Goal: Task Accomplishment & Management: Use online tool/utility

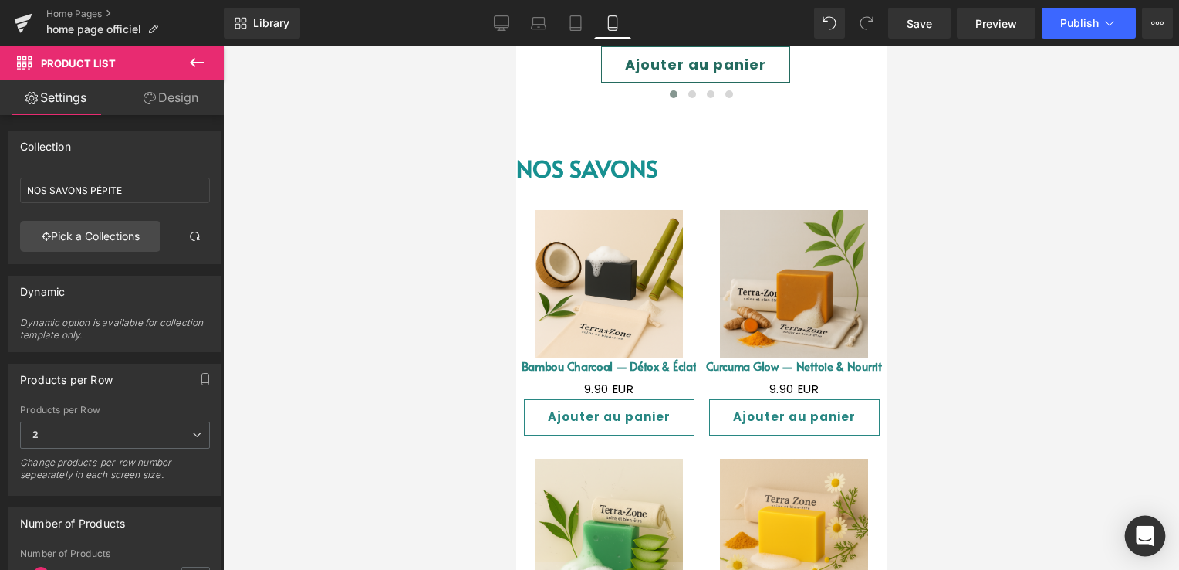
click at [1141, 536] on icon "Open Intercom Messenger" at bounding box center [1145, 536] width 18 height 20
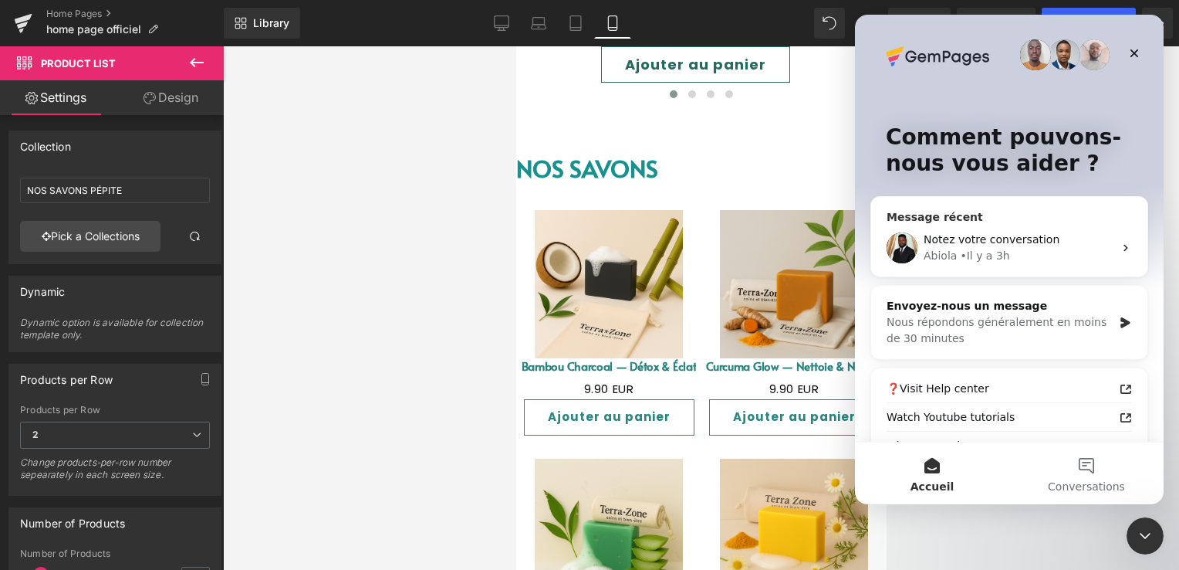
click at [959, 220] on div "Notez votre conversation Abiola • Il y a 3h" at bounding box center [1009, 247] width 276 height 57
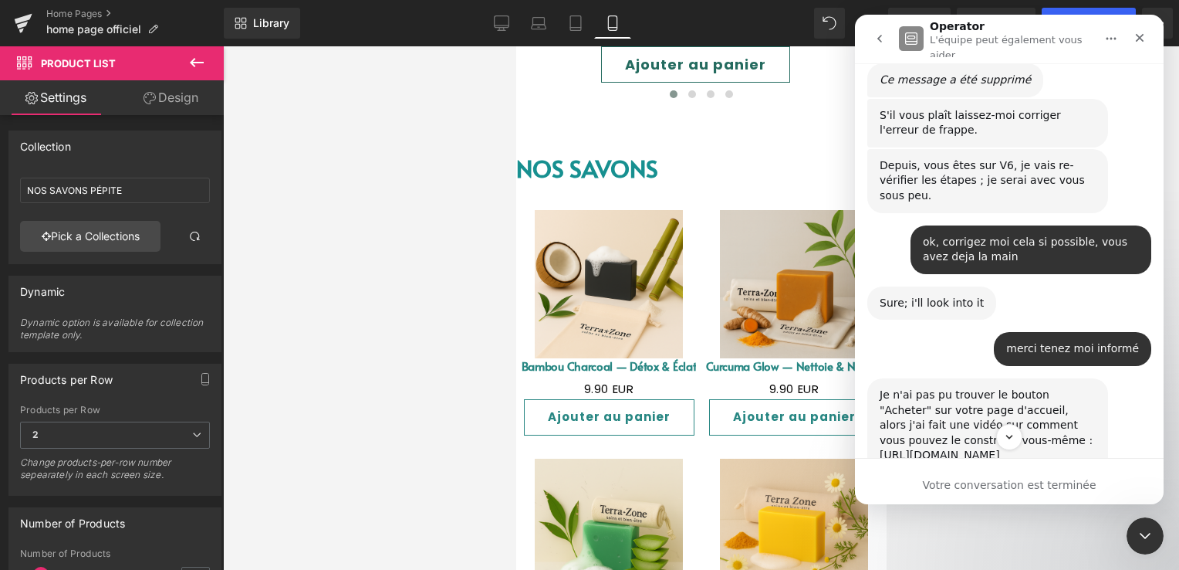
scroll to position [13941, 0]
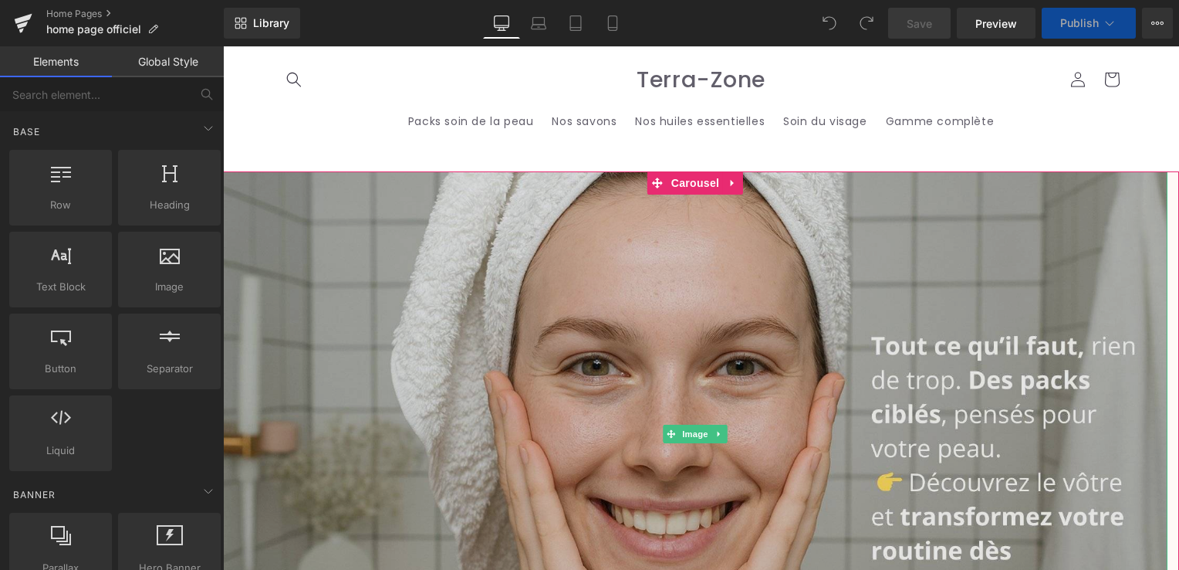
click at [651, 277] on img at bounding box center [695, 433] width 945 height 525
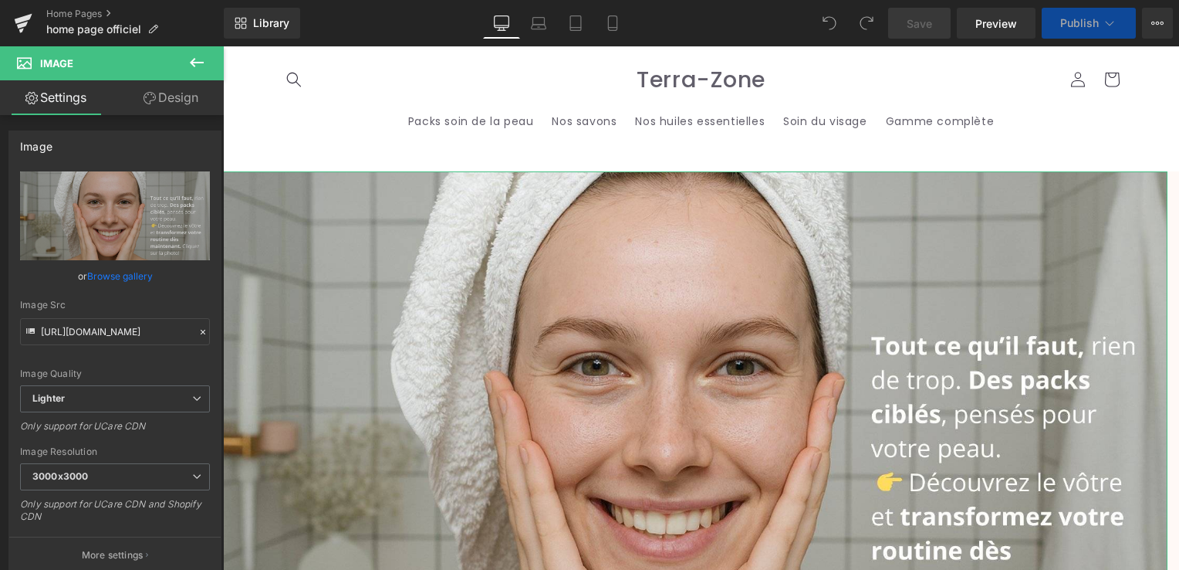
drag, startPoint x: 148, startPoint y: 103, endPoint x: 88, endPoint y: 174, distance: 92.5
click at [148, 103] on icon at bounding box center [150, 98] width 12 height 12
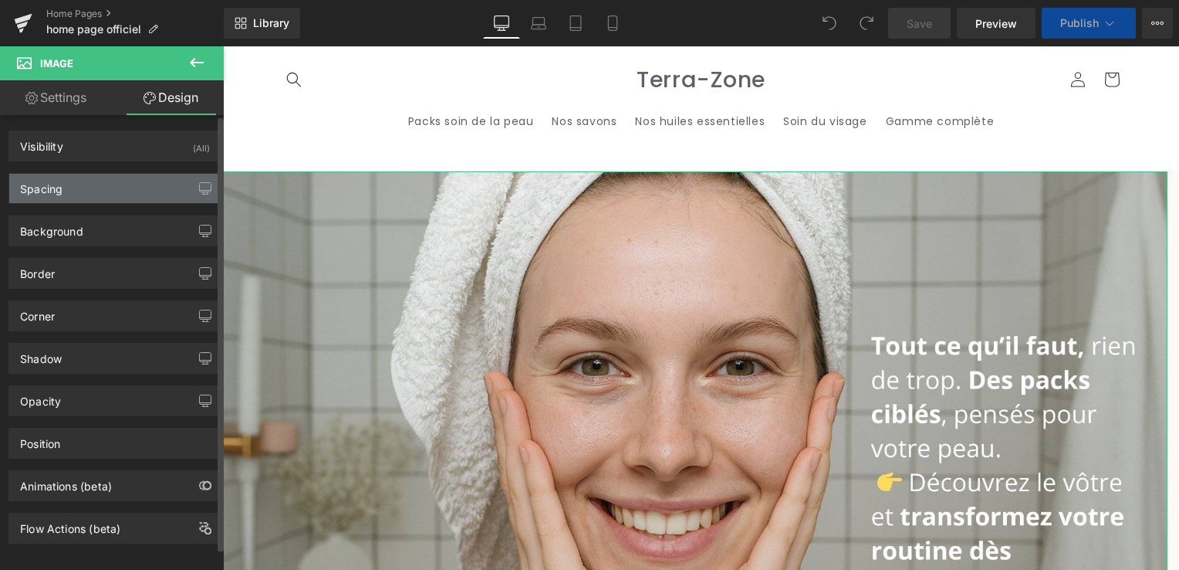
click at [86, 174] on div "Spacing" at bounding box center [114, 188] width 211 height 29
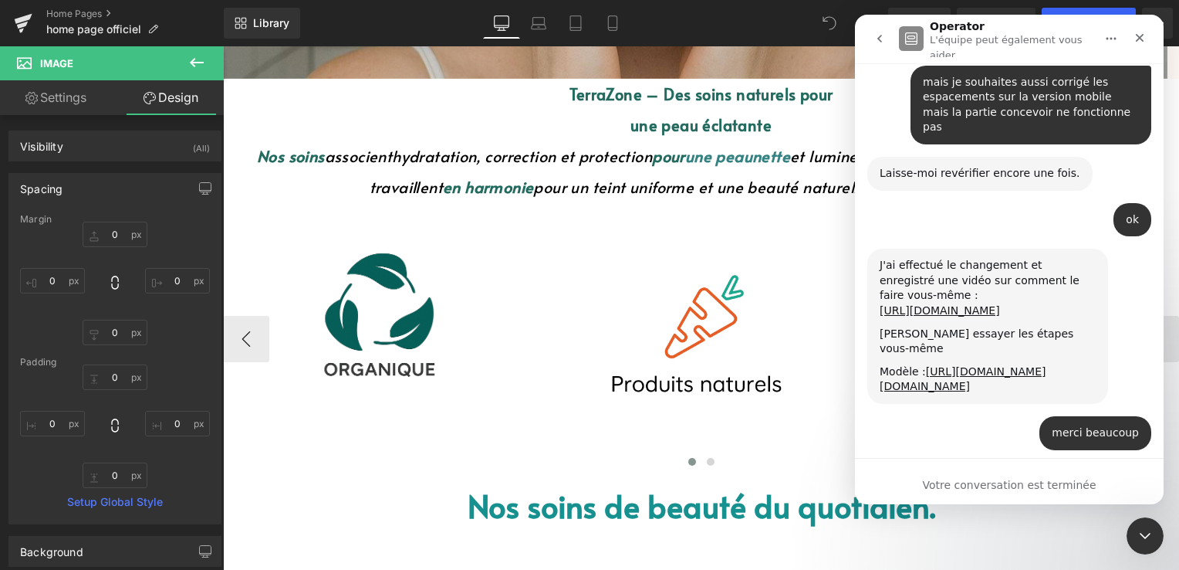
scroll to position [14456, 0]
click at [1140, 36] on icon "Fermer" at bounding box center [1140, 38] width 8 height 8
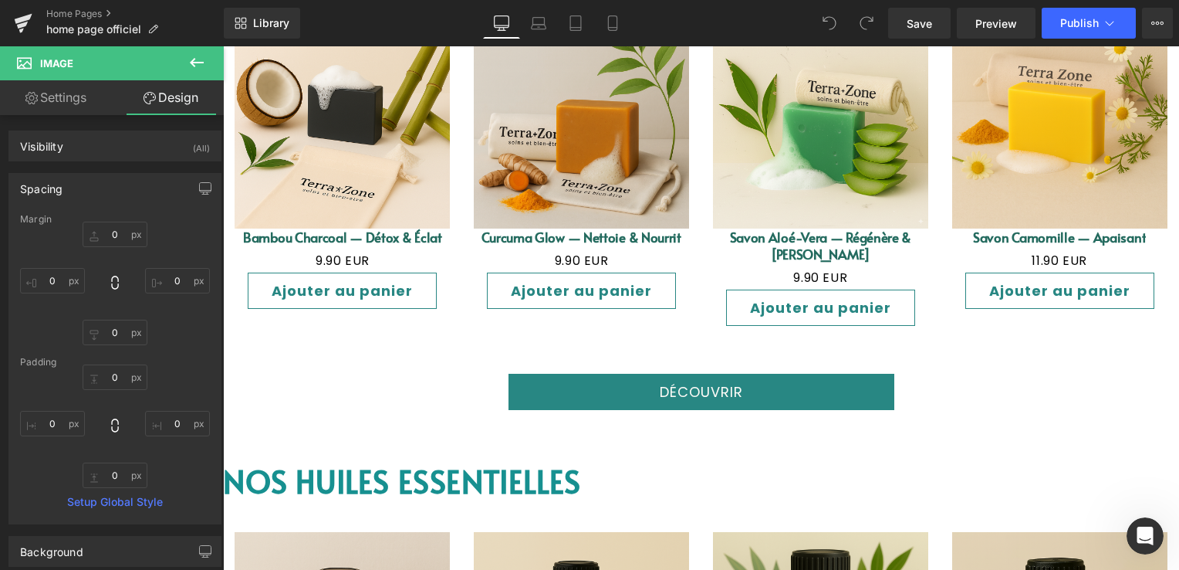
scroll to position [1929, 0]
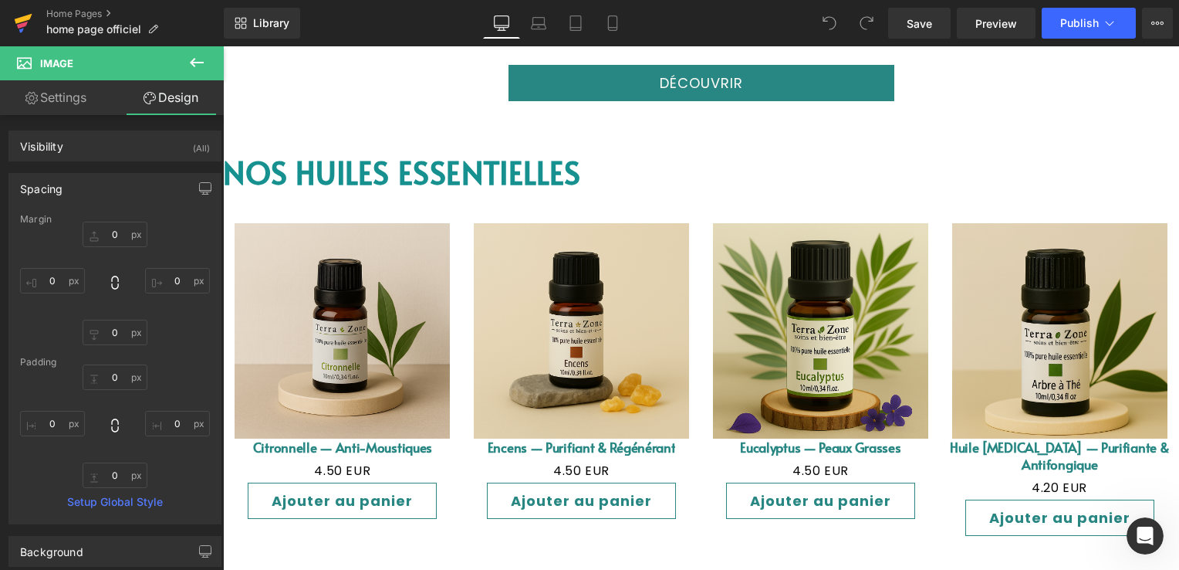
click at [18, 19] on icon at bounding box center [24, 19] width 18 height 10
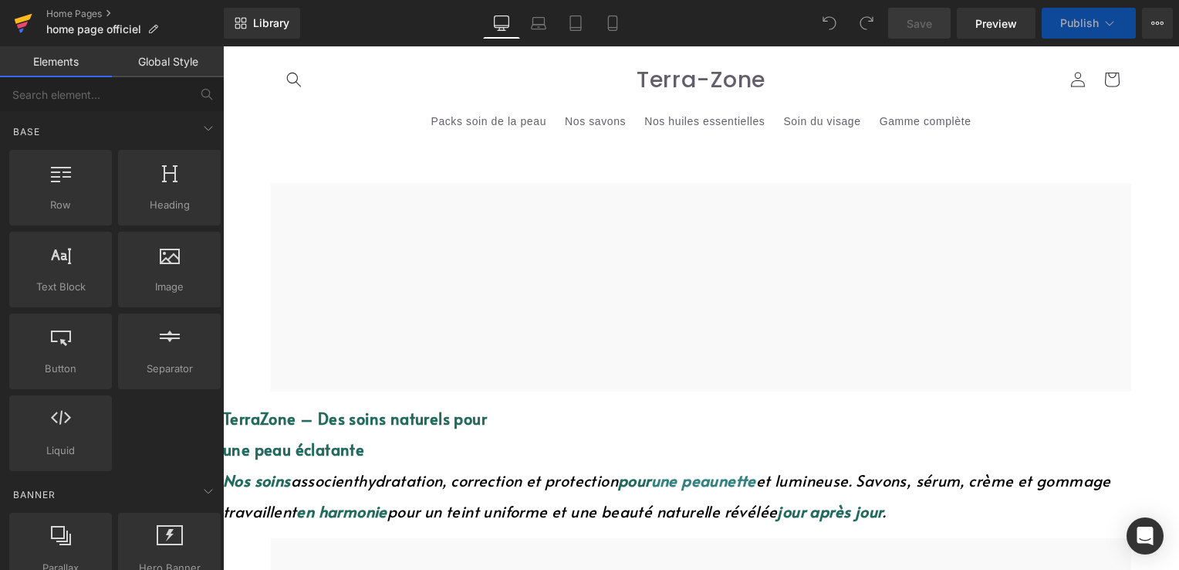
click at [14, 29] on icon at bounding box center [23, 23] width 19 height 39
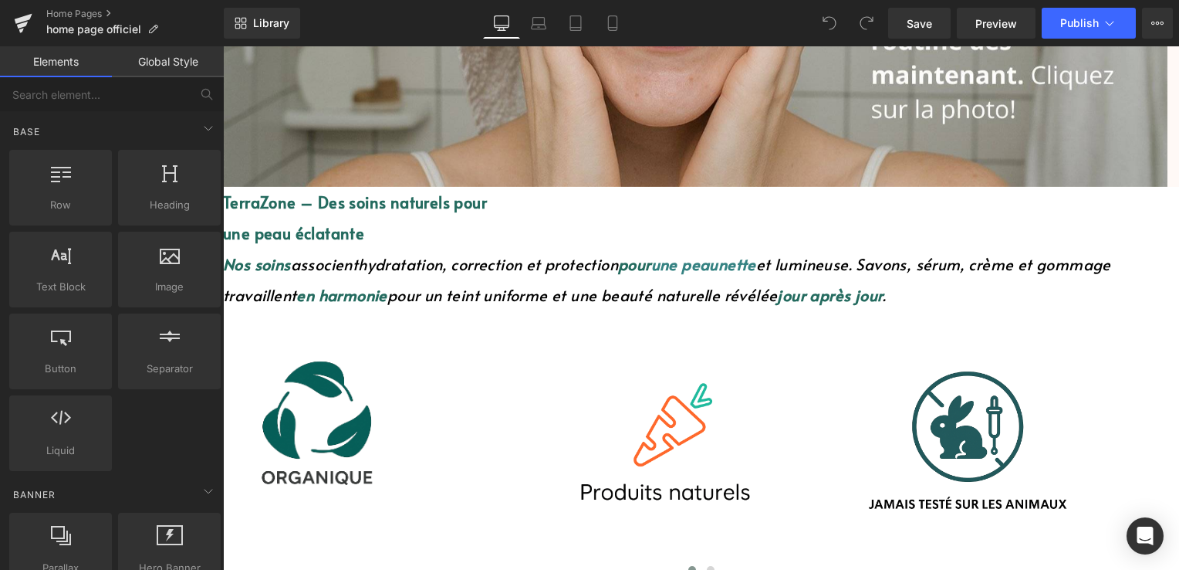
scroll to position [540, 0]
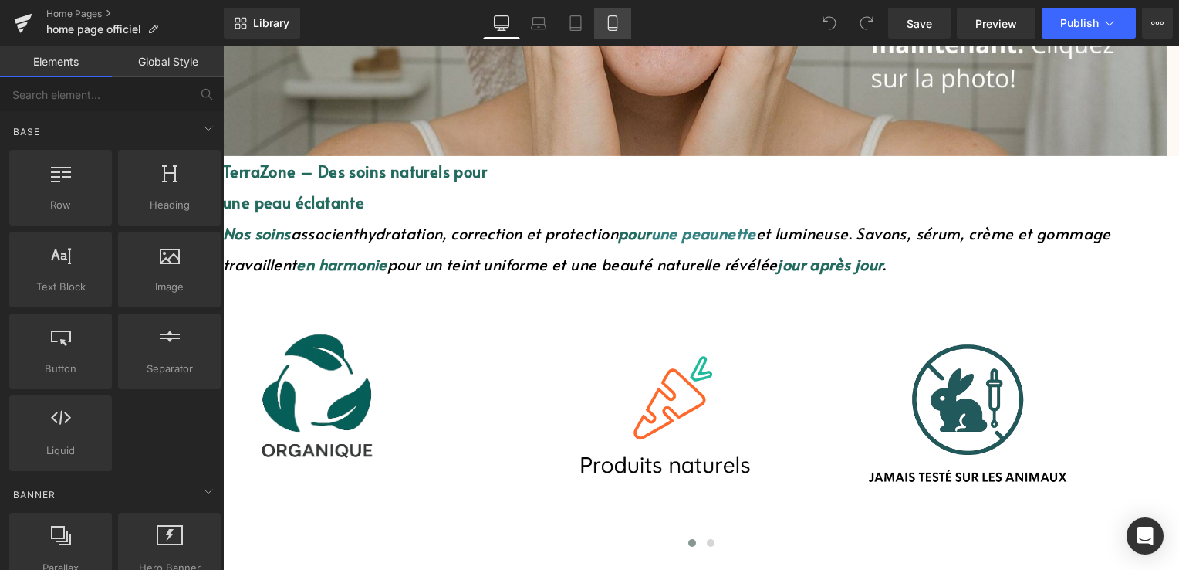
click at [612, 25] on icon at bounding box center [612, 22] width 15 height 15
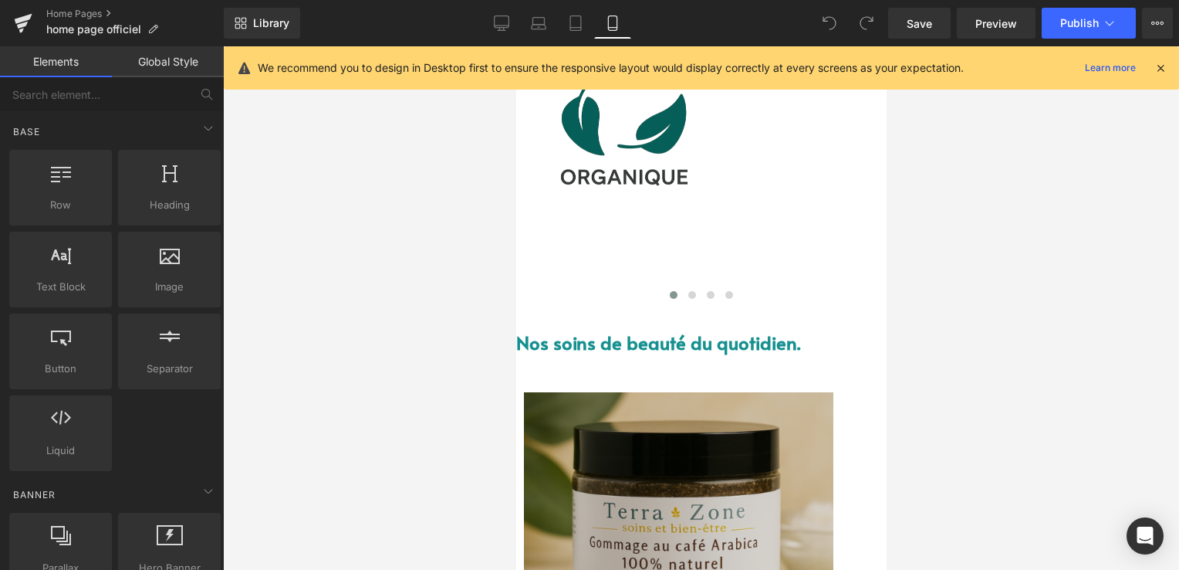
scroll to position [0, 0]
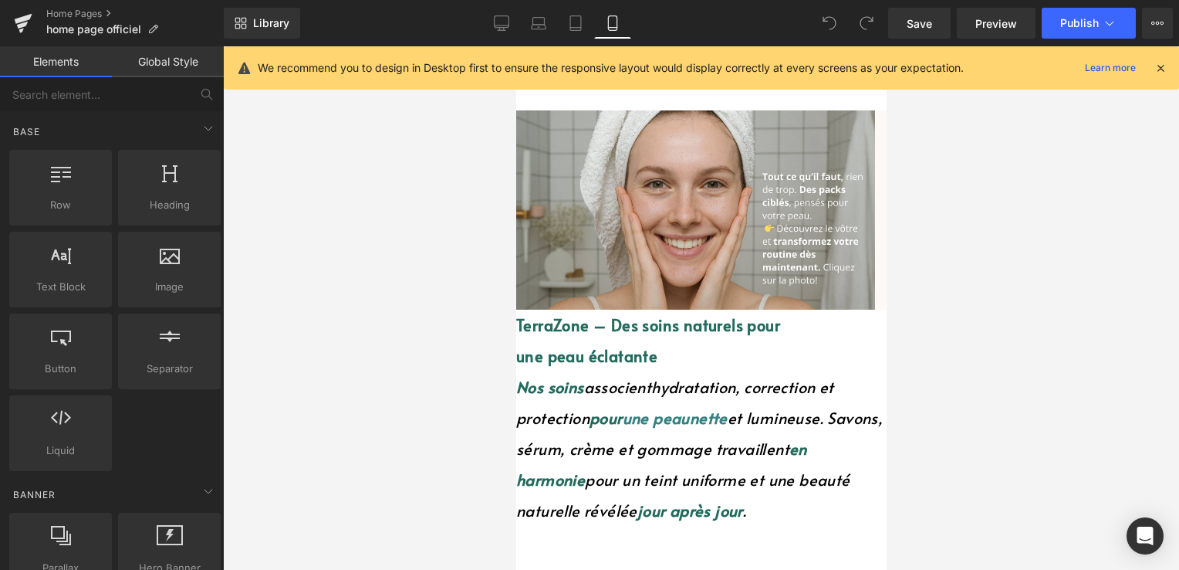
click at [604, 390] on font "associent" at bounding box center [617, 387] width 68 height 22
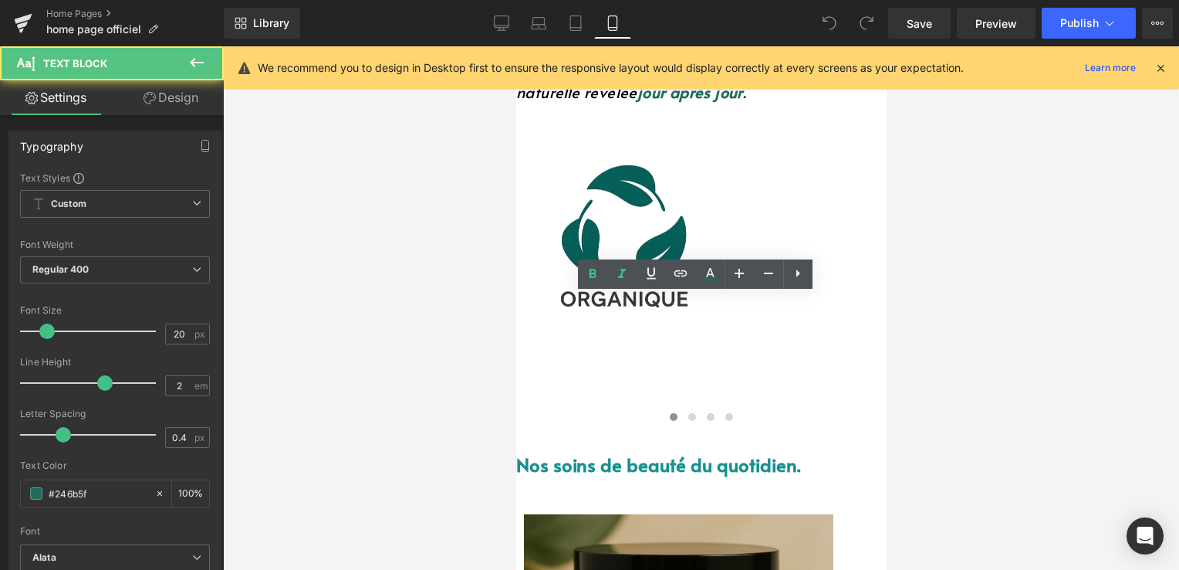
scroll to position [458, 0]
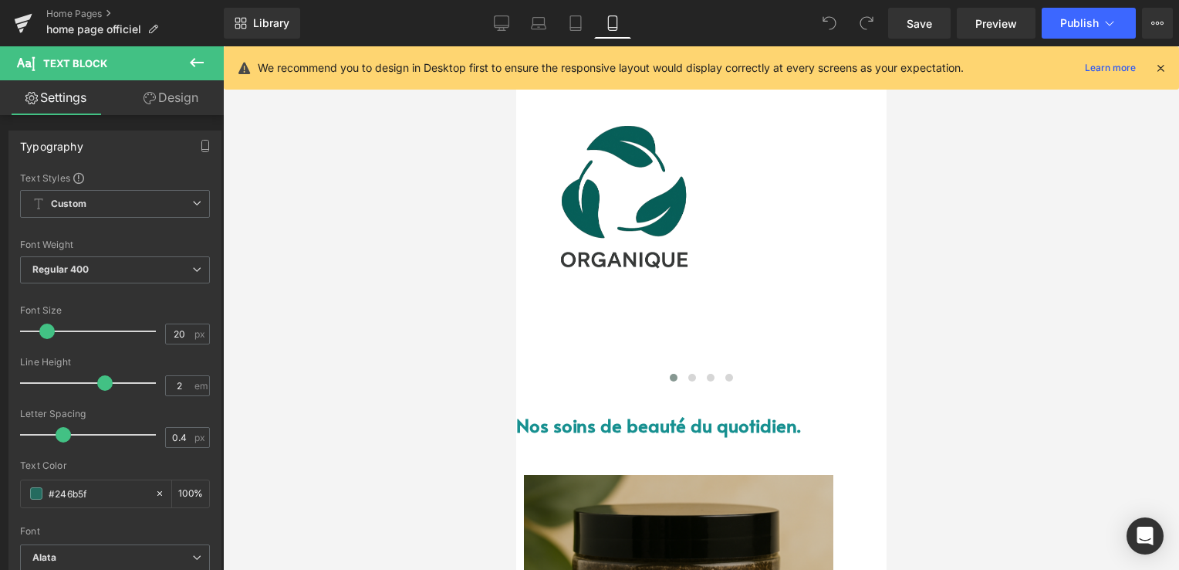
click at [1170, 65] on div "We recommend you to design in Desktop first to ensure the responsive layout wou…" at bounding box center [701, 67] width 955 height 43
click at [1163, 69] on icon at bounding box center [1161, 68] width 14 height 14
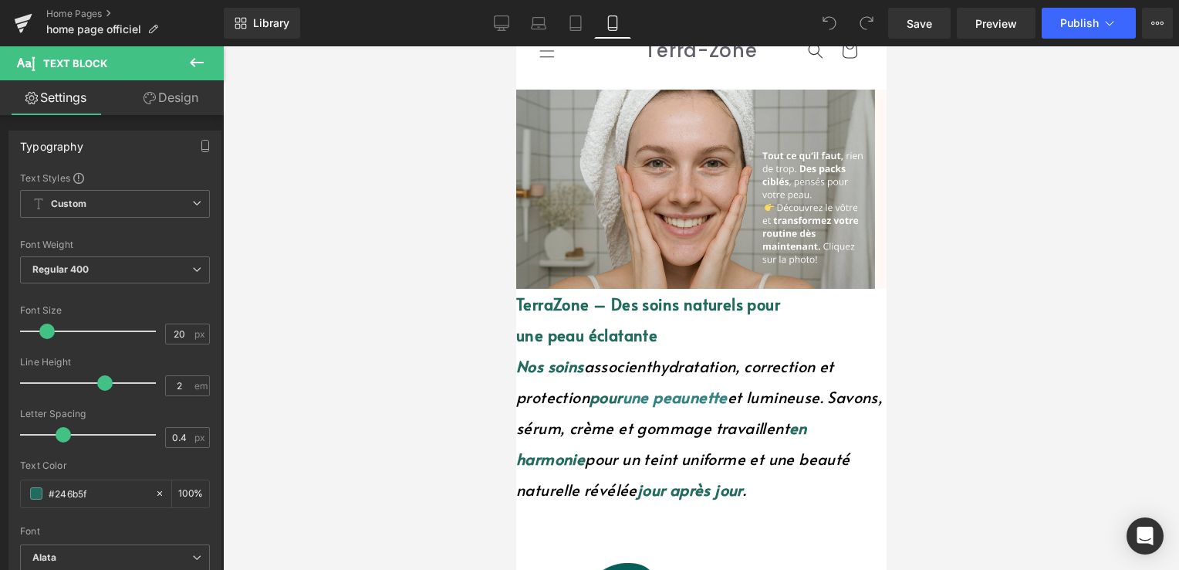
scroll to position [0, 0]
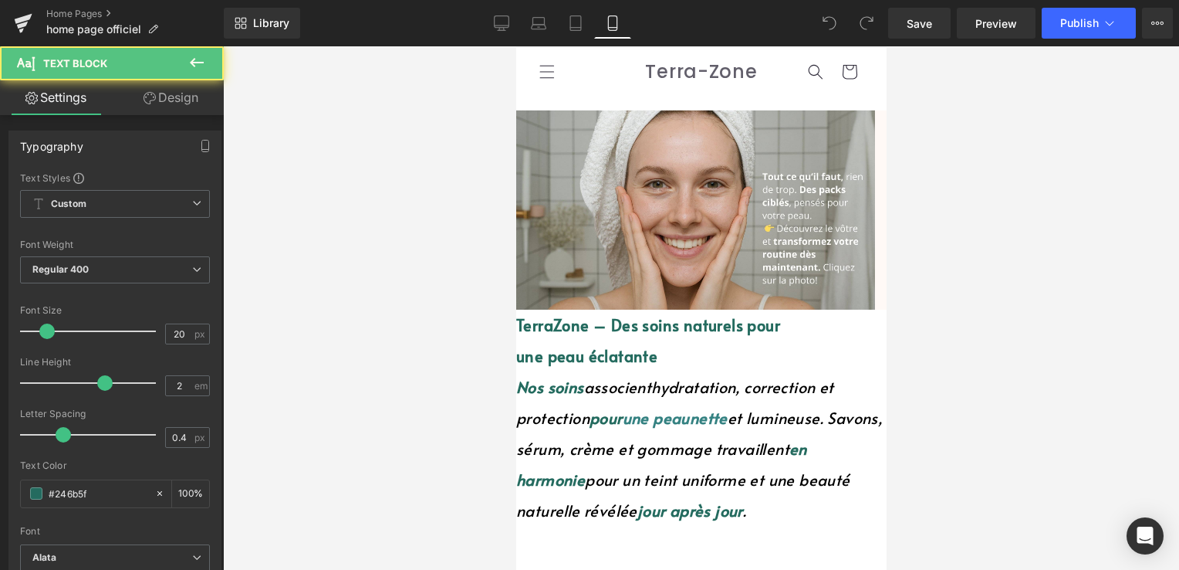
click at [603, 391] on font "associent" at bounding box center [617, 387] width 68 height 22
click at [807, 449] on font "en harmonie" at bounding box center [661, 464] width 291 height 52
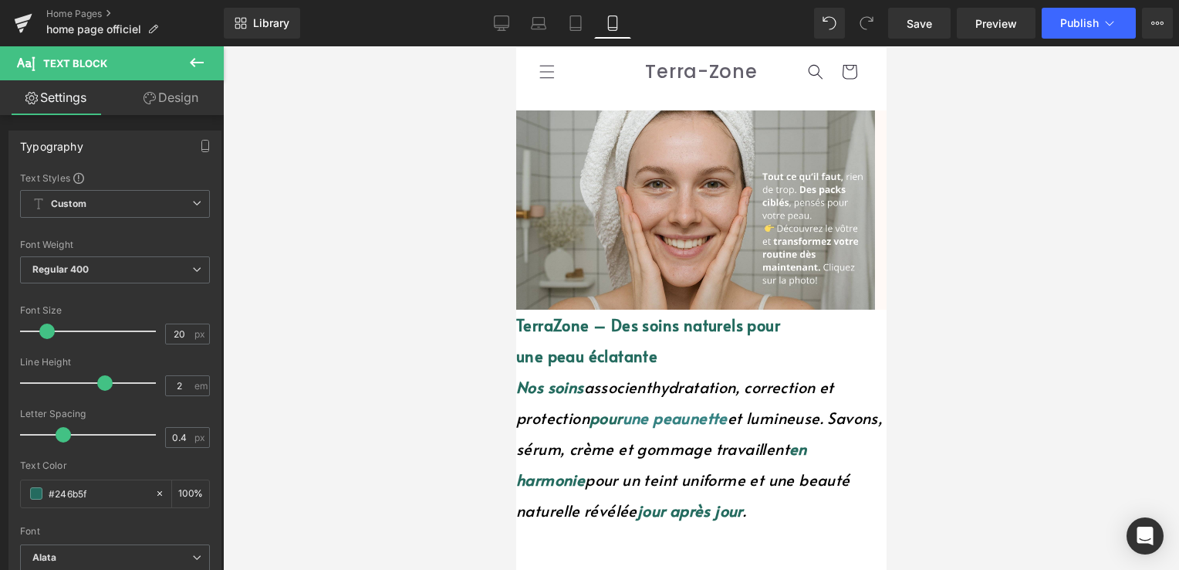
click at [702, 511] on font "jour après jour" at bounding box center [690, 510] width 106 height 22
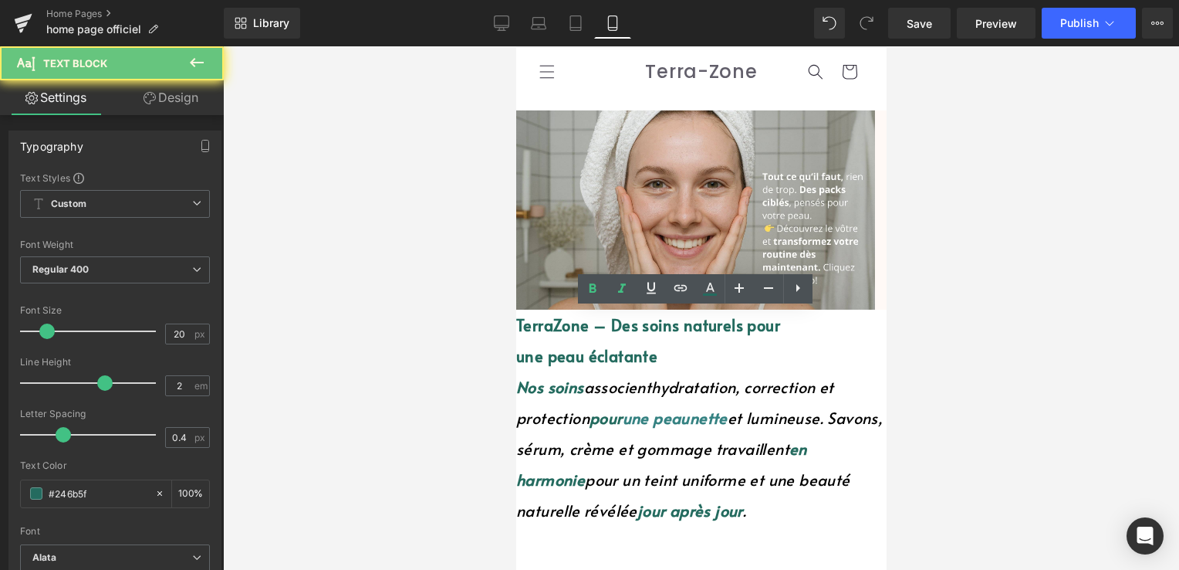
click at [696, 512] on font "pour un teint uniforme et une beauté naturelle révélée" at bounding box center [683, 494] width 334 height 52
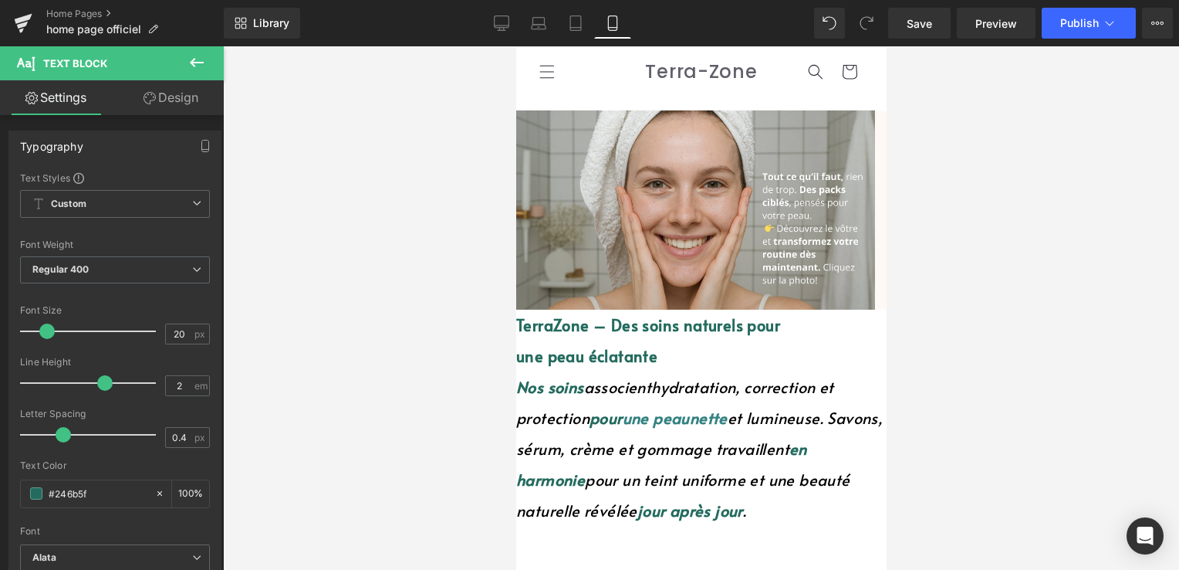
click at [607, 421] on font "pour" at bounding box center [605, 418] width 33 height 22
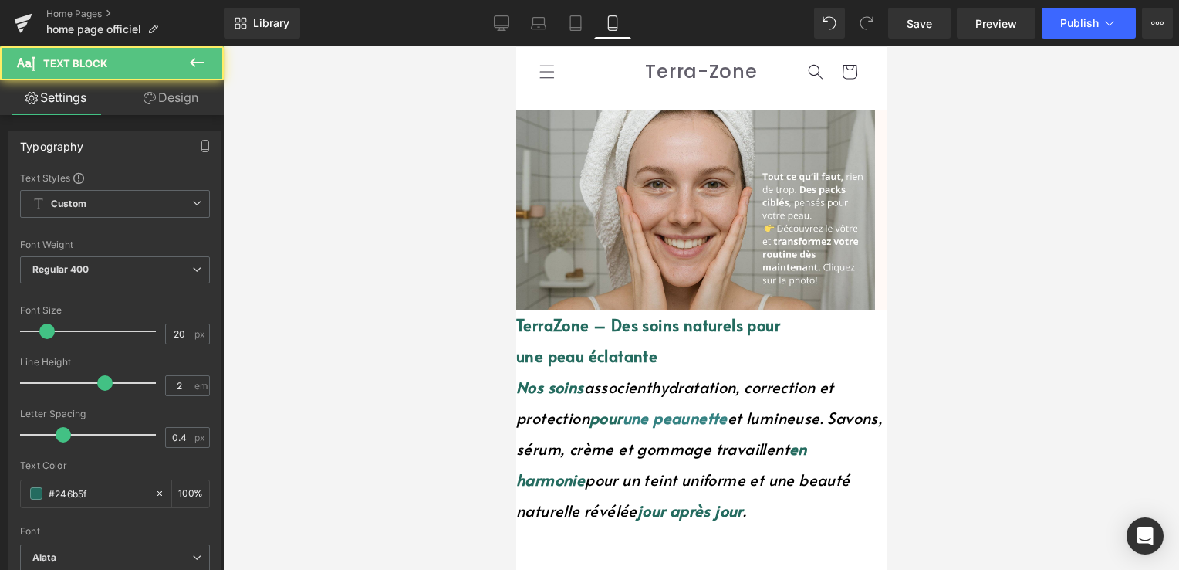
click at [651, 386] on font "associent" at bounding box center [617, 387] width 68 height 22
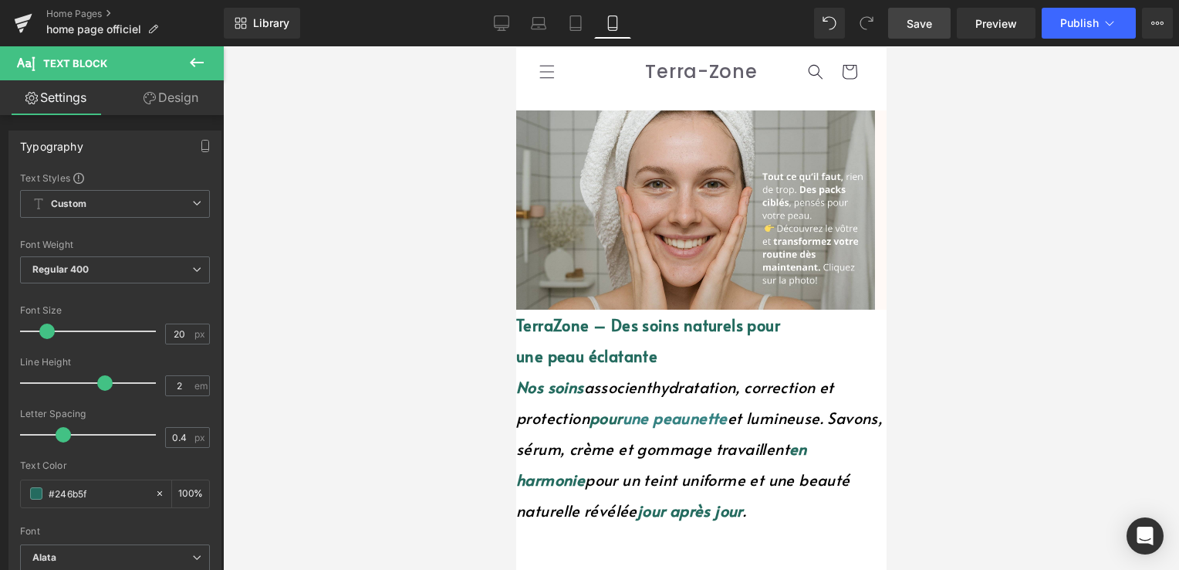
click at [914, 15] on span "Save" at bounding box center [919, 23] width 25 height 16
click at [516, 46] on span "Text Block" at bounding box center [516, 46] width 0 height 0
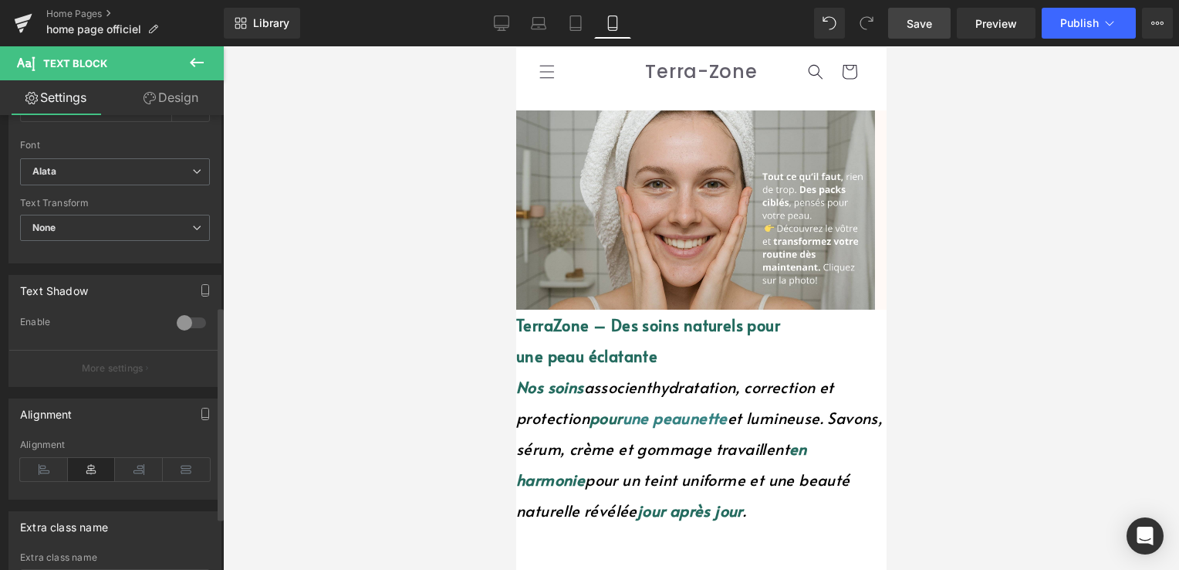
scroll to position [519, 0]
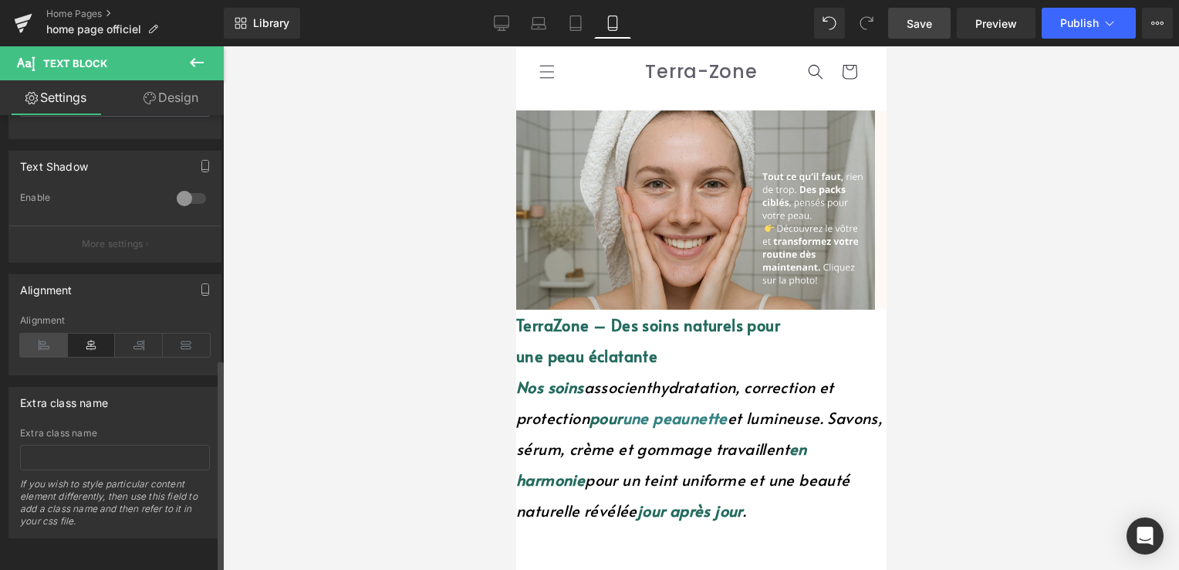
click at [60, 333] on icon at bounding box center [44, 344] width 48 height 23
click at [82, 335] on icon at bounding box center [92, 344] width 48 height 23
click at [1053, 32] on button "Publish" at bounding box center [1089, 23] width 94 height 31
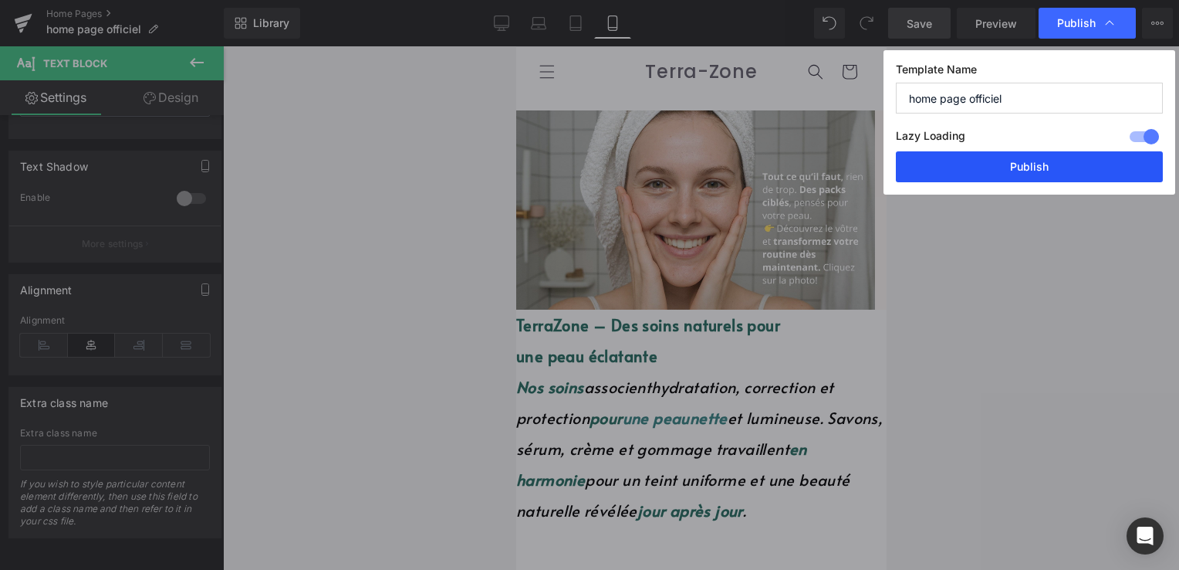
click at [1039, 162] on button "Publish" at bounding box center [1029, 166] width 267 height 31
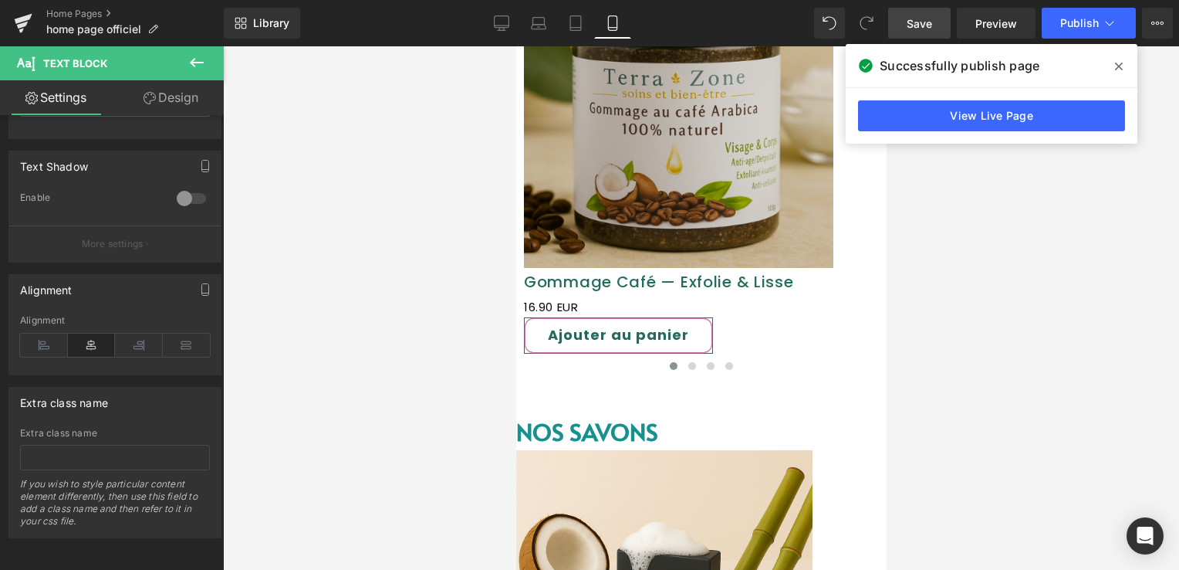
scroll to position [1003, 0]
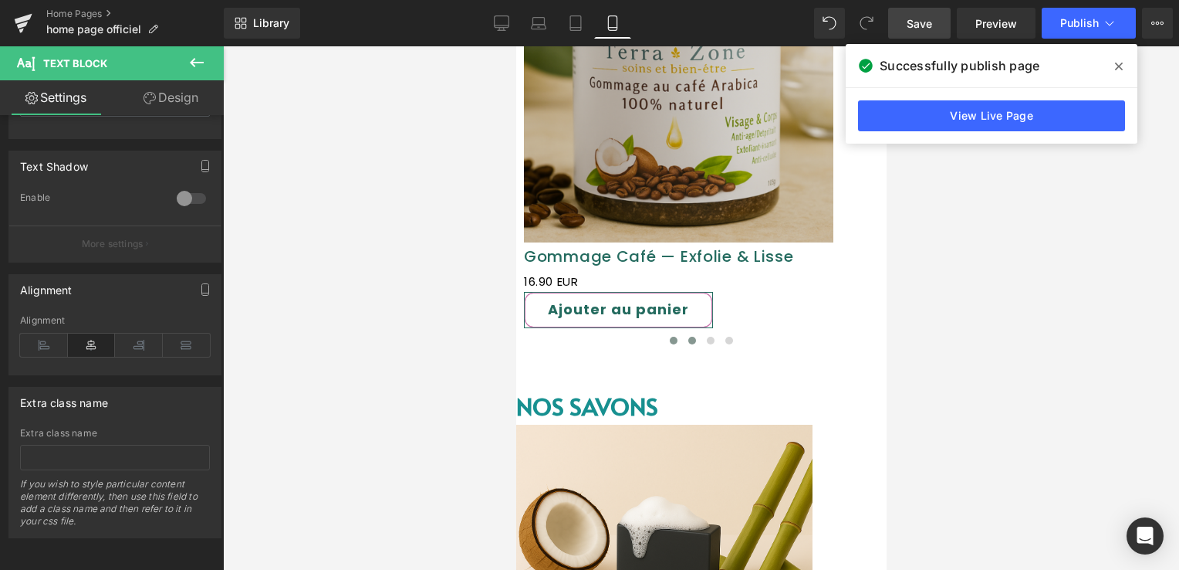
click at [692, 333] on button at bounding box center [691, 340] width 19 height 15
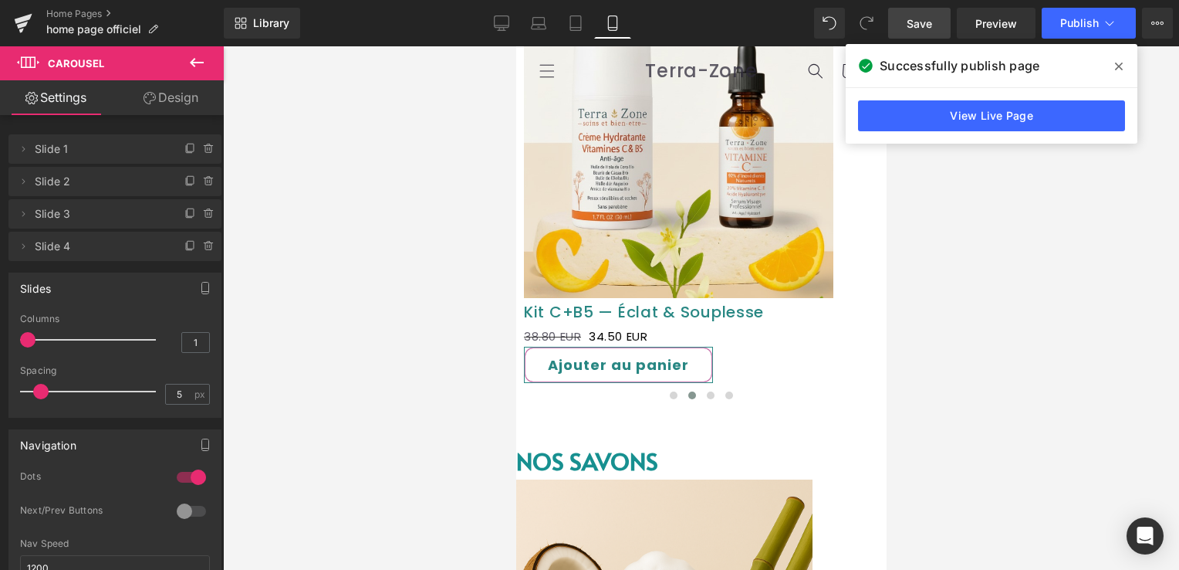
scroll to position [926, 0]
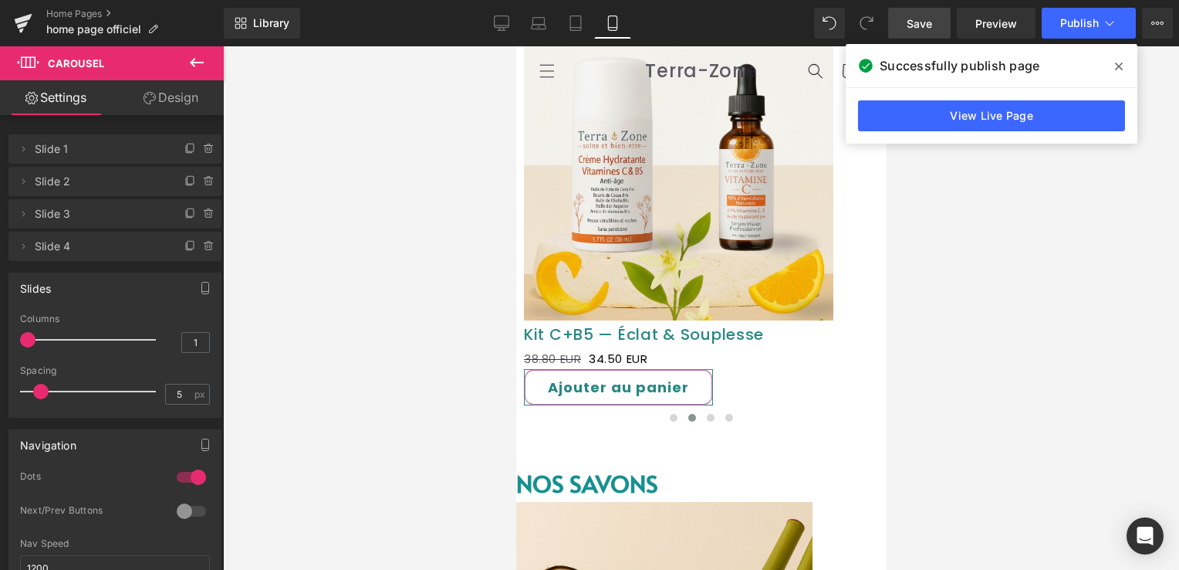
click at [1118, 59] on span at bounding box center [1119, 66] width 25 height 25
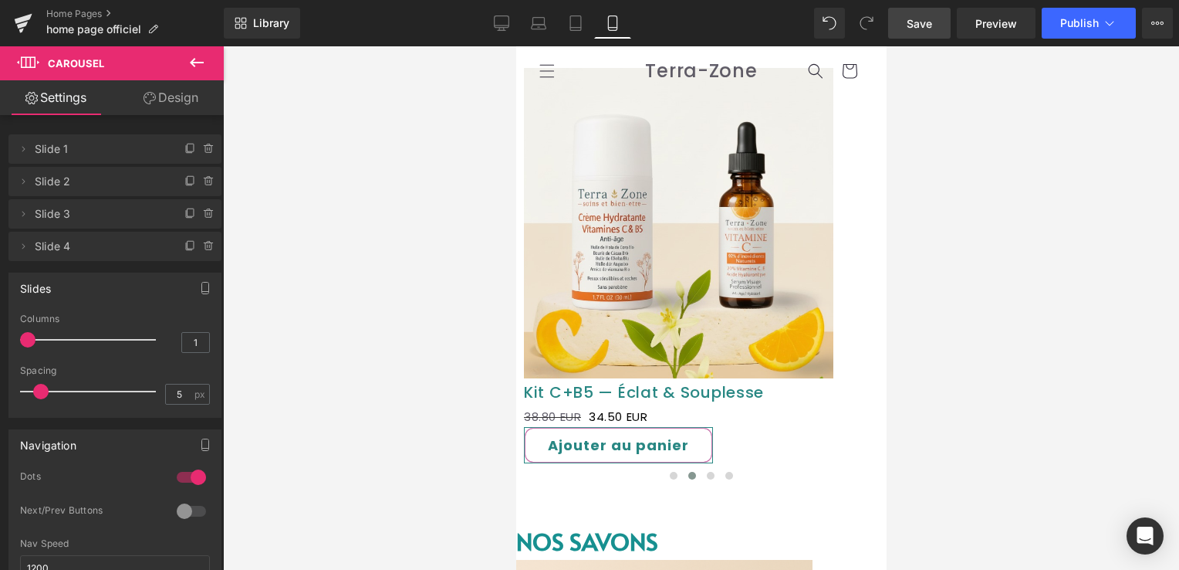
scroll to position [772, 0]
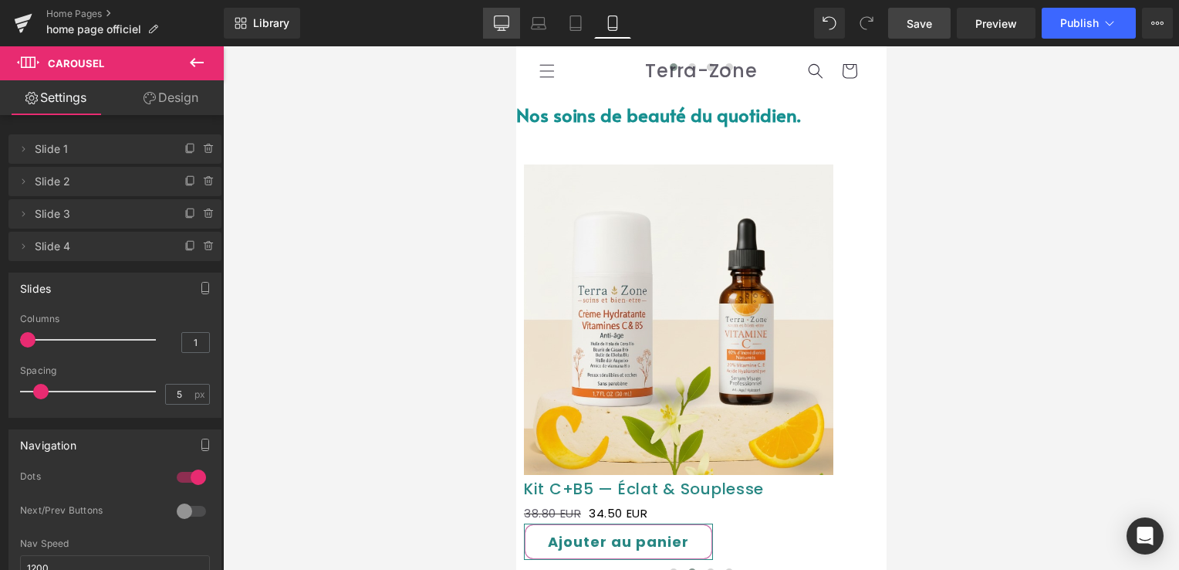
click at [495, 32] on link "Desktop" at bounding box center [501, 23] width 37 height 31
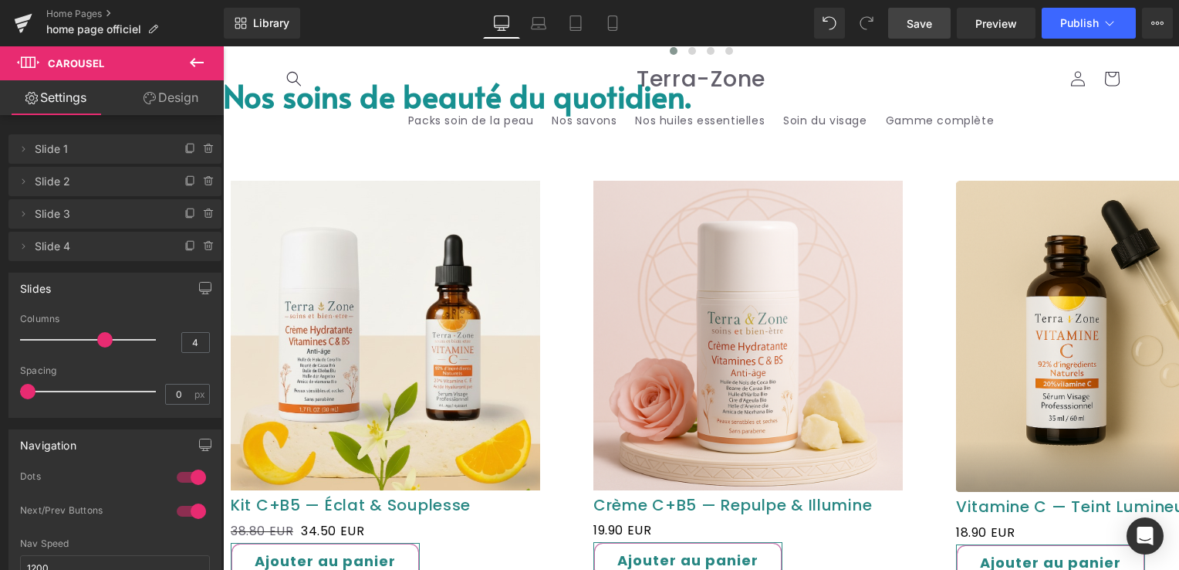
scroll to position [1073, 0]
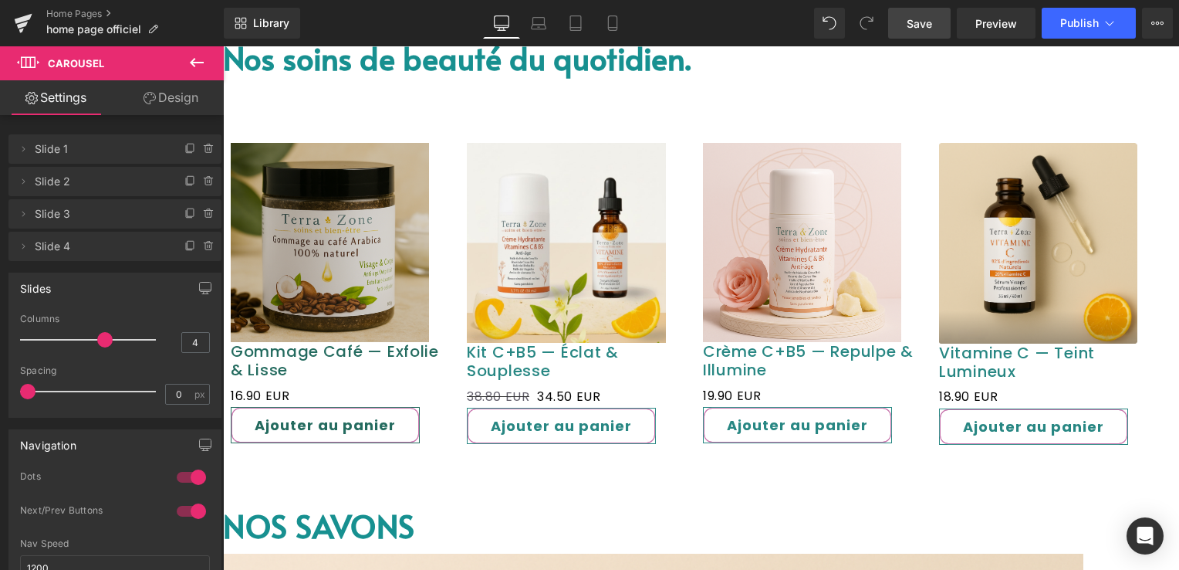
click at [364, 211] on img at bounding box center [330, 242] width 198 height 198
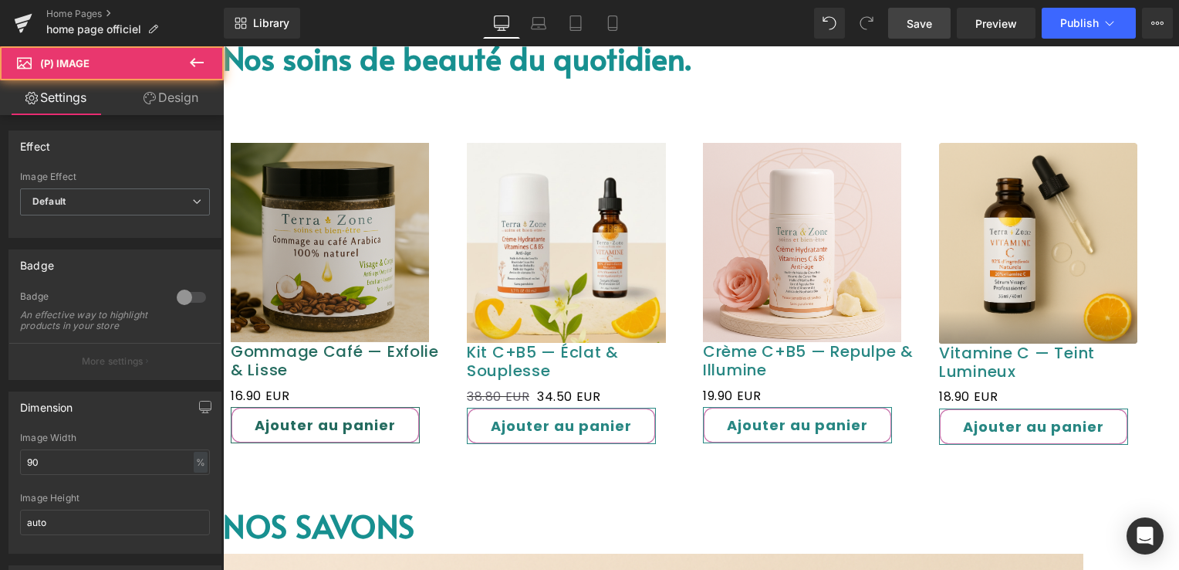
click at [223, 46] on span "Product" at bounding box center [223, 46] width 0 height 0
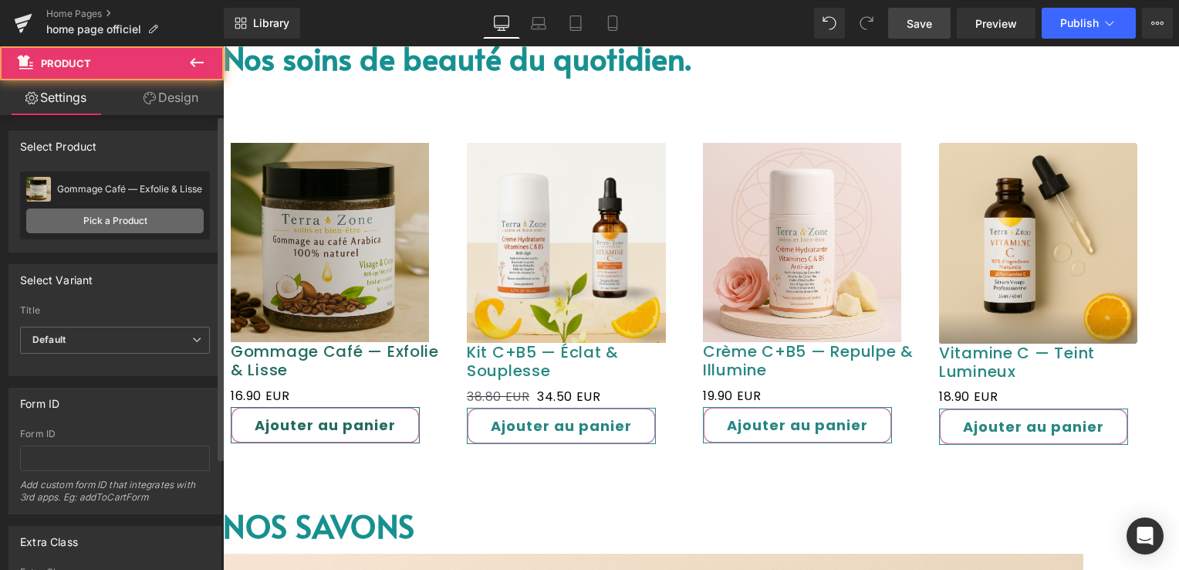
click at [179, 209] on link "Pick a Product" at bounding box center [115, 220] width 178 height 25
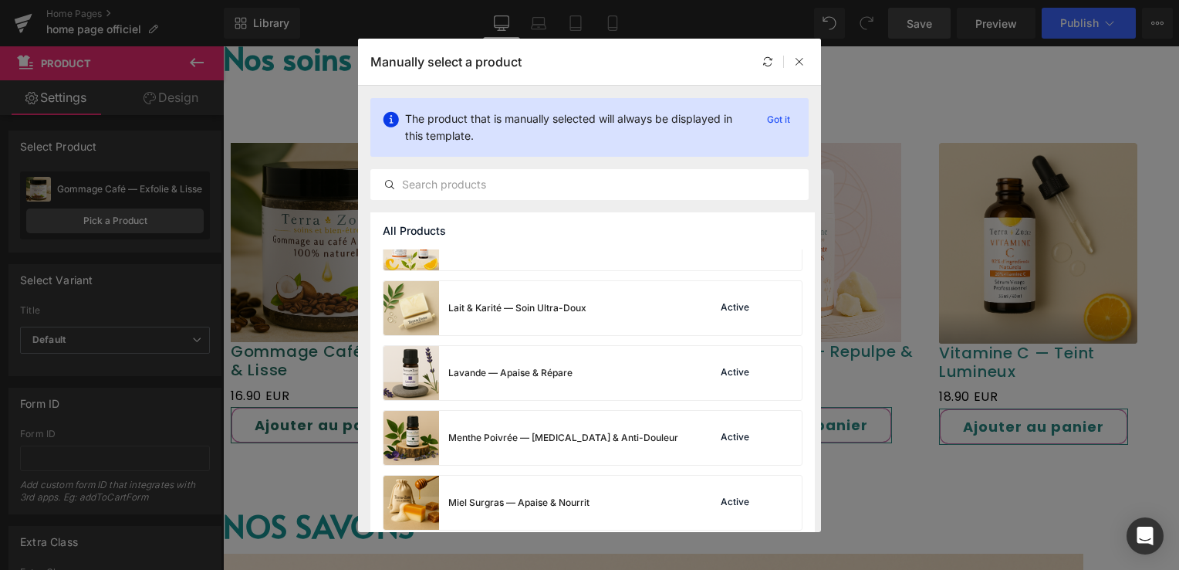
scroll to position [540, 0]
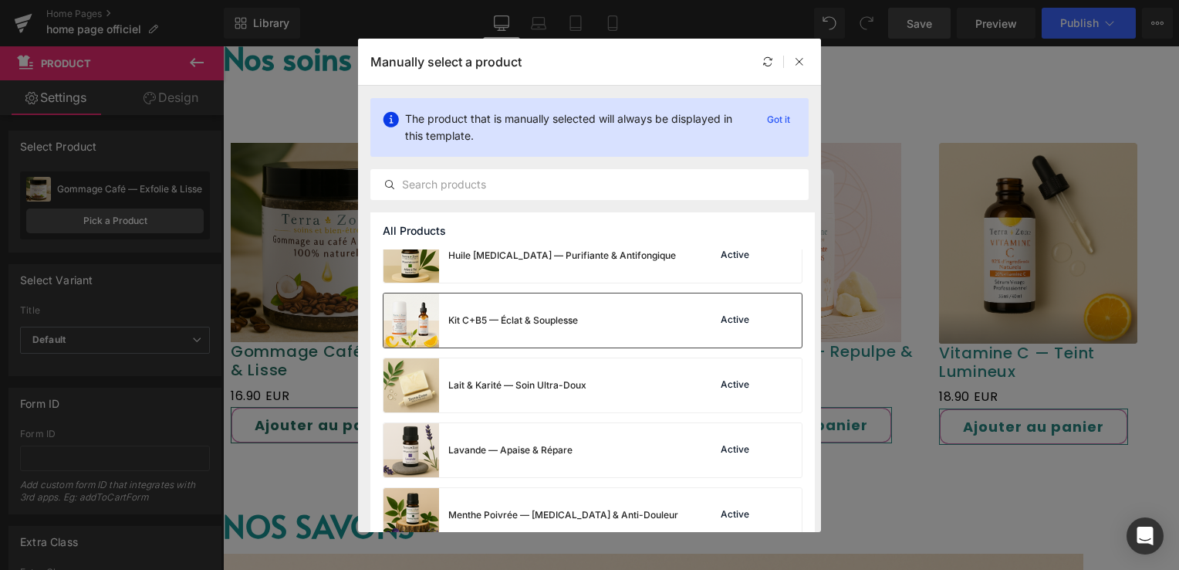
click at [522, 323] on div "Kit C+B5 — Éclat & Souplesse" at bounding box center [513, 320] width 130 height 14
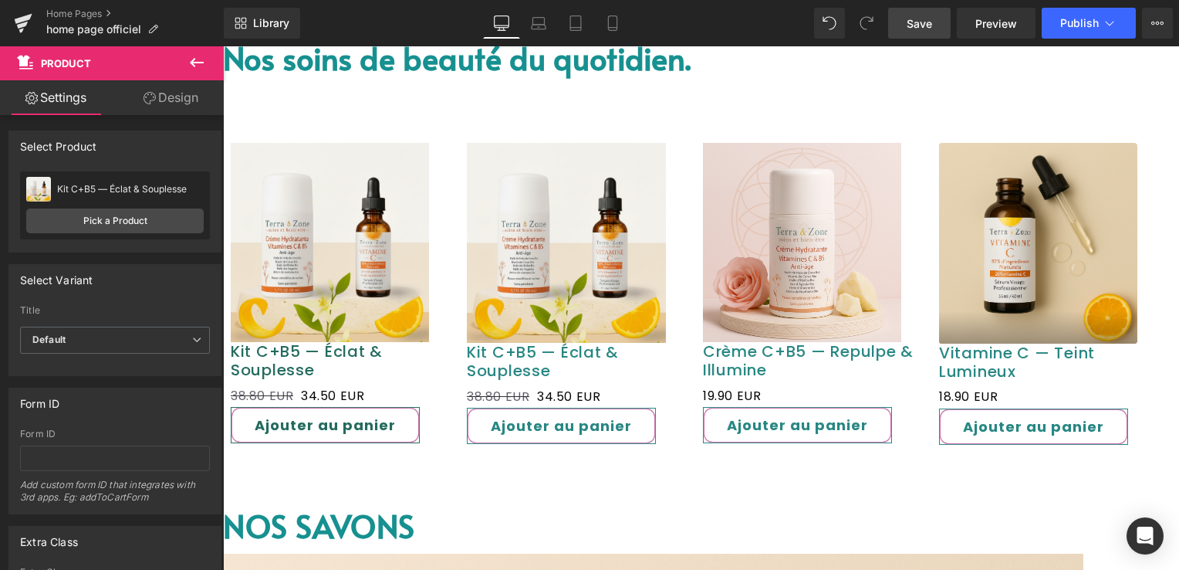
click at [223, 46] on span "Product" at bounding box center [223, 46] width 0 height 0
click at [108, 211] on link "Pick a Product" at bounding box center [115, 220] width 178 height 25
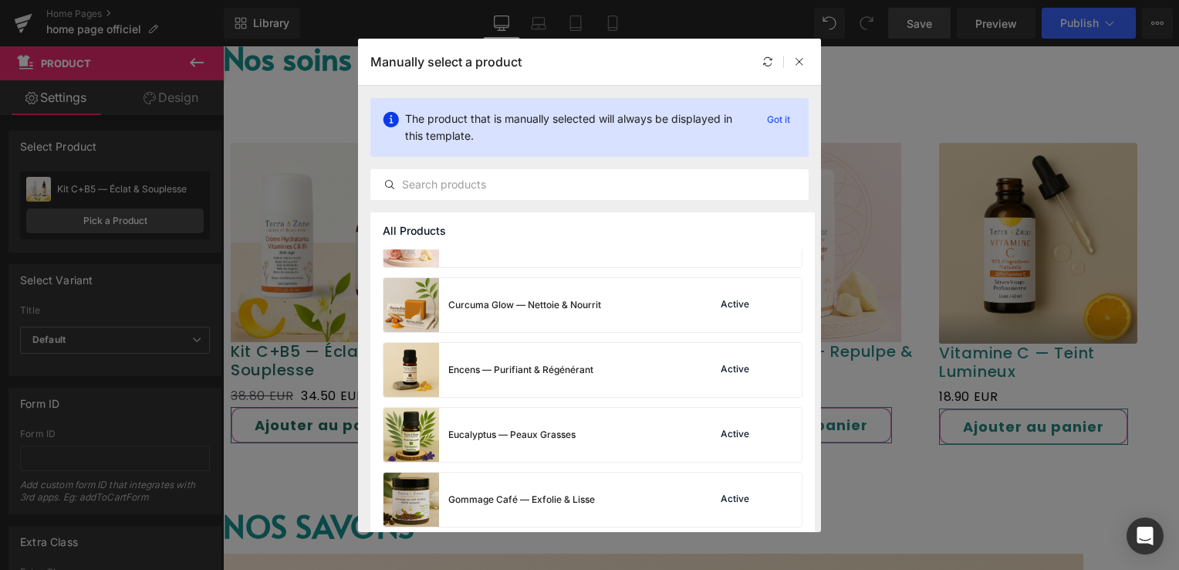
scroll to position [309, 0]
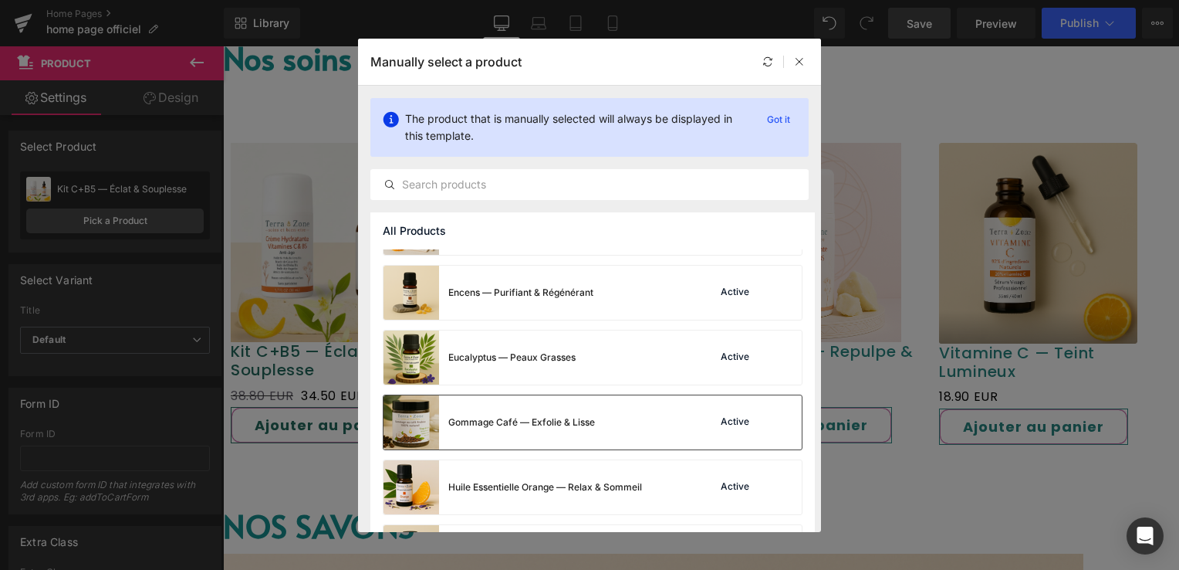
click at [479, 431] on div "Gommage Café — Exfolie & Lisse" at bounding box center [489, 422] width 211 height 54
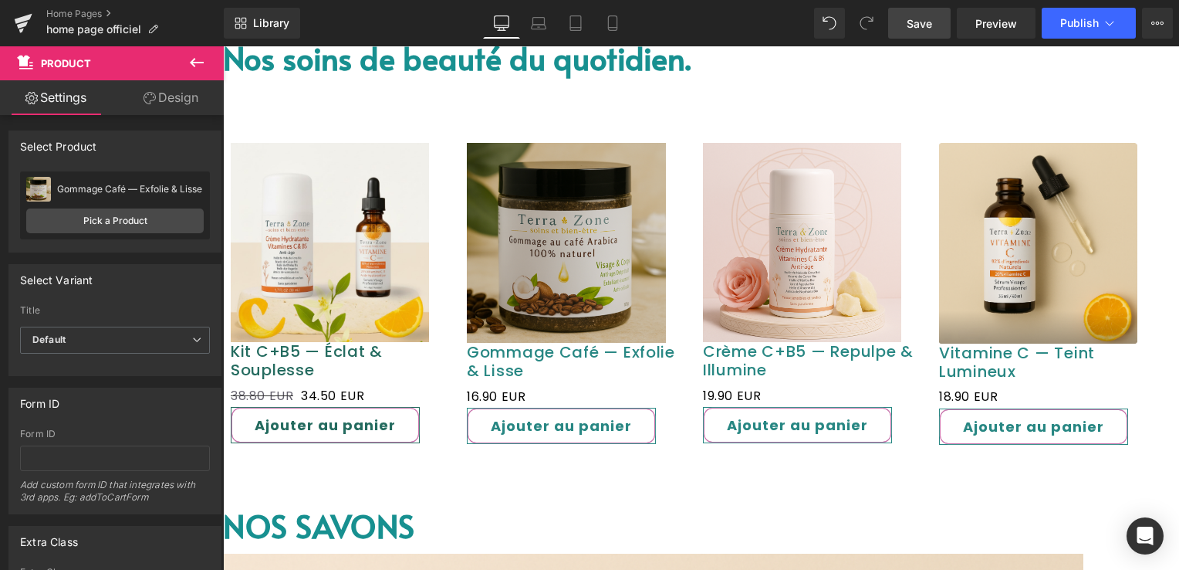
drag, startPoint x: 908, startPoint y: 21, endPoint x: 792, endPoint y: 60, distance: 122.3
click at [908, 21] on span "Save" at bounding box center [919, 23] width 25 height 16
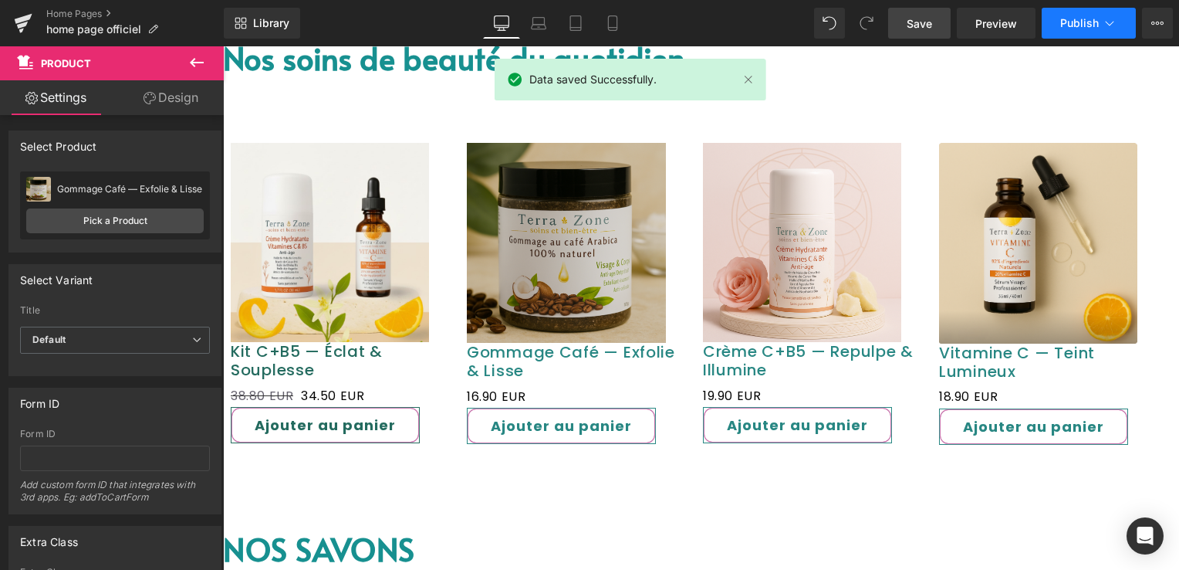
click at [1093, 17] on span "Publish" at bounding box center [1079, 23] width 39 height 12
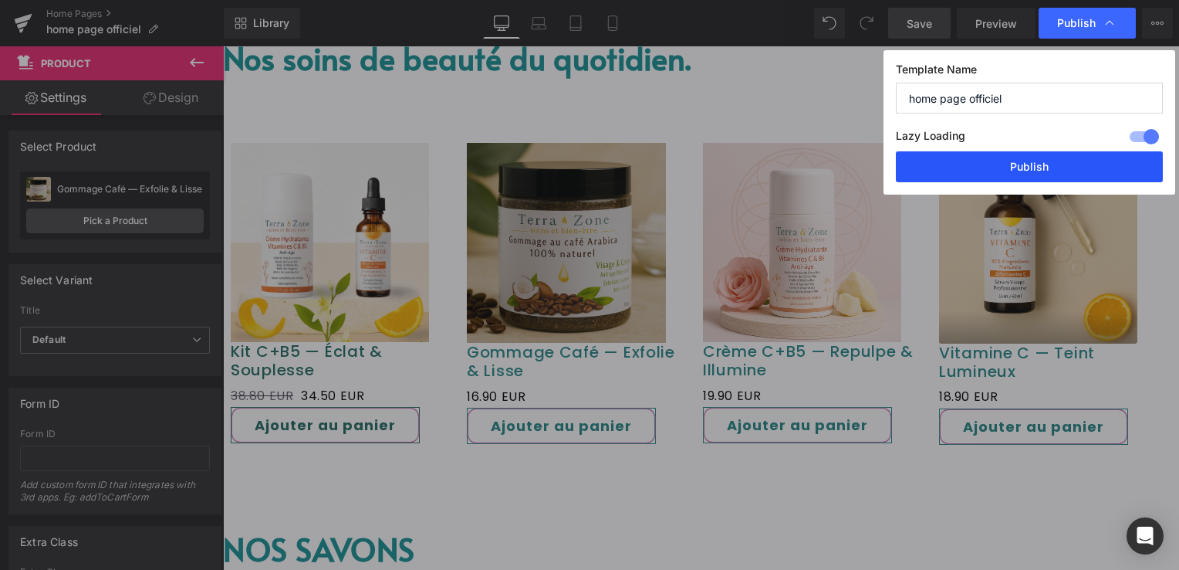
click at [1044, 176] on button "Publish" at bounding box center [1029, 166] width 267 height 31
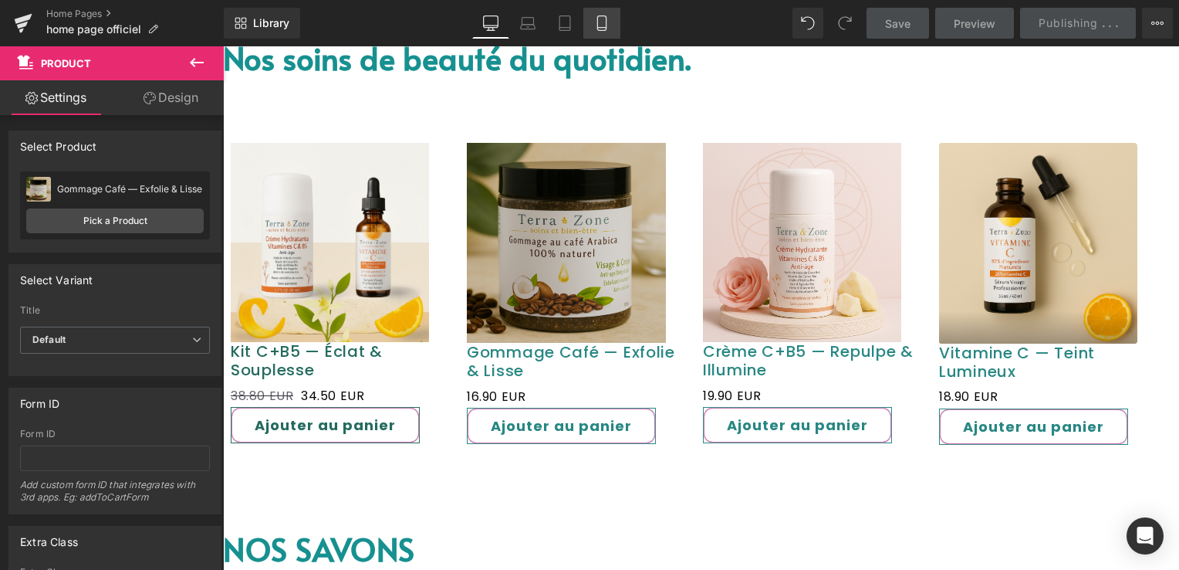
click at [600, 26] on icon at bounding box center [601, 22] width 15 height 15
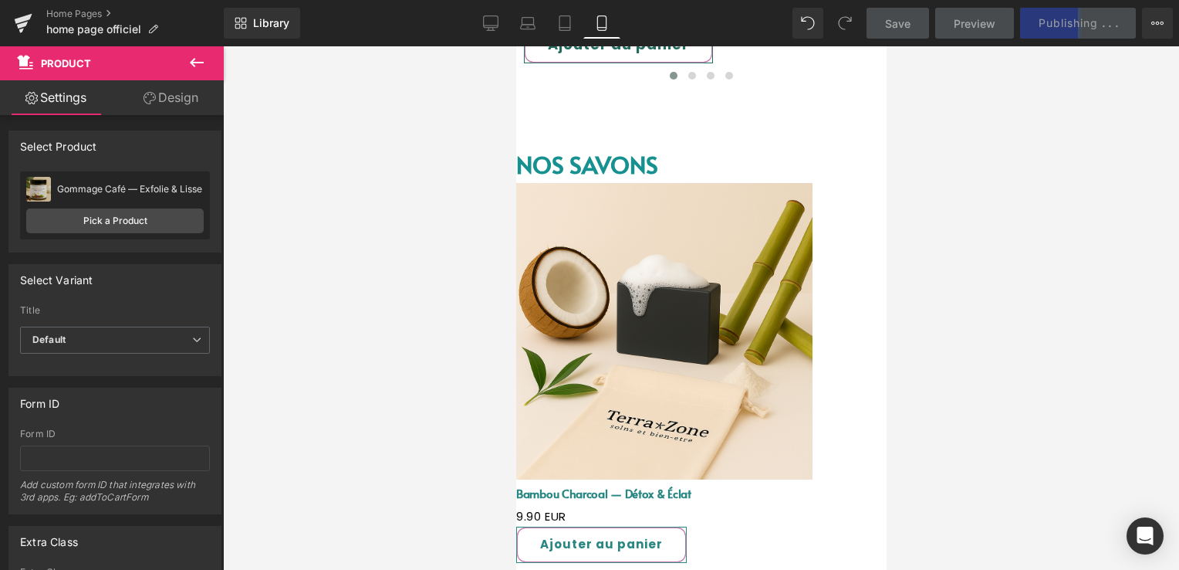
scroll to position [1357, 0]
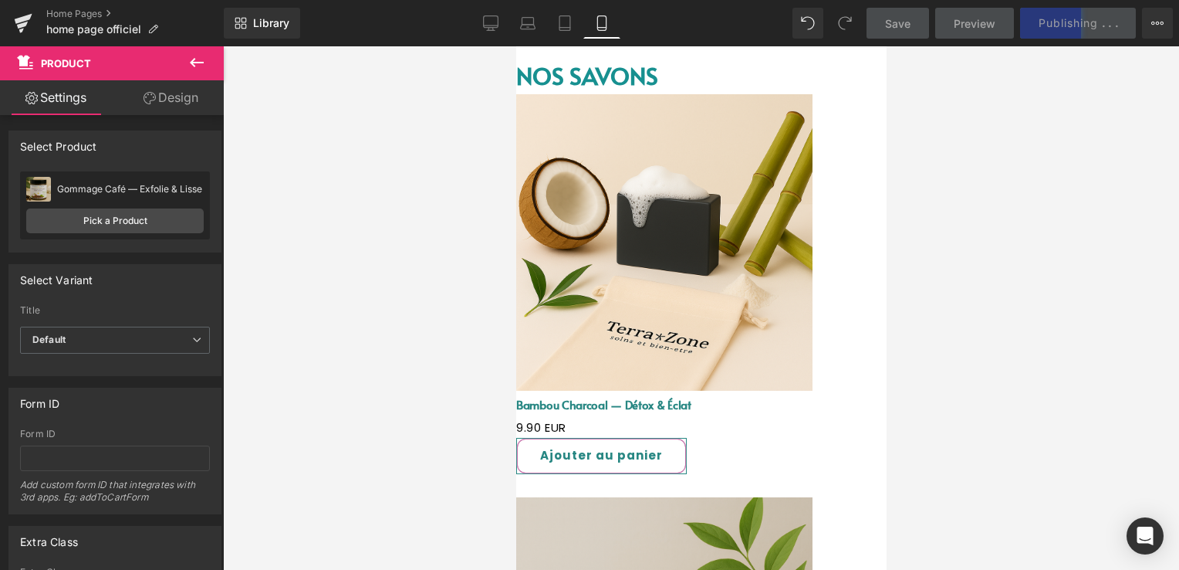
click at [634, 438] on div "Ajouter au panier (P) Cart Button" at bounding box center [701, 456] width 370 height 36
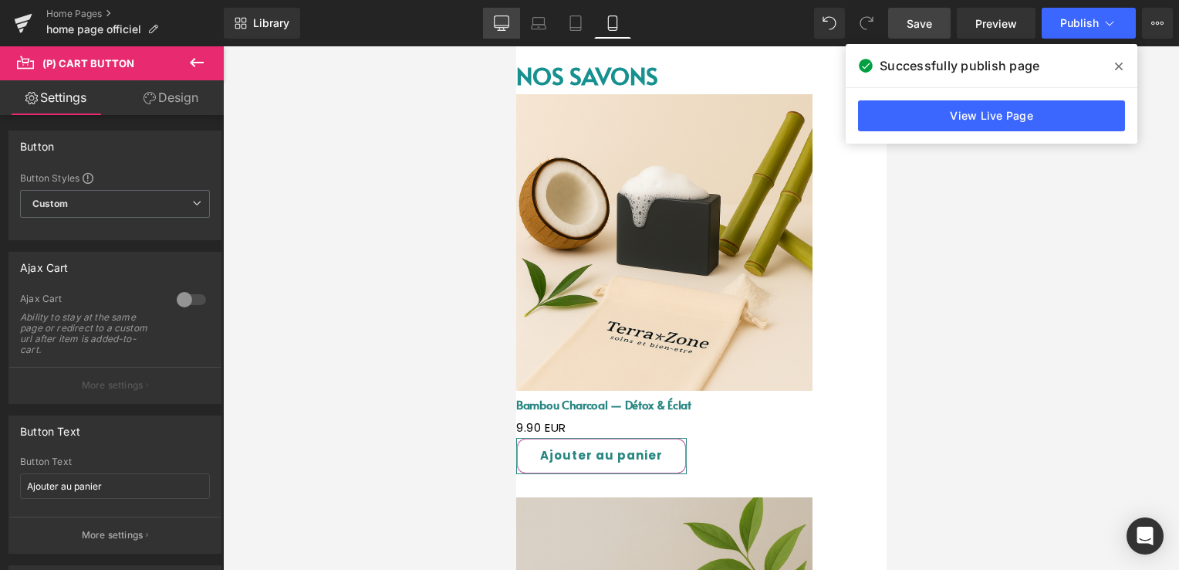
click at [495, 32] on link "Desktop" at bounding box center [501, 23] width 37 height 31
type input "18"
type input "100"
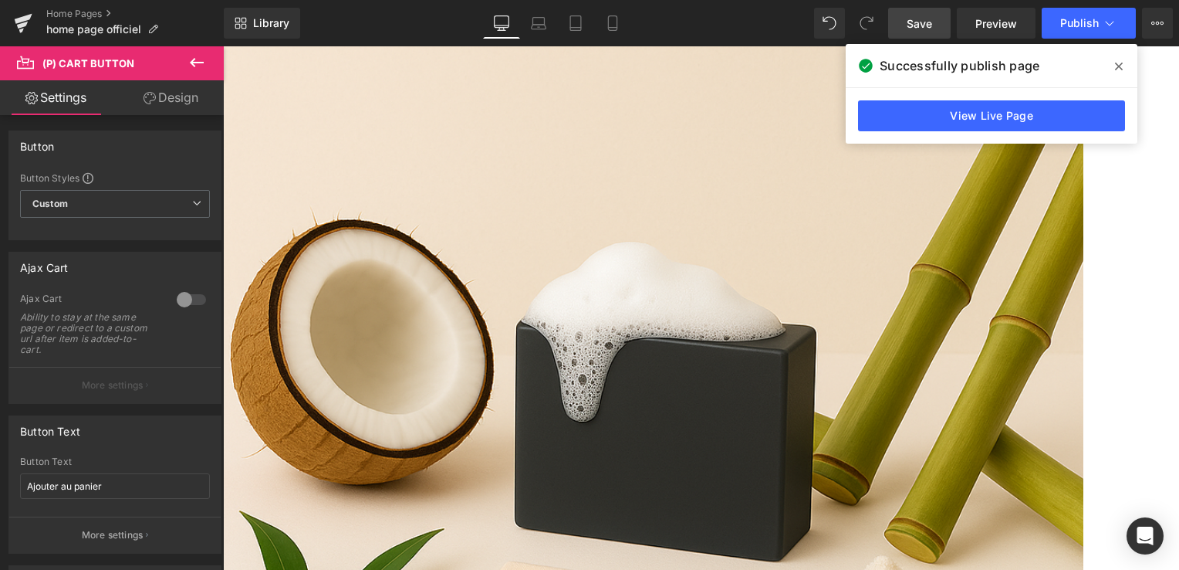
scroll to position [1241, 0]
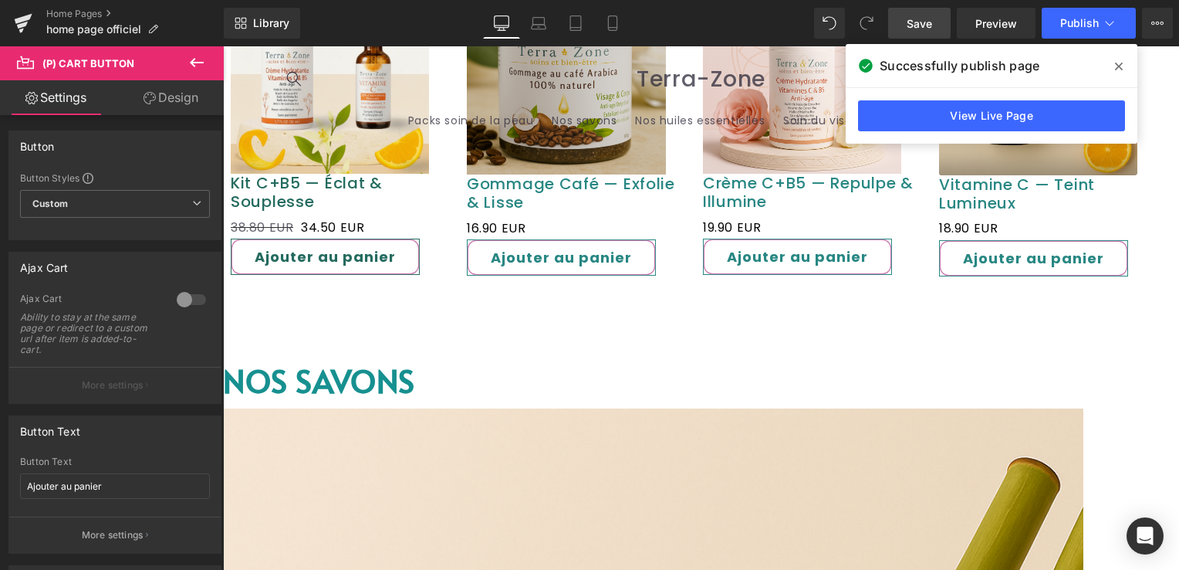
click at [1122, 68] on icon at bounding box center [1119, 66] width 8 height 12
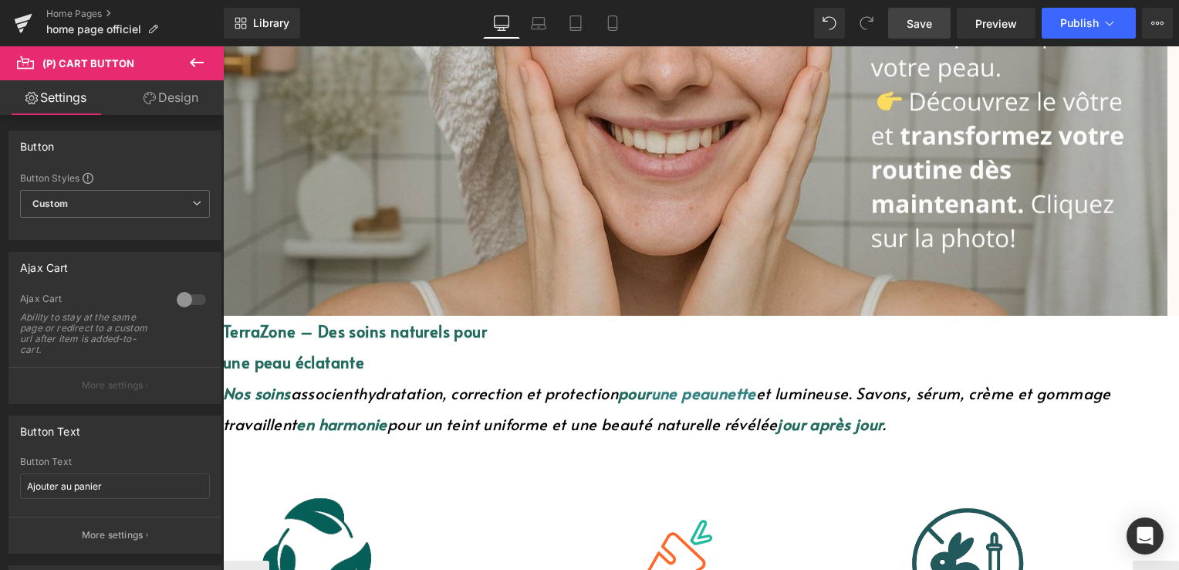
scroll to position [469, 0]
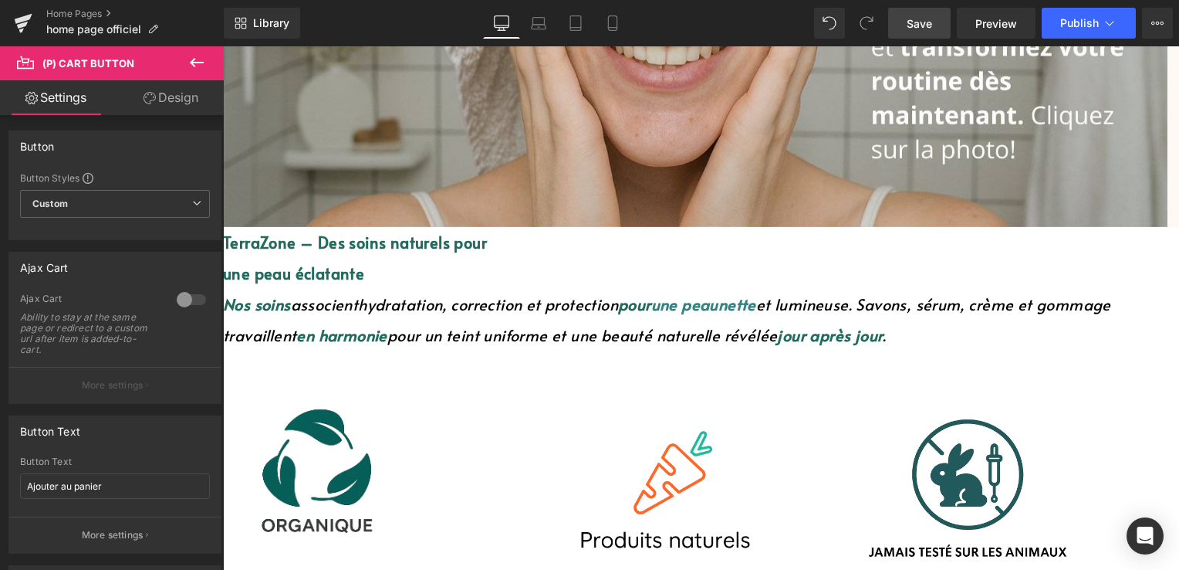
click at [291, 305] on font "Nos soins" at bounding box center [257, 304] width 68 height 22
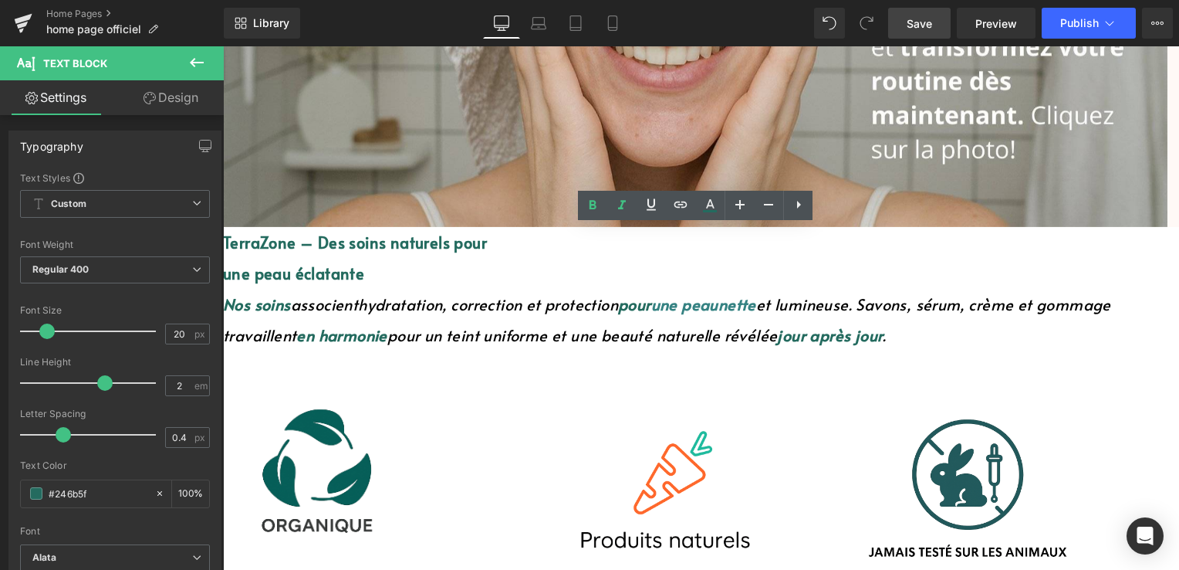
click at [618, 295] on font "hydratation, correction et protection" at bounding box center [488, 304] width 260 height 22
drag, startPoint x: 623, startPoint y: 272, endPoint x: 774, endPoint y: 271, distance: 151.3
click at [776, 271] on p "une peau éclatante" at bounding box center [701, 273] width 956 height 31
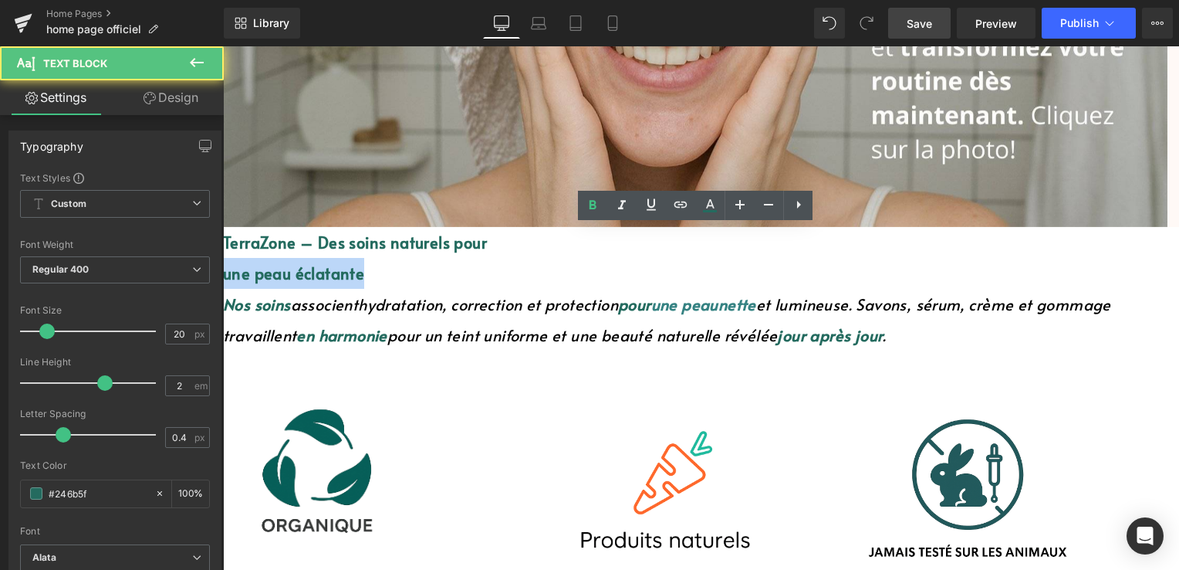
click at [586, 261] on p "une peau éclatante" at bounding box center [701, 273] width 956 height 31
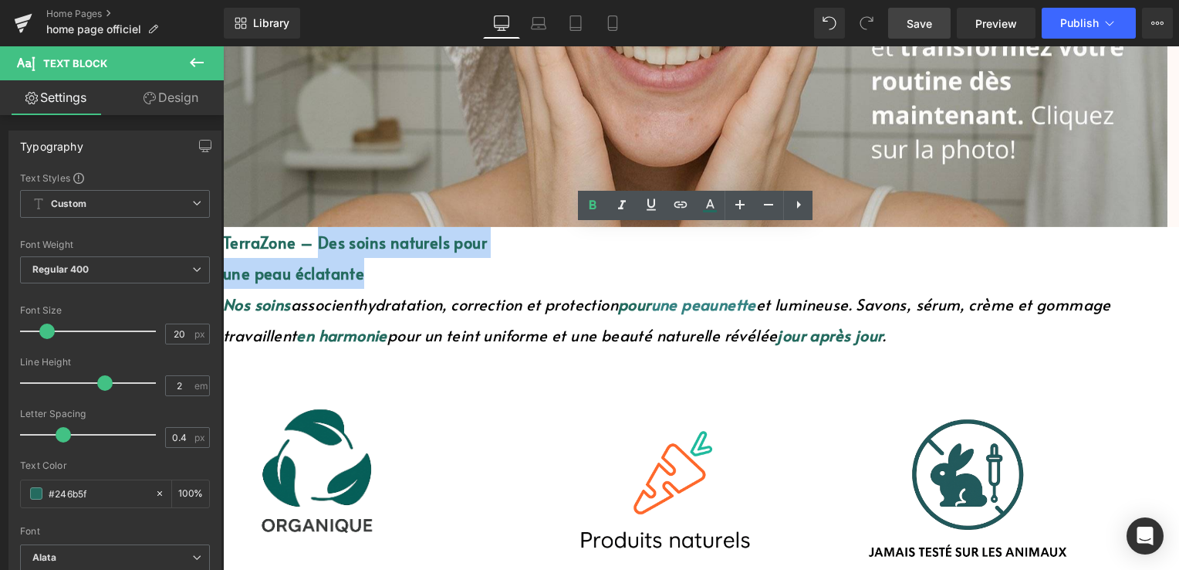
drag, startPoint x: 658, startPoint y: 242, endPoint x: 783, endPoint y: 273, distance: 128.2
click at [783, 278] on div "TerraZone – Des soins naturels pour une peau éclatante Nos soins associent hydr…" at bounding box center [701, 288] width 956 height 123
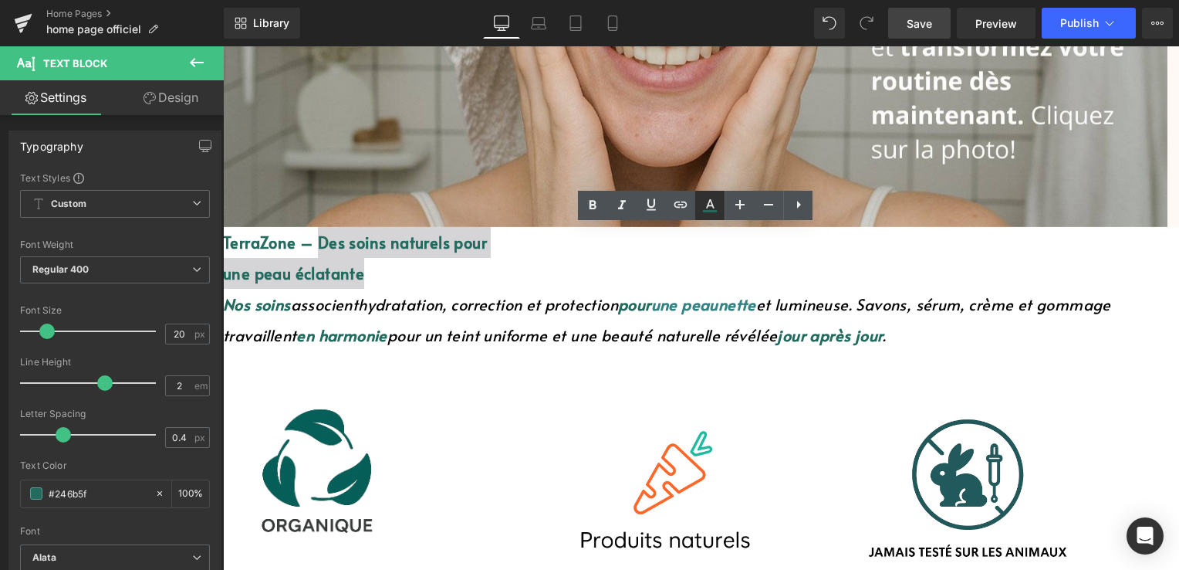
click at [707, 204] on icon at bounding box center [710, 205] width 19 height 19
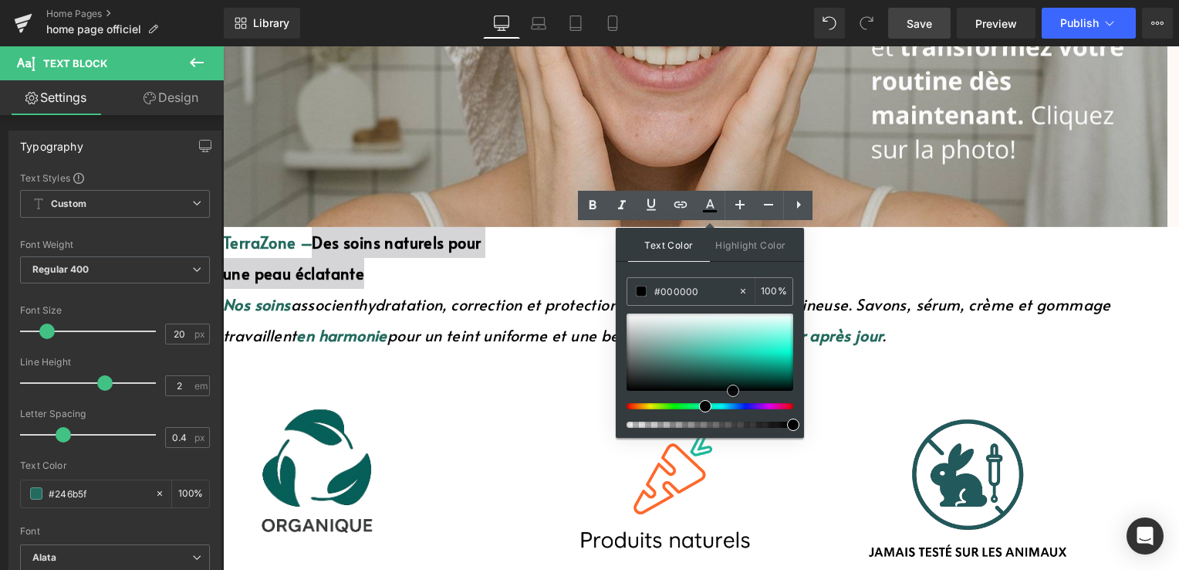
drag, startPoint x: 712, startPoint y: 370, endPoint x: 735, endPoint y: 398, distance: 36.8
click at [735, 398] on div at bounding box center [710, 370] width 167 height 114
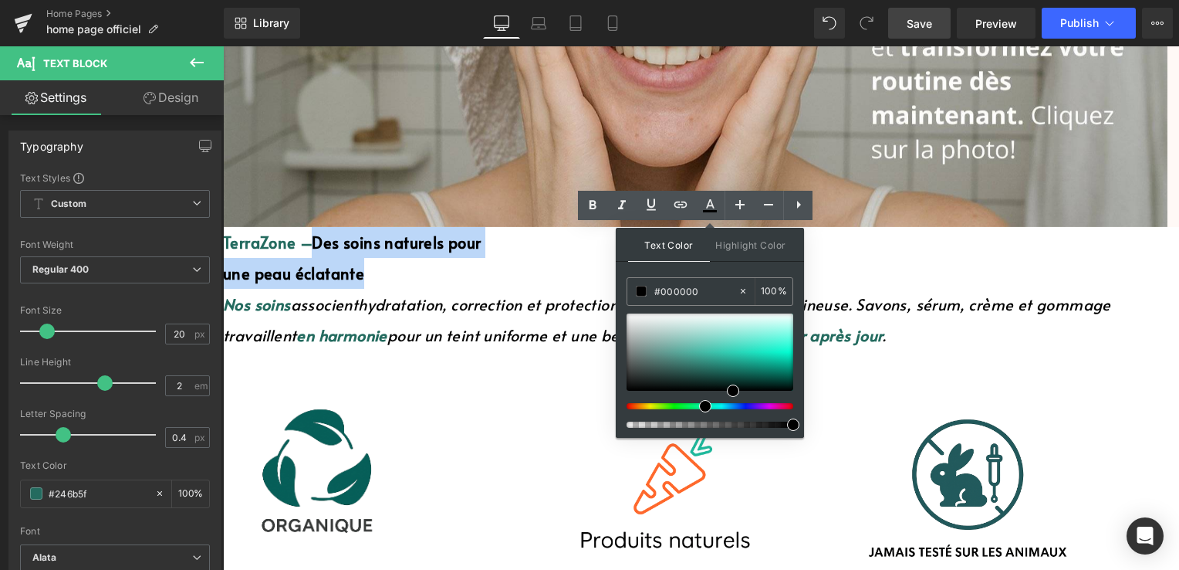
click at [896, 276] on p "une peau éclatante" at bounding box center [701, 273] width 956 height 31
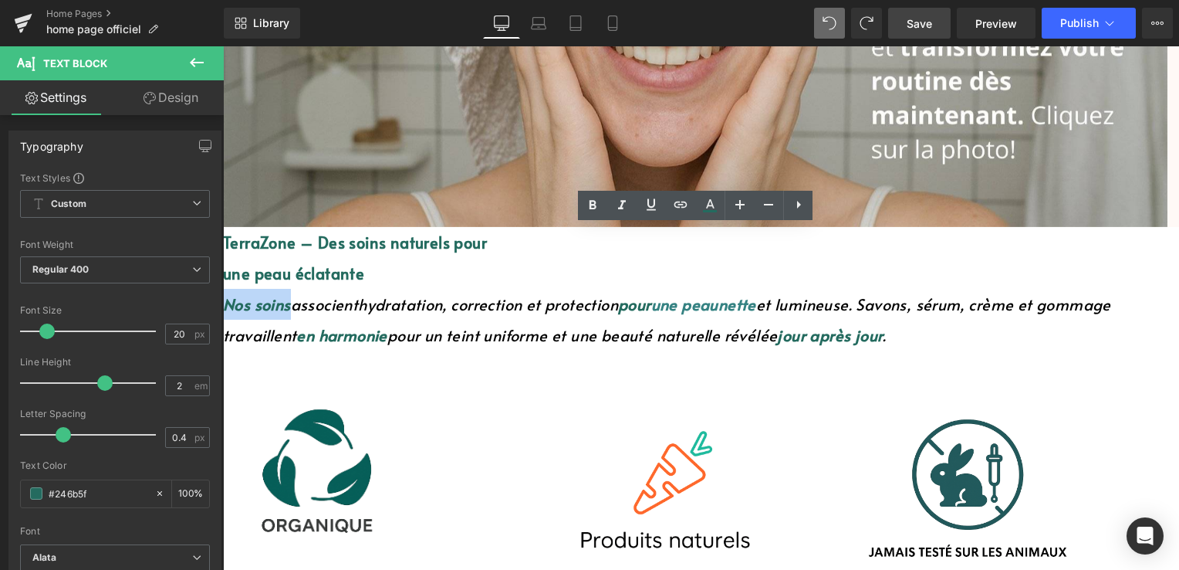
drag, startPoint x: 307, startPoint y: 304, endPoint x: 238, endPoint y: 303, distance: 68.7
click at [238, 303] on p "Nos soins associent hydratation, correction et protection pour une peau nette e…" at bounding box center [701, 320] width 956 height 62
click at [709, 208] on icon at bounding box center [710, 205] width 19 height 19
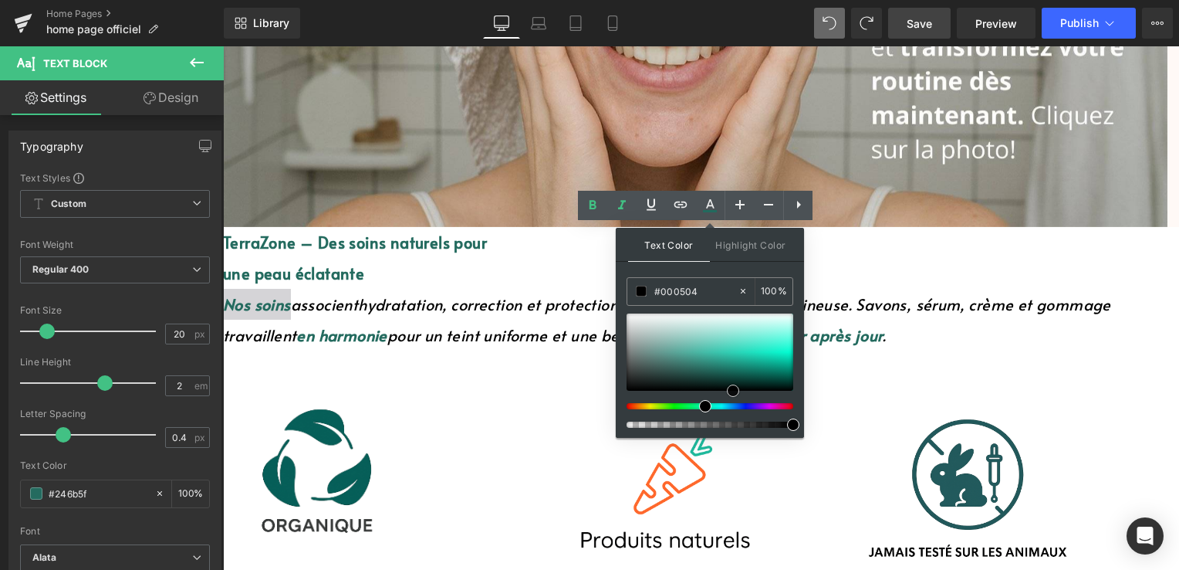
drag, startPoint x: 732, startPoint y: 388, endPoint x: 756, endPoint y: 377, distance: 27.0
click at [739, 384] on span at bounding box center [733, 390] width 12 height 12
click at [756, 366] on div at bounding box center [710, 351] width 167 height 77
drag, startPoint x: 755, startPoint y: 365, endPoint x: 751, endPoint y: 402, distance: 37.2
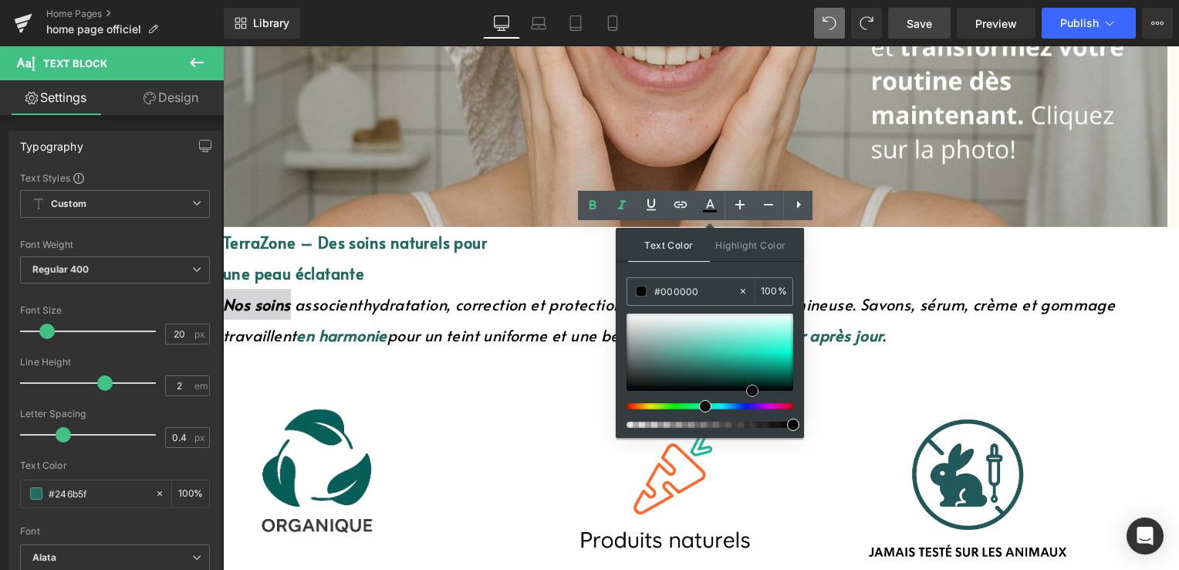
click at [751, 402] on div at bounding box center [710, 370] width 167 height 114
click at [864, 273] on p "une peau éclatante" at bounding box center [701, 273] width 956 height 31
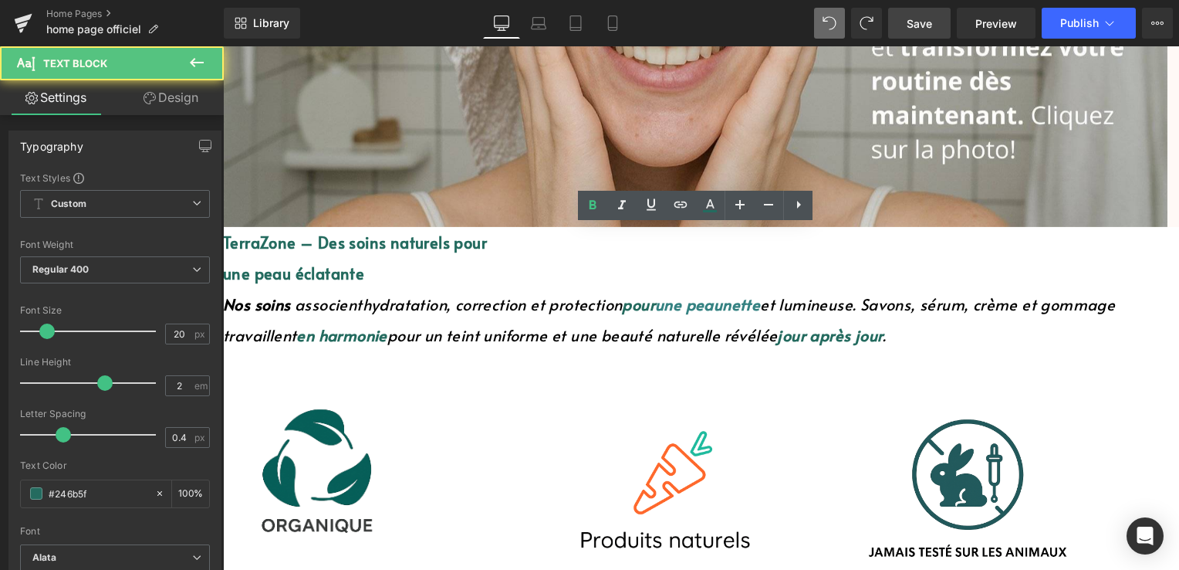
click at [305, 316] on p "Nos soins associent hydratation, correction et protection pour une peau nette e…" at bounding box center [701, 320] width 956 height 62
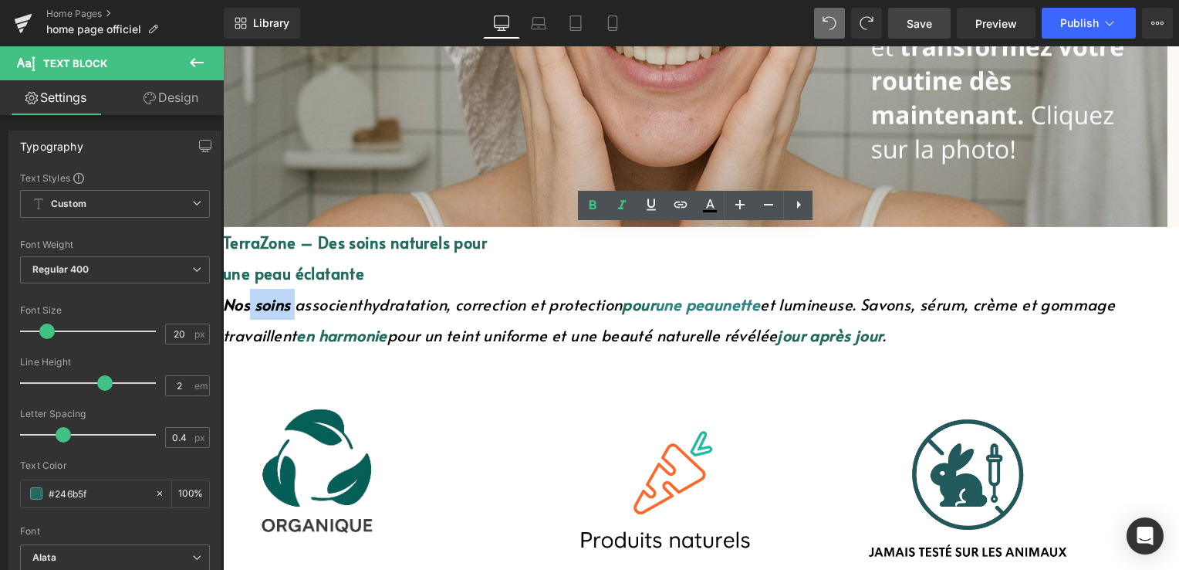
drag, startPoint x: 312, startPoint y: 302, endPoint x: 269, endPoint y: 305, distance: 43.3
click at [269, 305] on font "Nos soins associent hydratation, correction et protection pour une peau nette e…" at bounding box center [669, 319] width 892 height 52
click at [269, 305] on span "Nos soins" at bounding box center [257, 304] width 68 height 22
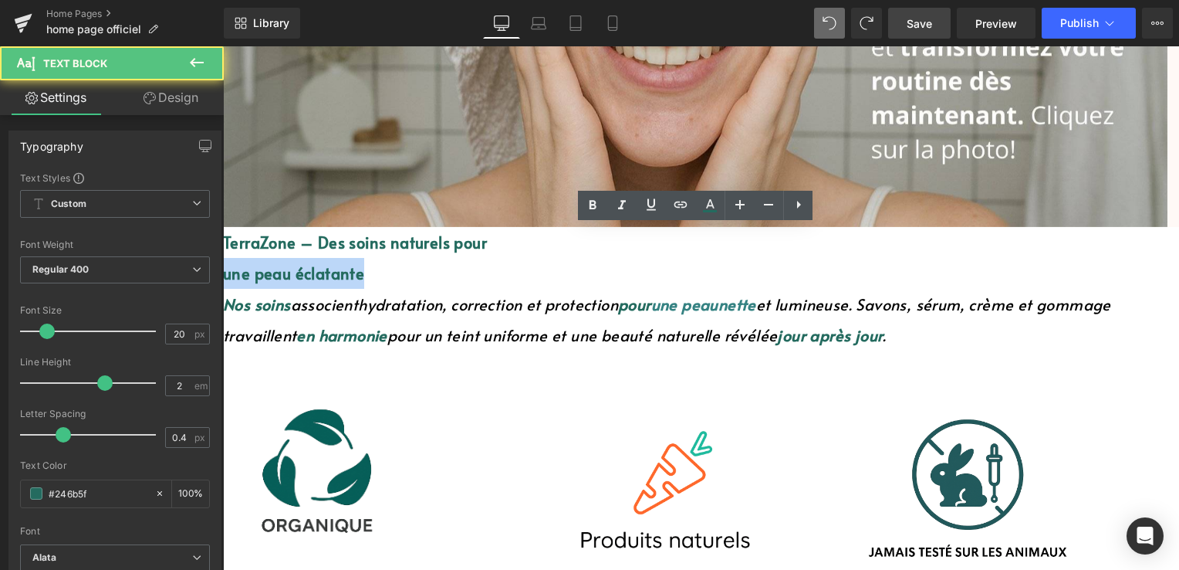
drag, startPoint x: 624, startPoint y: 275, endPoint x: 765, endPoint y: 267, distance: 141.4
click at [765, 267] on p "une peau éclatante" at bounding box center [701, 273] width 956 height 31
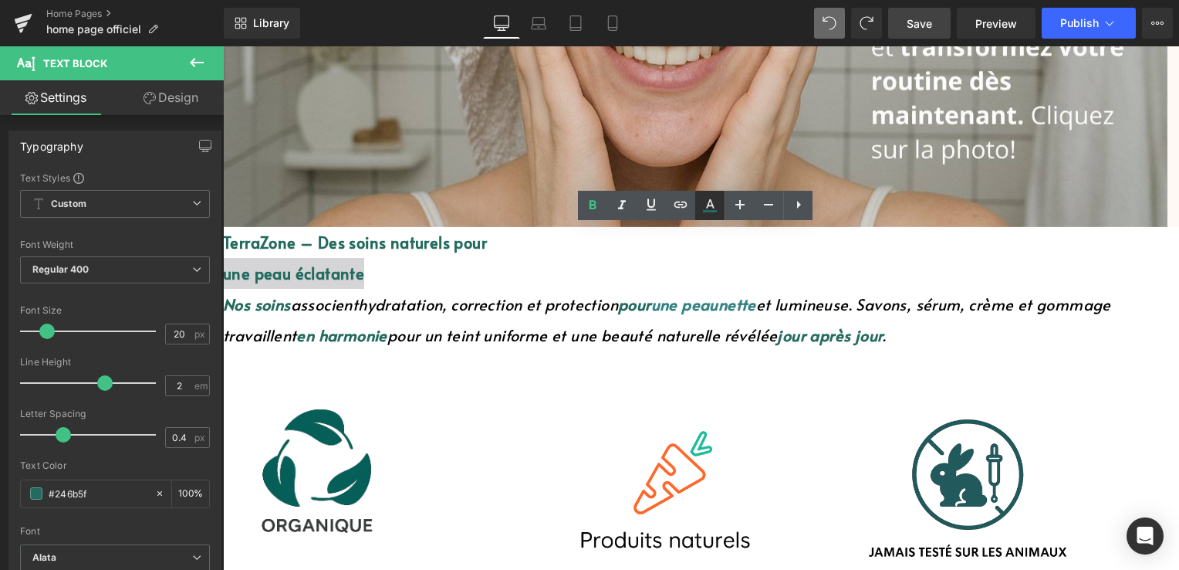
click at [710, 211] on icon at bounding box center [710, 211] width 14 height 2
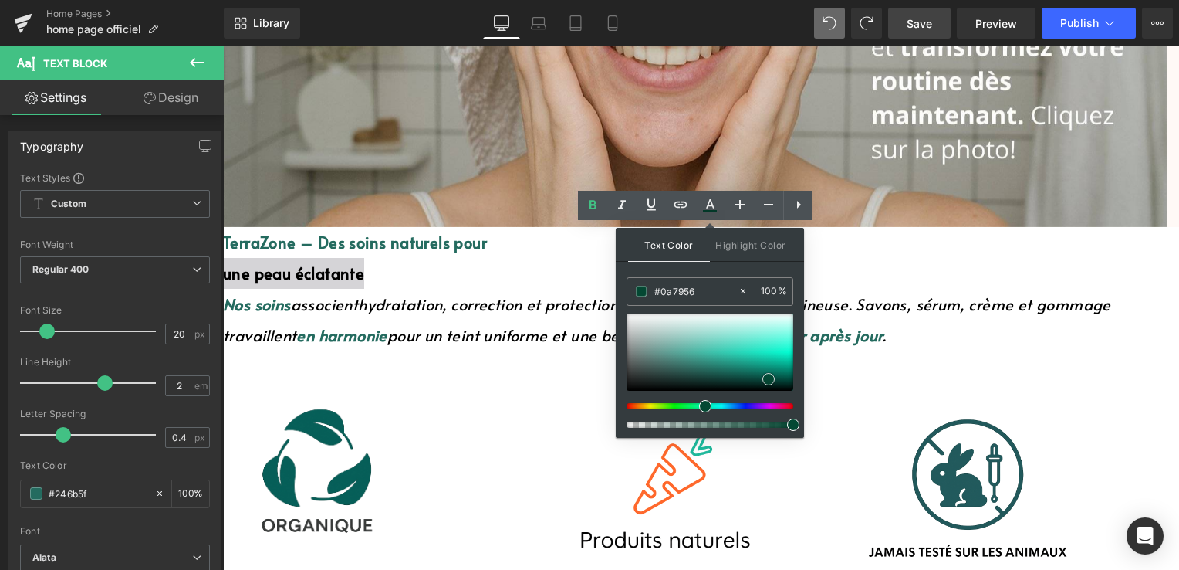
drag, startPoint x: 756, startPoint y: 390, endPoint x: 765, endPoint y: 350, distance: 41.0
click at [768, 373] on span at bounding box center [769, 379] width 12 height 12
type input "#000000"
drag, startPoint x: 765, startPoint y: 350, endPoint x: 769, endPoint y: 402, distance: 52.6
click at [769, 402] on div at bounding box center [710, 370] width 167 height 114
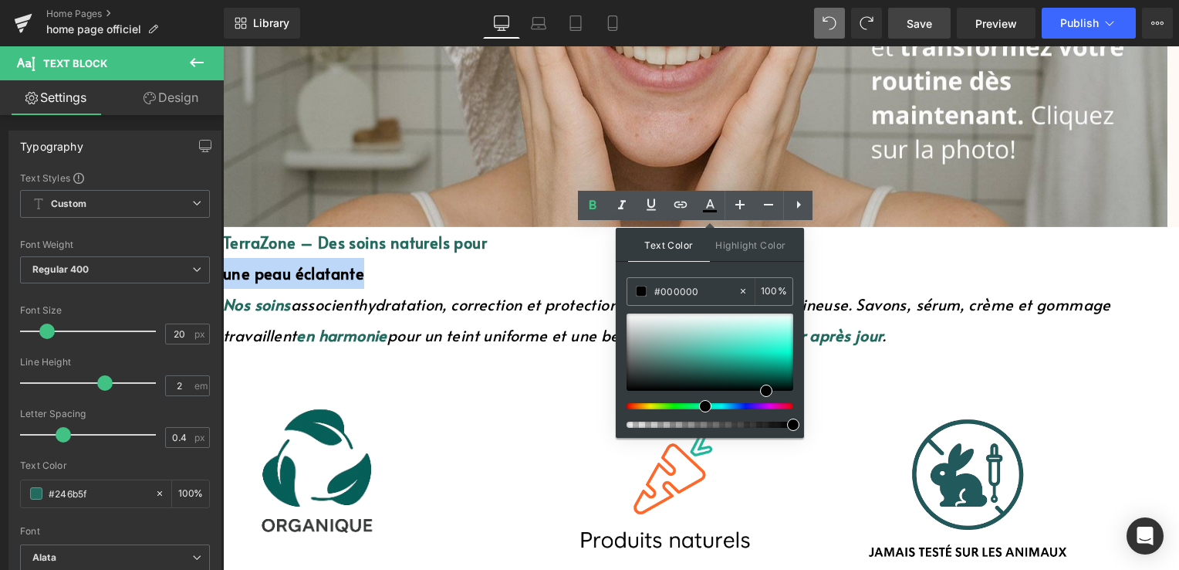
click at [843, 270] on p "une peau éclatante" at bounding box center [701, 273] width 956 height 31
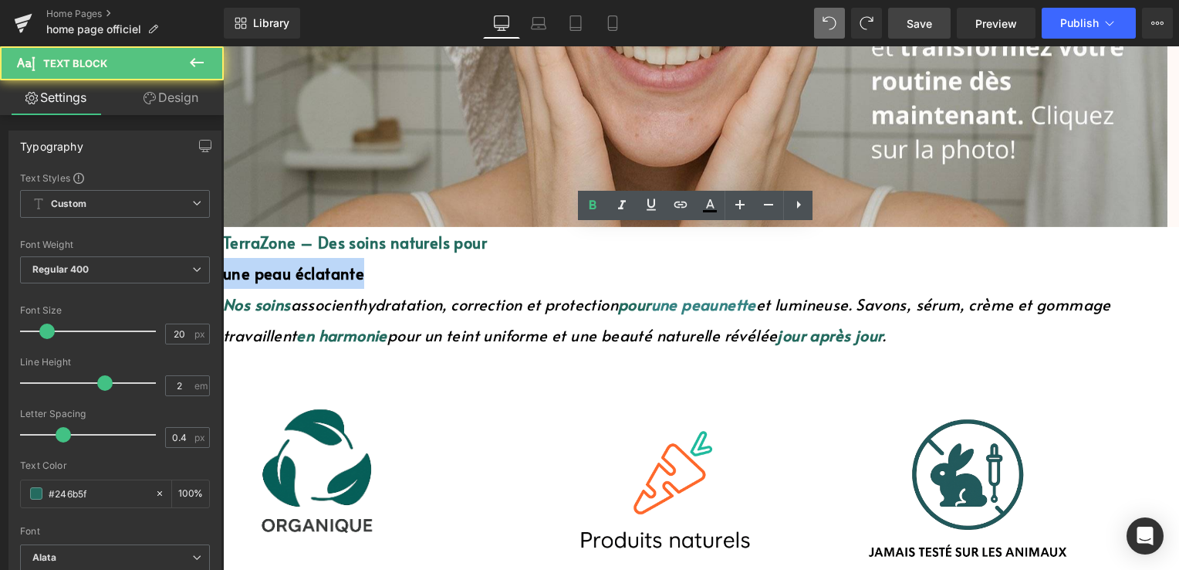
click at [820, 282] on p "une peau éclatante" at bounding box center [701, 273] width 956 height 31
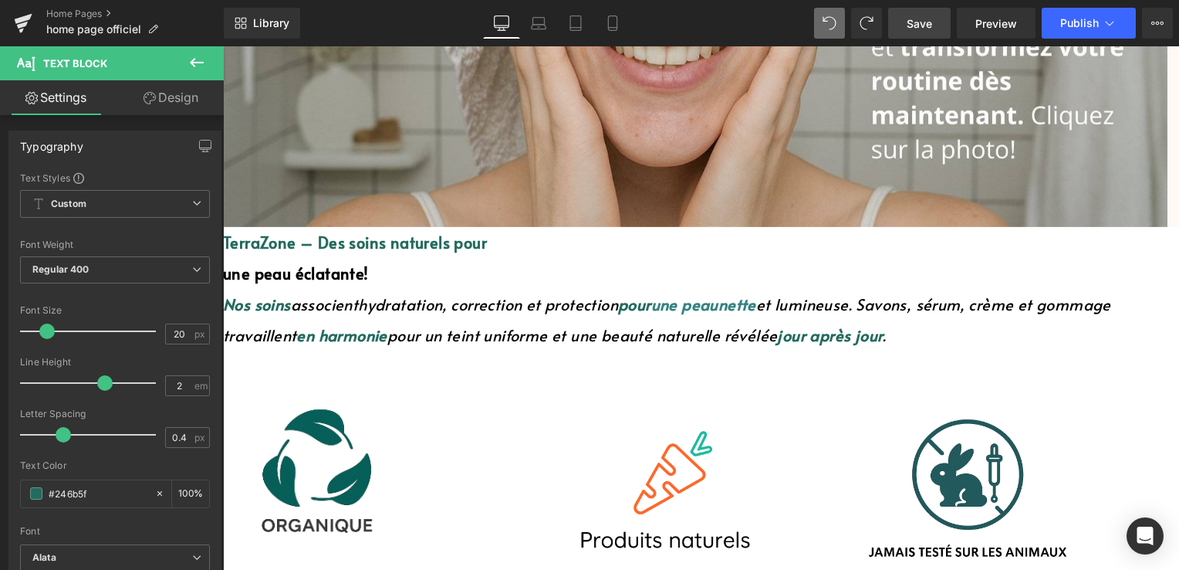
click at [913, 32] on link "Save" at bounding box center [919, 23] width 63 height 31
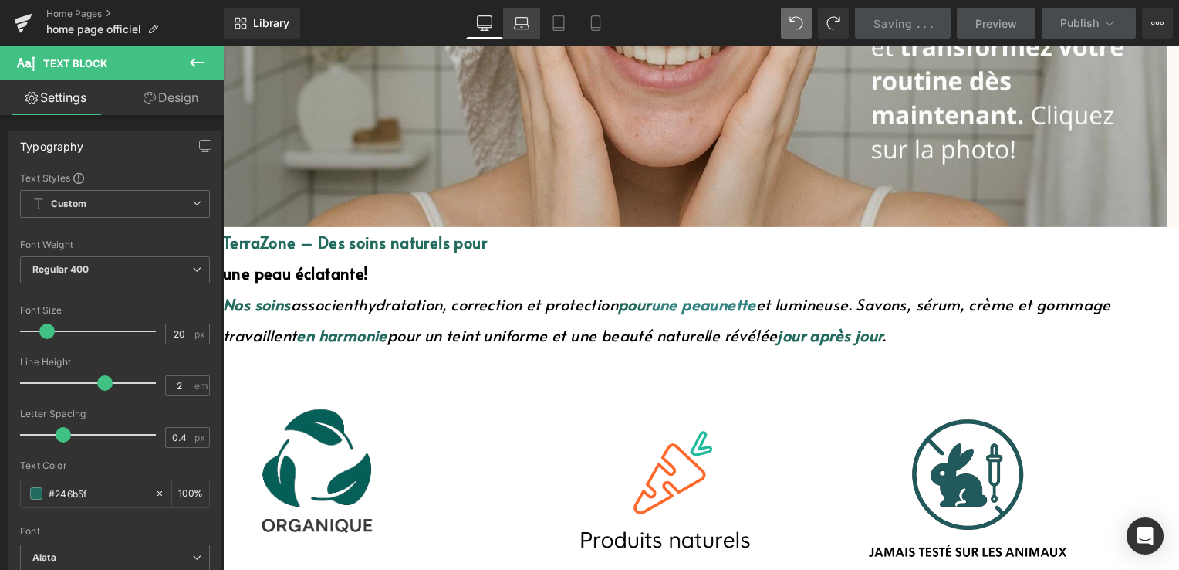
click at [525, 31] on link "Laptop" at bounding box center [521, 23] width 37 height 31
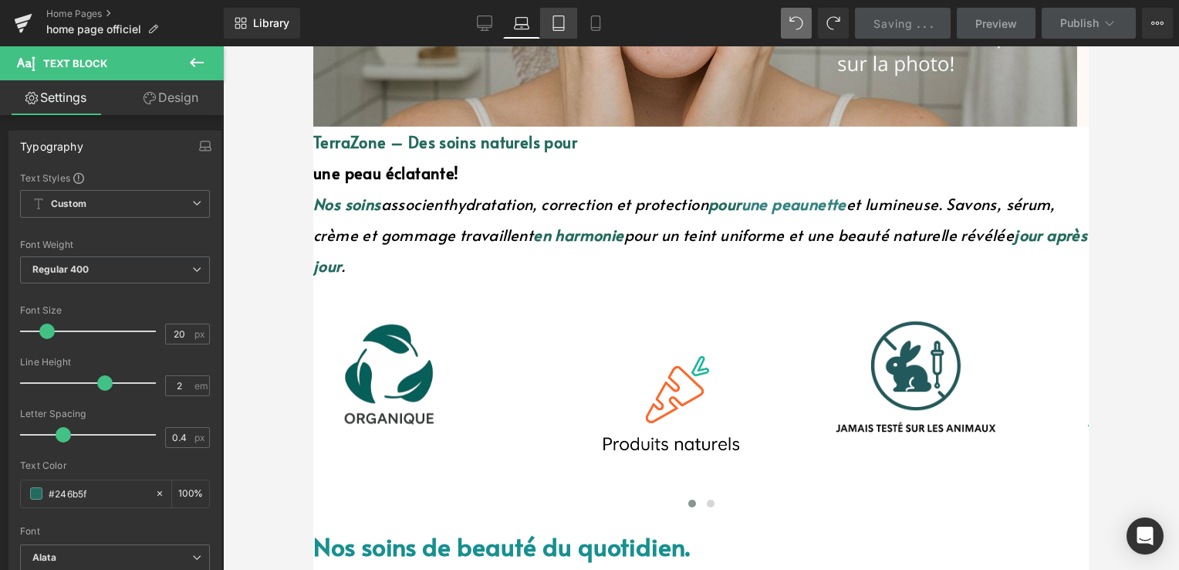
click at [553, 30] on icon at bounding box center [558, 22] width 15 height 15
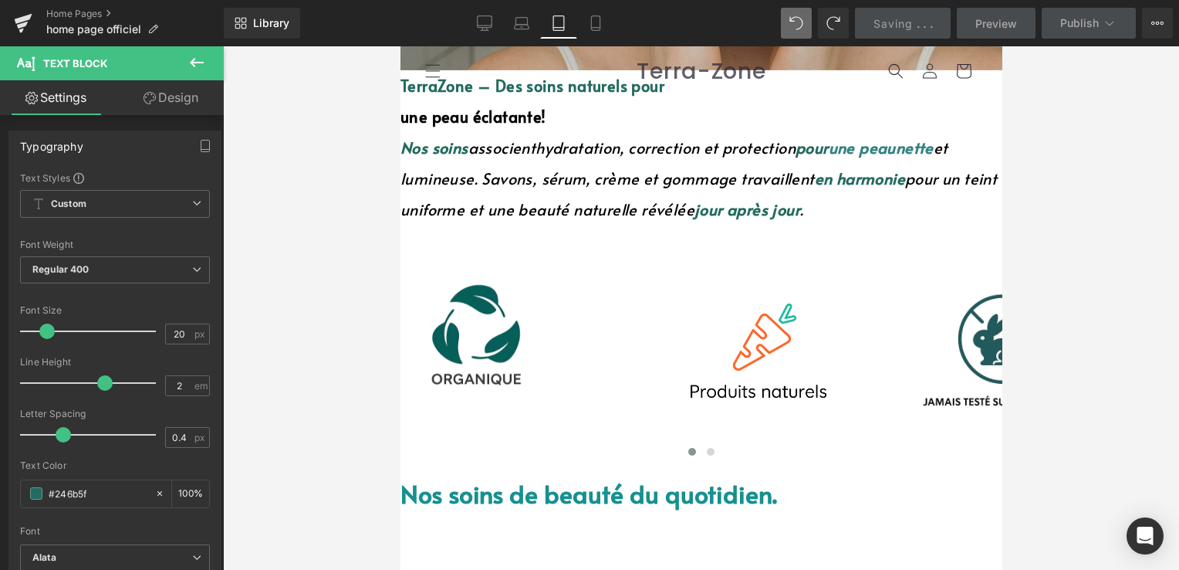
scroll to position [414, 0]
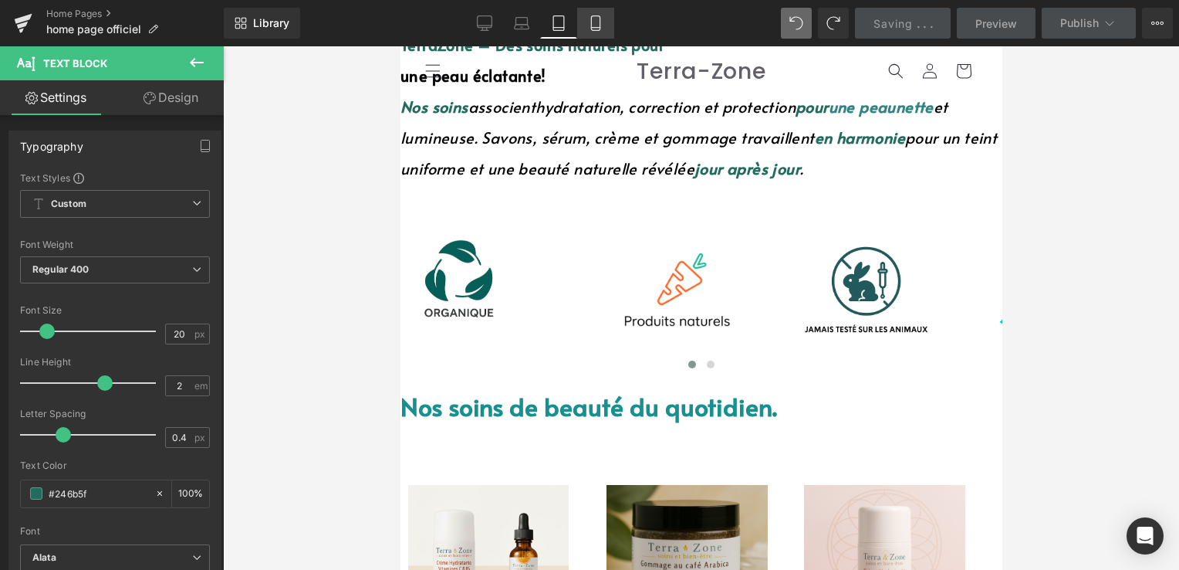
click at [597, 32] on link "Mobile" at bounding box center [595, 23] width 37 height 31
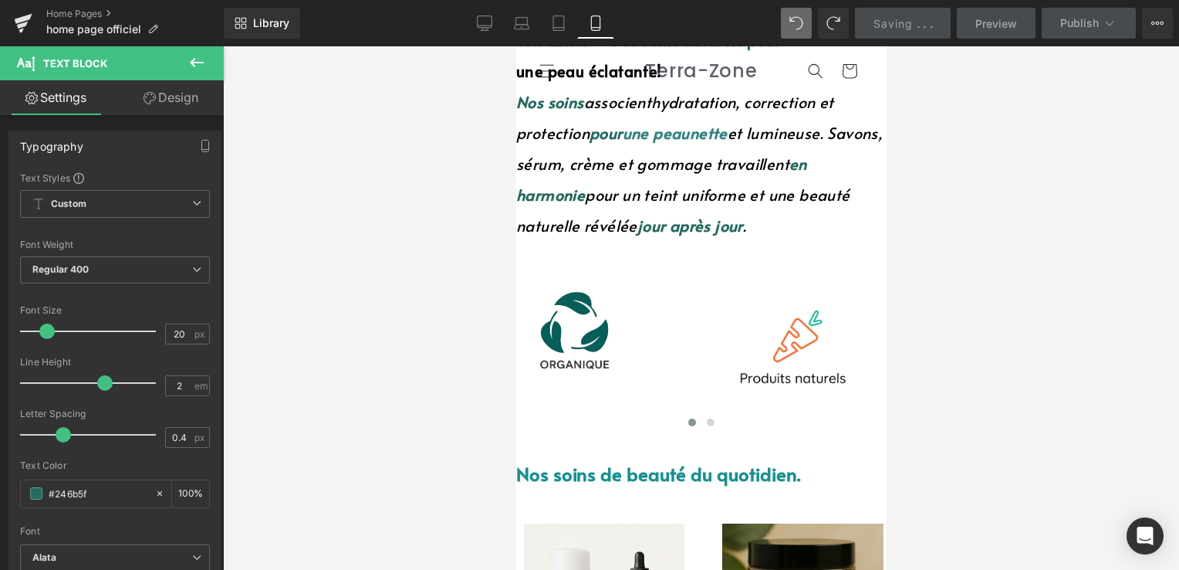
scroll to position [215, 0]
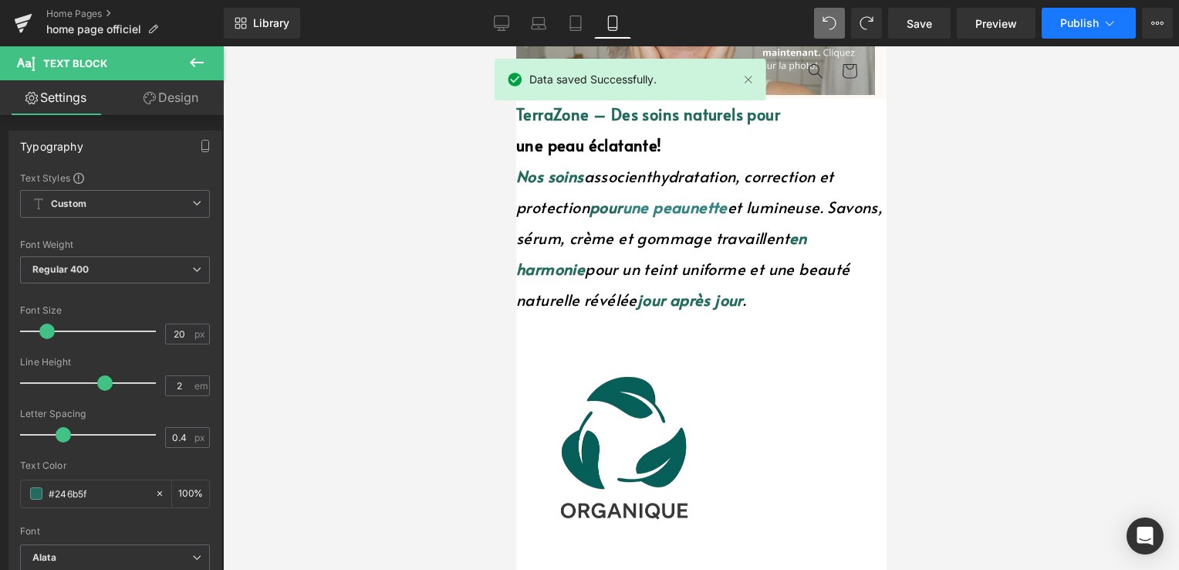
click at [1090, 29] on button "Publish" at bounding box center [1089, 23] width 94 height 31
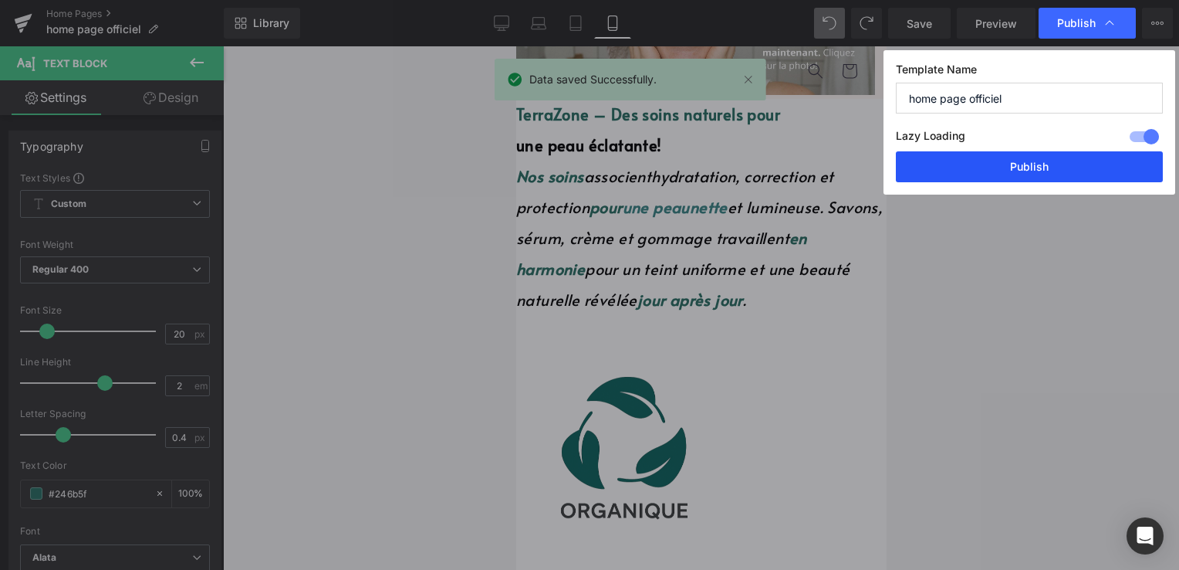
click at [1045, 166] on button "Publish" at bounding box center [1029, 166] width 267 height 31
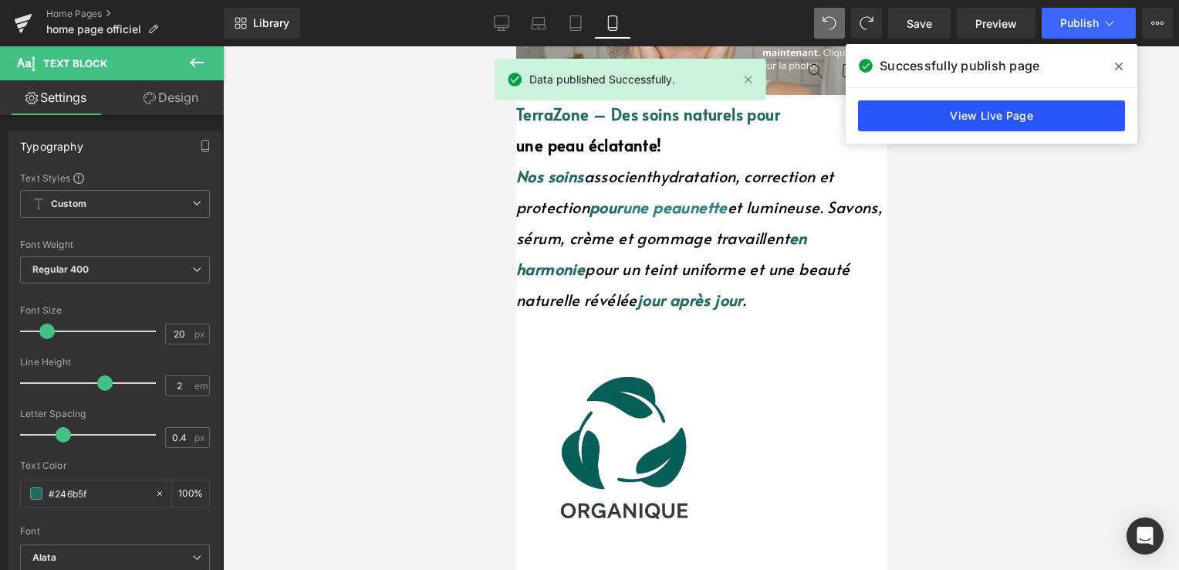
click at [976, 117] on link "View Live Page" at bounding box center [991, 115] width 267 height 31
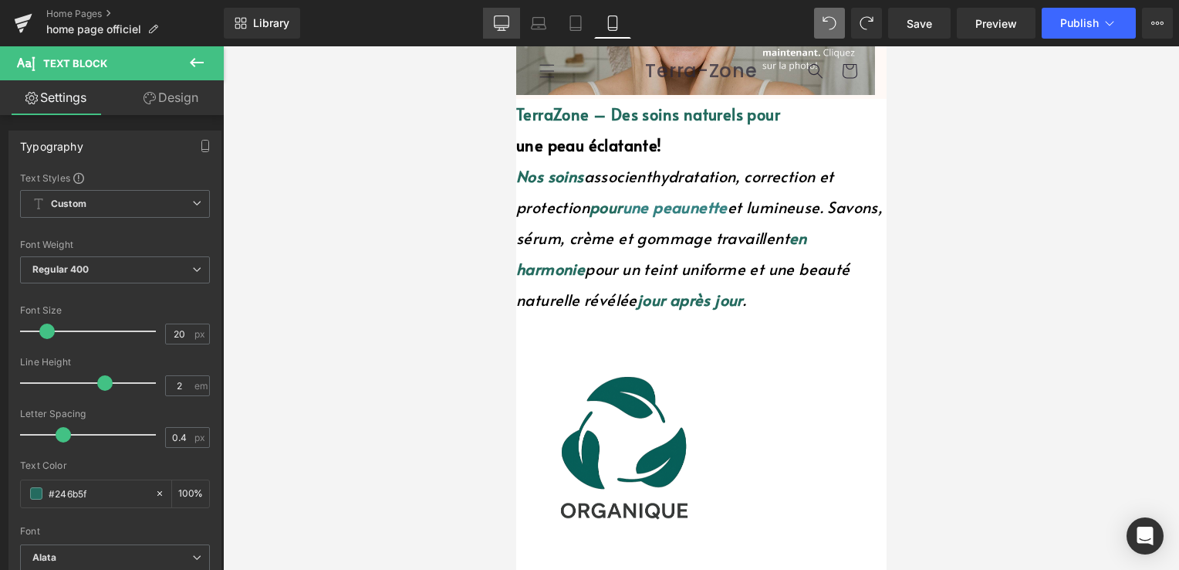
click at [491, 23] on link "Desktop" at bounding box center [501, 23] width 37 height 31
type input "100"
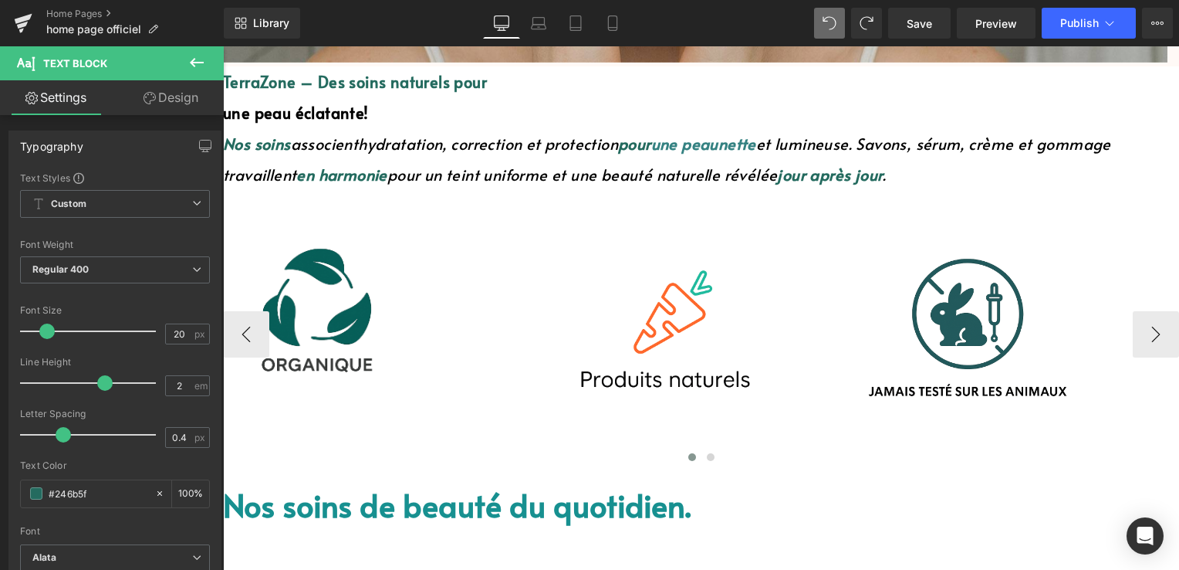
scroll to position [661, 0]
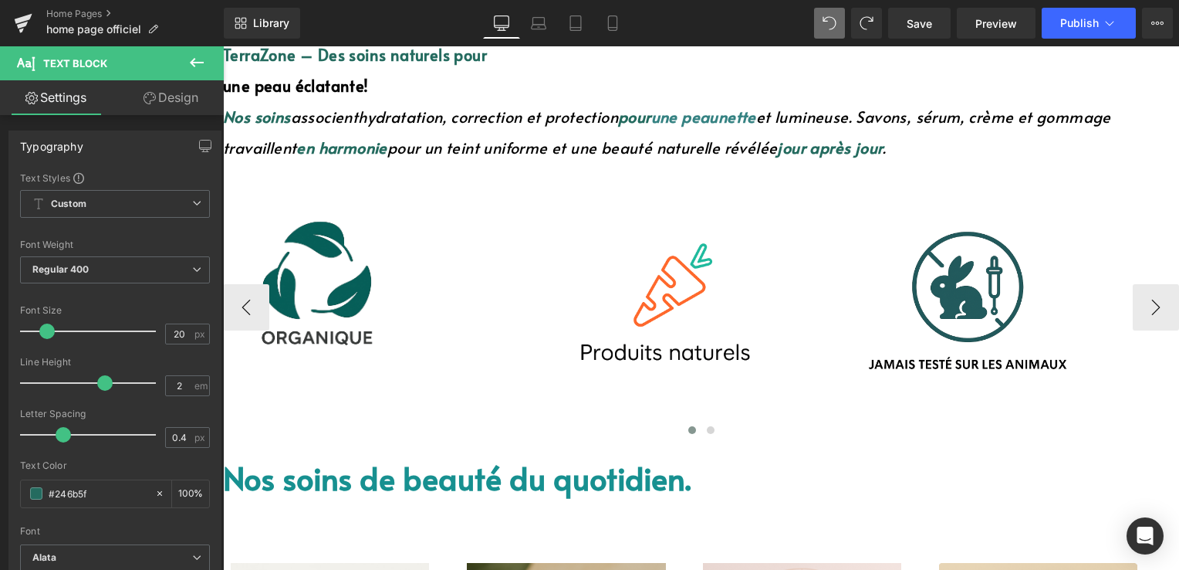
click at [223, 46] on span "Image" at bounding box center [223, 46] width 0 height 0
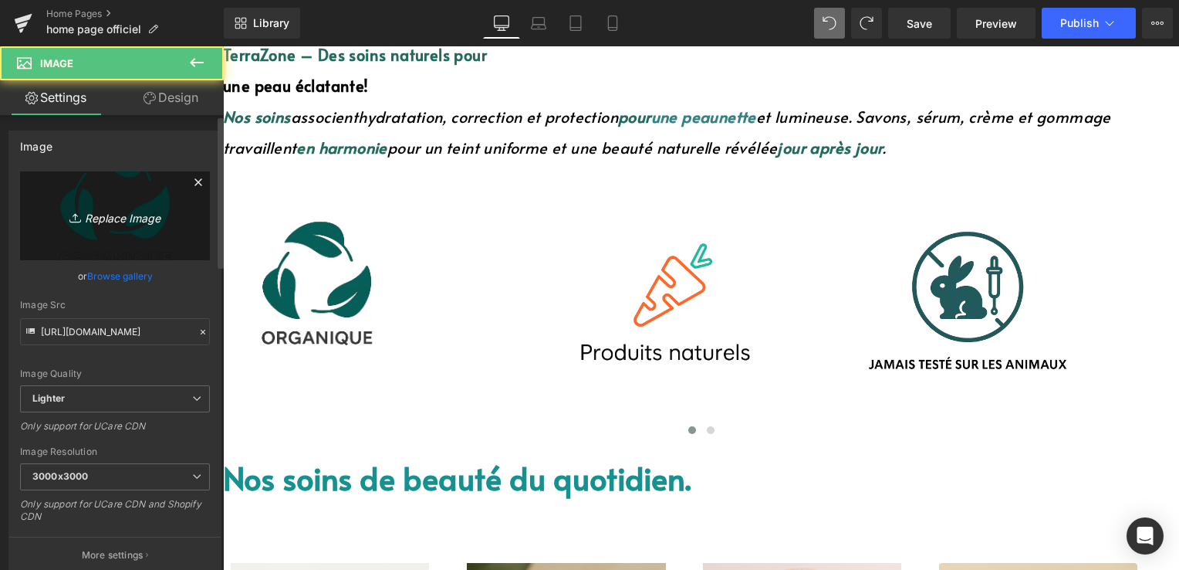
click at [116, 218] on icon "Replace Image" at bounding box center [114, 215] width 123 height 19
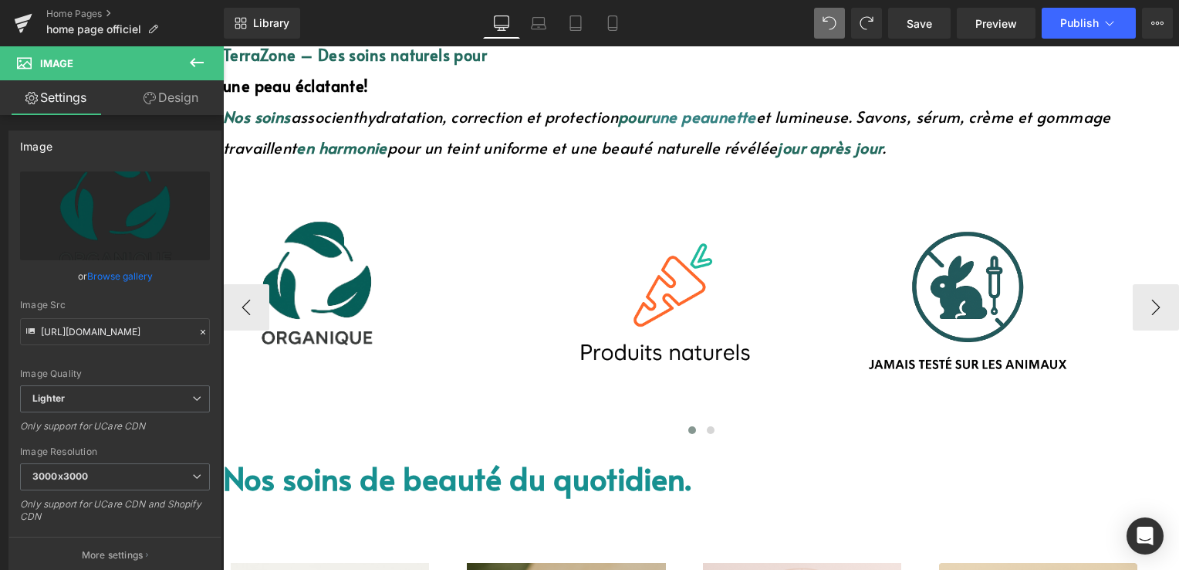
click at [223, 46] on span "Image" at bounding box center [223, 46] width 0 height 0
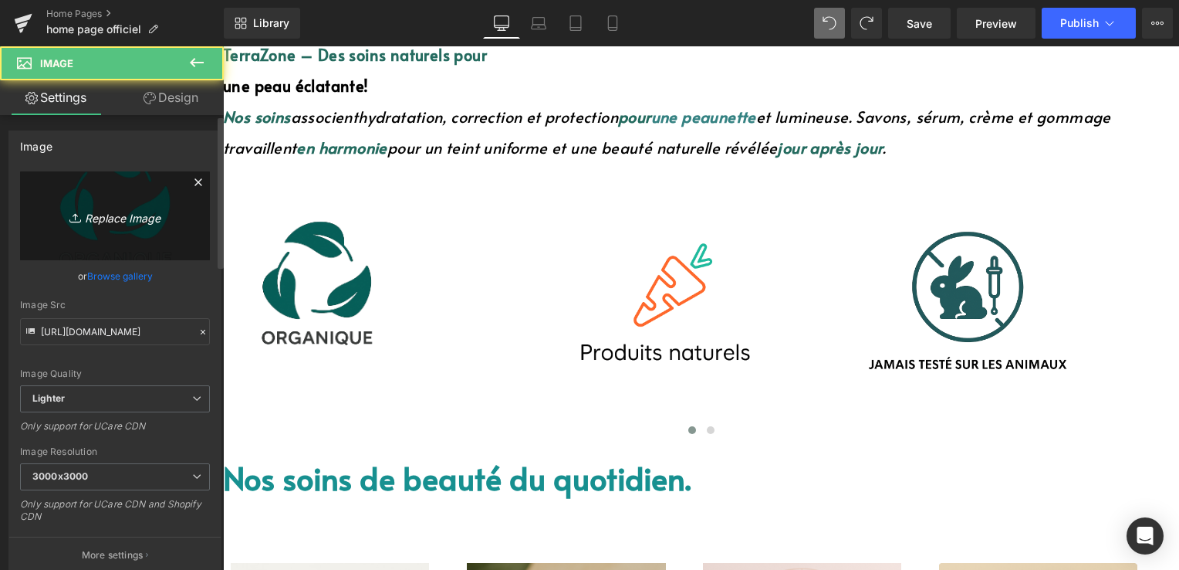
click at [123, 215] on icon "Replace Image" at bounding box center [114, 215] width 123 height 19
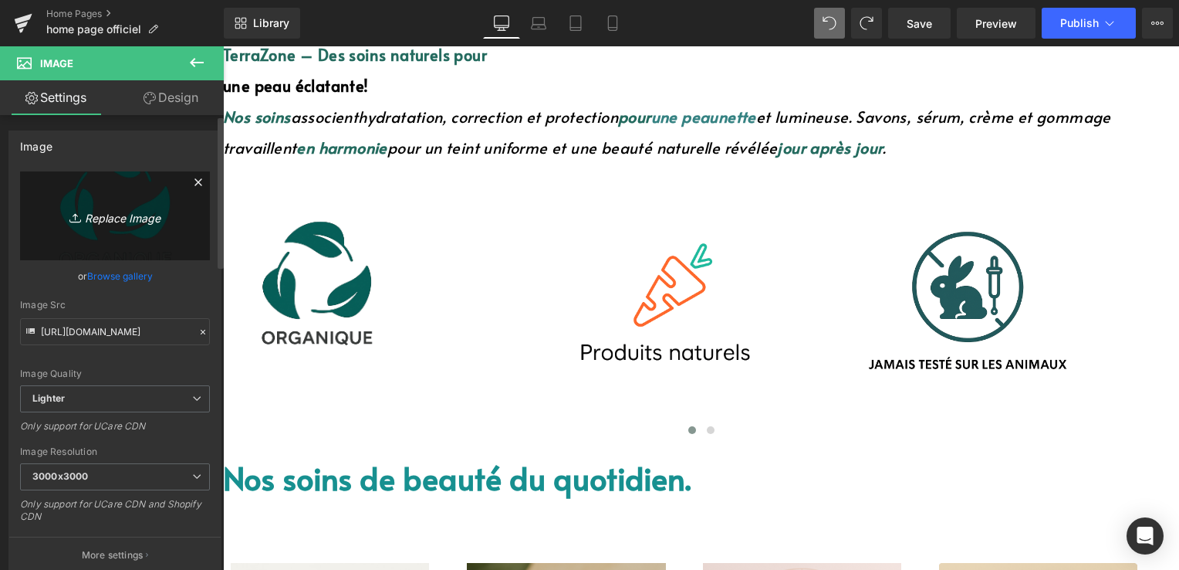
type input "C:\fakepath\produit naturle.png"
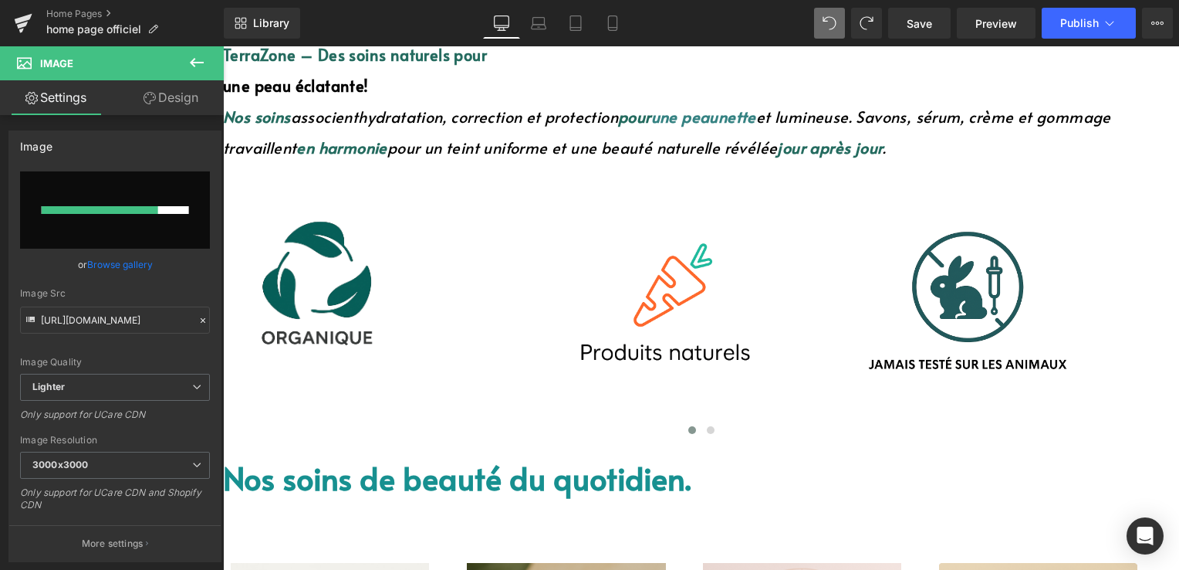
type input "https://ucarecdn.com/b4a28579-7896-4a8d-bc24-9565c1864ecd/-/format/auto/-/previ…"
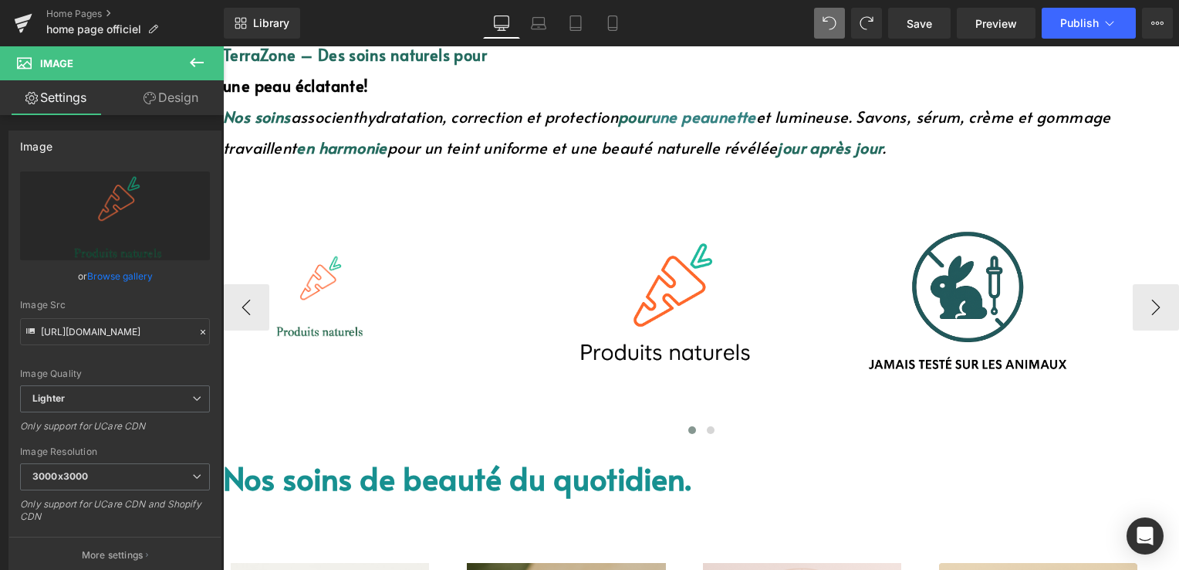
click at [223, 46] on span "Image" at bounding box center [223, 46] width 0 height 0
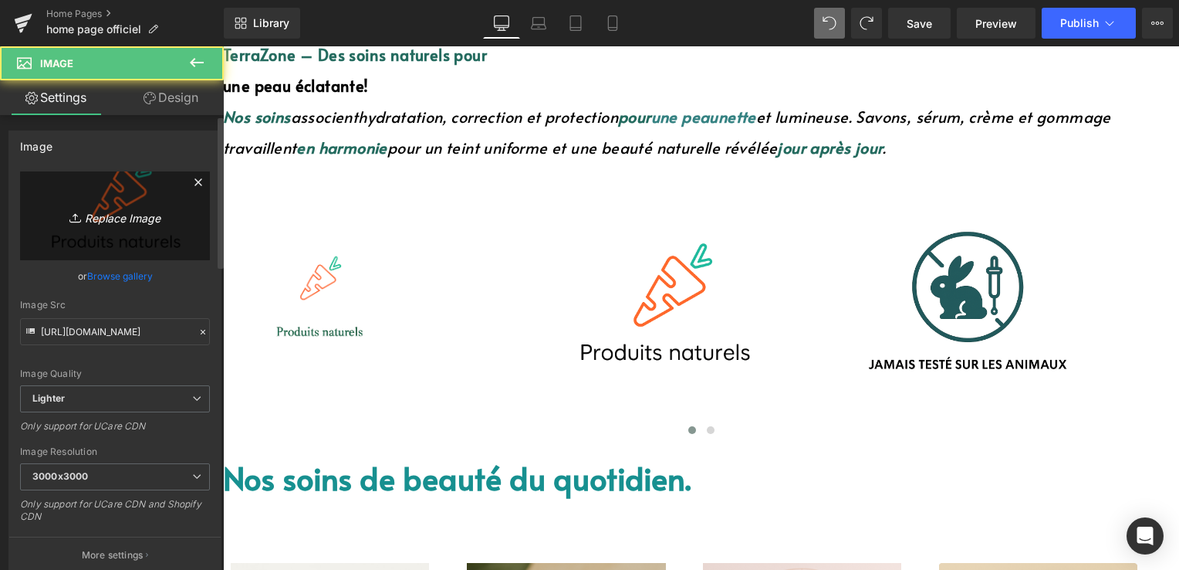
click at [124, 210] on icon "Replace Image" at bounding box center [114, 215] width 123 height 19
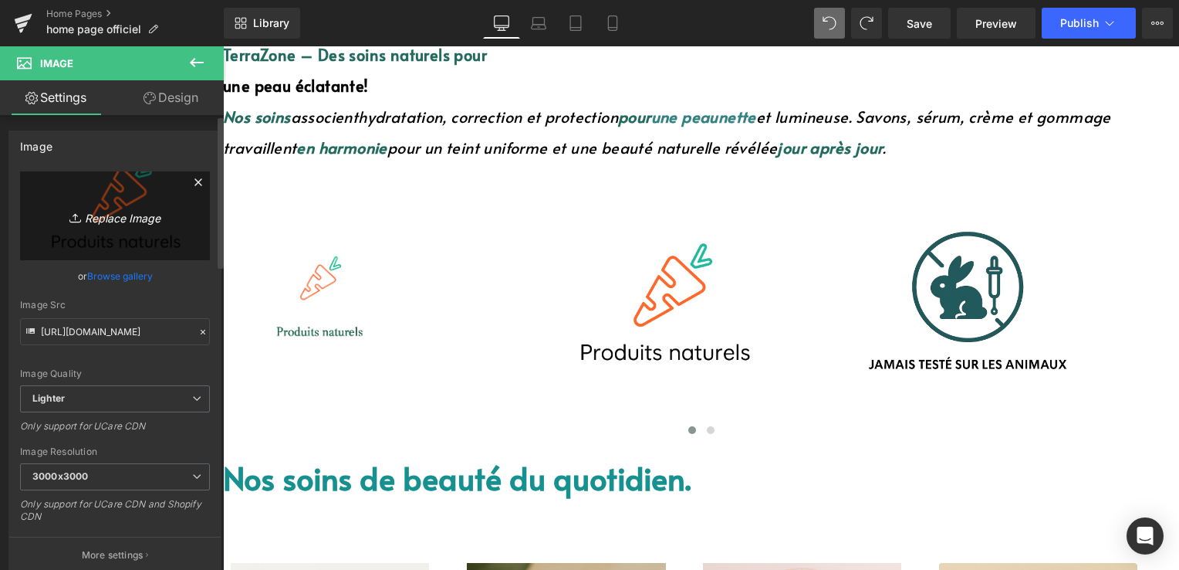
type input "C:\fakepath\zero produit chilmique ssss.png"
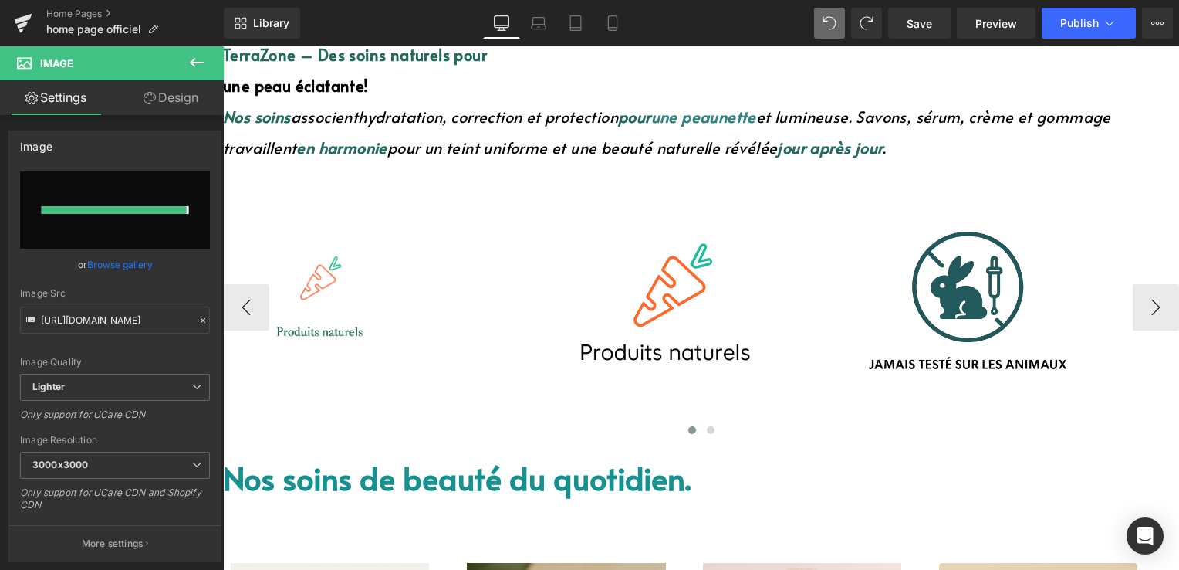
type input "https://ucarecdn.com/aca14fa5-566d-4a7d-8517-858a9563e35e/-/format/auto/-/previ…"
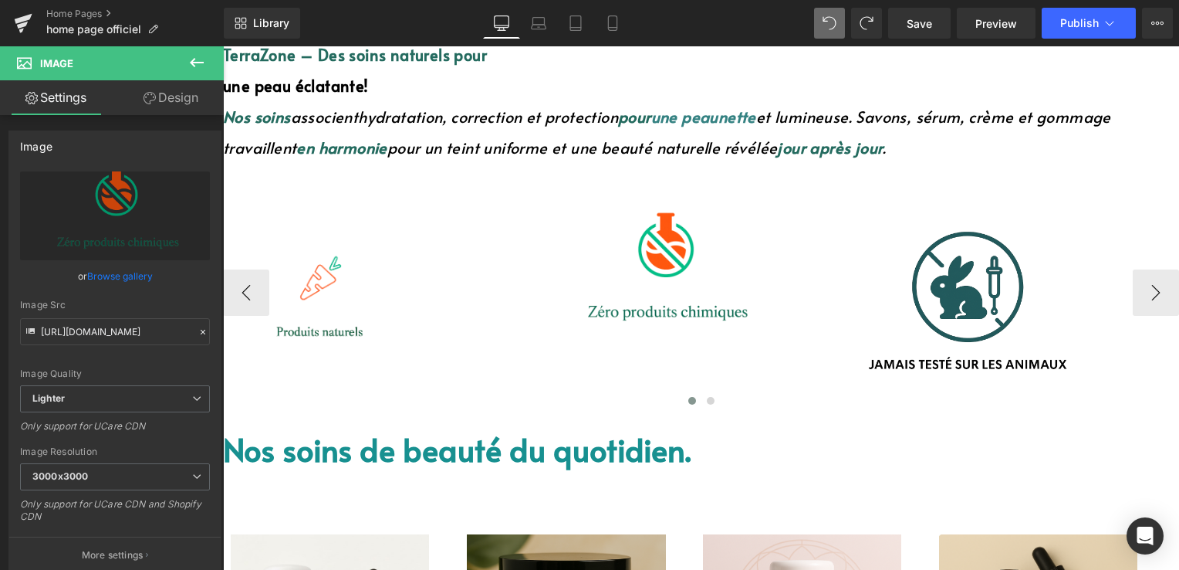
click at [405, 289] on img at bounding box center [317, 280] width 188 height 218
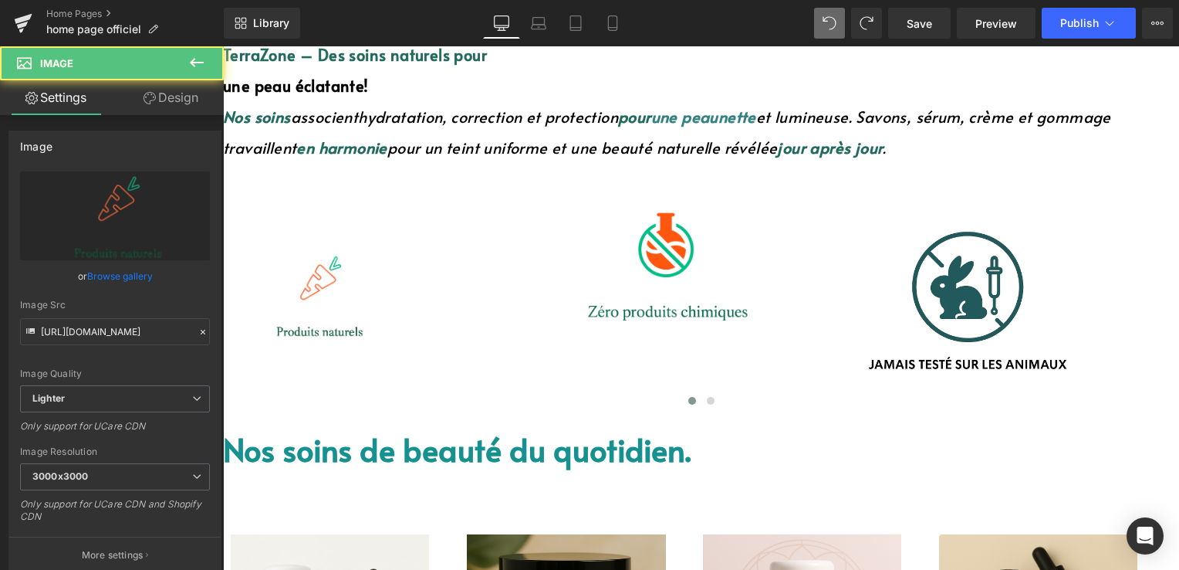
drag, startPoint x: 150, startPoint y: 107, endPoint x: 117, endPoint y: 211, distance: 110.1
click at [150, 107] on link "Design" at bounding box center [171, 97] width 112 height 35
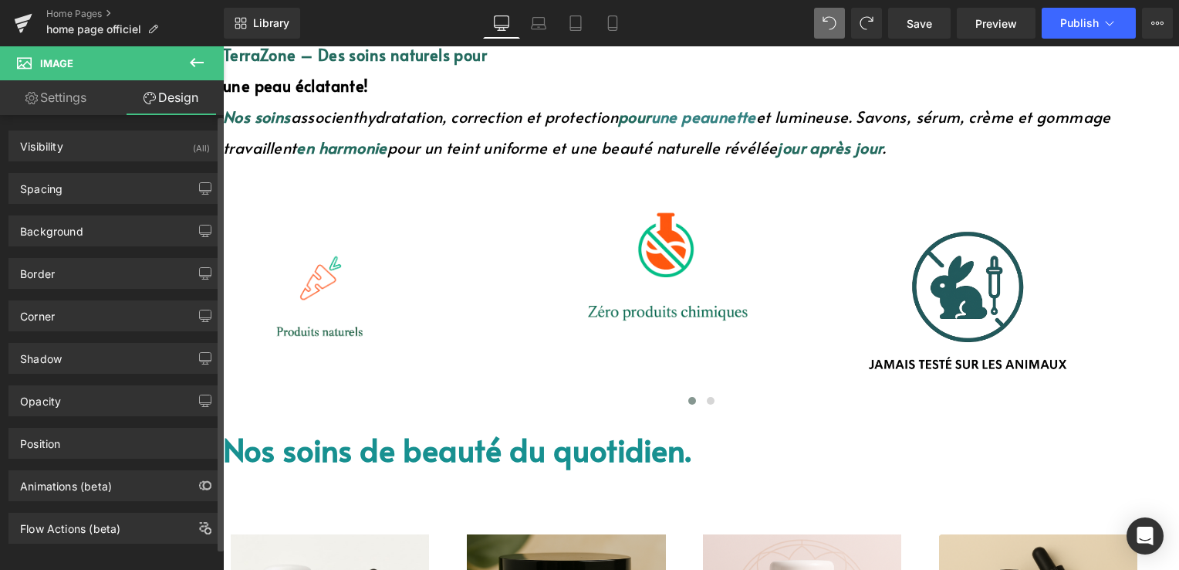
click at [117, 211] on div "Background Color & Image color Color % Image Replace Image Upload image or Brow…" at bounding box center [115, 225] width 231 height 42
click at [113, 193] on div "Spacing" at bounding box center [114, 188] width 211 height 29
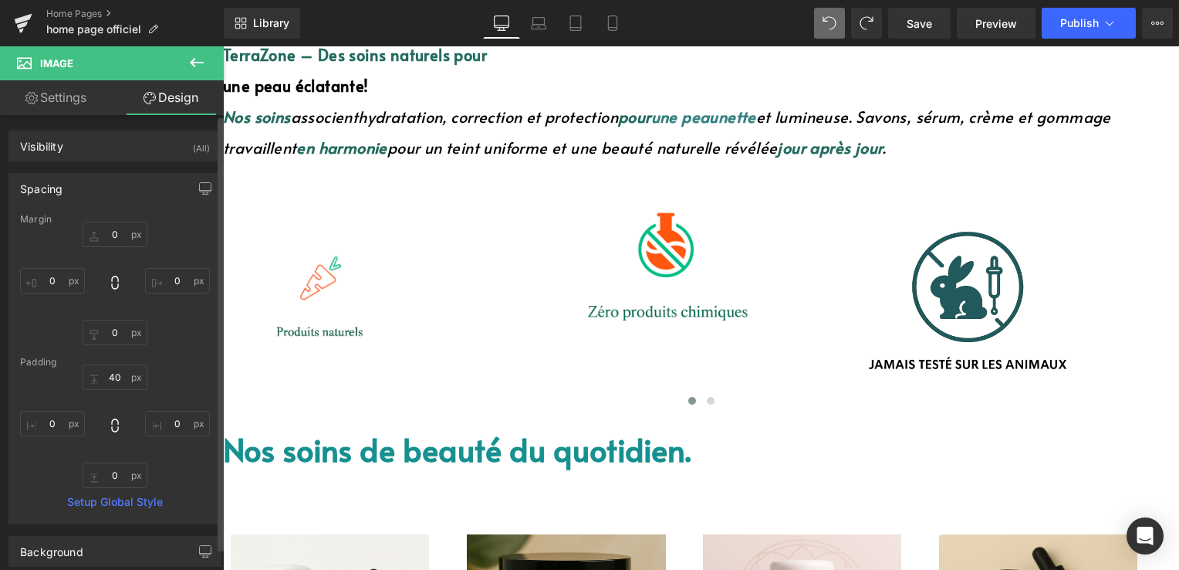
click at [137, 181] on div "Spacing" at bounding box center [114, 188] width 211 height 29
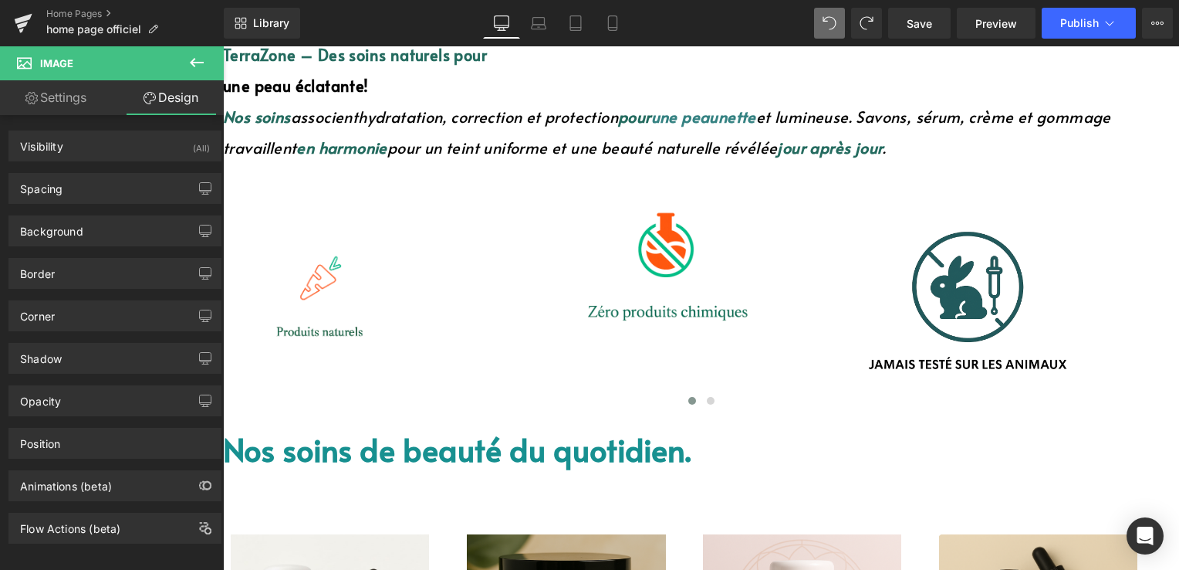
click at [57, 105] on link "Settings" at bounding box center [56, 97] width 112 height 35
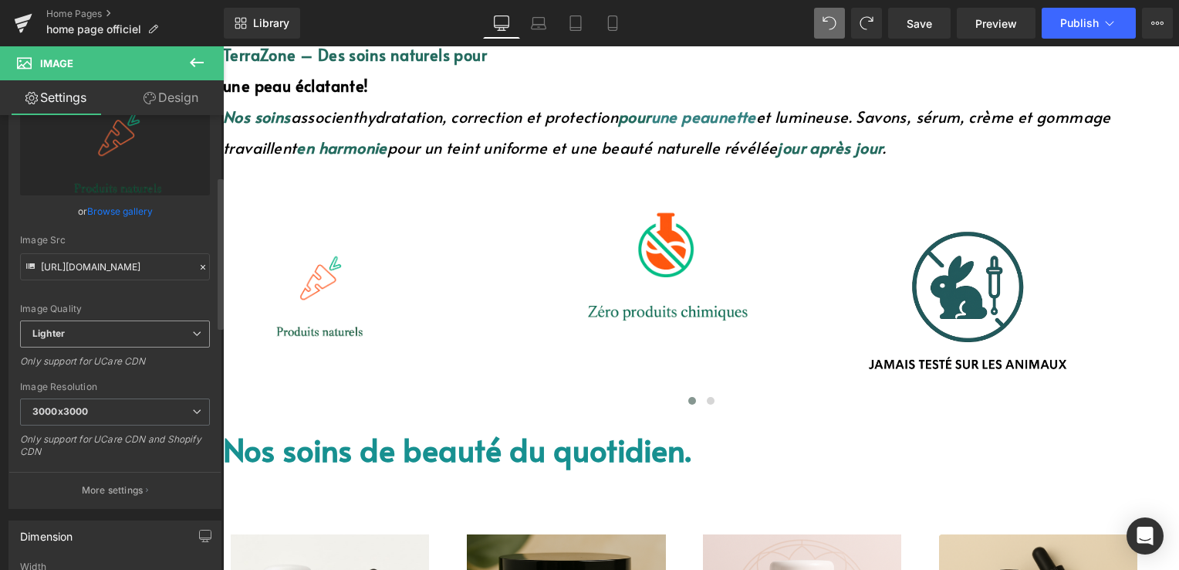
scroll to position [232, 0]
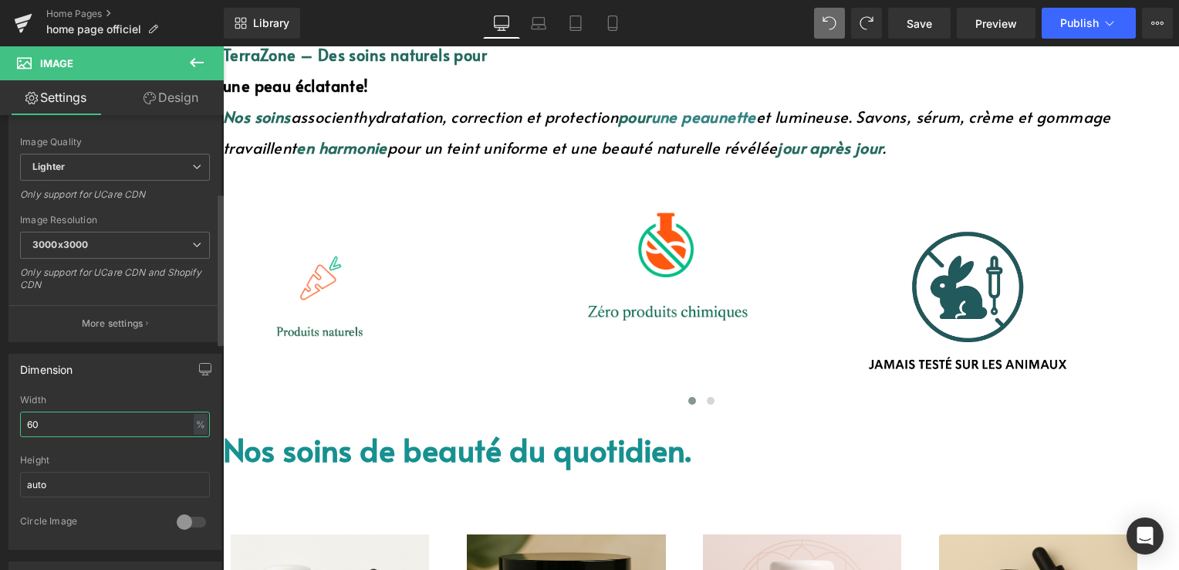
drag, startPoint x: 77, startPoint y: 415, endPoint x: 34, endPoint y: 421, distance: 43.7
click at [56, 421] on input "60" at bounding box center [115, 423] width 190 height 25
click at [34, 421] on input "60" at bounding box center [115, 423] width 190 height 25
click at [633, 248] on img at bounding box center [664, 267] width 250 height 188
click at [336, 295] on img at bounding box center [317, 280] width 188 height 218
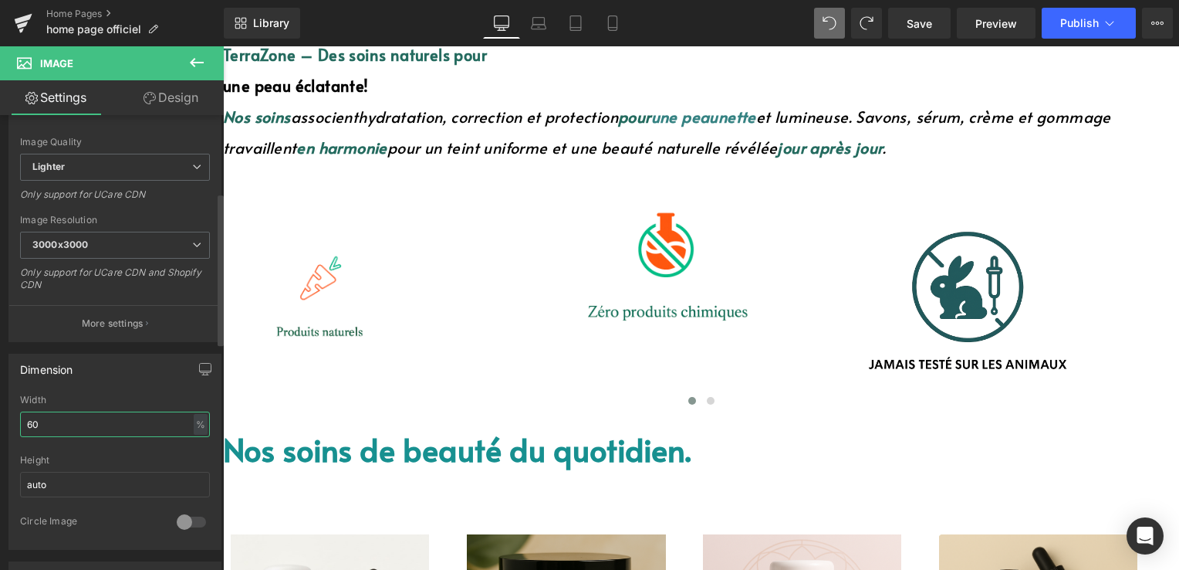
drag, startPoint x: 62, startPoint y: 426, endPoint x: 0, endPoint y: 422, distance: 61.9
click at [0, 422] on div "Dimension 60% Width 60 % % px auto Height auto 0 Circle Image" at bounding box center [115, 446] width 231 height 208
type input "80"
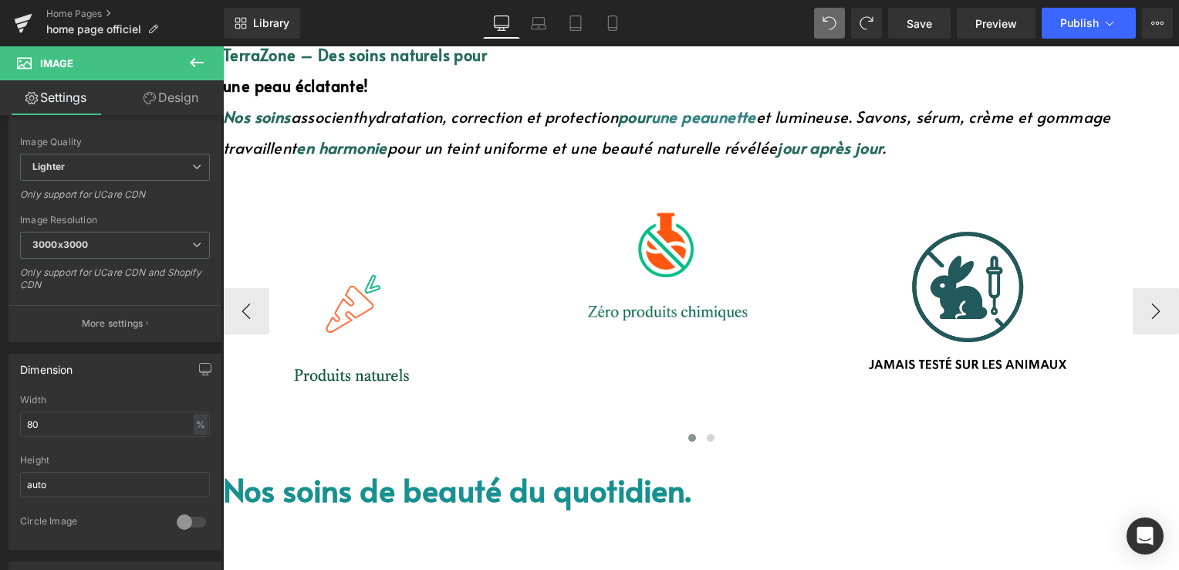
click at [613, 270] on img at bounding box center [664, 267] width 250 height 188
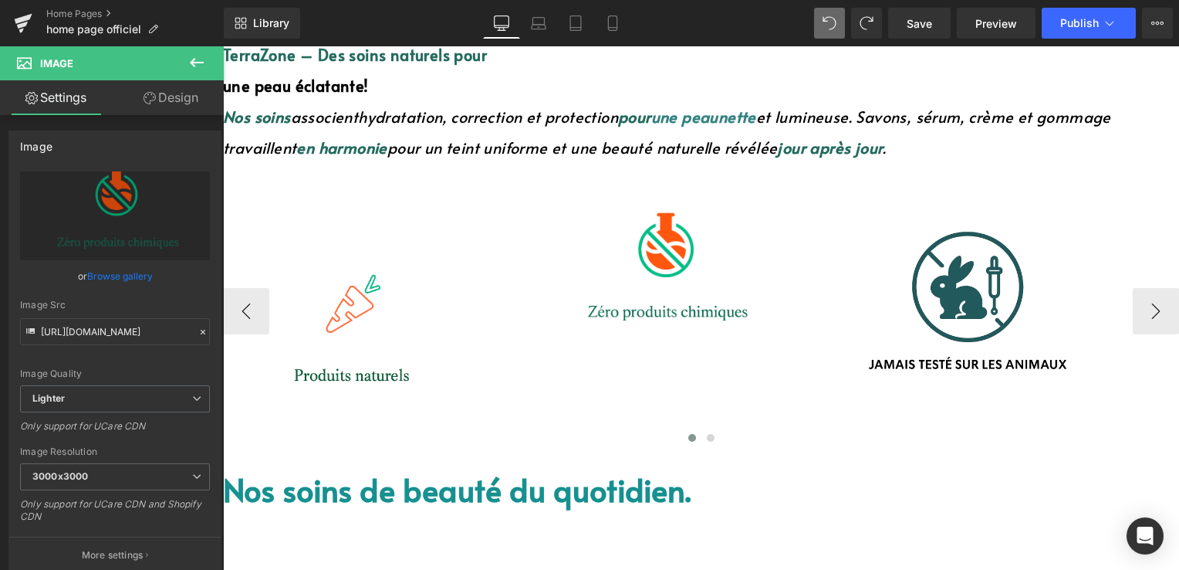
click at [644, 225] on img at bounding box center [664, 267] width 250 height 188
click at [161, 91] on link "Design" at bounding box center [171, 97] width 112 height 35
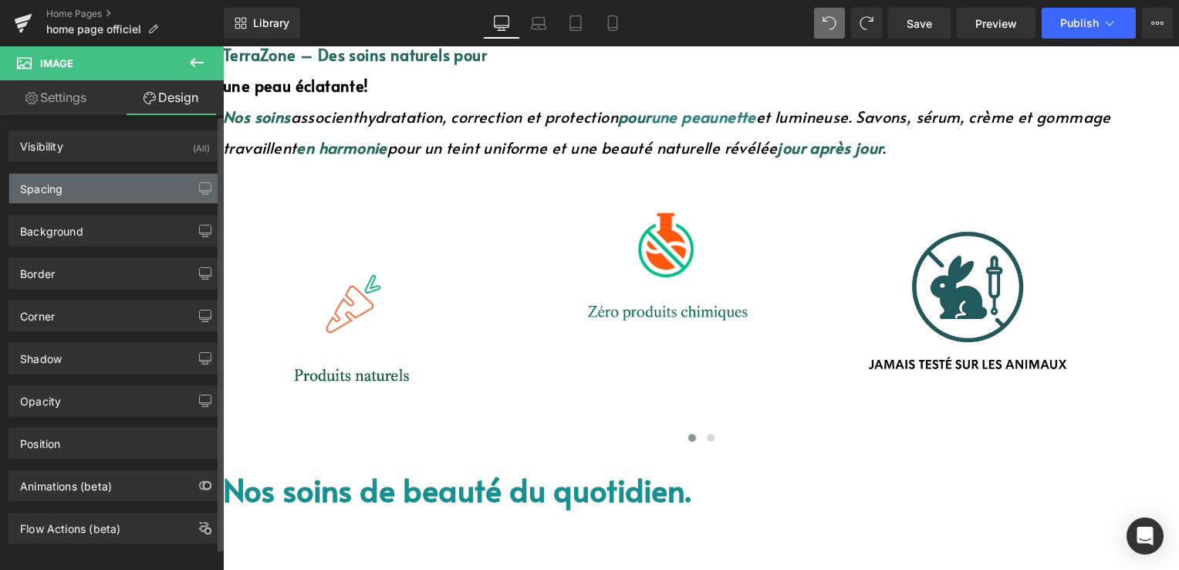
click at [107, 188] on div "Spacing" at bounding box center [114, 188] width 211 height 29
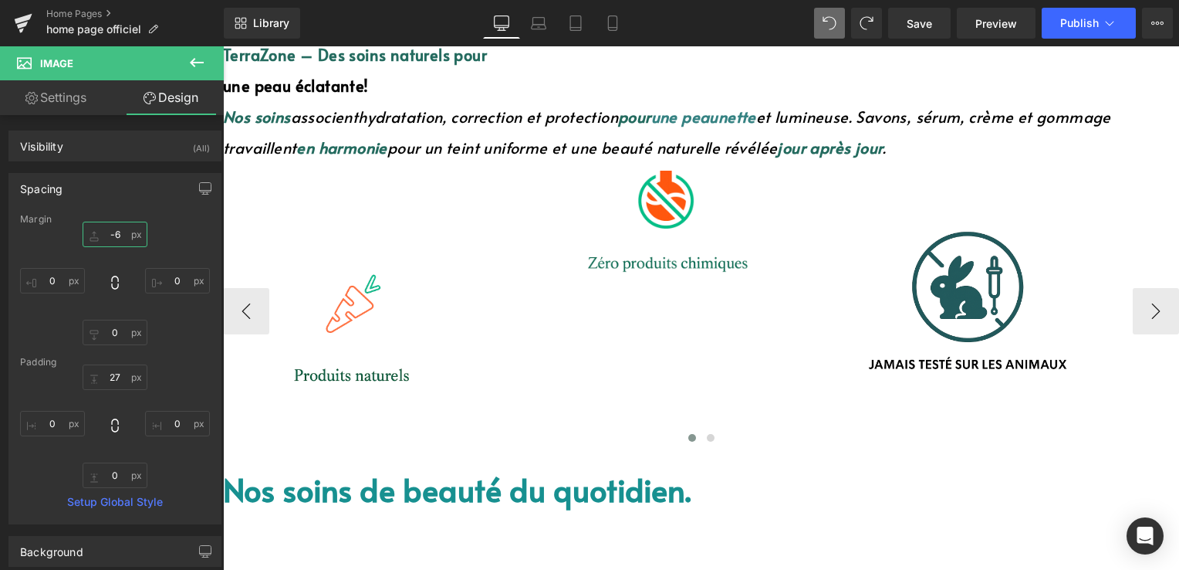
type input "-"
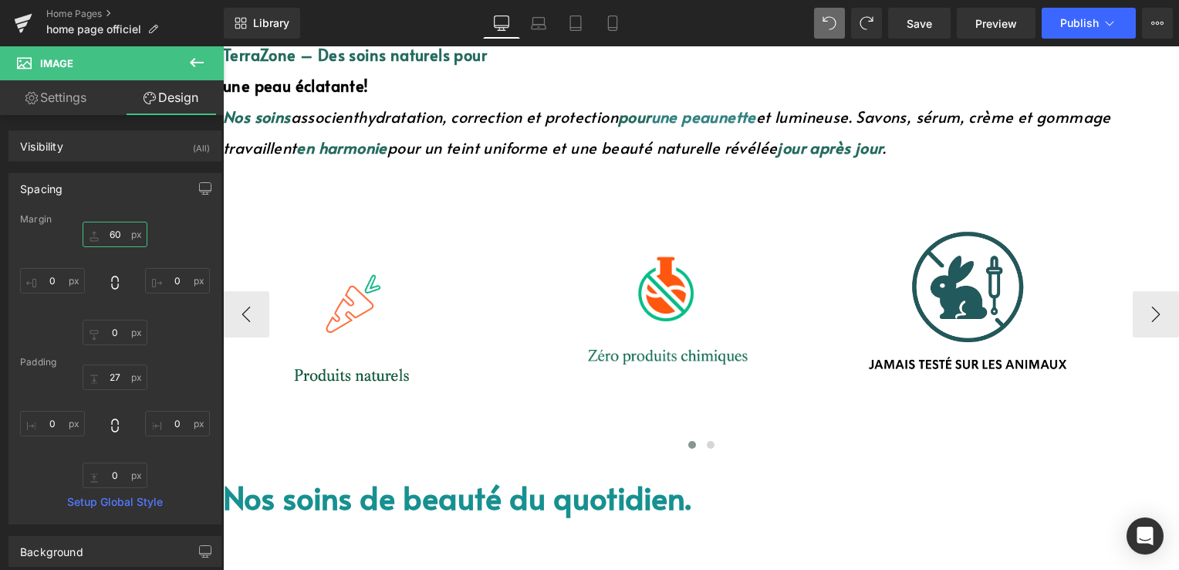
type input "6"
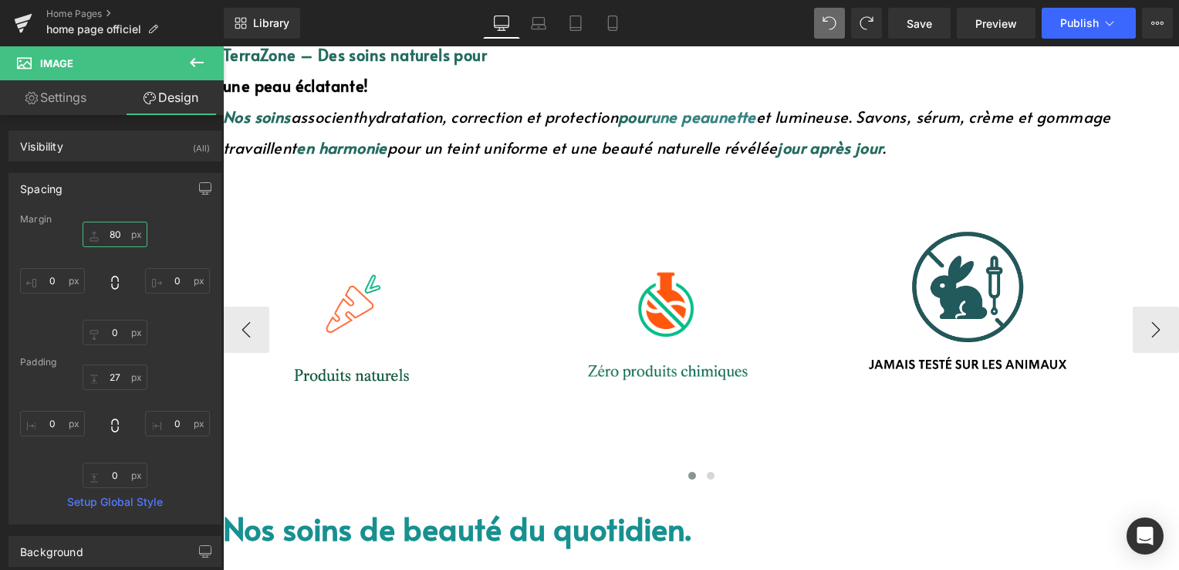
type input "8"
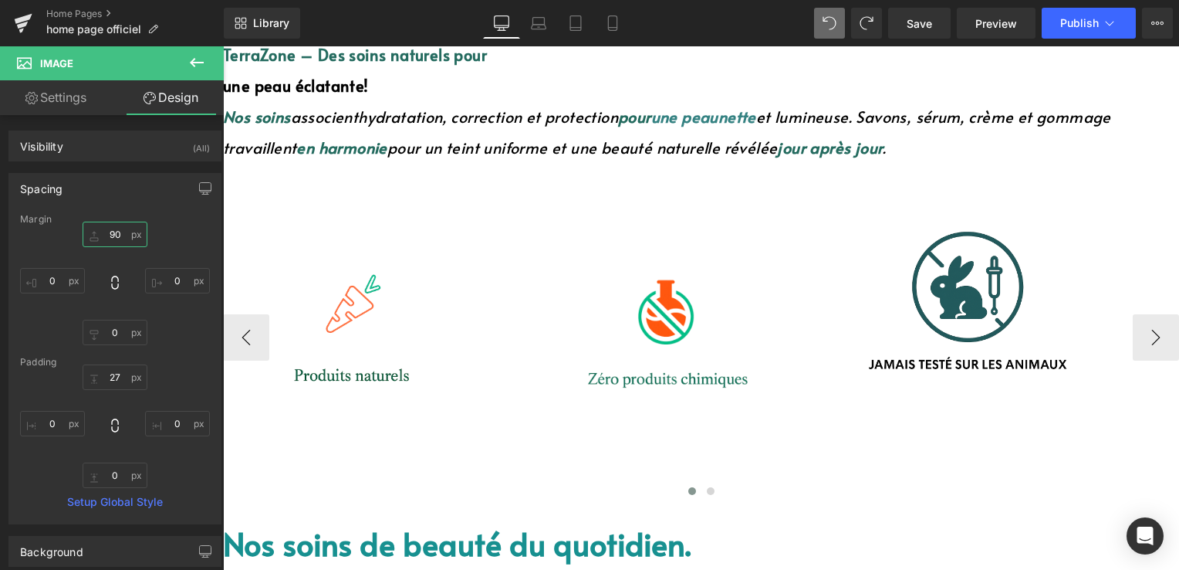
type input "9"
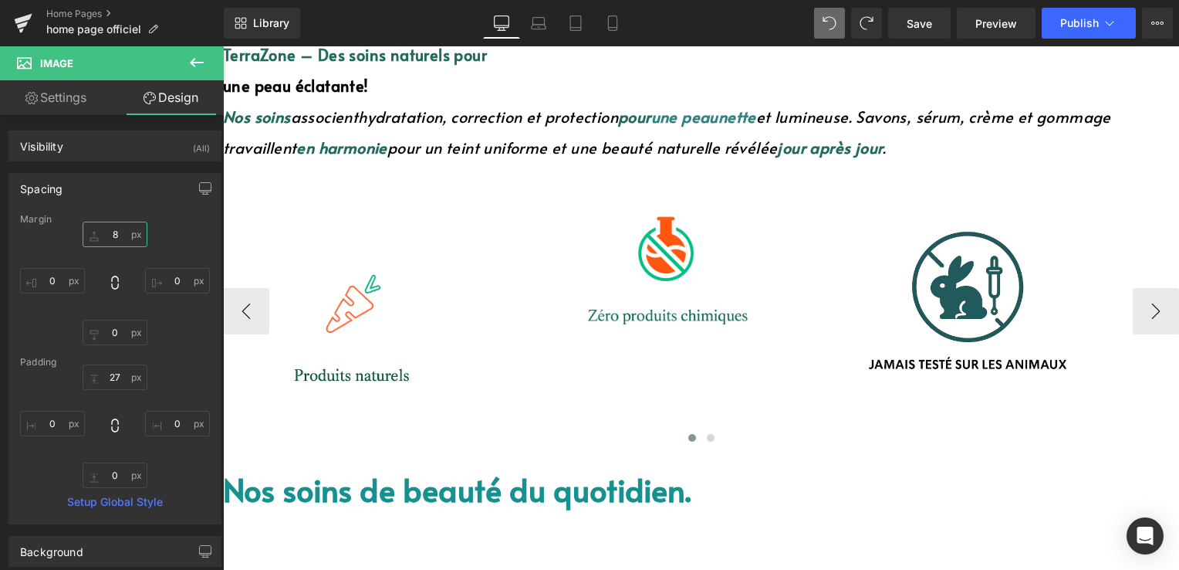
type input "85"
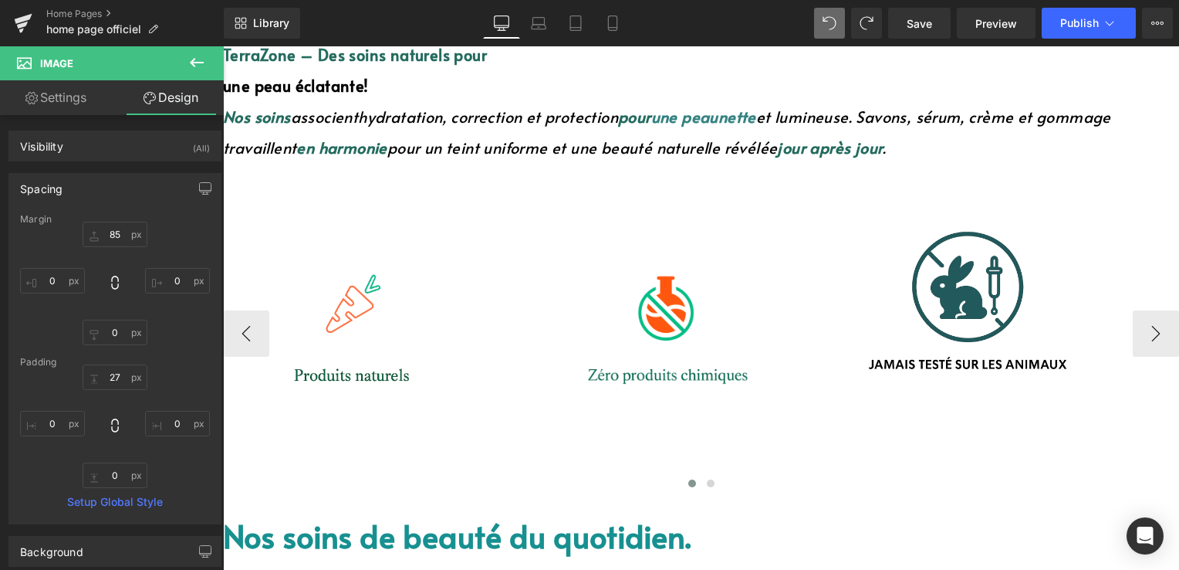
click at [918, 191] on img at bounding box center [964, 294] width 218 height 240
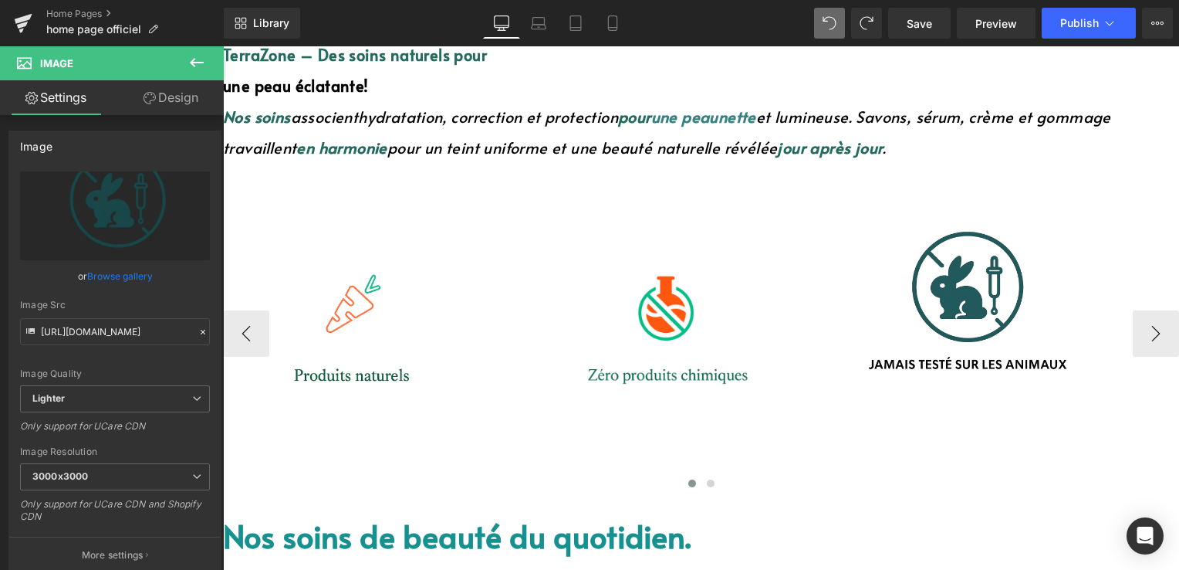
click at [413, 171] on img at bounding box center [348, 311] width 250 height 281
drag, startPoint x: 927, startPoint y: 27, endPoint x: 578, endPoint y: 69, distance: 351.4
click at [927, 27] on span "Save" at bounding box center [919, 23] width 25 height 16
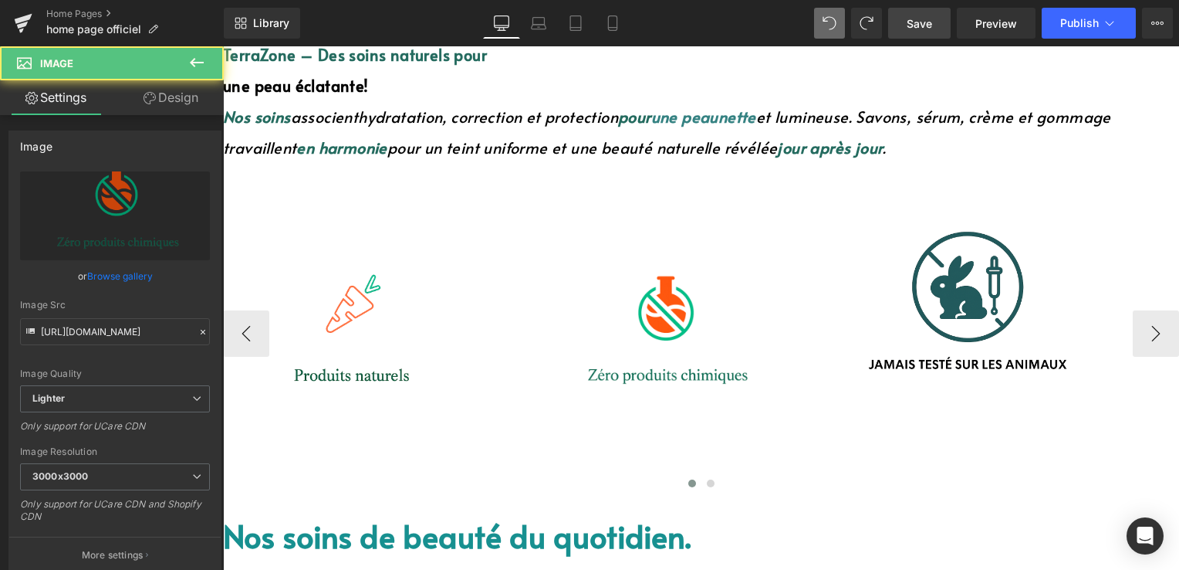
drag, startPoint x: 710, startPoint y: 218, endPoint x: 713, endPoint y: 226, distance: 9.0
click at [713, 236] on div "Image" at bounding box center [695, 366] width 313 height 261
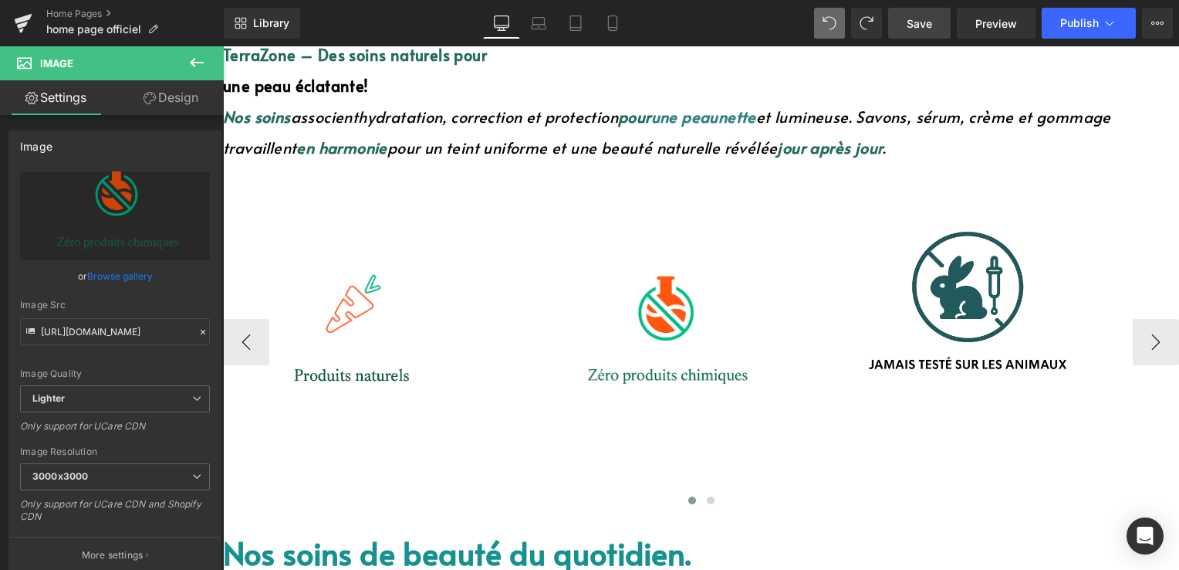
click at [741, 424] on div at bounding box center [695, 434] width 313 height 21
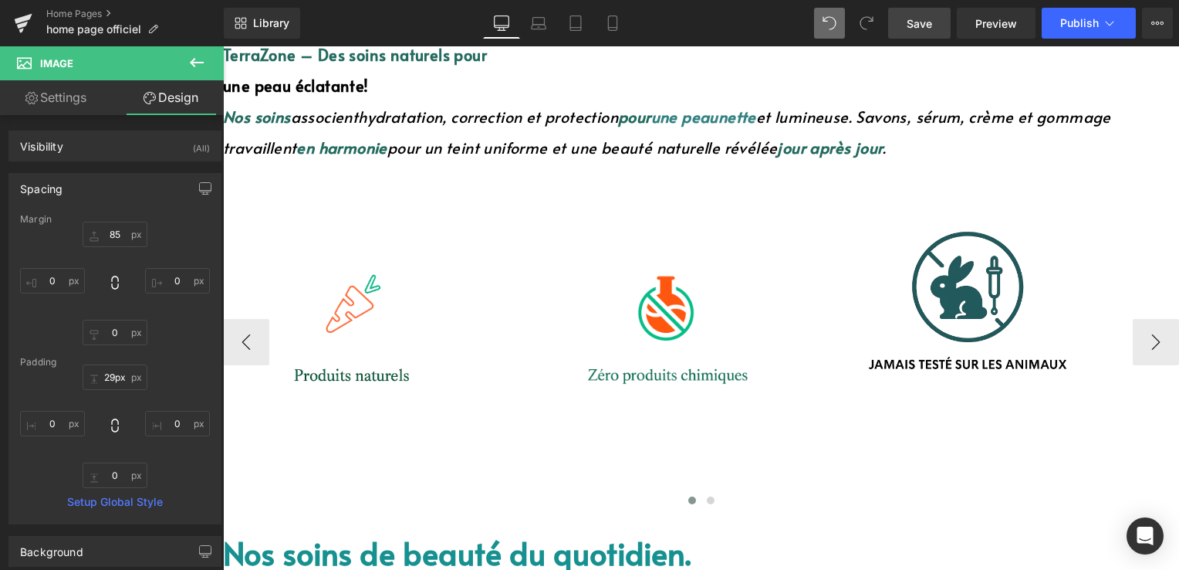
type input "30px"
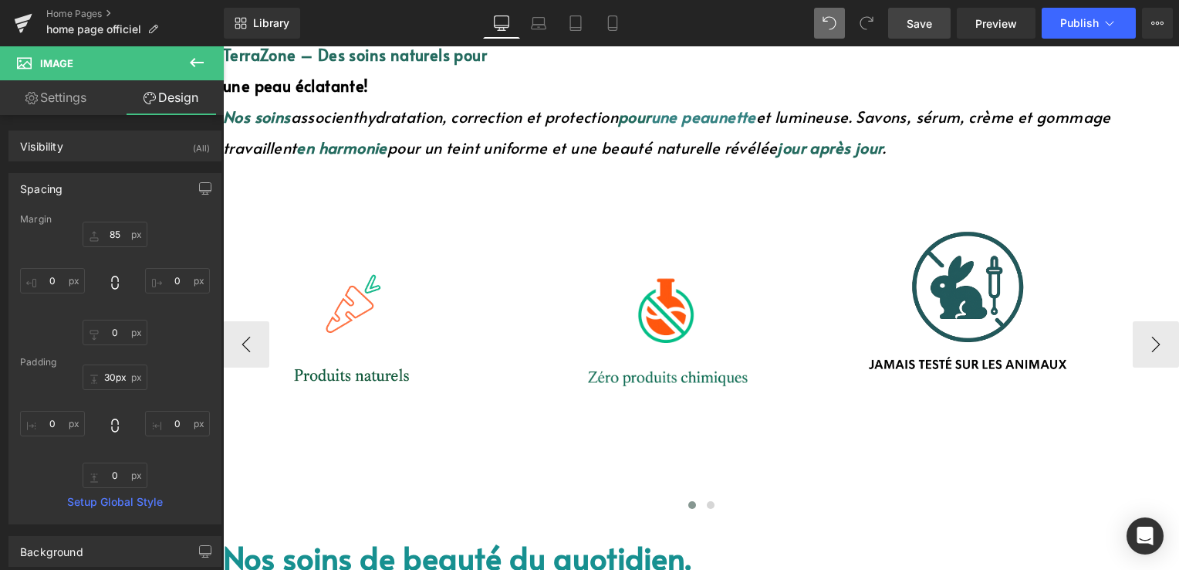
click at [744, 426] on div at bounding box center [695, 437] width 313 height 23
click at [901, 32] on link "Save" at bounding box center [919, 23] width 63 height 31
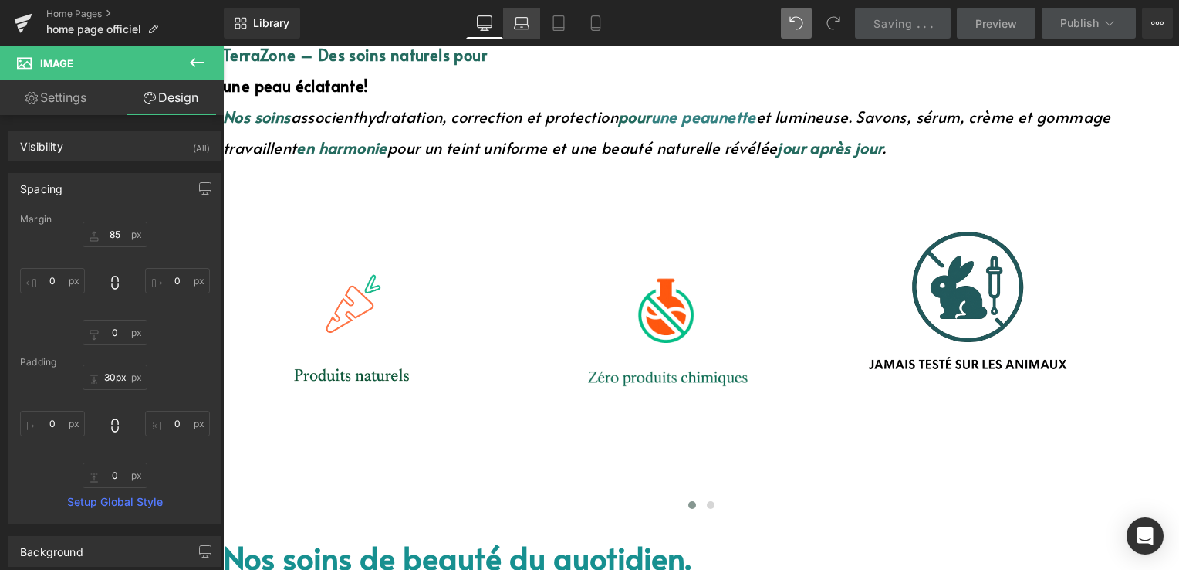
click at [519, 29] on icon at bounding box center [522, 27] width 15 height 5
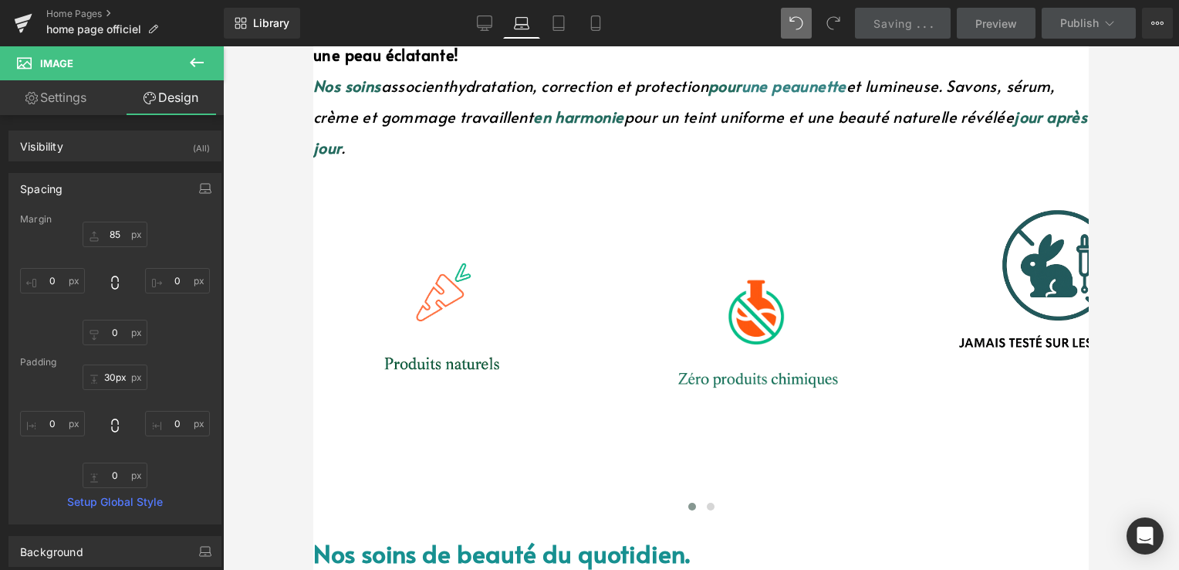
type input "85"
type input "0"
type input "30.9374"
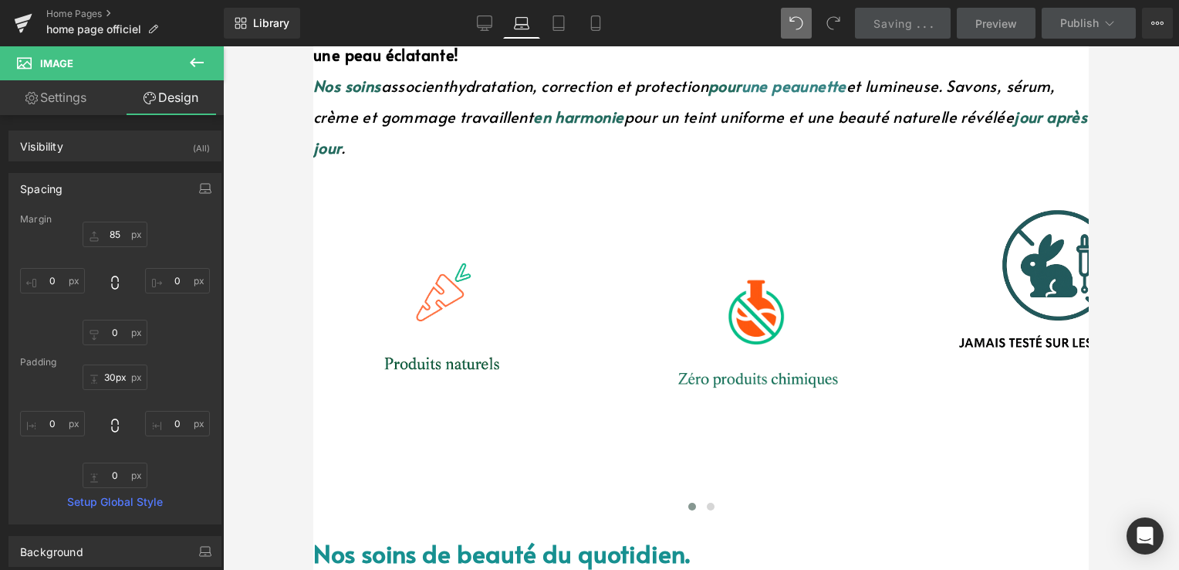
type input "0"
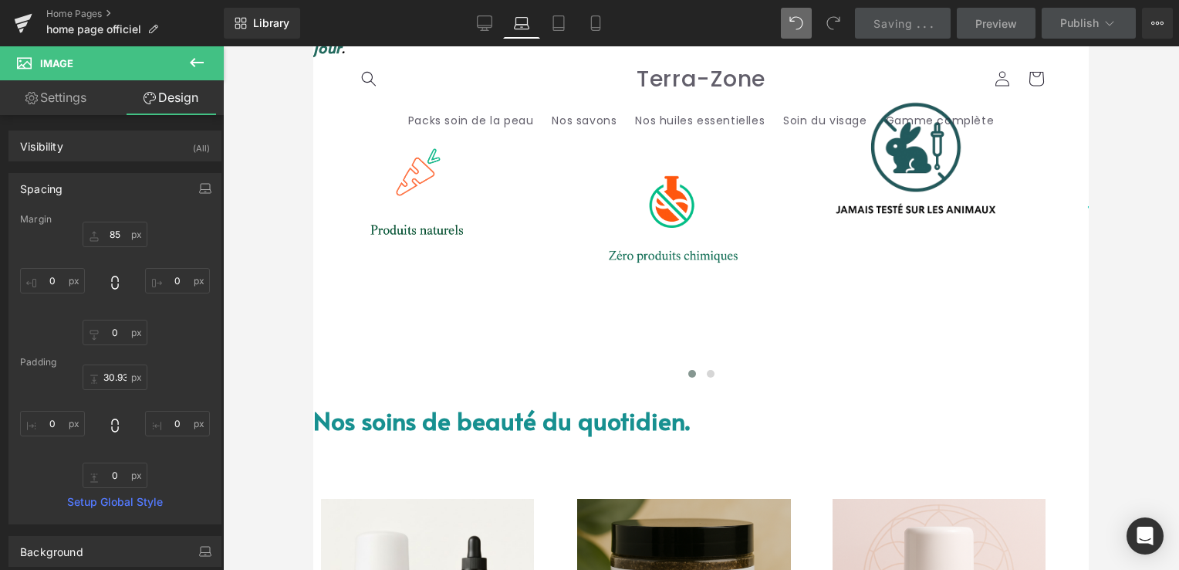
scroll to position [591, 0]
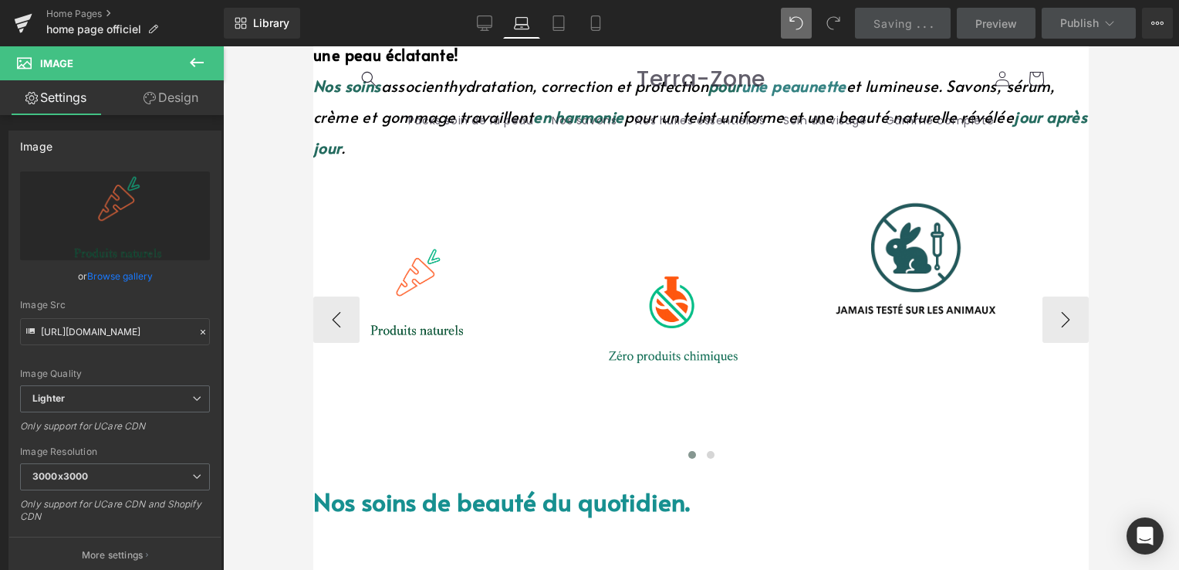
click at [313, 46] on div at bounding box center [313, 46] width 0 height 0
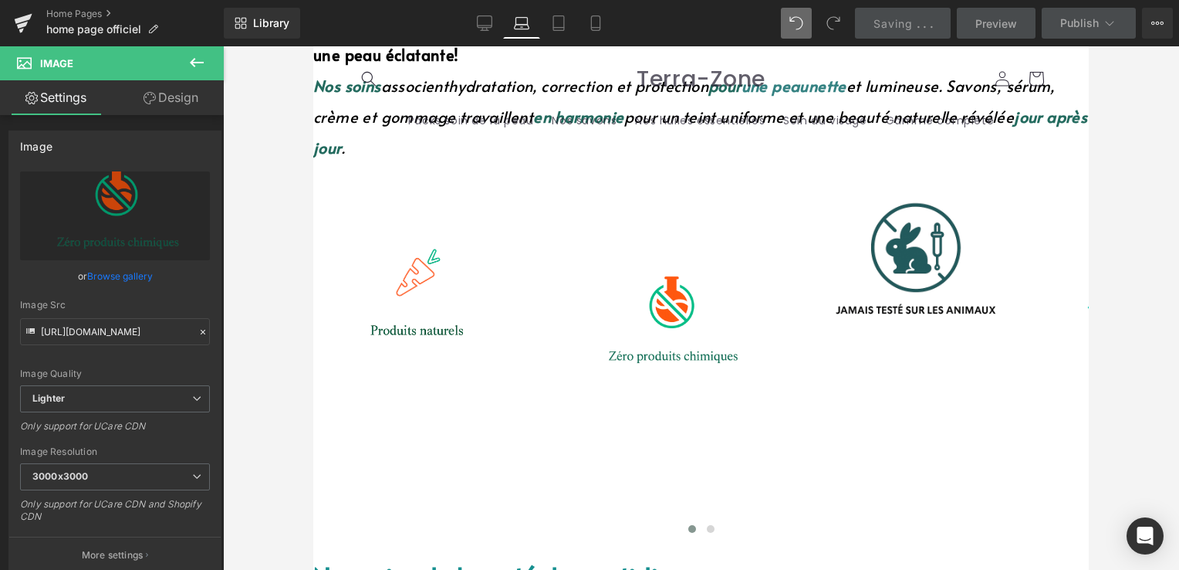
click at [191, 94] on link "Design" at bounding box center [171, 97] width 112 height 35
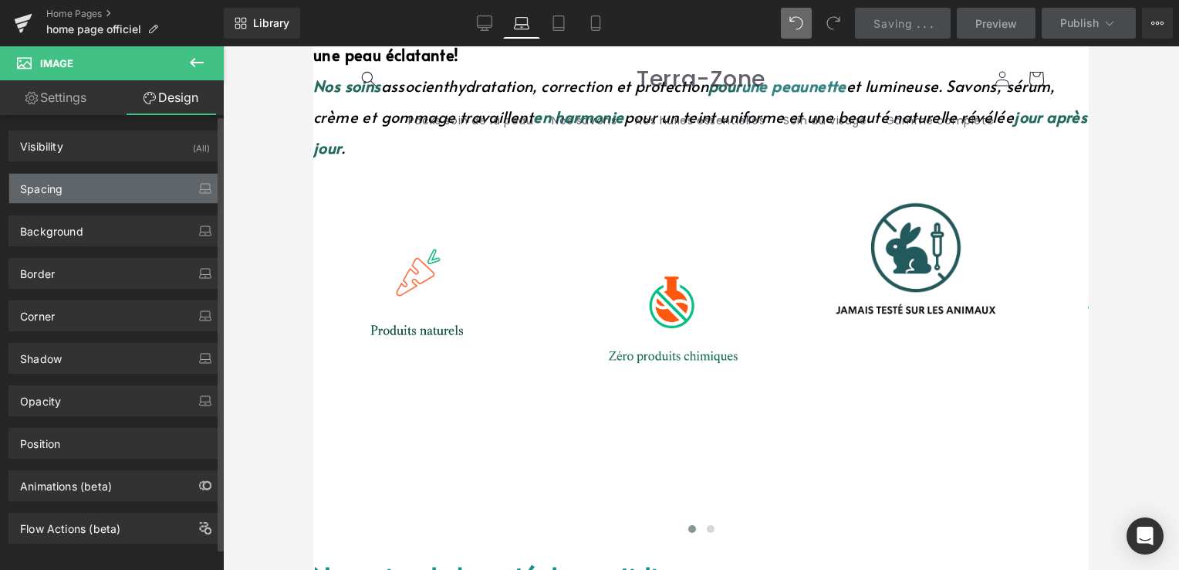
type input "85"
type input "0"
type input "32"
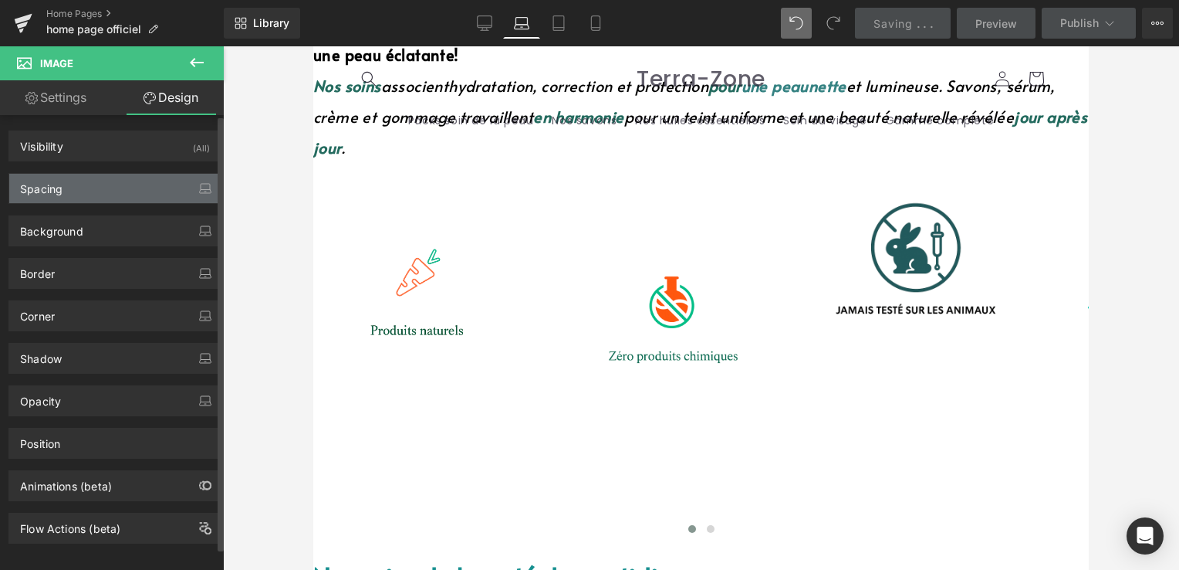
type input "0"
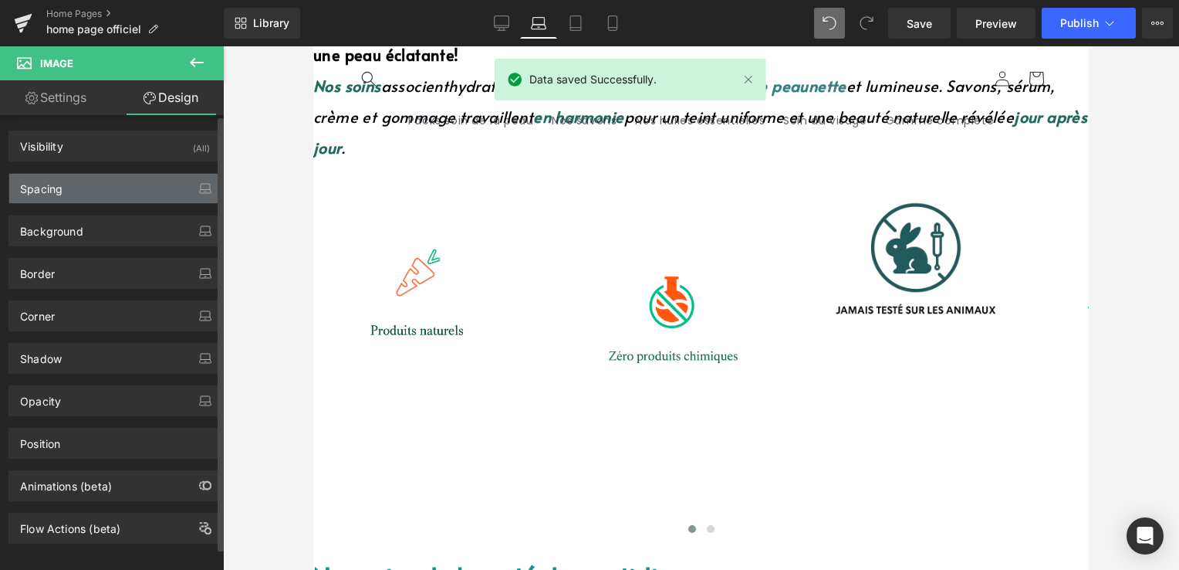
click at [114, 190] on div "Spacing" at bounding box center [114, 188] width 211 height 29
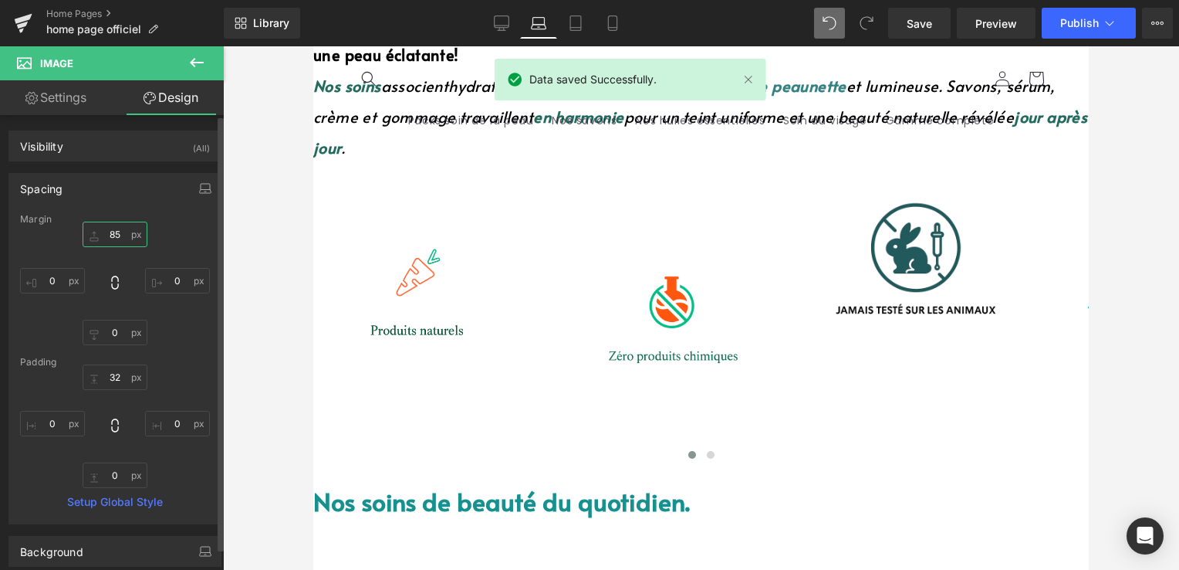
click at [129, 235] on input "85" at bounding box center [115, 234] width 65 height 25
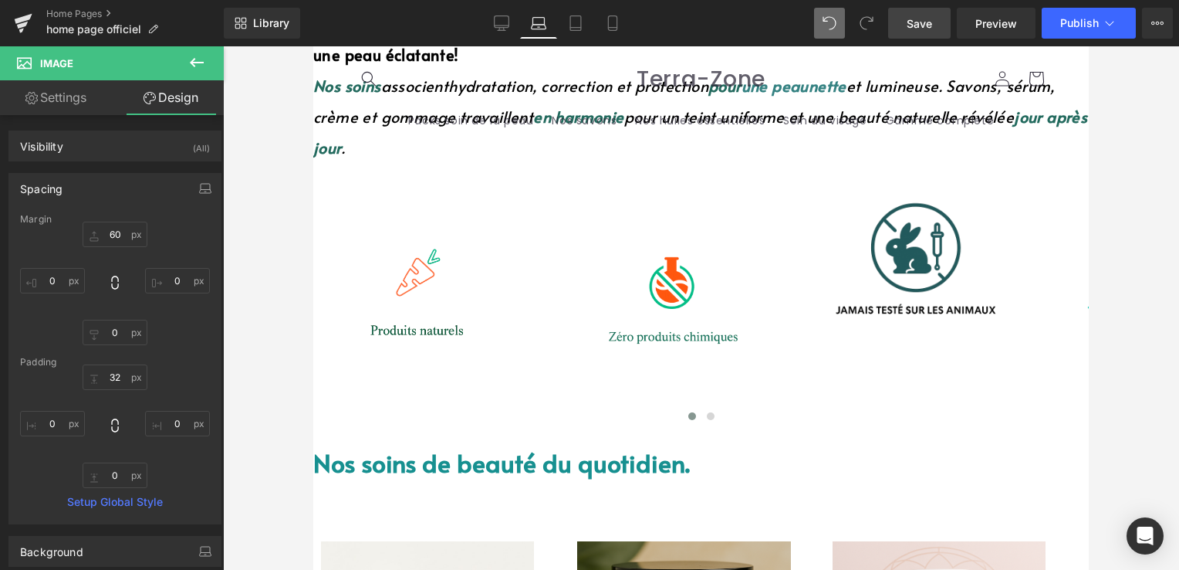
click at [917, 32] on link "Save" at bounding box center [919, 23] width 63 height 31
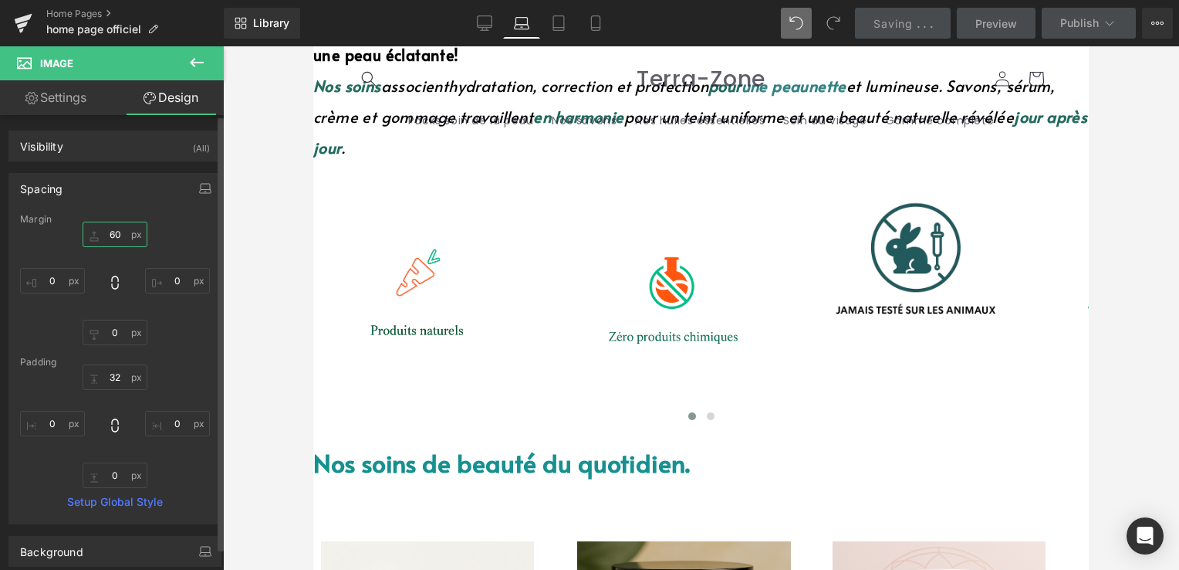
click at [113, 233] on input "60" at bounding box center [115, 234] width 65 height 25
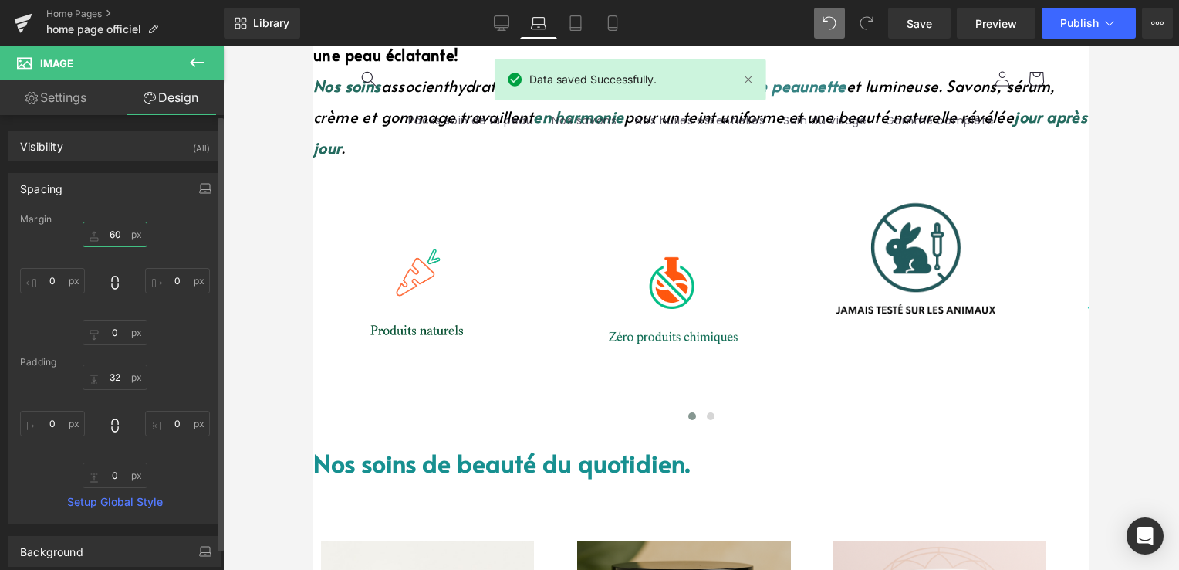
click at [122, 231] on input "60" at bounding box center [115, 234] width 65 height 25
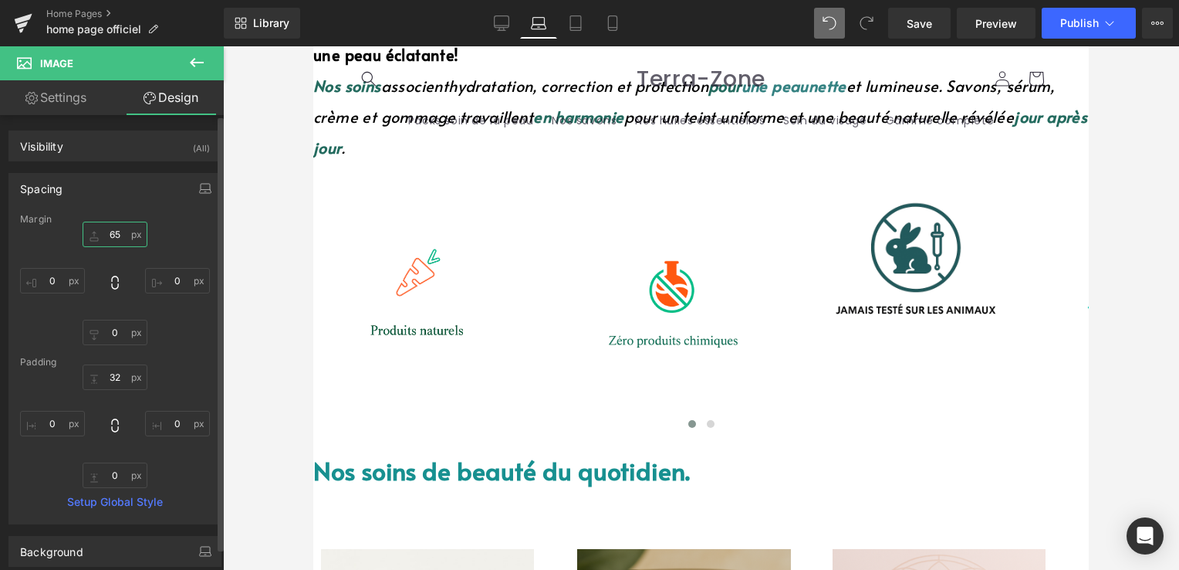
type input "6"
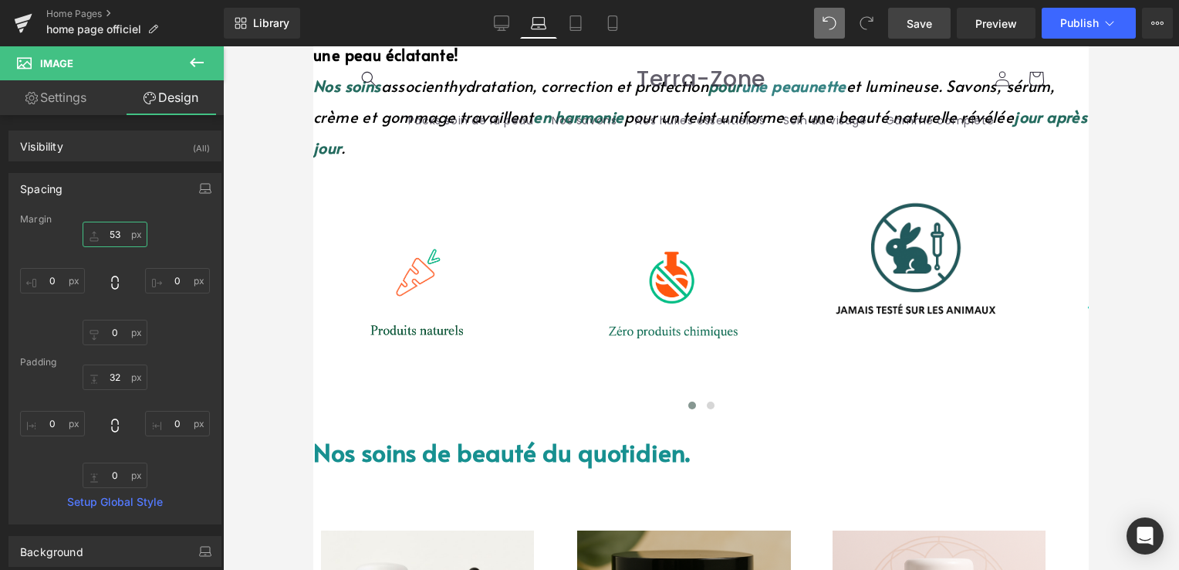
type input "53"
click at [904, 16] on link "Save" at bounding box center [919, 23] width 63 height 31
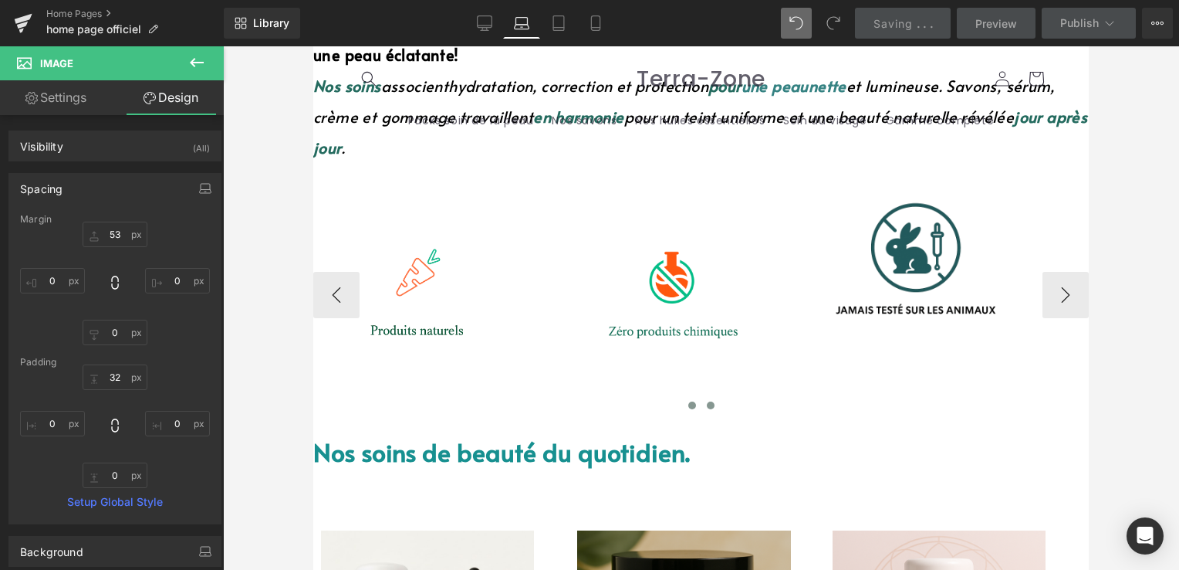
click at [708, 397] on button at bounding box center [711, 404] width 19 height 15
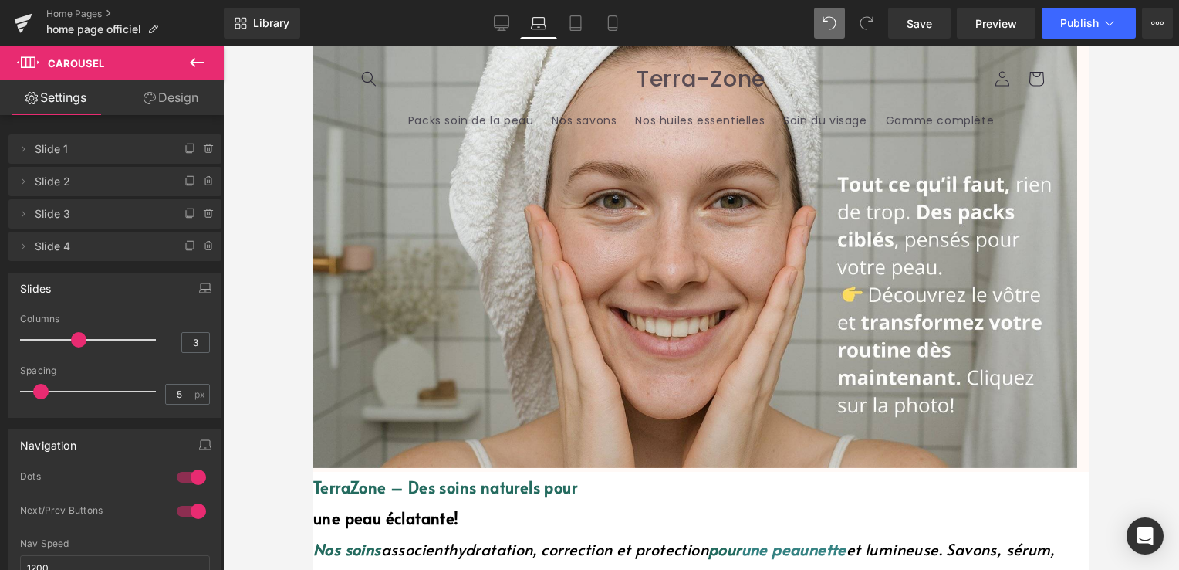
scroll to position [0, 0]
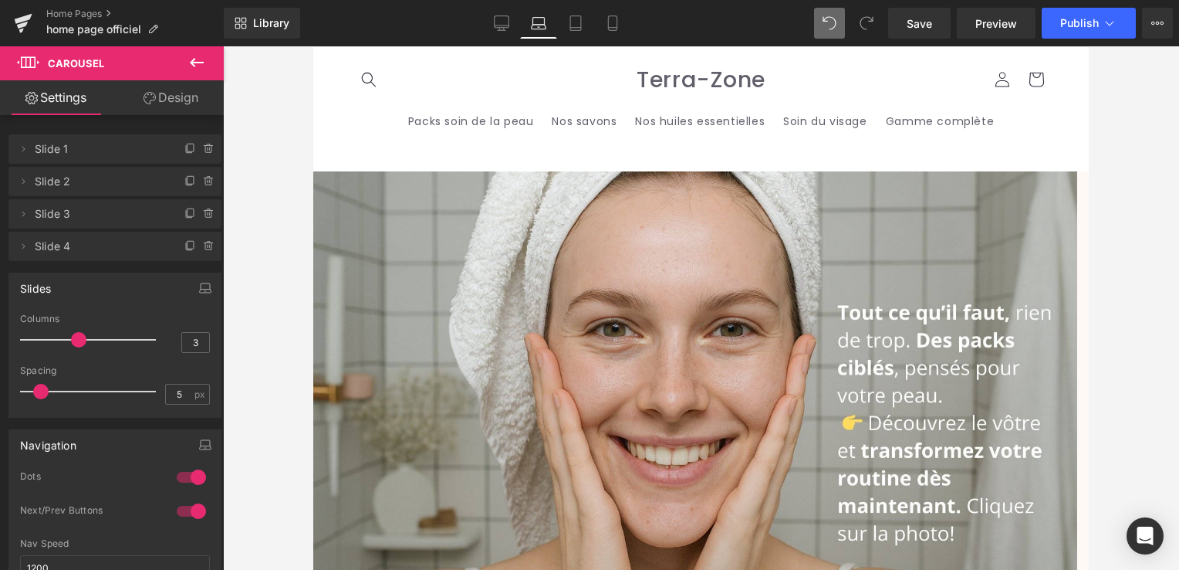
click at [651, 317] on img at bounding box center [695, 383] width 764 height 424
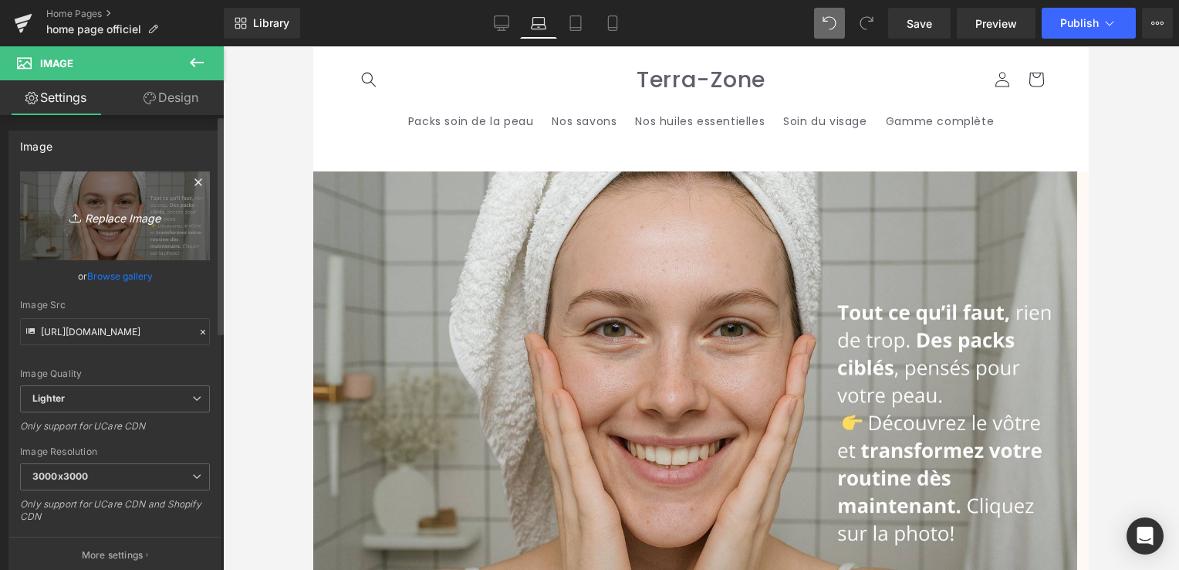
click at [117, 223] on icon "Replace Image" at bounding box center [114, 215] width 123 height 19
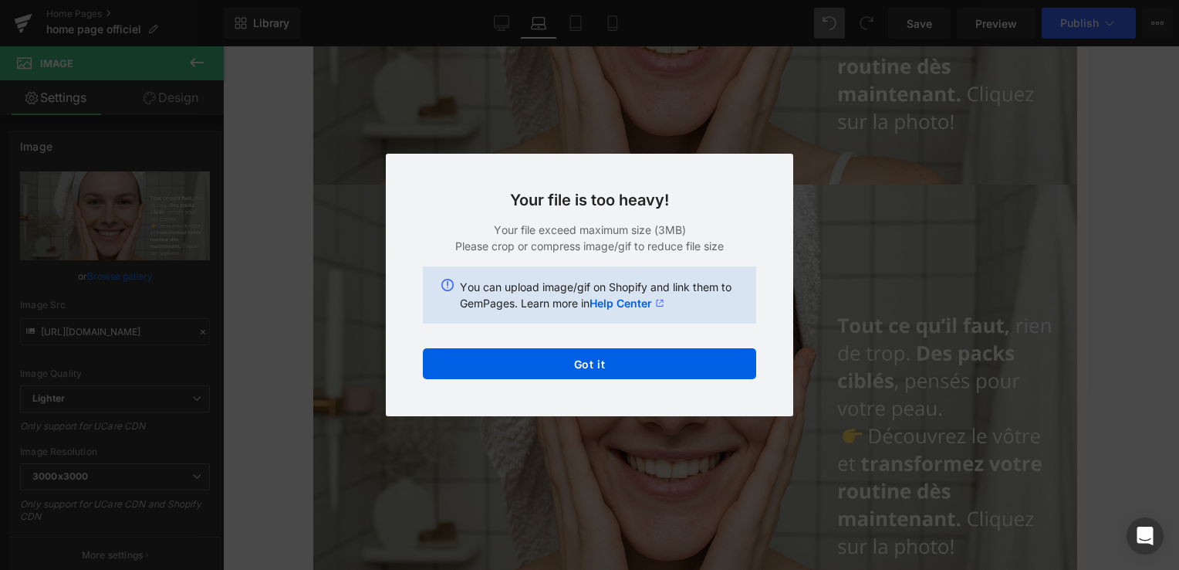
scroll to position [487, 0]
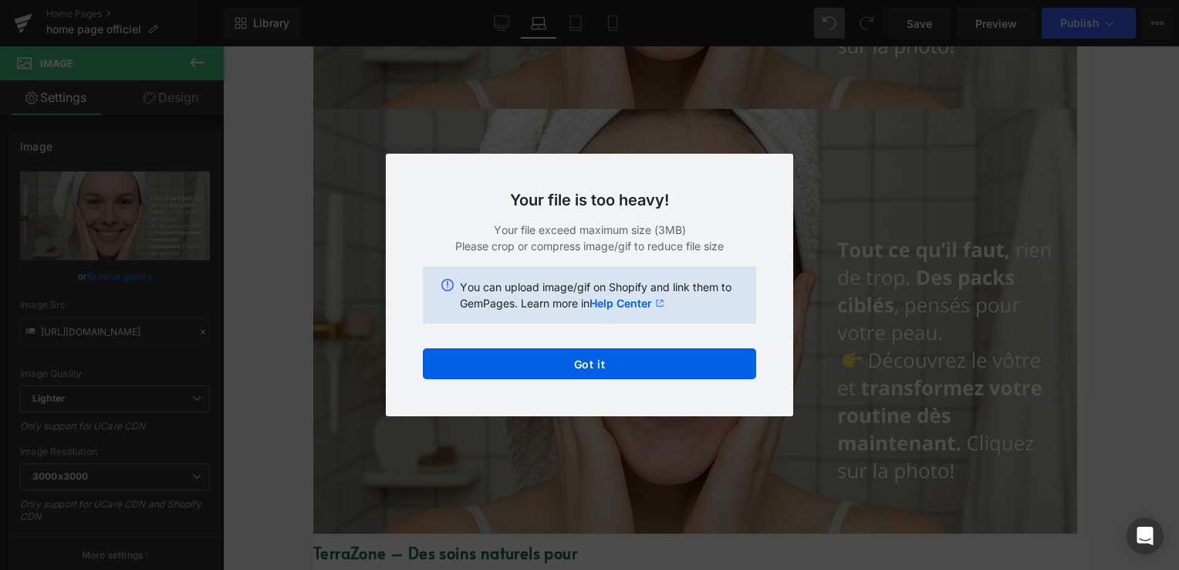
click at [898, 184] on div "Back to Library Insert Your file is too heavy! Your file exceed maximum size (3…" at bounding box center [589, 285] width 1179 height 570
click at [898, 207] on div "Back to Library Insert Your file is too heavy! Your file exceed maximum size (3…" at bounding box center [589, 285] width 1179 height 570
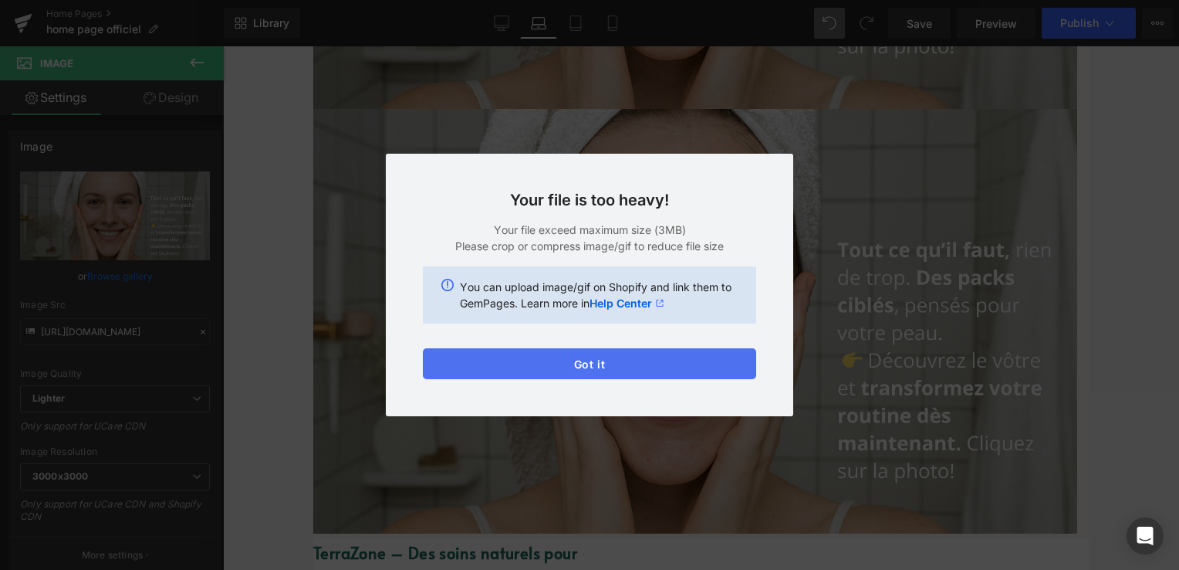
click at [658, 360] on button "Got it" at bounding box center [589, 363] width 333 height 31
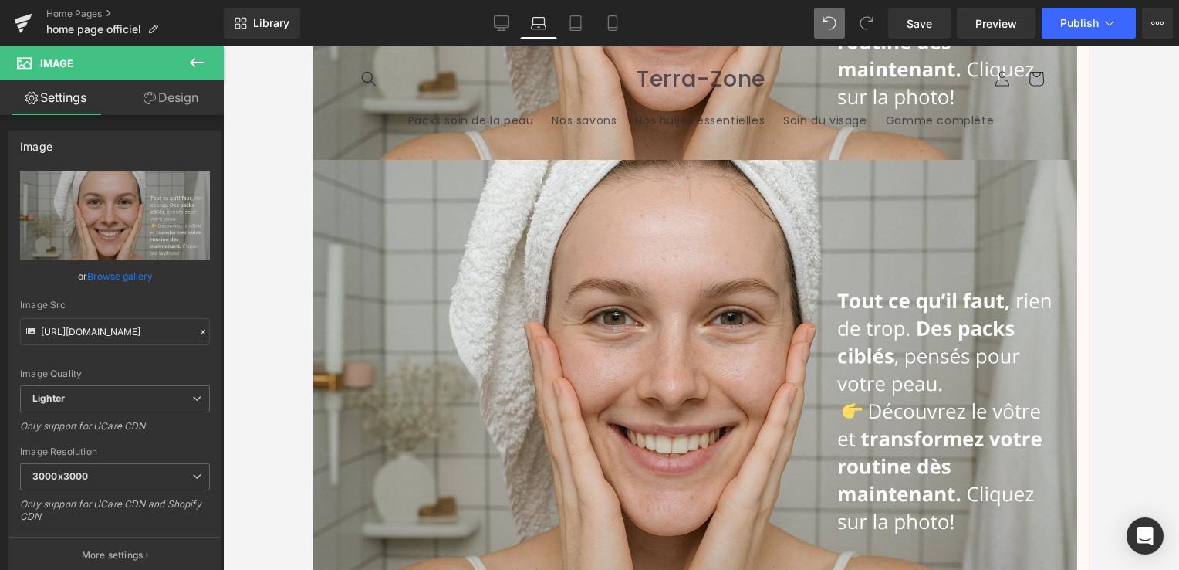
scroll to position [410, 0]
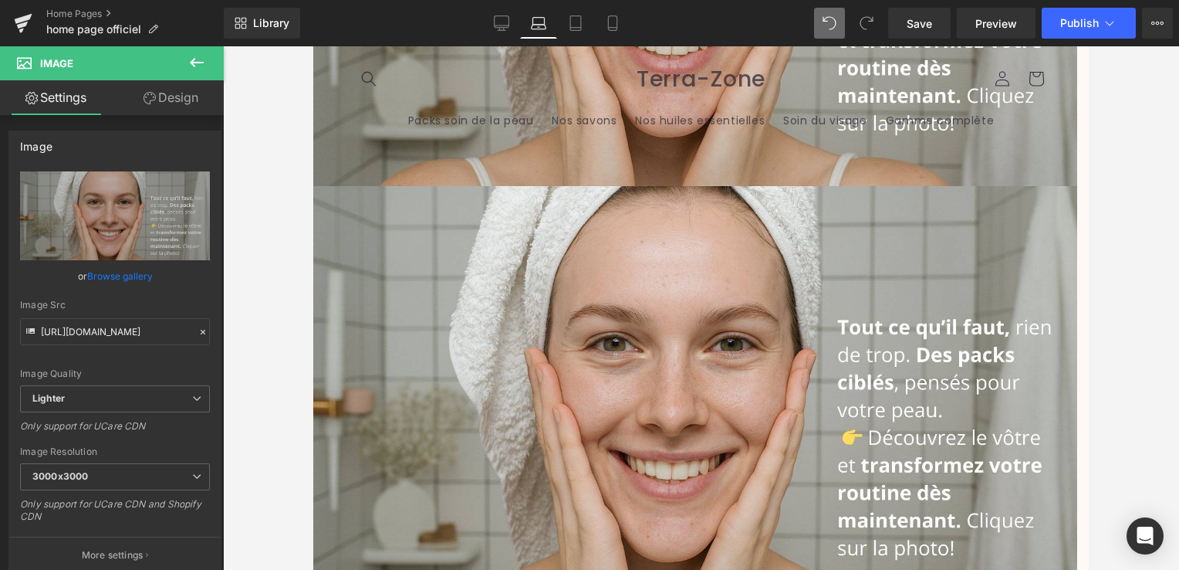
click at [1005, 267] on img at bounding box center [695, 398] width 764 height 424
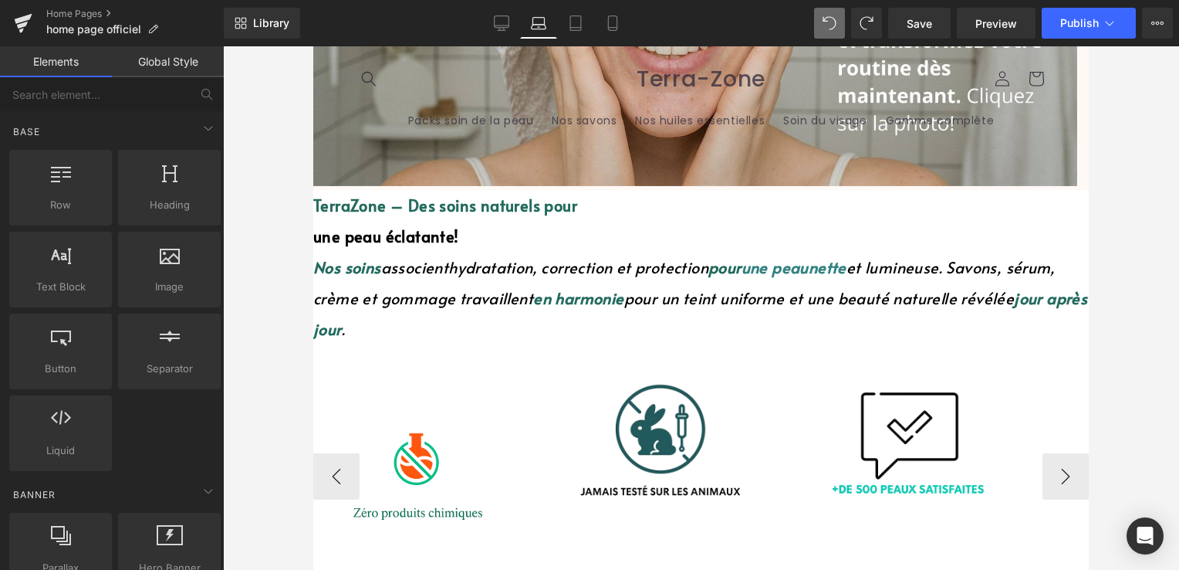
scroll to position [487, 0]
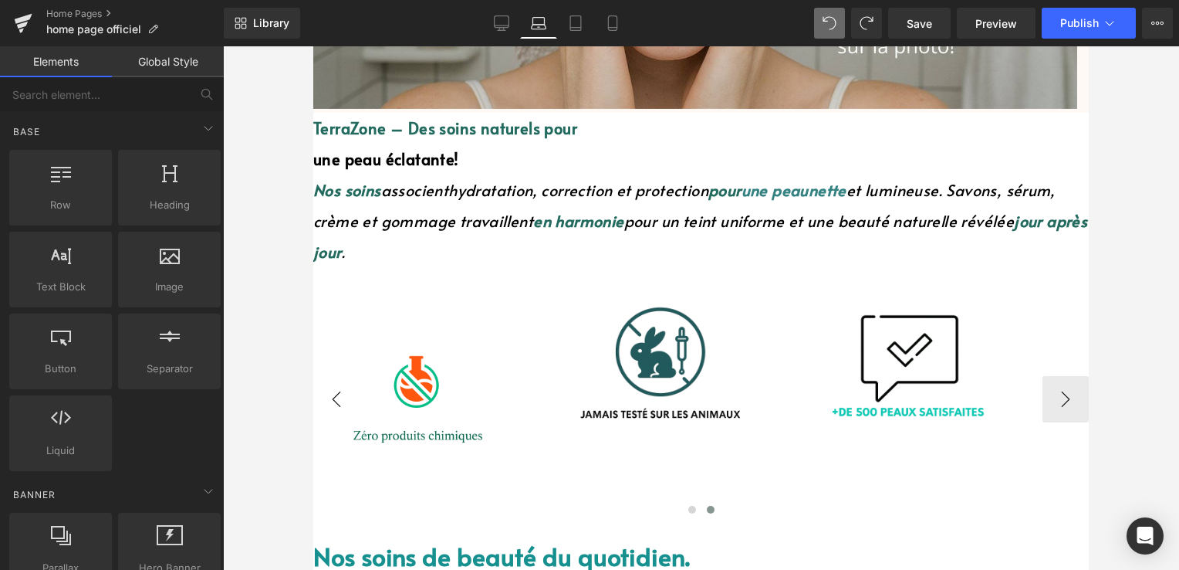
click at [344, 376] on button "‹" at bounding box center [336, 399] width 46 height 46
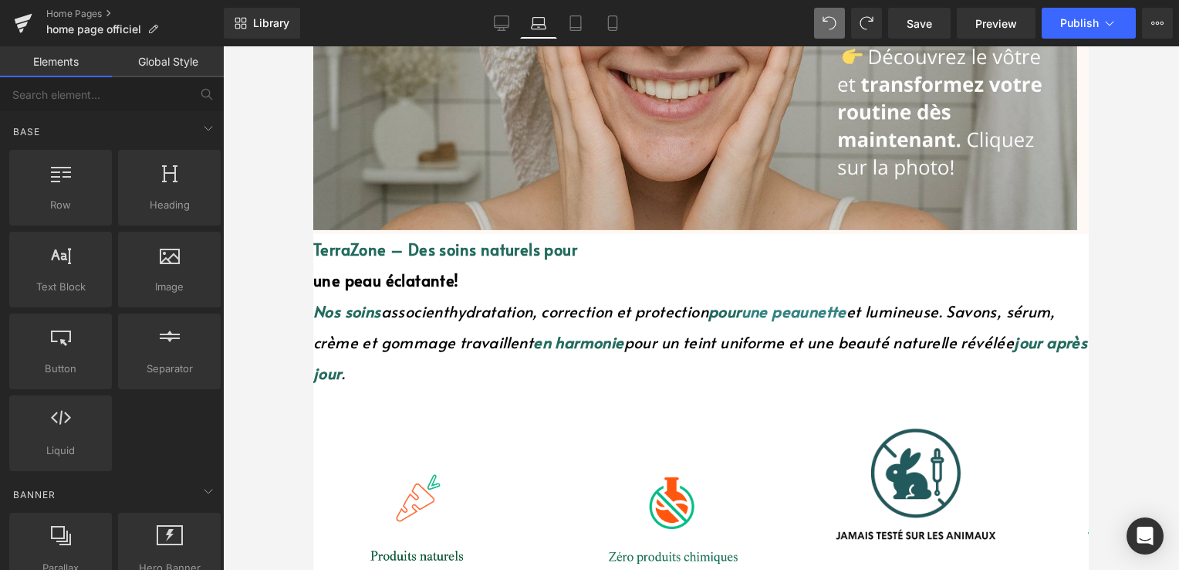
scroll to position [178, 0]
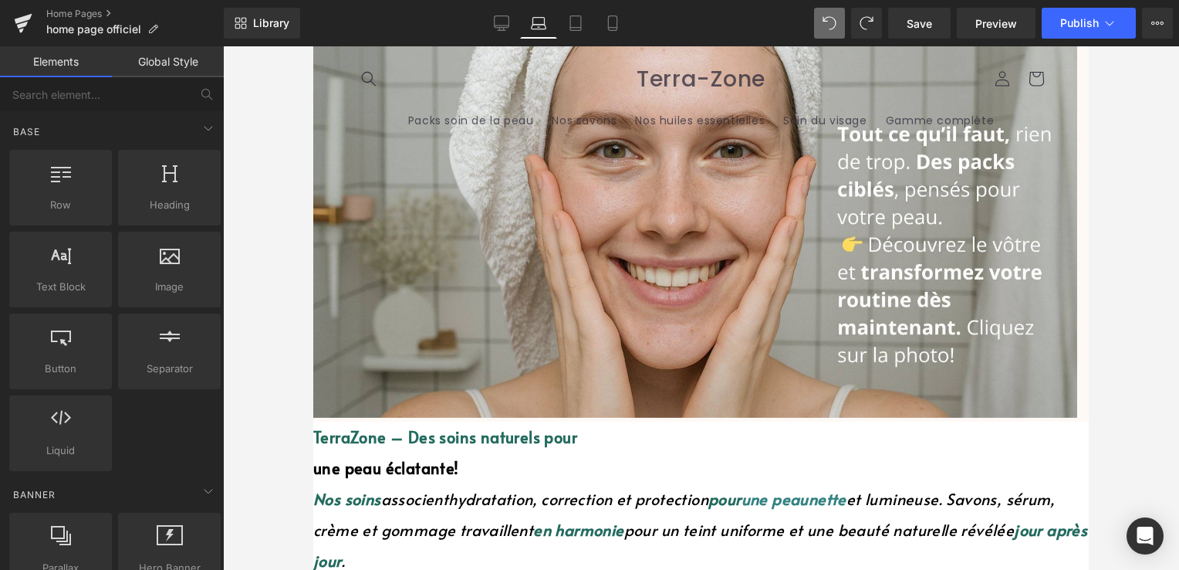
click at [648, 180] on img at bounding box center [695, 205] width 764 height 424
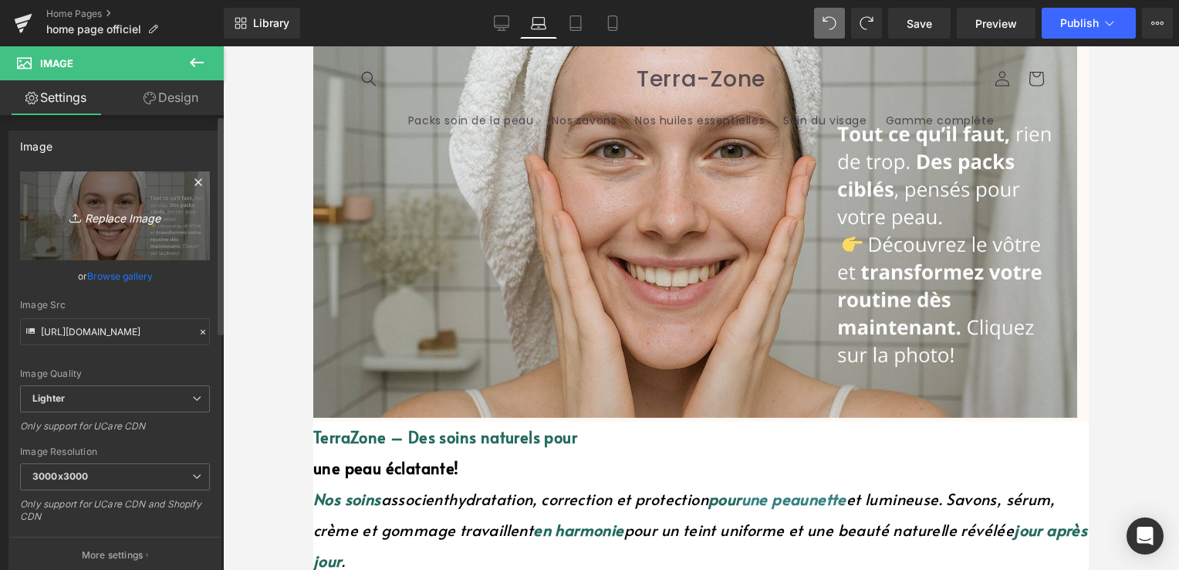
click at [130, 223] on icon "Replace Image" at bounding box center [114, 215] width 123 height 19
type input "C:\fakepath\test bannière .png"
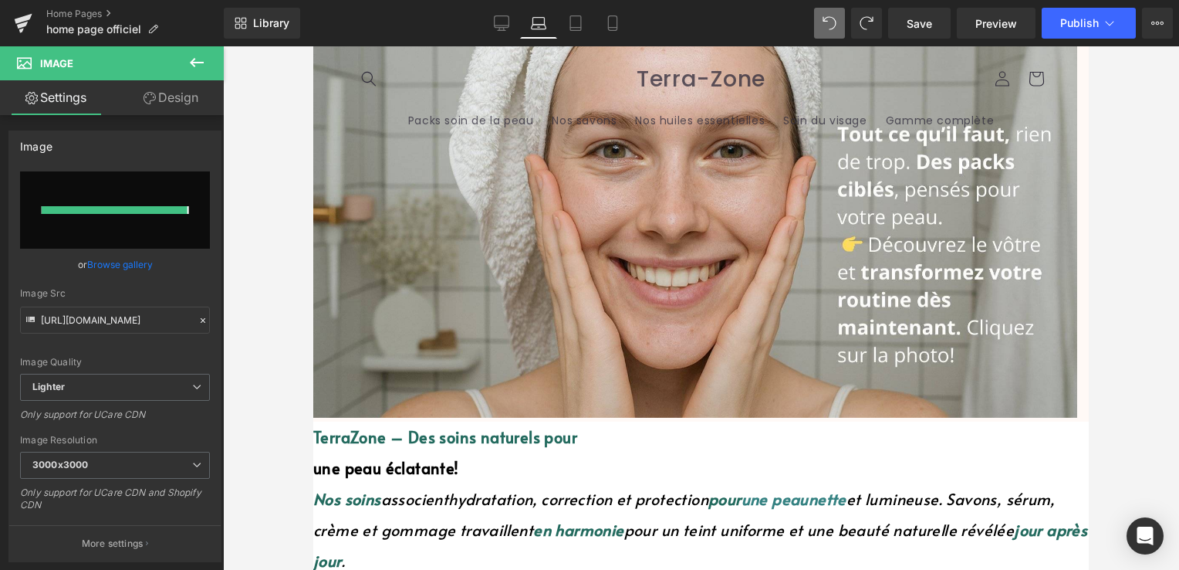
type input "https://ucarecdn.com/1a0de1b9-e798-4a0e-bff0-59c0671b0bbc/-/format/auto/-/previ…"
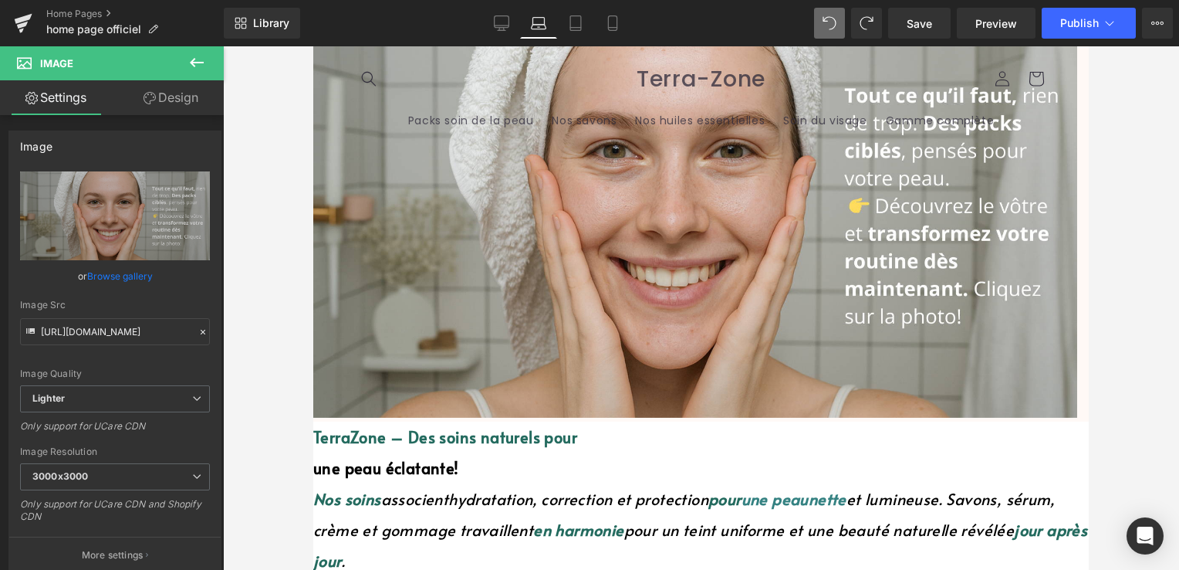
scroll to position [101, 0]
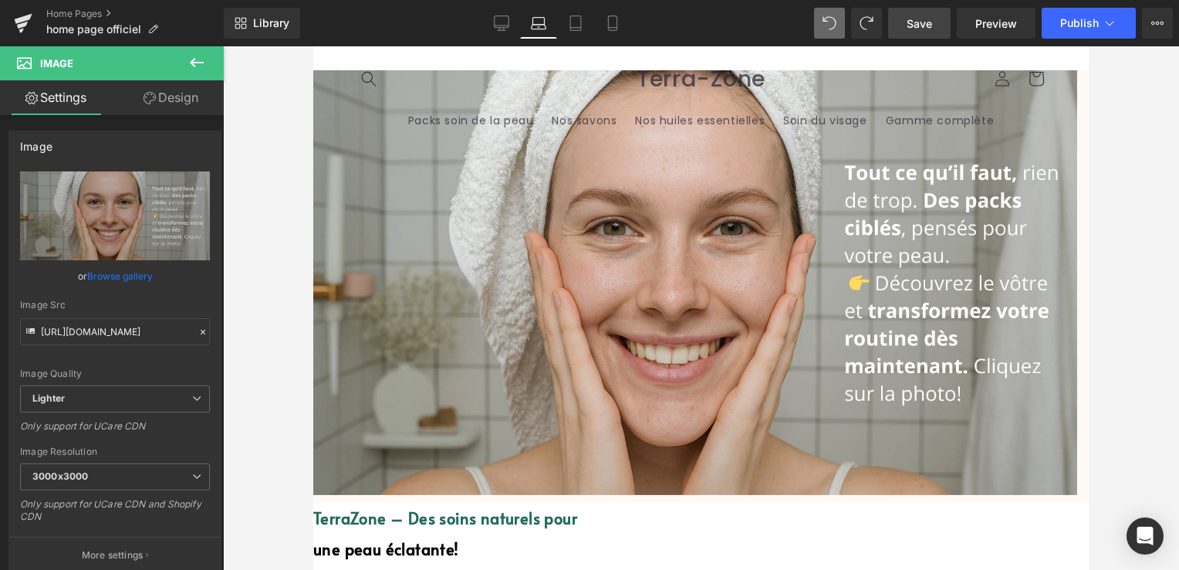
click at [910, 29] on span "Save" at bounding box center [919, 23] width 25 height 16
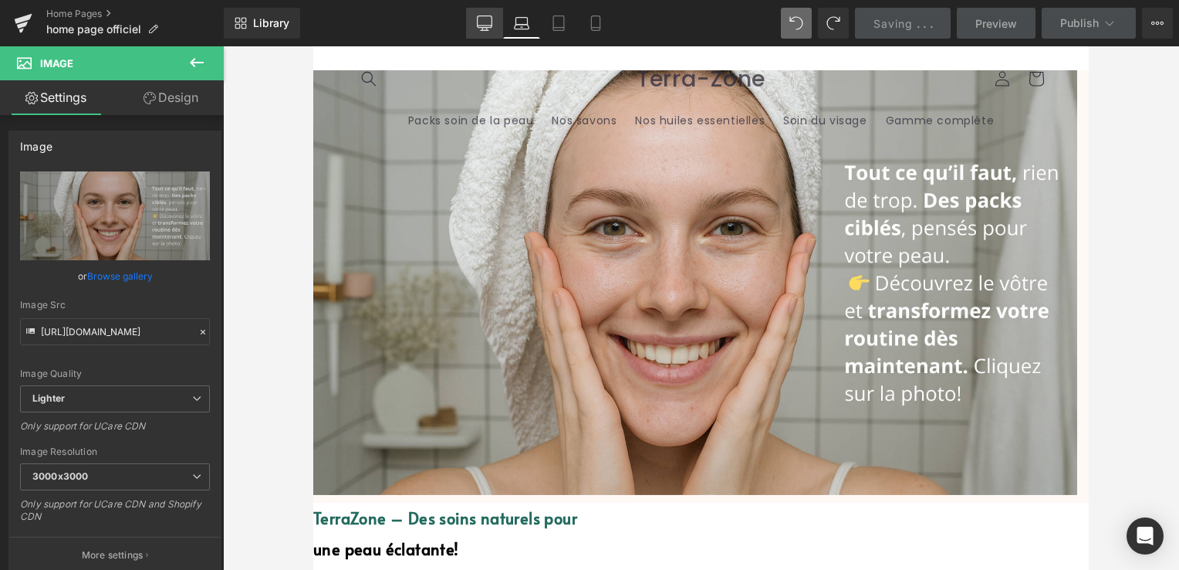
click at [489, 17] on icon at bounding box center [484, 22] width 15 height 15
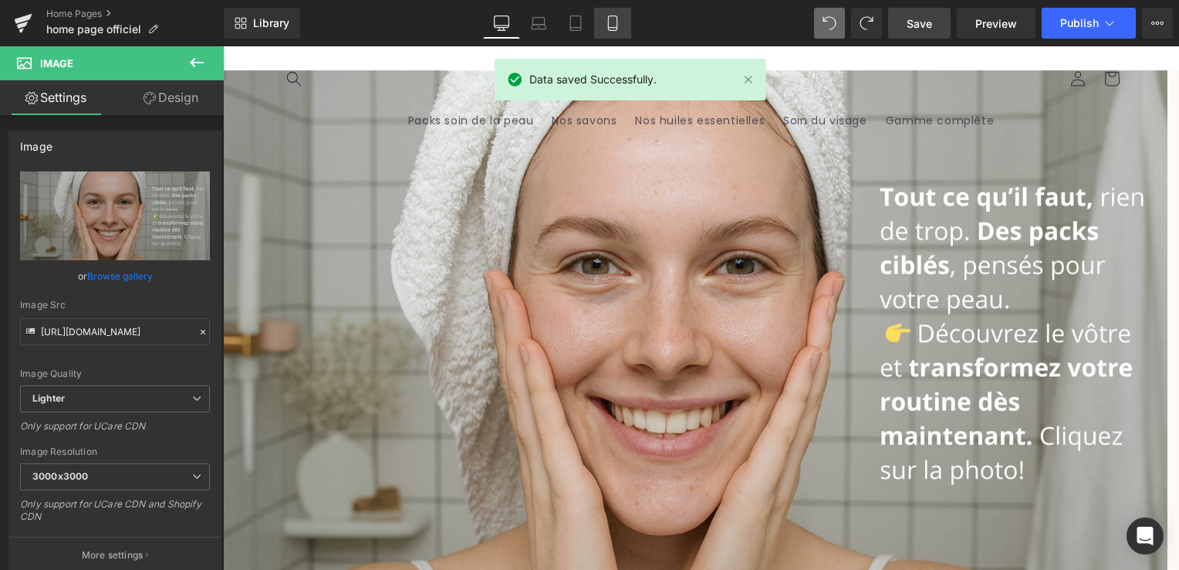
click at [610, 28] on icon at bounding box center [612, 28] width 8 height 0
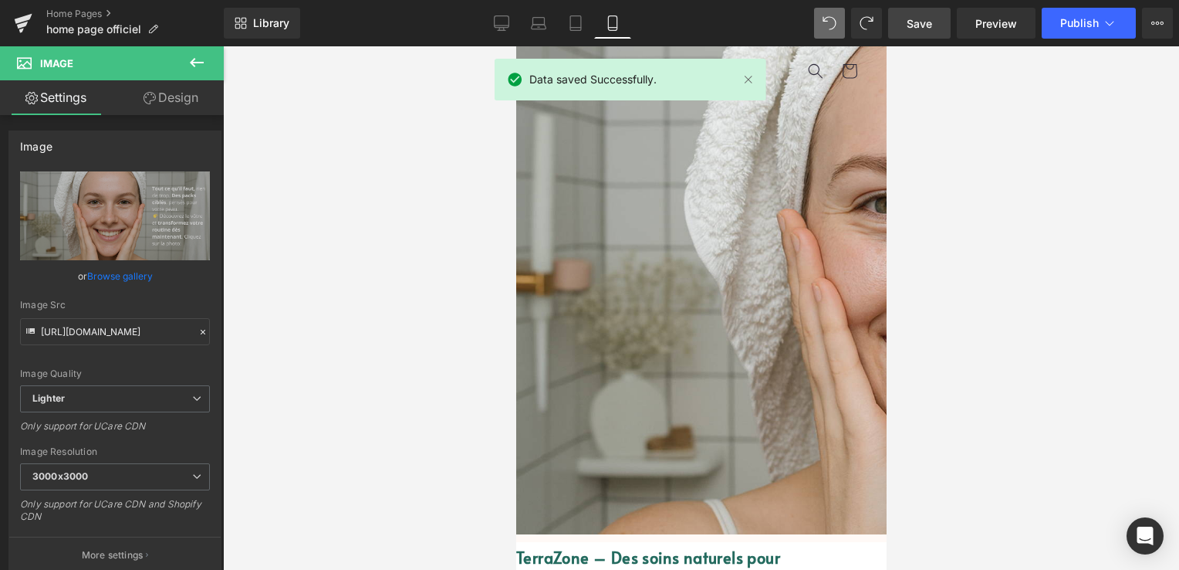
scroll to position [40, 0]
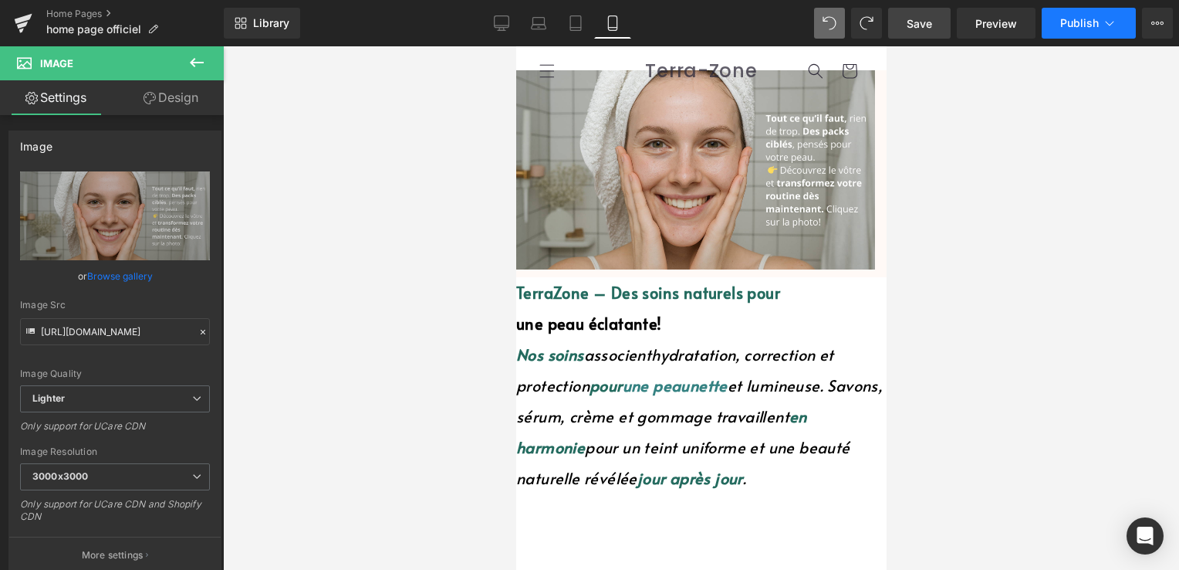
click at [1068, 26] on span "Publish" at bounding box center [1079, 23] width 39 height 12
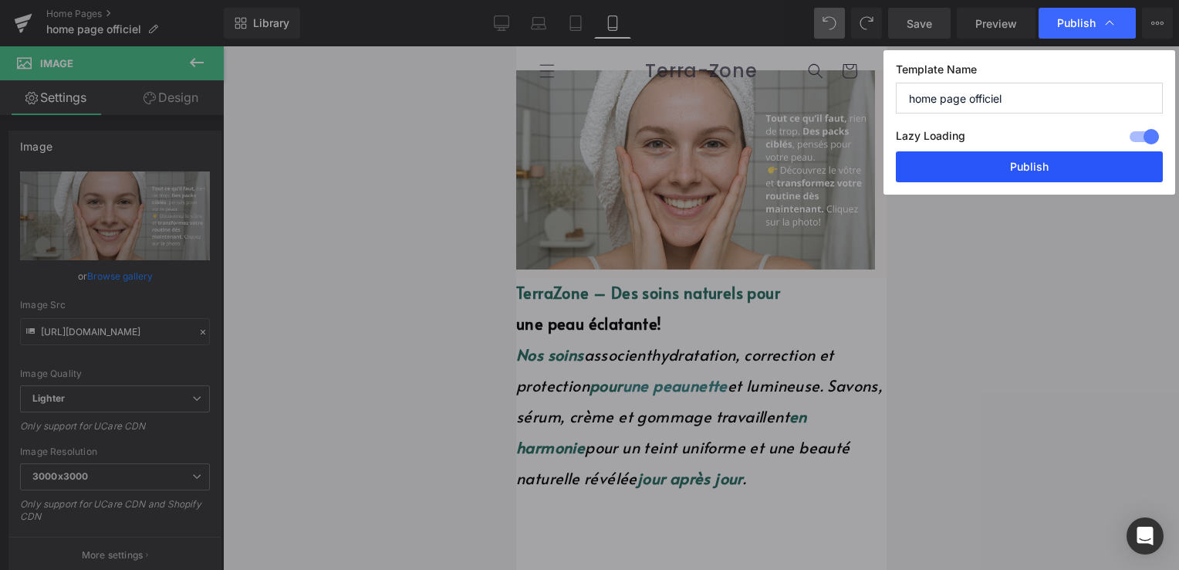
click at [1016, 175] on button "Publish" at bounding box center [1029, 166] width 267 height 31
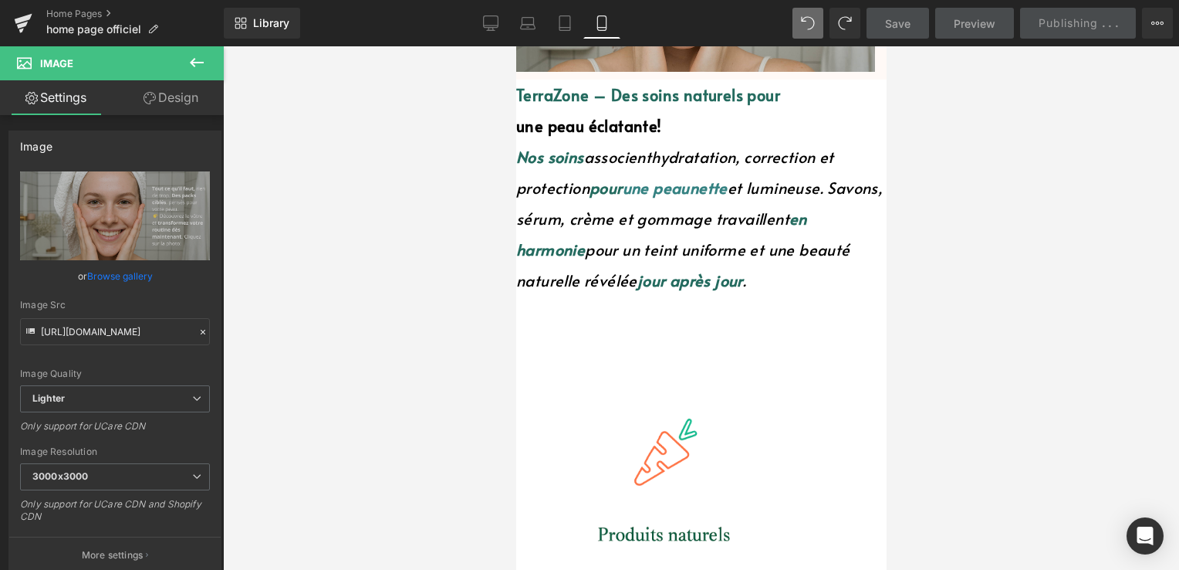
scroll to position [349, 0]
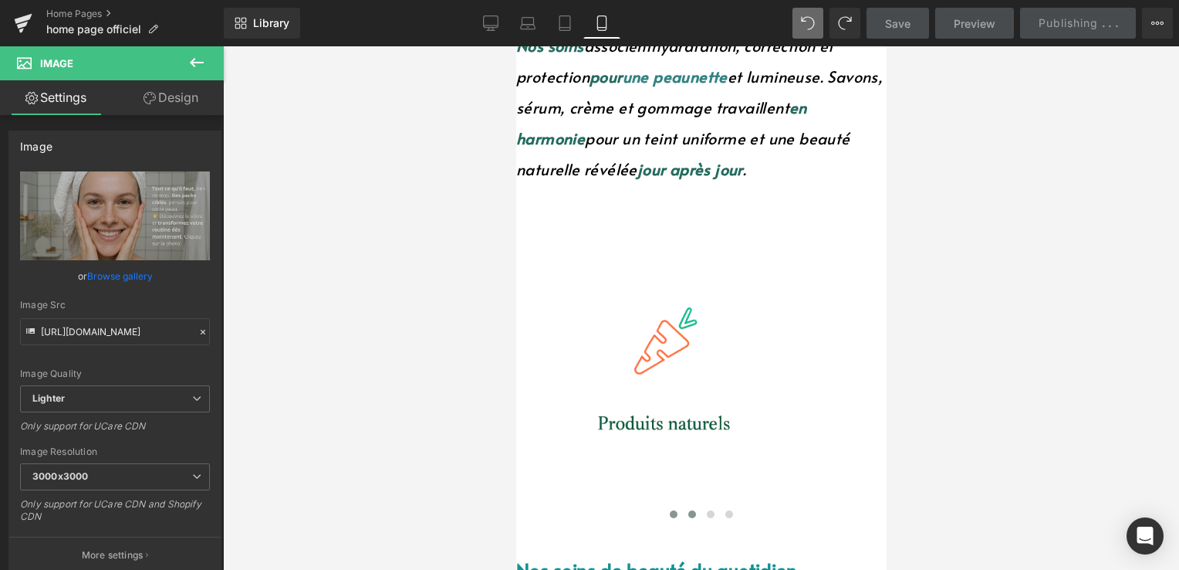
click at [682, 506] on button at bounding box center [691, 513] width 19 height 15
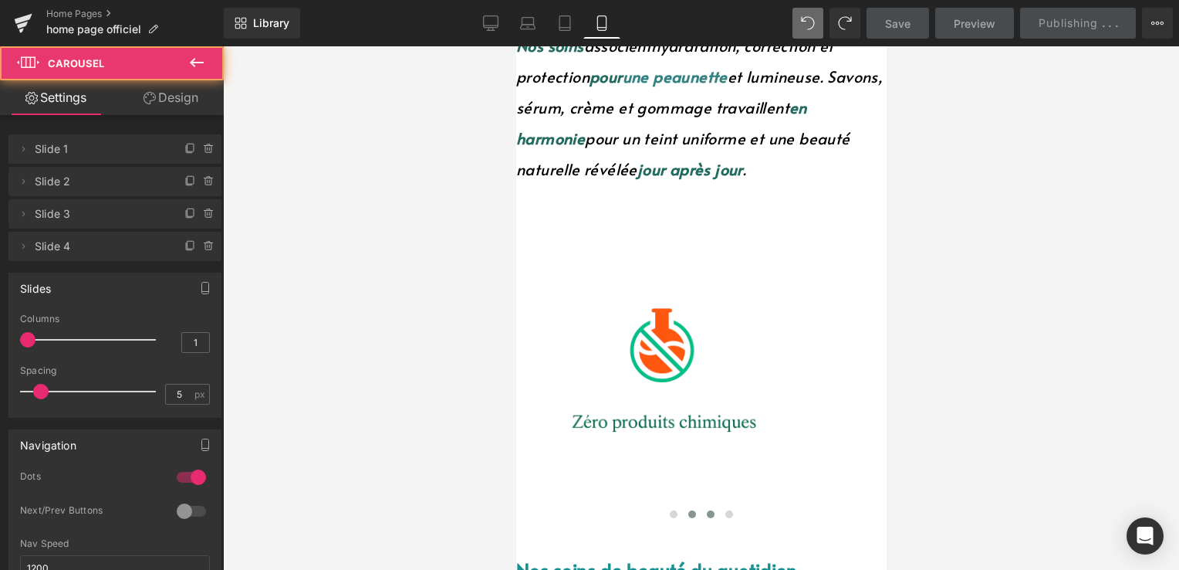
click at [701, 506] on button at bounding box center [710, 513] width 19 height 15
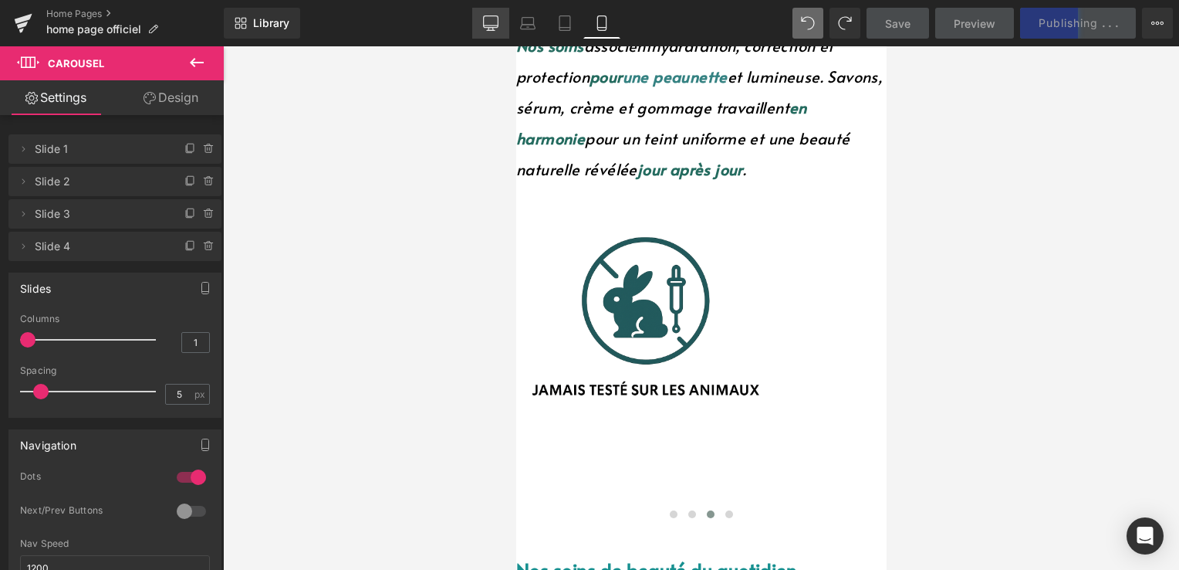
click at [487, 25] on icon at bounding box center [490, 22] width 15 height 15
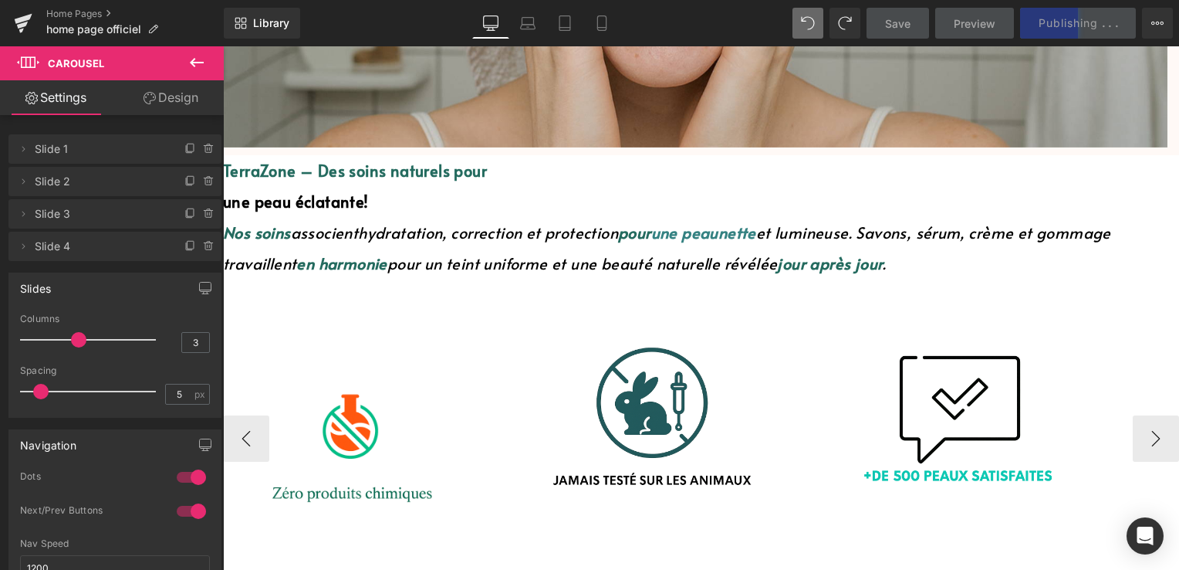
scroll to position [703, 0]
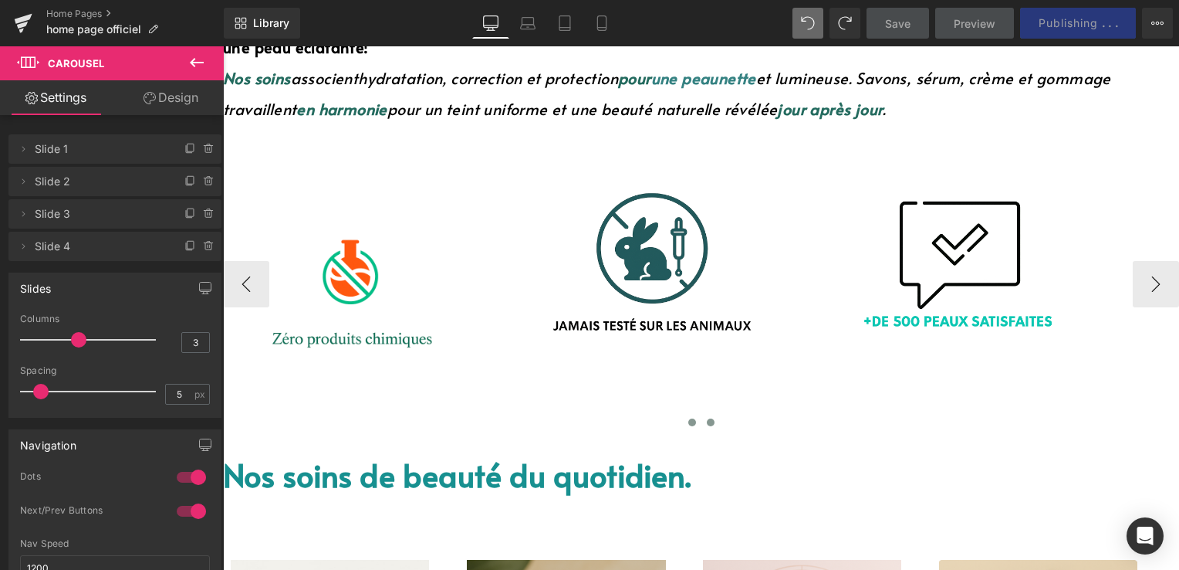
click at [684, 414] on button at bounding box center [692, 421] width 19 height 15
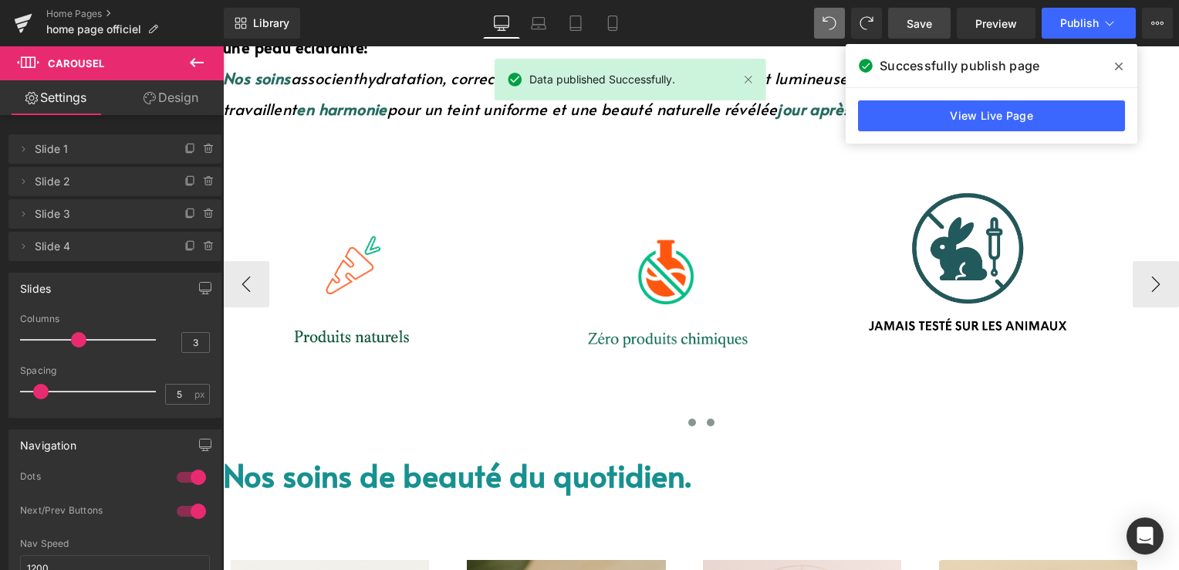
click at [707, 418] on span at bounding box center [711, 422] width 8 height 8
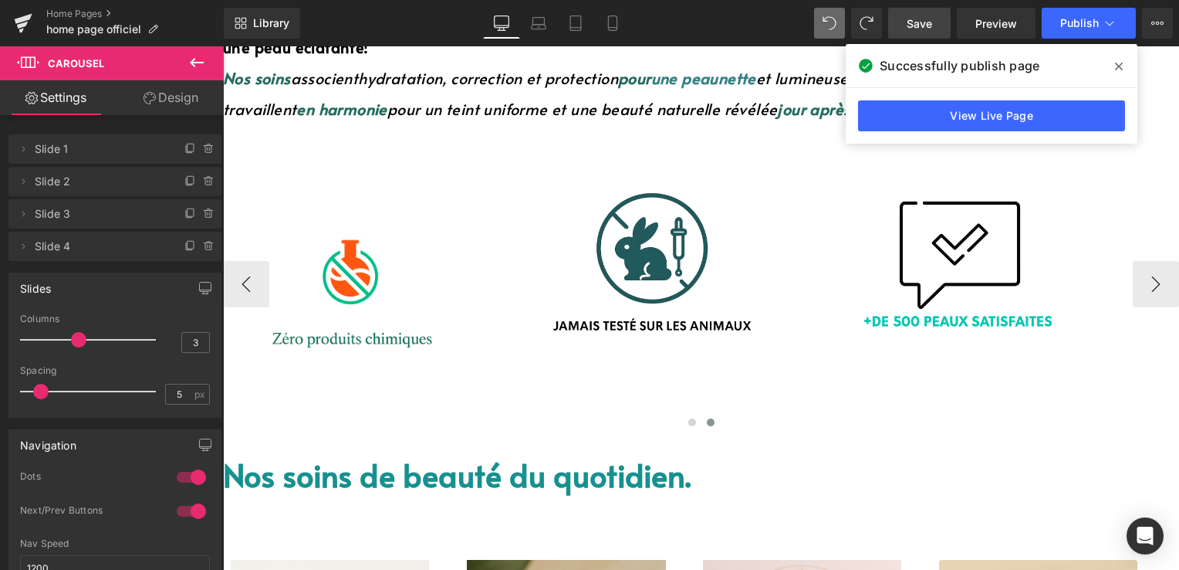
drag, startPoint x: 701, startPoint y: 240, endPoint x: 486, endPoint y: 214, distance: 216.2
click at [223, 46] on span "Image" at bounding box center [223, 46] width 0 height 0
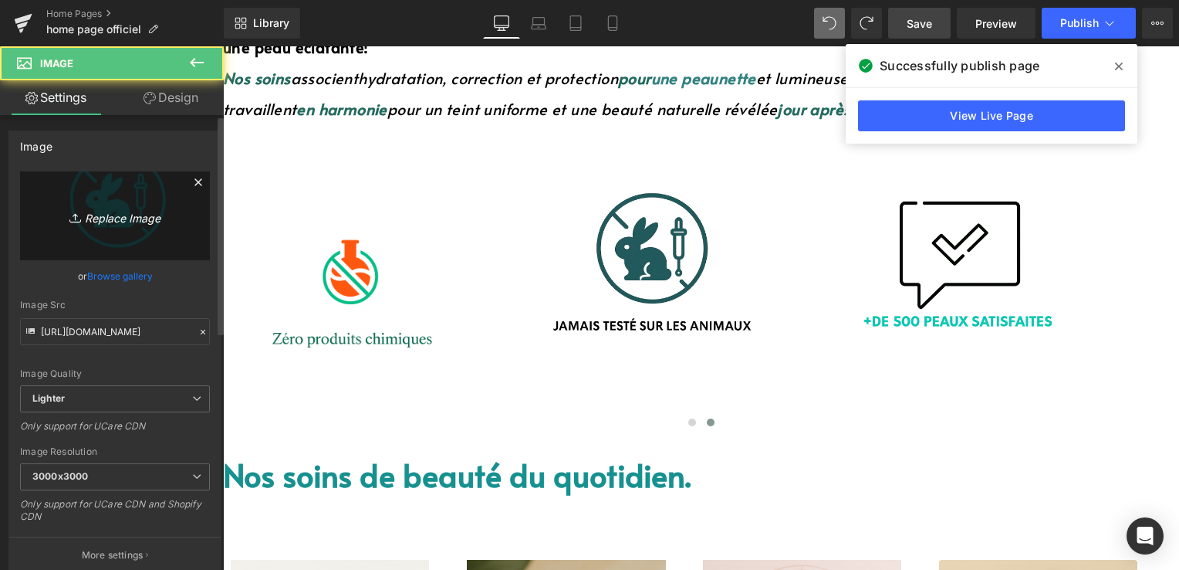
click at [87, 213] on icon "Replace Image" at bounding box center [114, 215] width 123 height 19
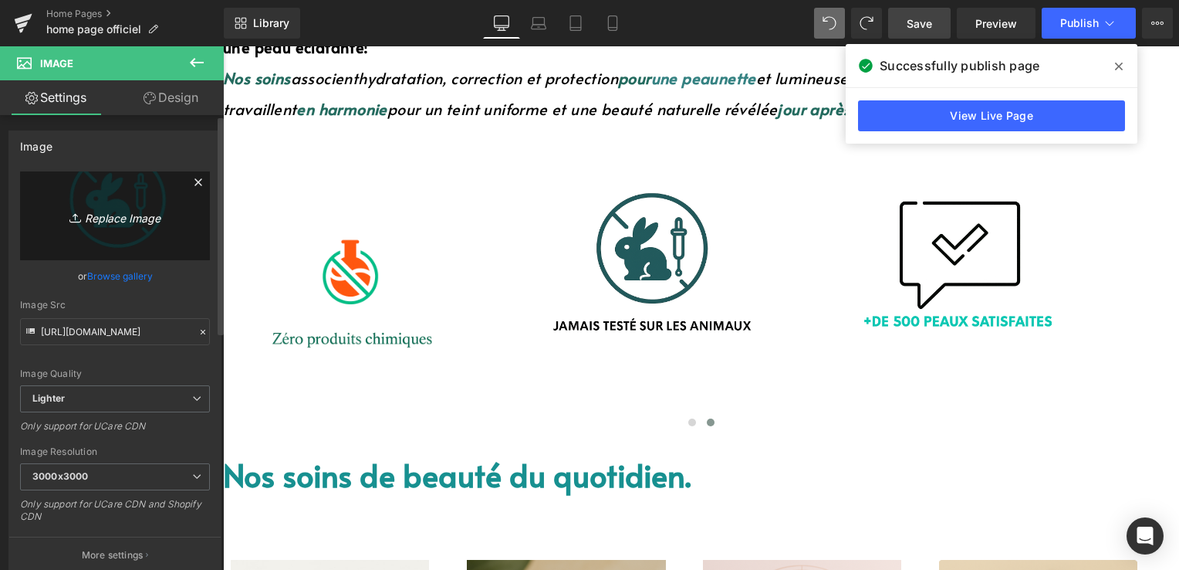
type input "C:\fakepath\lapinnnnnnn.png"
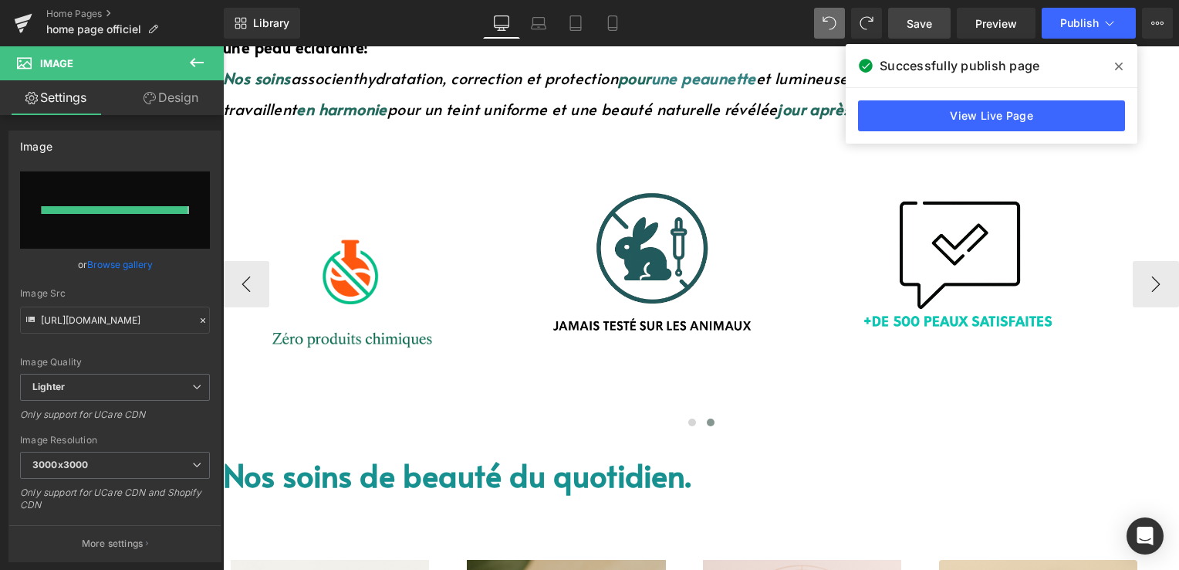
type input "https://ucarecdn.com/2db38f2e-b93b-405b-bafc-fc9555bba138/-/format/auto/-/previ…"
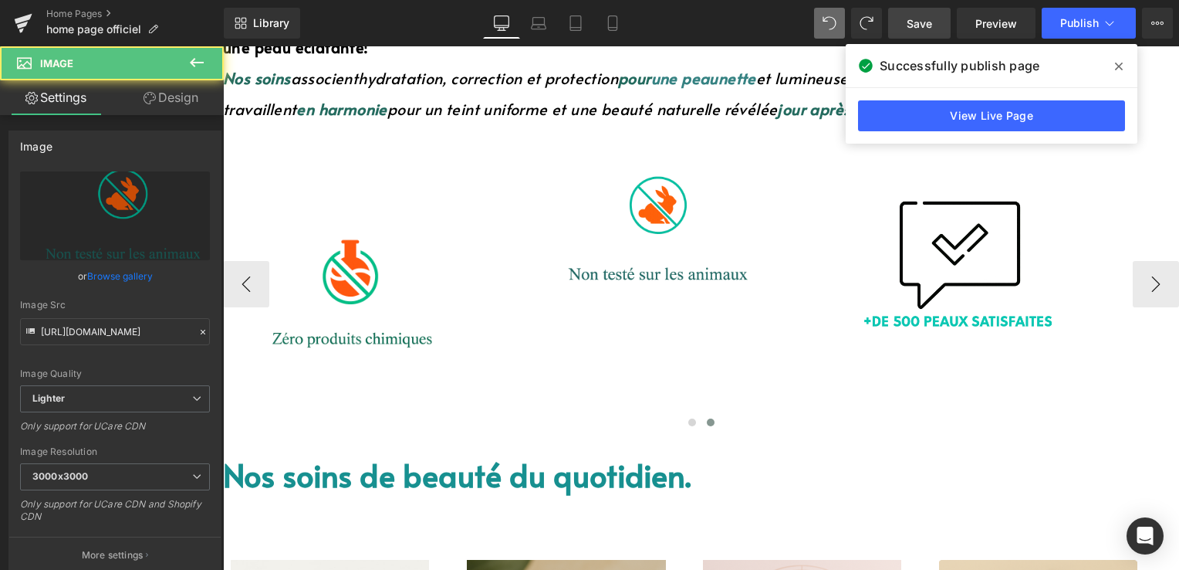
click at [563, 150] on div at bounding box center [695, 219] width 313 height 167
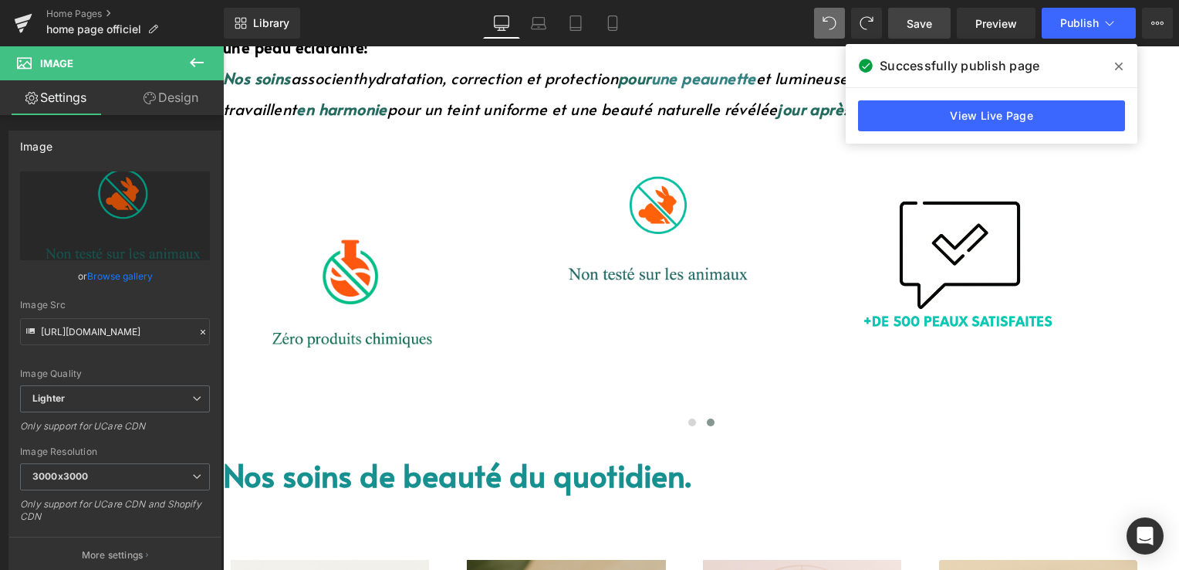
click at [170, 97] on link "Design" at bounding box center [171, 97] width 112 height 35
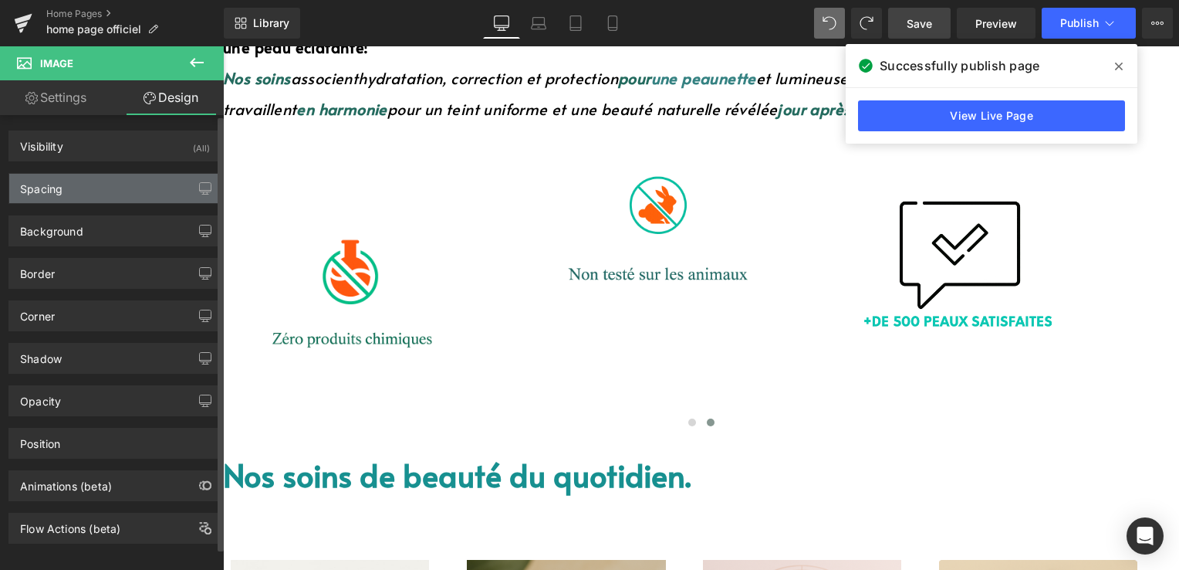
type input "5"
type input "0"
type input "28"
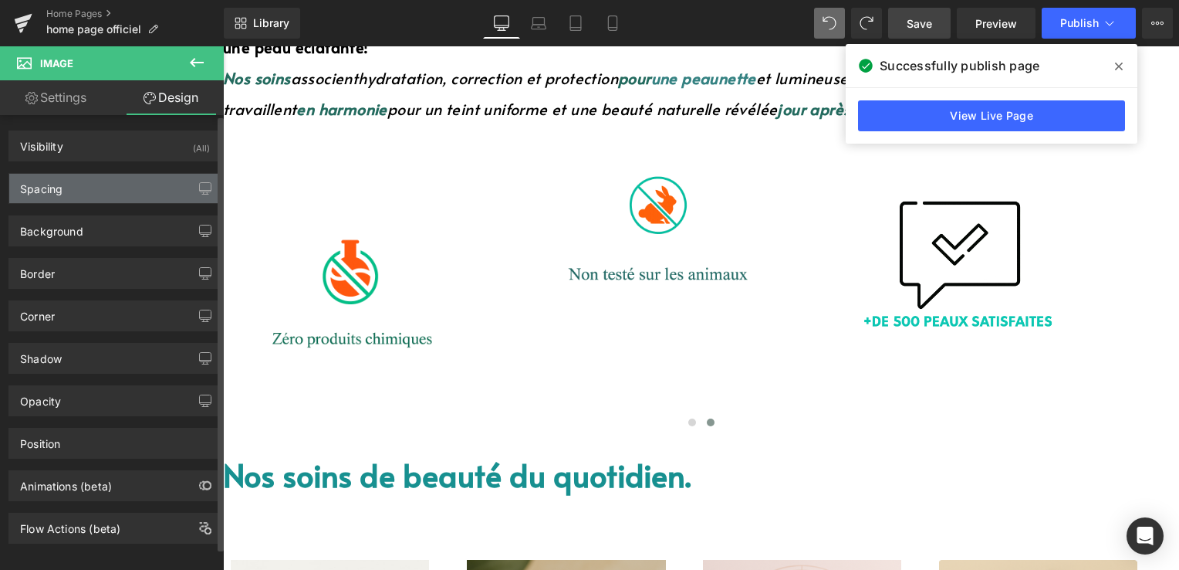
type input "0"
click at [70, 186] on div "Spacing" at bounding box center [114, 188] width 211 height 29
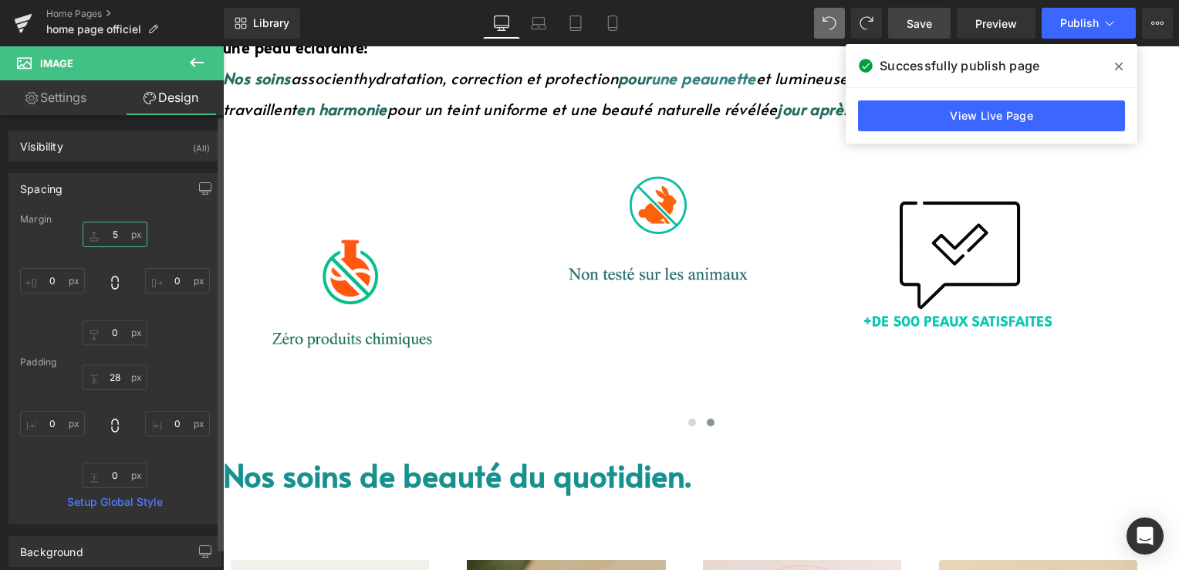
click at [120, 238] on input "5" at bounding box center [115, 234] width 65 height 25
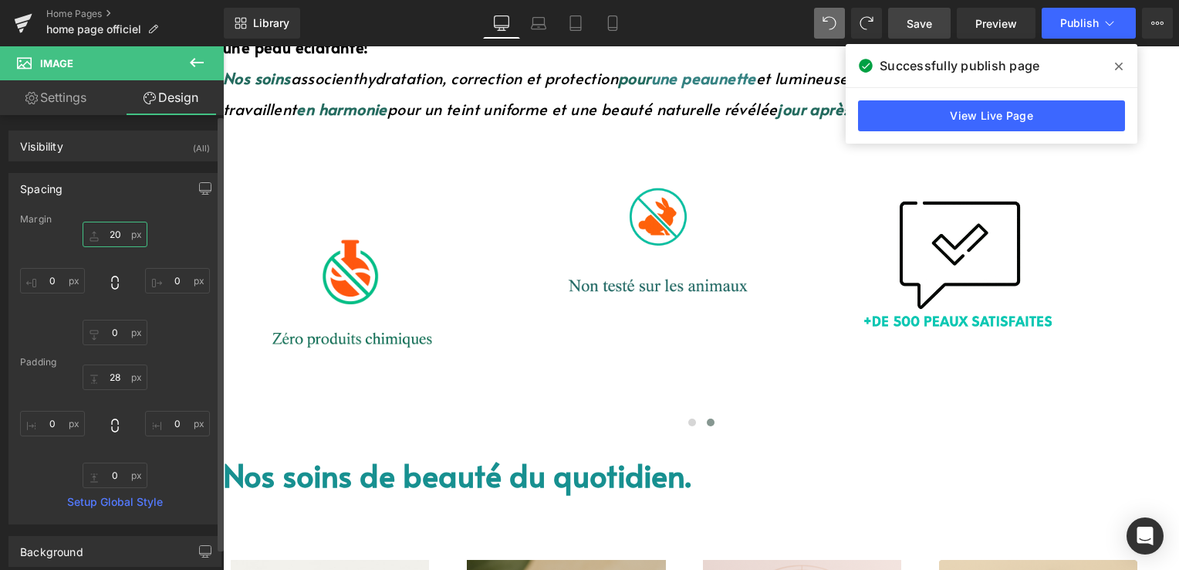
type input "2"
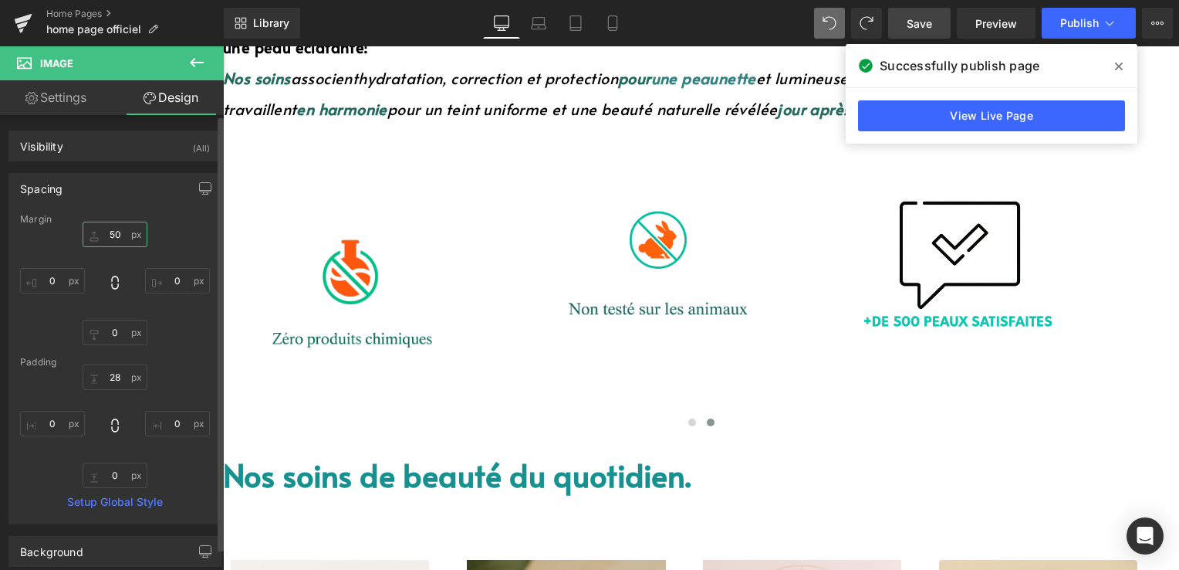
type input "5"
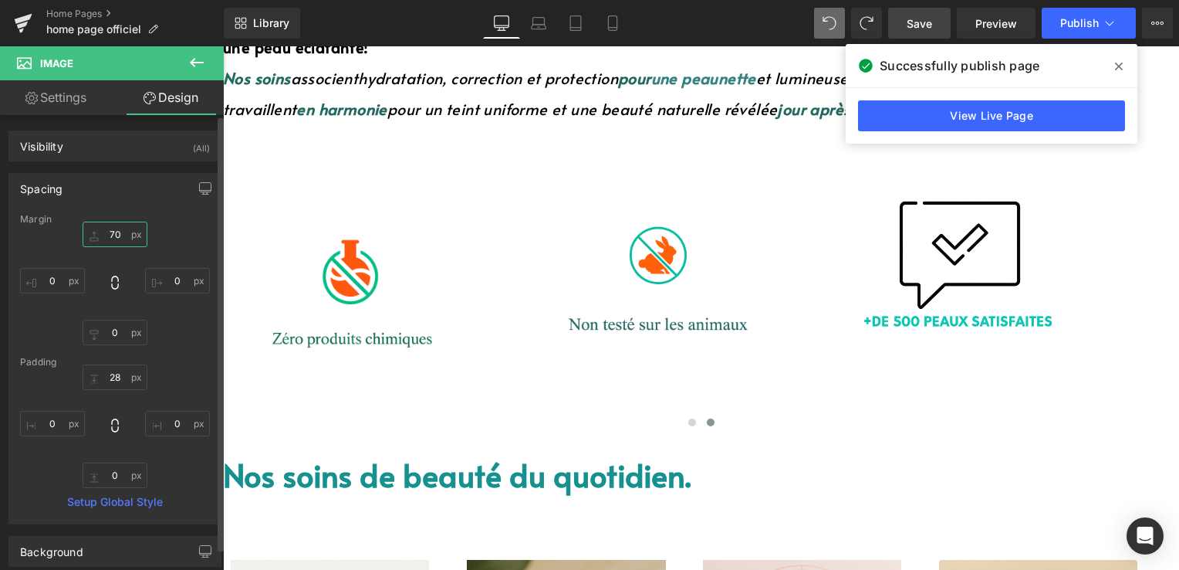
type input "7"
type input "8"
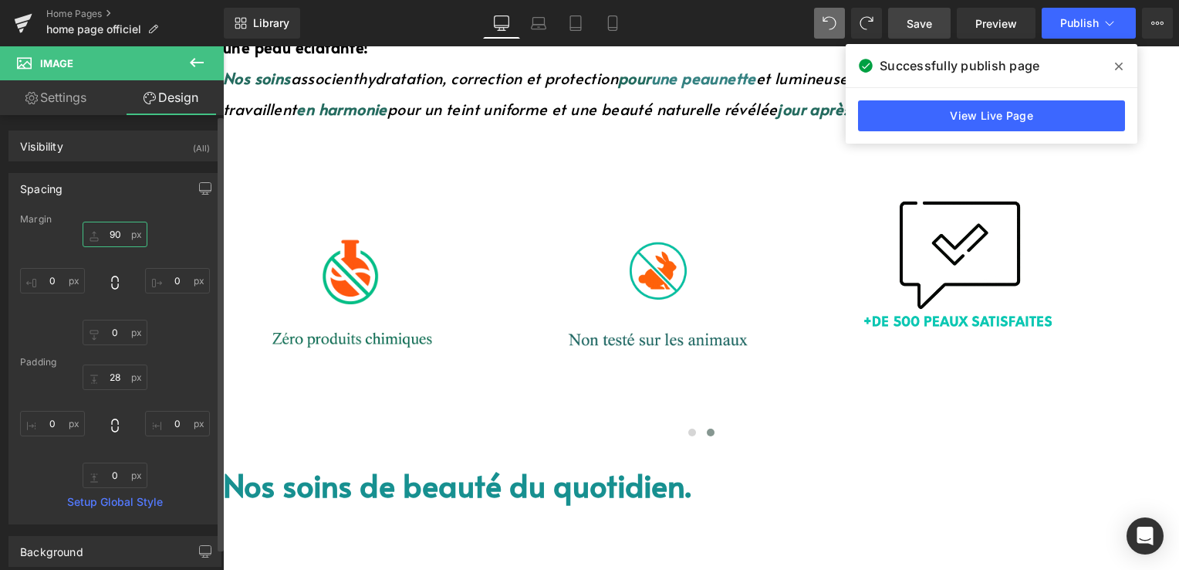
type input "9"
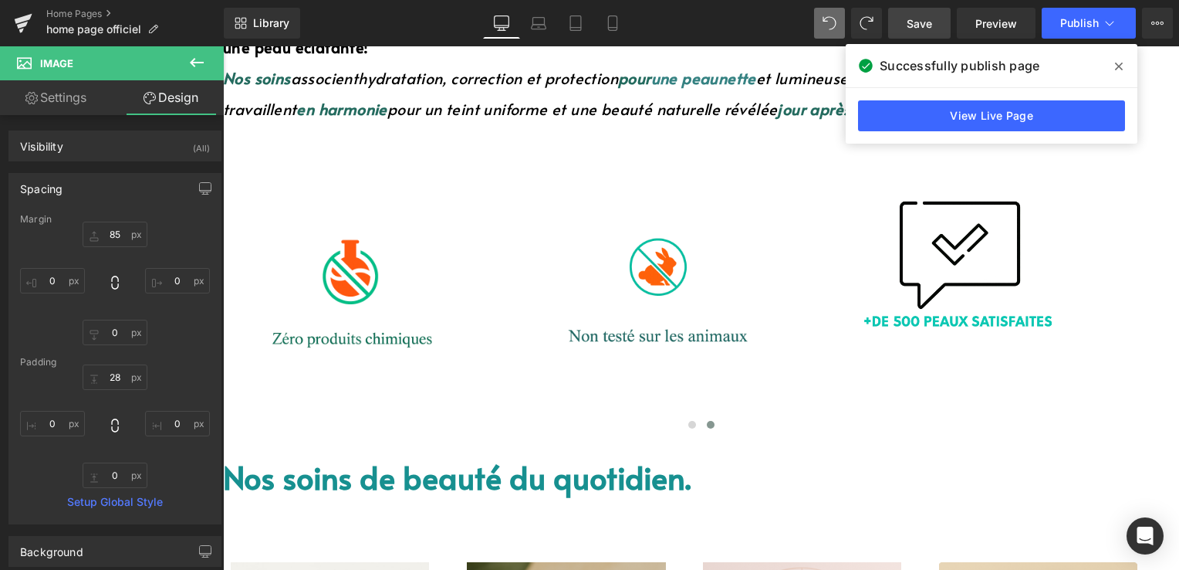
click at [930, 23] on span "Save" at bounding box center [919, 23] width 25 height 16
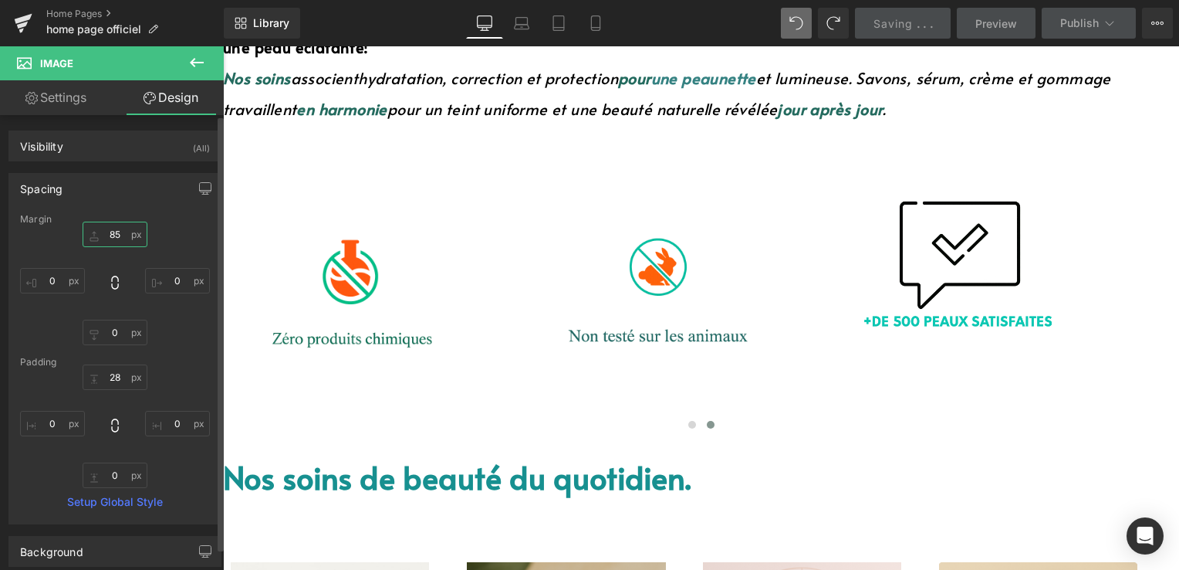
click at [123, 240] on input "85" at bounding box center [115, 234] width 65 height 25
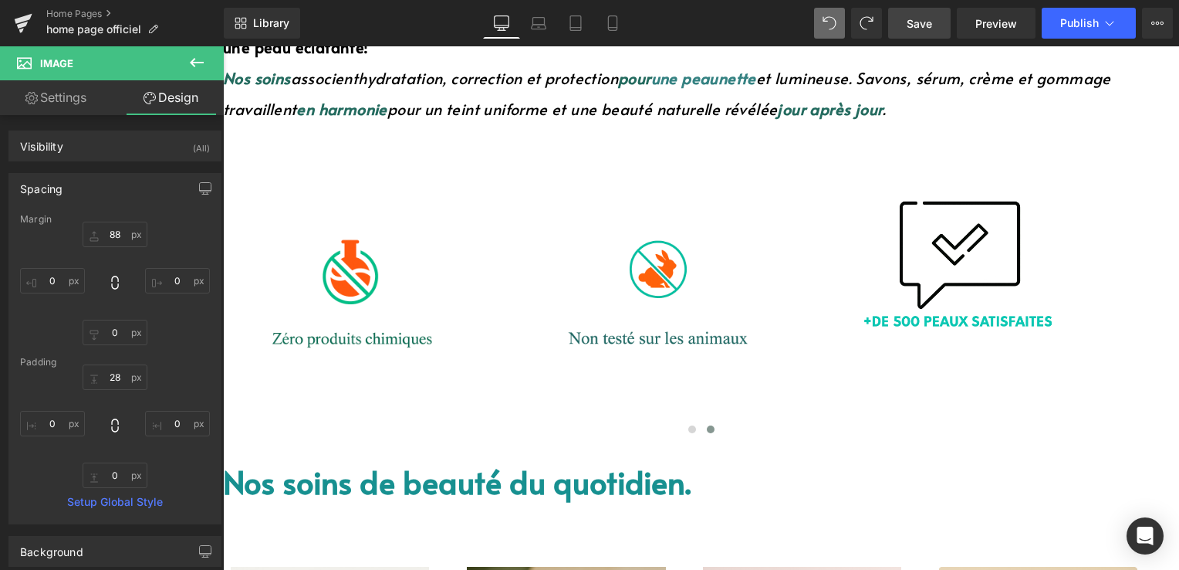
click at [899, 30] on link "Save" at bounding box center [919, 23] width 63 height 31
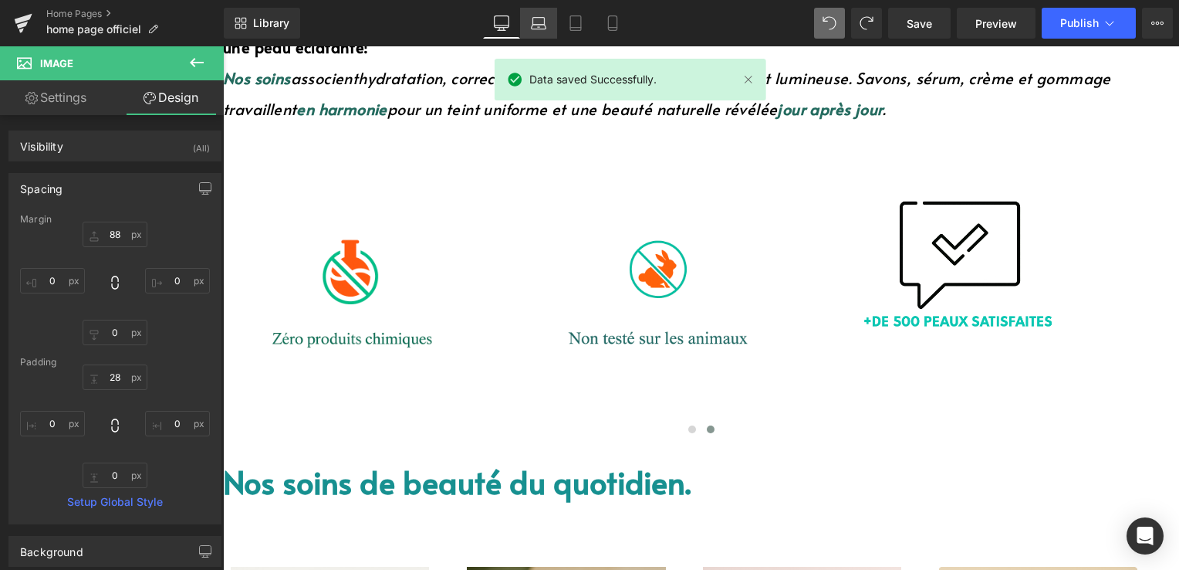
click at [531, 26] on icon at bounding box center [538, 22] width 15 height 15
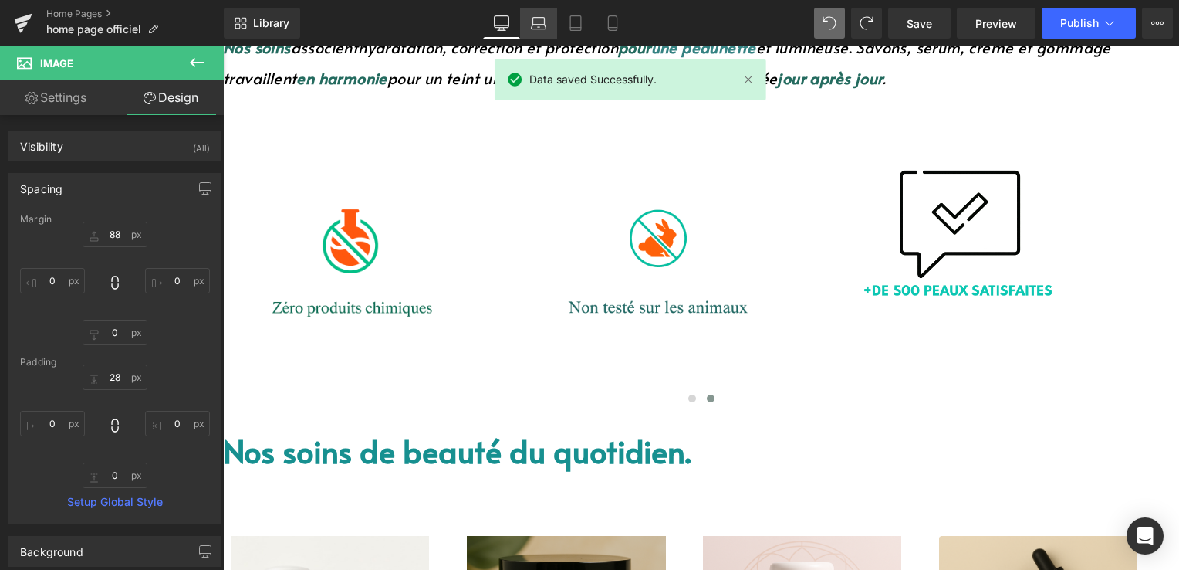
type input "88"
type input "0"
type input "11.8925"
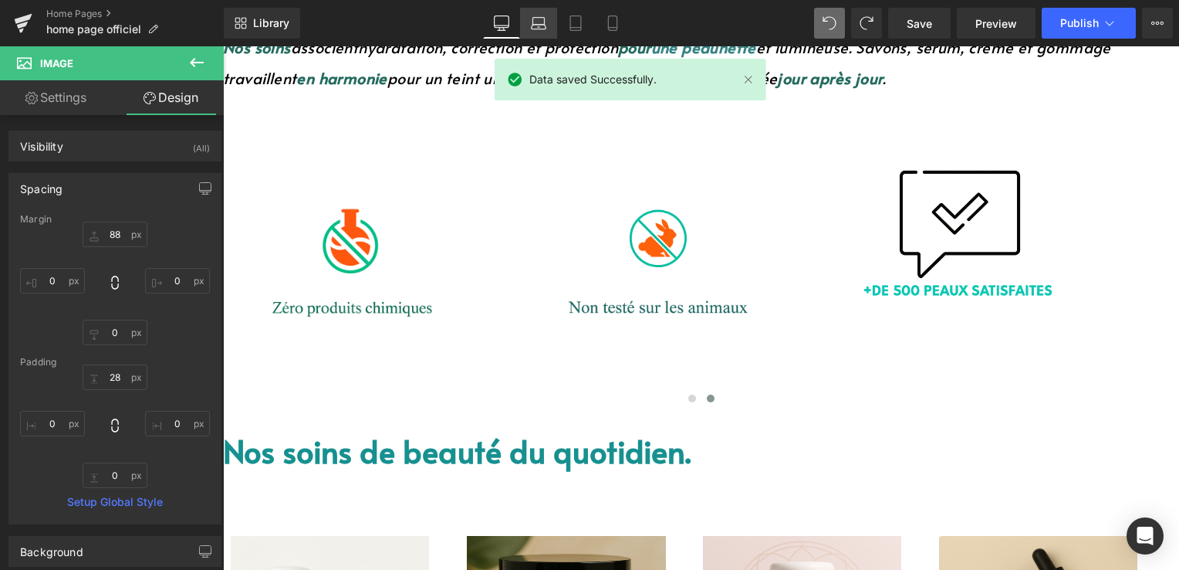
type input "0"
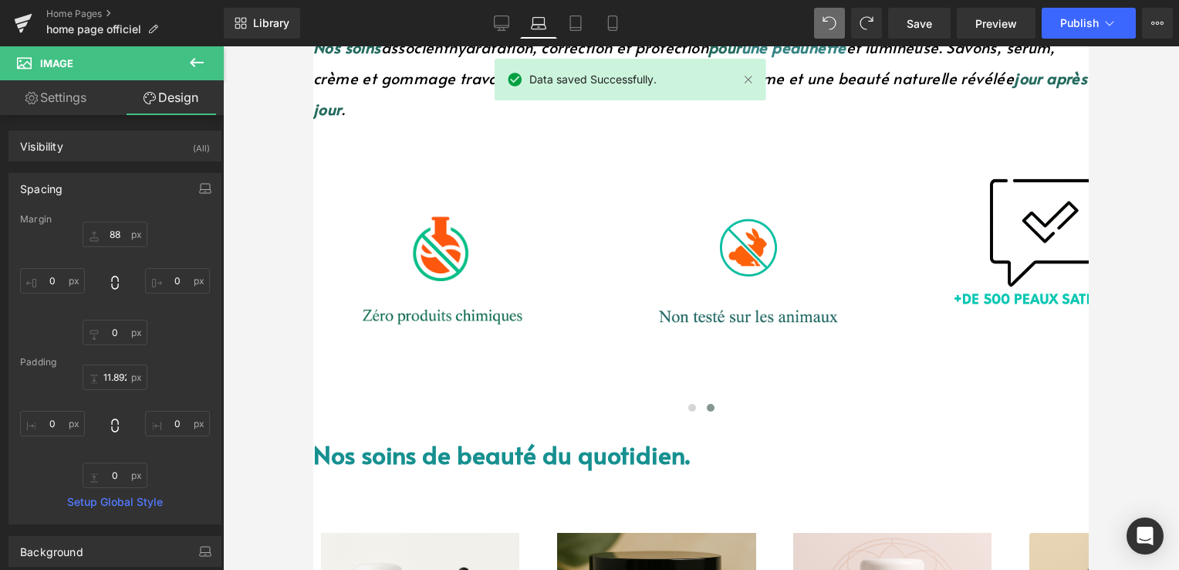
scroll to position [633, 0]
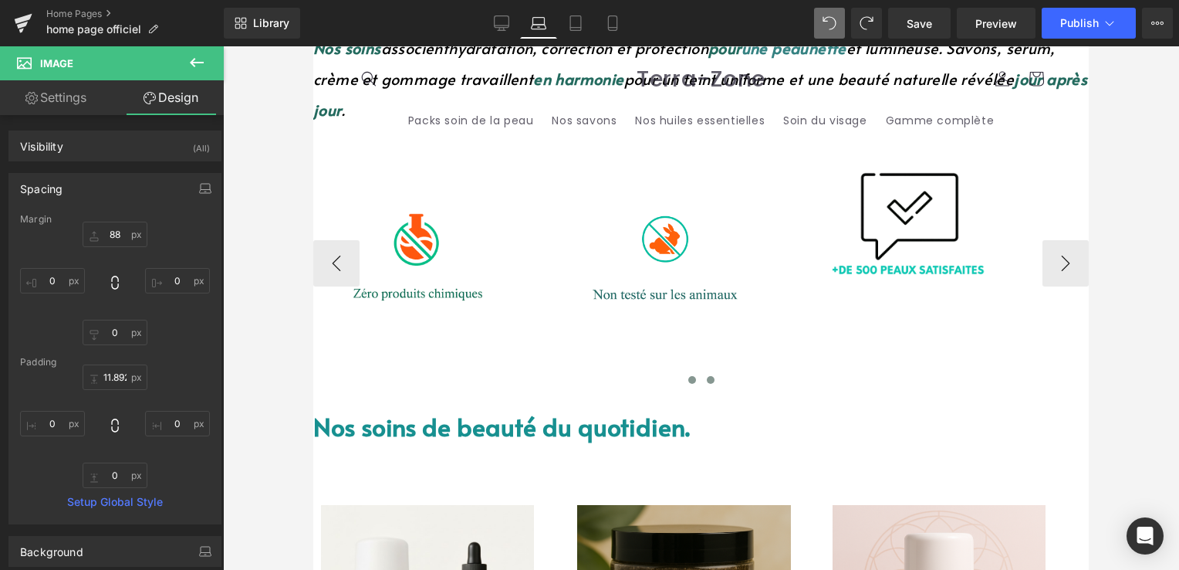
click at [683, 372] on button at bounding box center [692, 379] width 19 height 15
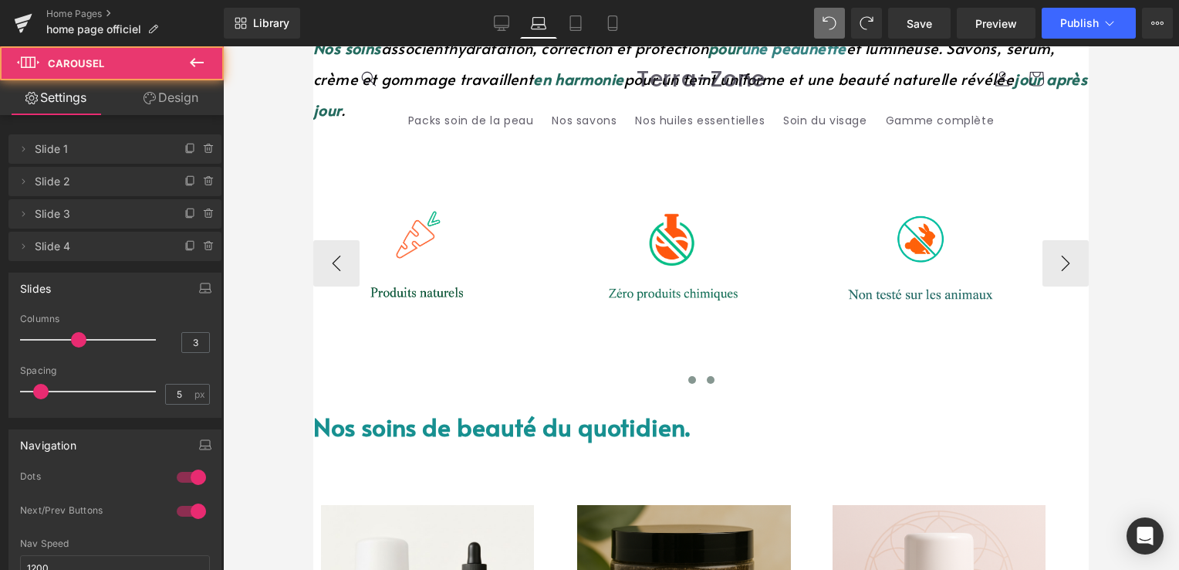
click at [707, 376] on span at bounding box center [711, 380] width 8 height 8
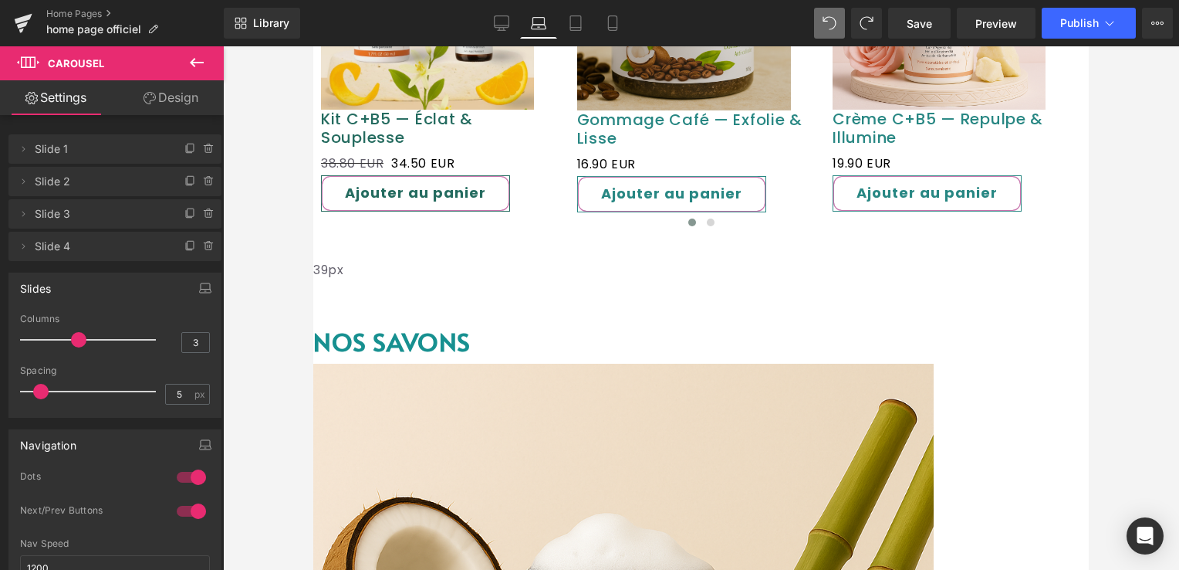
scroll to position [1250, 0]
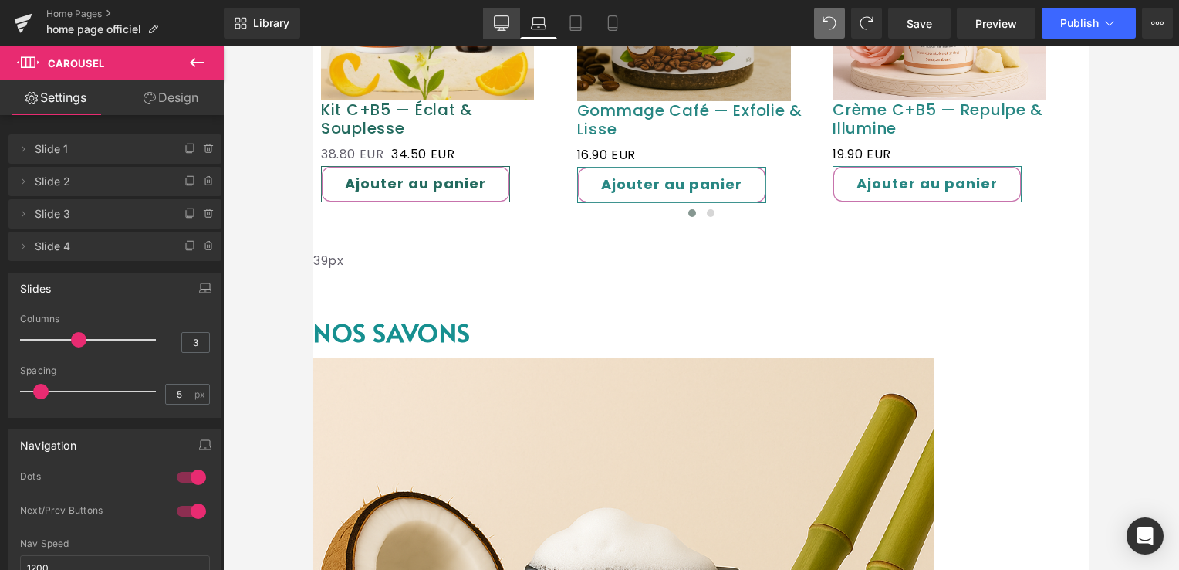
click at [508, 25] on icon at bounding box center [502, 25] width 15 height 0
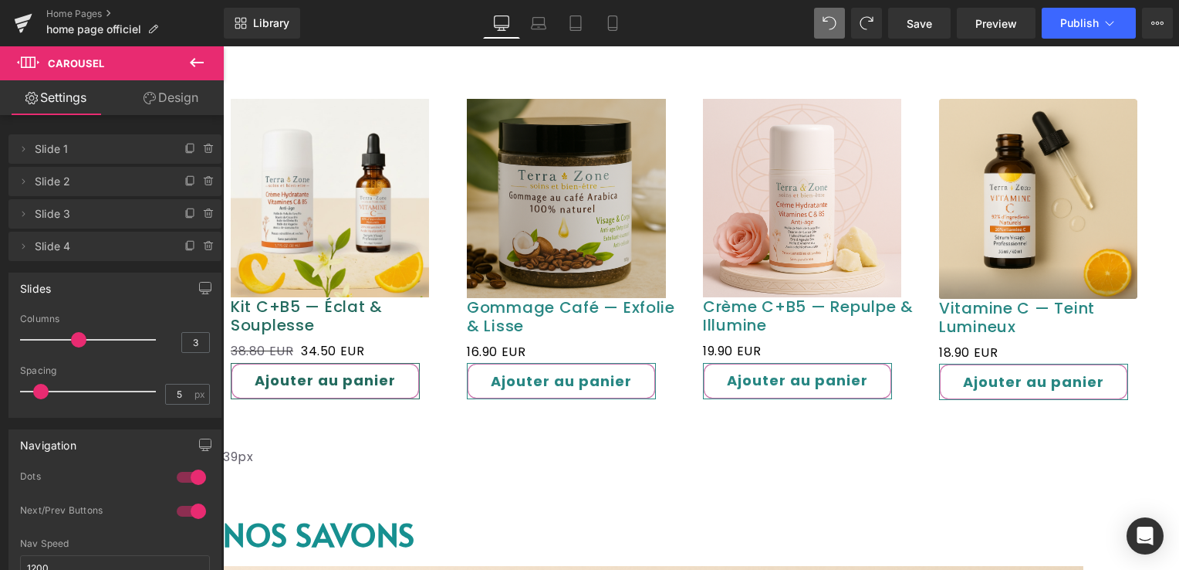
scroll to position [1344, 0]
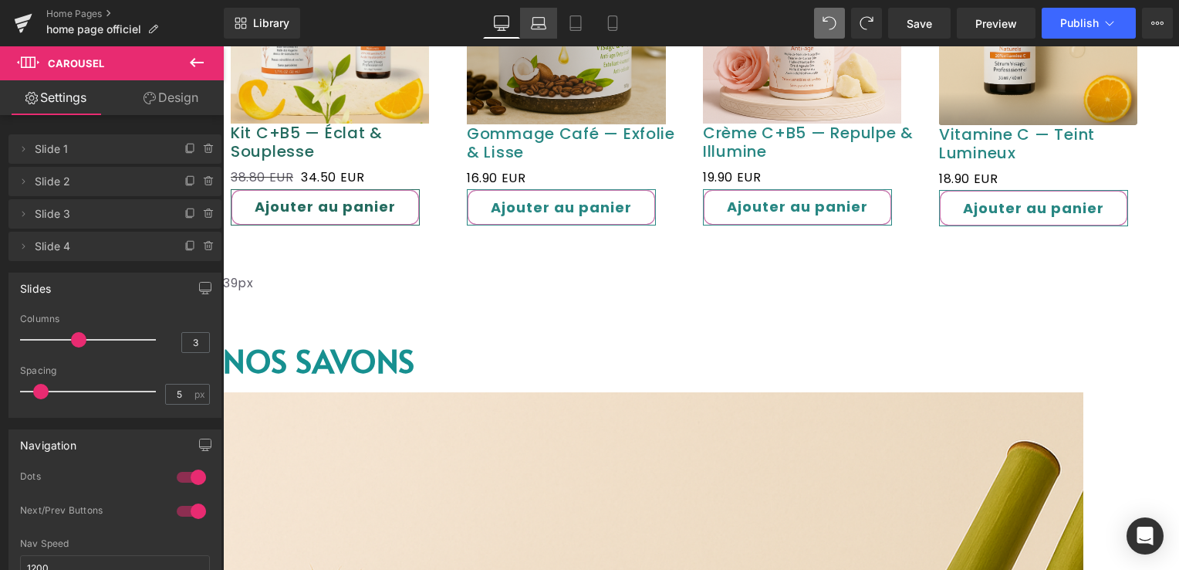
click at [543, 21] on icon at bounding box center [538, 22] width 15 height 15
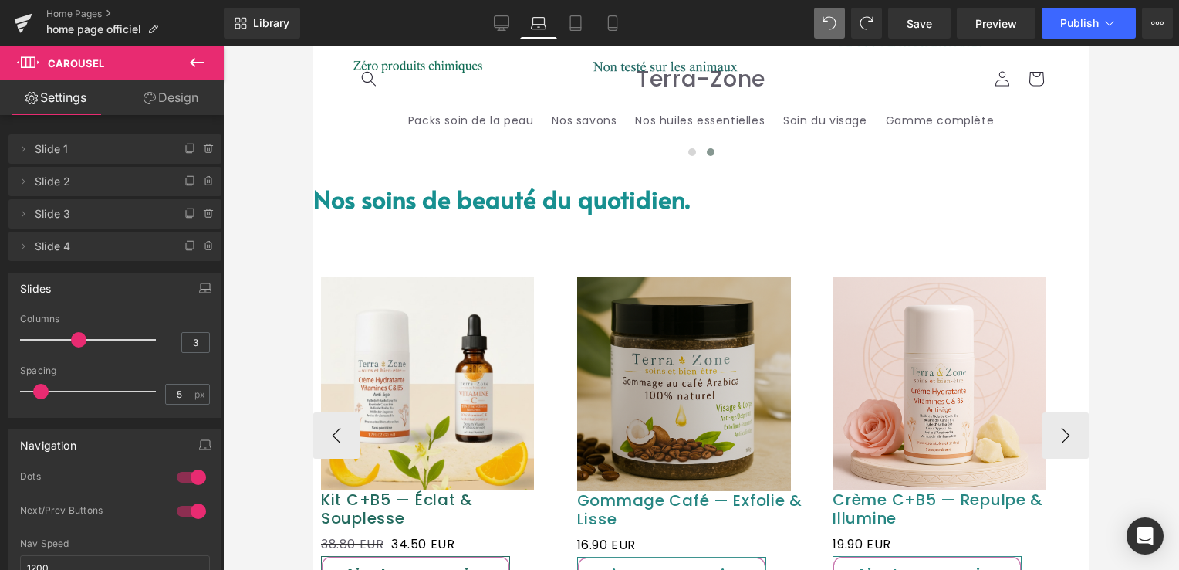
scroll to position [858, 0]
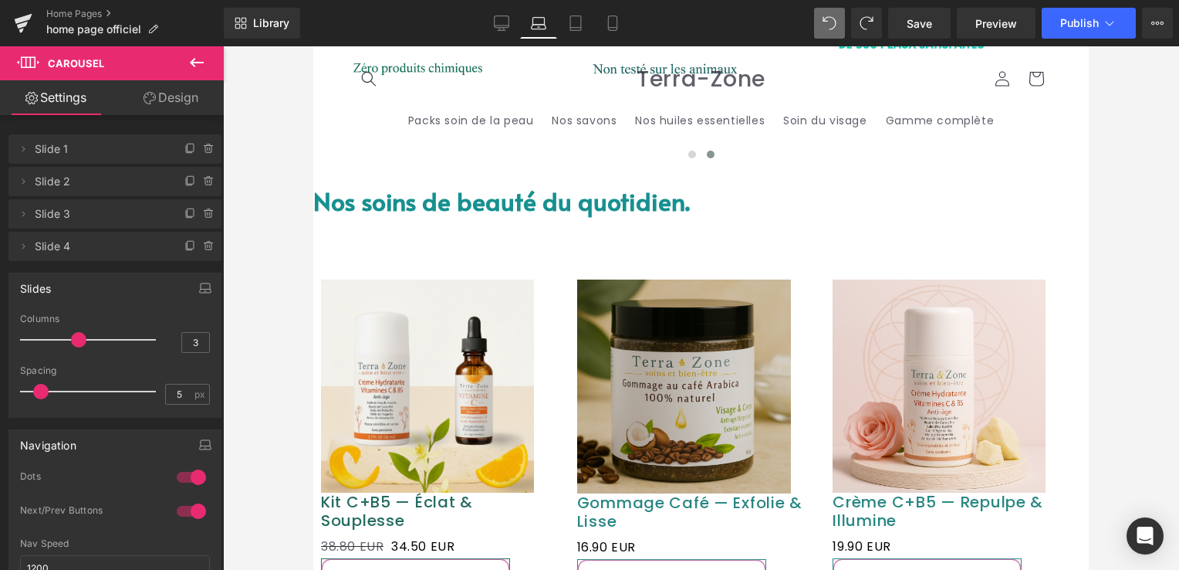
click at [313, 46] on icon at bounding box center [313, 46] width 0 height 0
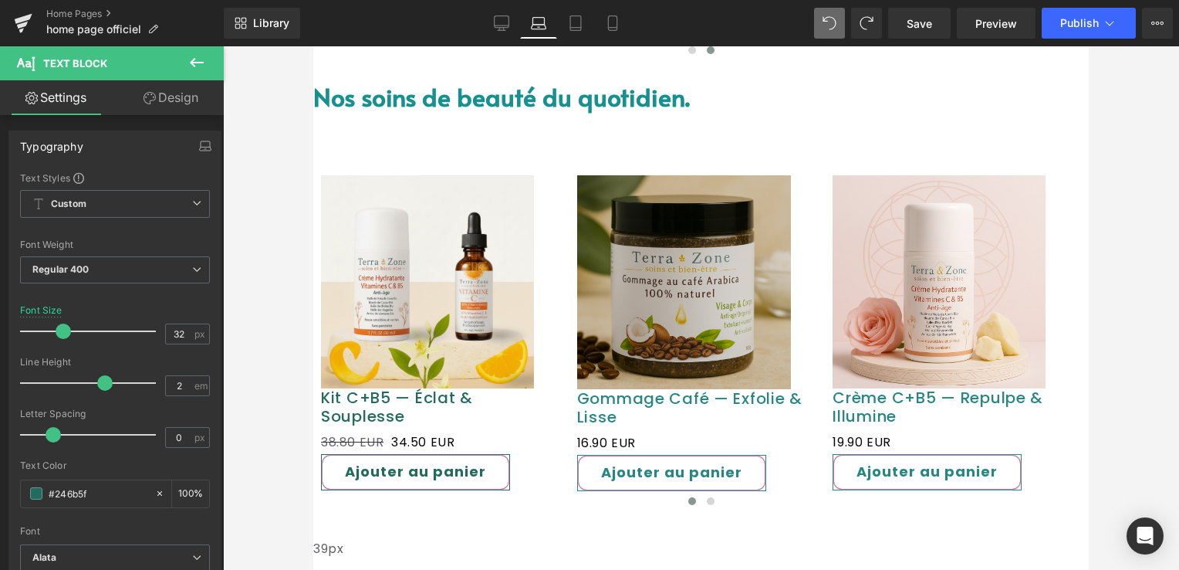
scroll to position [1090, 0]
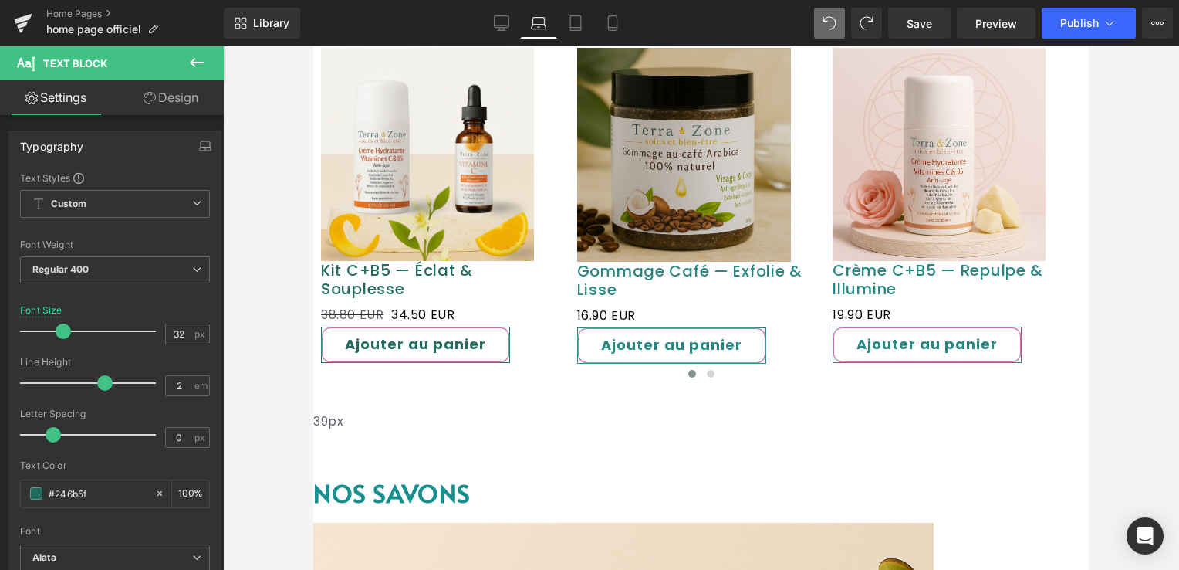
click at [313, 46] on span "Text Block" at bounding box center [313, 46] width 0 height 0
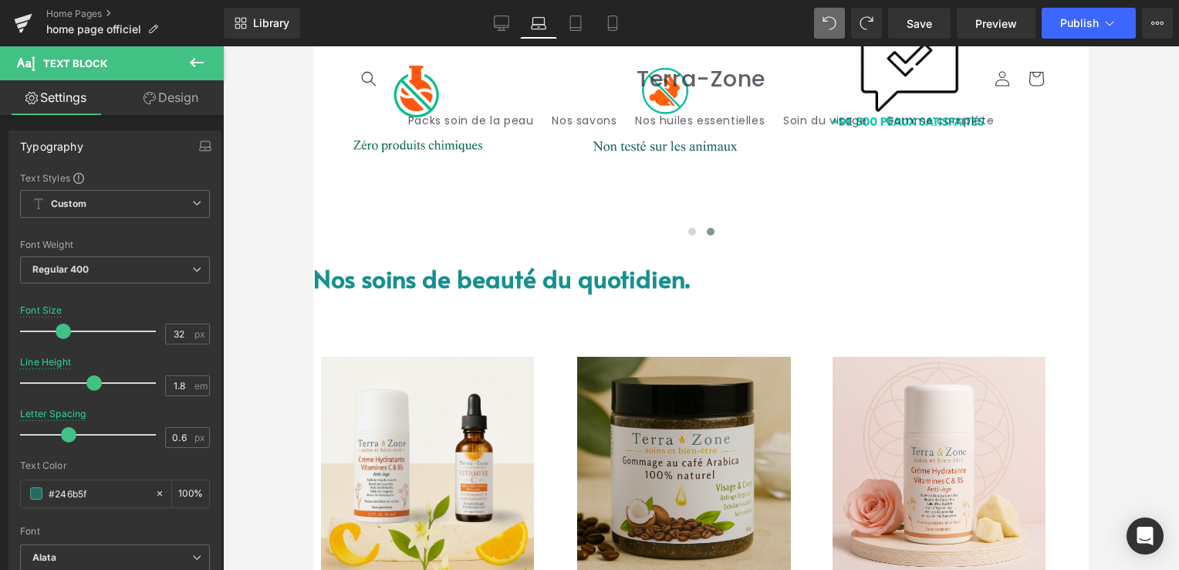
scroll to position [704, 0]
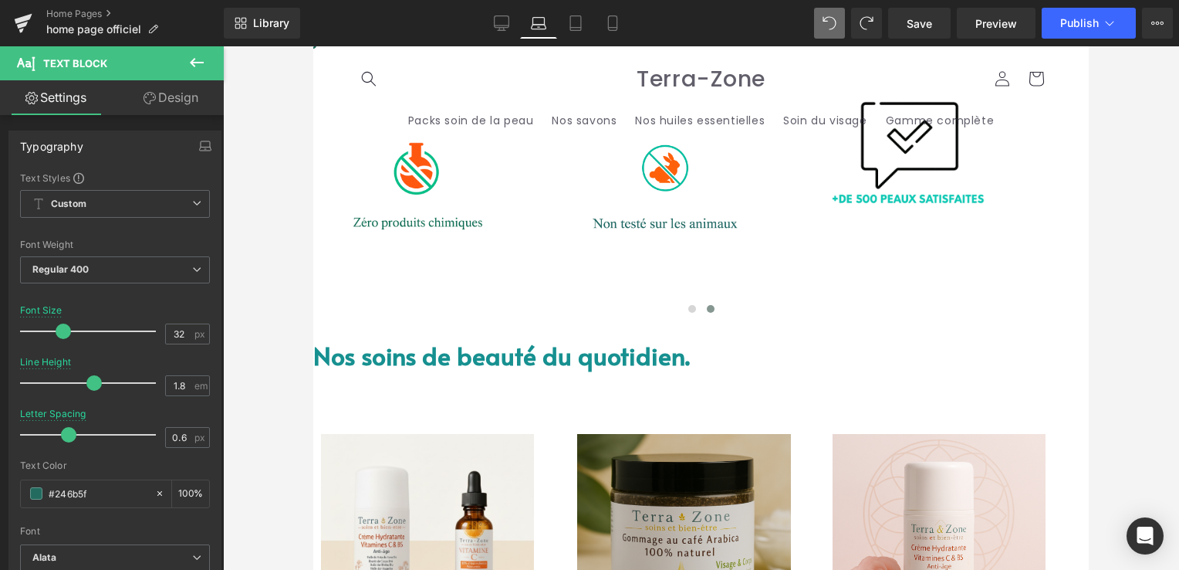
click at [590, 338] on font "Nos soins de beauté du quotidien." at bounding box center [501, 355] width 377 height 34
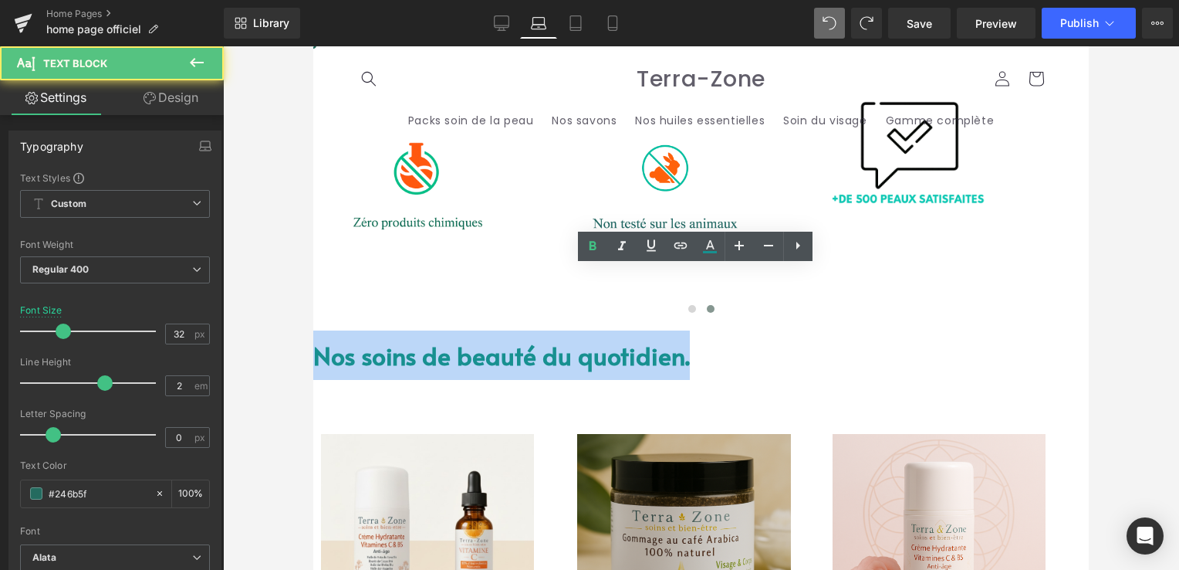
drag, startPoint x: 503, startPoint y: 301, endPoint x: 910, endPoint y: 303, distance: 406.7
click at [910, 330] on p "Nos soins de beauté du quotidien." at bounding box center [701, 354] width 776 height 49
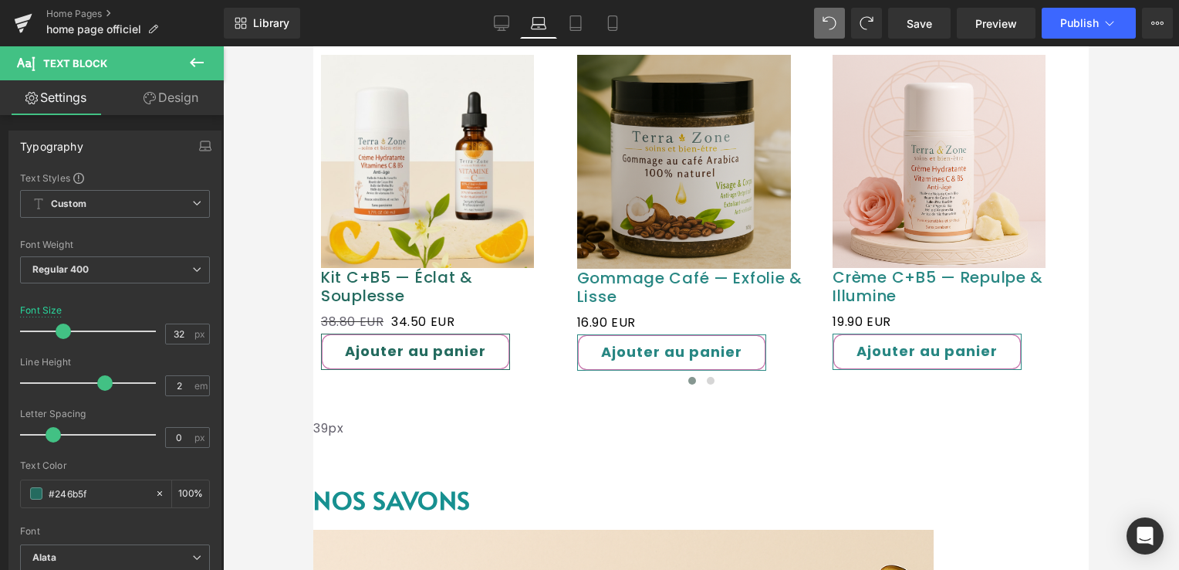
scroll to position [1167, 0]
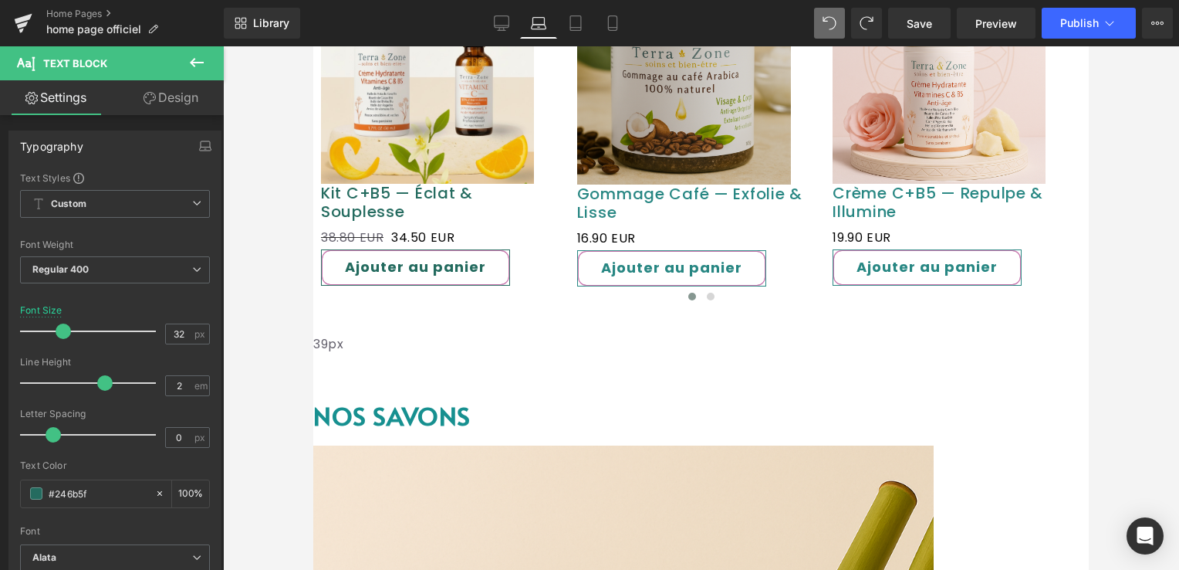
click at [313, 46] on span "Text Block" at bounding box center [313, 46] width 0 height 0
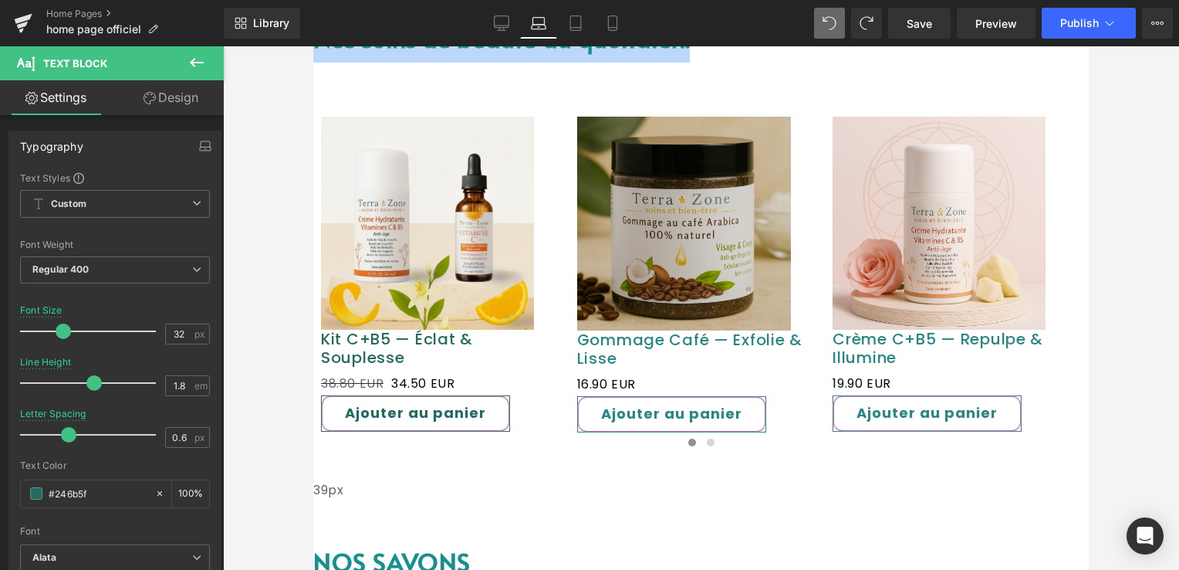
scroll to position [1090, 0]
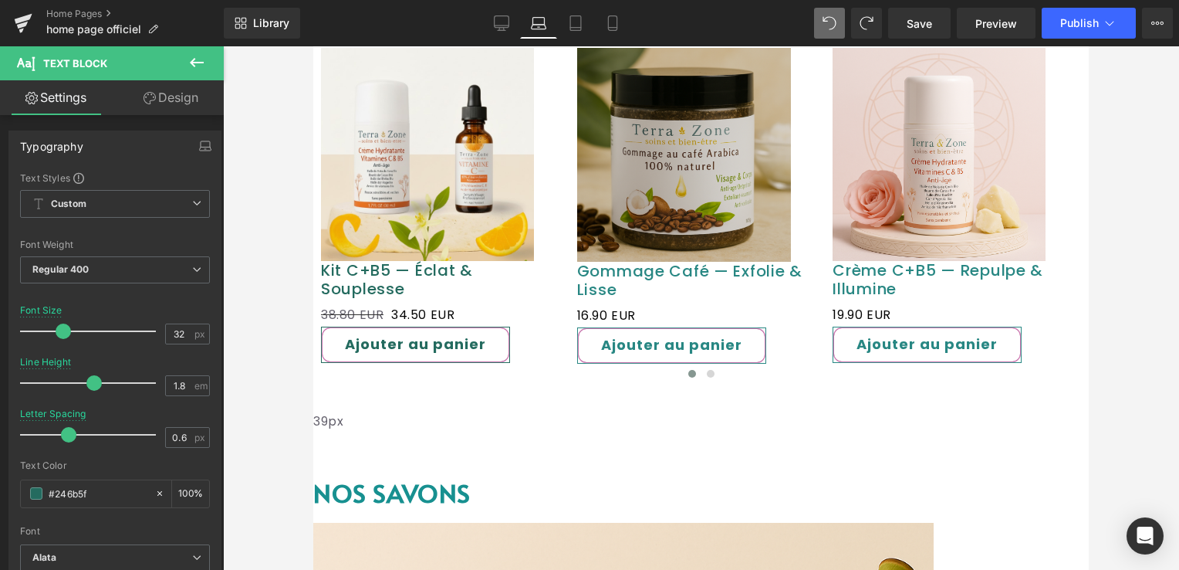
click at [313, 46] on span "Text Block" at bounding box center [313, 46] width 0 height 0
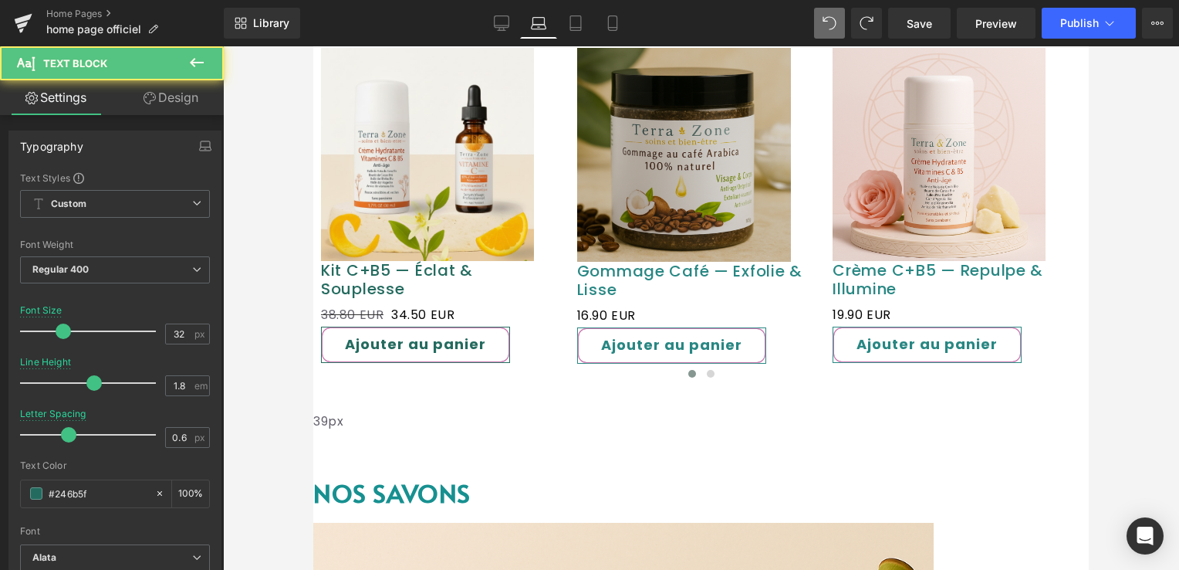
click at [313, 46] on link at bounding box center [313, 46] width 0 height 0
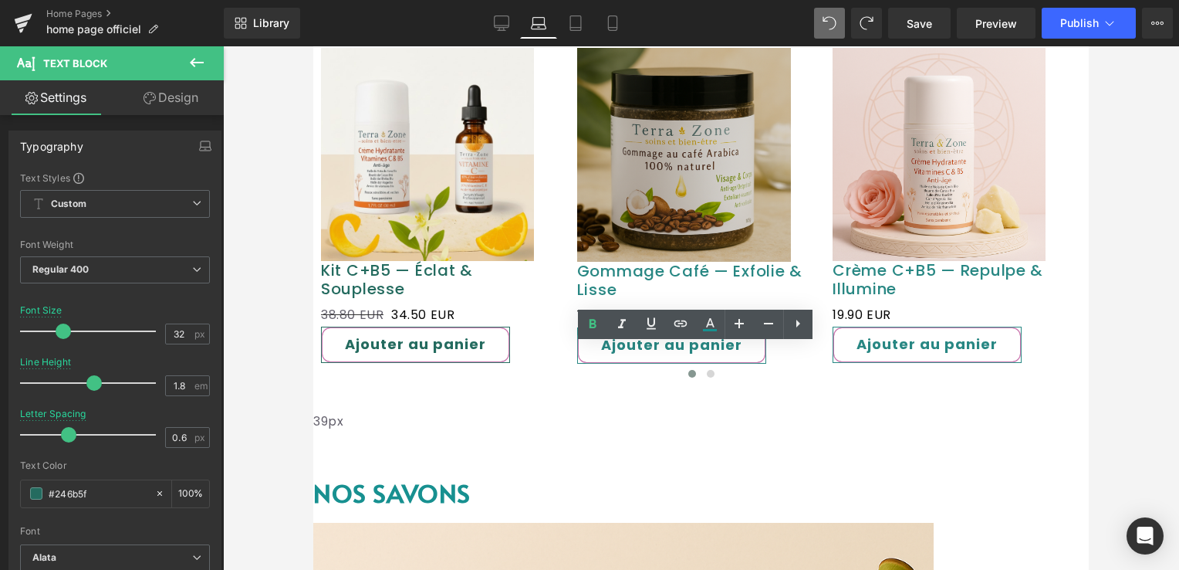
drag, startPoint x: 776, startPoint y: 367, endPoint x: 645, endPoint y: 372, distance: 131.3
click at [471, 475] on font "NOS SAVONS" at bounding box center [391, 492] width 157 height 34
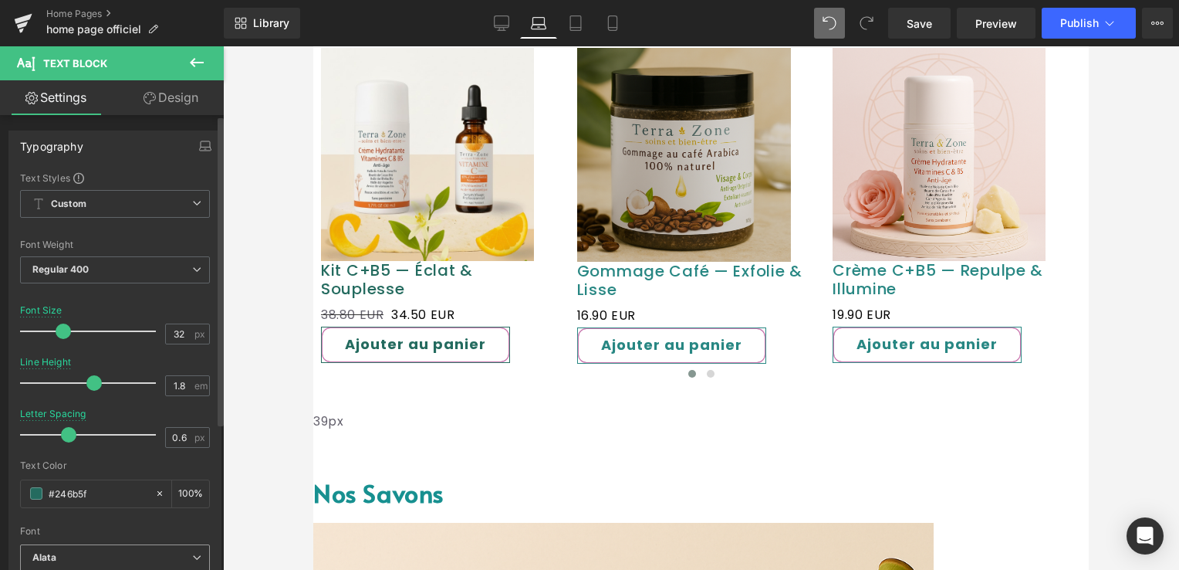
scroll to position [386, 0]
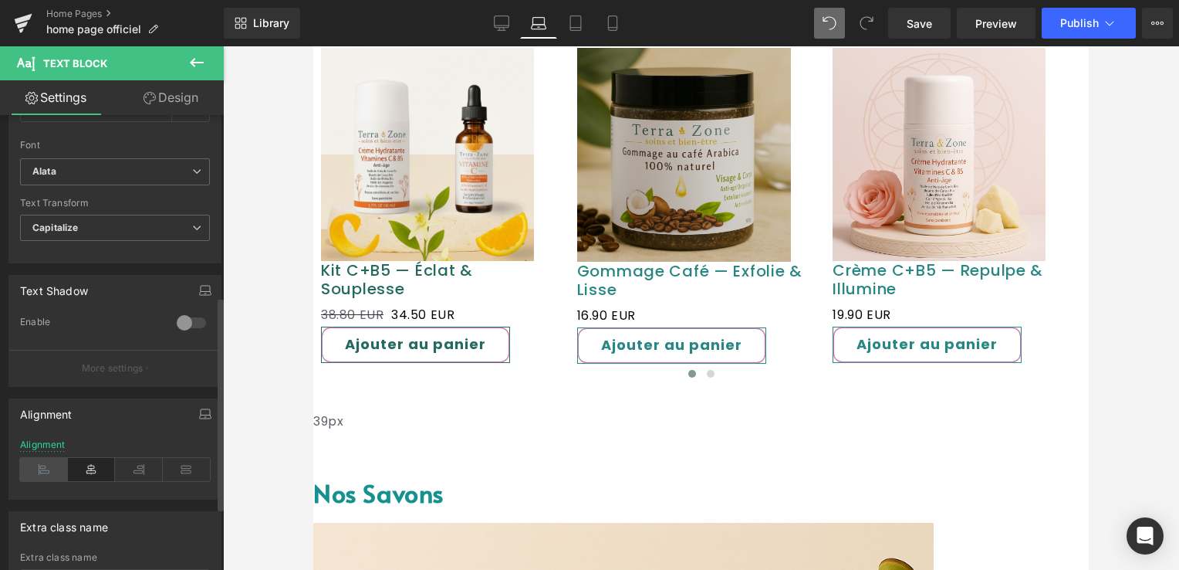
click at [45, 461] on icon at bounding box center [44, 469] width 48 height 23
click at [905, 23] on link "Save" at bounding box center [919, 23] width 63 height 31
click at [483, 22] on link "Desktop" at bounding box center [501, 23] width 37 height 31
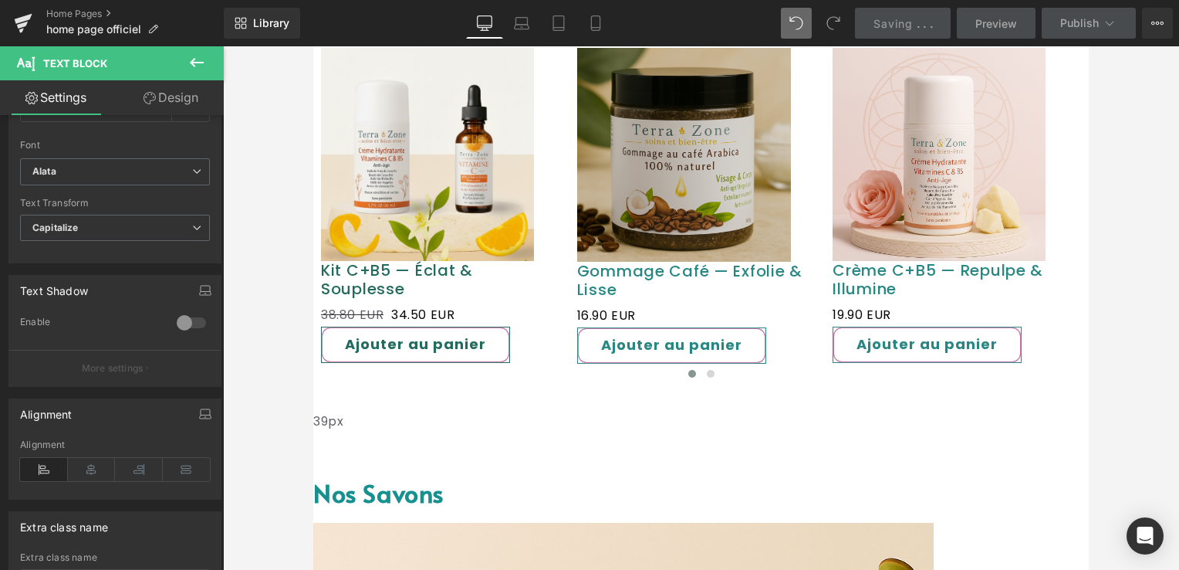
type input "40"
type input "100"
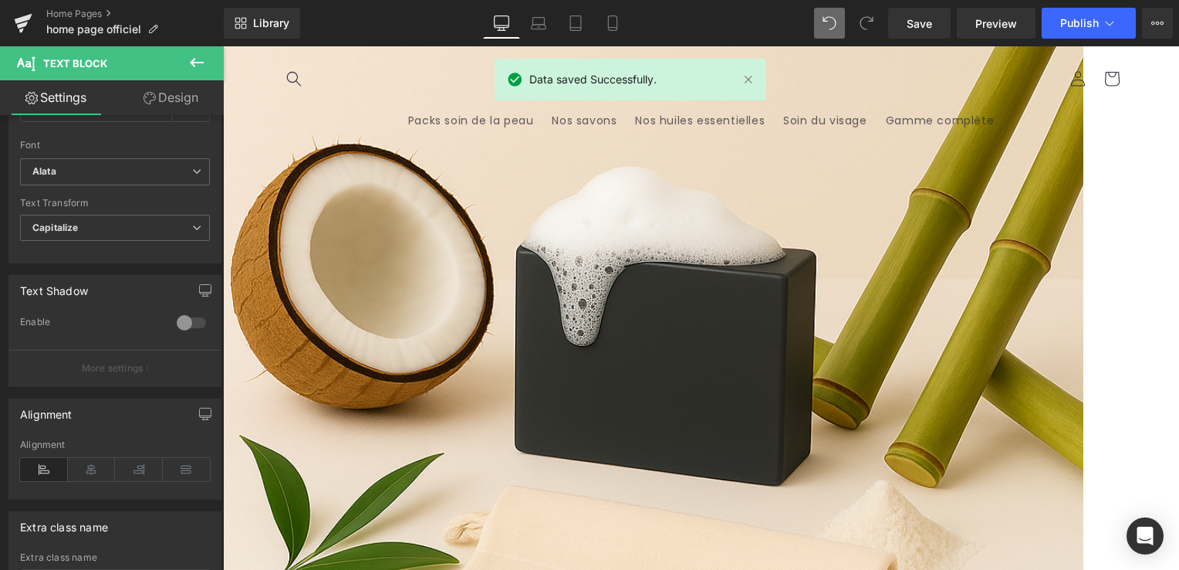
scroll to position [1772, 0]
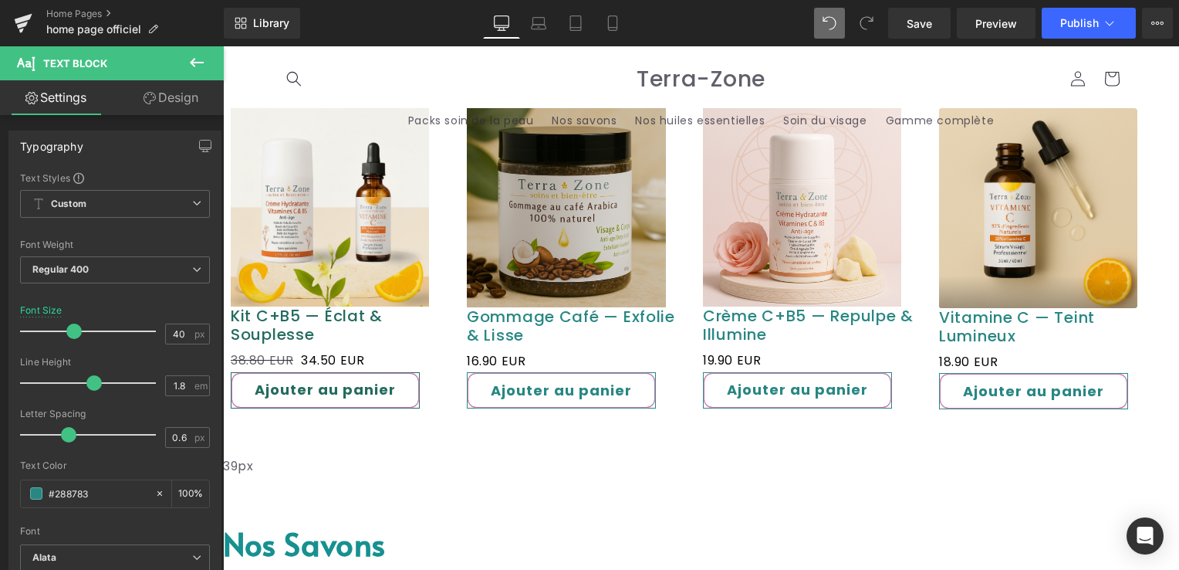
scroll to position [1155, 0]
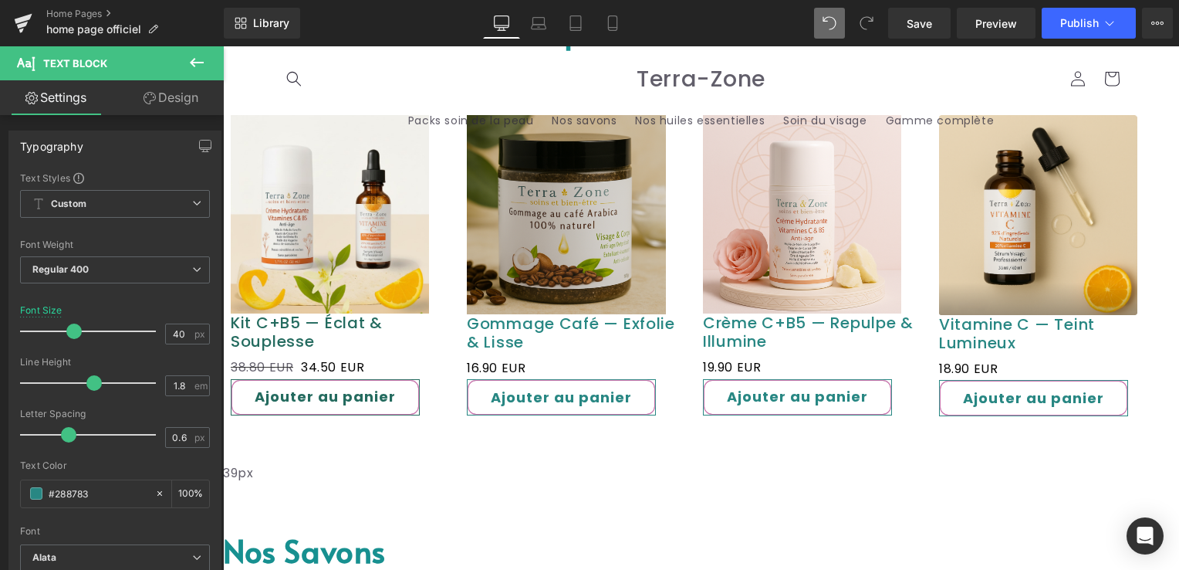
click at [331, 529] on font "Nos savons" at bounding box center [304, 550] width 163 height 42
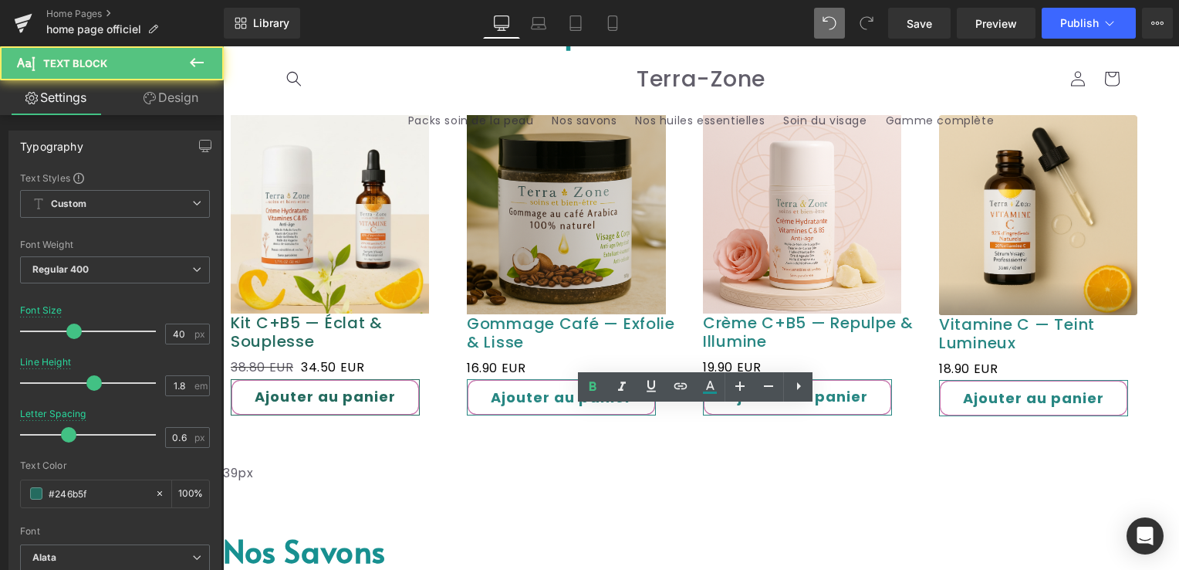
click at [330, 529] on font "Nos savons" at bounding box center [304, 550] width 163 height 42
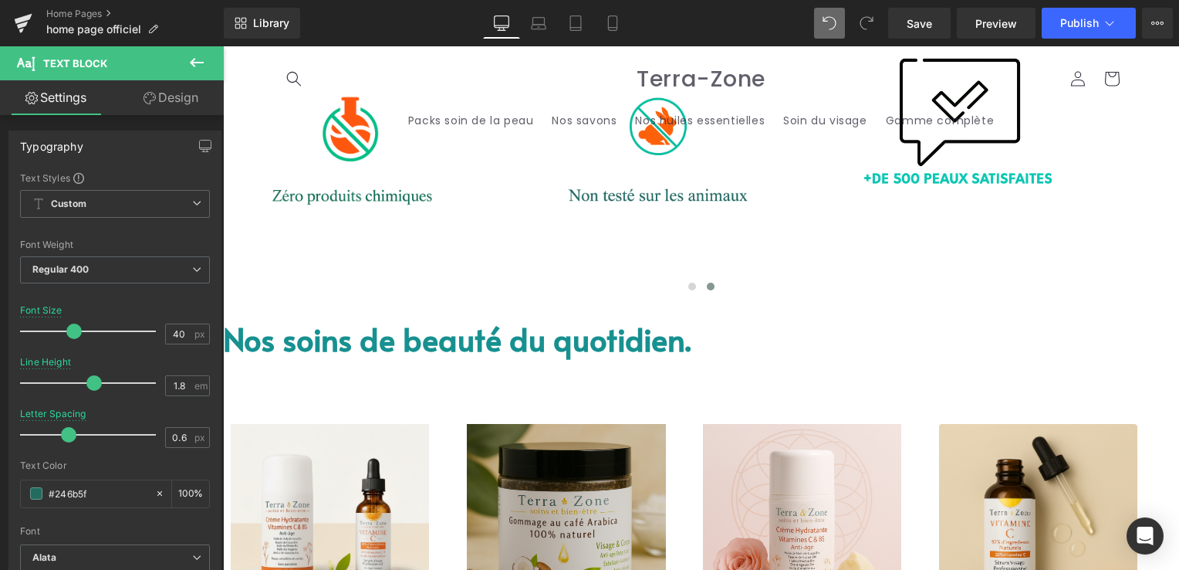
scroll to position [846, 0]
click at [523, 317] on font "Nos soins de beauté du quotidien." at bounding box center [457, 338] width 468 height 42
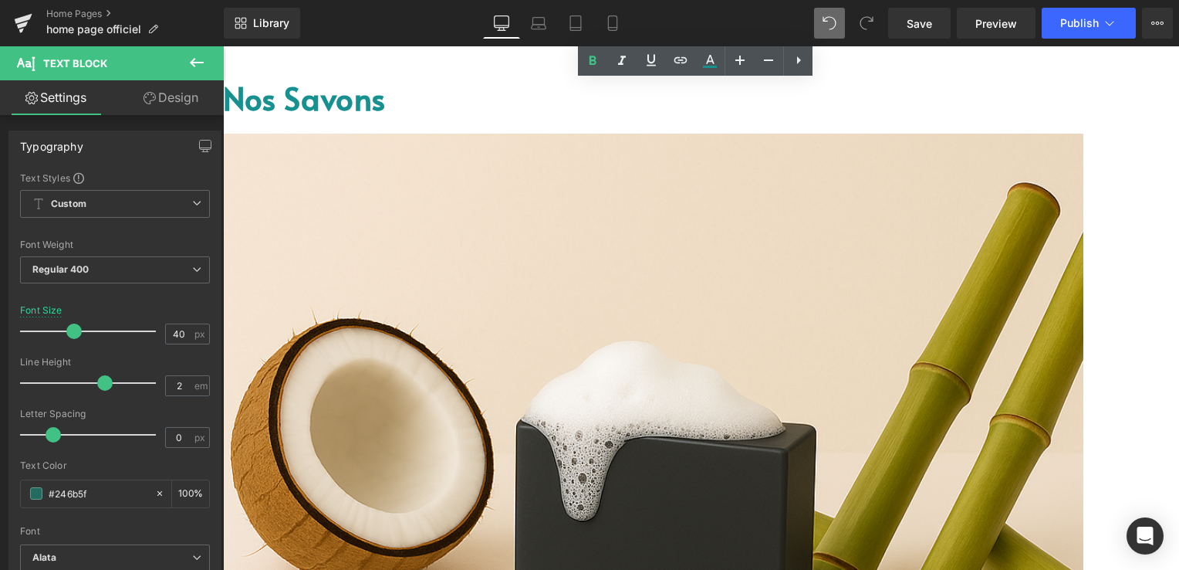
scroll to position [1772, 0]
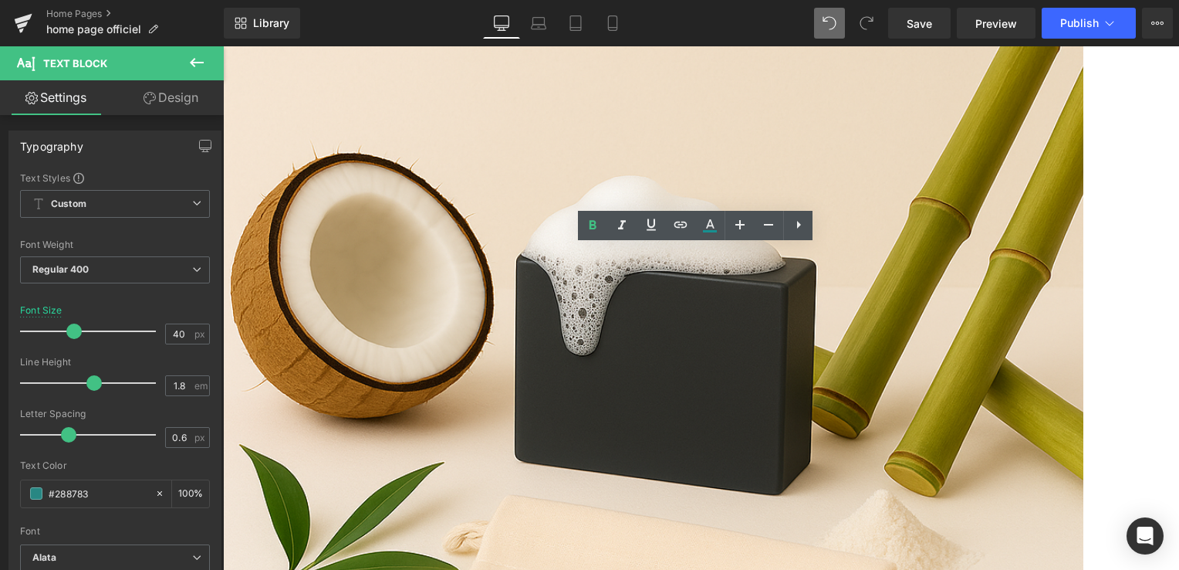
drag, startPoint x: 610, startPoint y: 316, endPoint x: 263, endPoint y: 311, distance: 347.3
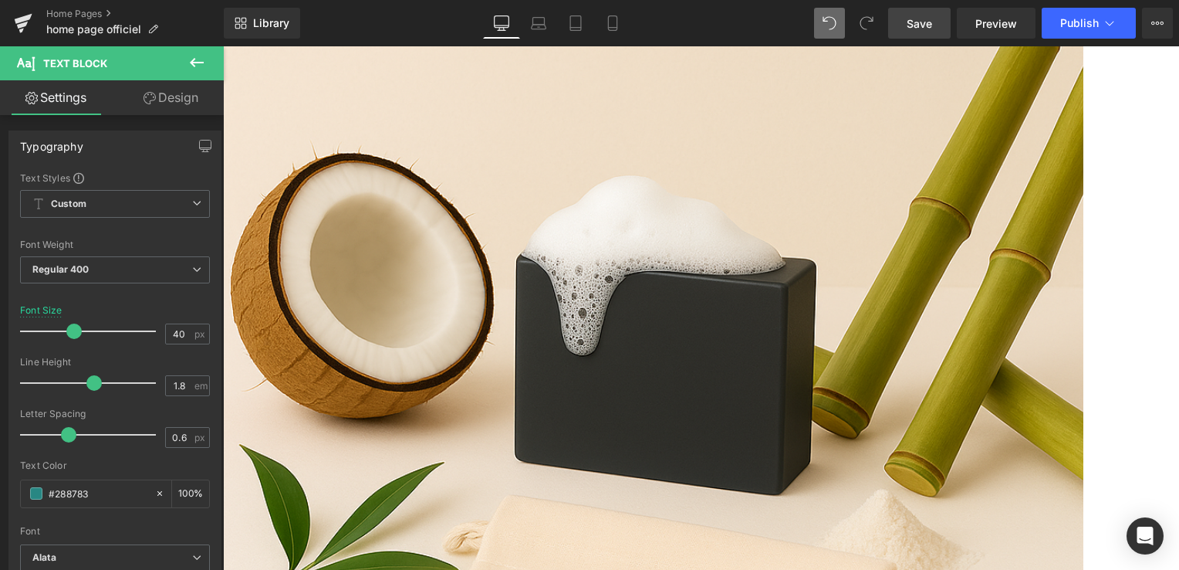
click at [926, 22] on span "Save" at bounding box center [919, 23] width 25 height 16
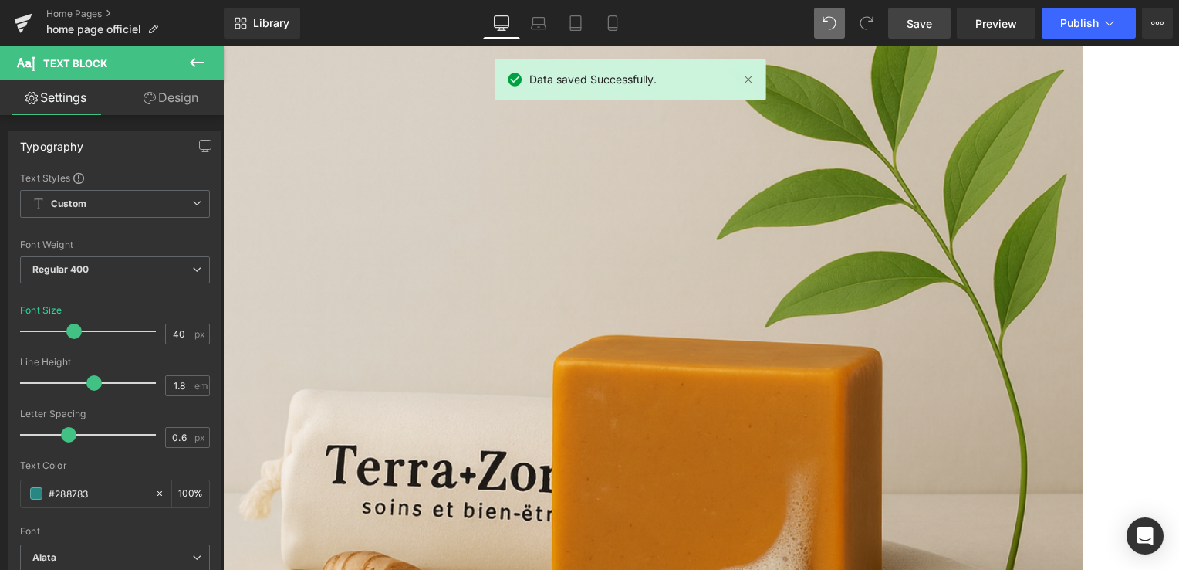
scroll to position [2853, 0]
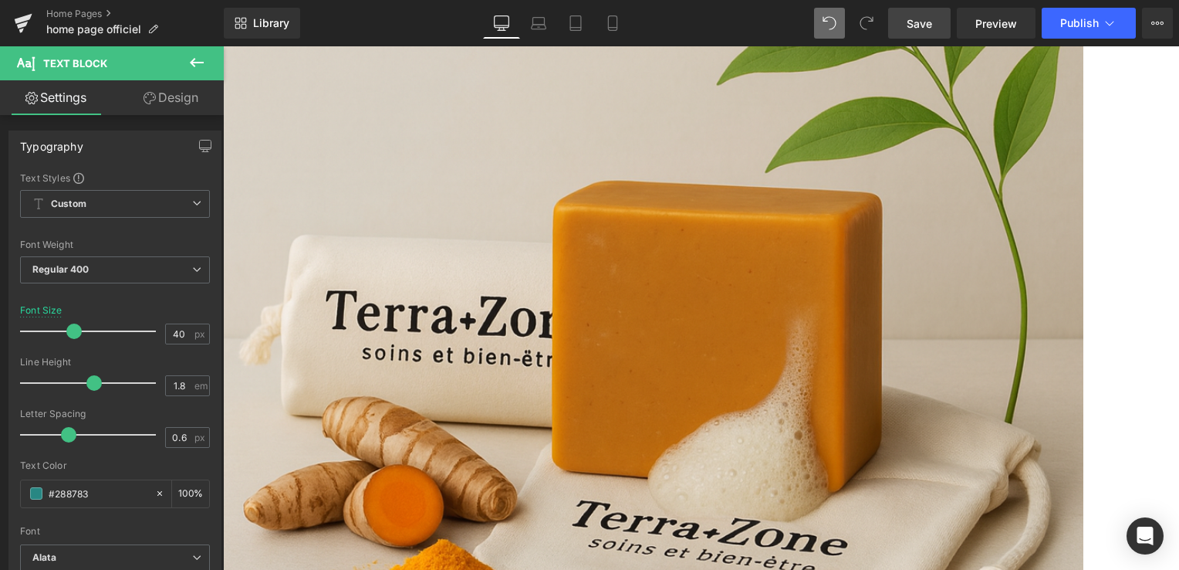
click at [910, 19] on span "Save" at bounding box center [919, 23] width 25 height 16
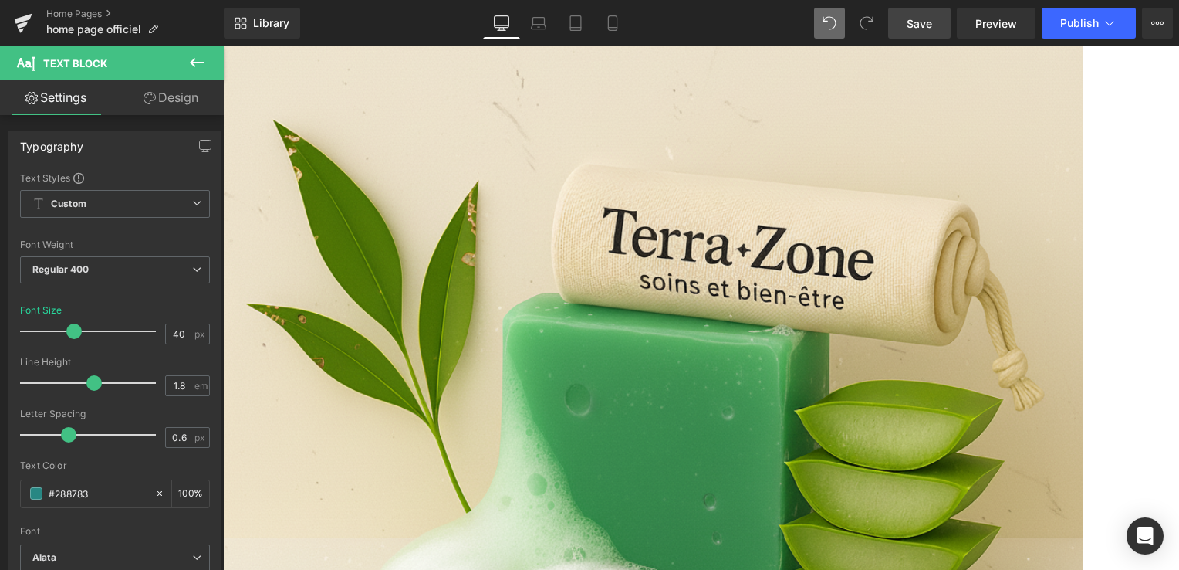
scroll to position [3701, 0]
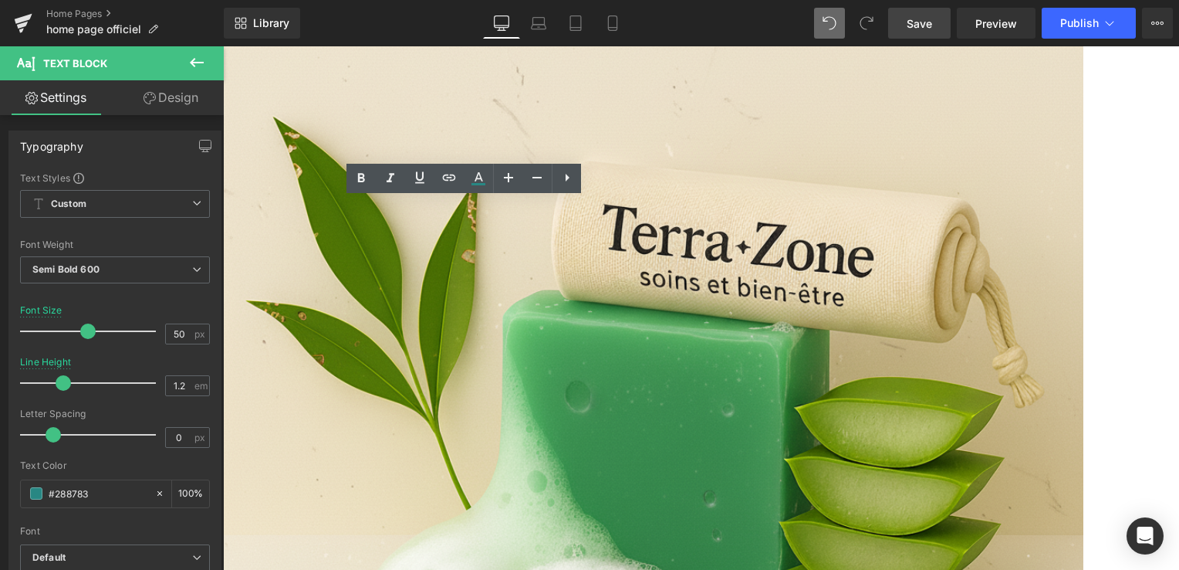
drag, startPoint x: 621, startPoint y: 252, endPoint x: 279, endPoint y: 263, distance: 342.1
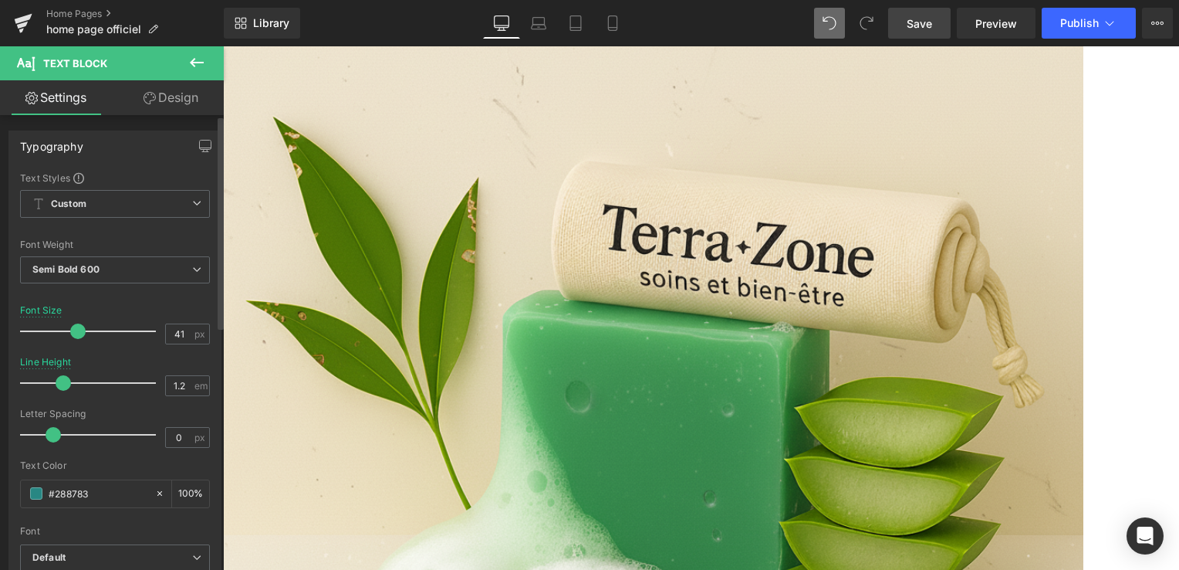
type input "40"
drag, startPoint x: 84, startPoint y: 332, endPoint x: 71, endPoint y: 331, distance: 13.1
click at [71, 331] on span at bounding box center [73, 330] width 15 height 15
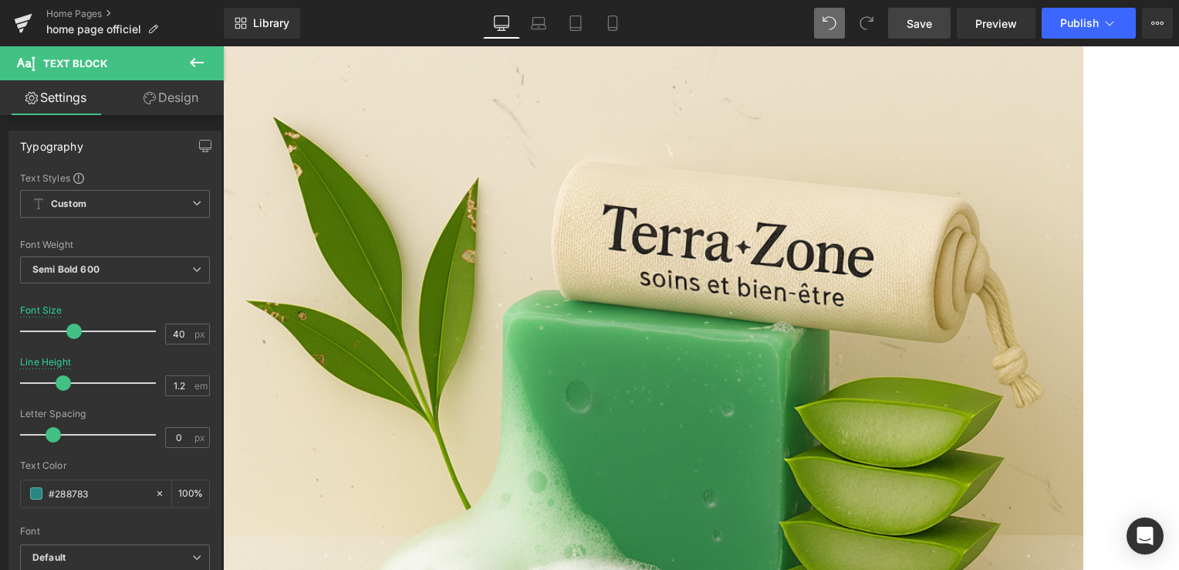
click at [932, 25] on span "Save" at bounding box center [919, 23] width 25 height 16
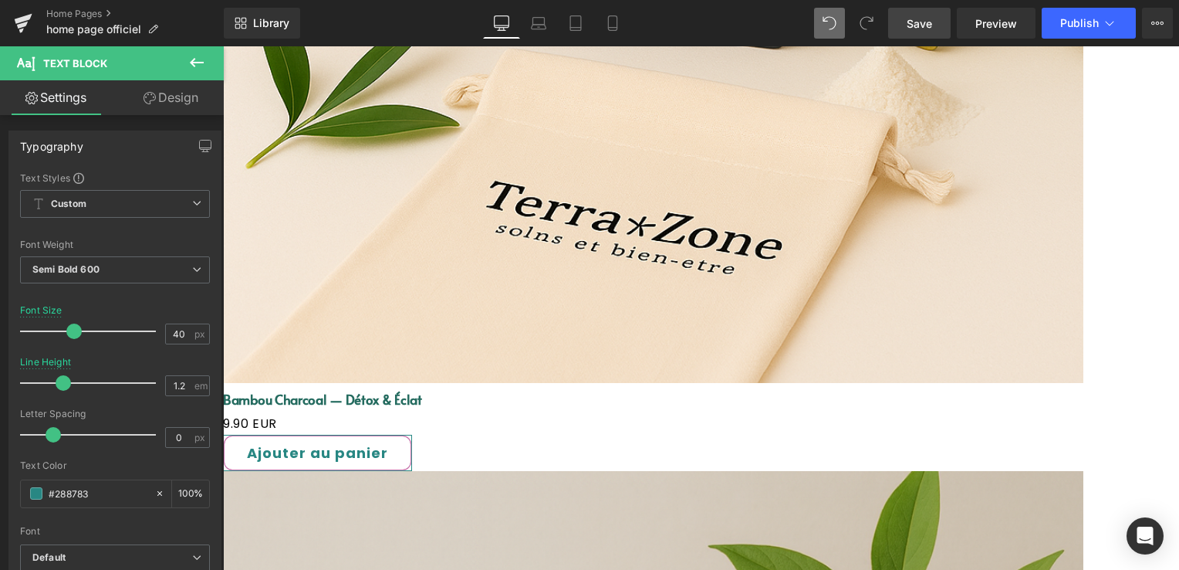
scroll to position [2371, 0]
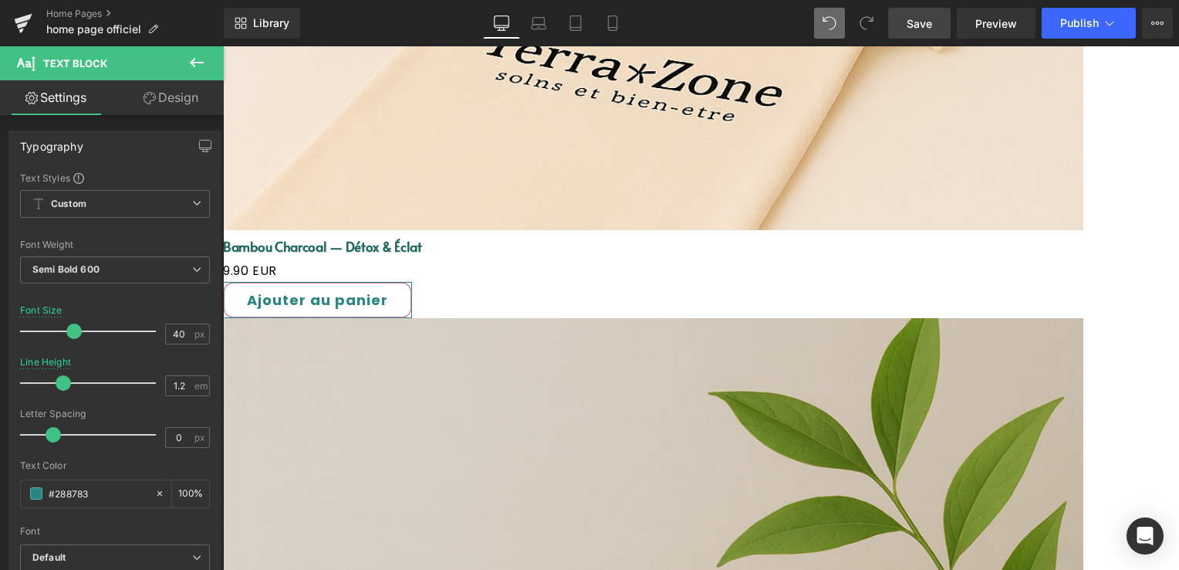
click at [931, 21] on span "Save" at bounding box center [919, 23] width 25 height 16
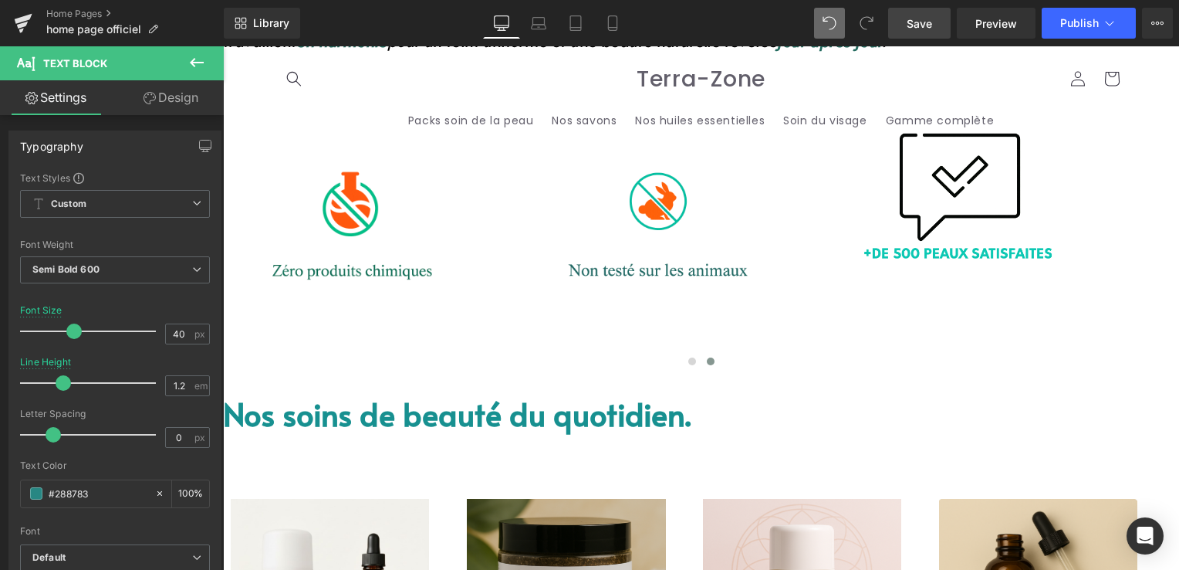
scroll to position [750, 0]
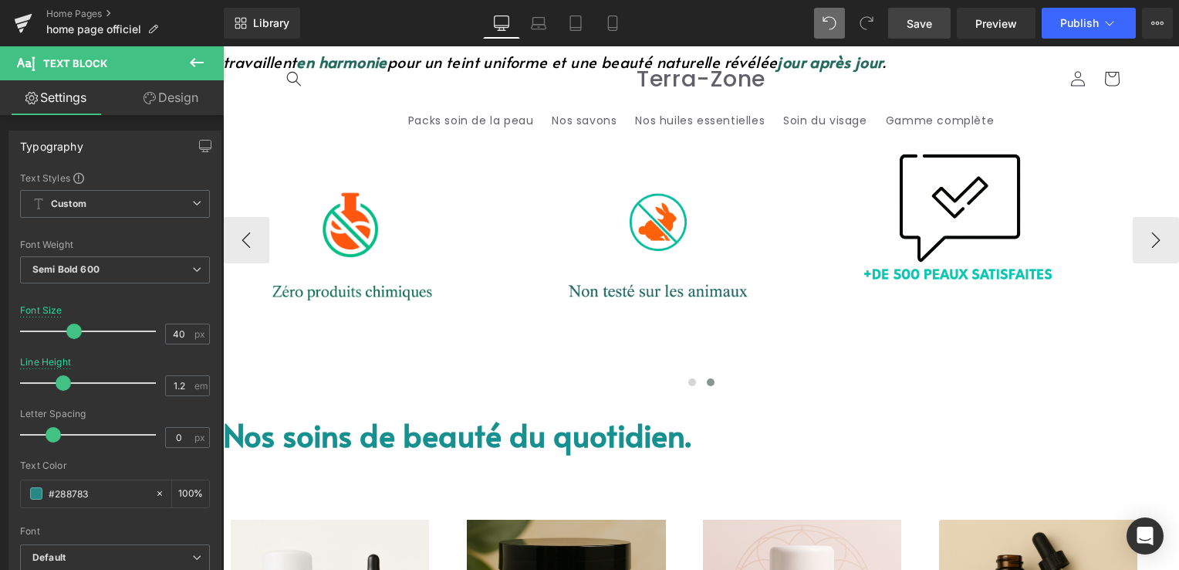
click at [223, 46] on link "Image" at bounding box center [223, 46] width 0 height 0
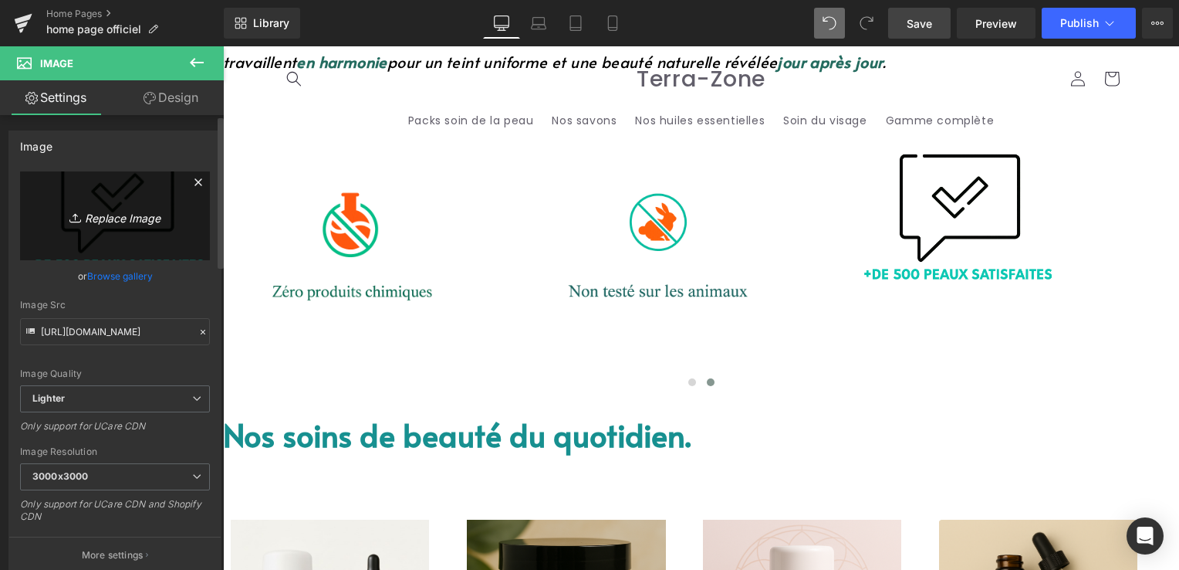
click at [136, 221] on icon "Replace Image" at bounding box center [114, 215] width 123 height 19
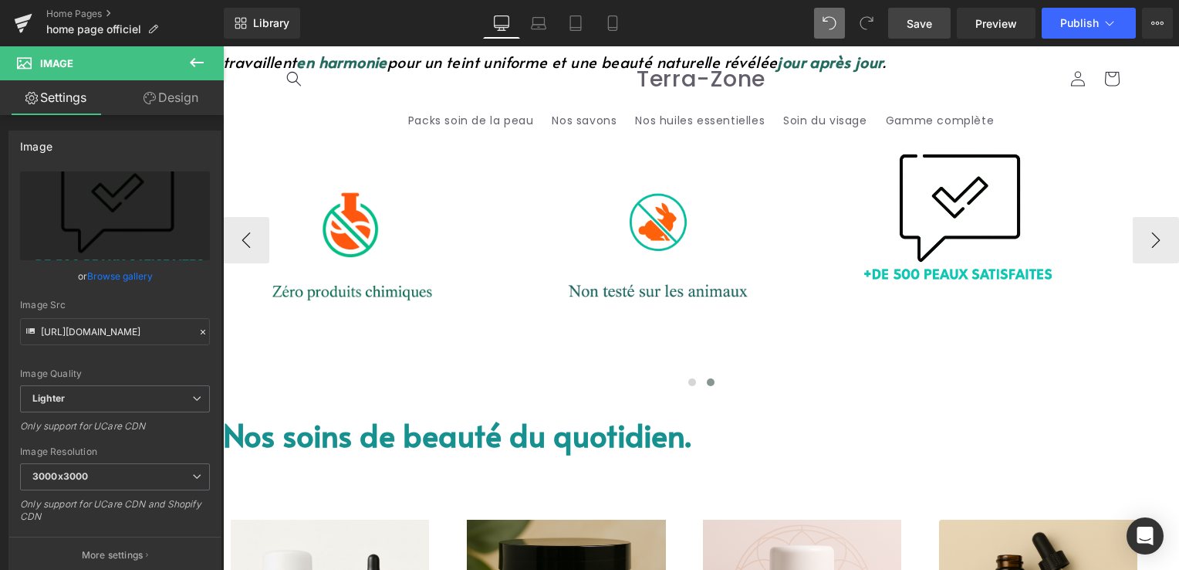
click at [223, 46] on span "Image" at bounding box center [223, 46] width 0 height 0
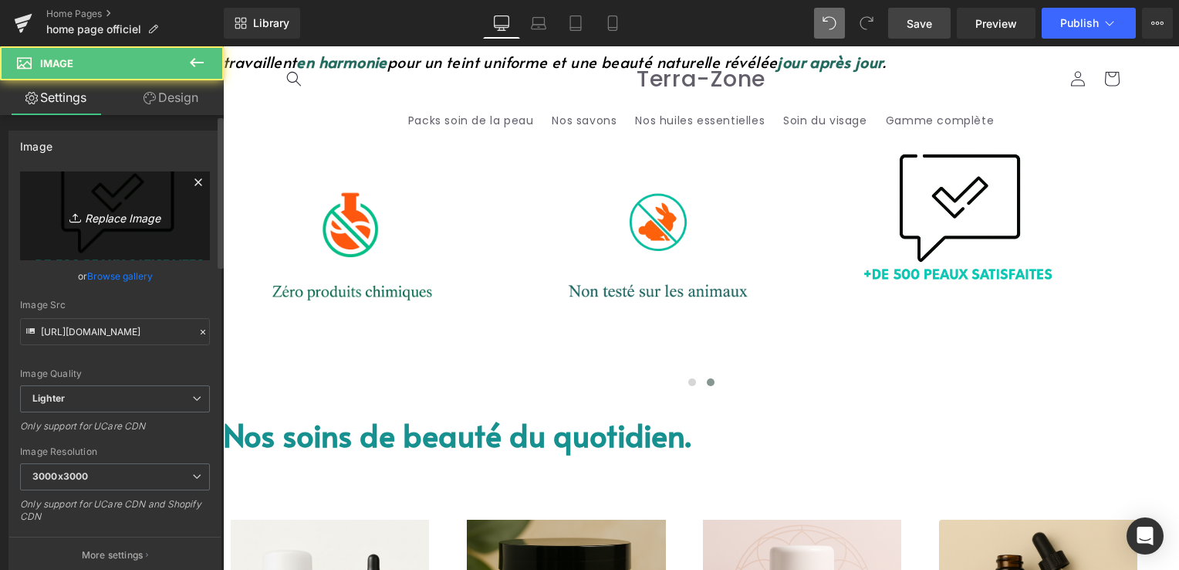
click at [120, 220] on icon "Replace Image" at bounding box center [114, 215] width 123 height 19
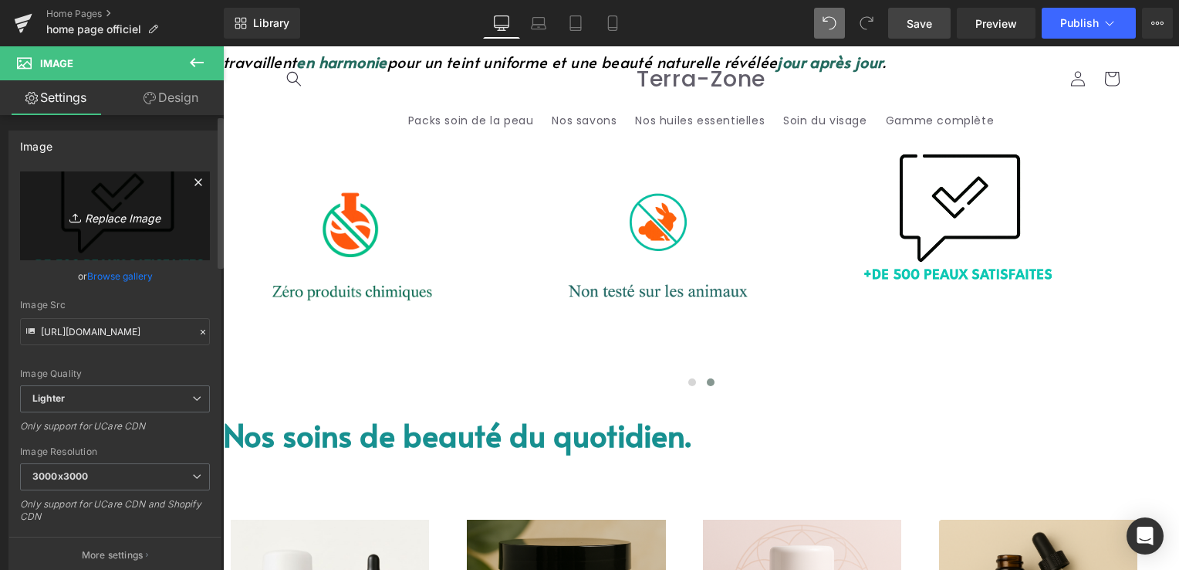
type input "C:\fakepath\tésté ffff.png"
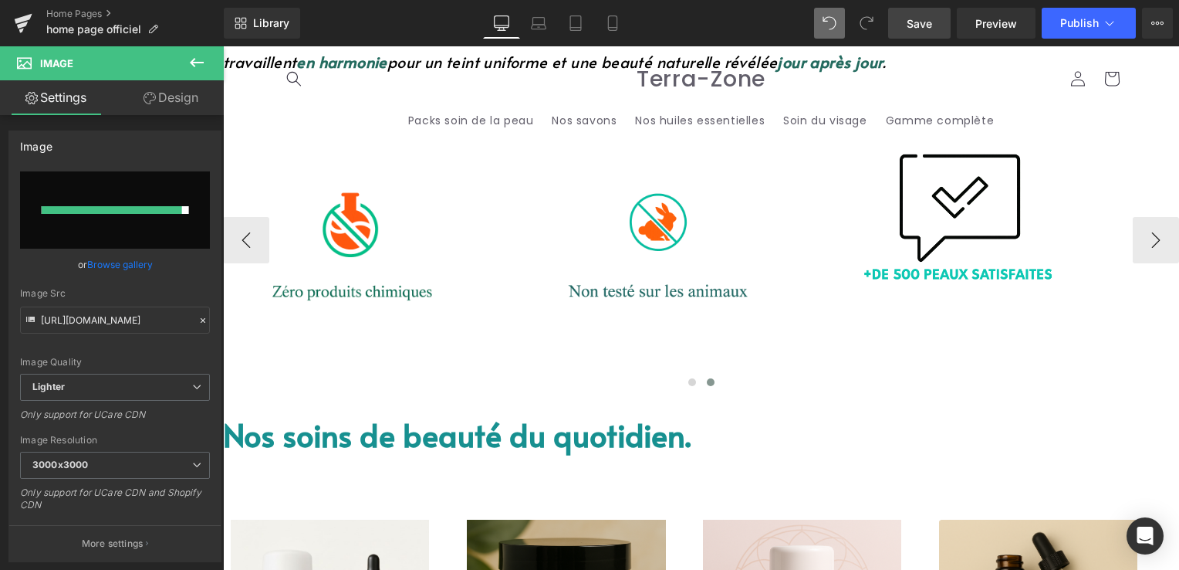
type input "https://ucarecdn.com/980d18f2-4036-43ac-8aad-9f43959805af/-/format/auto/-/previ…"
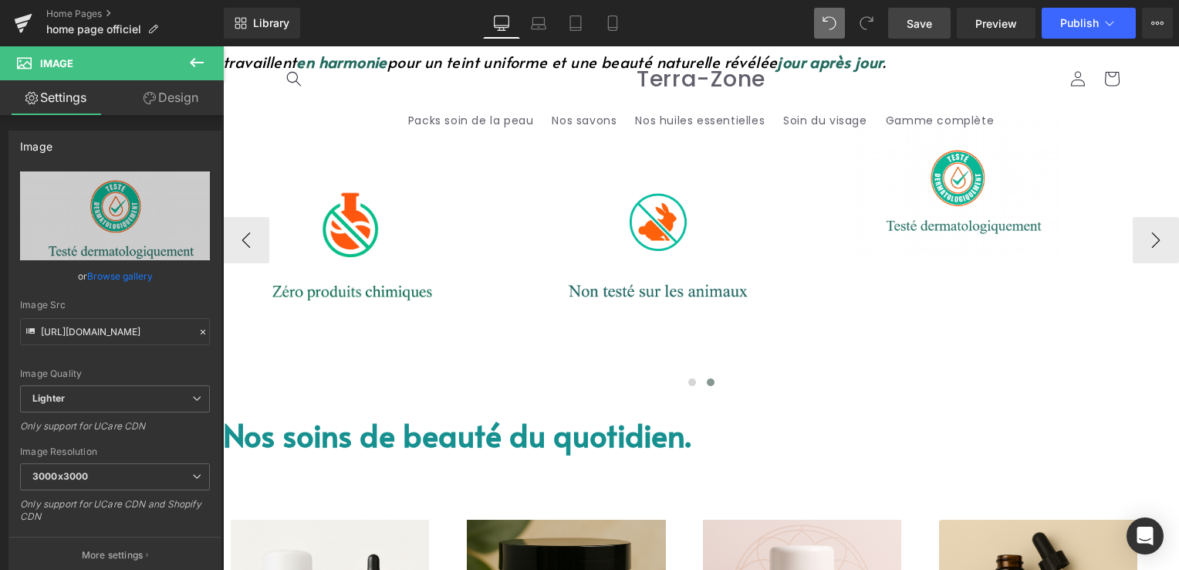
click at [997, 110] on img at bounding box center [957, 174] width 203 height 163
click at [182, 91] on link "Design" at bounding box center [171, 97] width 112 height 35
click at [0, 0] on div "Spacing" at bounding box center [0, 0] width 0 height 0
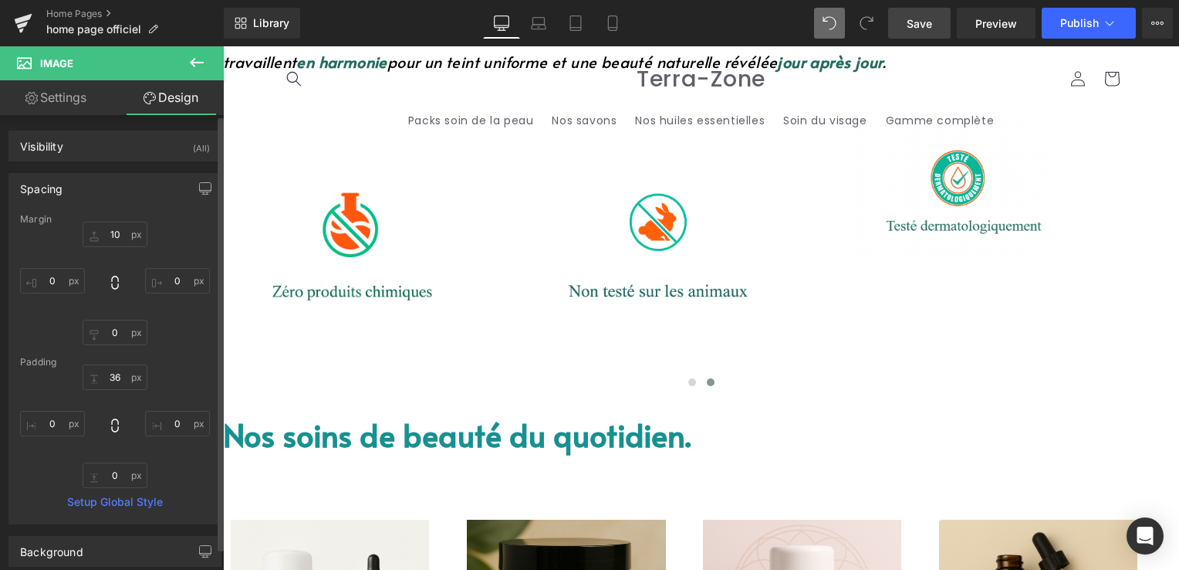
type input "10"
type input "0"
type input "36"
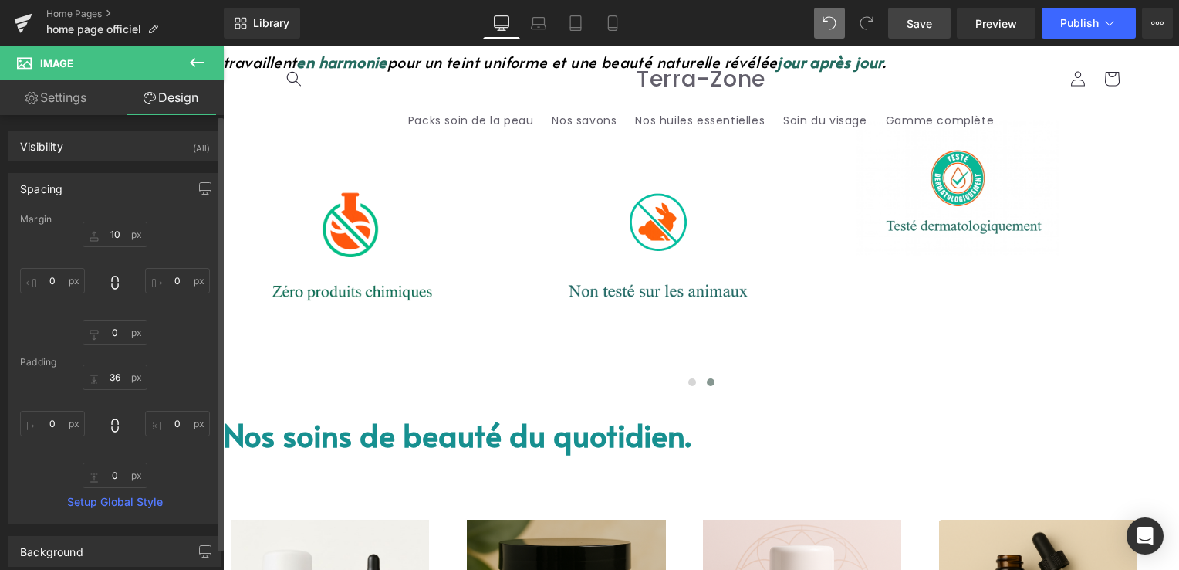
type input "0"
click at [113, 236] on input "10" at bounding box center [115, 234] width 65 height 25
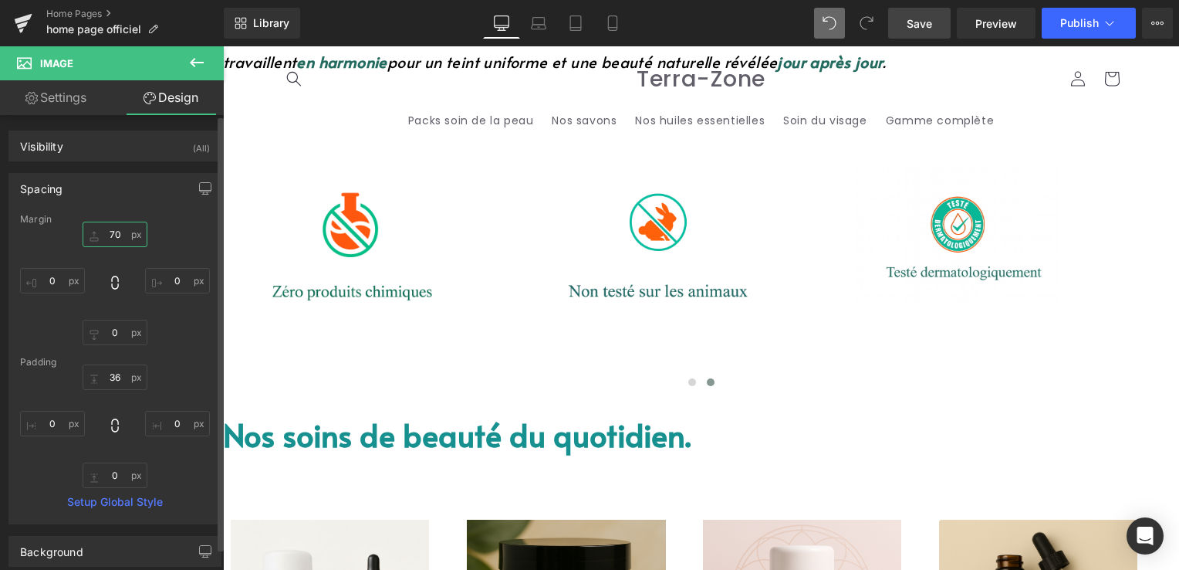
type input "7"
type input "8"
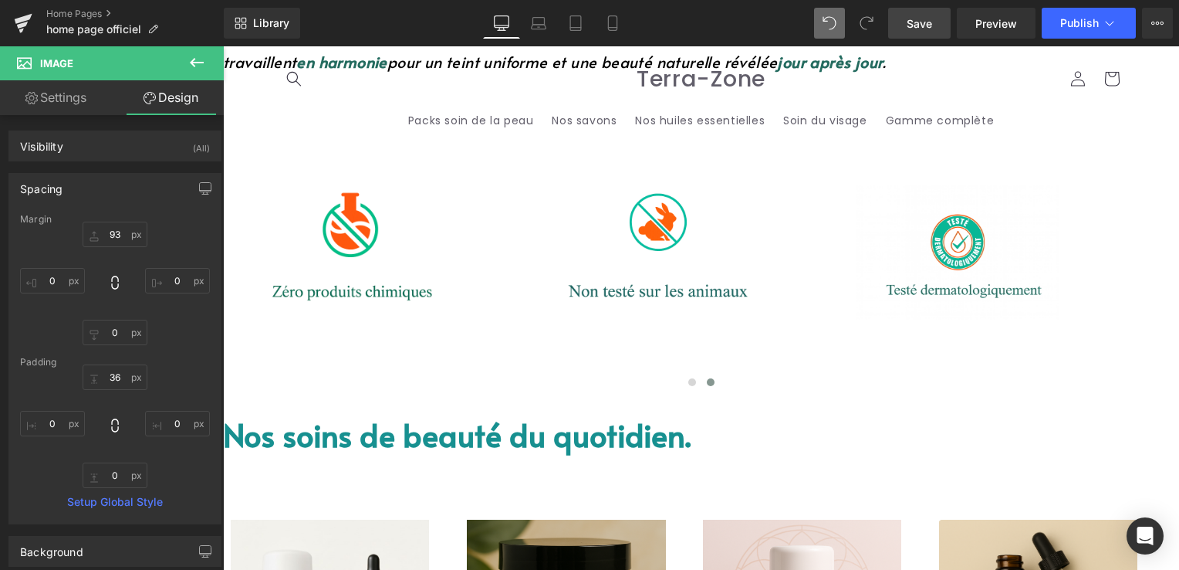
click at [930, 26] on span "Save" at bounding box center [919, 23] width 25 height 16
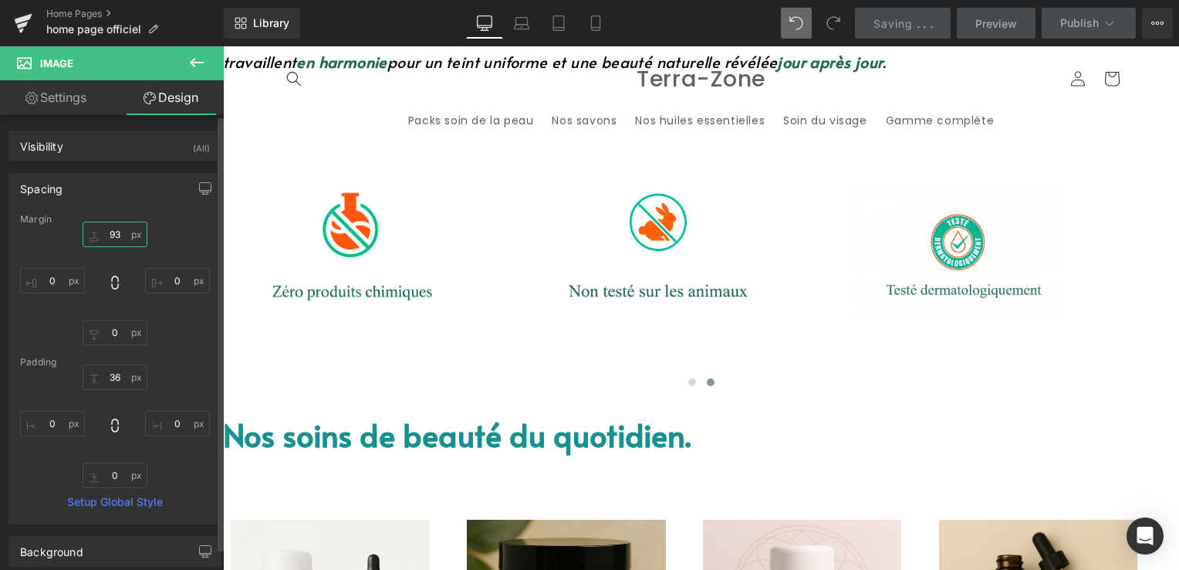
click at [121, 230] on input "93" at bounding box center [115, 234] width 65 height 25
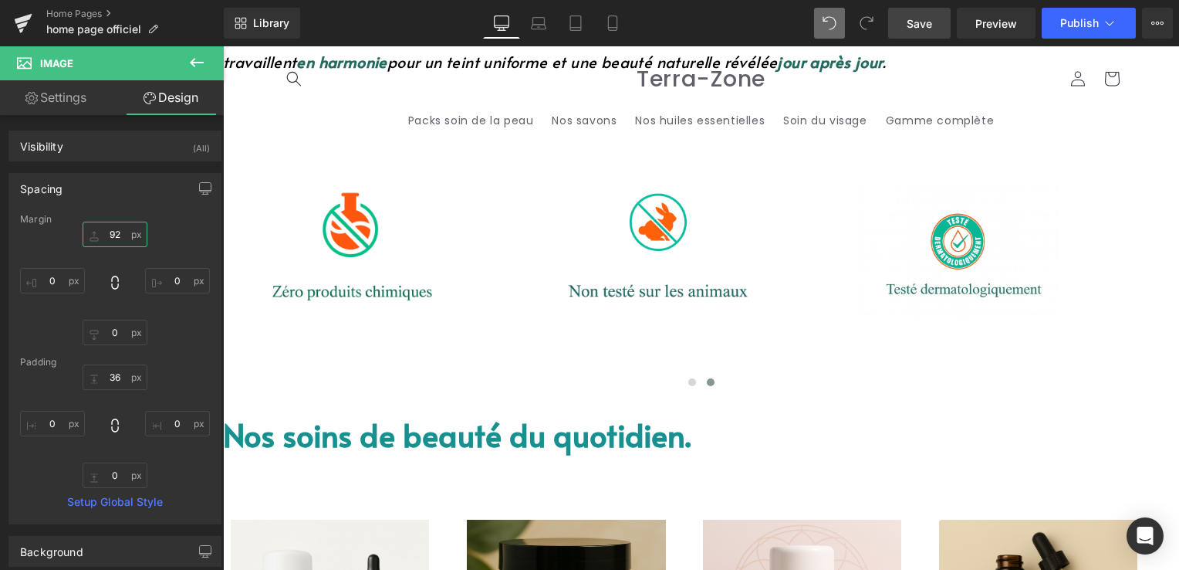
type input "92"
click at [938, 15] on link "Save" at bounding box center [919, 23] width 63 height 31
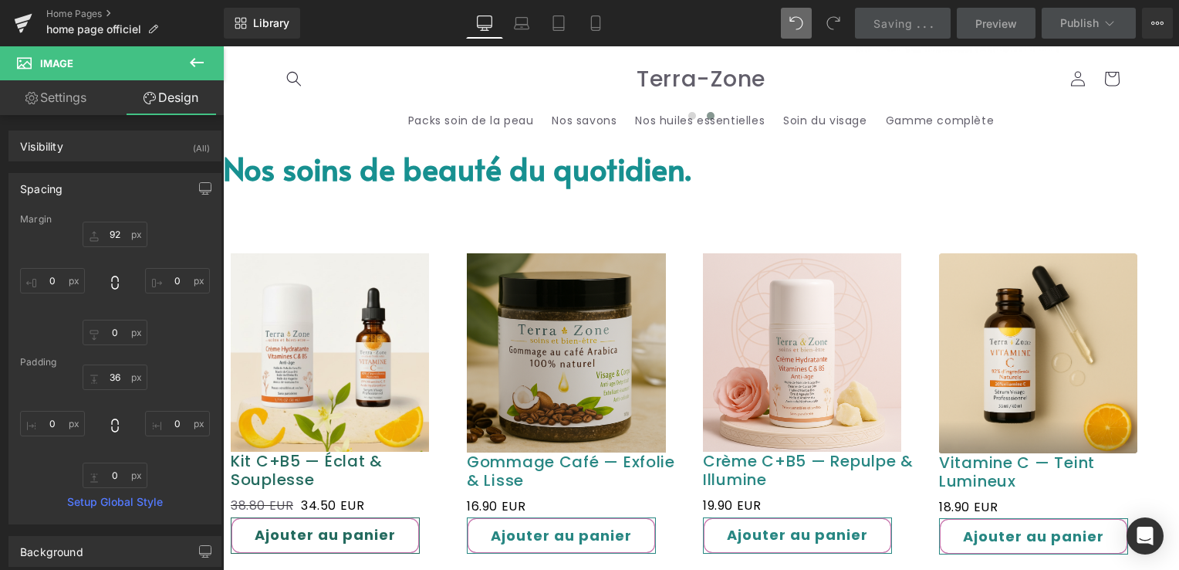
scroll to position [982, 0]
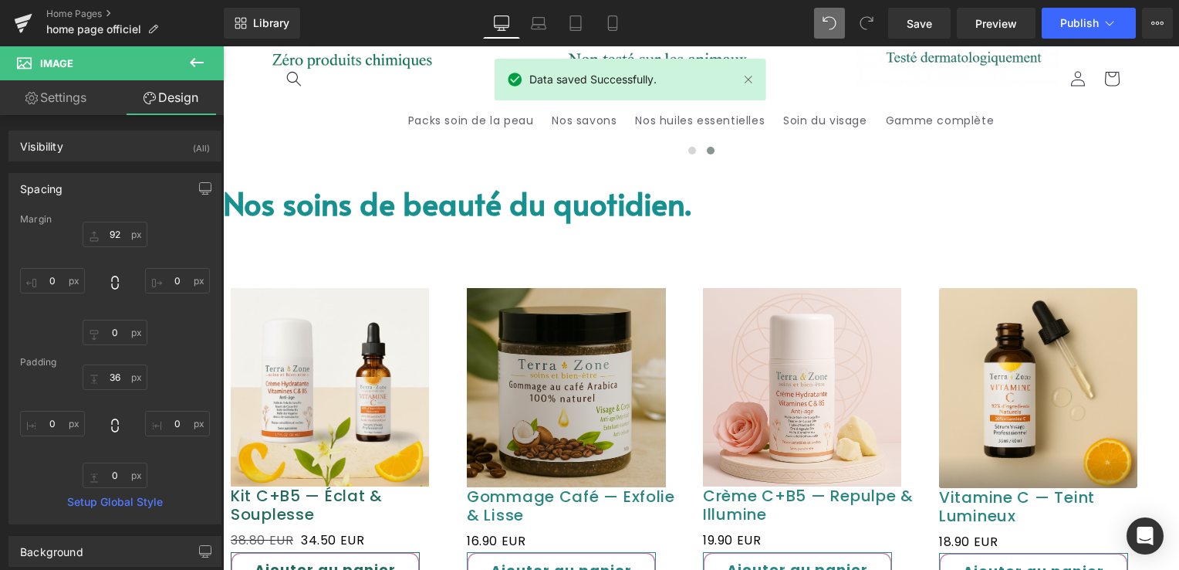
drag, startPoint x: 619, startPoint y: 154, endPoint x: 631, endPoint y: 156, distance: 11.7
click at [620, 181] on font "Nos soins de beauté du quotidien." at bounding box center [457, 202] width 468 height 42
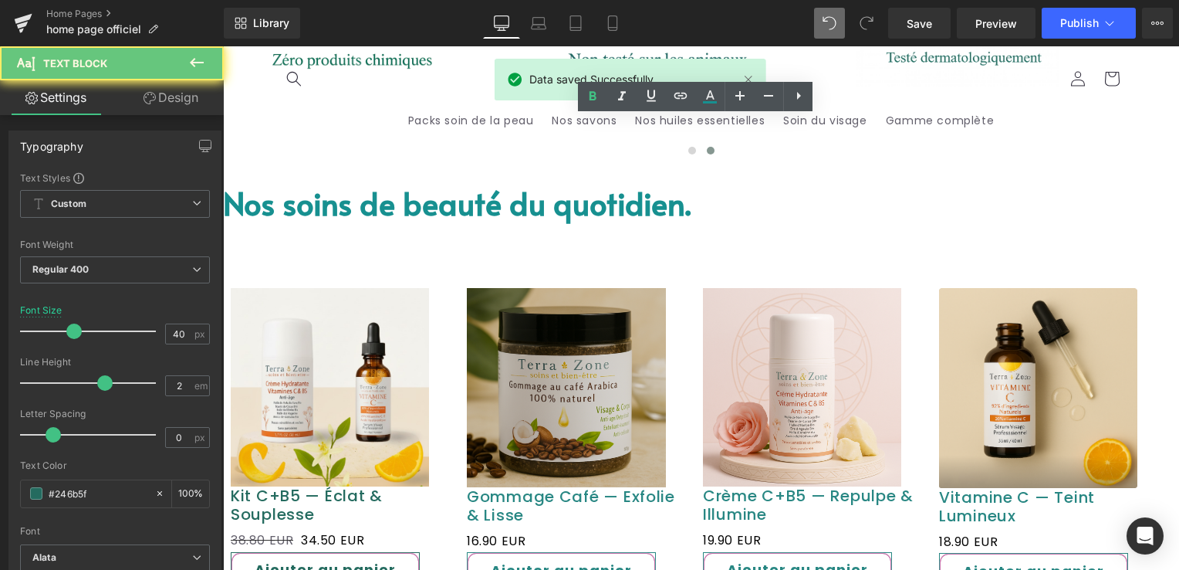
click at [631, 181] on font "Nos soins de beauté du quotidien." at bounding box center [457, 202] width 468 height 42
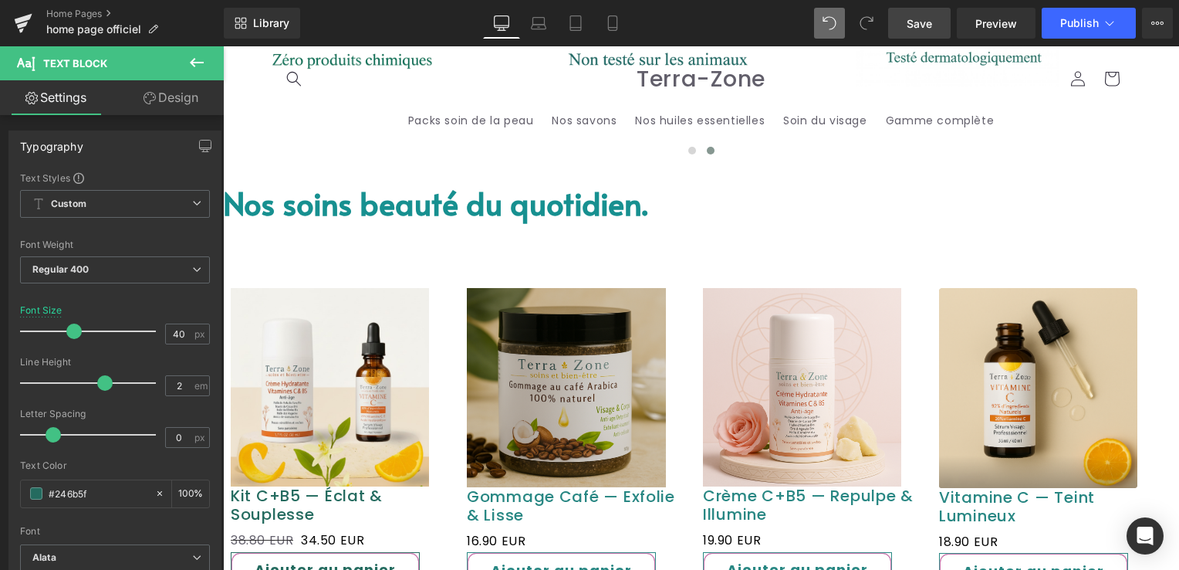
click at [913, 29] on span "Save" at bounding box center [919, 23] width 25 height 16
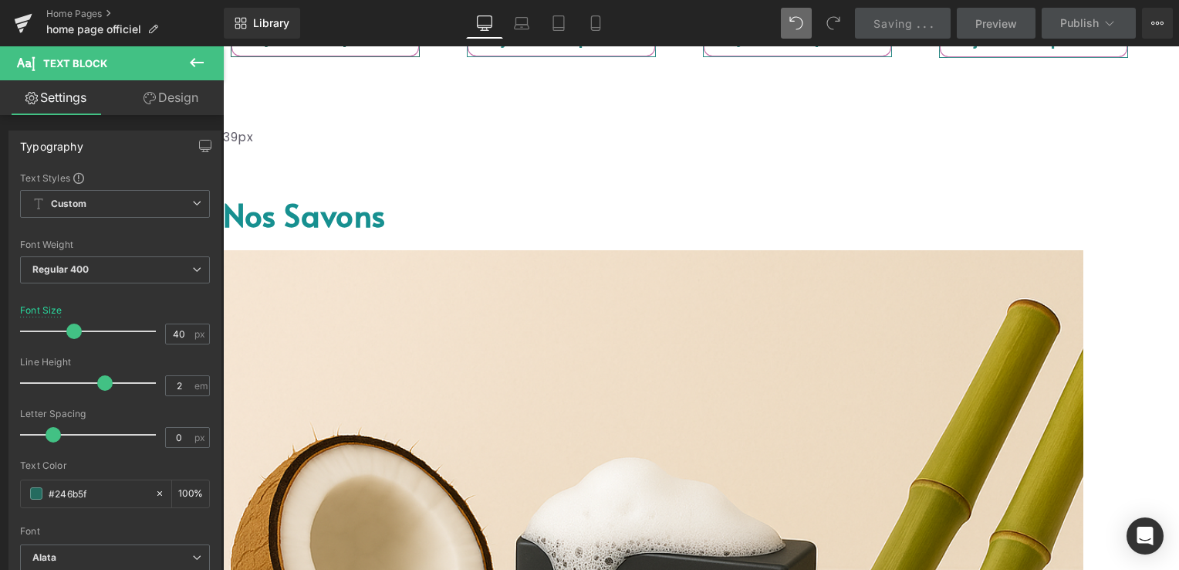
scroll to position [1522, 0]
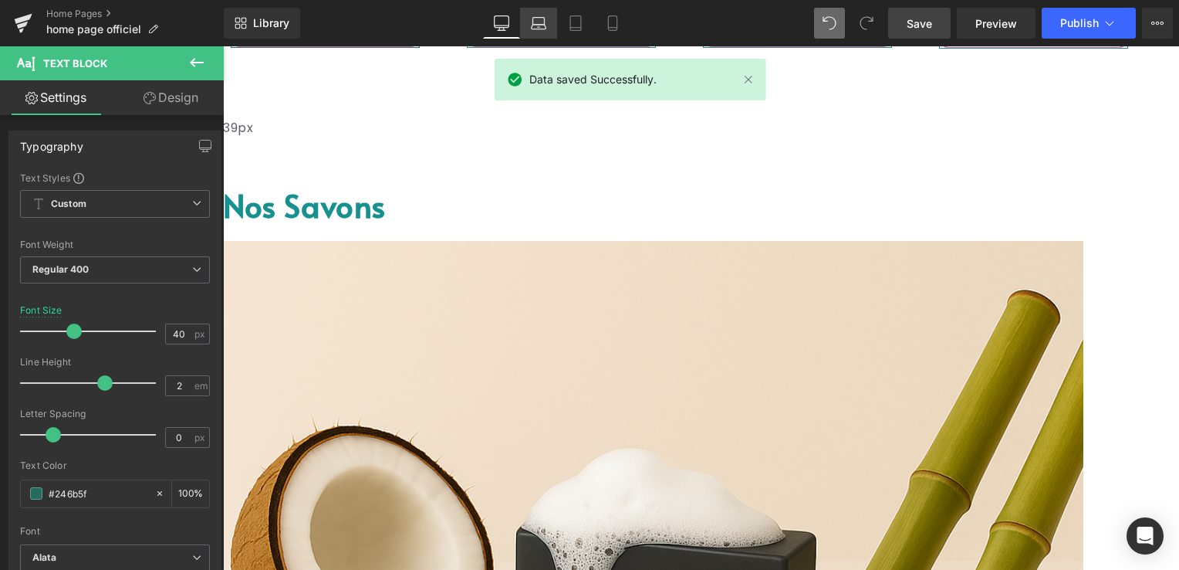
click at [529, 22] on link "Laptop" at bounding box center [538, 23] width 37 height 31
type input "32"
type input "100"
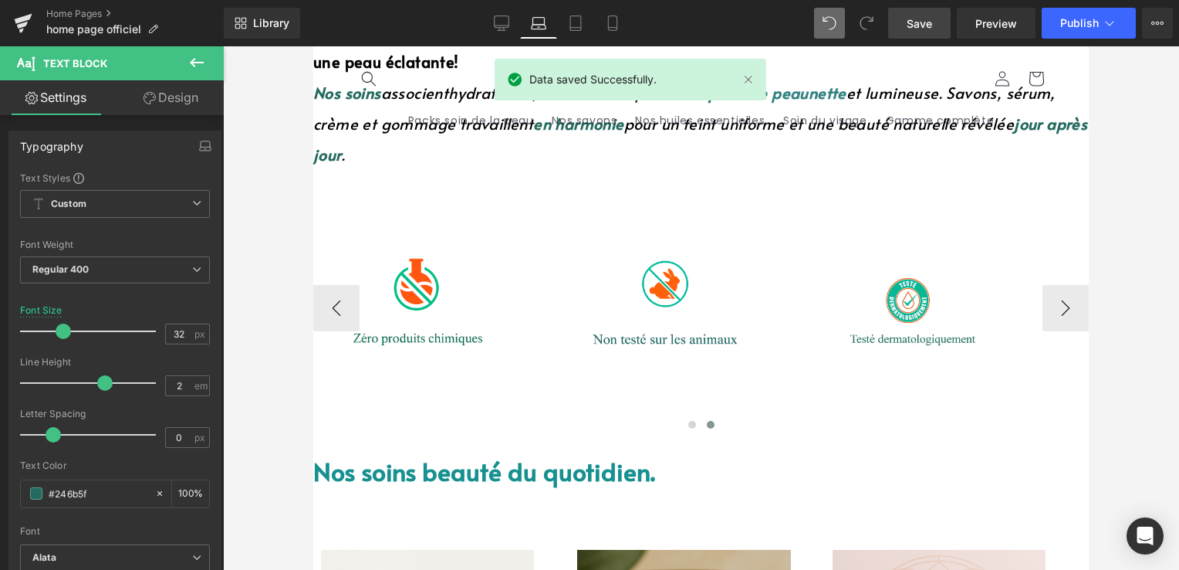
scroll to position [576, 0]
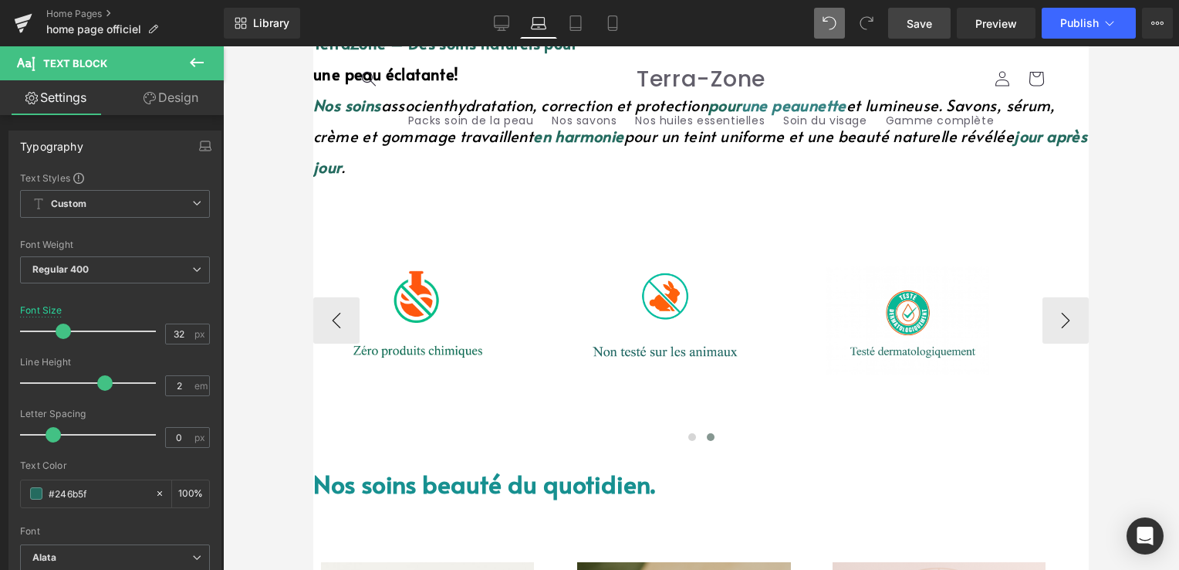
click at [313, 46] on span "Image" at bounding box center [313, 46] width 0 height 0
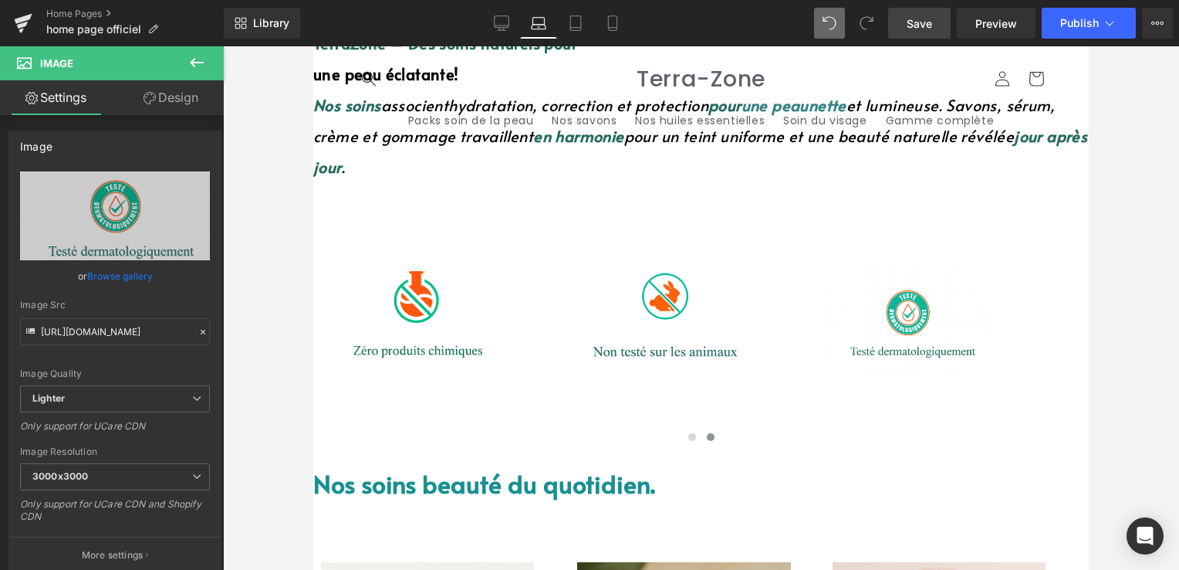
drag, startPoint x: 188, startPoint y: 93, endPoint x: 114, endPoint y: 184, distance: 116.3
click at [188, 94] on link "Design" at bounding box center [171, 97] width 112 height 35
click at [0, 0] on div "Spacing" at bounding box center [0, 0] width 0 height 0
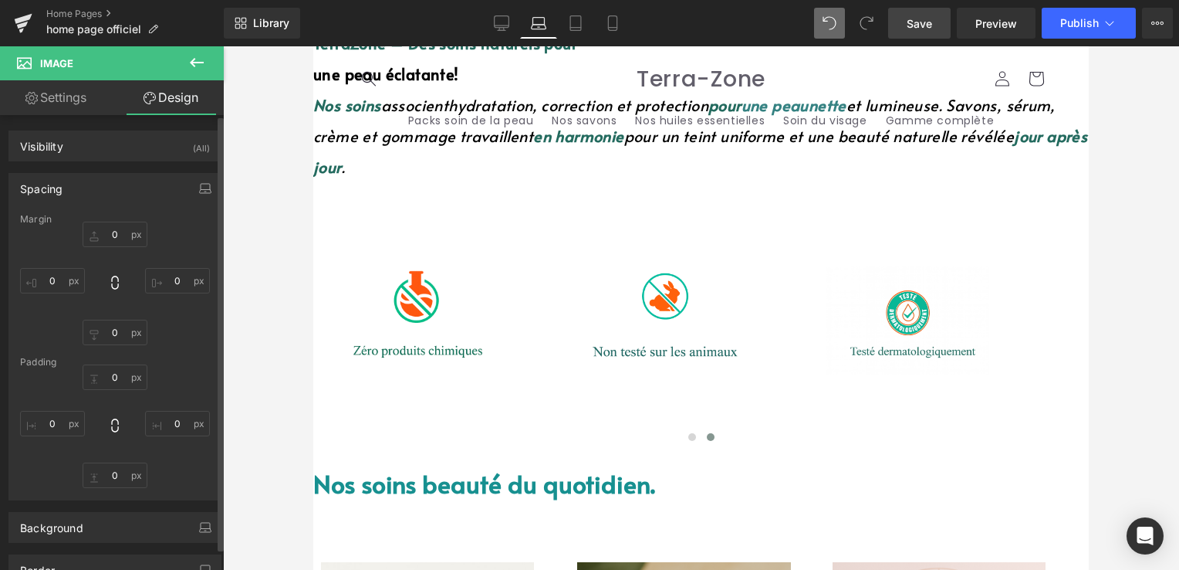
type input "92"
type input "0"
type input "7"
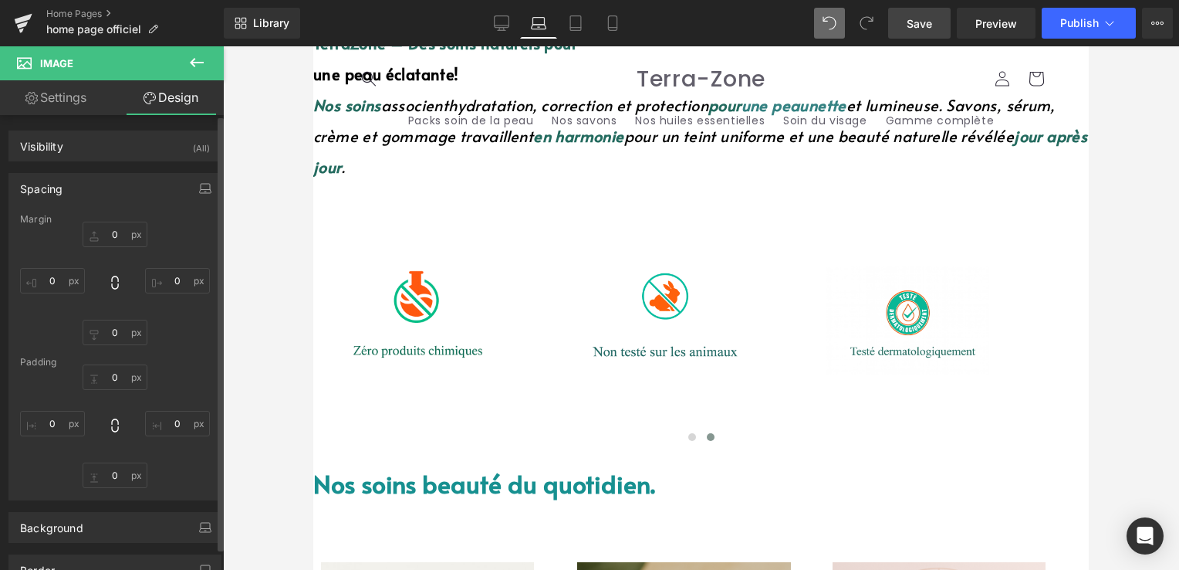
type input "0"
click at [123, 235] on input "92" at bounding box center [115, 234] width 65 height 25
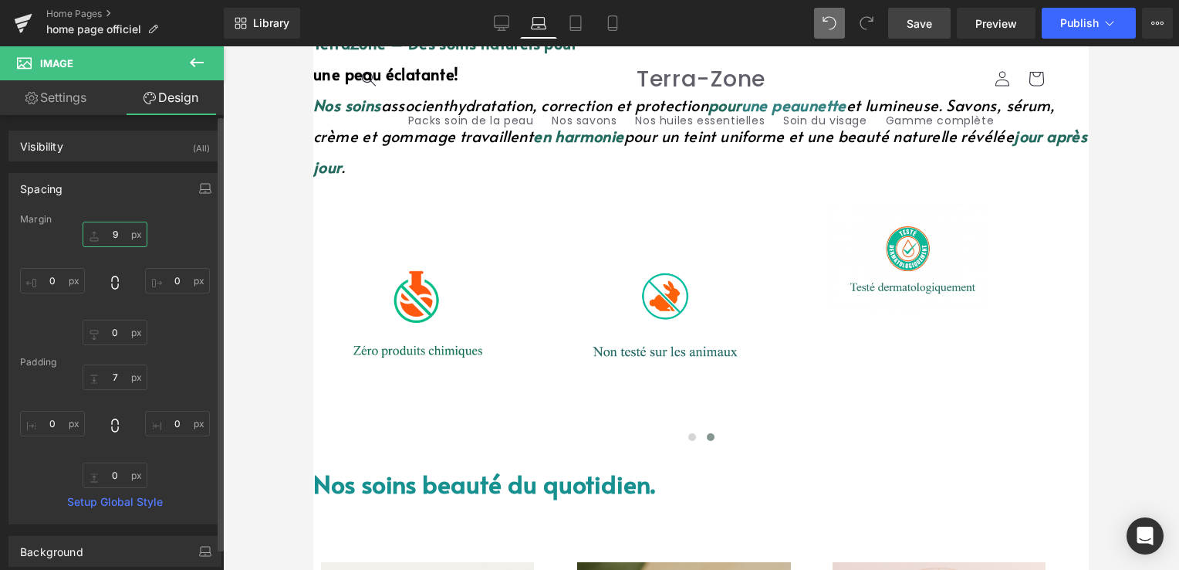
type input "91"
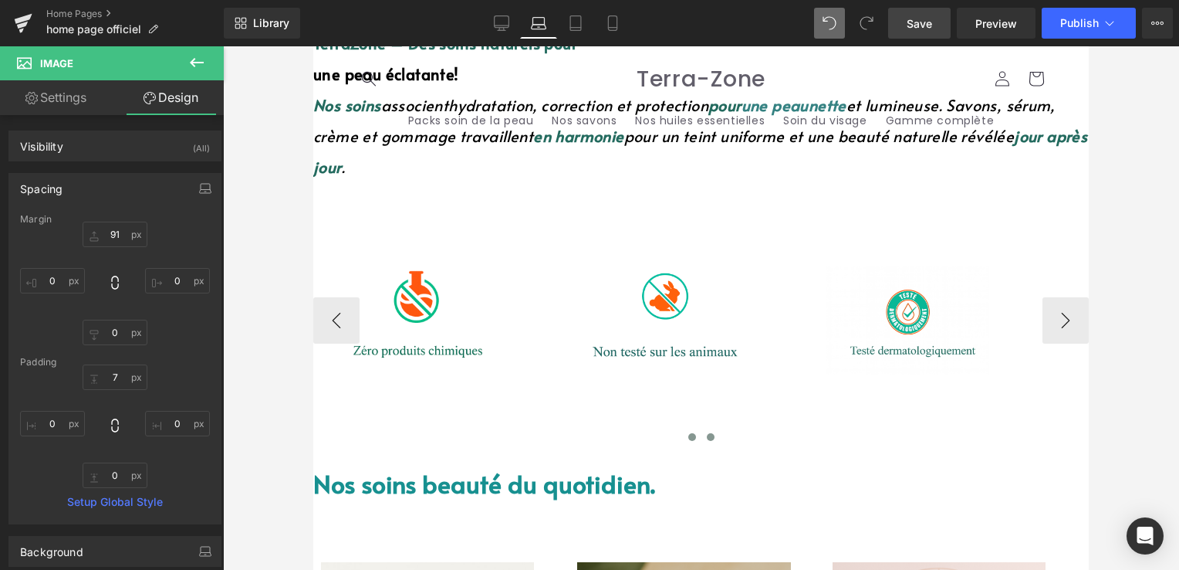
click at [693, 429] on button at bounding box center [692, 436] width 19 height 15
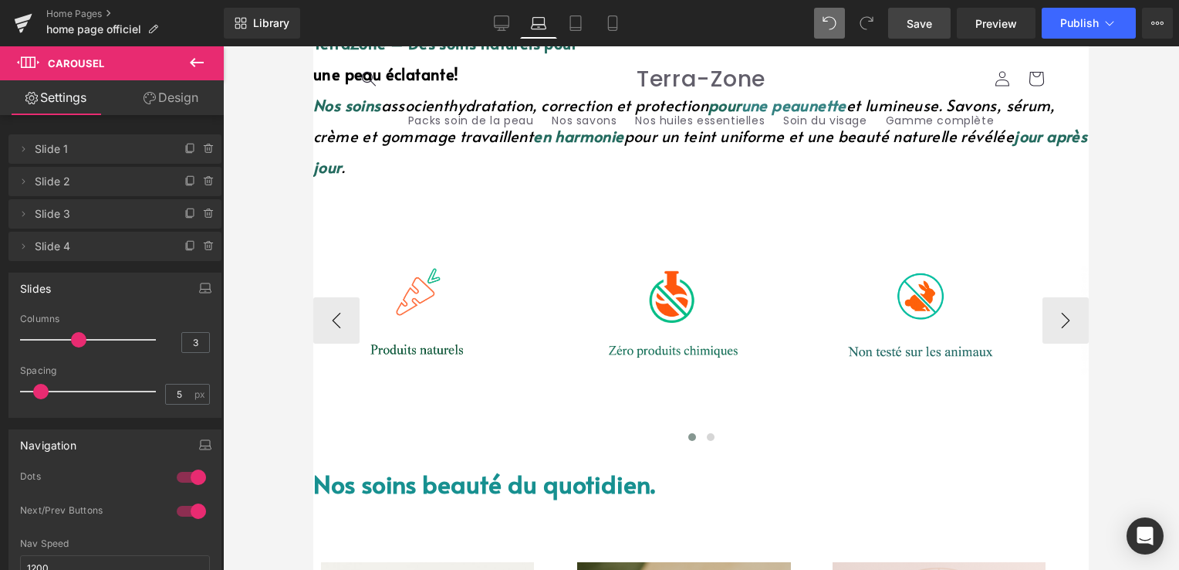
click at [908, 280] on img at bounding box center [913, 316] width 177 height 117
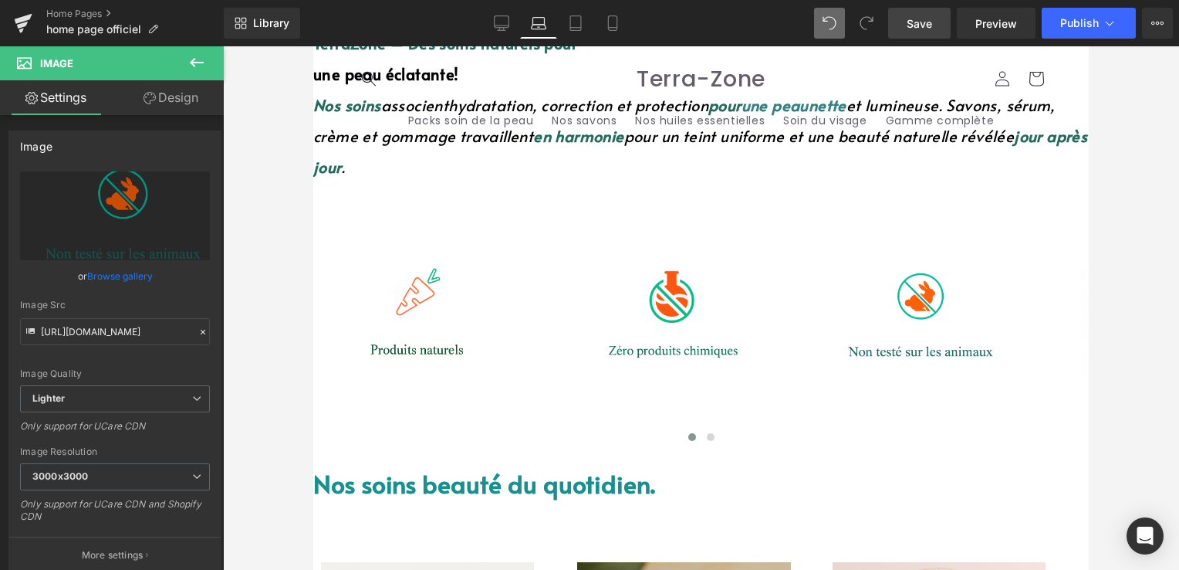
click at [170, 97] on link "Design" at bounding box center [171, 97] width 112 height 35
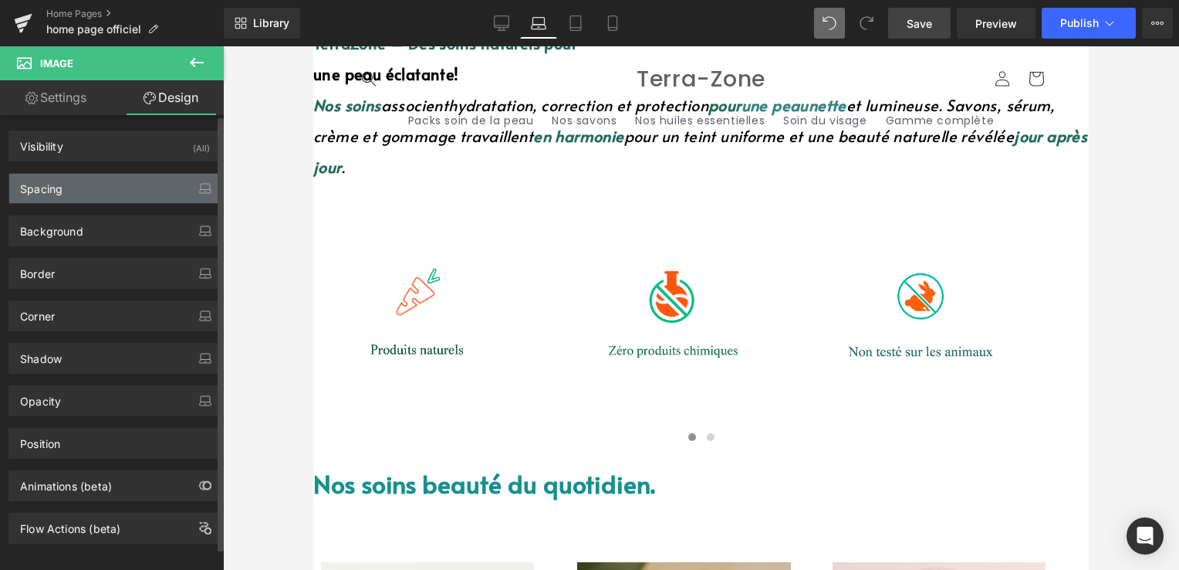
click at [68, 186] on div "Spacing" at bounding box center [114, 188] width 211 height 29
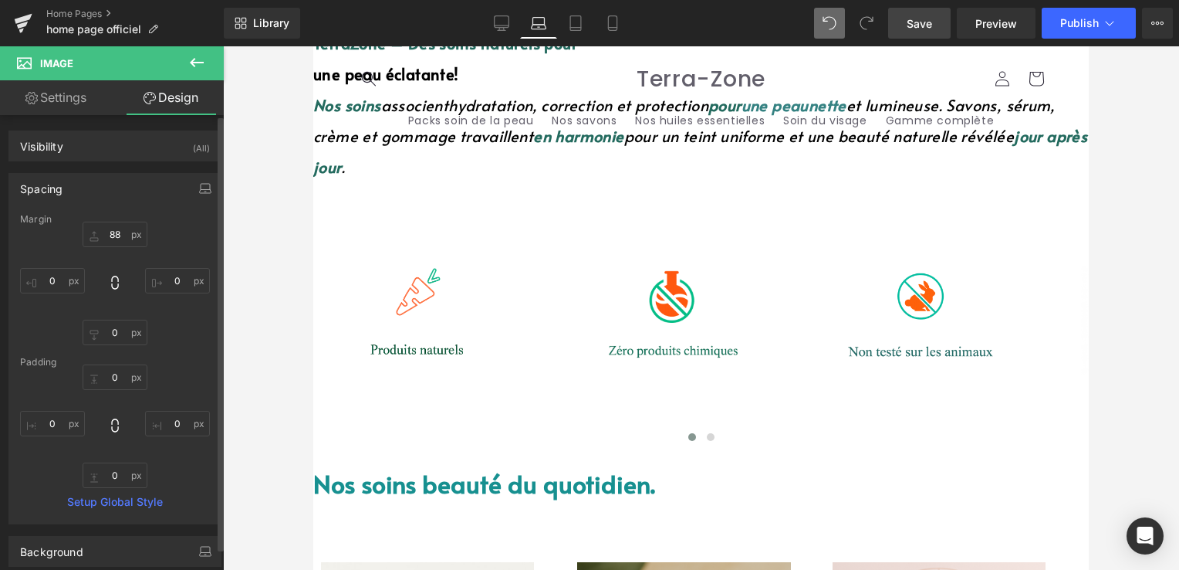
type input "88"
type input "0"
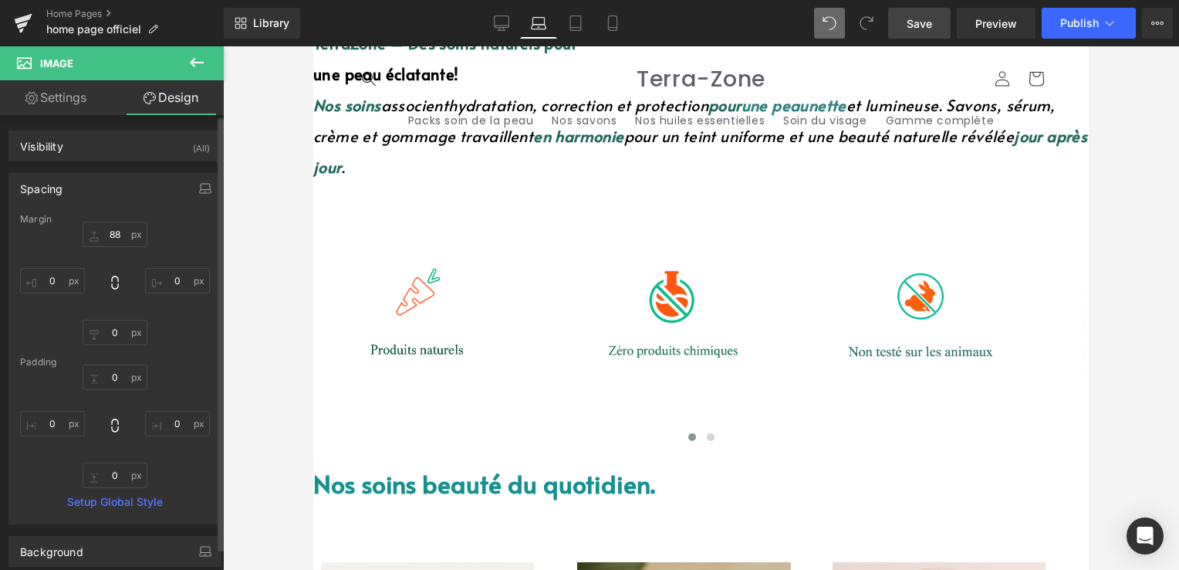
type input "0"
click at [122, 236] on input "88" at bounding box center [115, 234] width 65 height 25
type input "89="
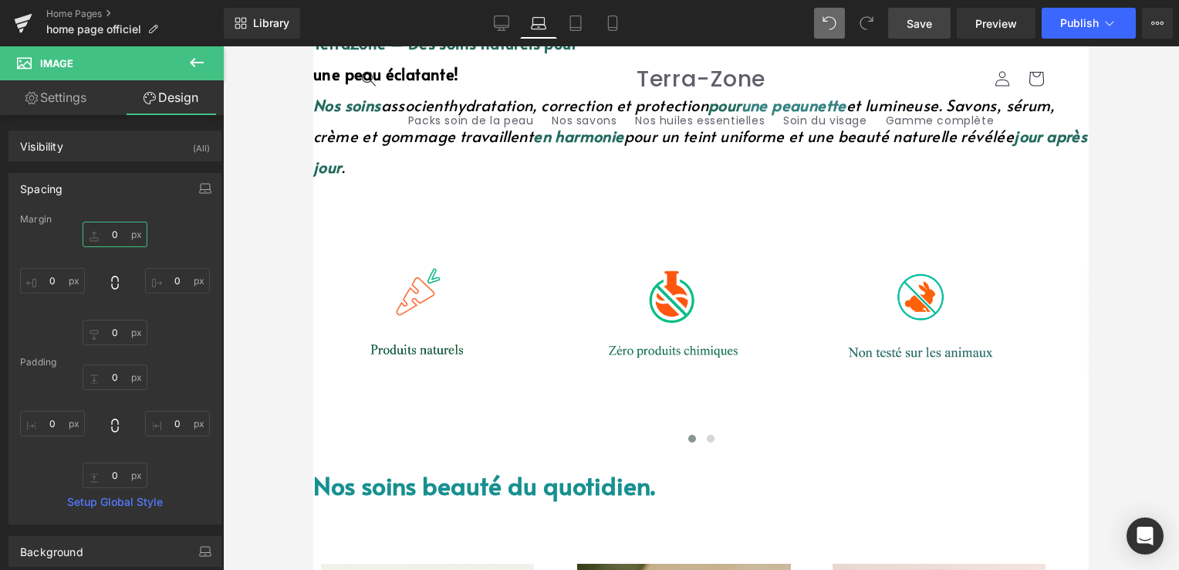
type input "="
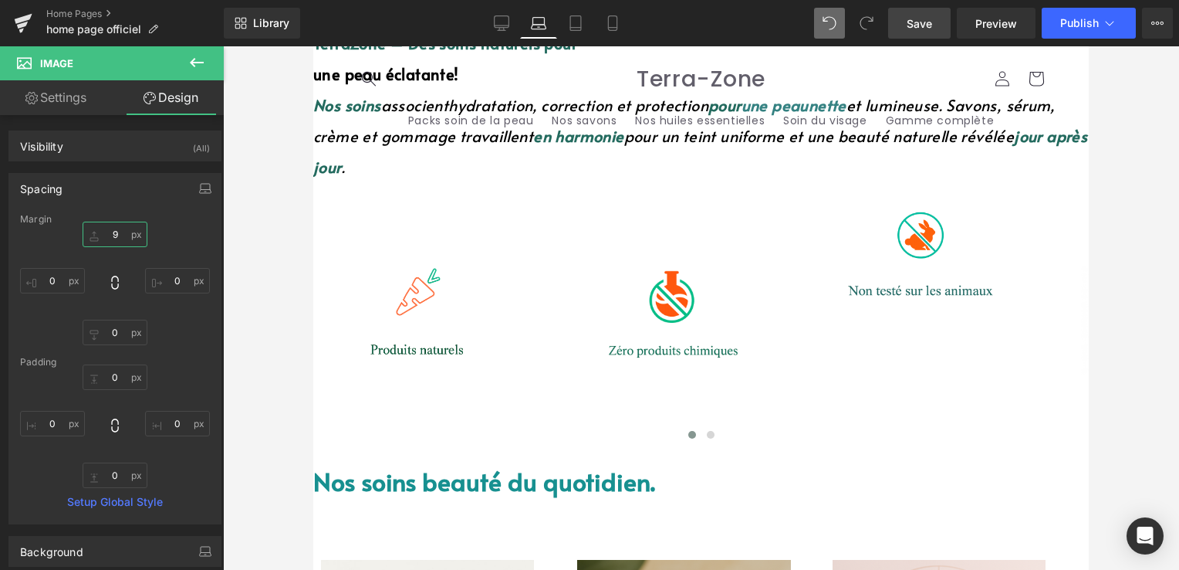
type input "9à"
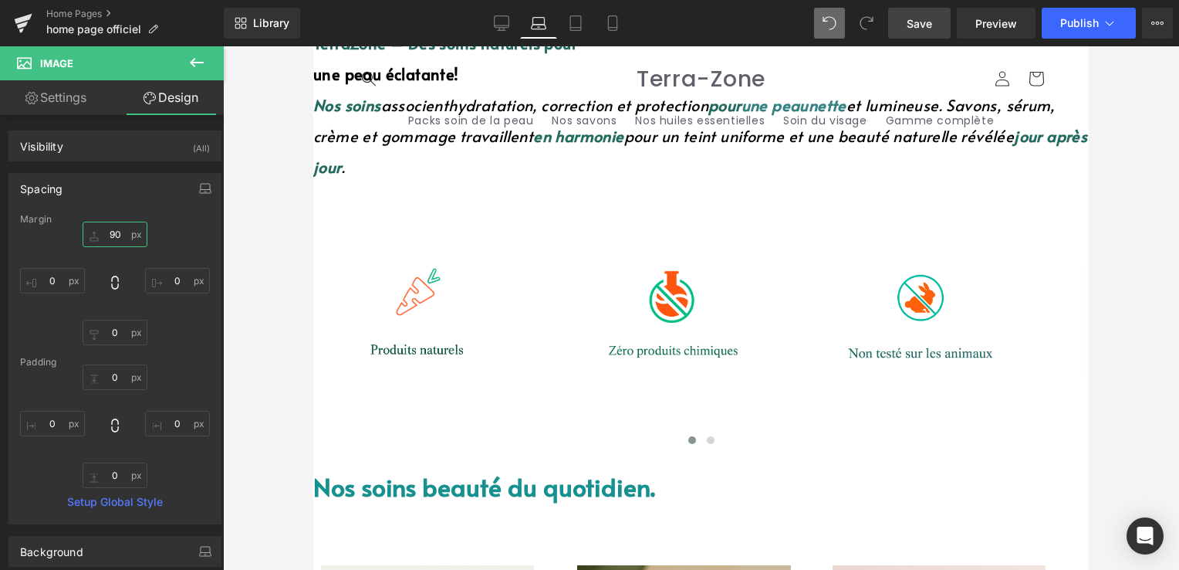
type input "9"
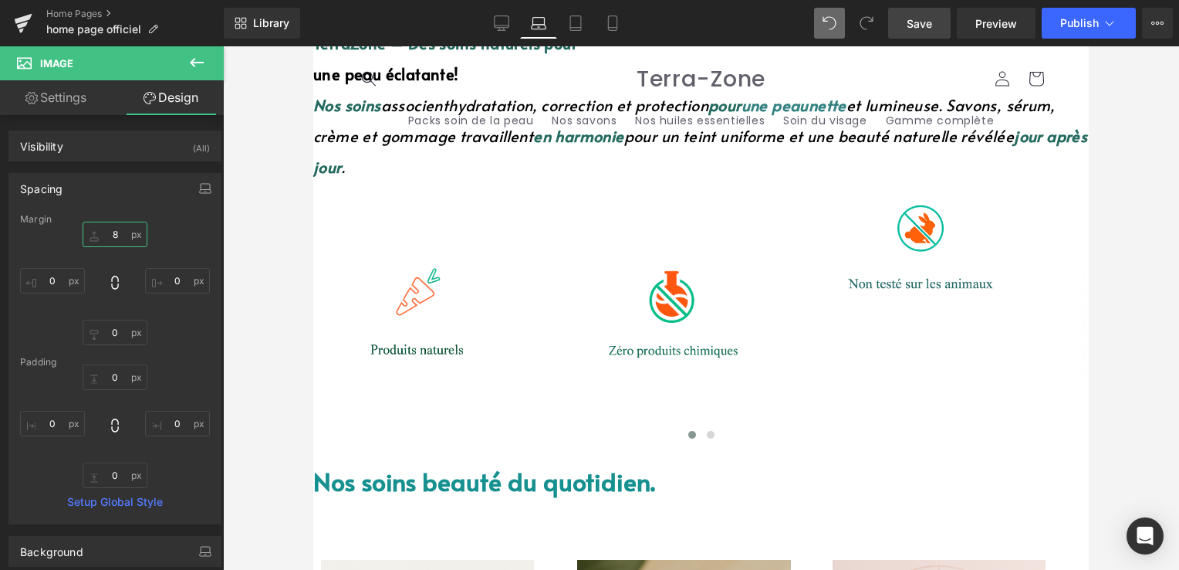
type input "8ç"
type input "88"
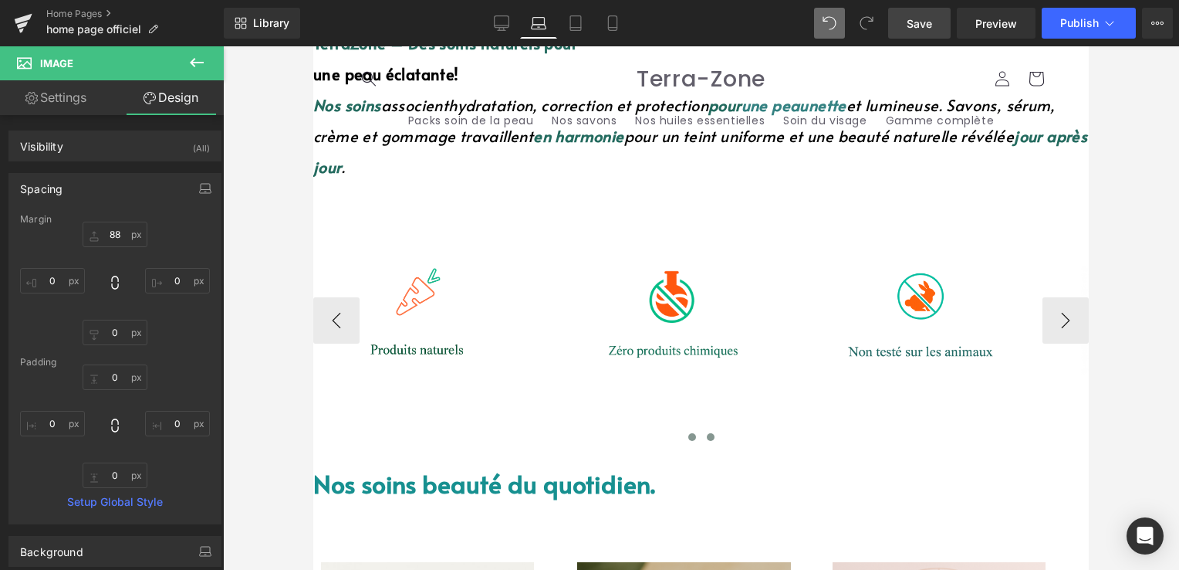
click at [707, 433] on span at bounding box center [711, 437] width 8 height 8
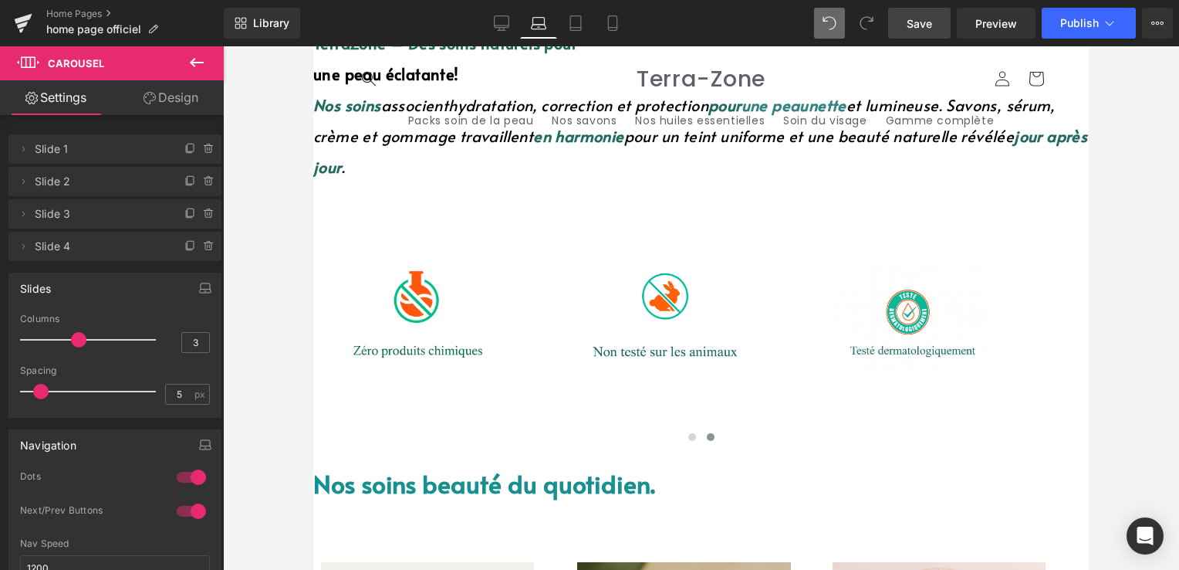
click at [905, 30] on link "Save" at bounding box center [919, 23] width 63 height 31
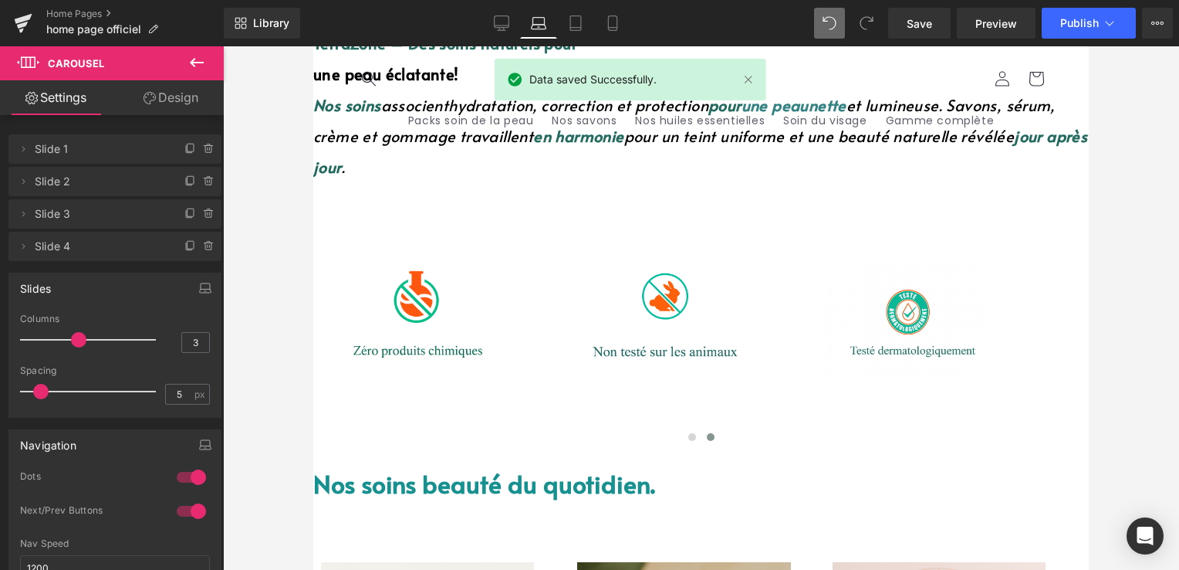
drag, startPoint x: 601, startPoint y: 174, endPoint x: 624, endPoint y: 111, distance: 67.1
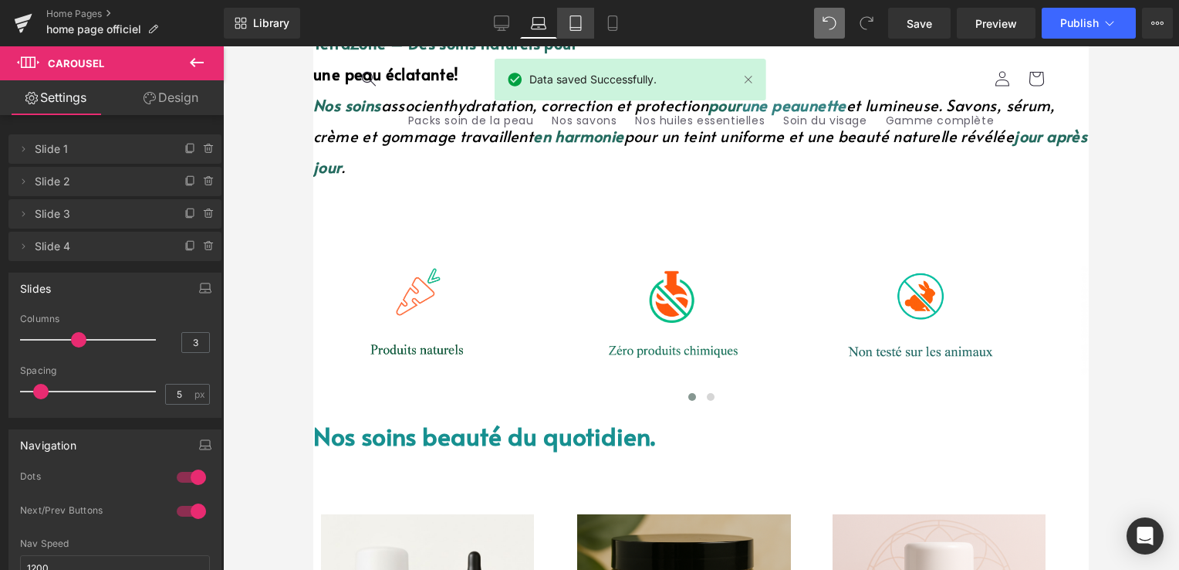
click at [566, 29] on link "Tablet" at bounding box center [575, 23] width 37 height 31
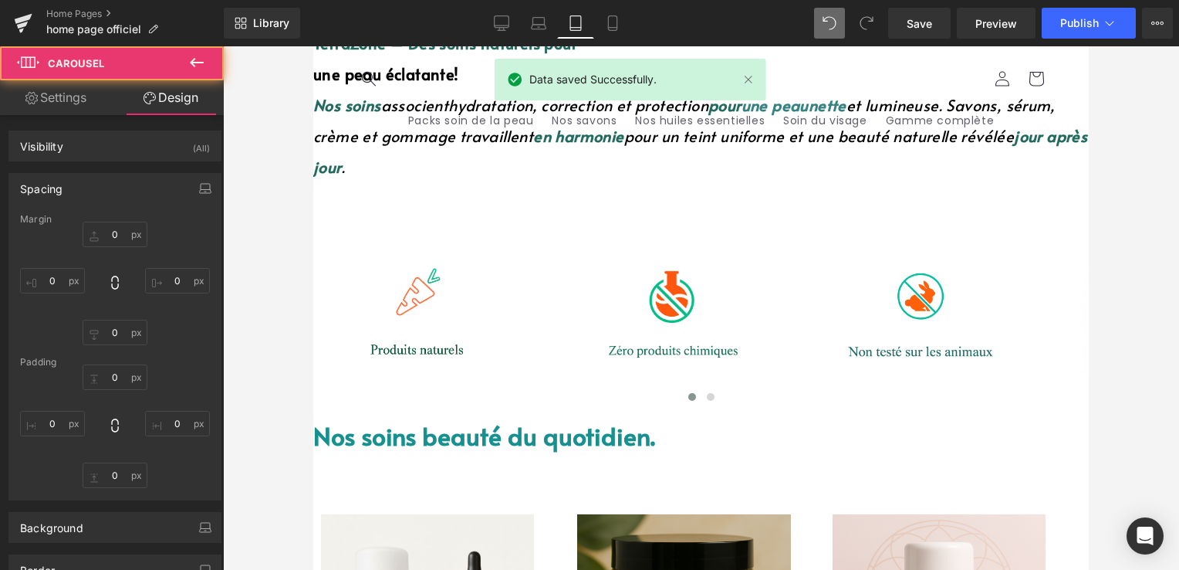
type input "0"
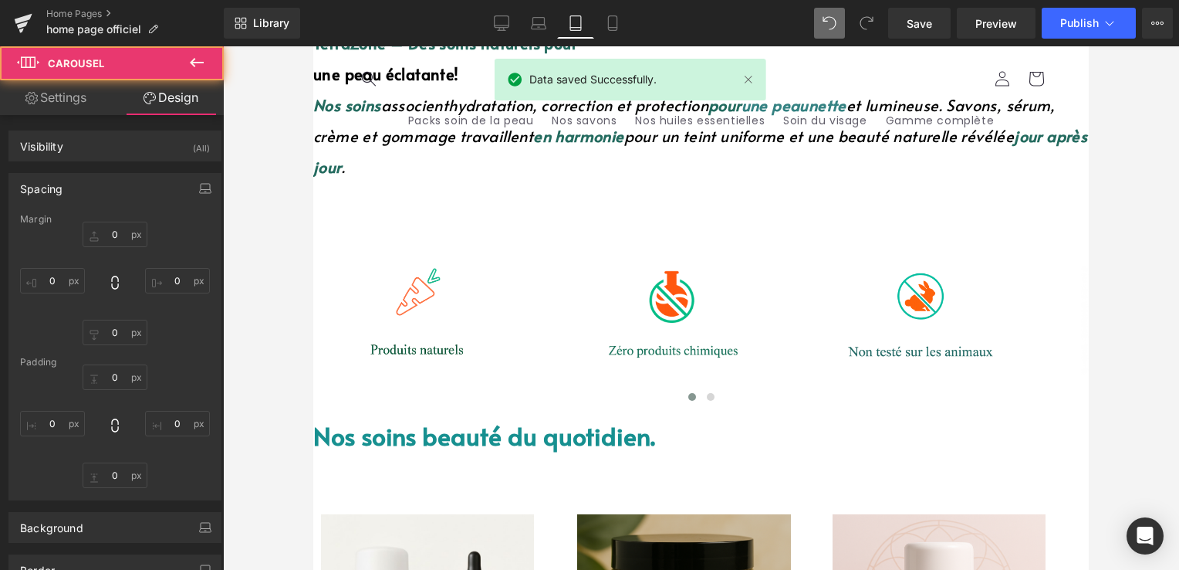
type input "0"
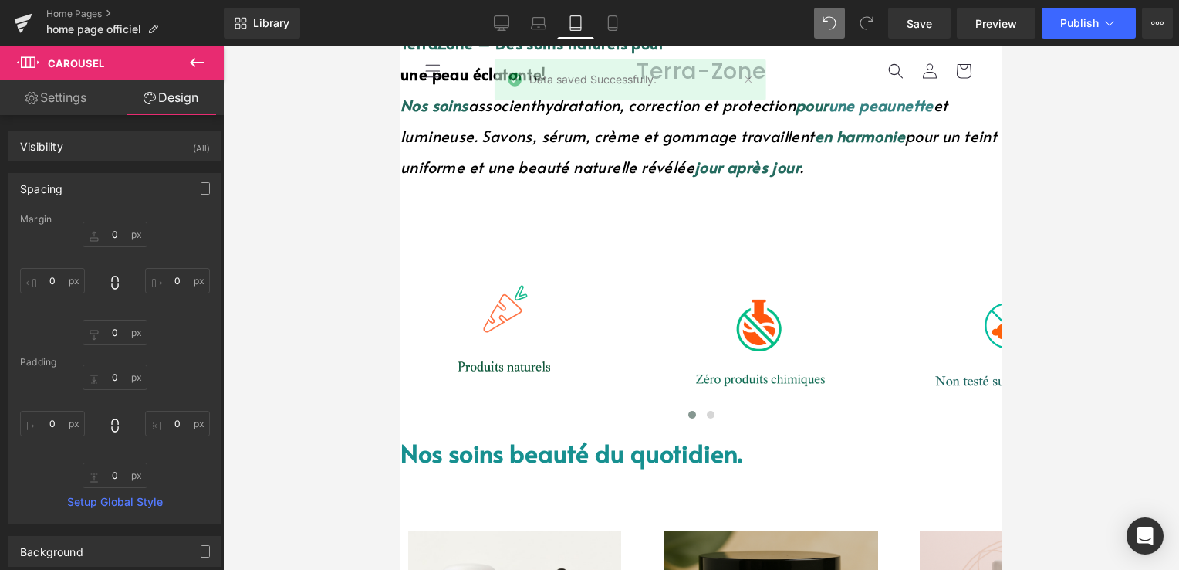
type input "0"
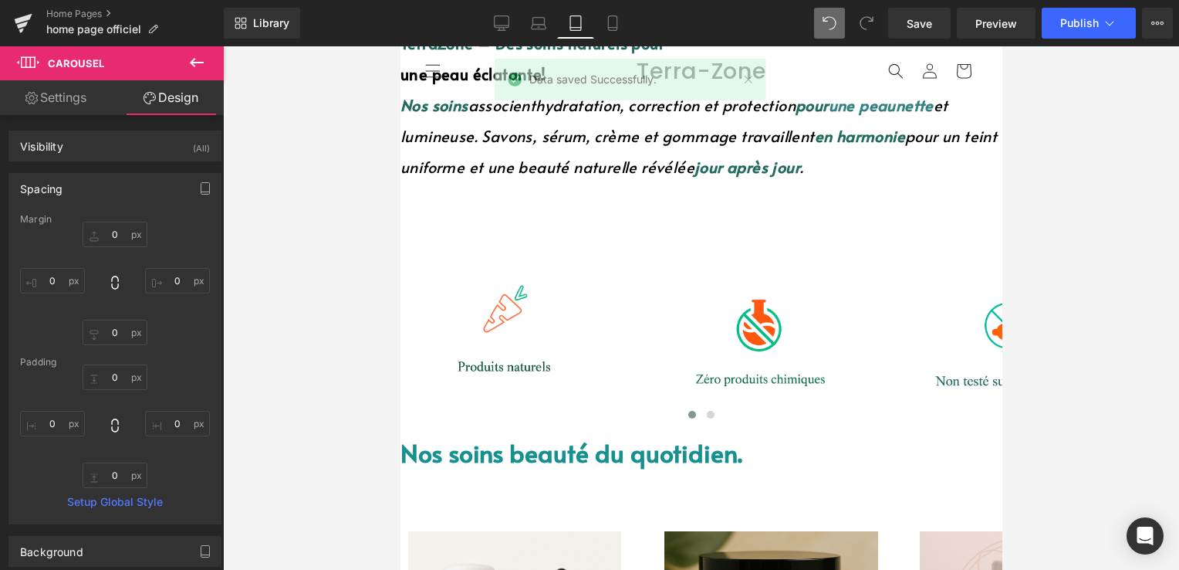
type input "0"
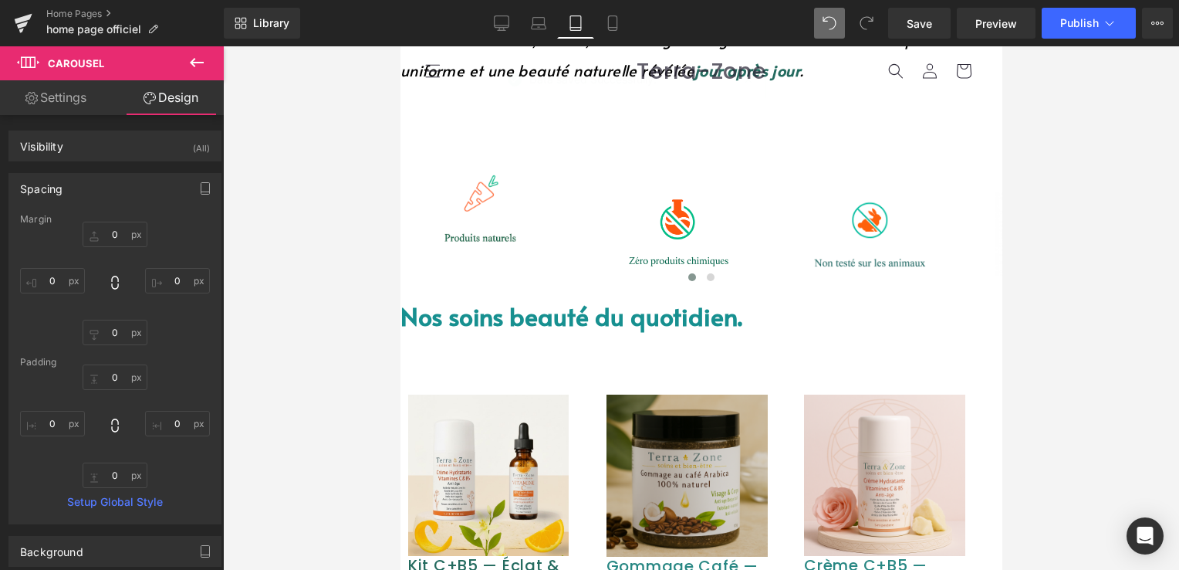
scroll to position [423, 0]
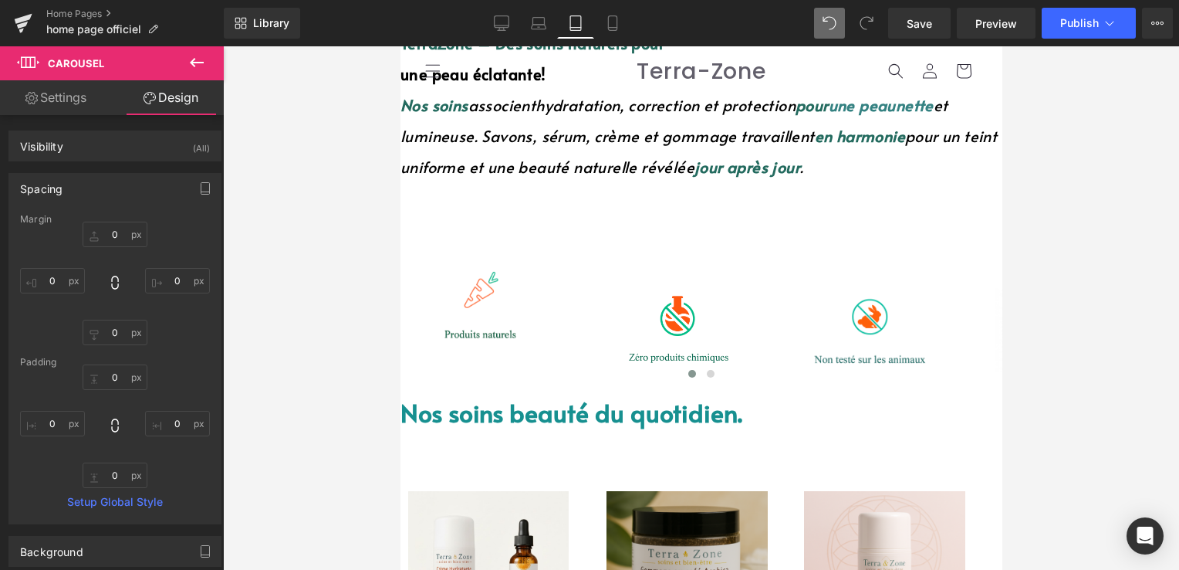
click at [502, 300] on img at bounding box center [477, 288] width 155 height 186
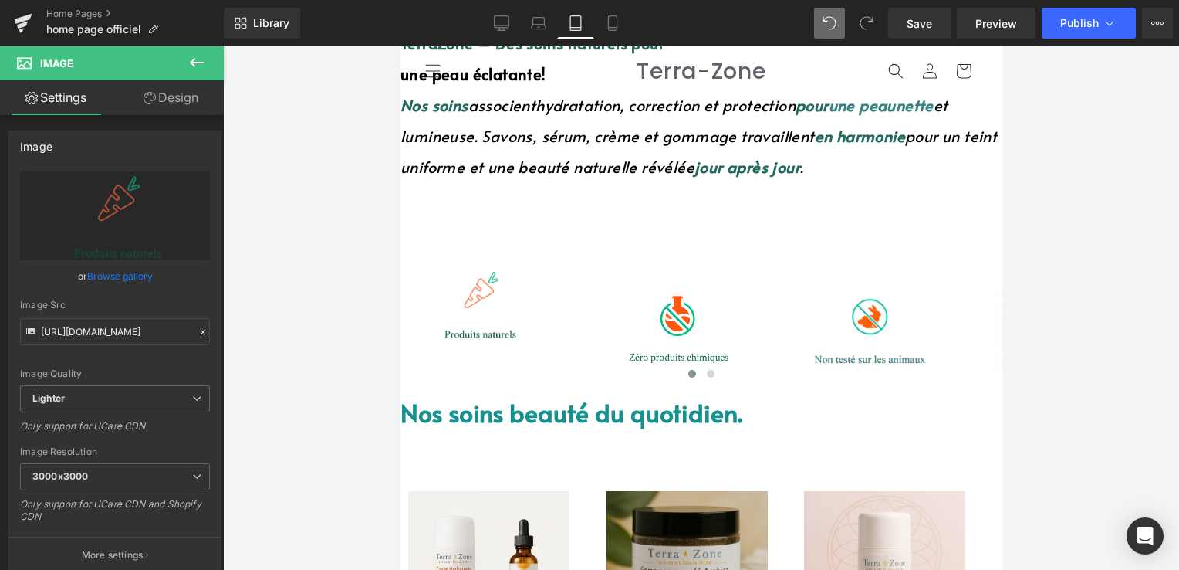
drag, startPoint x: 171, startPoint y: 97, endPoint x: 94, endPoint y: 192, distance: 121.9
click at [171, 97] on link "Design" at bounding box center [171, 97] width 112 height 35
click at [0, 0] on div "Spacing" at bounding box center [0, 0] width 0 height 0
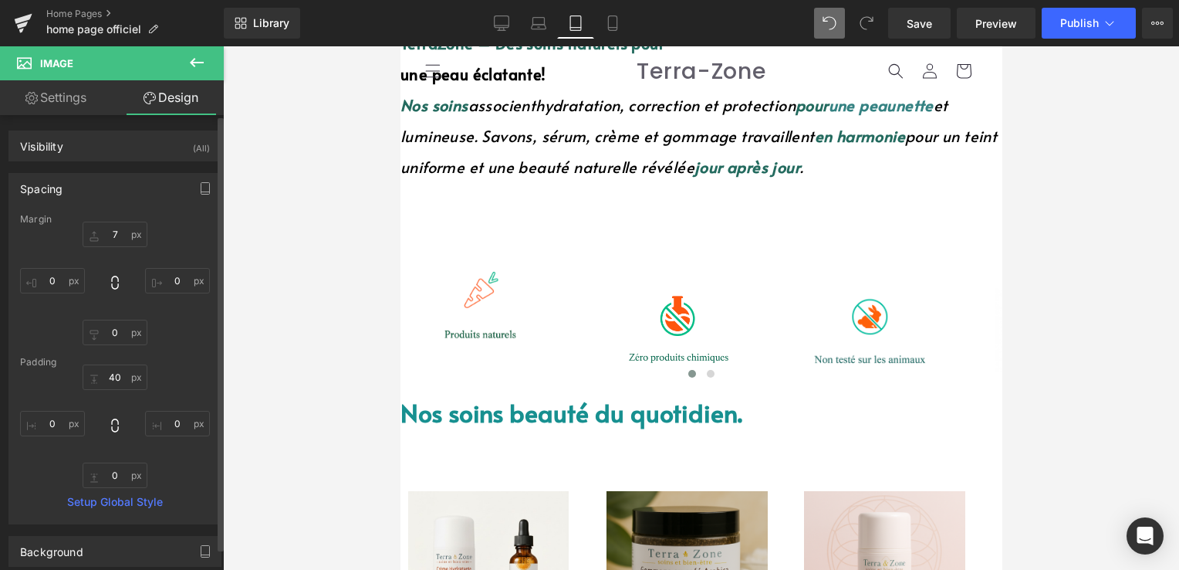
type input "7"
type input "0"
type input "40"
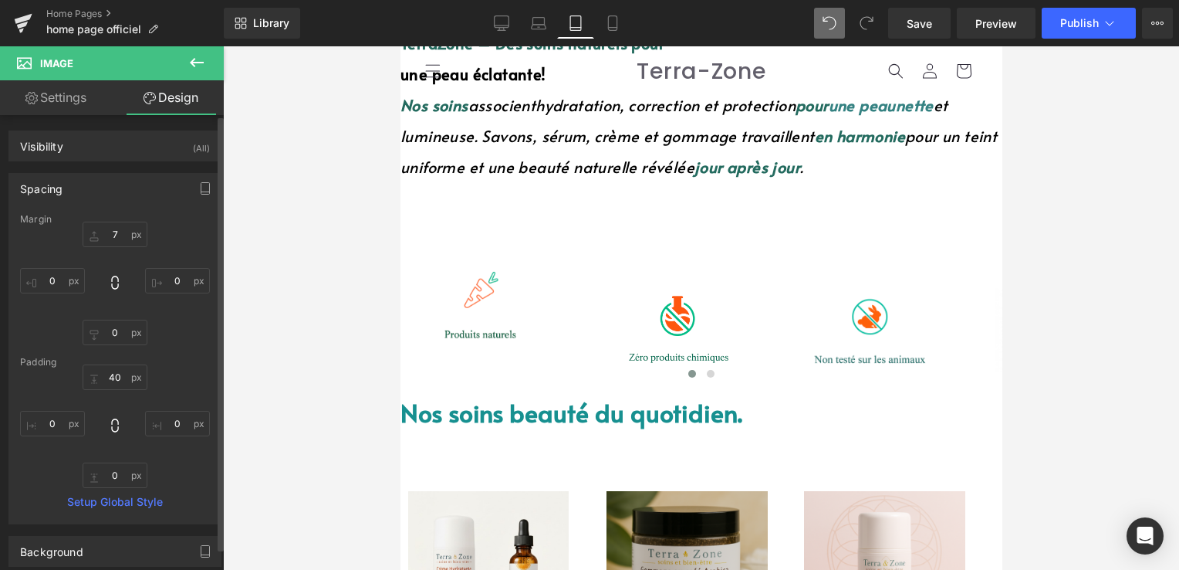
type input "0"
click at [111, 238] on input "7" at bounding box center [115, 234] width 65 height 25
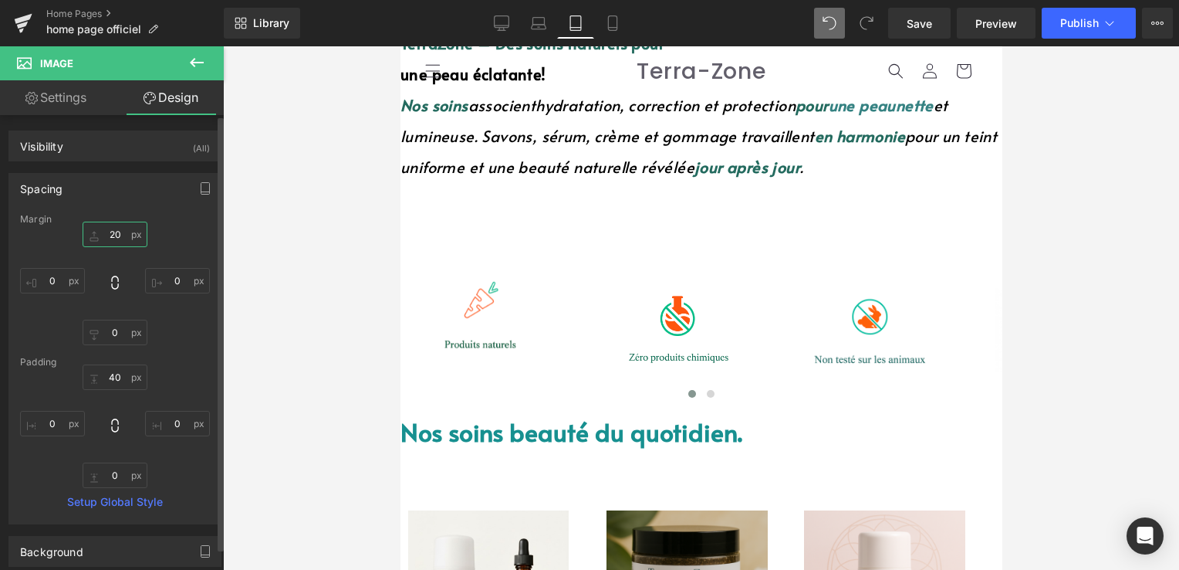
type input "2"
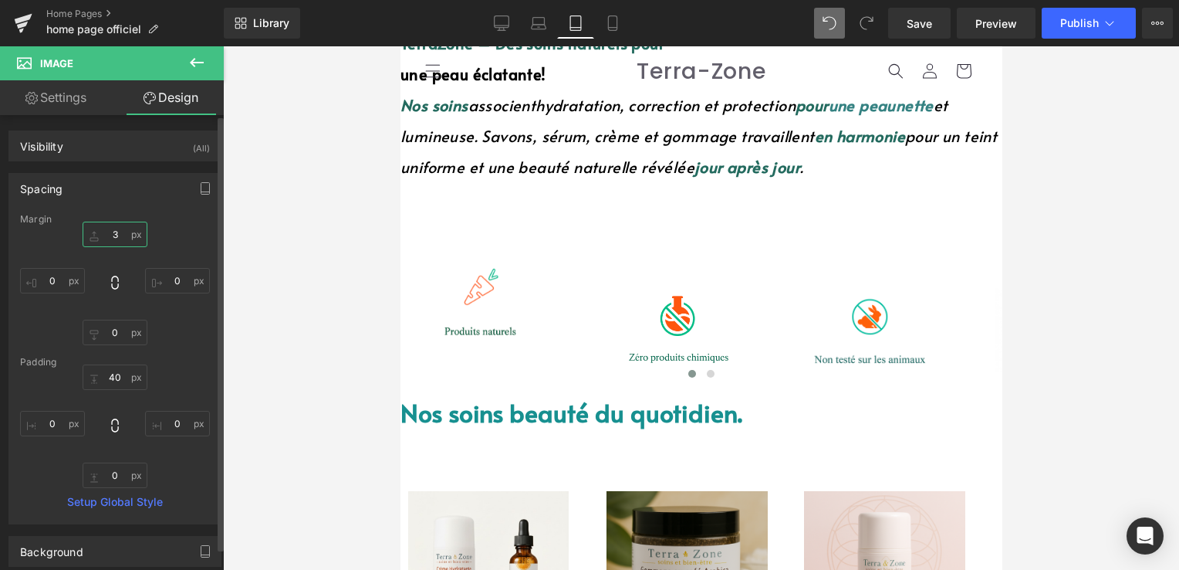
type input "33"
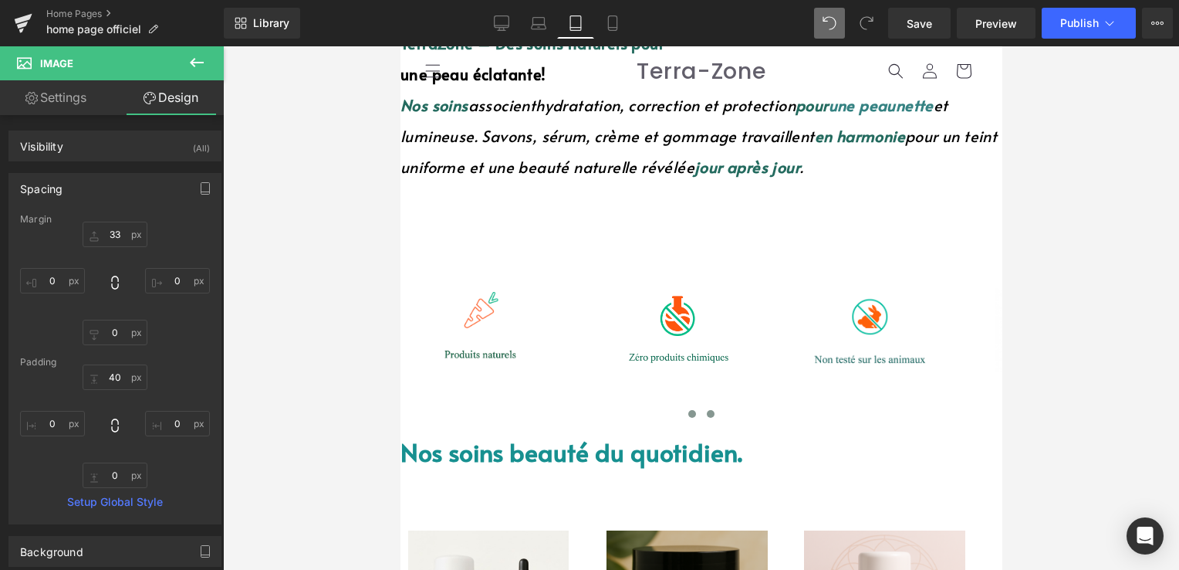
click at [701, 406] on button at bounding box center [710, 413] width 19 height 15
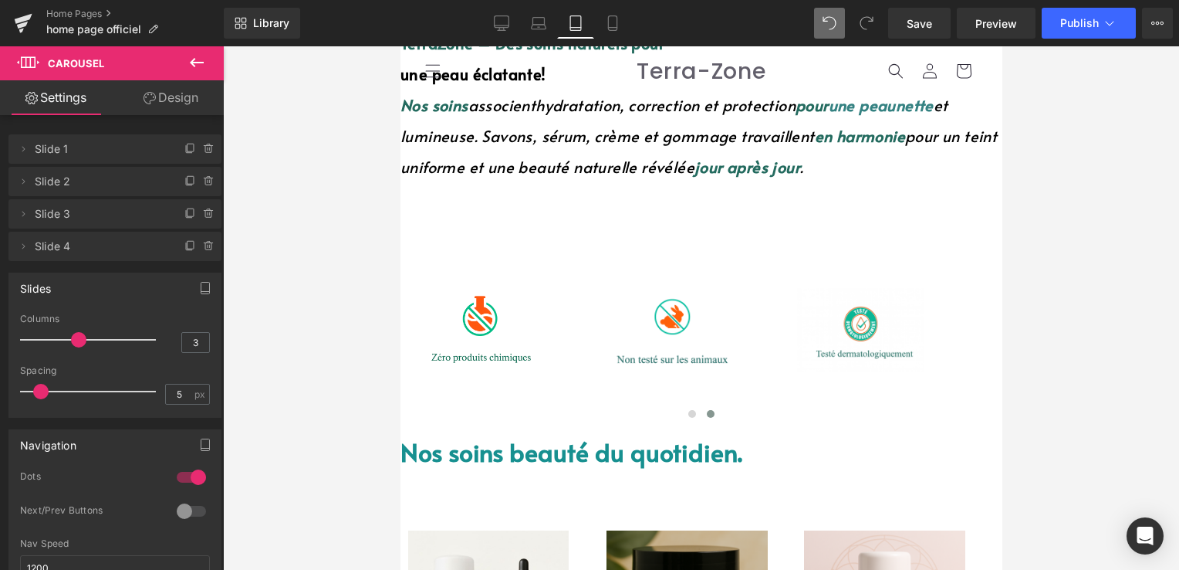
click at [826, 325] on div at bounding box center [893, 316] width 194 height 111
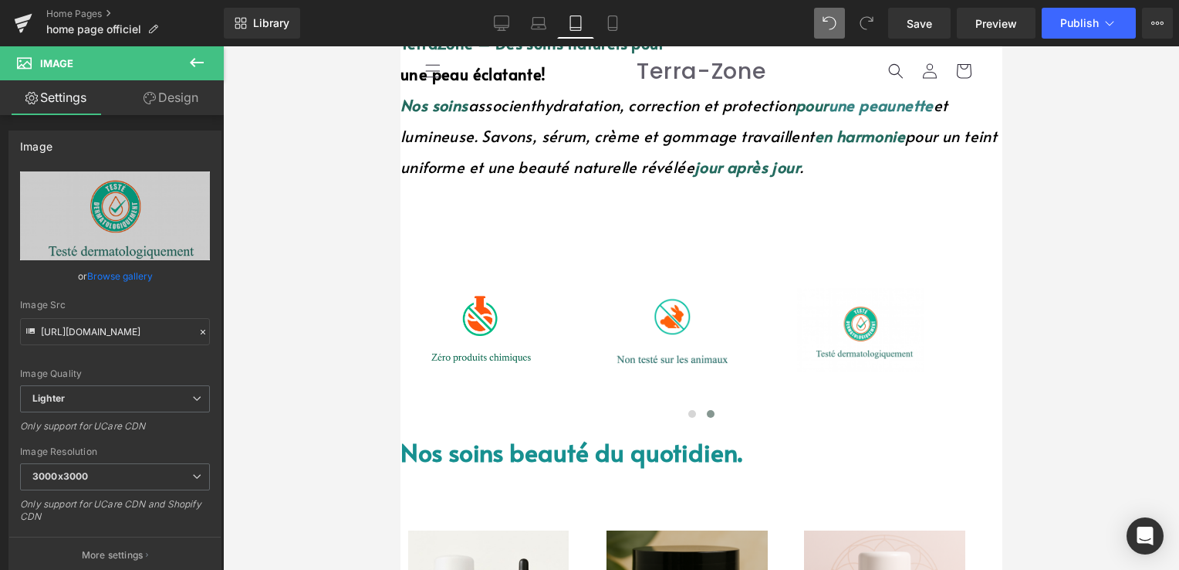
click at [208, 90] on link "Design" at bounding box center [171, 97] width 112 height 35
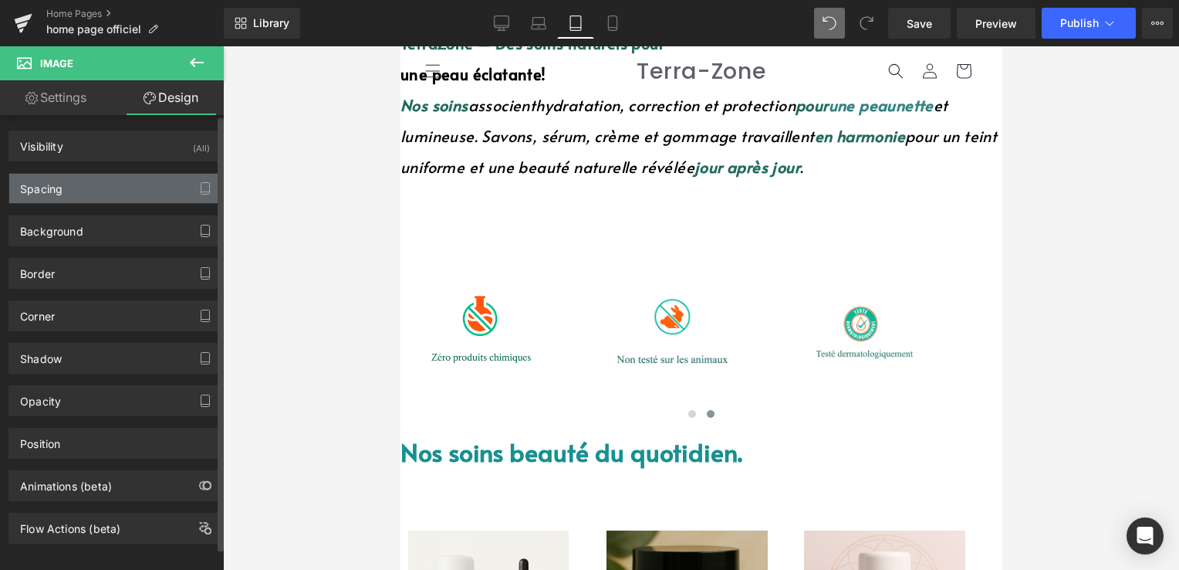
type input "92"
type input "0"
type input "35"
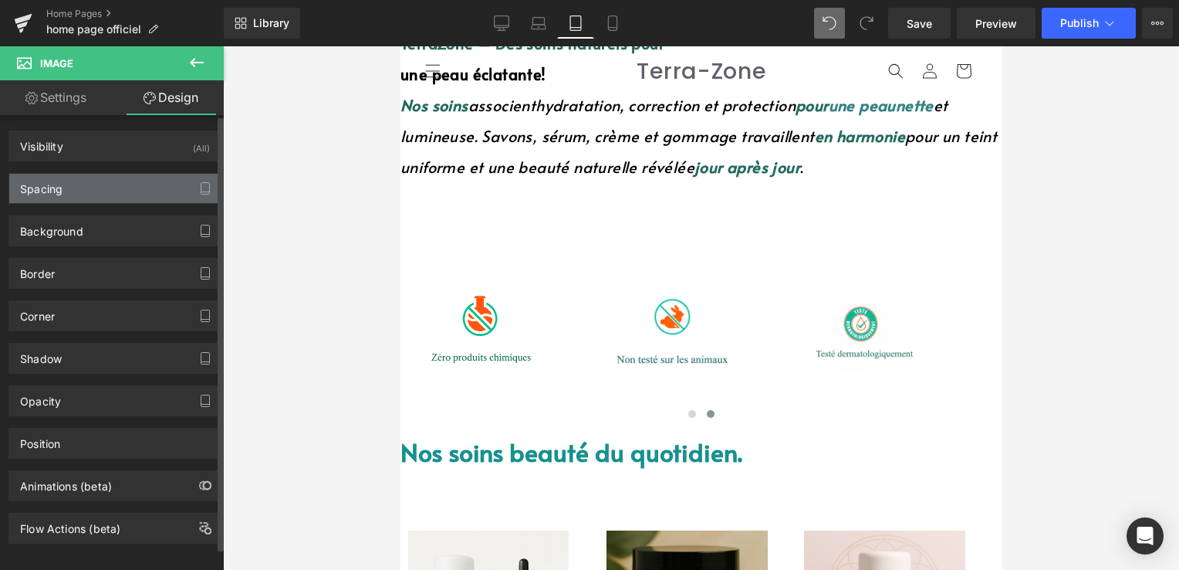
type input "0"
click at [92, 190] on div "Spacing" at bounding box center [114, 188] width 211 height 29
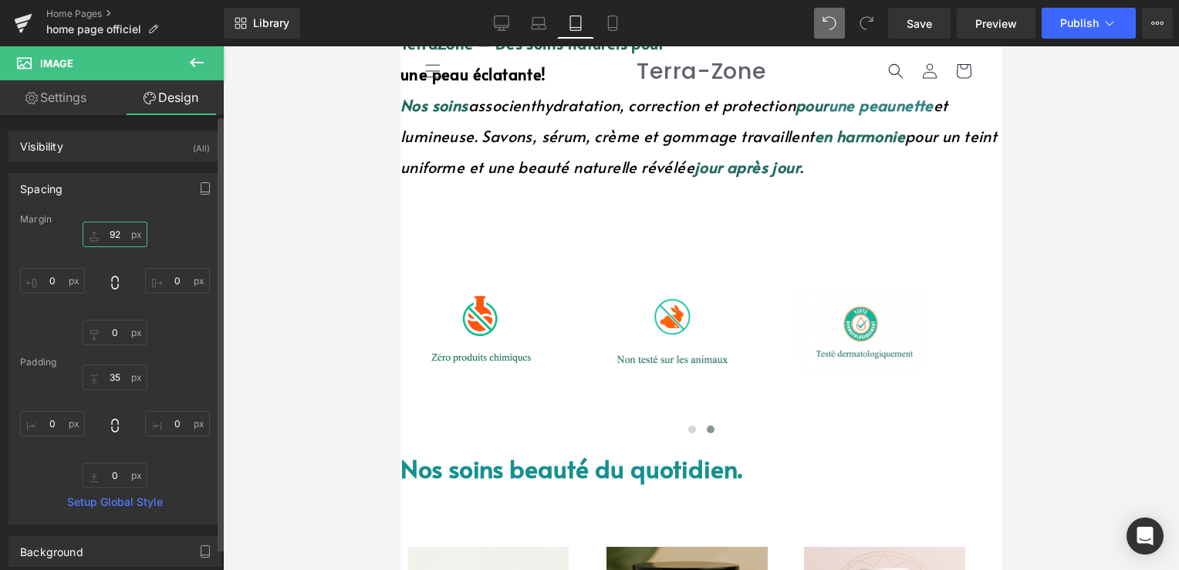
click at [117, 240] on input "92" at bounding box center [115, 234] width 65 height 25
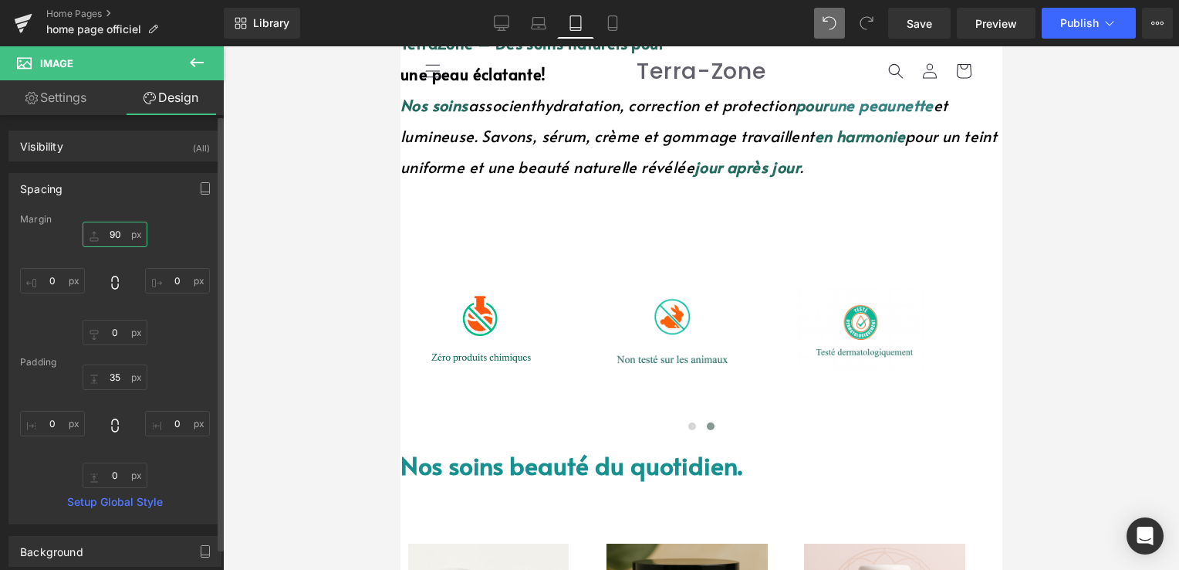
type input "9"
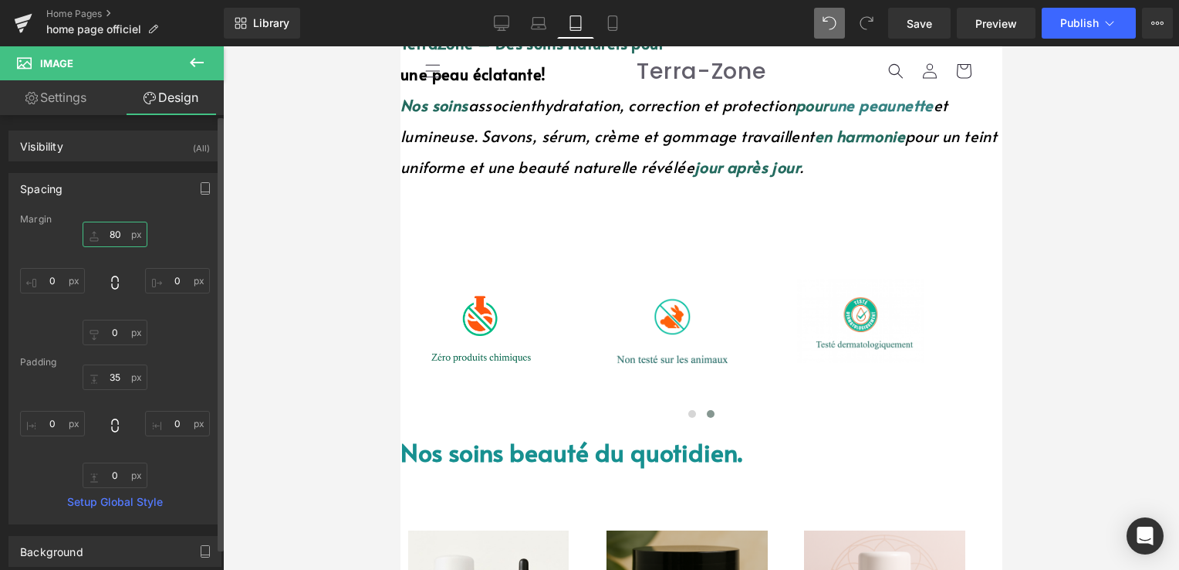
type input "8"
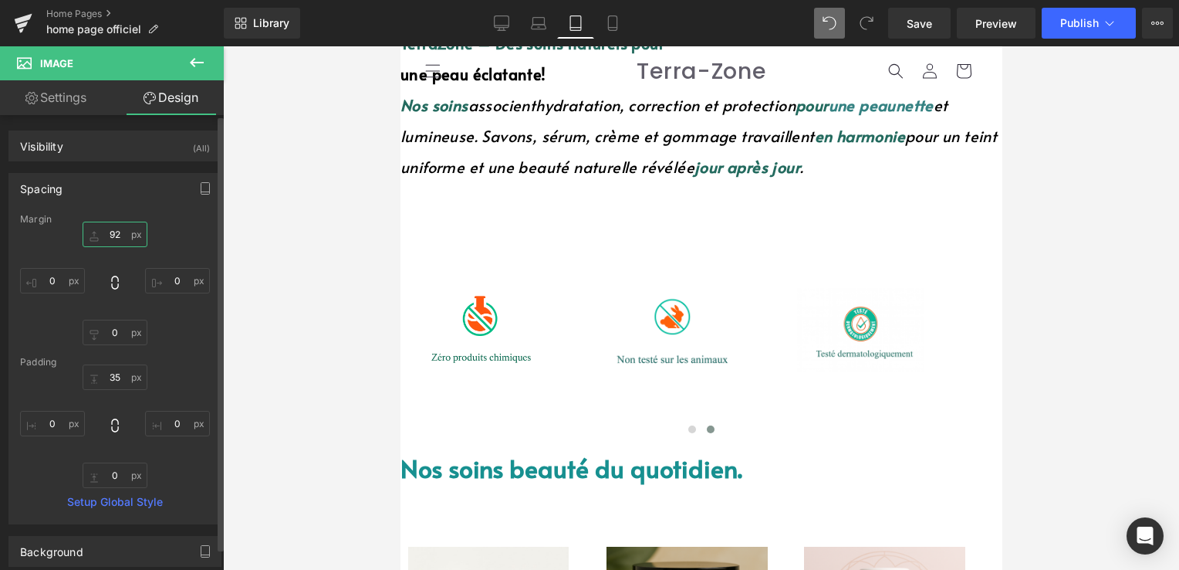
type input "92+"
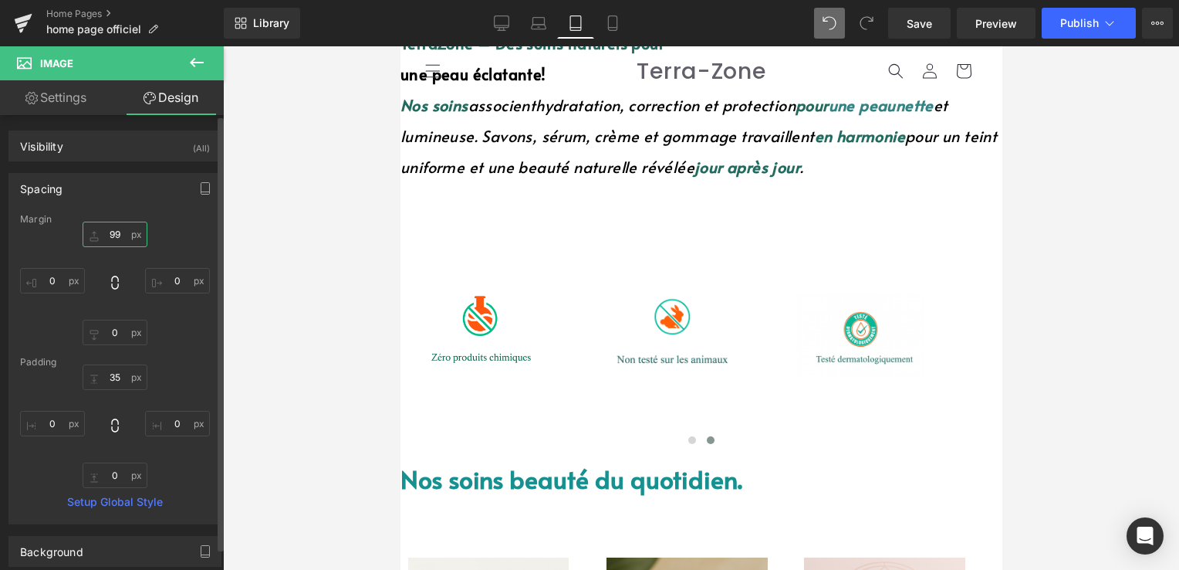
type input "9"
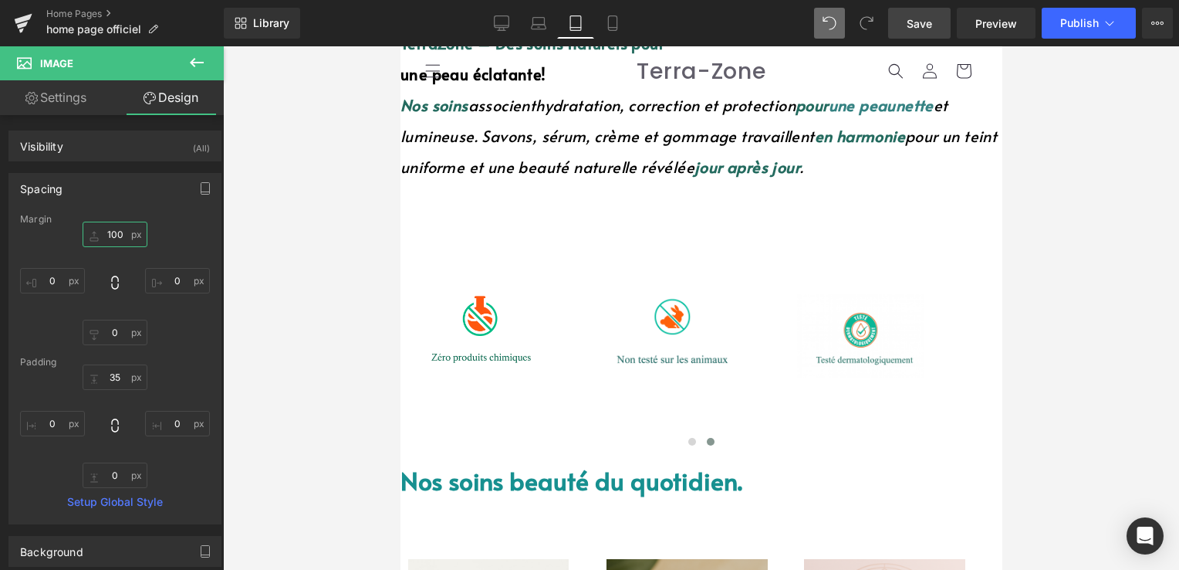
type input "100"
click at [920, 26] on span "Save" at bounding box center [919, 23] width 25 height 16
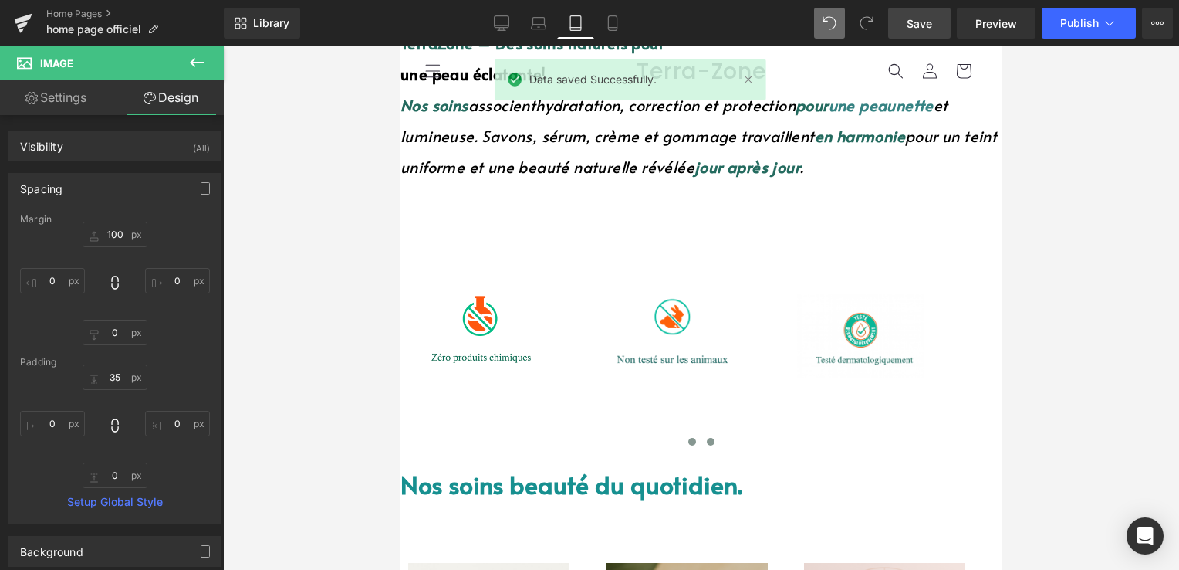
click at [688, 438] on span at bounding box center [692, 442] width 8 height 8
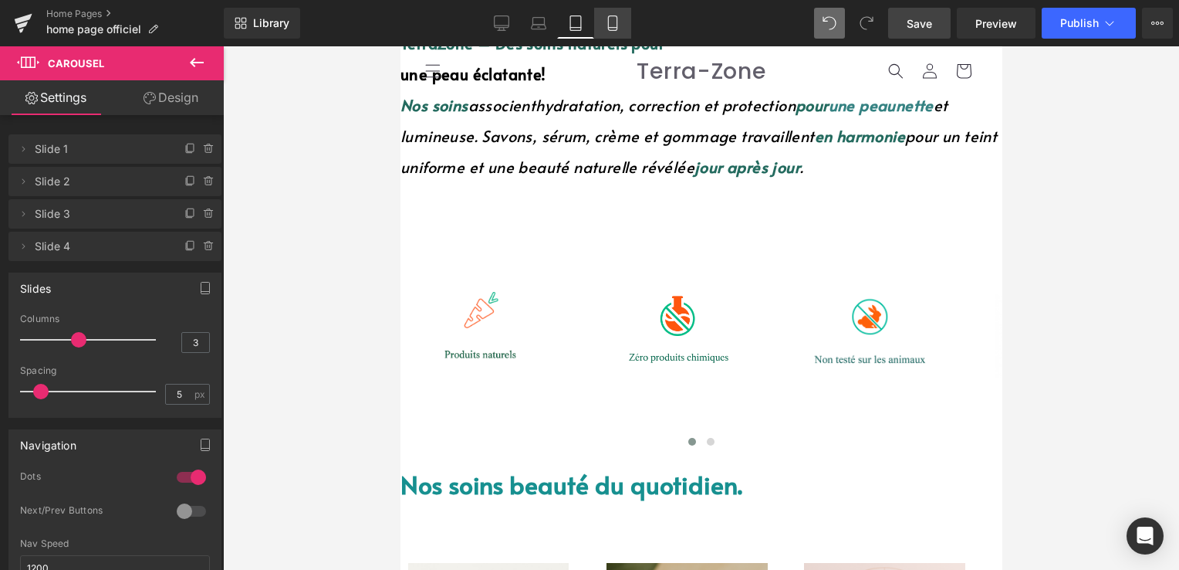
click at [611, 25] on icon at bounding box center [612, 22] width 15 height 15
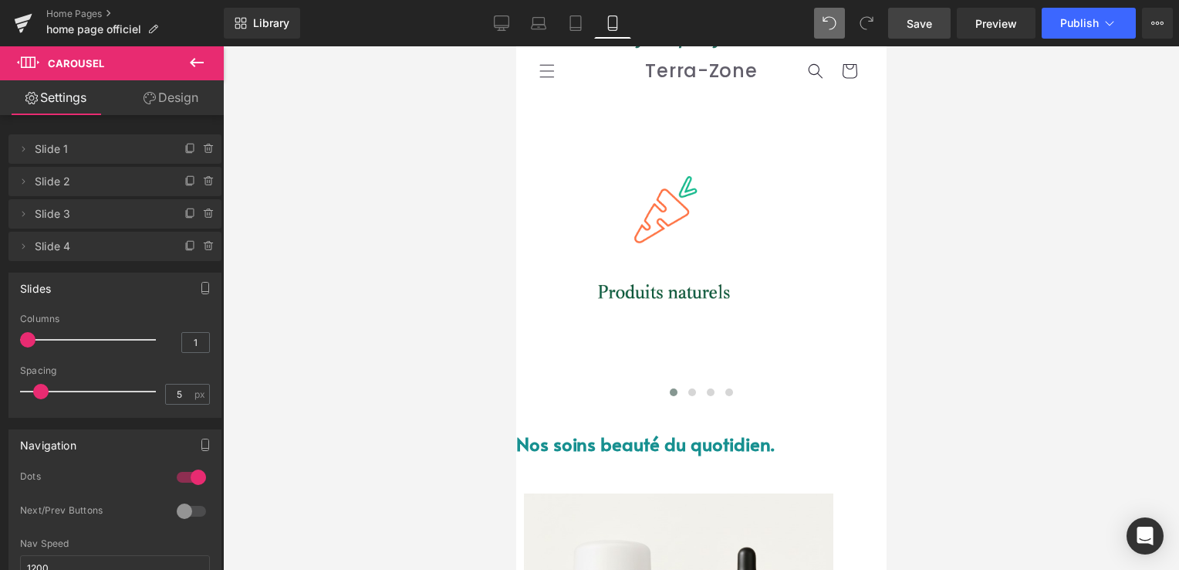
scroll to position [351, 0]
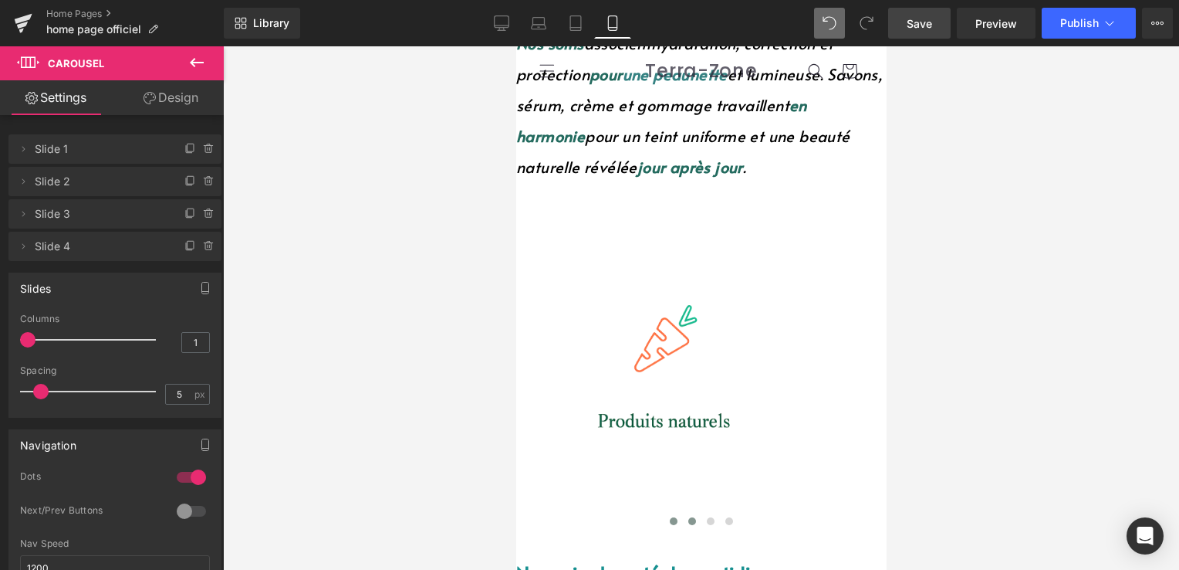
click at [683, 513] on button at bounding box center [691, 520] width 19 height 15
click at [706, 517] on span at bounding box center [710, 521] width 8 height 8
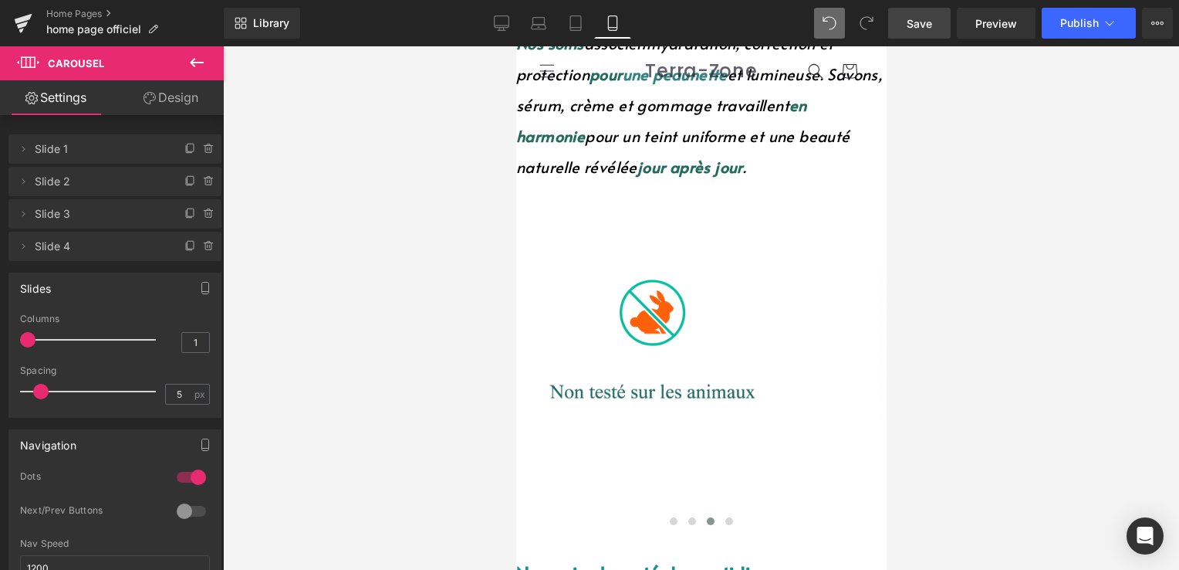
click at [692, 282] on img at bounding box center [642, 341] width 252 height 167
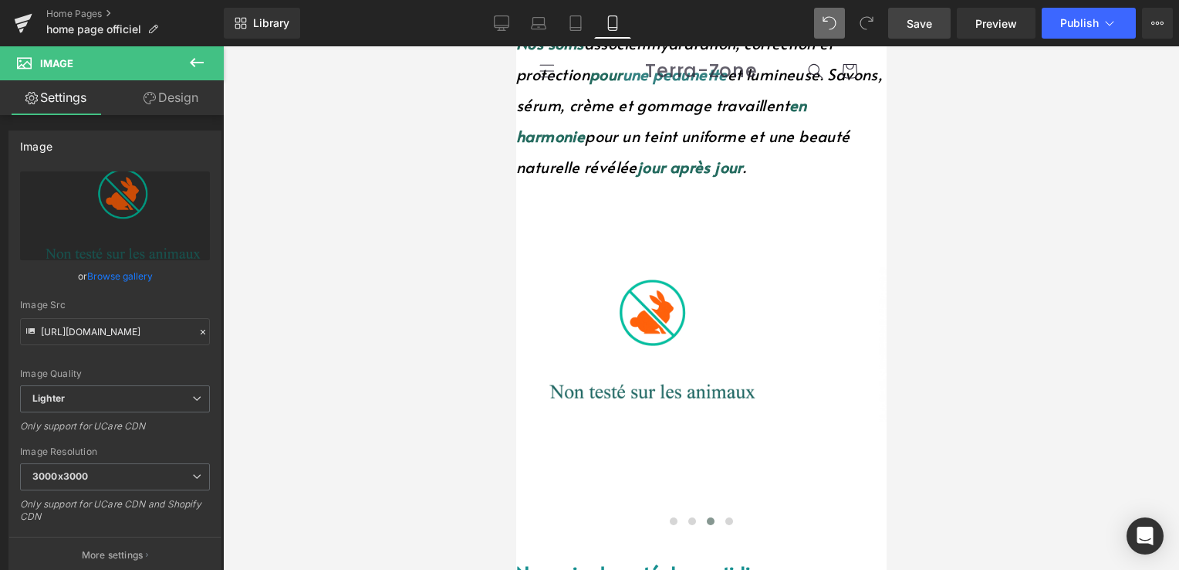
click at [179, 93] on link "Design" at bounding box center [171, 97] width 112 height 35
click at [0, 0] on div "Spacing" at bounding box center [0, 0] width 0 height 0
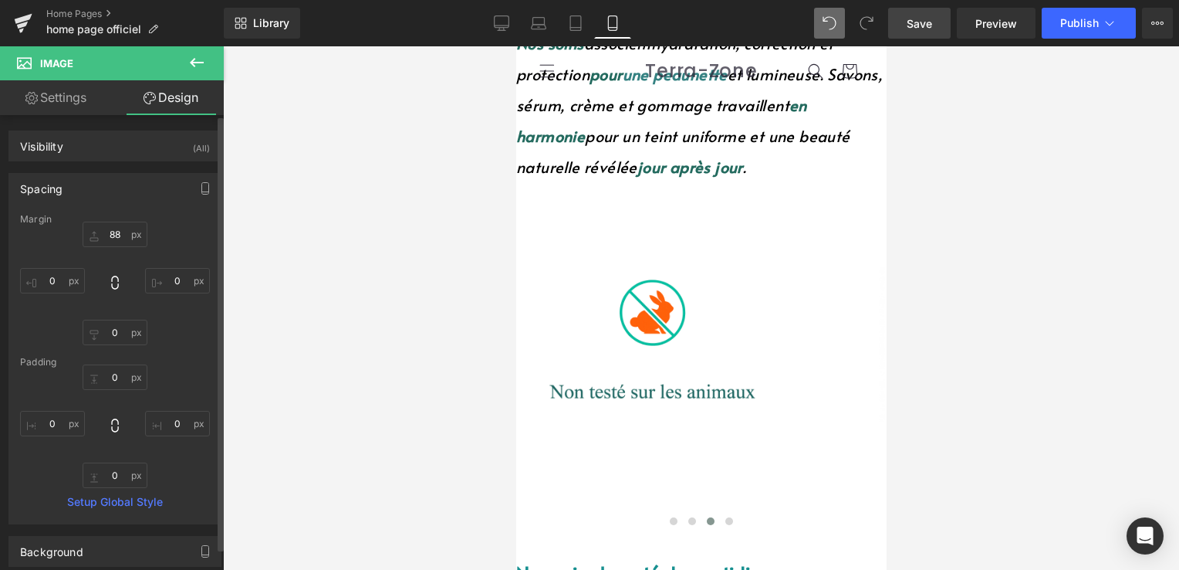
type input "88"
type input "0"
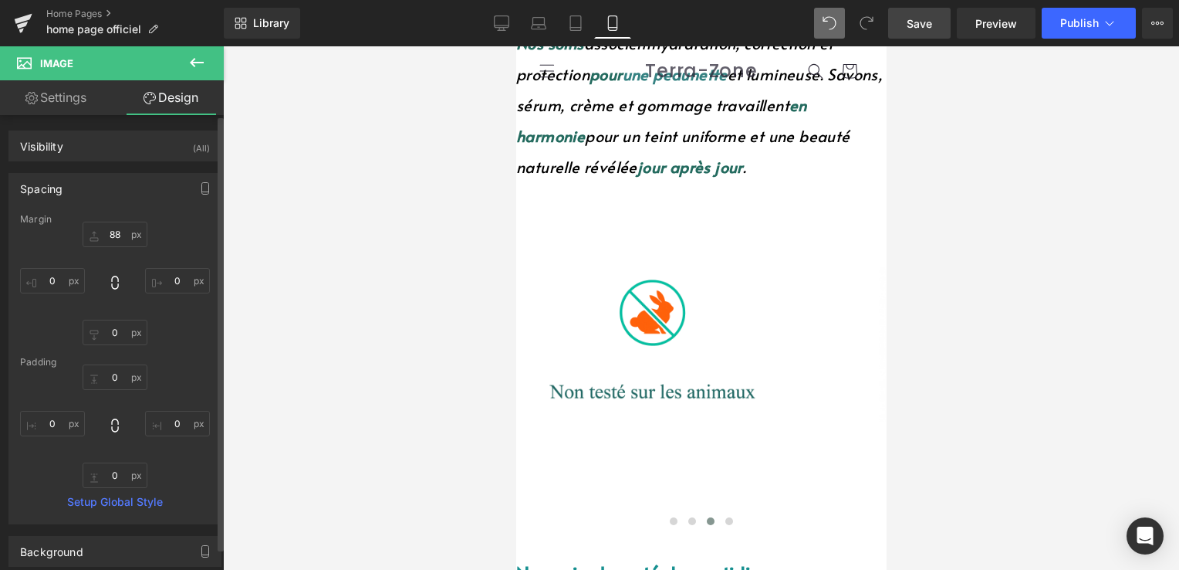
type input "0"
click at [124, 238] on input "88" at bounding box center [115, 234] width 65 height 25
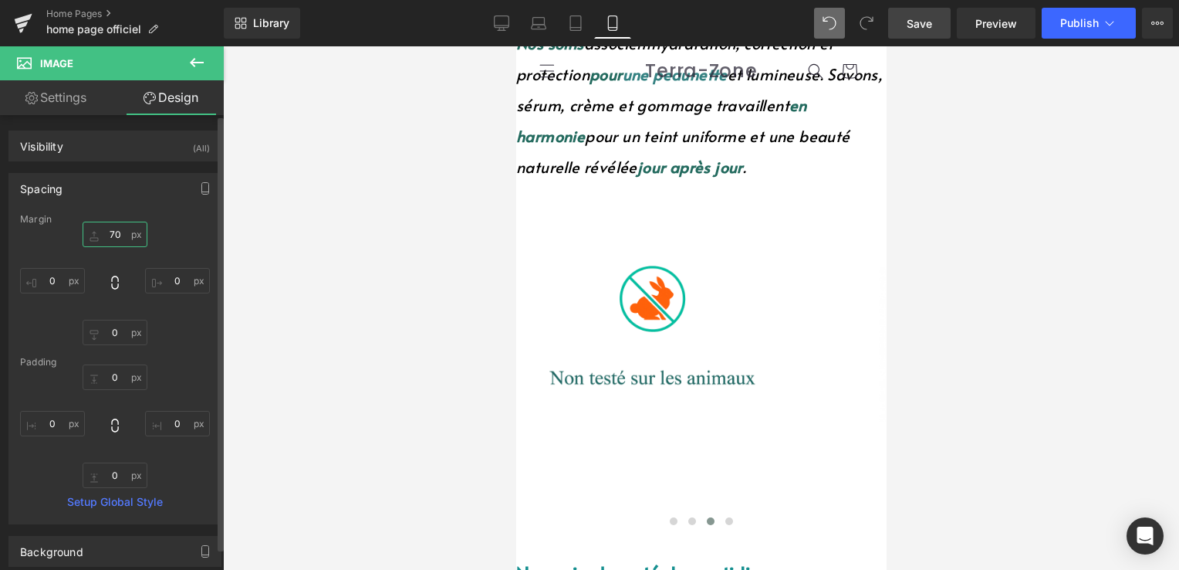
type input "7"
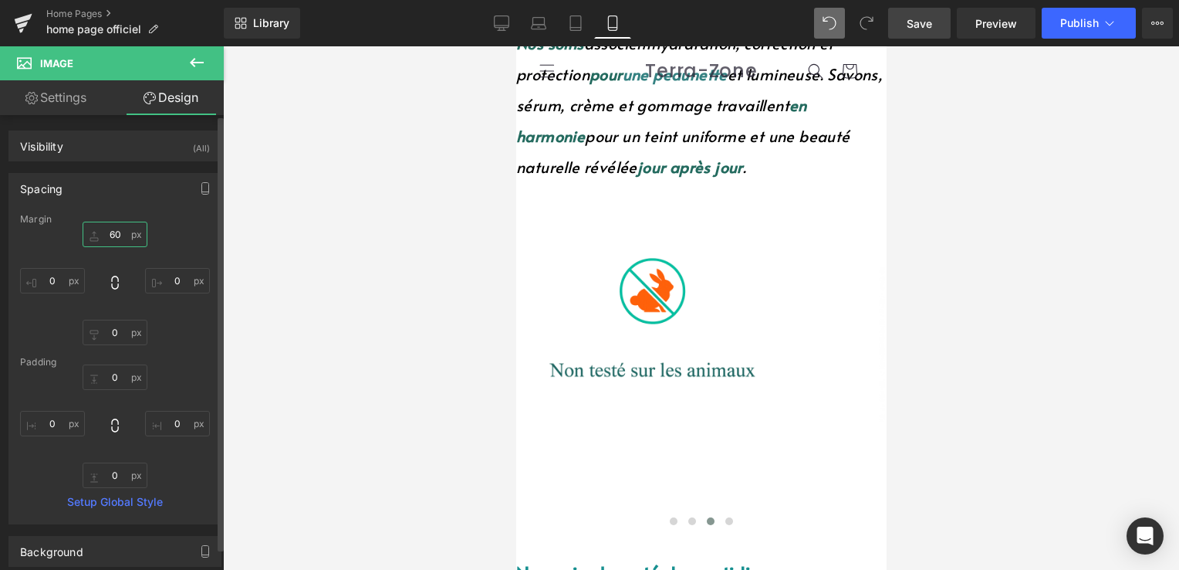
type input "6"
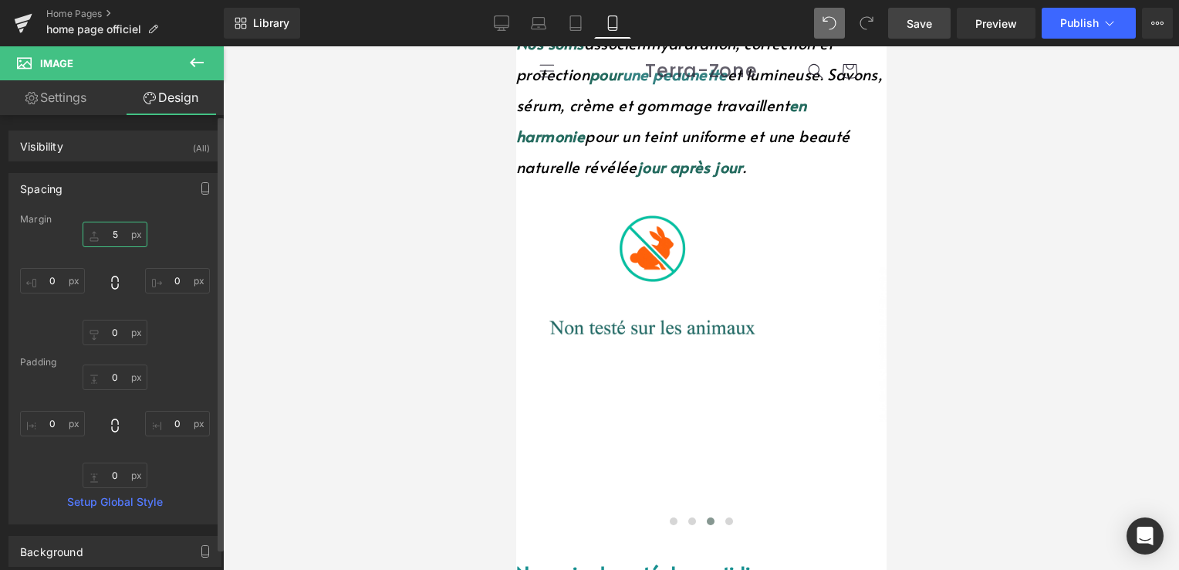
type input "50"
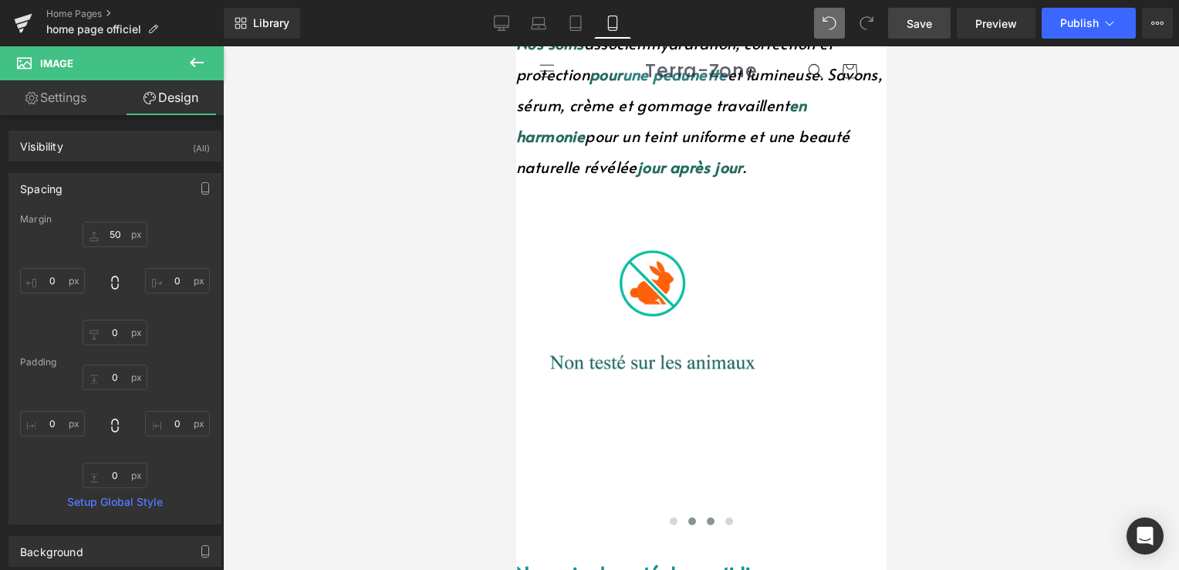
click at [688, 517] on span at bounding box center [692, 521] width 8 height 8
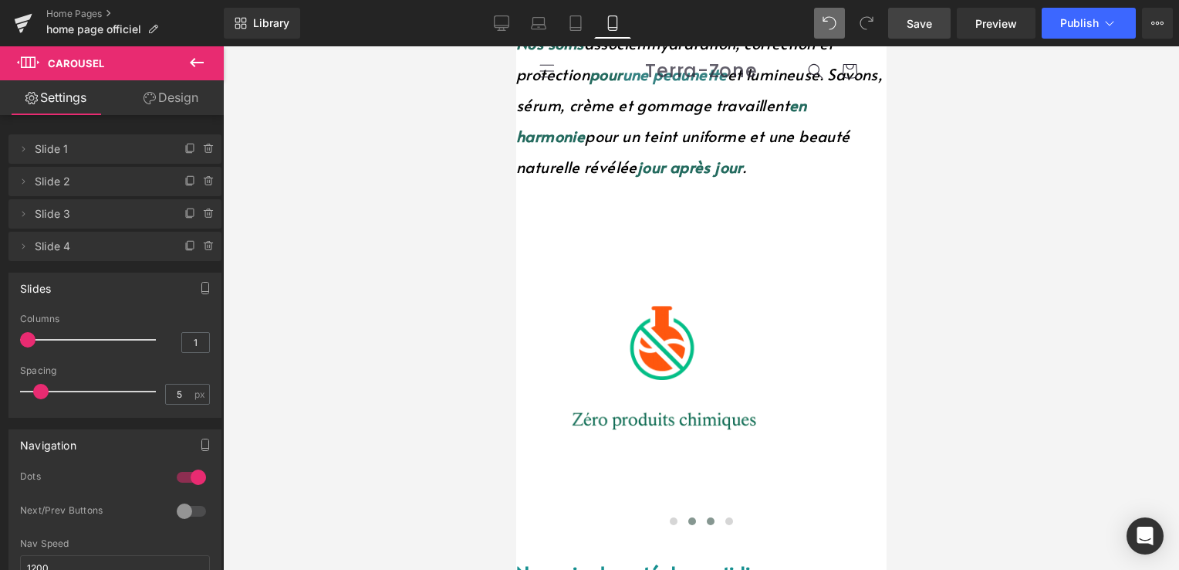
click at [706, 517] on span at bounding box center [710, 521] width 8 height 8
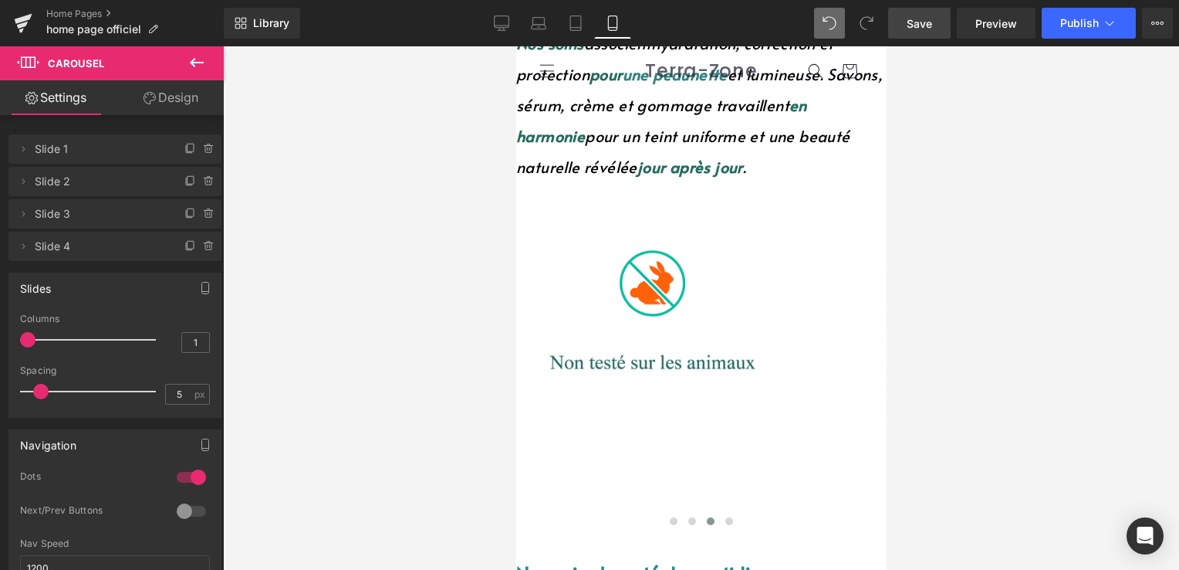
drag, startPoint x: 177, startPoint y: 98, endPoint x: 116, endPoint y: 178, distance: 100.8
click at [177, 98] on link "Design" at bounding box center [171, 97] width 112 height 35
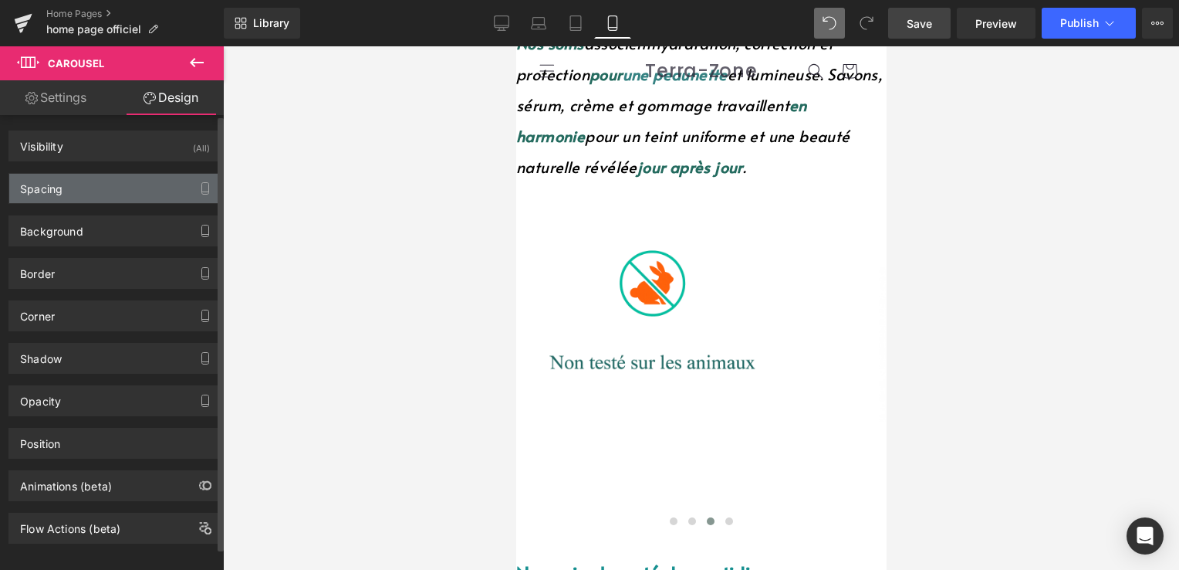
click at [116, 178] on div "Spacing" at bounding box center [114, 188] width 211 height 29
type input "0"
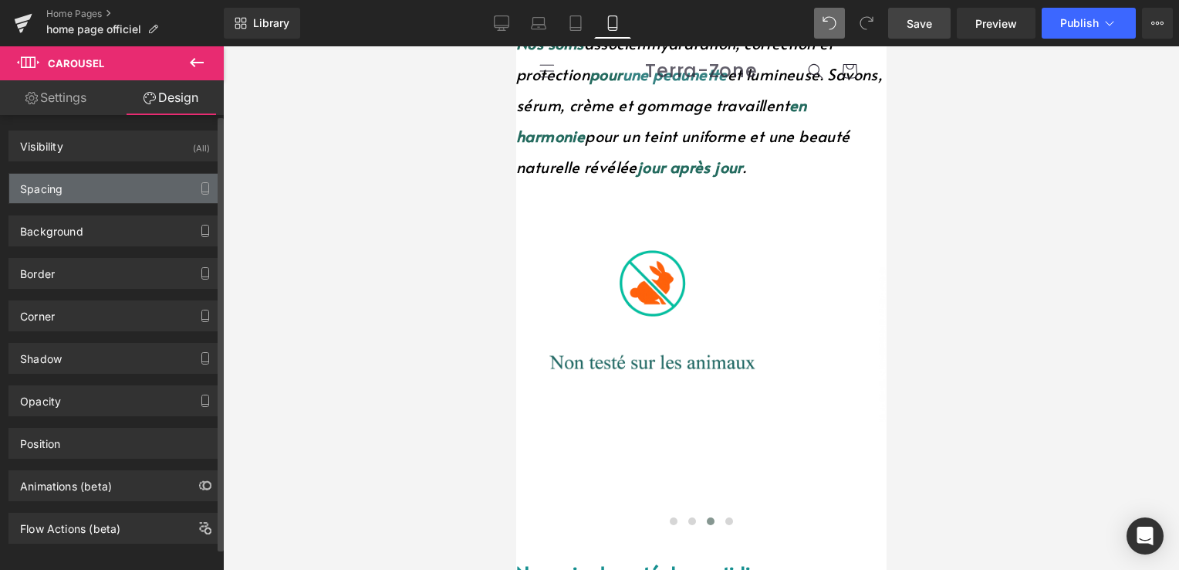
type input "0"
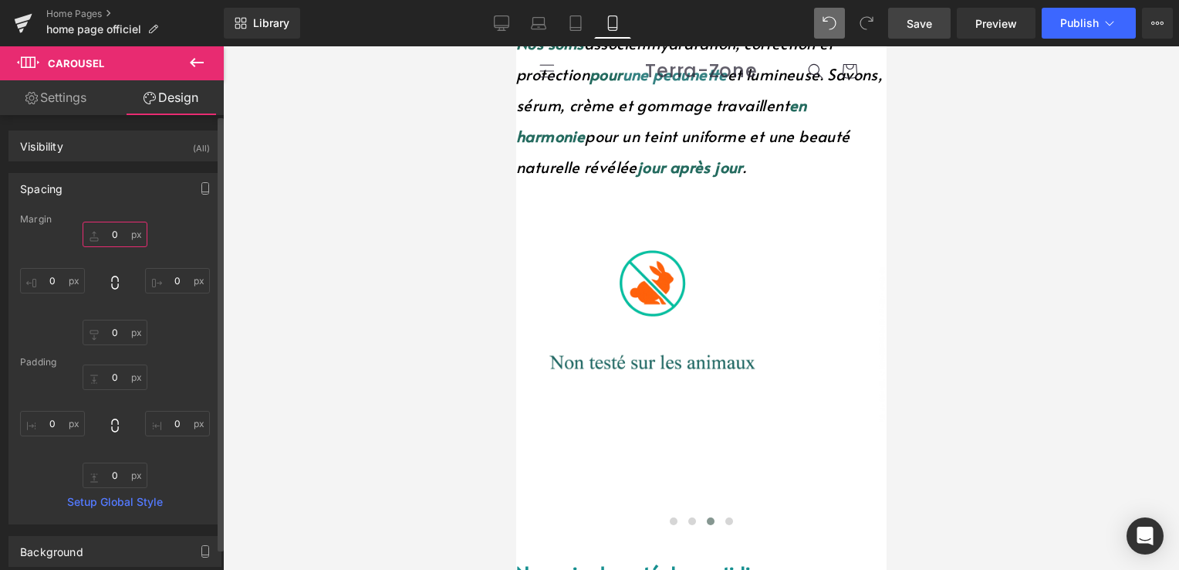
click at [124, 238] on input "0" at bounding box center [115, 234] width 65 height 25
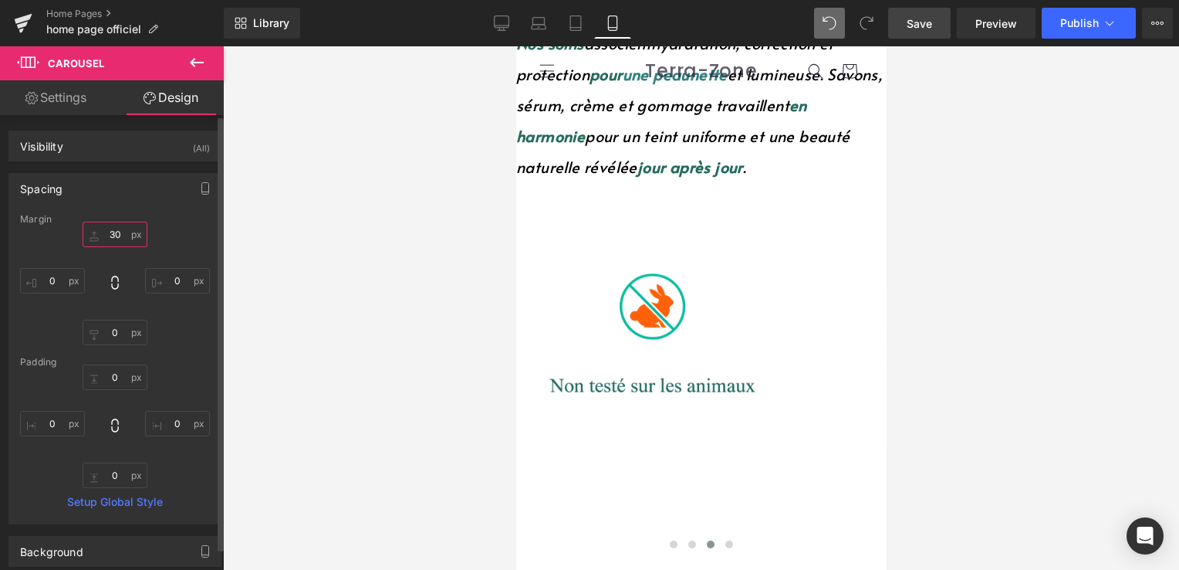
type input "3"
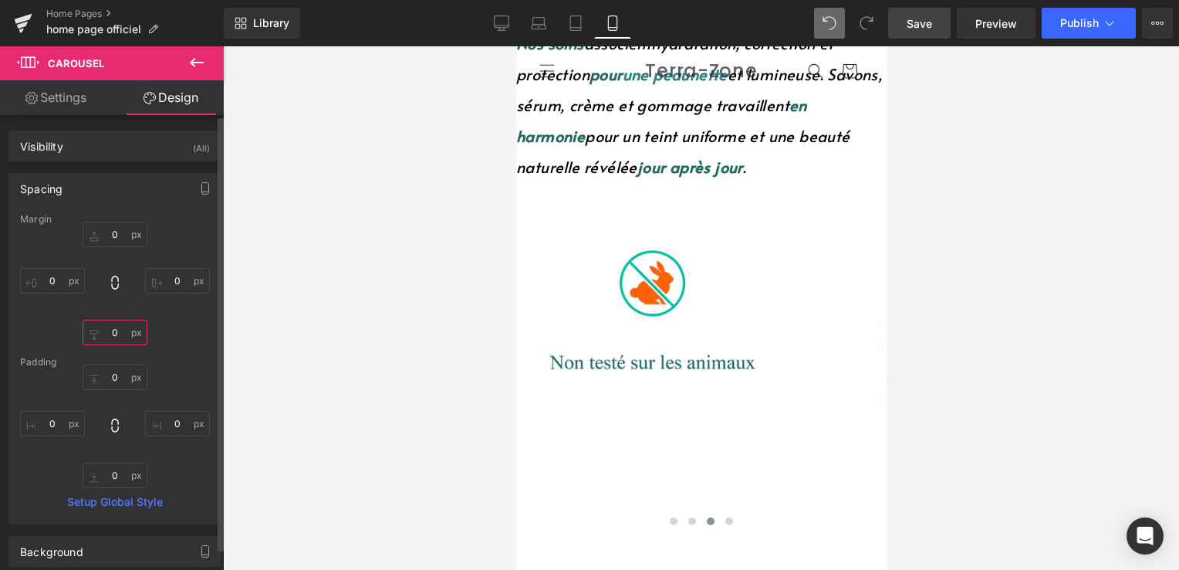
click at [114, 333] on input "0" at bounding box center [115, 332] width 65 height 25
type input "3"
click at [675, 513] on button at bounding box center [673, 520] width 19 height 15
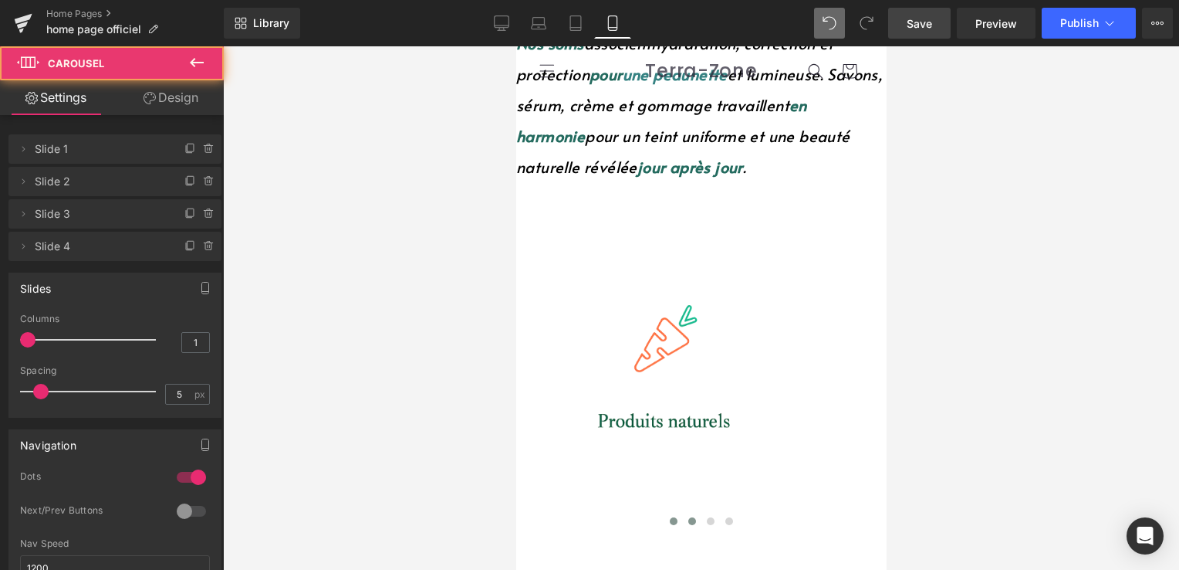
click at [692, 513] on button at bounding box center [691, 520] width 19 height 15
click at [708, 513] on button at bounding box center [710, 520] width 19 height 15
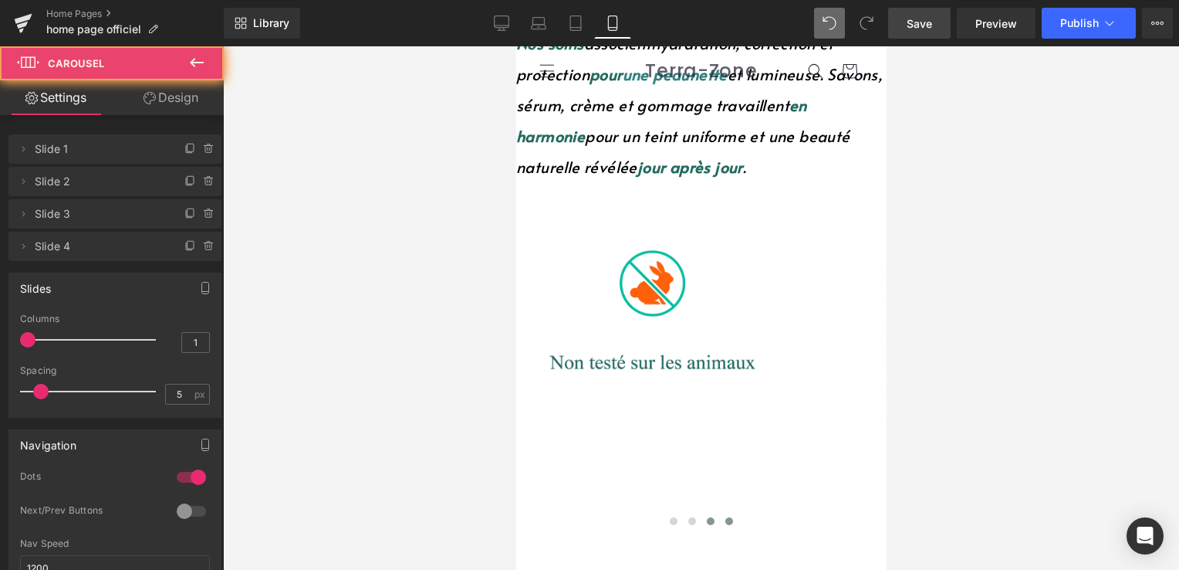
click at [724, 513] on button at bounding box center [728, 520] width 19 height 15
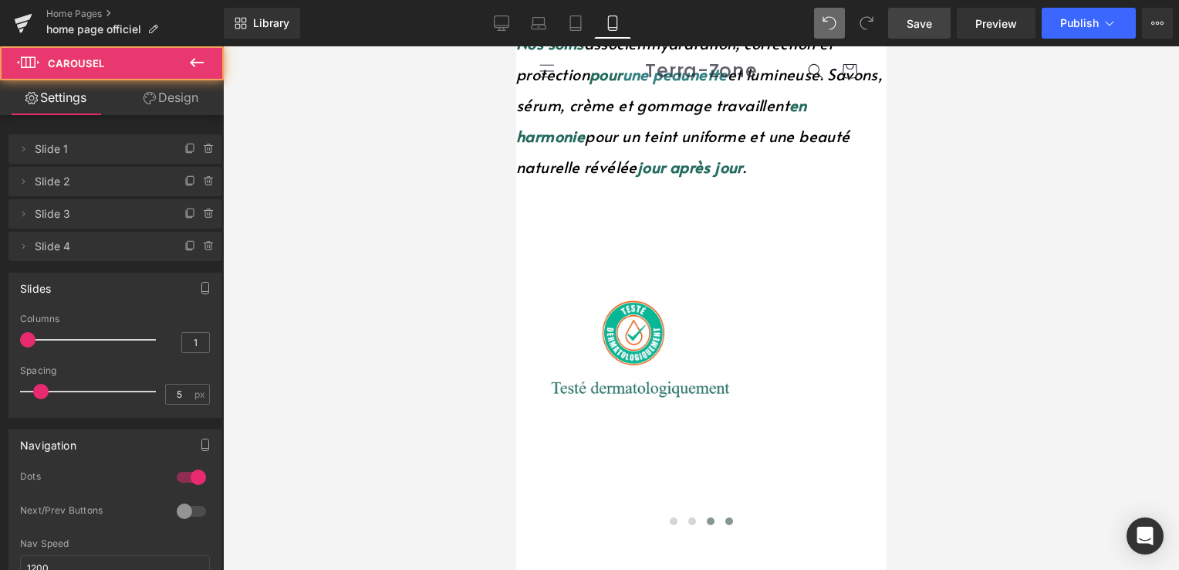
click at [706, 517] on span at bounding box center [710, 521] width 8 height 8
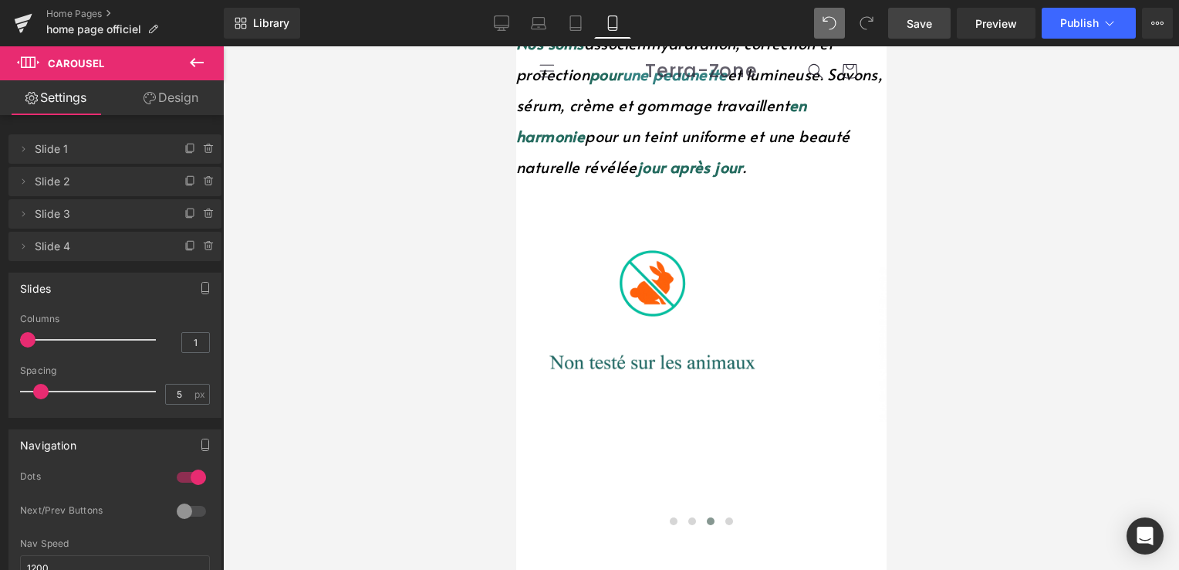
click at [661, 323] on img at bounding box center [642, 311] width 252 height 167
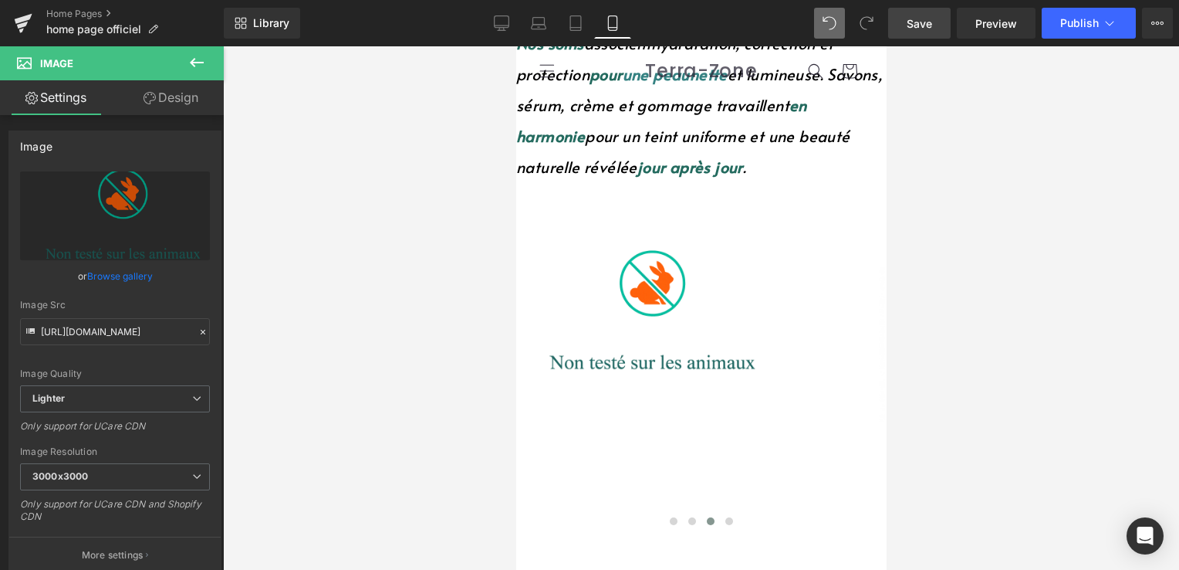
drag, startPoint x: 640, startPoint y: 380, endPoint x: 641, endPoint y: 391, distance: 10.8
click at [641, 391] on div "Image Image Image Image" at bounding box center [515, 361] width 1451 height 343
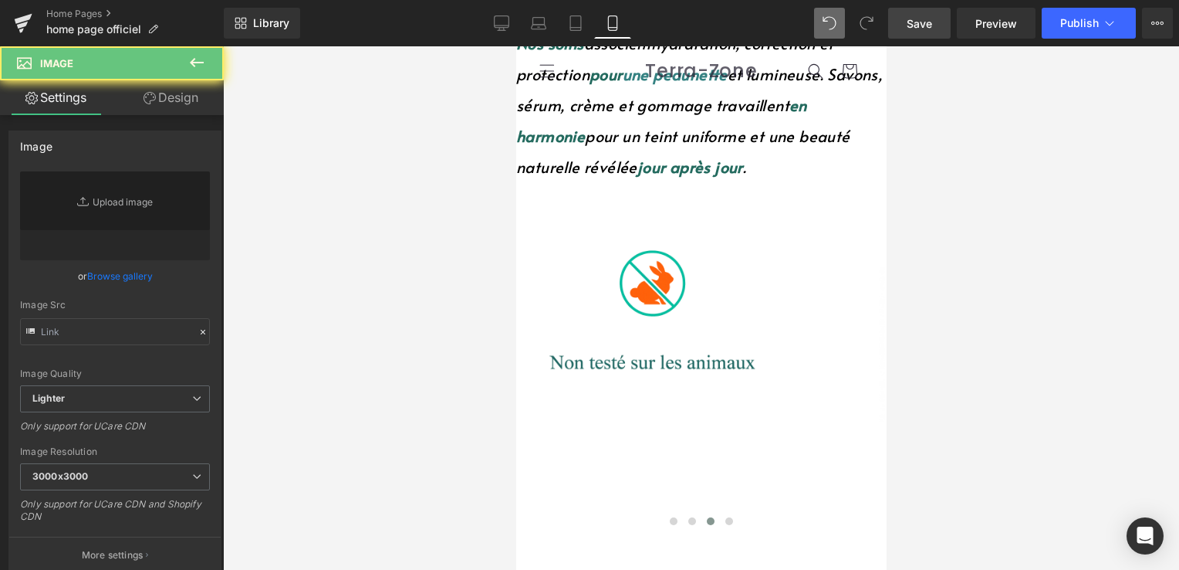
type input "https://ucarecdn.com/2db38f2e-b93b-405b-bafc-fc9555bba138/-/format/auto/-/previ…"
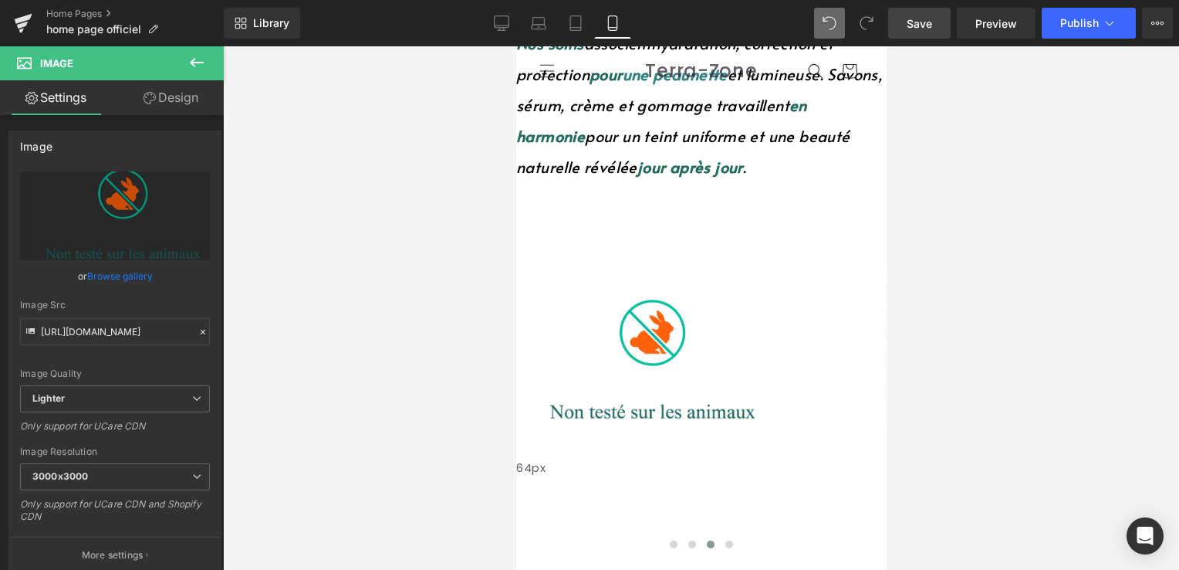
drag, startPoint x: 627, startPoint y: 212, endPoint x: 631, endPoint y: 262, distance: 49.5
click at [631, 457] on div "64px" at bounding box center [695, 481] width 359 height 49
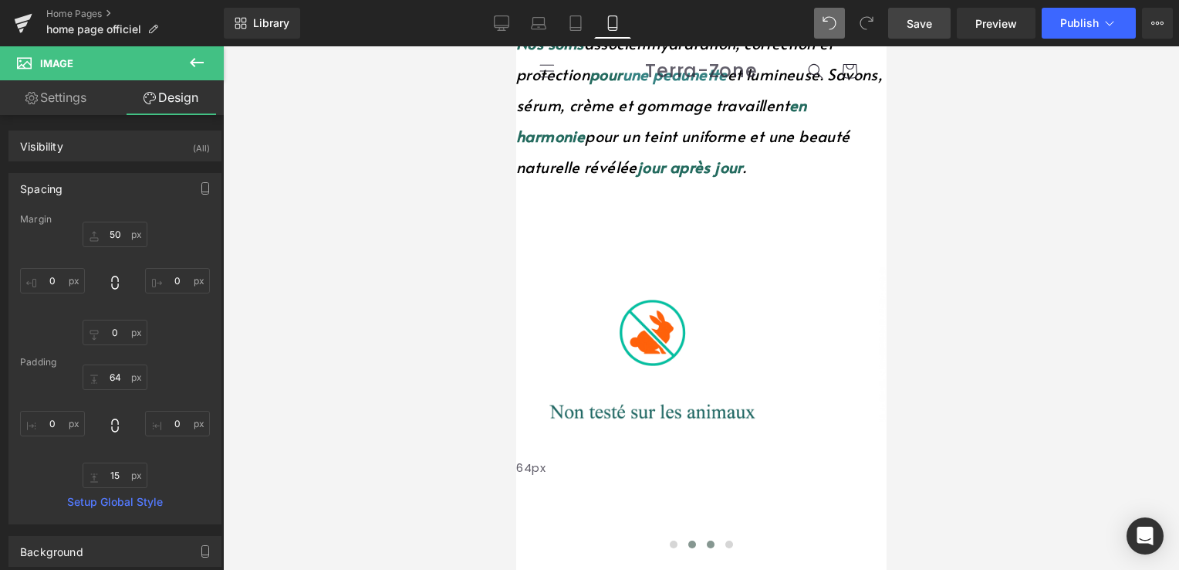
click at [682, 536] on button at bounding box center [691, 543] width 19 height 15
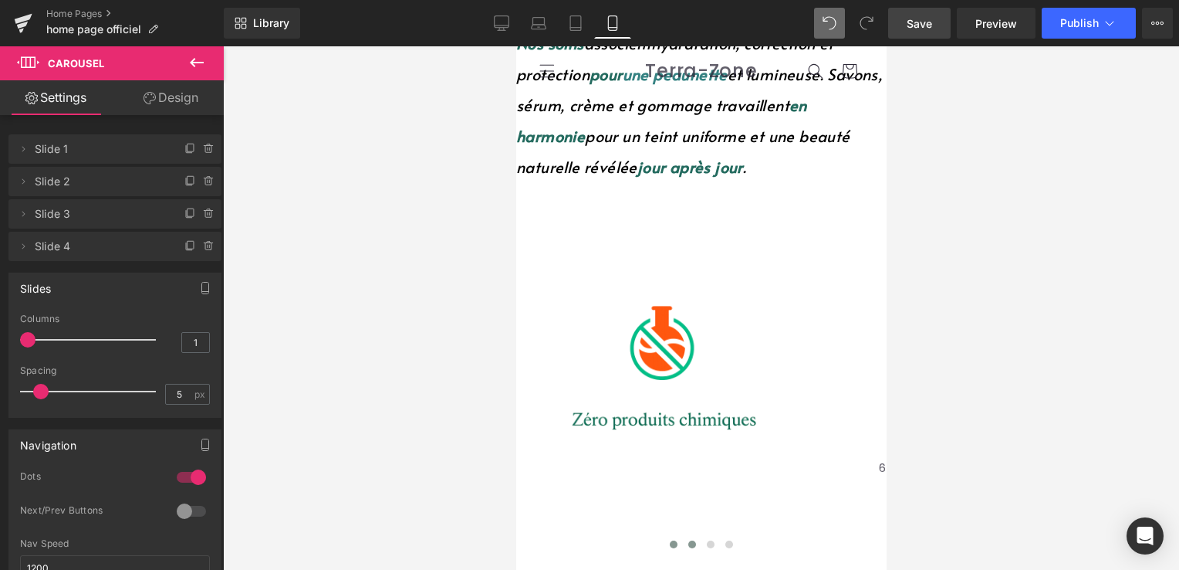
click at [669, 540] on span at bounding box center [673, 544] width 8 height 8
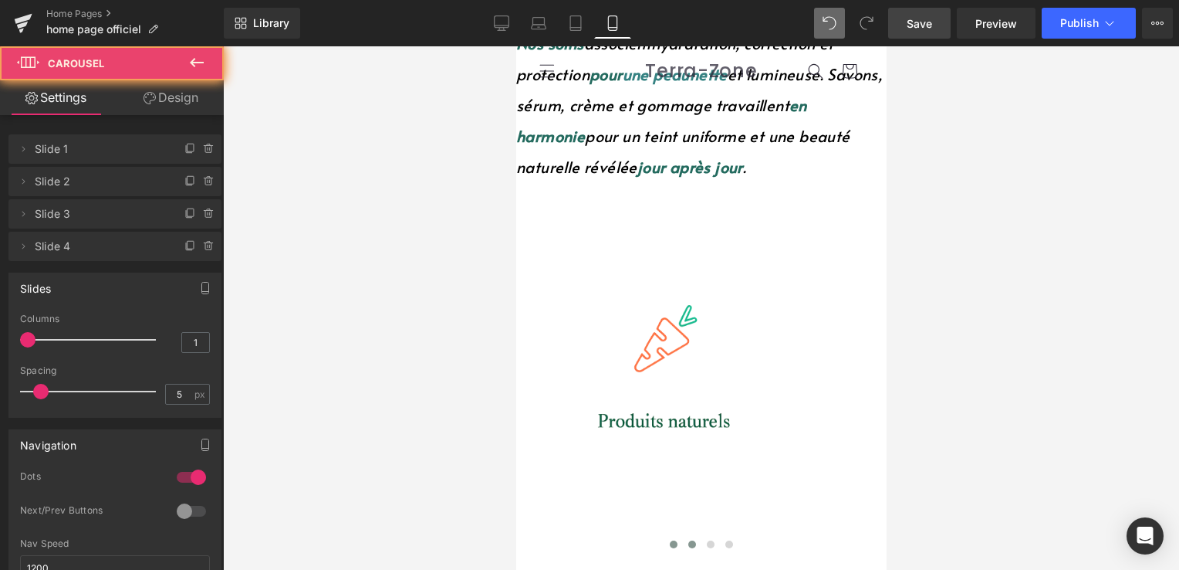
click at [688, 540] on span at bounding box center [692, 544] width 8 height 8
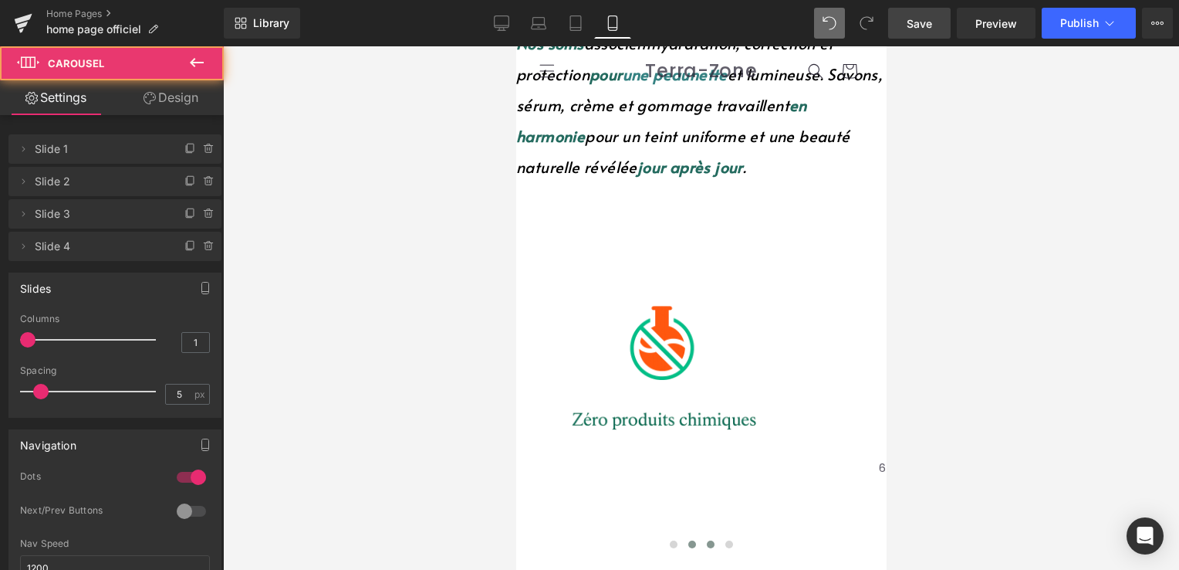
click at [701, 536] on button at bounding box center [710, 543] width 19 height 15
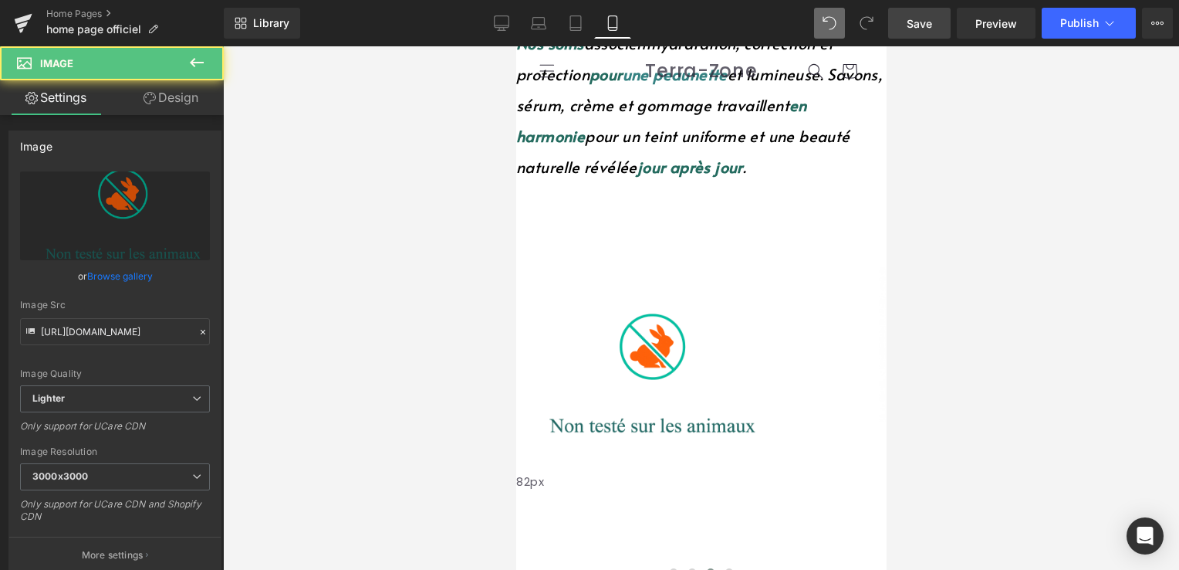
drag, startPoint x: 631, startPoint y: 218, endPoint x: 634, endPoint y: 232, distance: 14.2
click at [634, 471] on div "82px" at bounding box center [695, 502] width 359 height 63
click at [686, 564] on button at bounding box center [691, 571] width 19 height 15
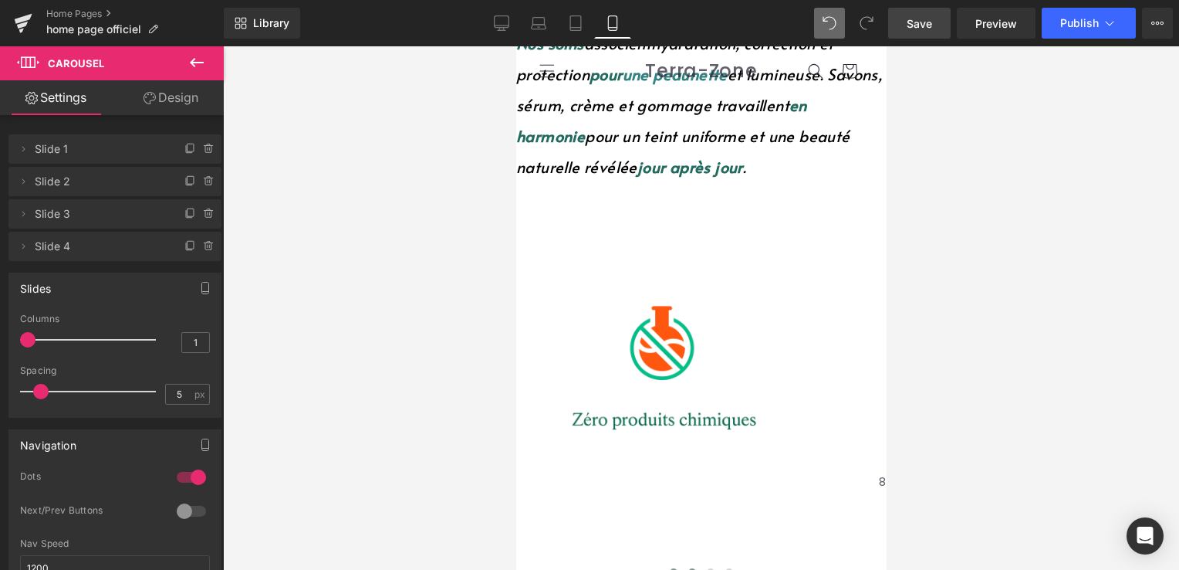
click at [665, 564] on button at bounding box center [673, 571] width 19 height 15
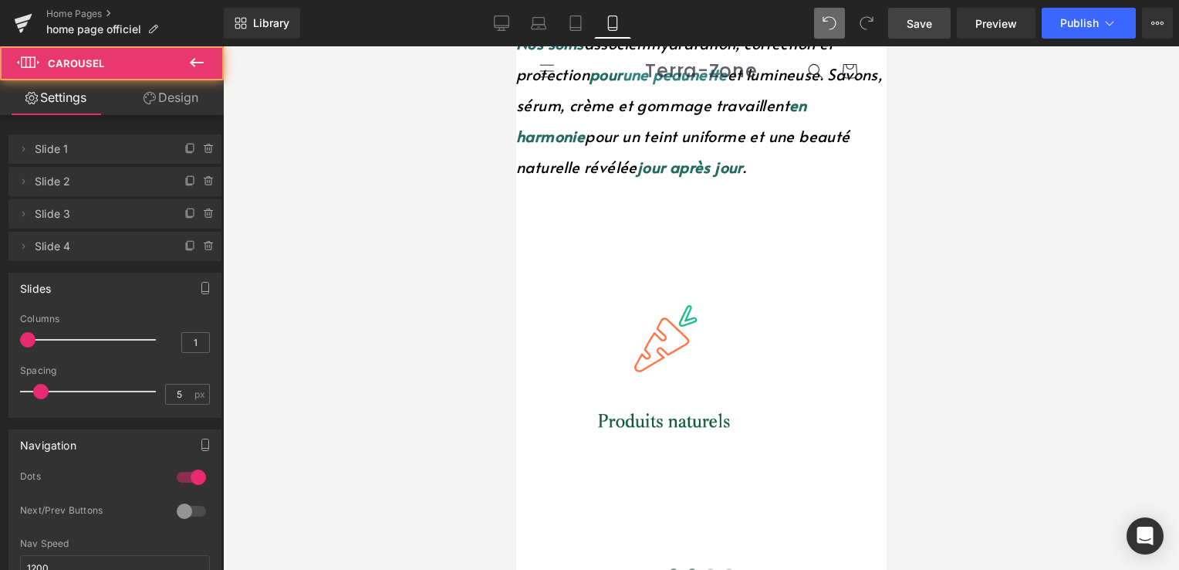
click at [688, 568] on span at bounding box center [692, 572] width 8 height 8
click at [706, 568] on span at bounding box center [710, 572] width 8 height 8
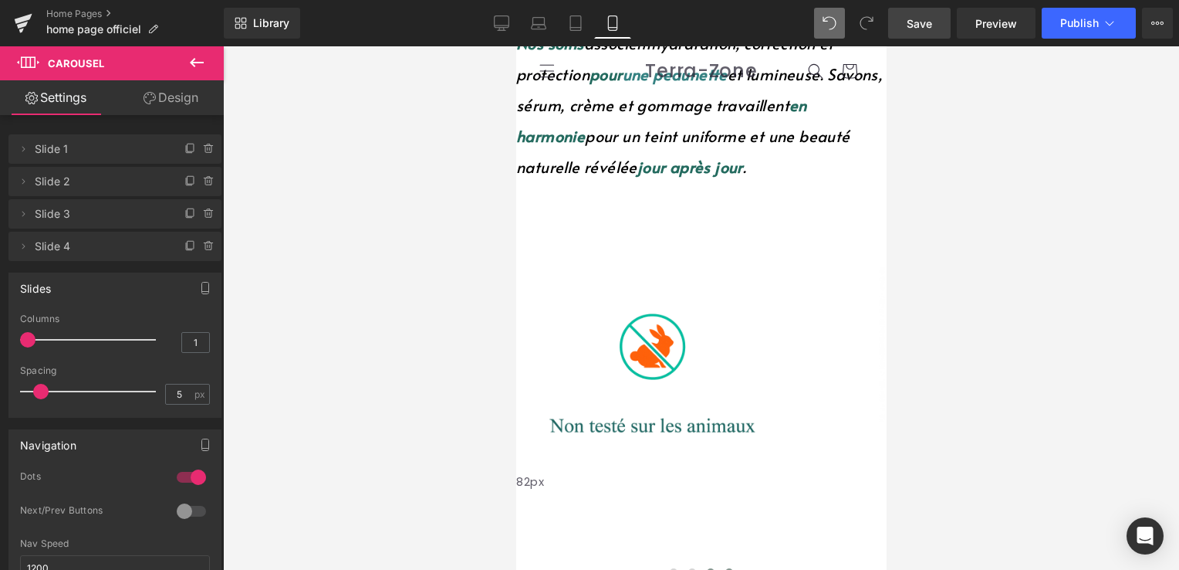
click at [725, 568] on span at bounding box center [729, 572] width 8 height 8
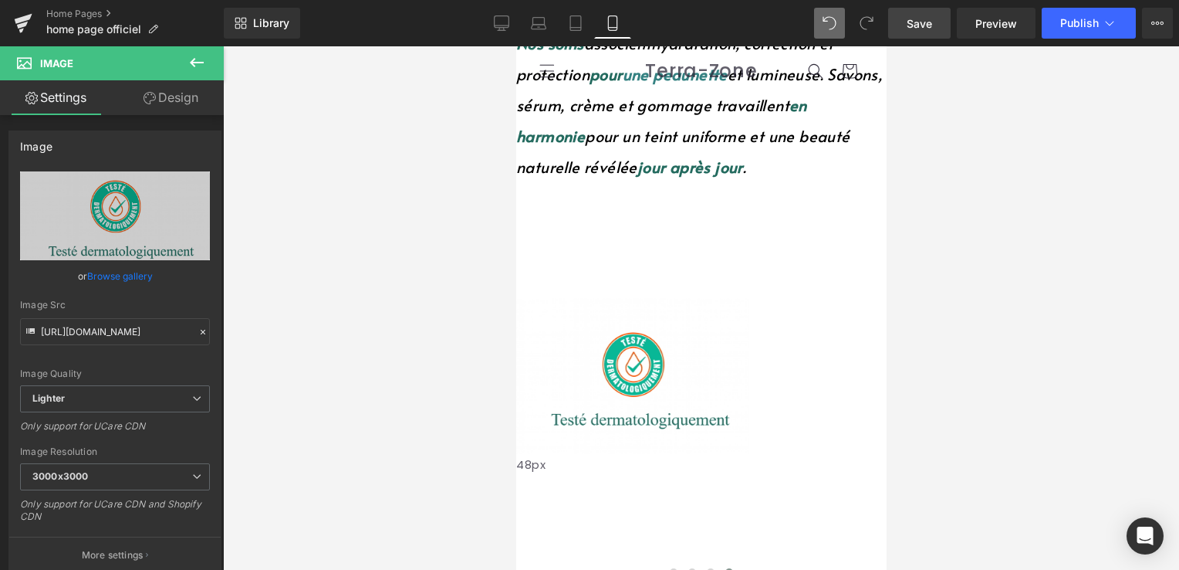
drag, startPoint x: 675, startPoint y: 247, endPoint x: 681, endPoint y: 279, distance: 32.1
click at [681, 454] on div "48px" at bounding box center [695, 472] width 359 height 37
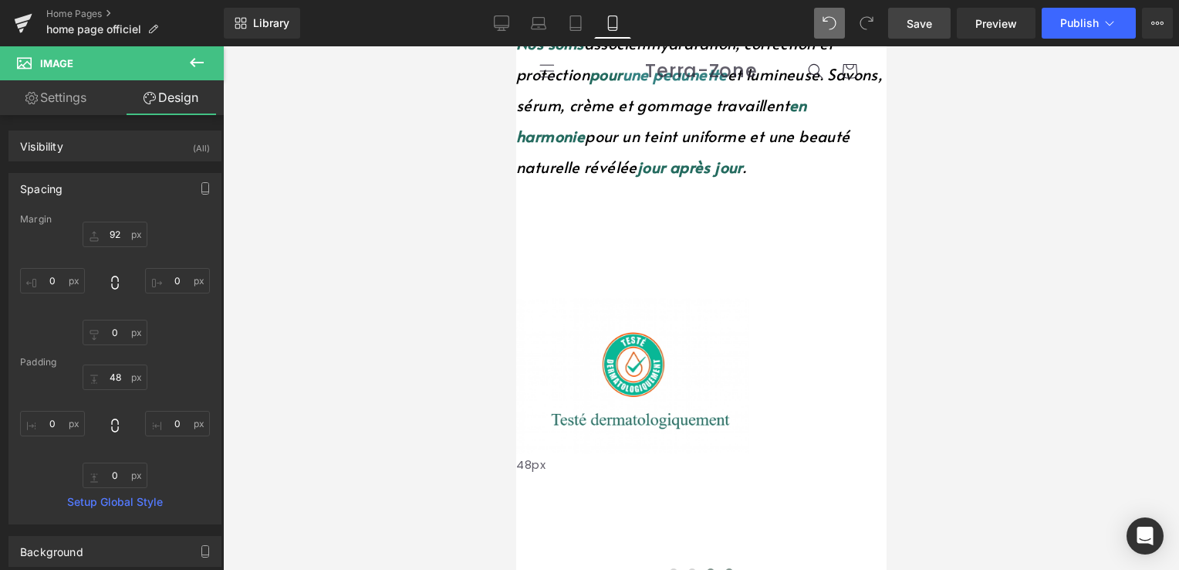
click at [701, 564] on button at bounding box center [710, 571] width 19 height 15
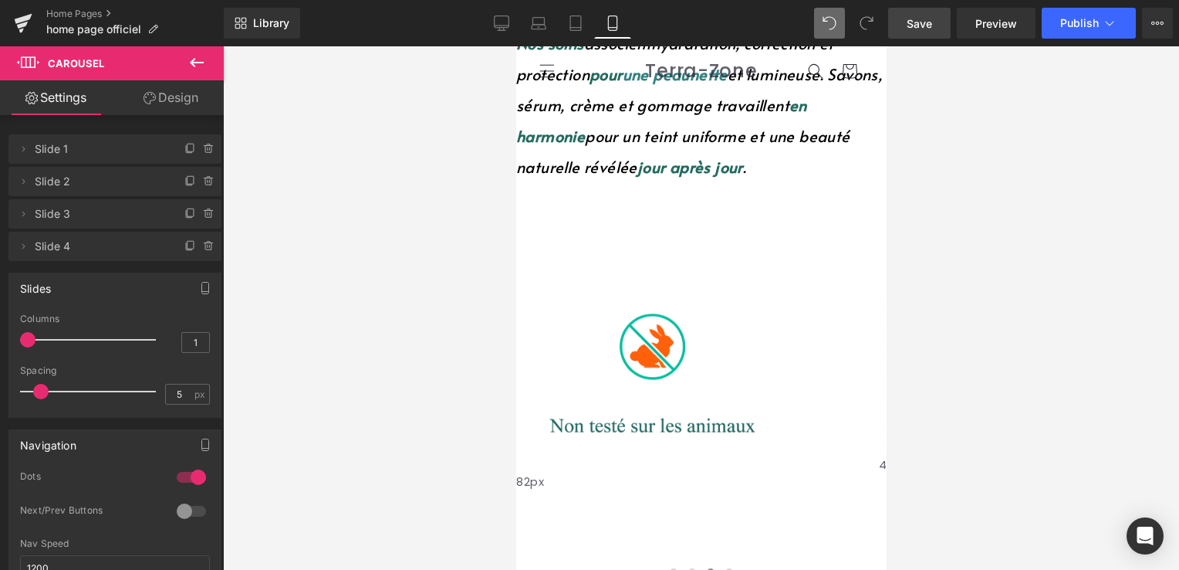
click at [721, 564] on button at bounding box center [728, 571] width 19 height 15
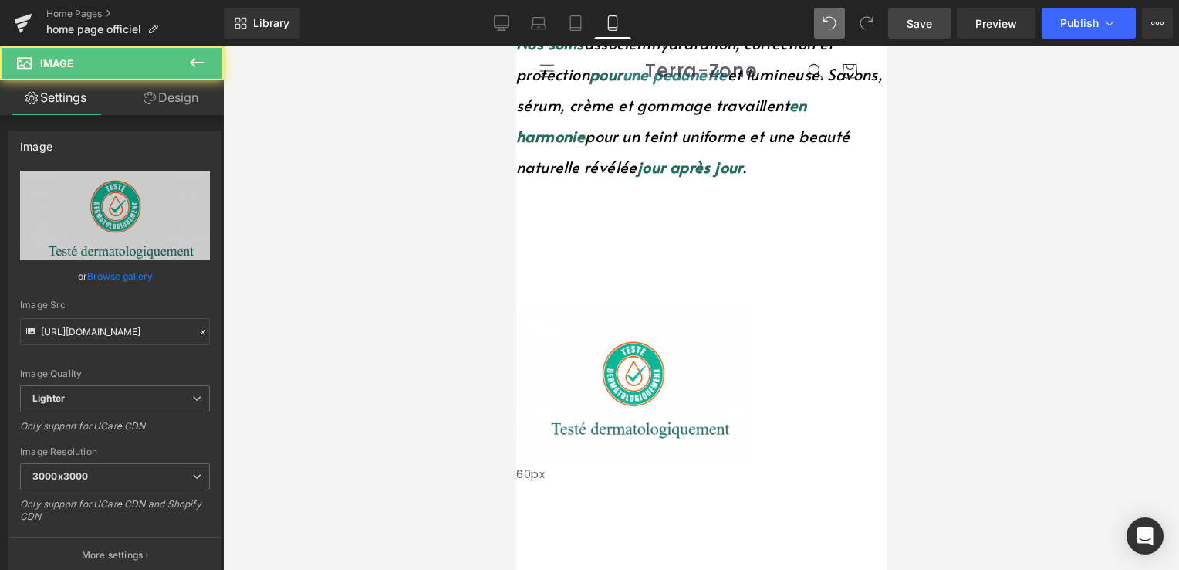
click at [663, 463] on div "60px" at bounding box center [695, 486] width 359 height 46
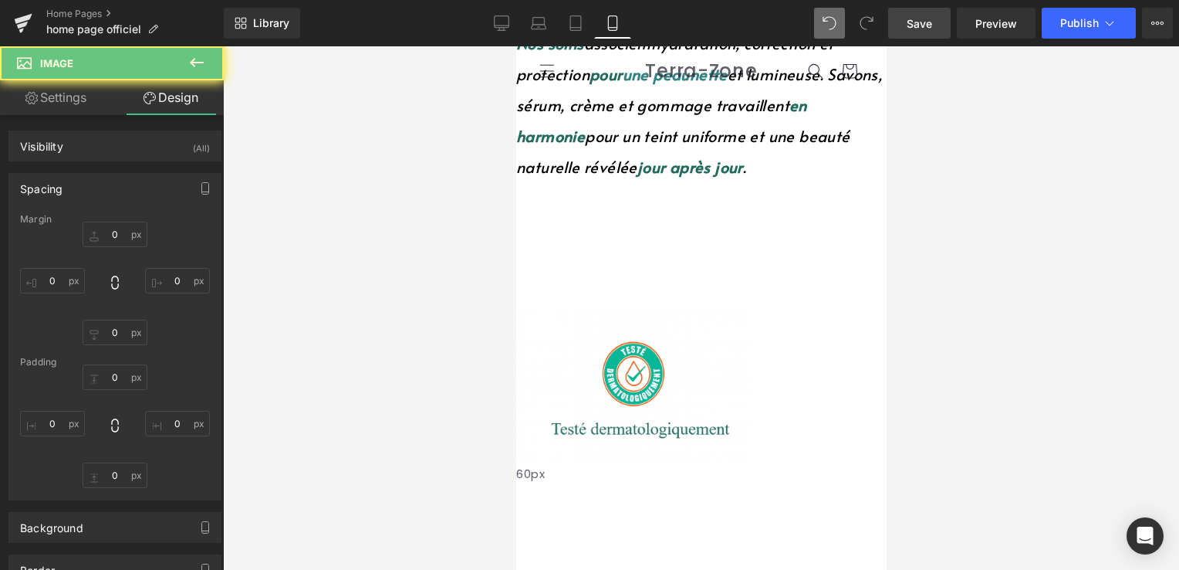
click at [701, 566] on button at bounding box center [710, 573] width 19 height 15
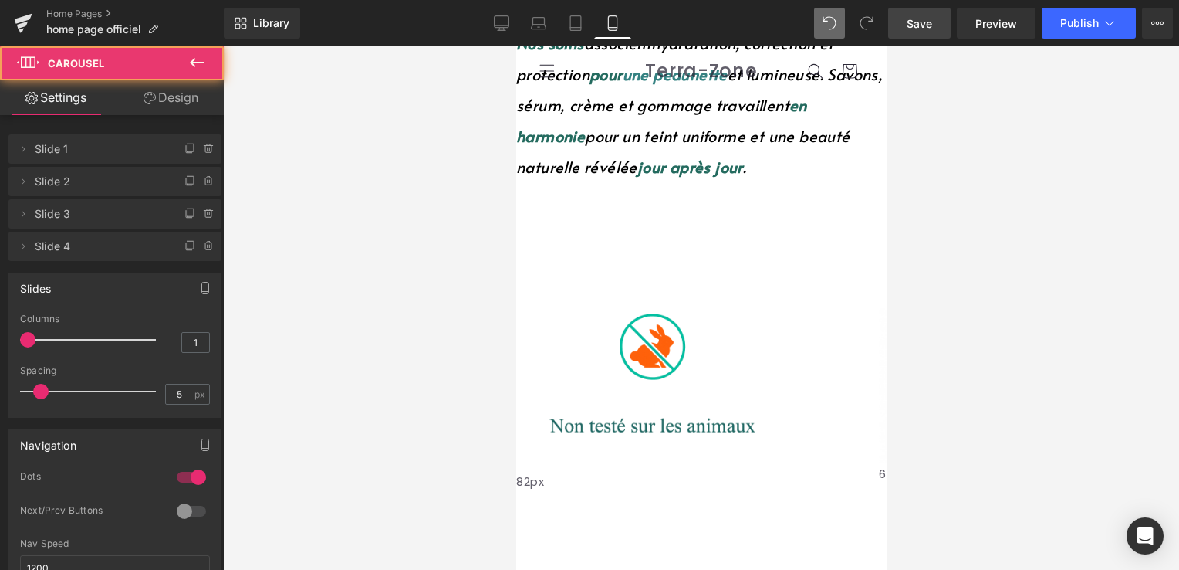
click at [725, 569] on span at bounding box center [729, 574] width 8 height 8
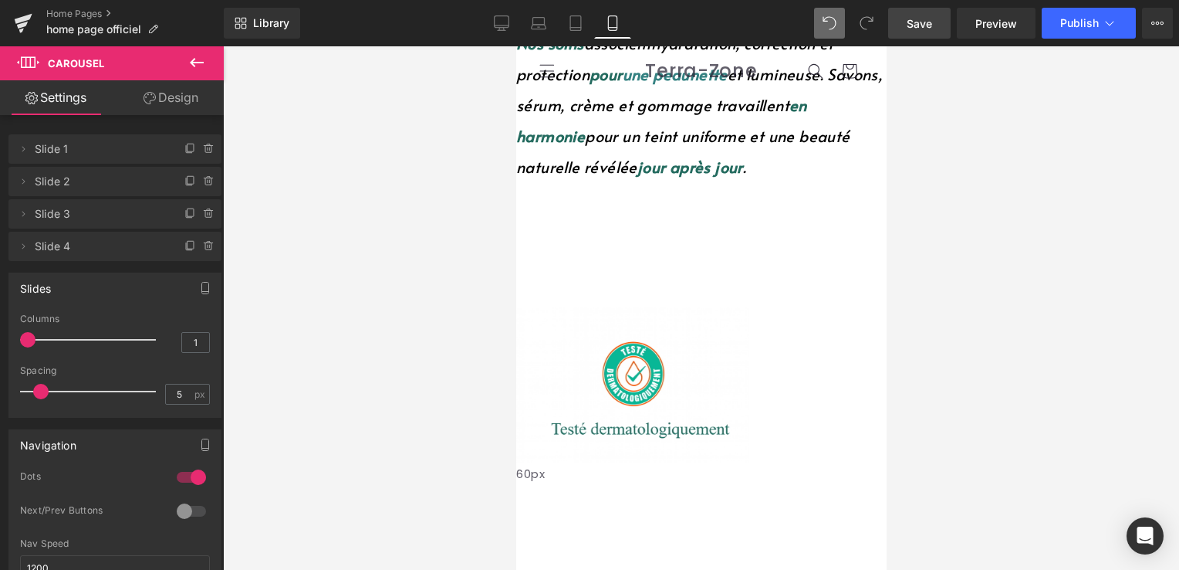
click at [706, 569] on span at bounding box center [710, 574] width 8 height 8
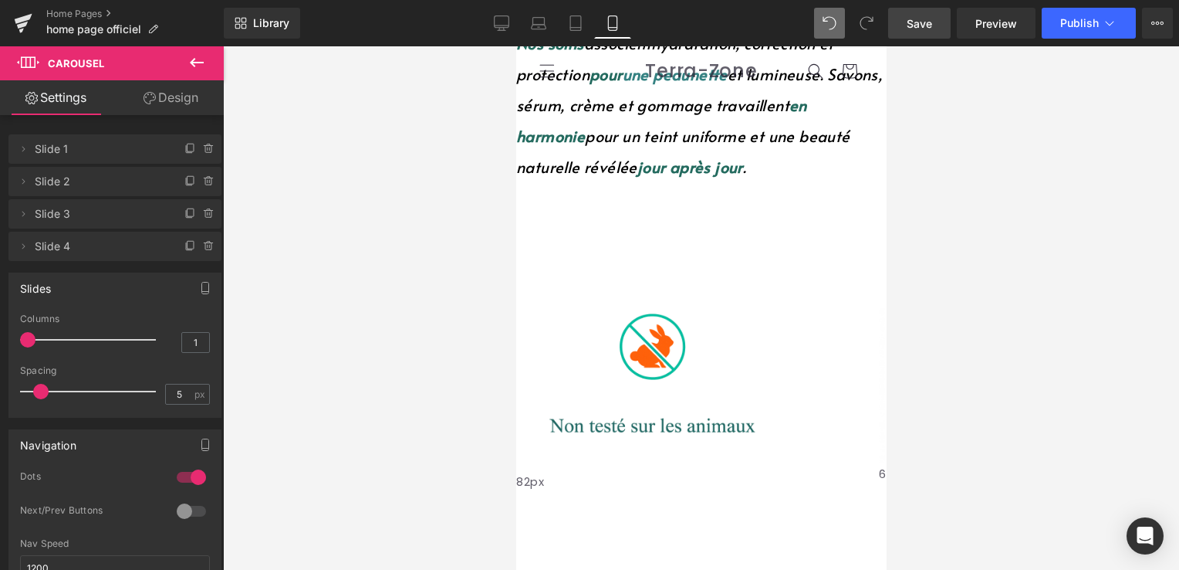
click at [688, 569] on span at bounding box center [692, 574] width 8 height 8
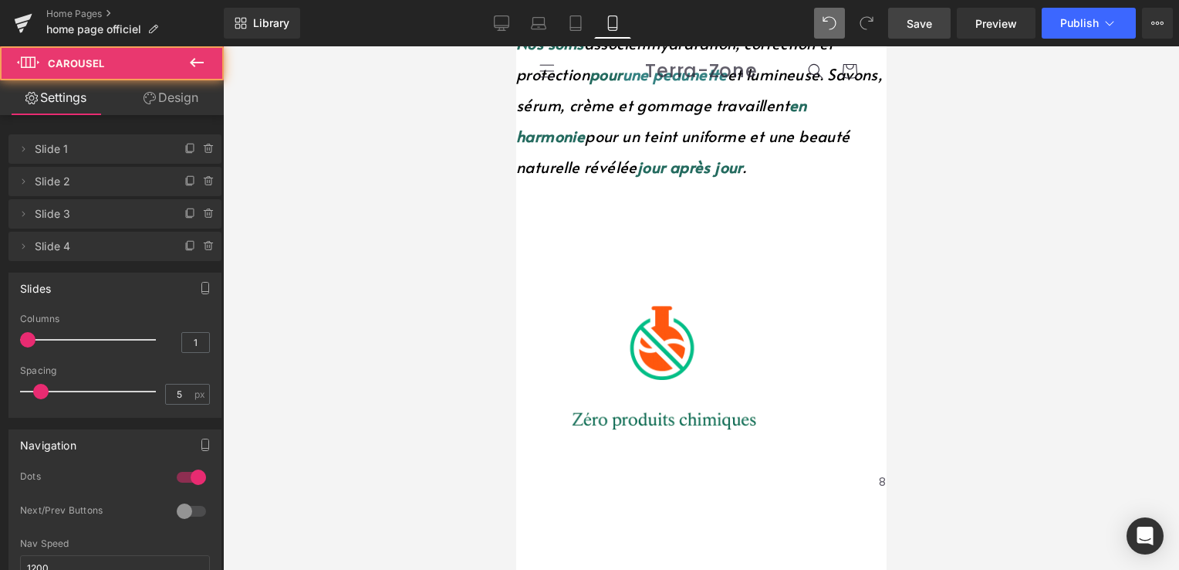
click at [669, 569] on span at bounding box center [673, 574] width 8 height 8
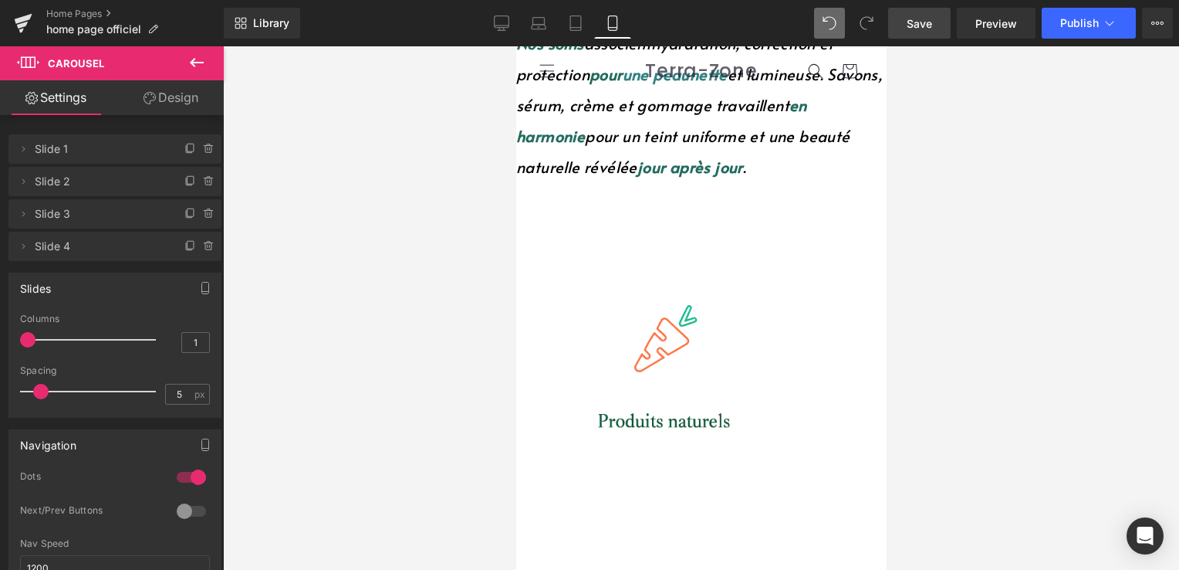
drag, startPoint x: 918, startPoint y: 14, endPoint x: 41, endPoint y: 296, distance: 920.9
click at [918, 15] on span "Save" at bounding box center [919, 23] width 25 height 16
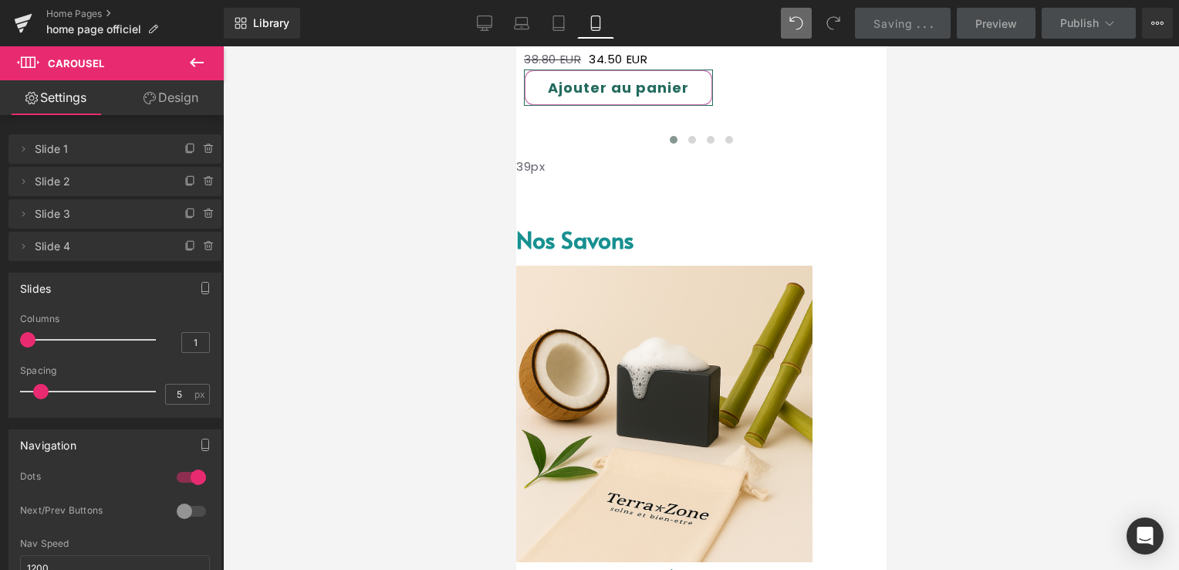
scroll to position [1354, 0]
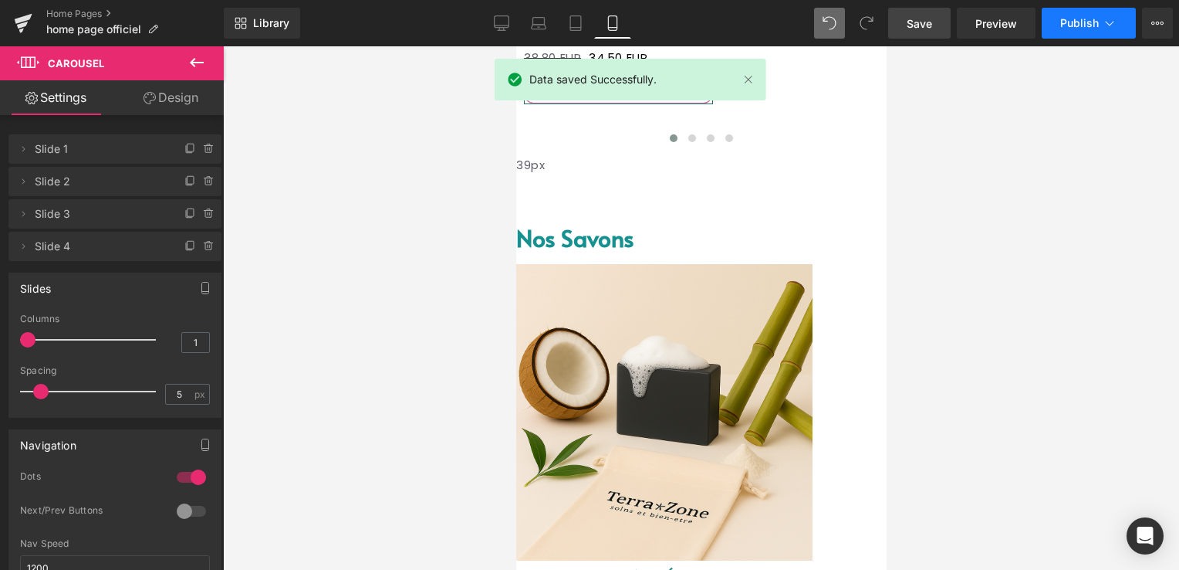
click at [1061, 18] on span "Publish" at bounding box center [1079, 23] width 39 height 12
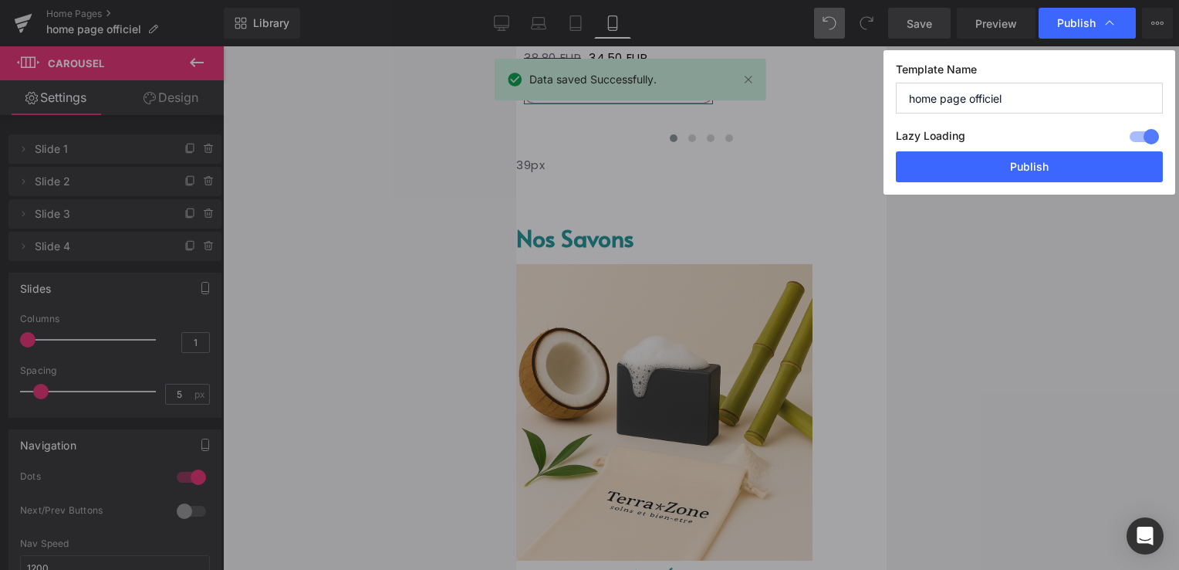
click at [993, 166] on button "Publish" at bounding box center [1029, 166] width 267 height 31
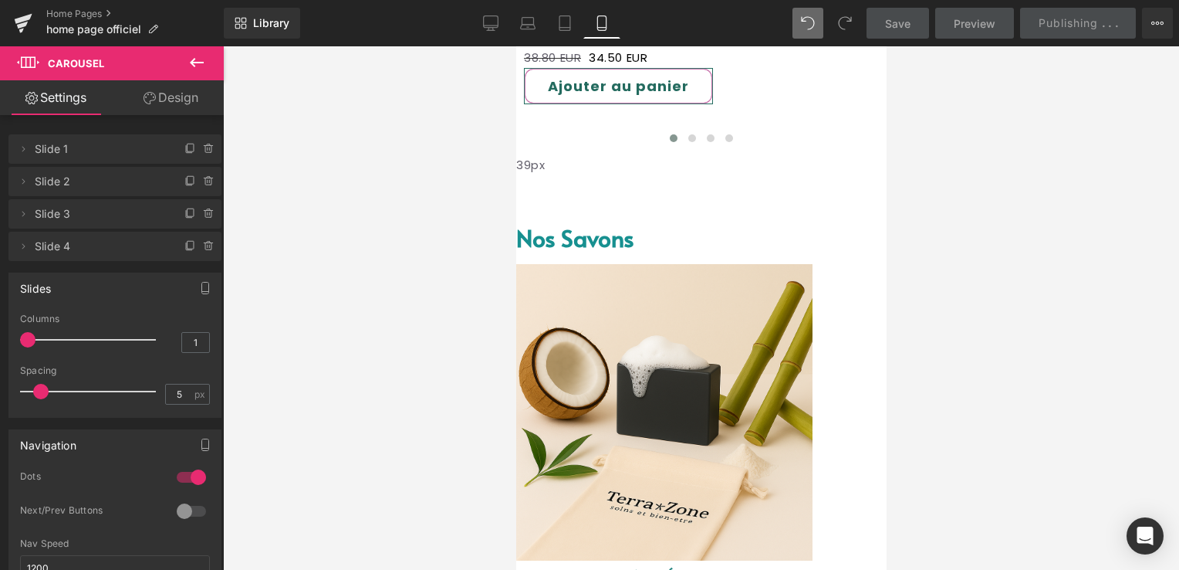
drag, startPoint x: 624, startPoint y: 282, endPoint x: 878, endPoint y: 381, distance: 272.5
click at [516, 46] on span "(P) Cart Button" at bounding box center [516, 46] width 0 height 0
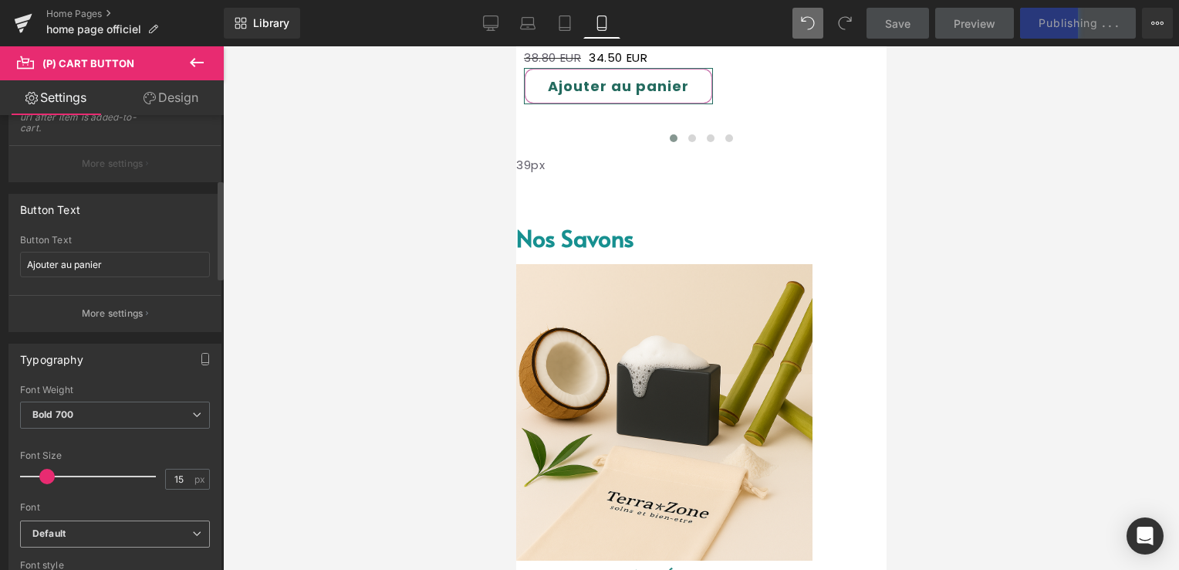
scroll to position [309, 0]
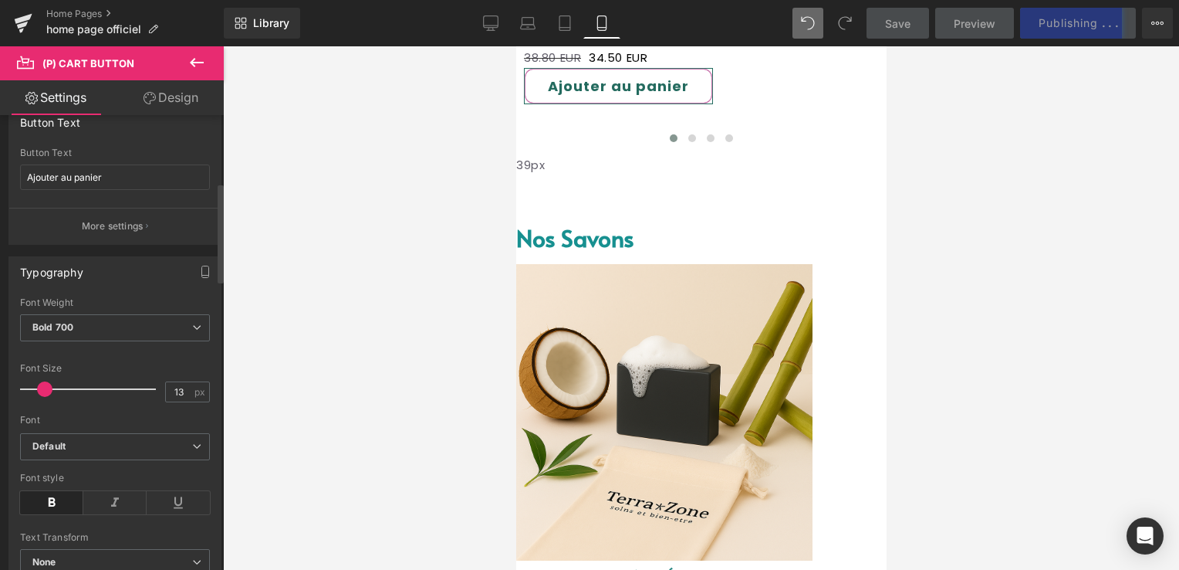
type input "12"
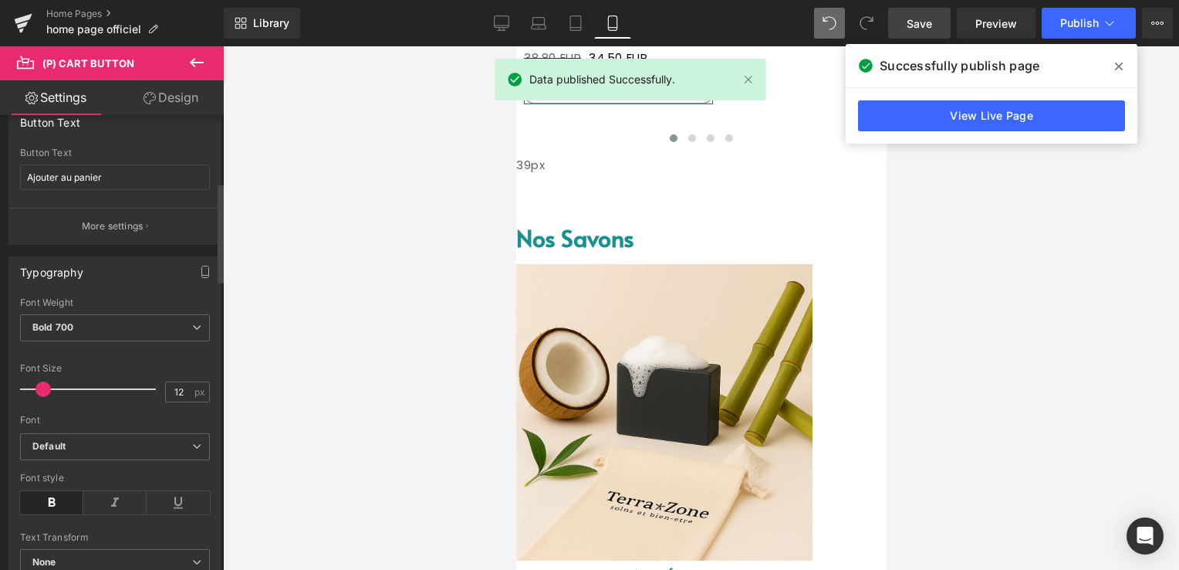
drag, startPoint x: 43, startPoint y: 389, endPoint x: 39, endPoint y: 378, distance: 11.5
click at [39, 381] on span at bounding box center [43, 388] width 15 height 15
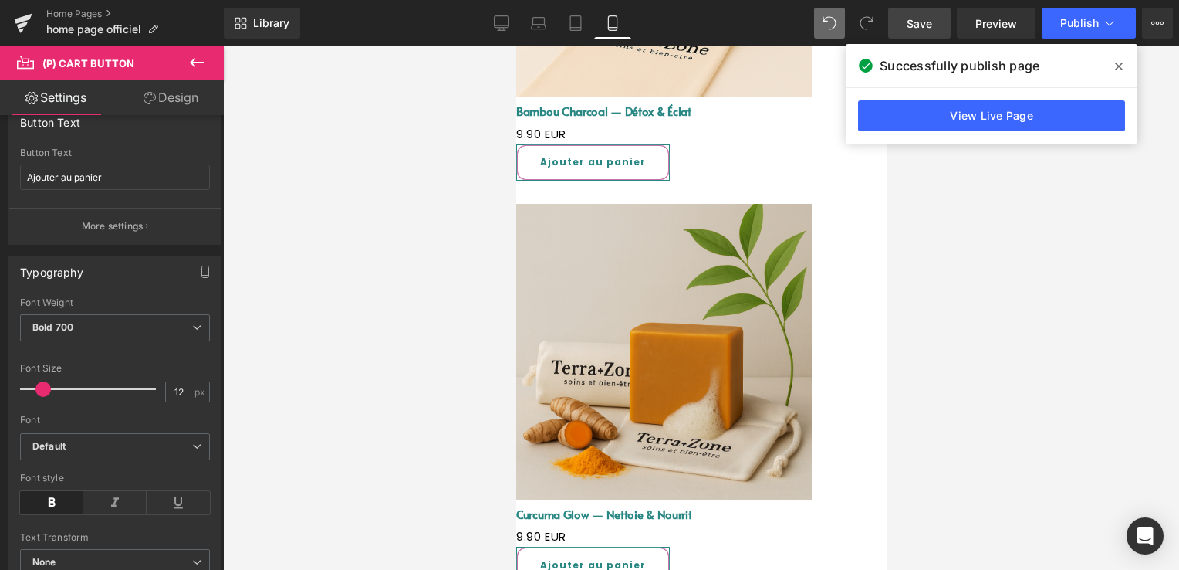
scroll to position [1972, 0]
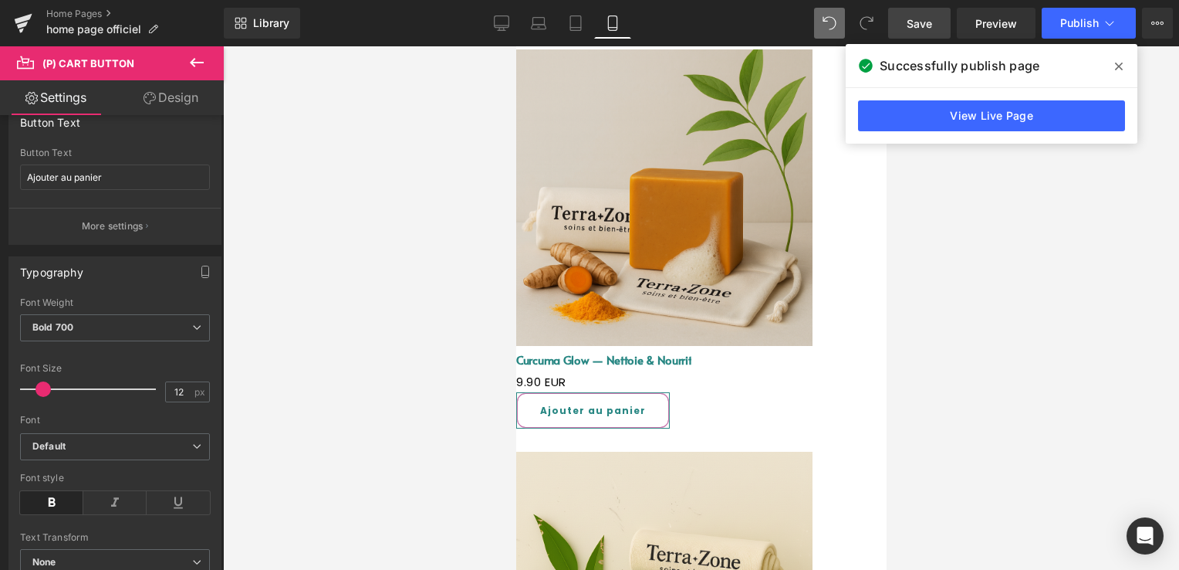
click at [516, 46] on span "(P) Cart Button" at bounding box center [516, 46] width 0 height 0
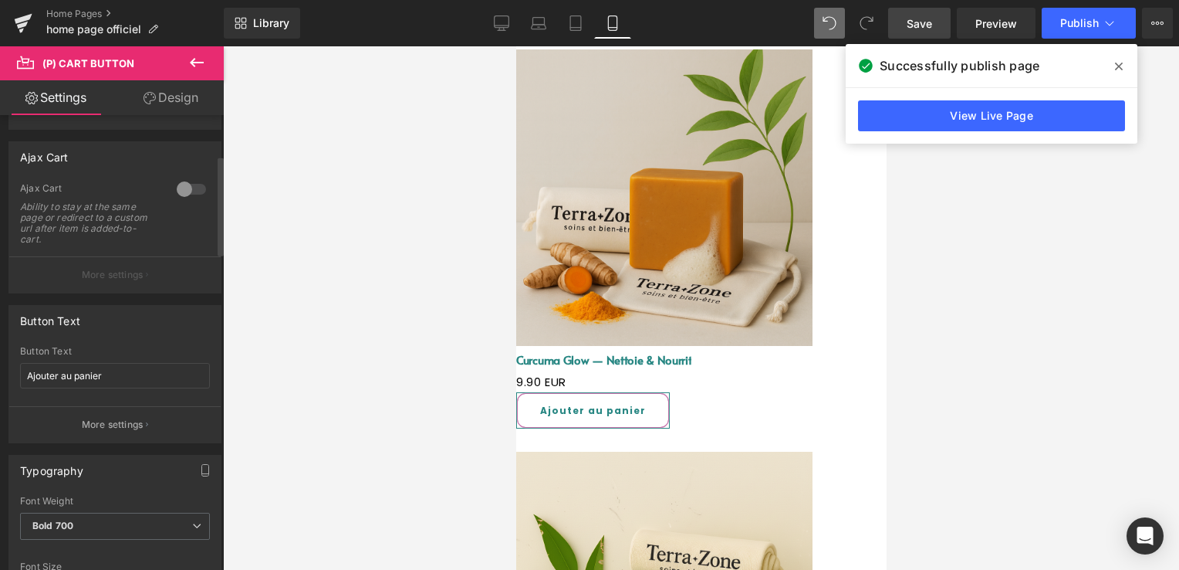
scroll to position [232, 0]
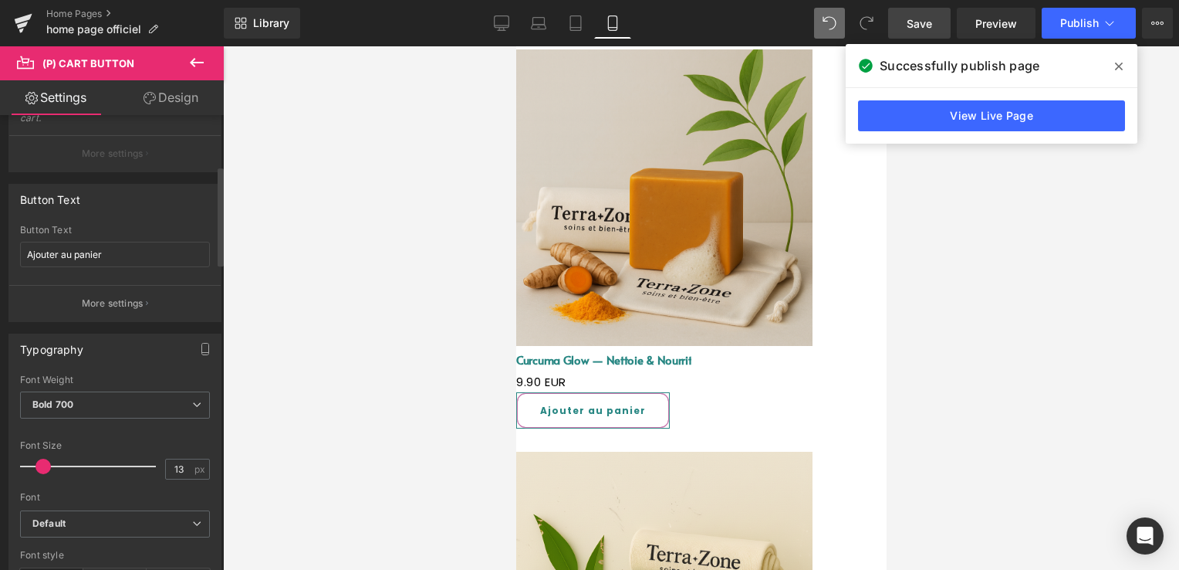
type input "12"
click at [42, 458] on span at bounding box center [43, 465] width 15 height 15
drag, startPoint x: 915, startPoint y: 15, endPoint x: 913, endPoint y: 83, distance: 67.2
click at [915, 15] on span "Save" at bounding box center [919, 23] width 25 height 16
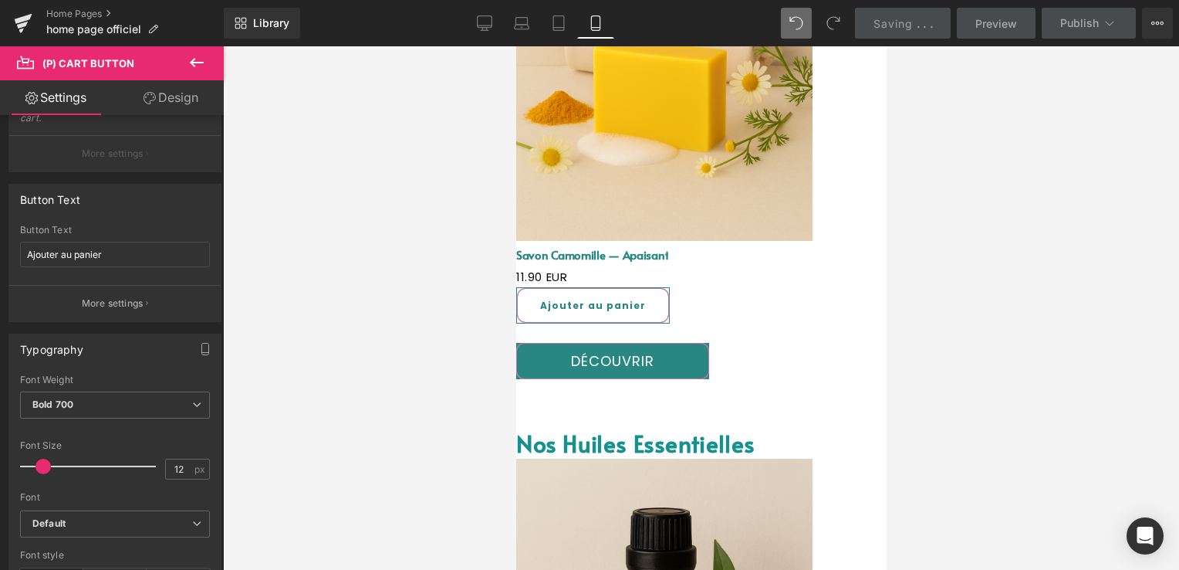
scroll to position [2975, 0]
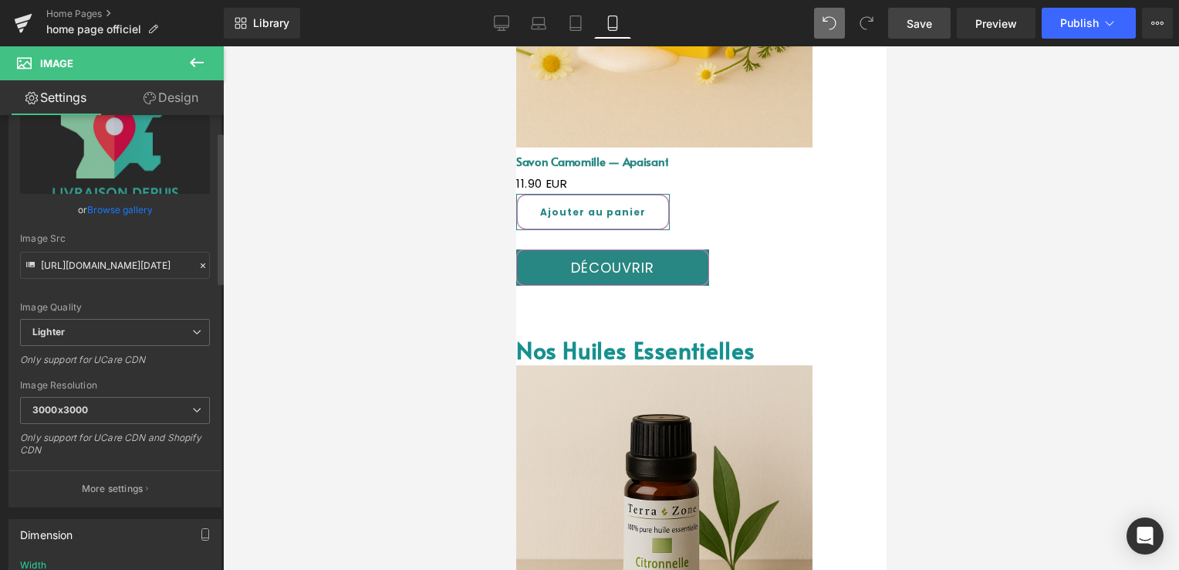
scroll to position [154, 0]
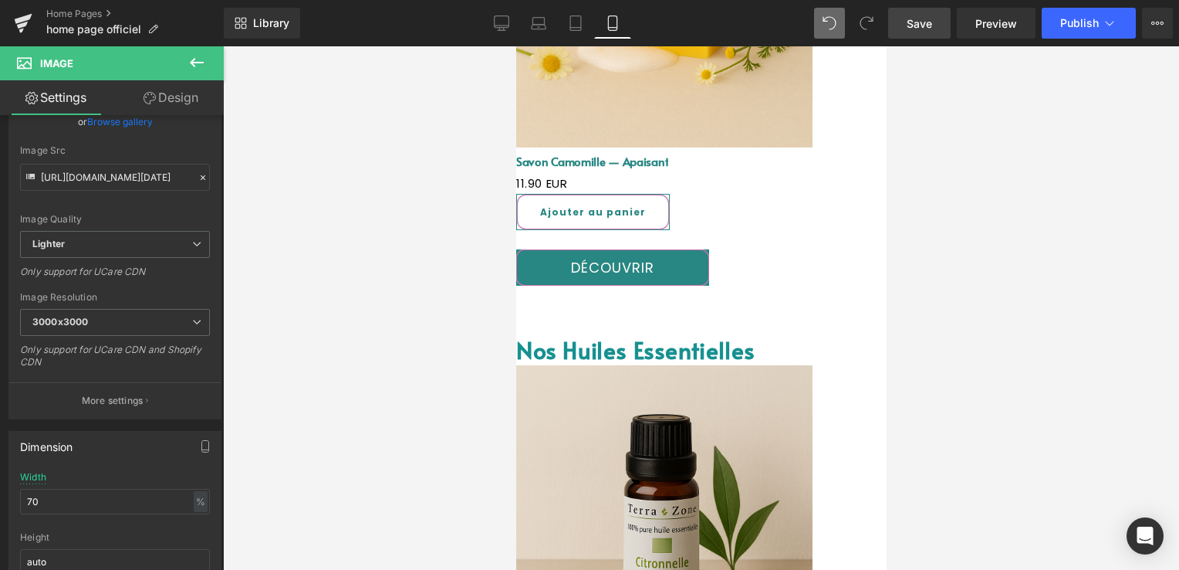
click at [183, 93] on link "Design" at bounding box center [171, 97] width 112 height 35
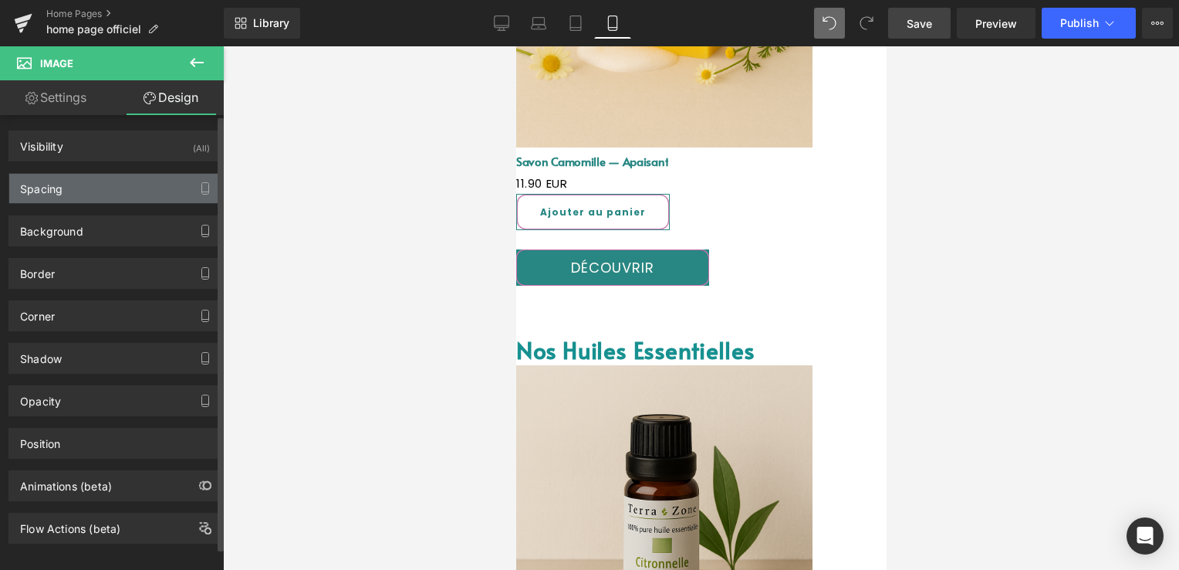
click at [91, 196] on div "Spacing" at bounding box center [114, 188] width 211 height 29
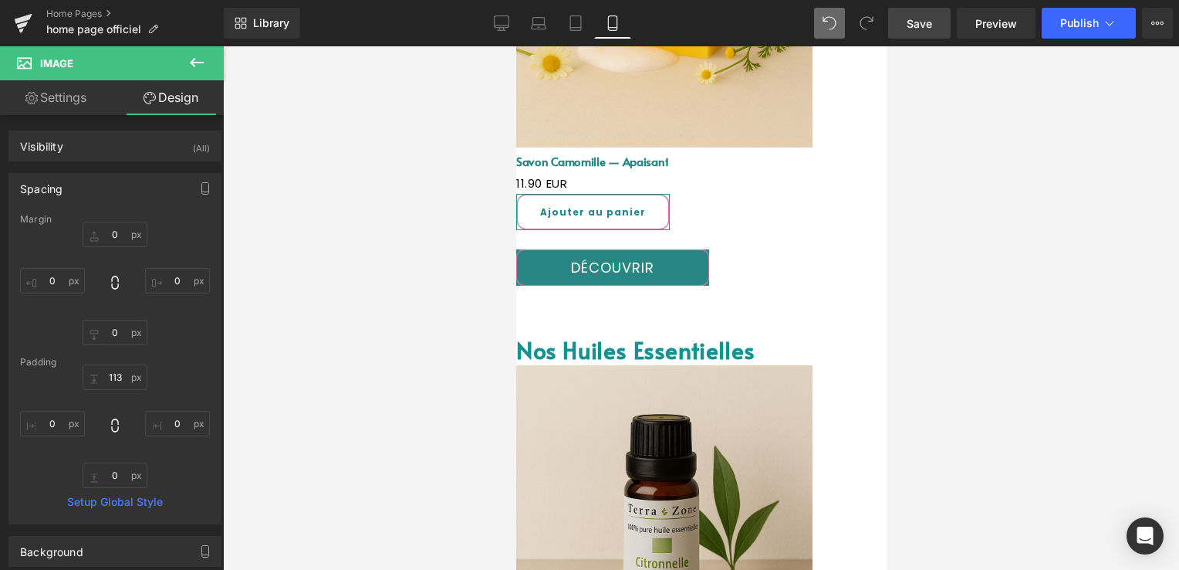
scroll to position [2898, 0]
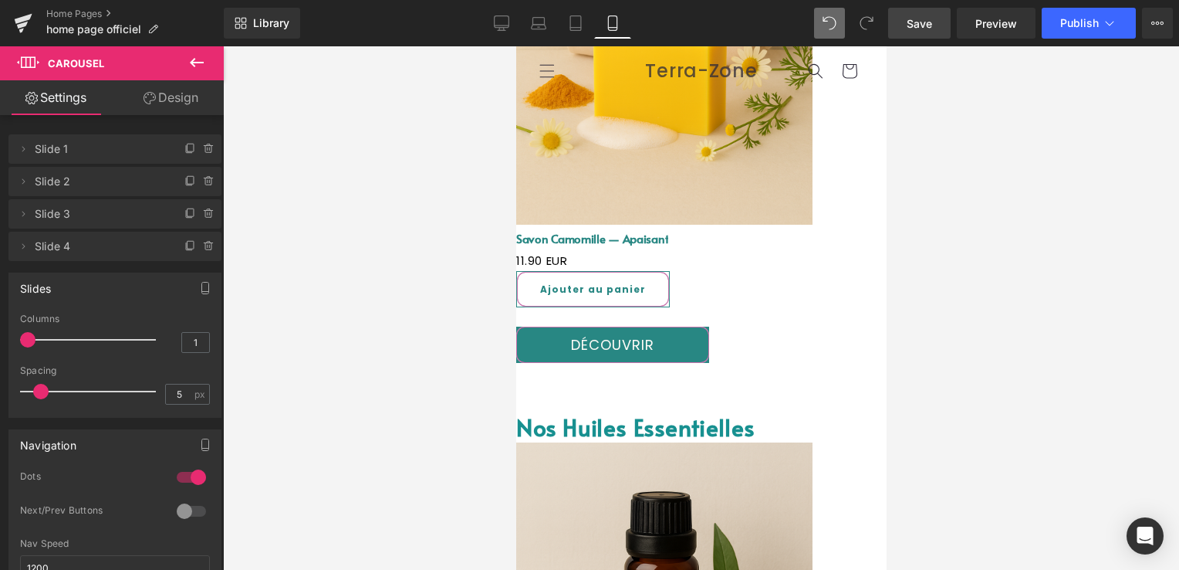
drag, startPoint x: 610, startPoint y: 147, endPoint x: 631, endPoint y: 129, distance: 26.8
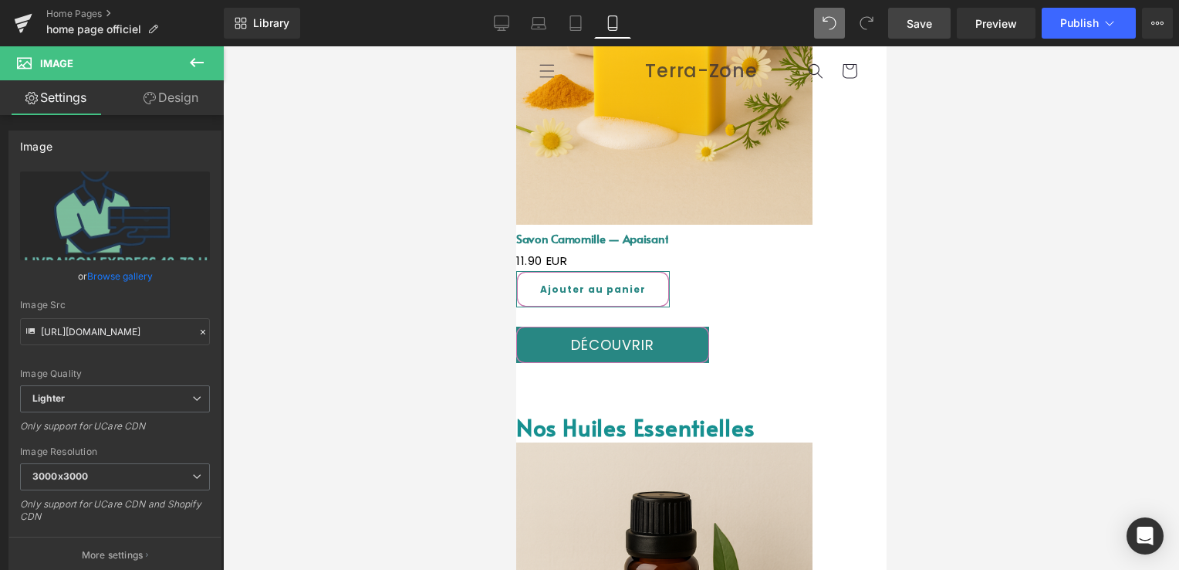
drag, startPoint x: 610, startPoint y: 137, endPoint x: 610, endPoint y: 193, distance: 55.6
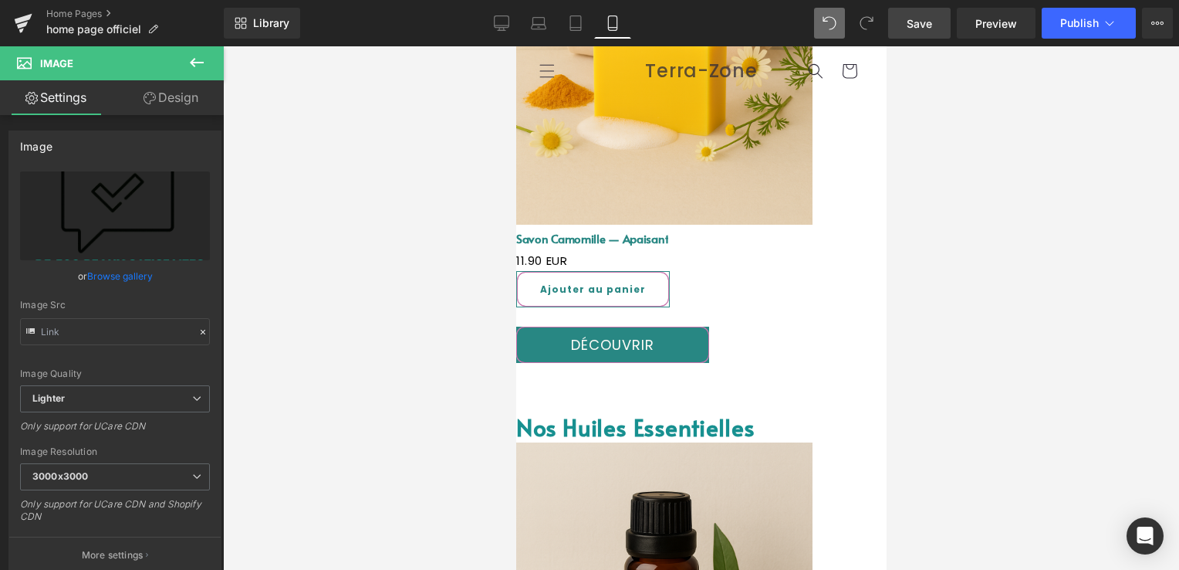
drag, startPoint x: 597, startPoint y: 140, endPoint x: 599, endPoint y: 180, distance: 39.4
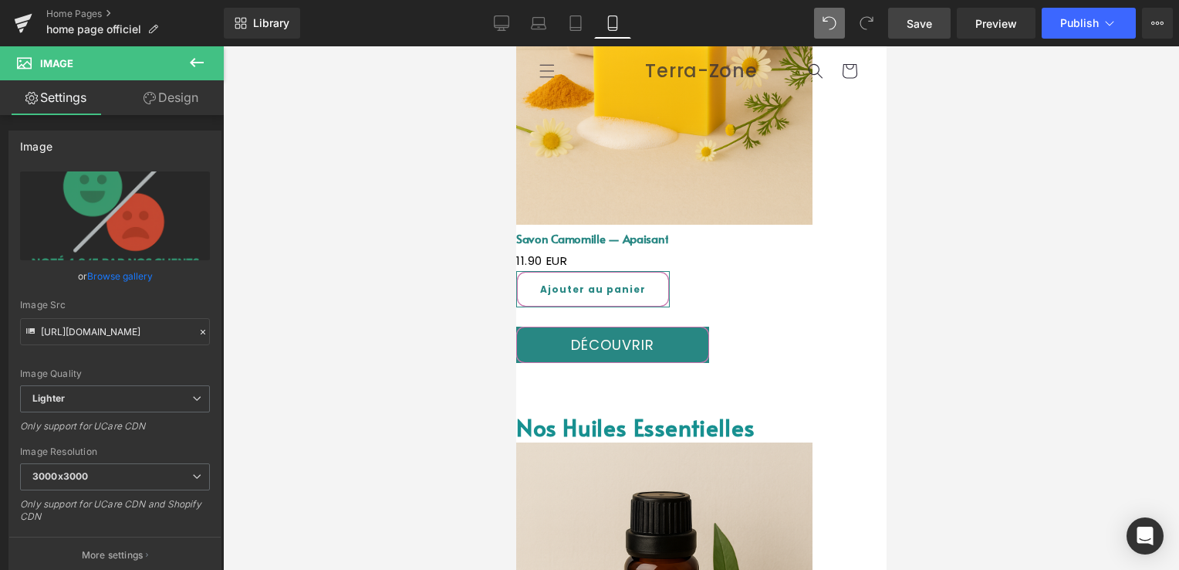
drag, startPoint x: 609, startPoint y: 137, endPoint x: 607, endPoint y: 215, distance: 77.2
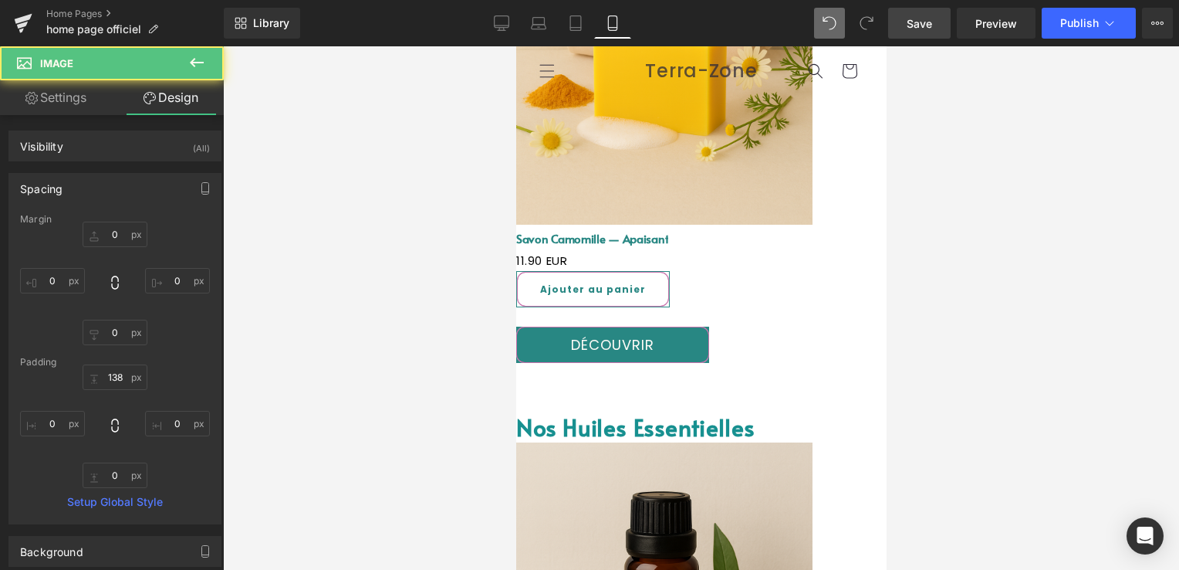
click at [935, 20] on link "Save" at bounding box center [919, 23] width 63 height 31
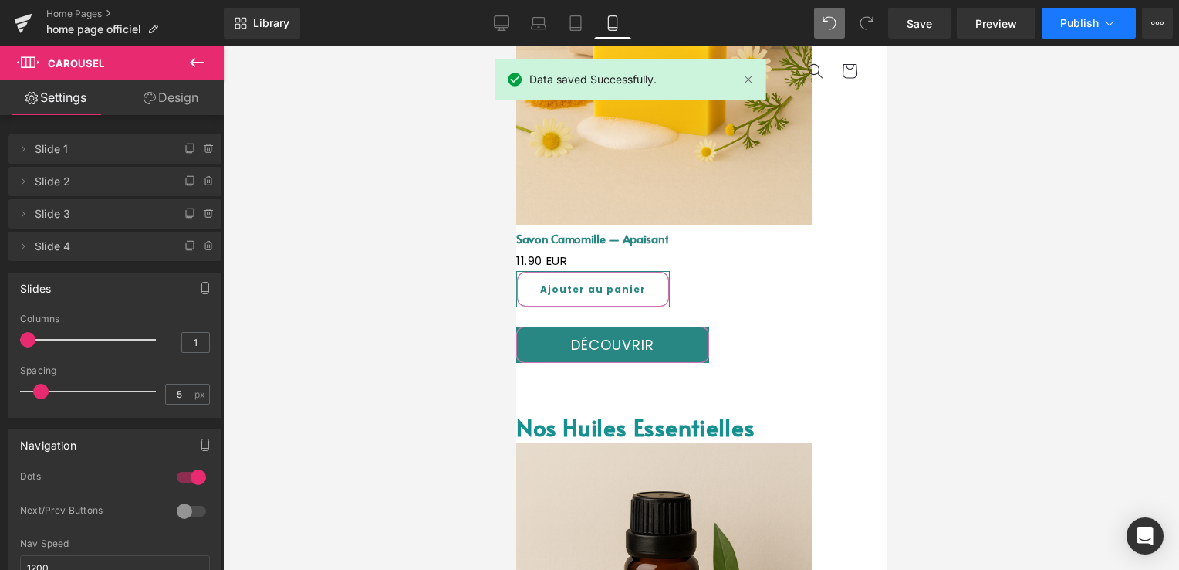
click at [1095, 15] on button "Publish" at bounding box center [1089, 23] width 94 height 31
click at [1072, 35] on button "Publish" at bounding box center [1089, 23] width 94 height 31
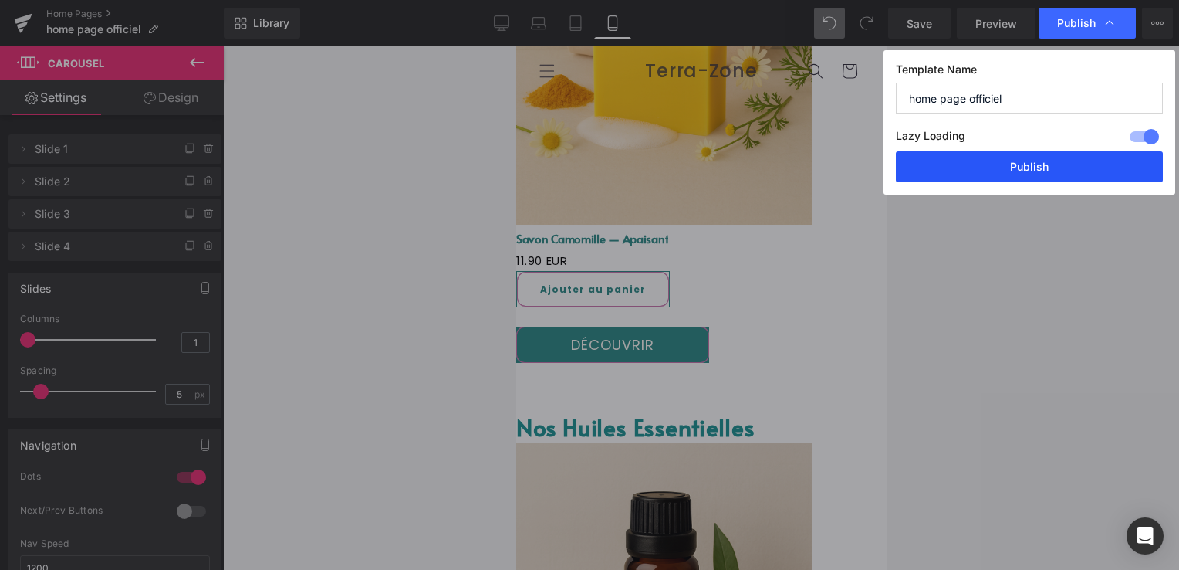
drag, startPoint x: 1032, startPoint y: 171, endPoint x: 41, endPoint y: 232, distance: 992.8
click at [1032, 171] on button "Publish" at bounding box center [1029, 166] width 267 height 31
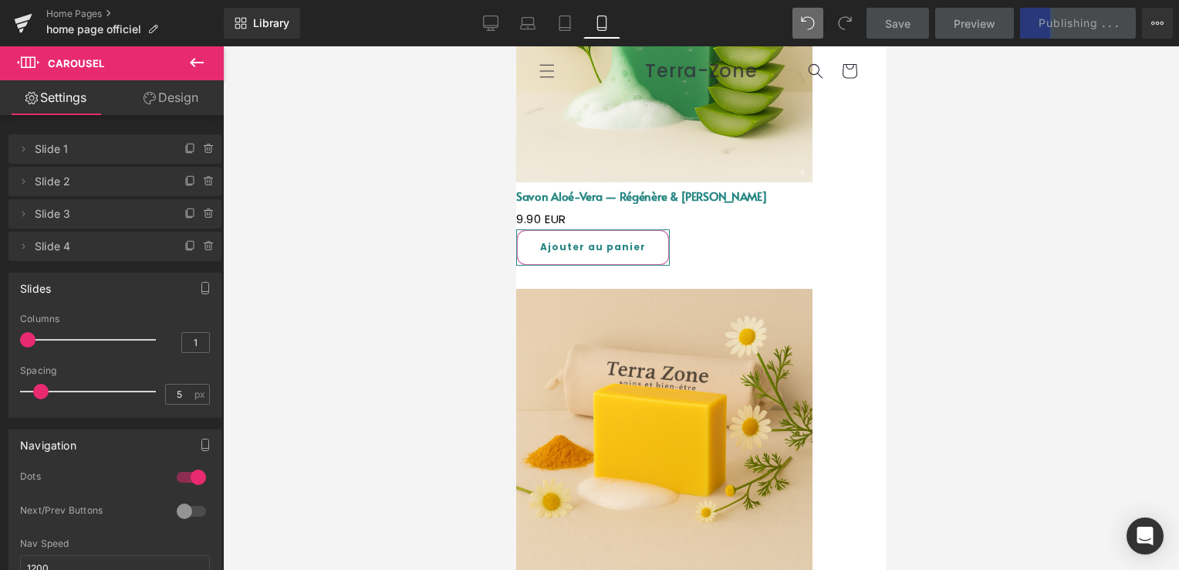
scroll to position [2512, 0]
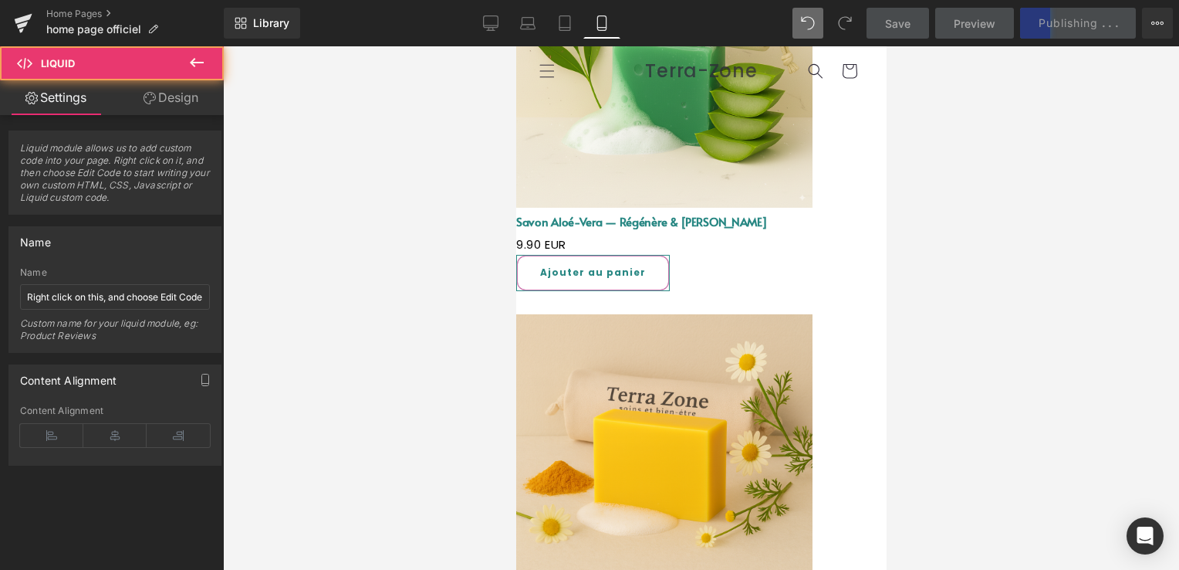
click at [629, 515] on div "Loading Product Data" at bounding box center [589, 508] width 111 height 17
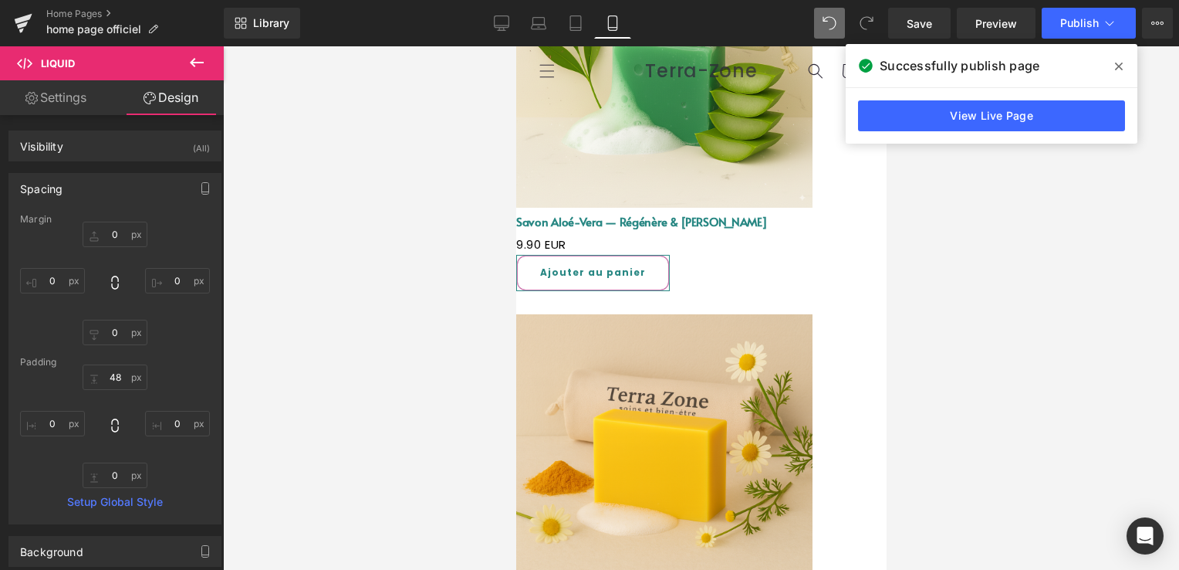
drag, startPoint x: 852, startPoint y: 480, endPoint x: 851, endPoint y: 472, distance: 8.5
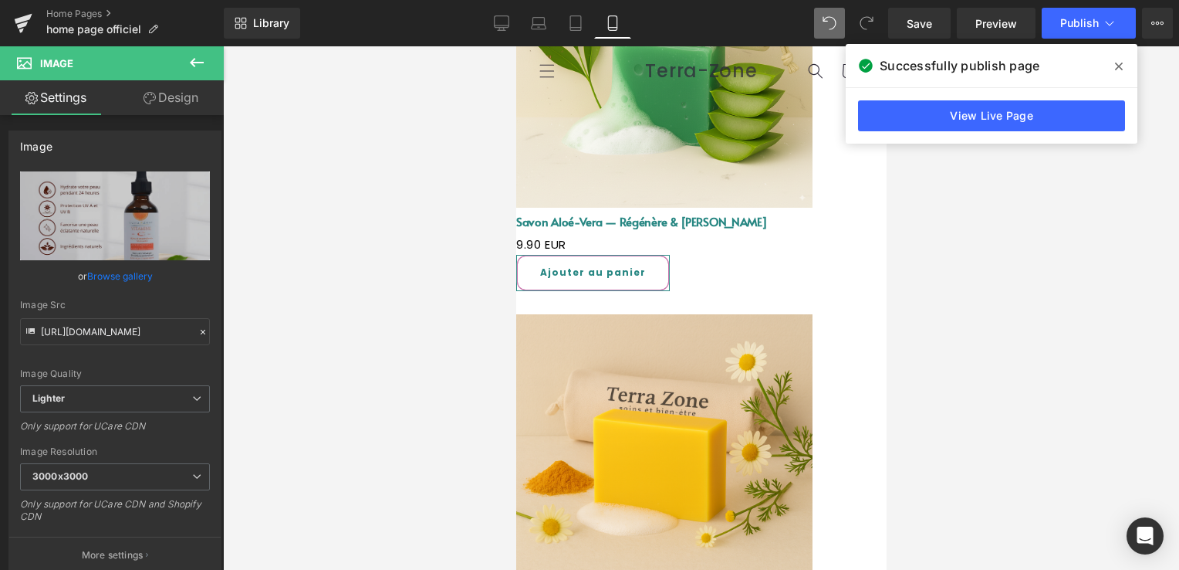
click at [164, 90] on link "Design" at bounding box center [171, 97] width 112 height 35
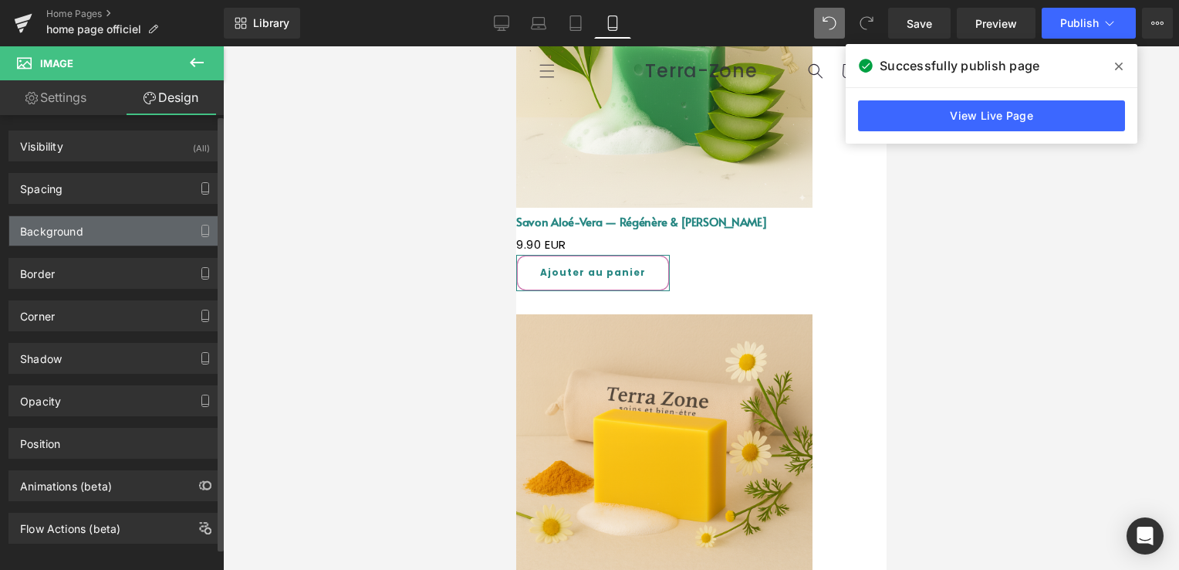
click at [105, 224] on div "Background" at bounding box center [114, 230] width 211 height 29
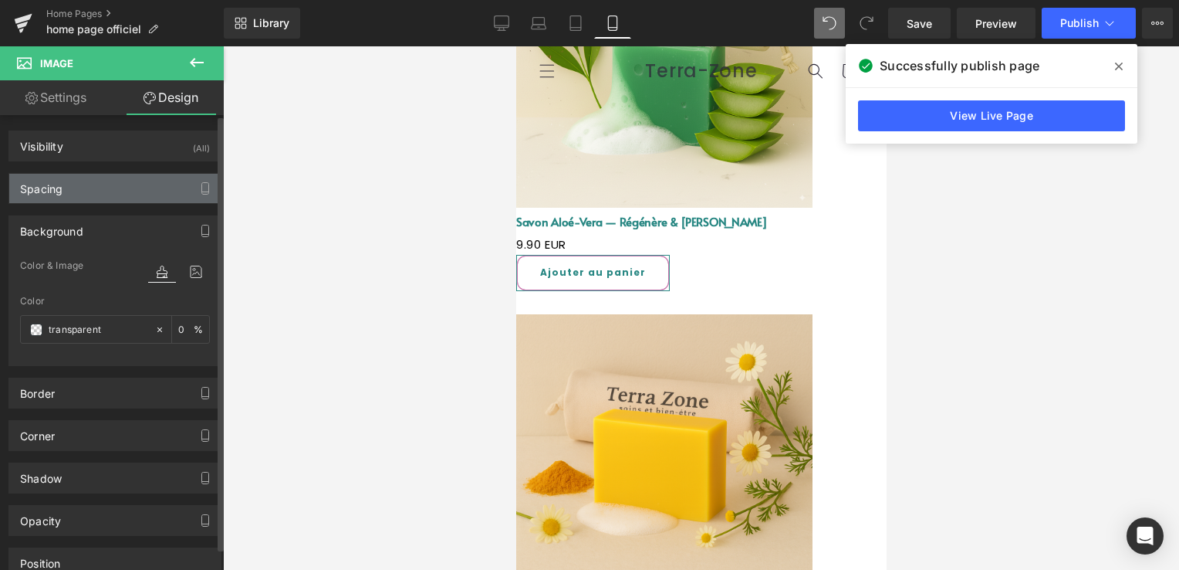
click at [99, 194] on div "Spacing" at bounding box center [114, 188] width 211 height 29
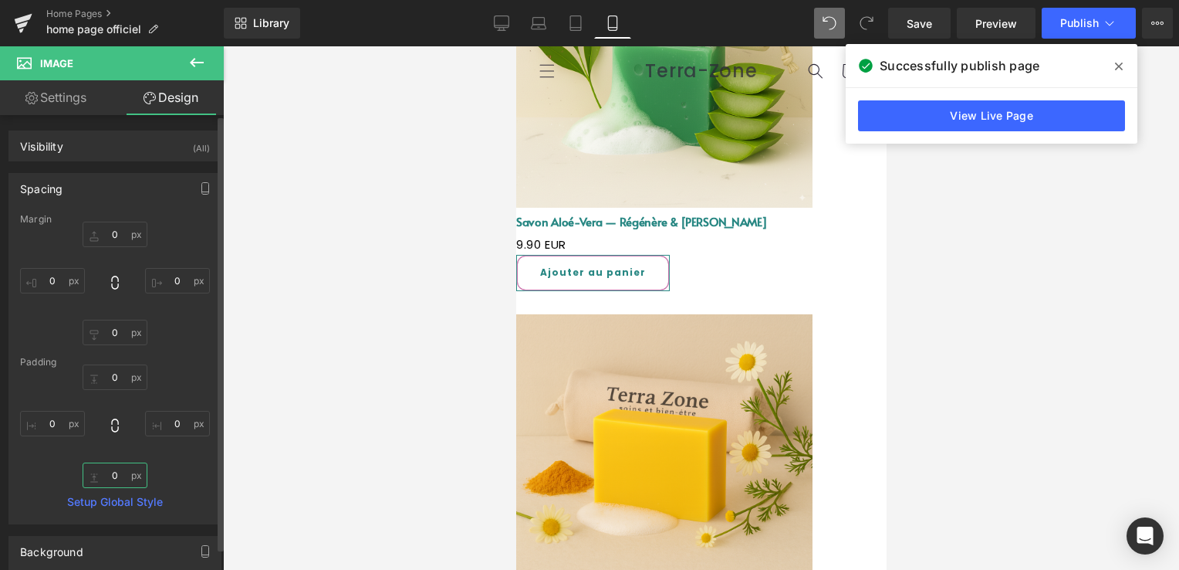
click at [120, 474] on input "0" at bounding box center [115, 474] width 65 height 25
drag, startPoint x: 645, startPoint y: 482, endPoint x: 663, endPoint y: 537, distance: 58.3
type input "92px"
click at [191, 57] on icon at bounding box center [197, 62] width 19 height 19
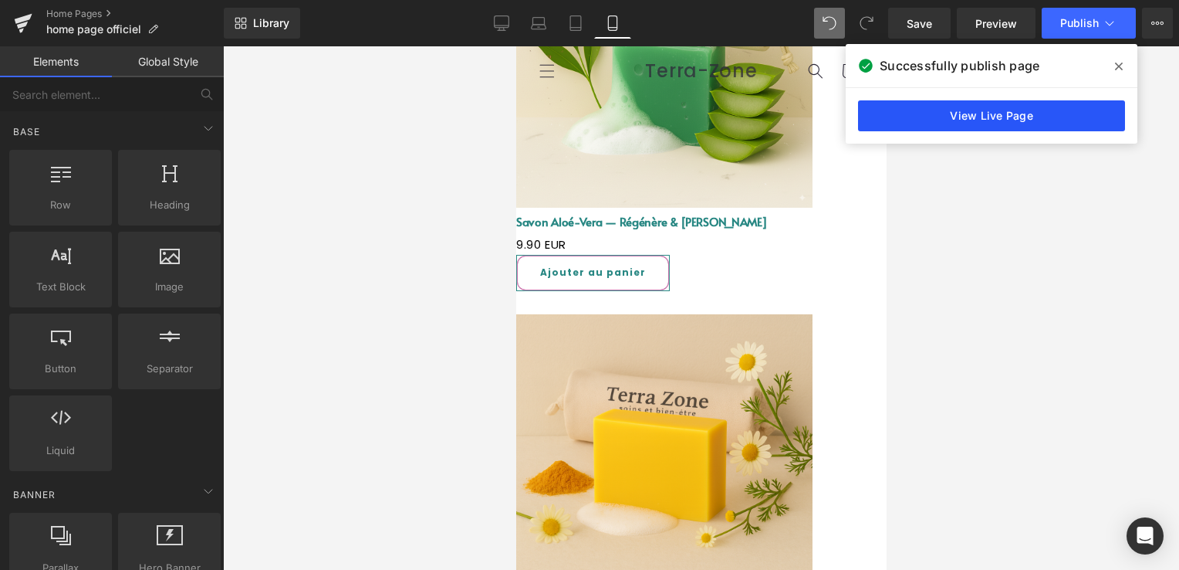
click at [1047, 119] on link "View Live Page" at bounding box center [991, 115] width 267 height 31
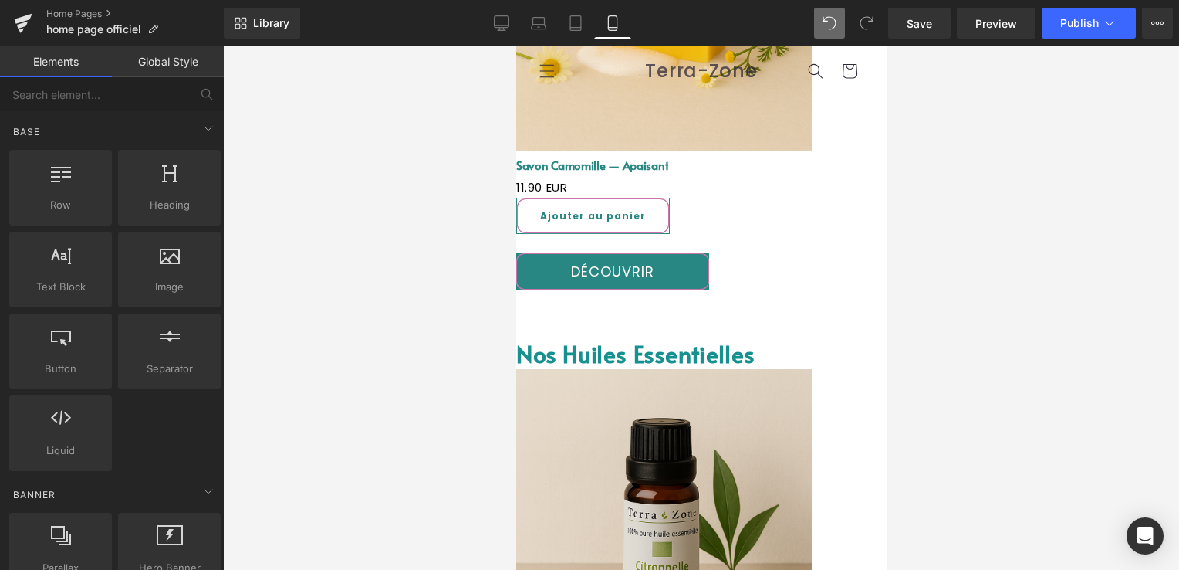
scroll to position [2898, 0]
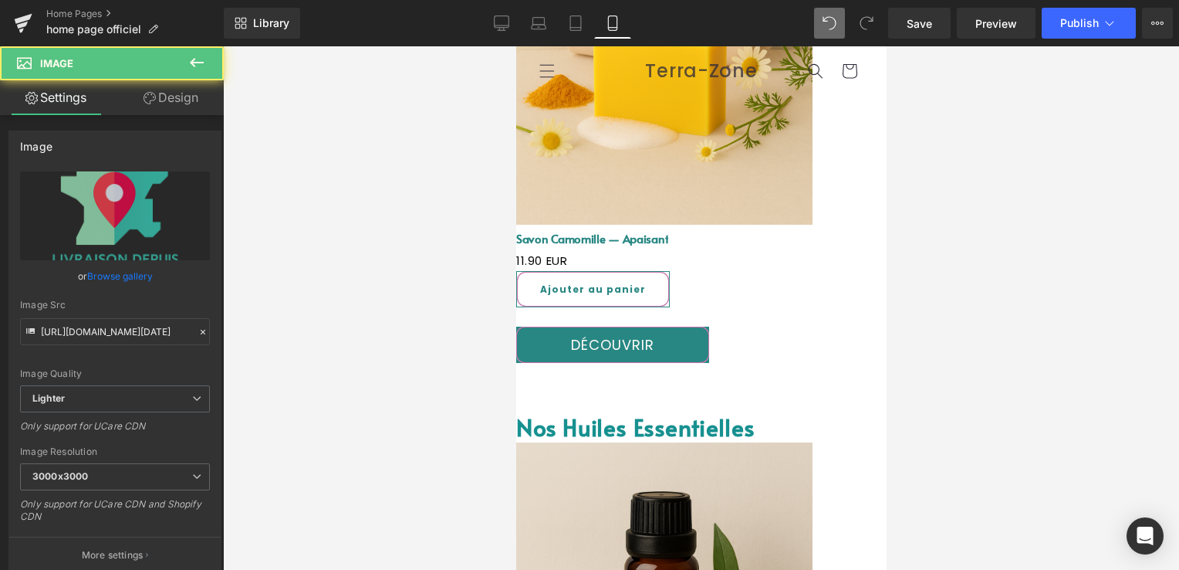
drag, startPoint x: 594, startPoint y: 211, endPoint x: 595, endPoint y: 202, distance: 9.4
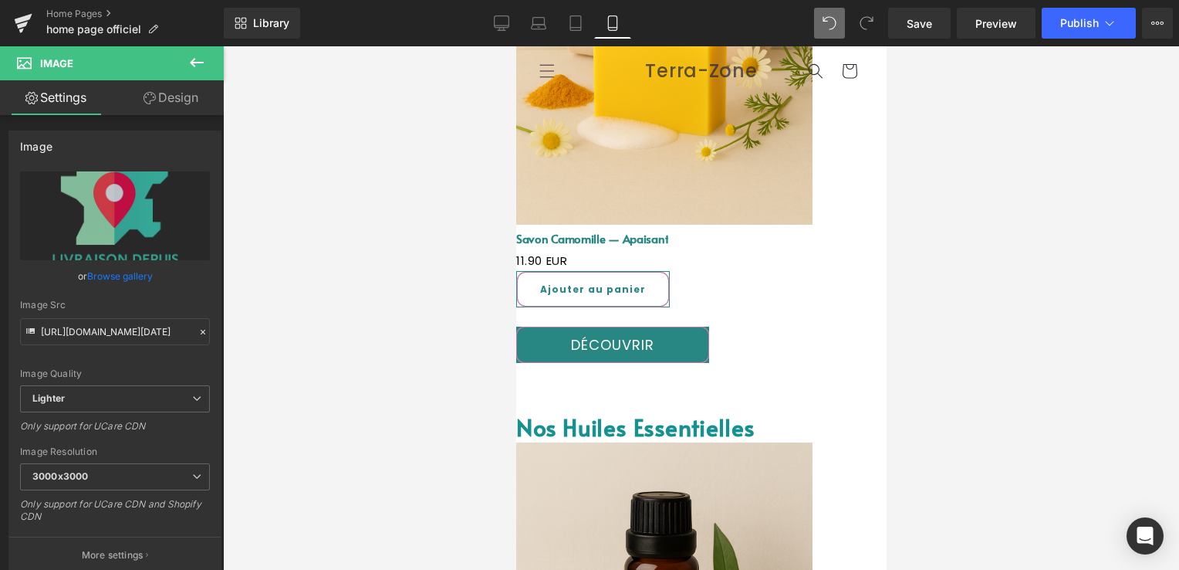
drag, startPoint x: 612, startPoint y: 252, endPoint x: 619, endPoint y: 207, distance: 45.3
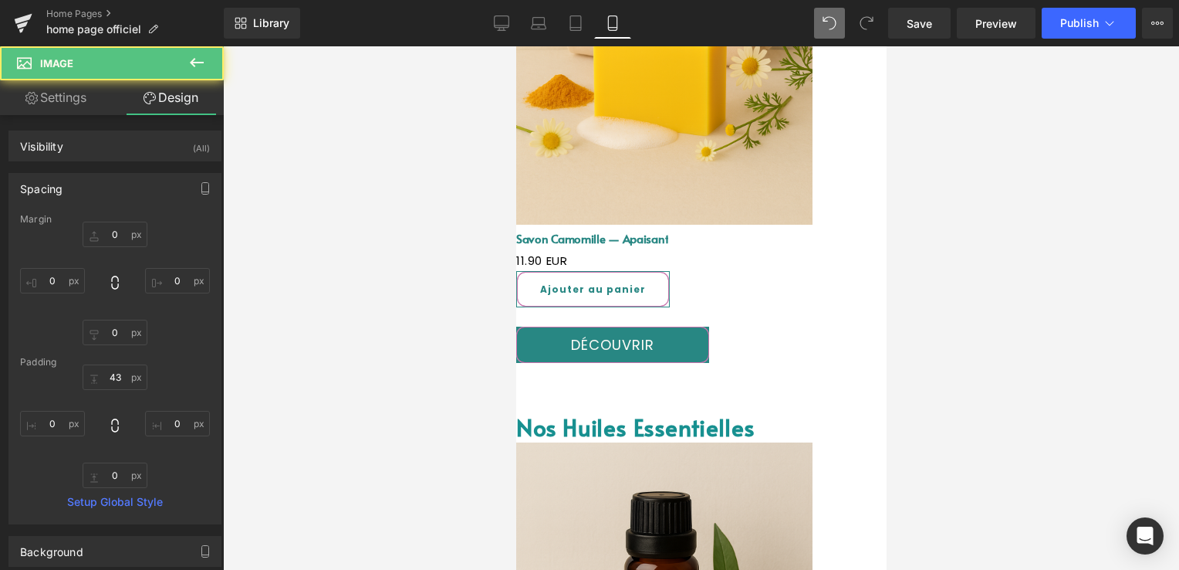
scroll to position [3052, 0]
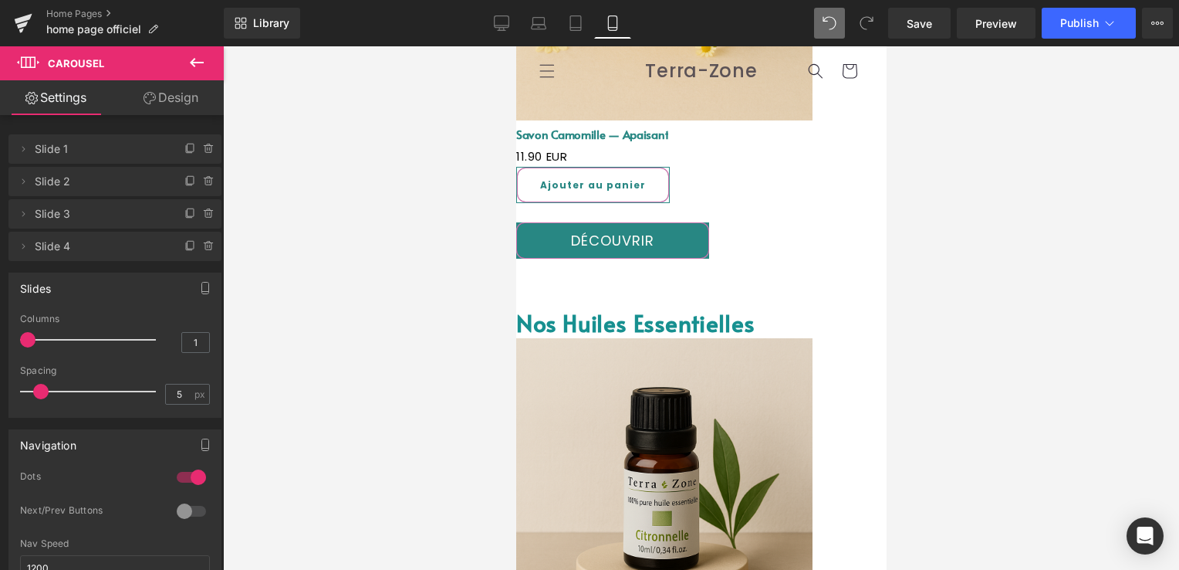
scroll to position [2975, 0]
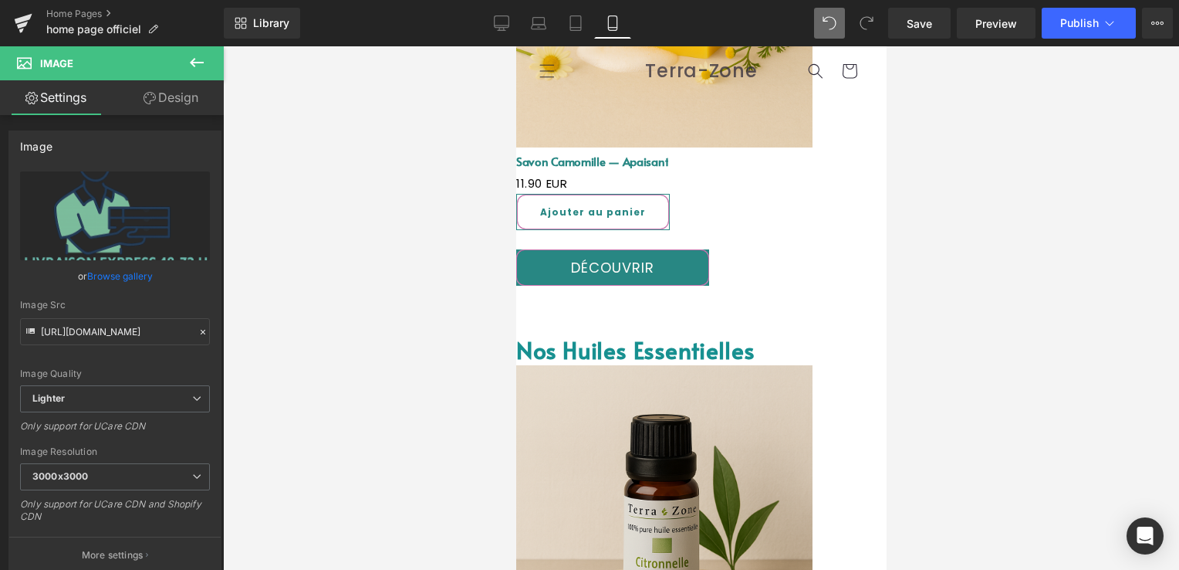
drag, startPoint x: 607, startPoint y: 131, endPoint x: 631, endPoint y: 69, distance: 65.9
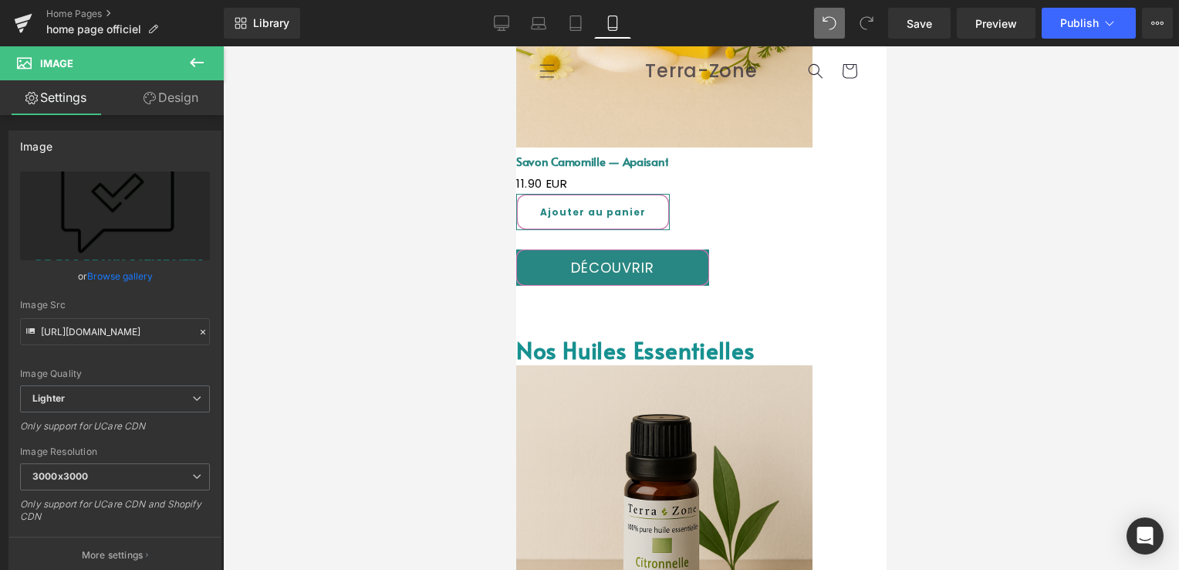
drag, startPoint x: 600, startPoint y: 135, endPoint x: 651, endPoint y: 70, distance: 82.9
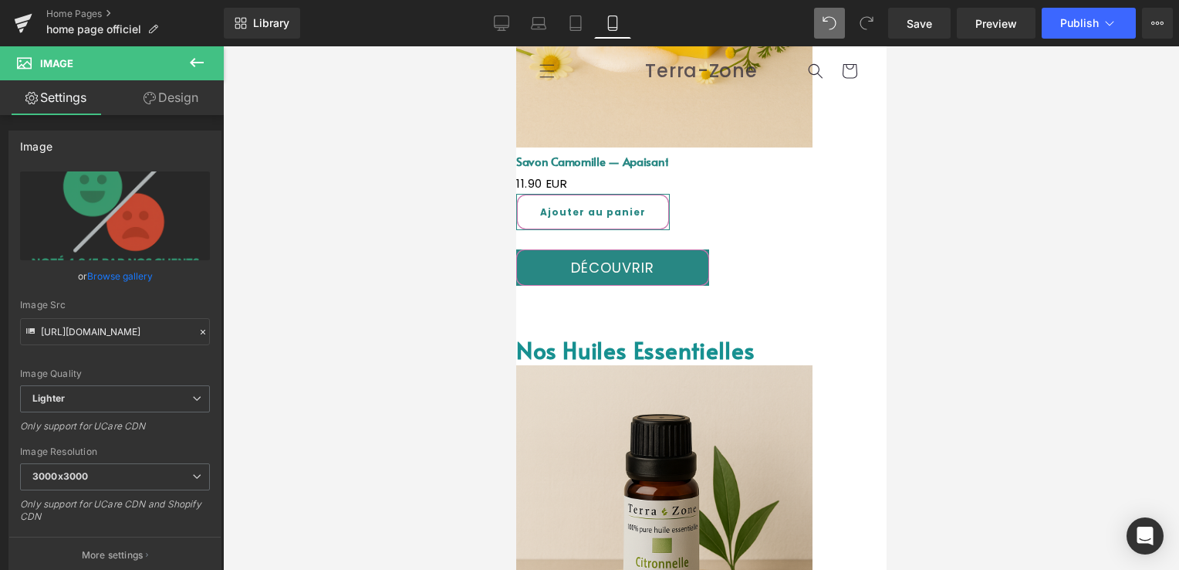
drag, startPoint x: 627, startPoint y: 180, endPoint x: 662, endPoint y: 86, distance: 100.4
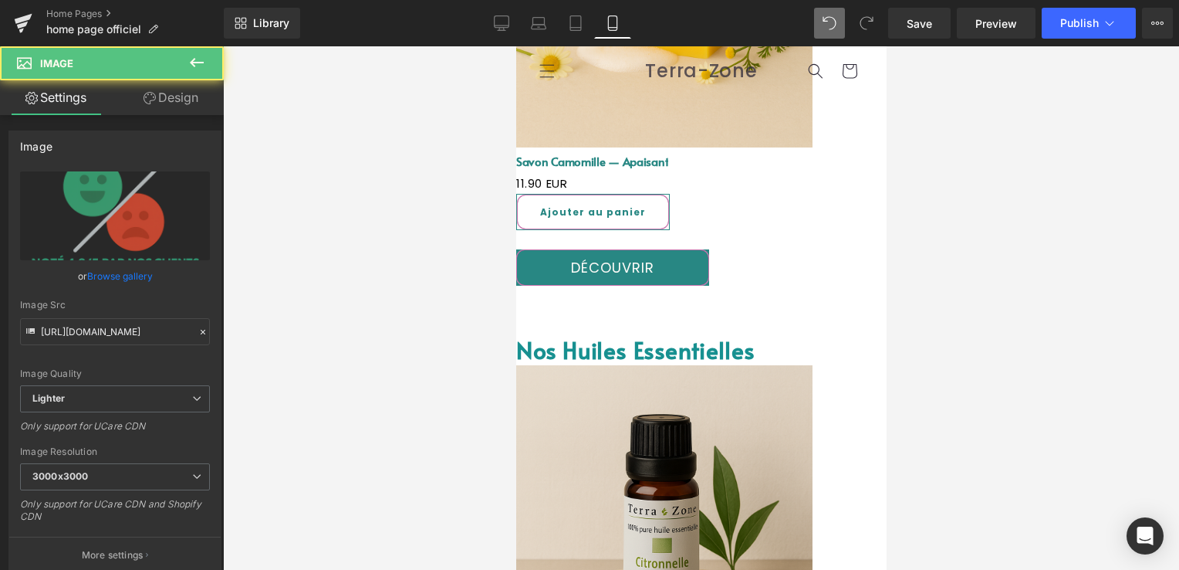
drag, startPoint x: 621, startPoint y: 140, endPoint x: 667, endPoint y: 316, distance: 181.8
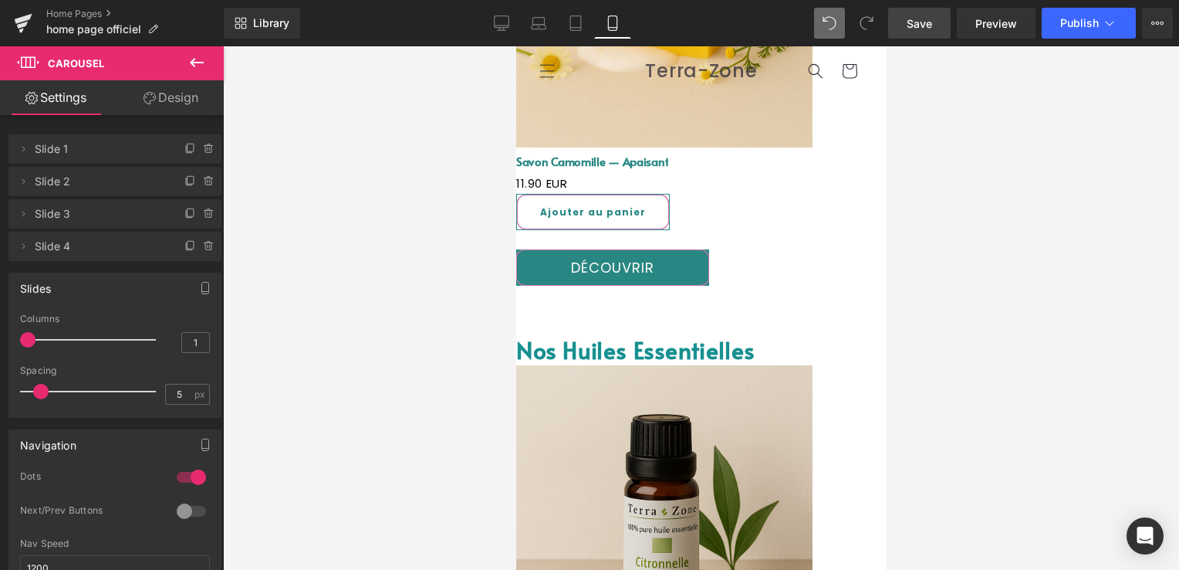
click at [921, 18] on span "Save" at bounding box center [919, 23] width 25 height 16
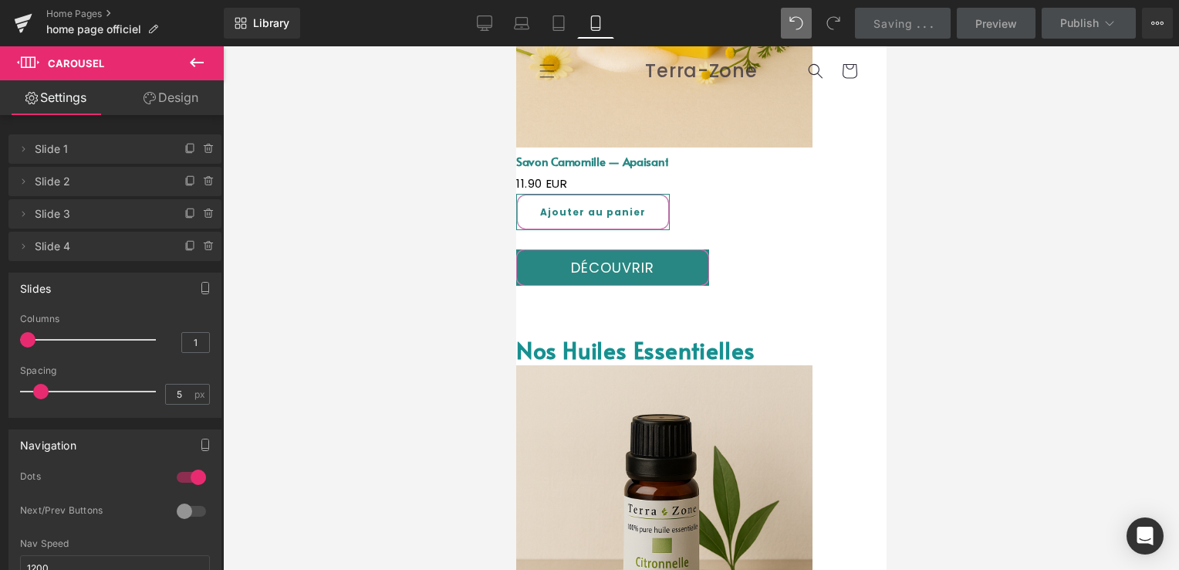
click at [488, 22] on icon at bounding box center [484, 22] width 15 height 15
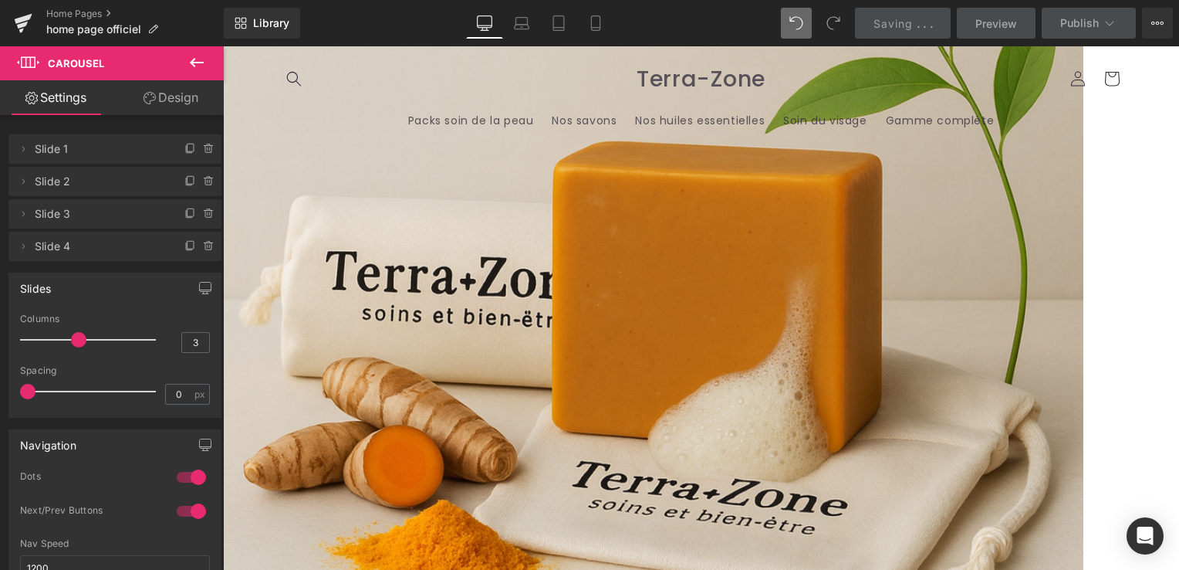
scroll to position [2965, 0]
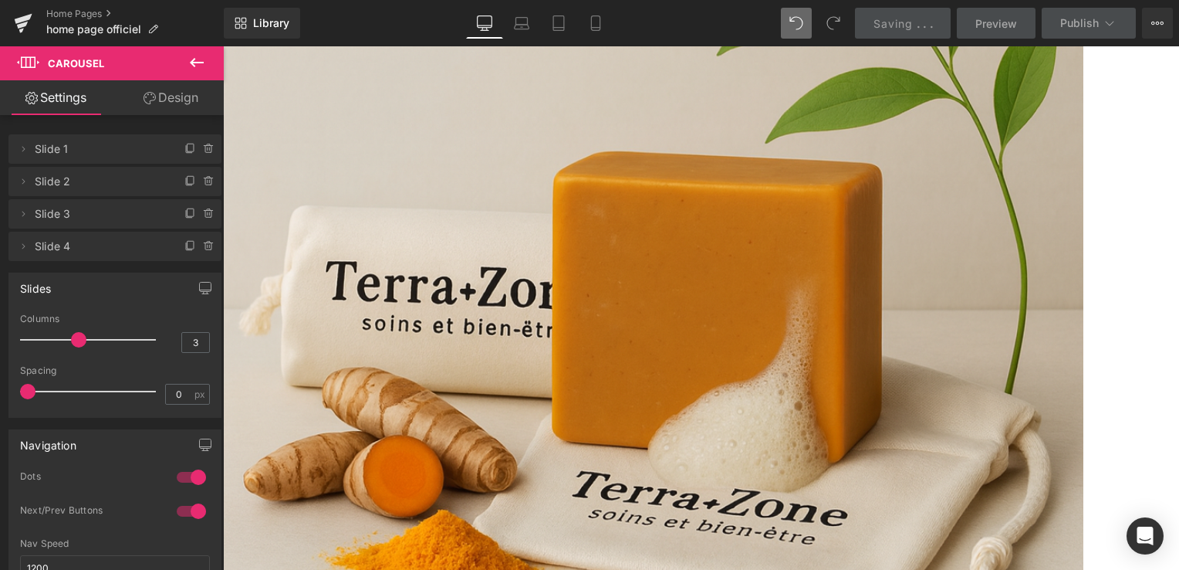
click at [471, 25] on link "Desktop" at bounding box center [484, 23] width 37 height 31
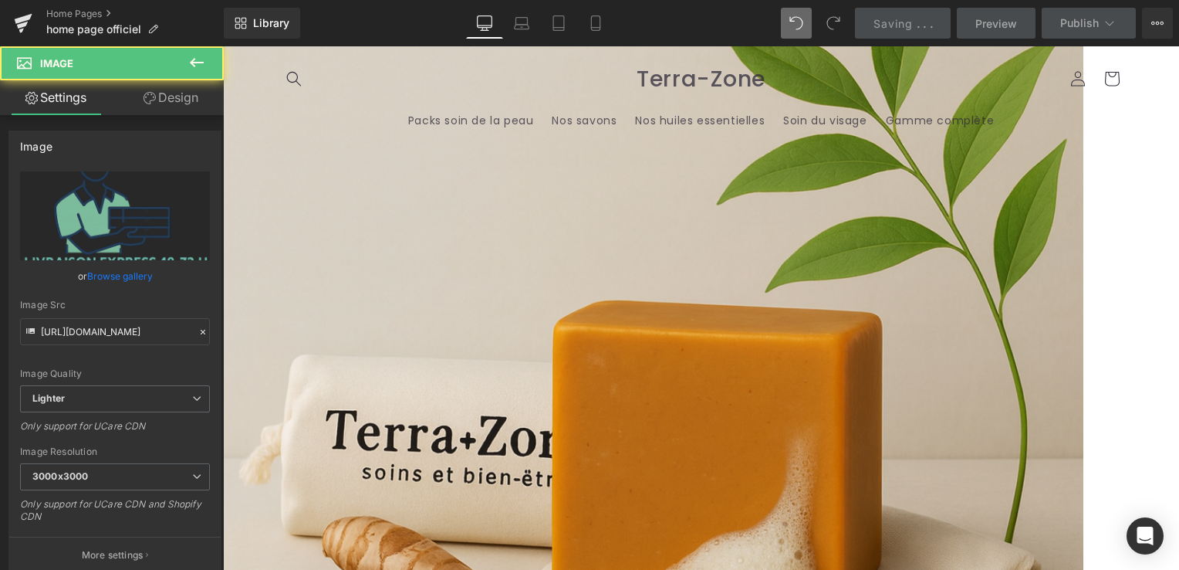
scroll to position [2811, 0]
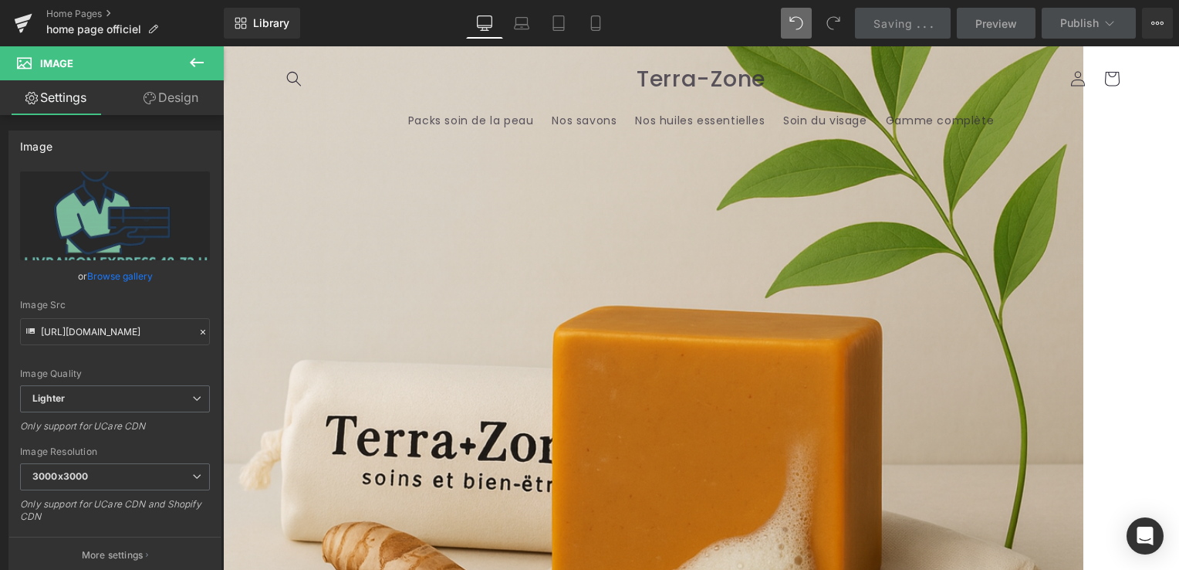
drag, startPoint x: 692, startPoint y: 306, endPoint x: 700, endPoint y: 287, distance: 20.4
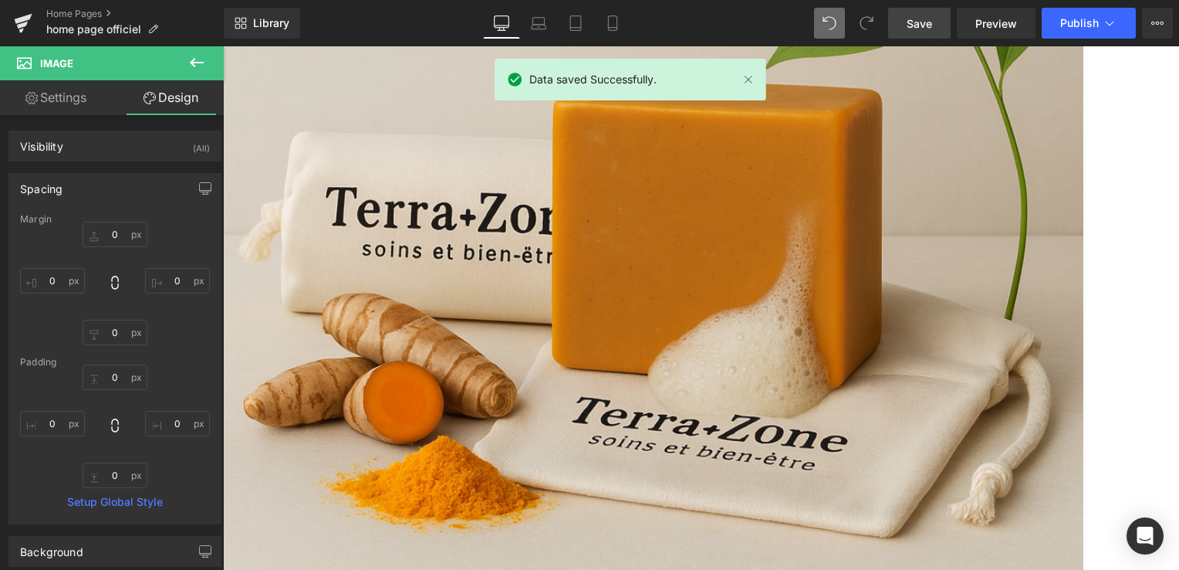
scroll to position [3042, 0]
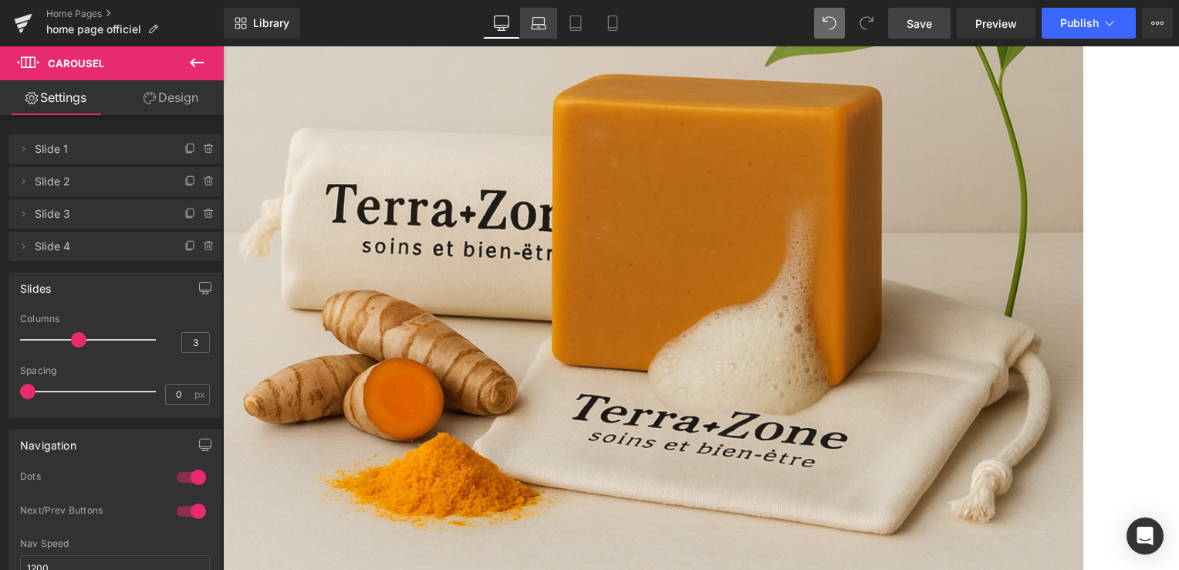
click at [543, 23] on icon at bounding box center [538, 22] width 15 height 15
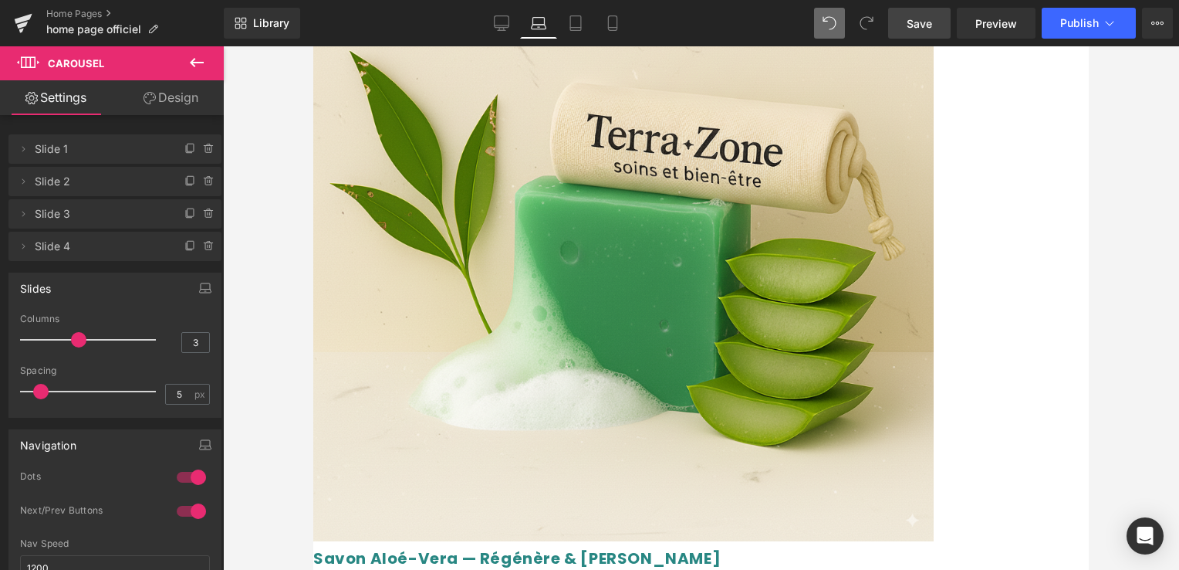
scroll to position [3220, 0]
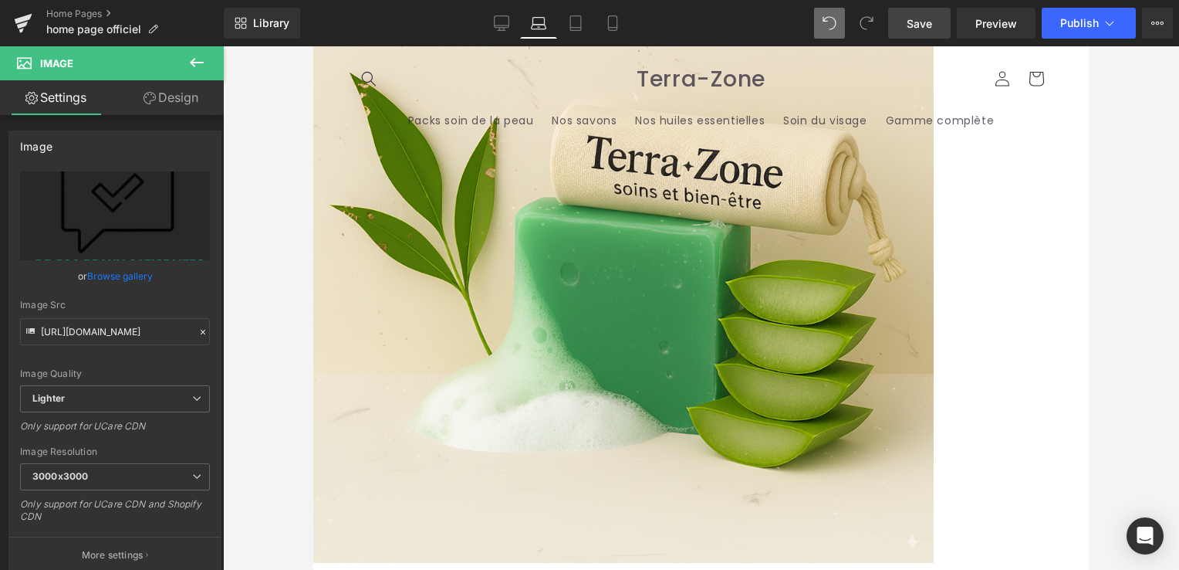
drag, startPoint x: 637, startPoint y: 243, endPoint x: 657, endPoint y: 304, distance: 64.2
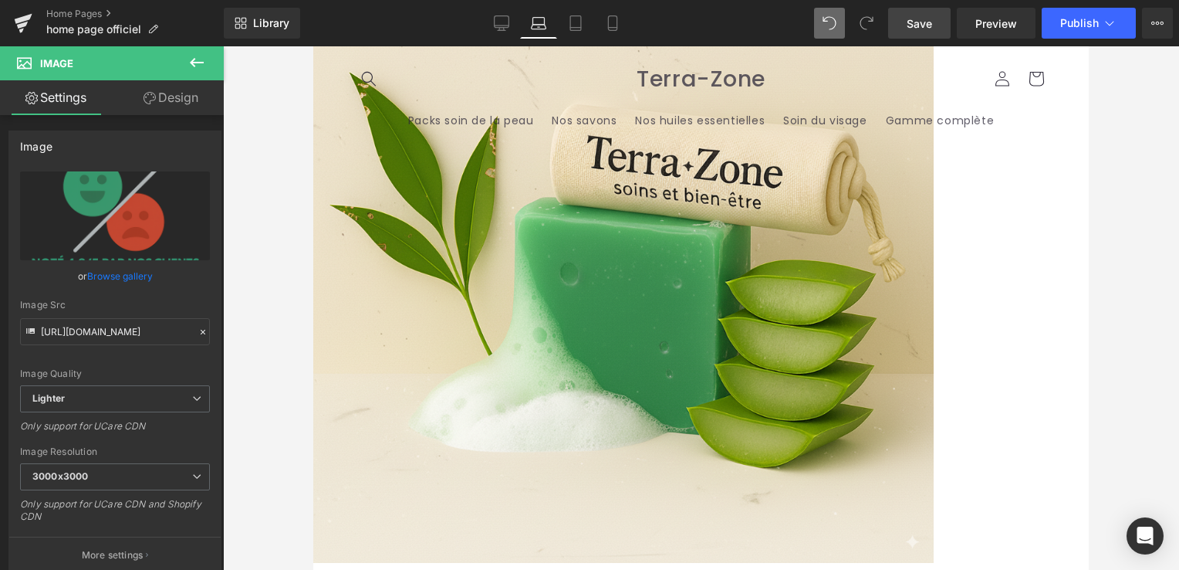
drag, startPoint x: 923, startPoint y: 242, endPoint x: 926, endPoint y: 231, distance: 12.0
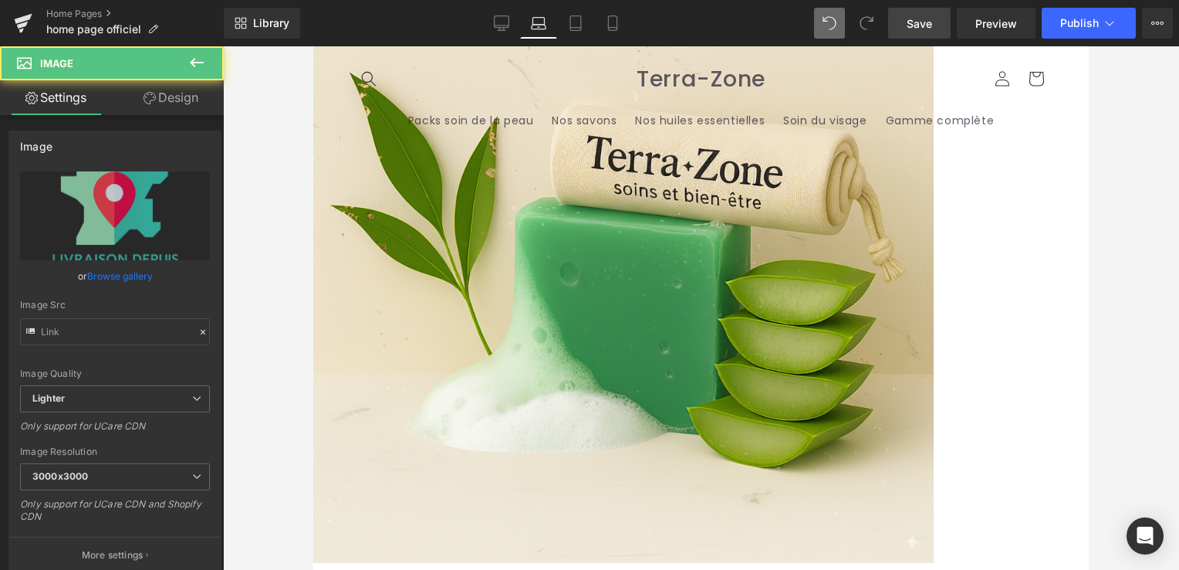
drag, startPoint x: 448, startPoint y: 245, endPoint x: 449, endPoint y: 266, distance: 20.9
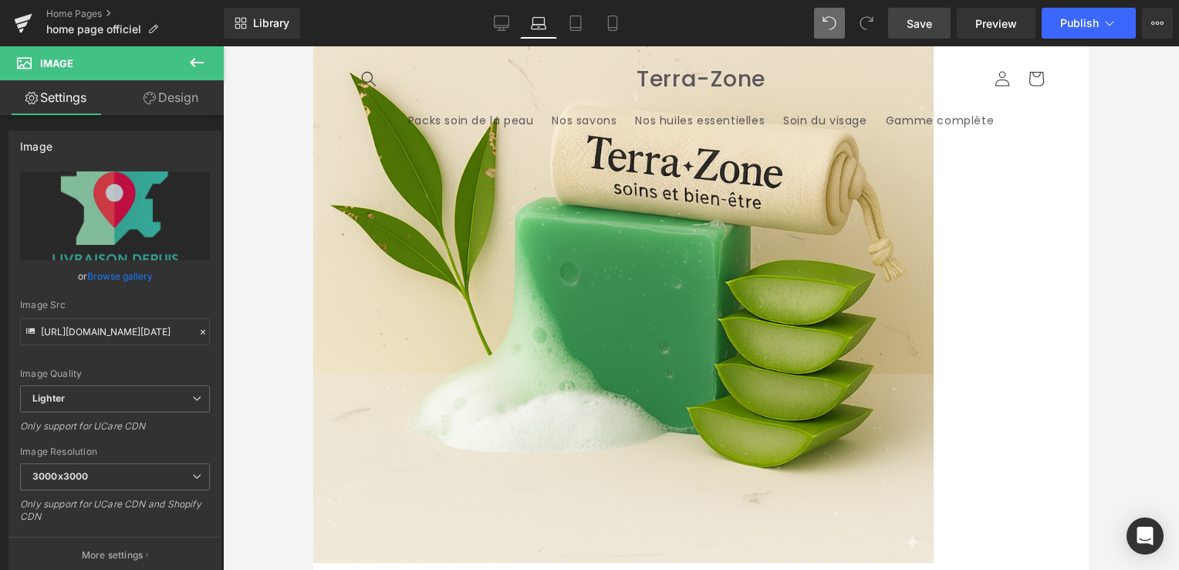
drag, startPoint x: 443, startPoint y: 242, endPoint x: 470, endPoint y: 292, distance: 56.3
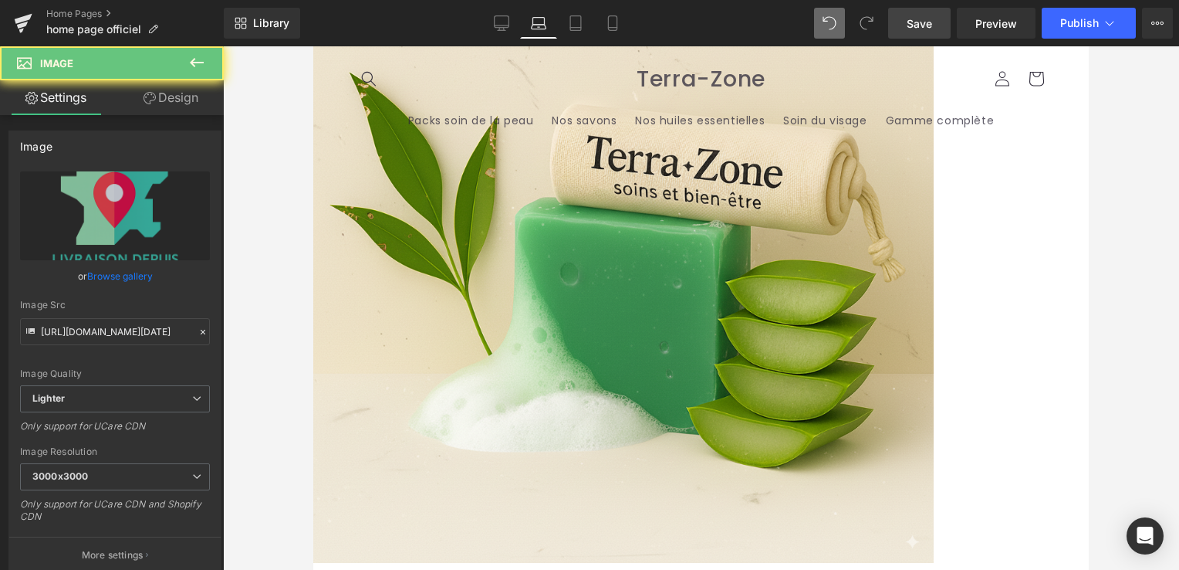
click at [914, 16] on span "Save" at bounding box center [919, 23] width 25 height 16
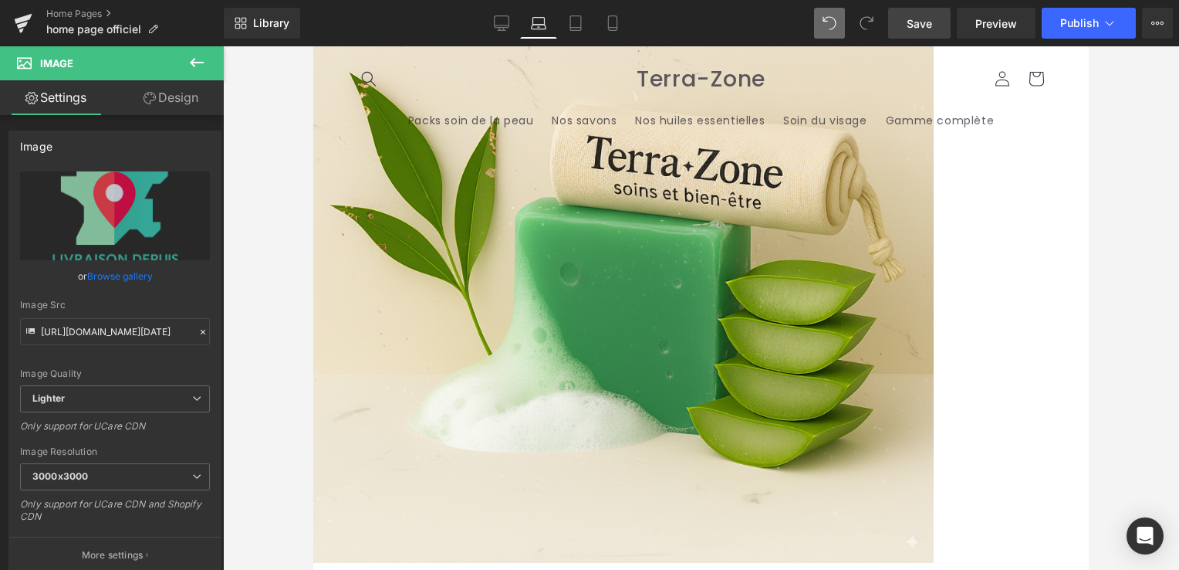
drag, startPoint x: 454, startPoint y: 254, endPoint x: 466, endPoint y: 270, distance: 20.4
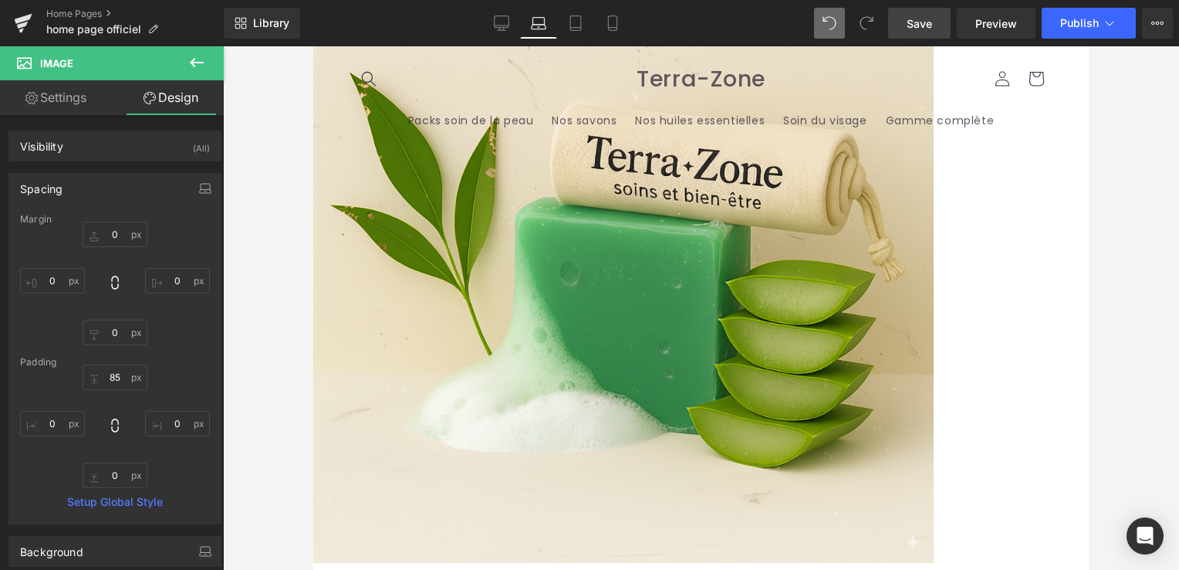
click at [911, 17] on span "Save" at bounding box center [919, 23] width 25 height 16
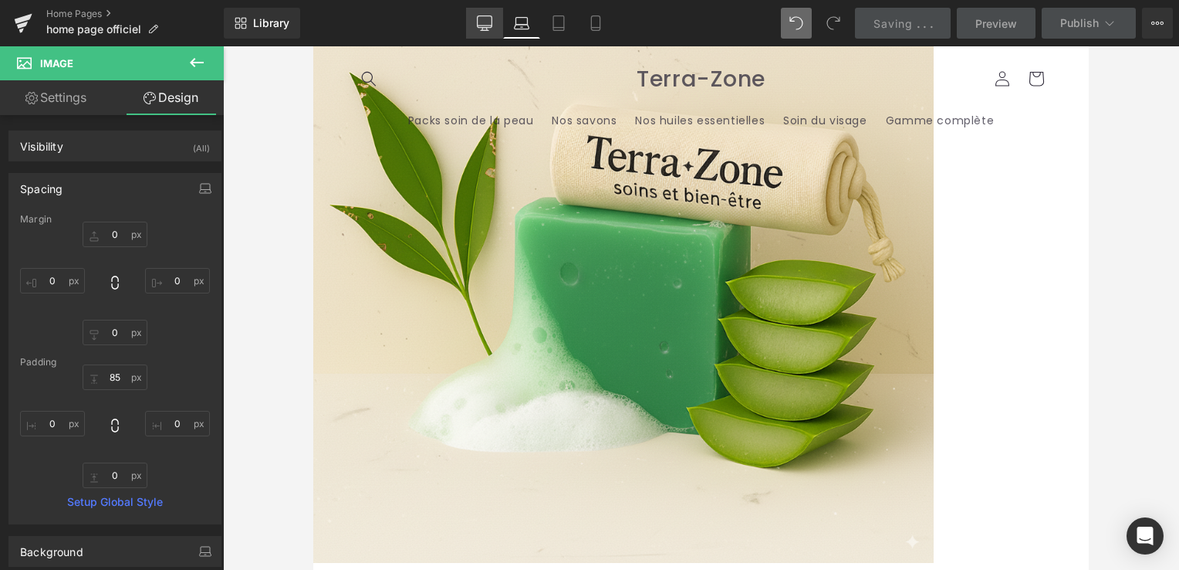
click at [487, 20] on icon at bounding box center [484, 22] width 15 height 15
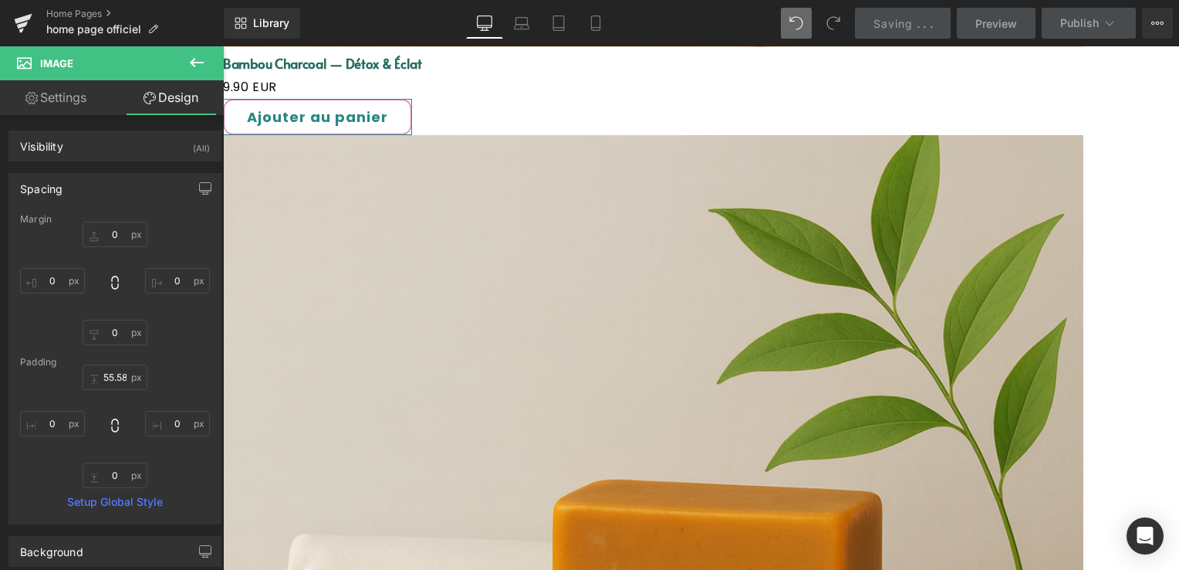
scroll to position [2771, 0]
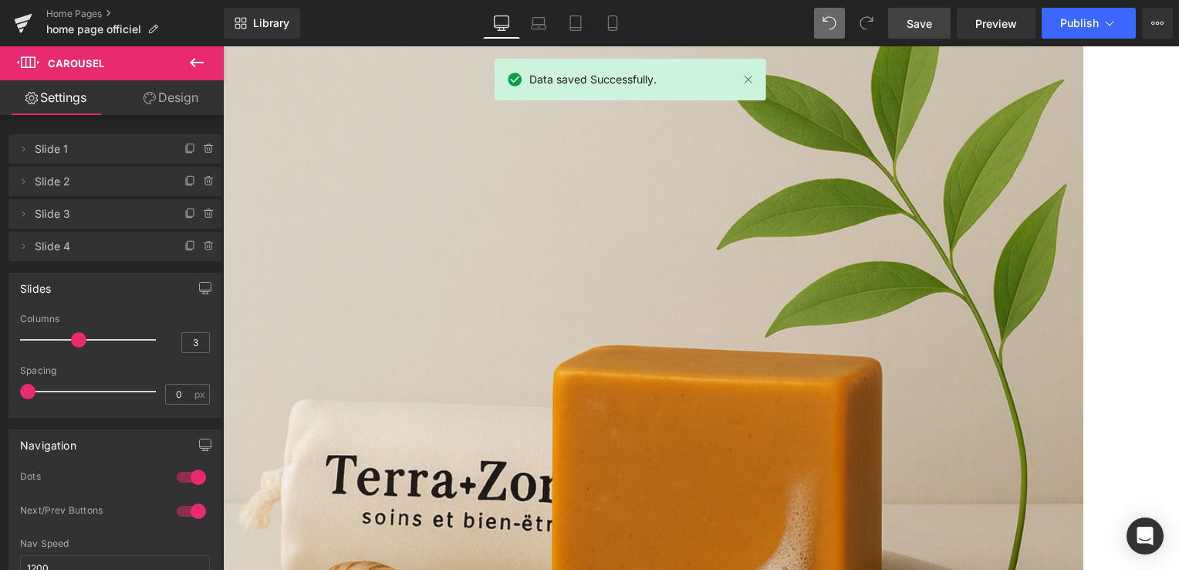
drag, startPoint x: 518, startPoint y: 240, endPoint x: 562, endPoint y: 125, distance: 123.1
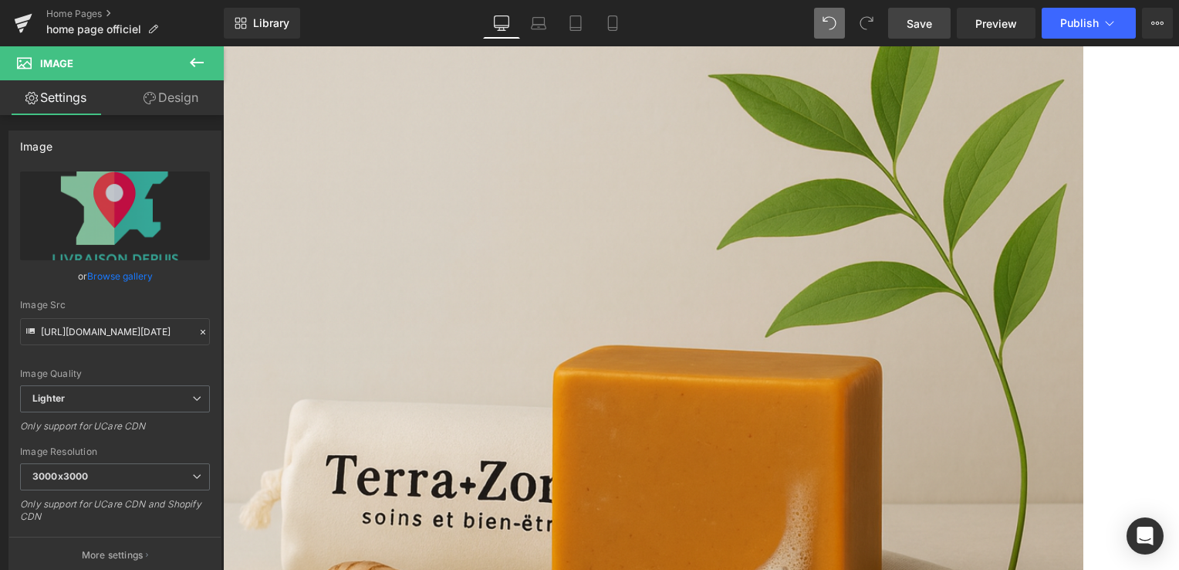
drag, startPoint x: 436, startPoint y: 230, endPoint x: 465, endPoint y: 294, distance: 70.5
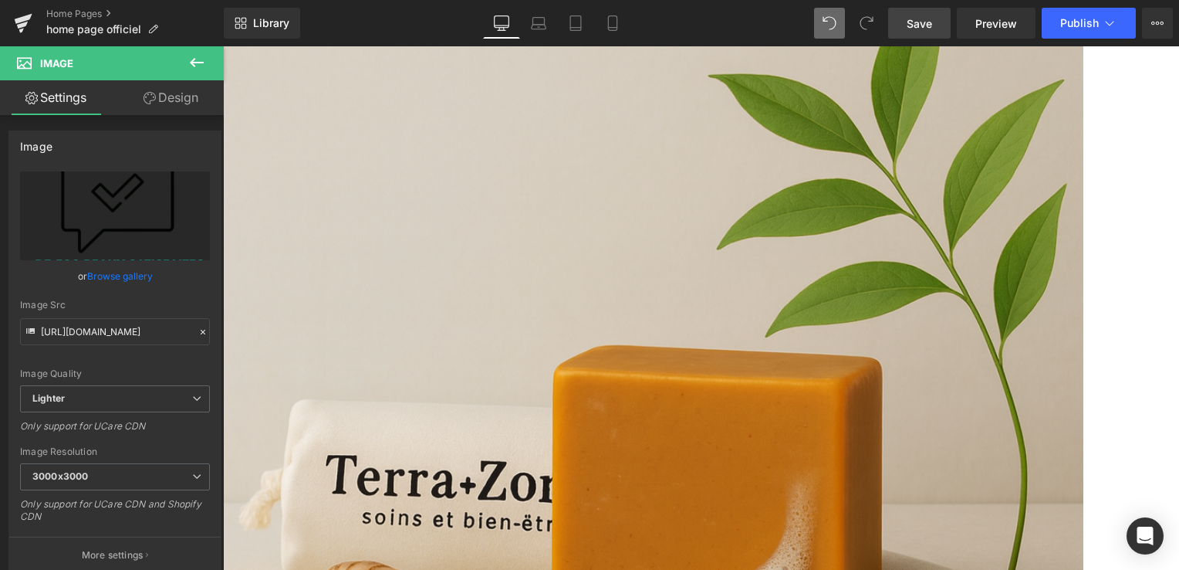
drag, startPoint x: 986, startPoint y: 230, endPoint x: 985, endPoint y: 290, distance: 60.2
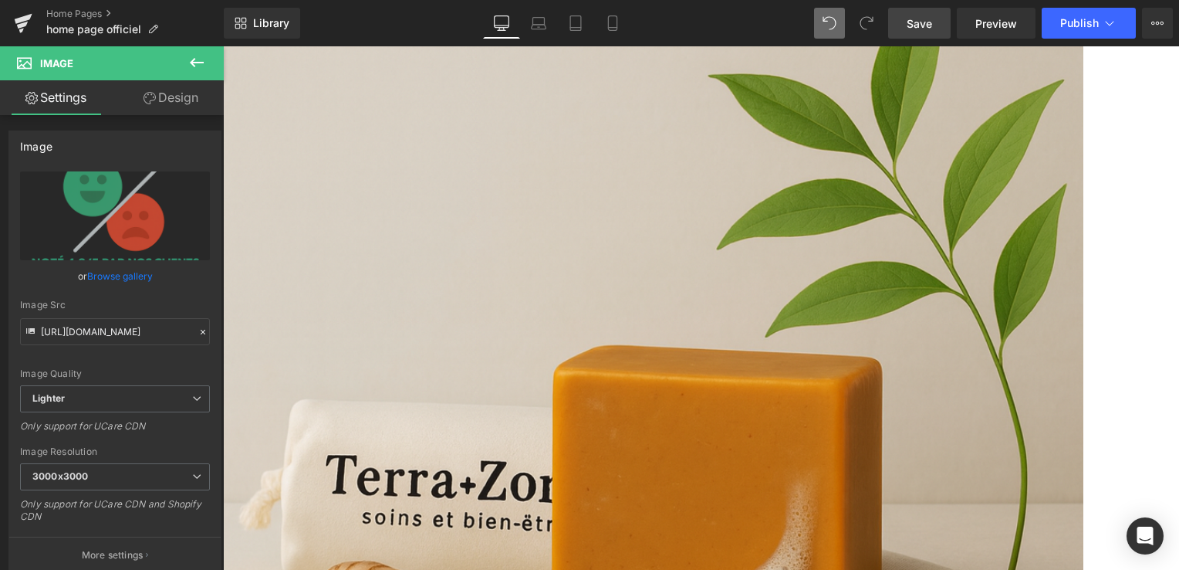
drag, startPoint x: 985, startPoint y: 233, endPoint x: 993, endPoint y: 221, distance: 15.0
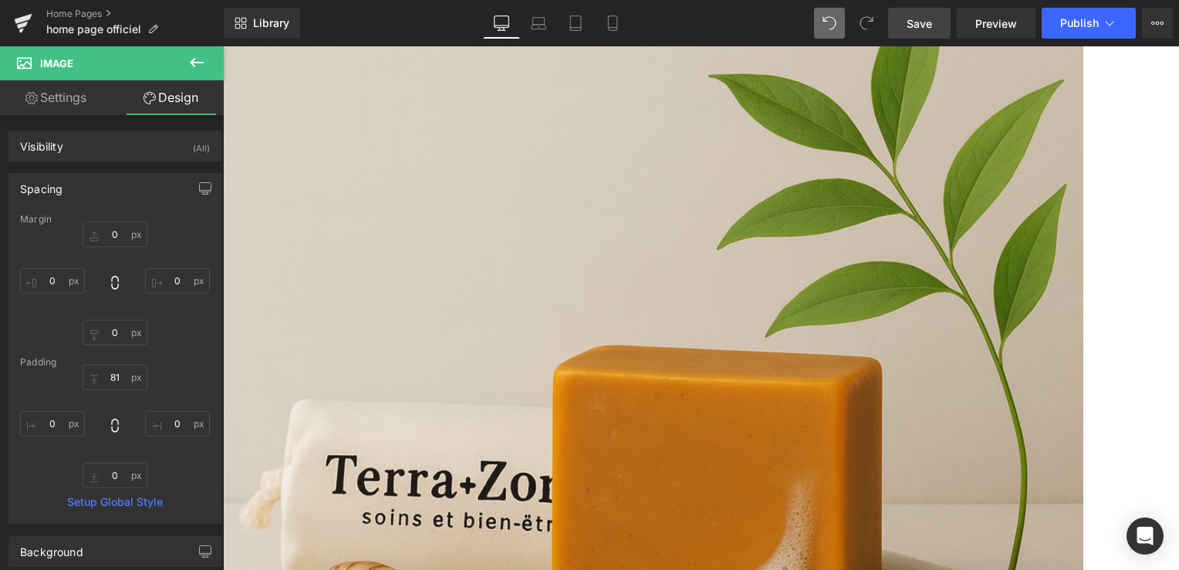
click at [916, 18] on span "Save" at bounding box center [919, 23] width 25 height 16
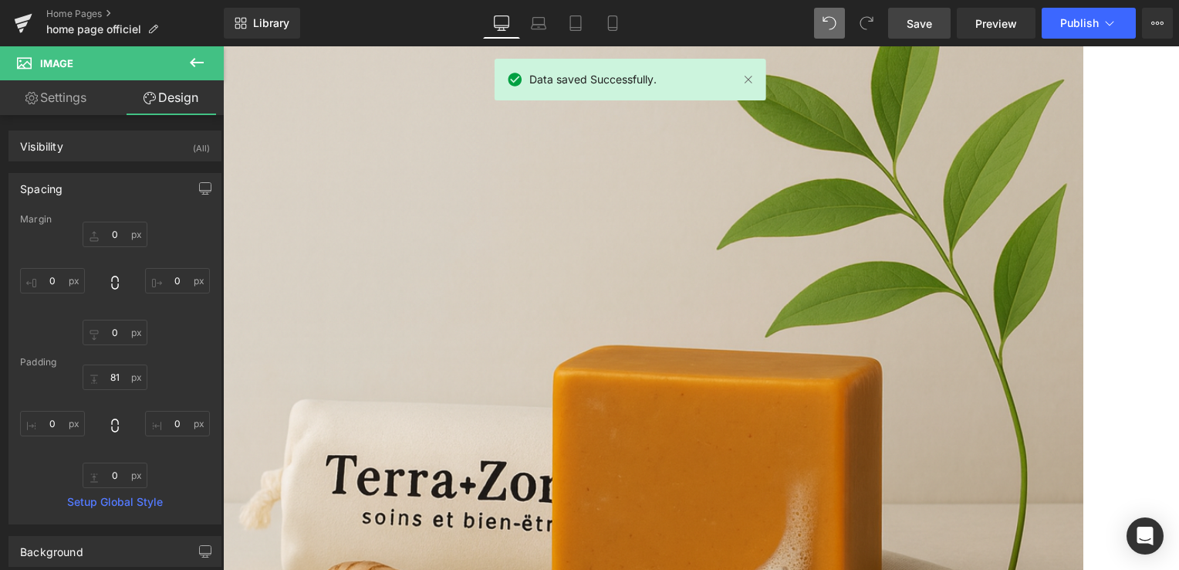
click at [927, 15] on span "Save" at bounding box center [919, 23] width 25 height 16
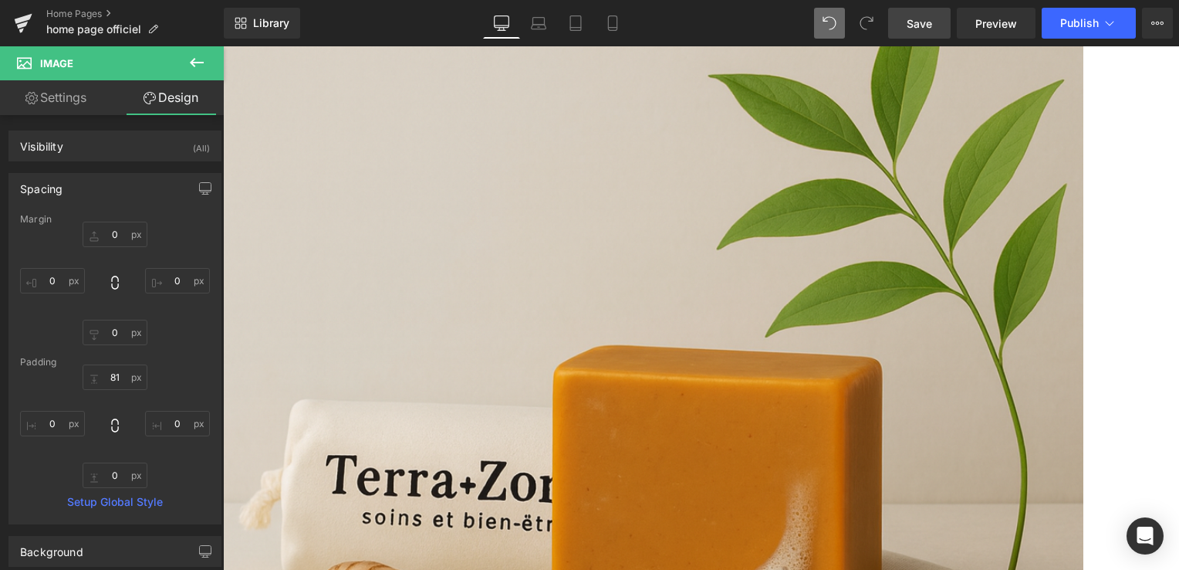
click at [911, 17] on span "Save" at bounding box center [919, 23] width 25 height 16
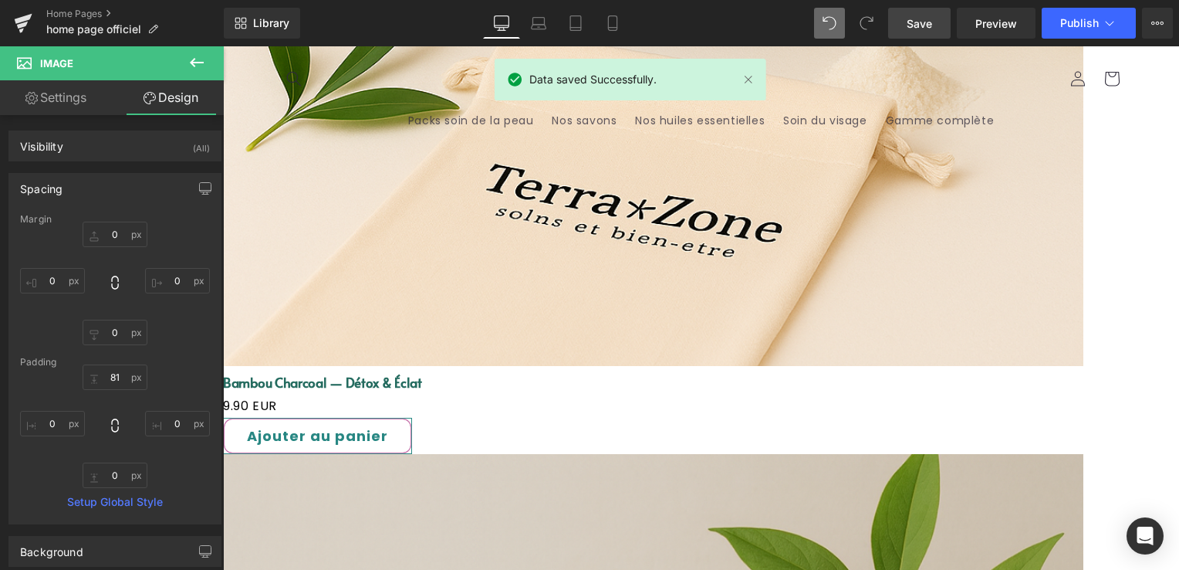
scroll to position [2308, 0]
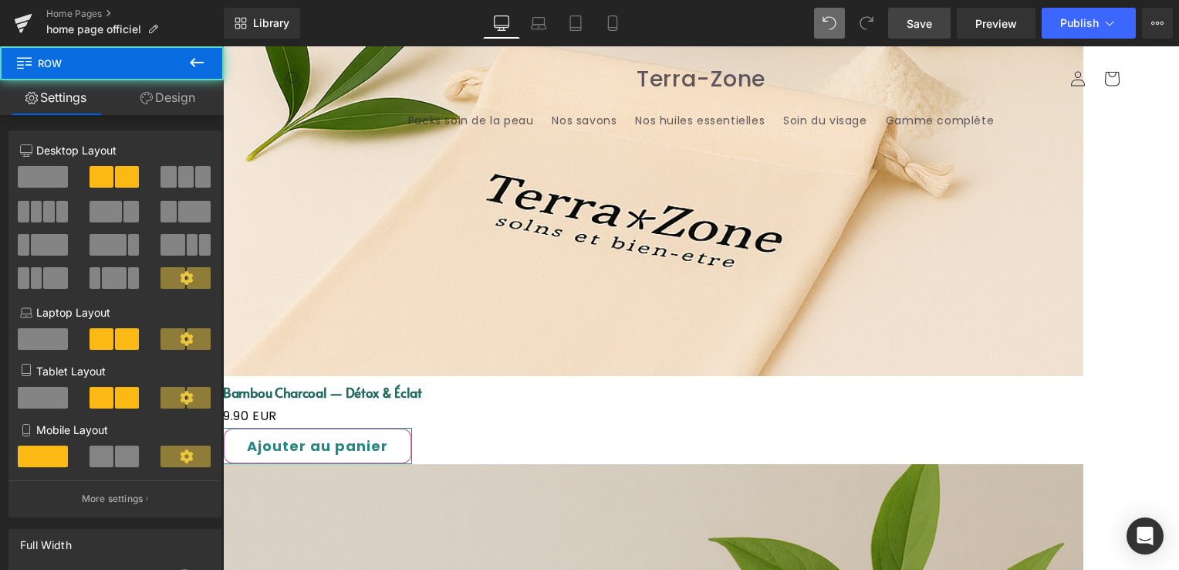
drag, startPoint x: 512, startPoint y: 232, endPoint x: 513, endPoint y: 245, distance: 13.2
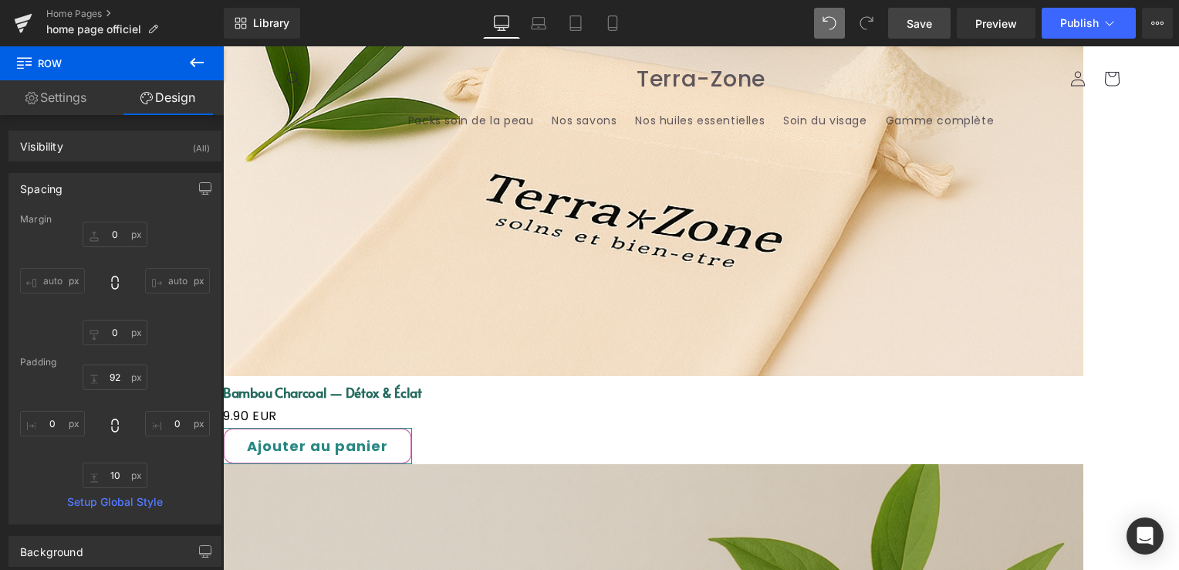
click at [901, 15] on link "Save" at bounding box center [919, 23] width 63 height 31
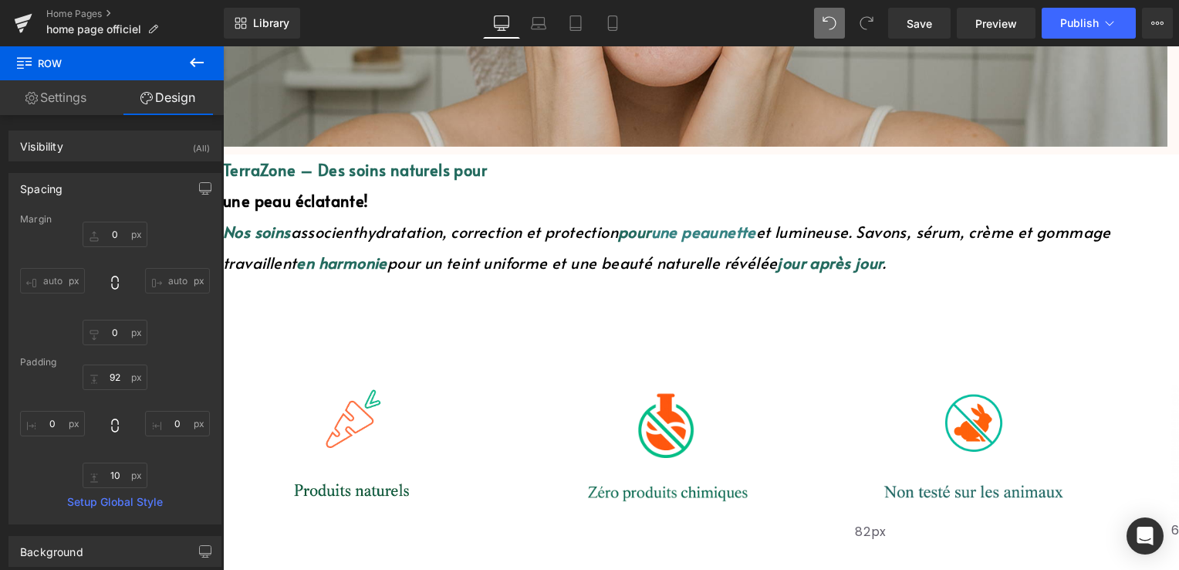
scroll to position [688, 0]
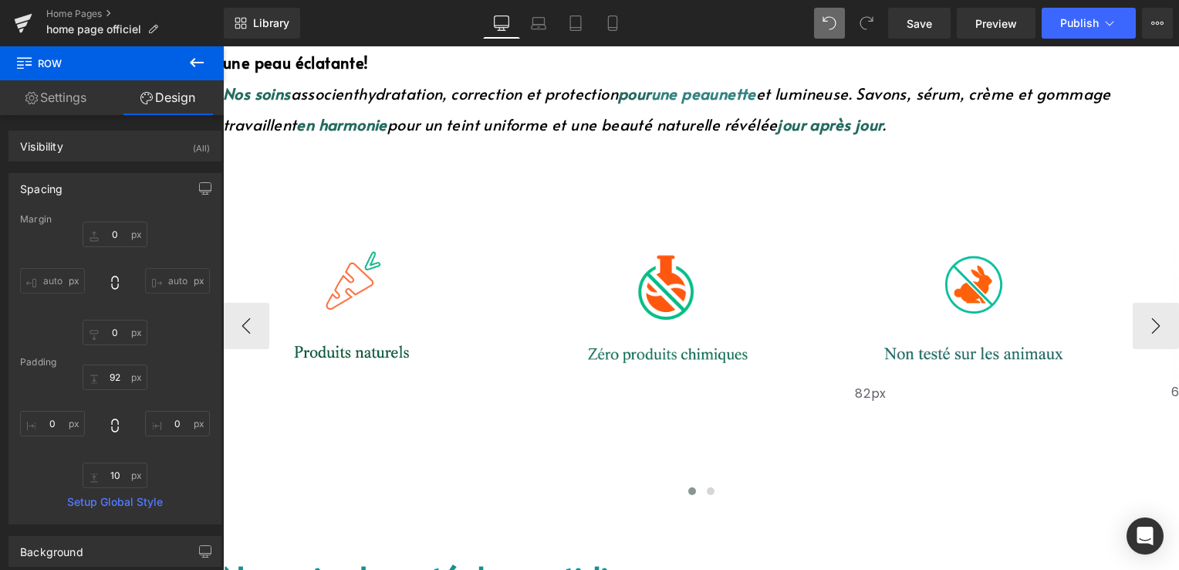
click at [388, 288] on img at bounding box center [348, 287] width 250 height 281
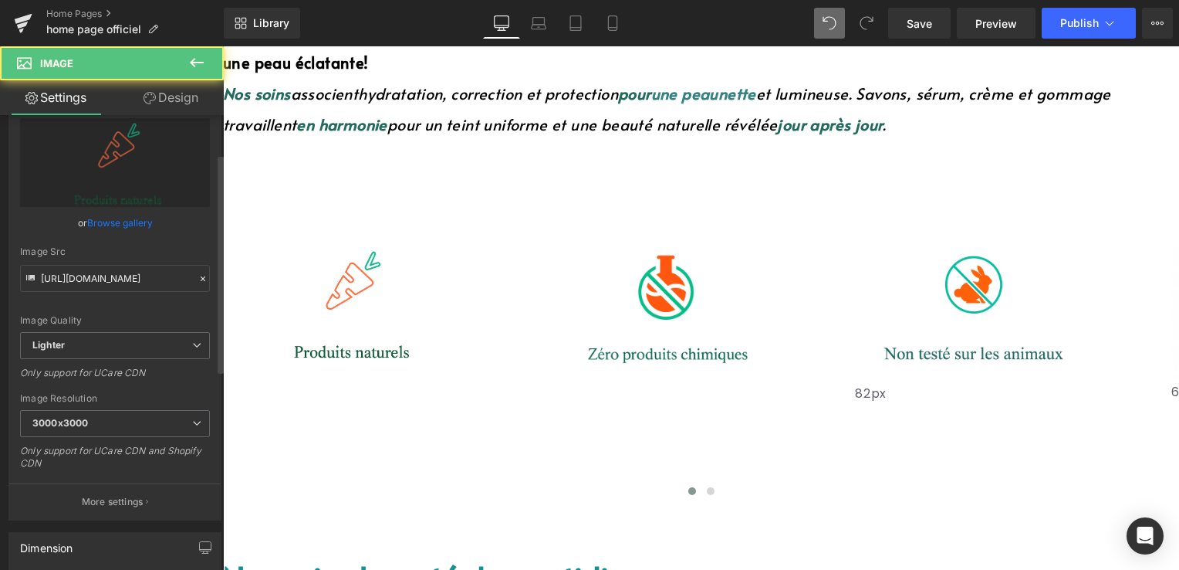
scroll to position [232, 0]
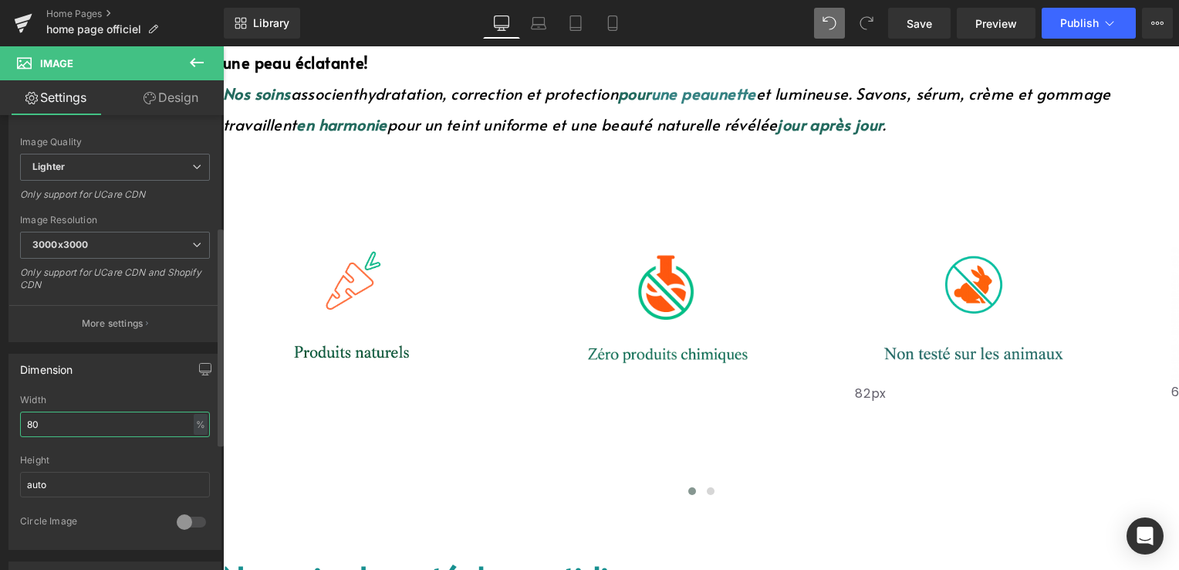
drag, startPoint x: 52, startPoint y: 428, endPoint x: 21, endPoint y: 428, distance: 30.9
click at [21, 428] on input "80" at bounding box center [115, 423] width 190 height 25
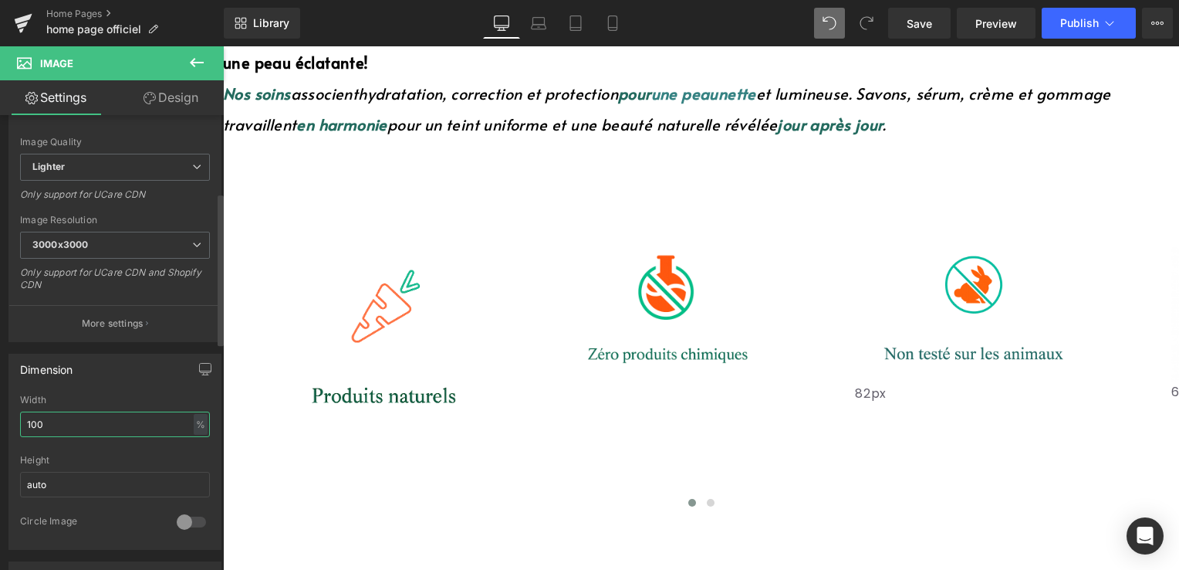
type input "100)"
click at [665, 227] on img at bounding box center [664, 308] width 250 height 190
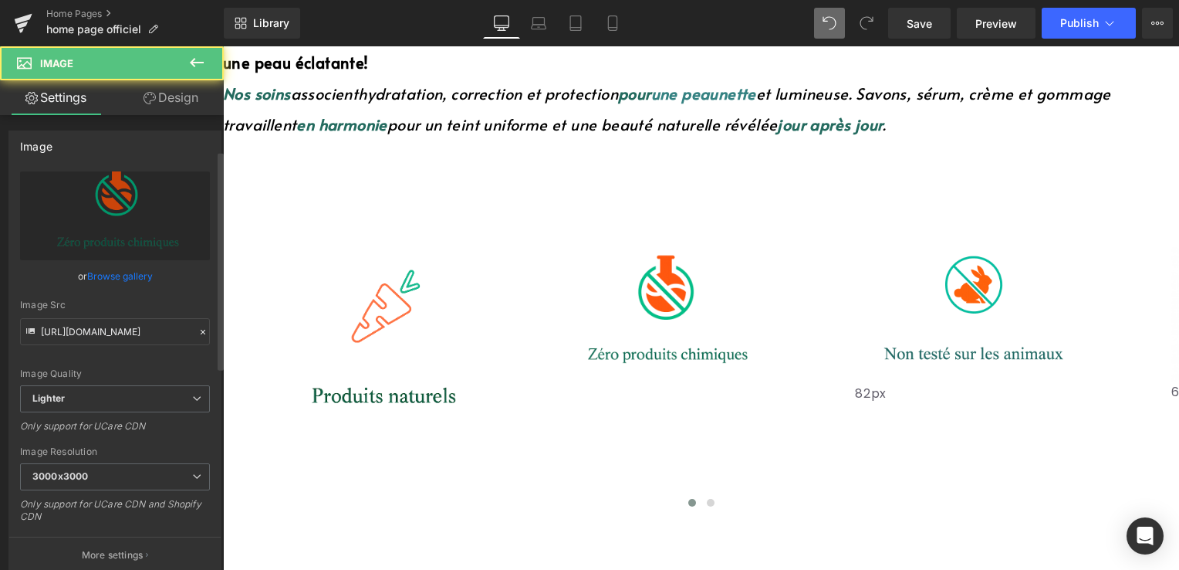
scroll to position [309, 0]
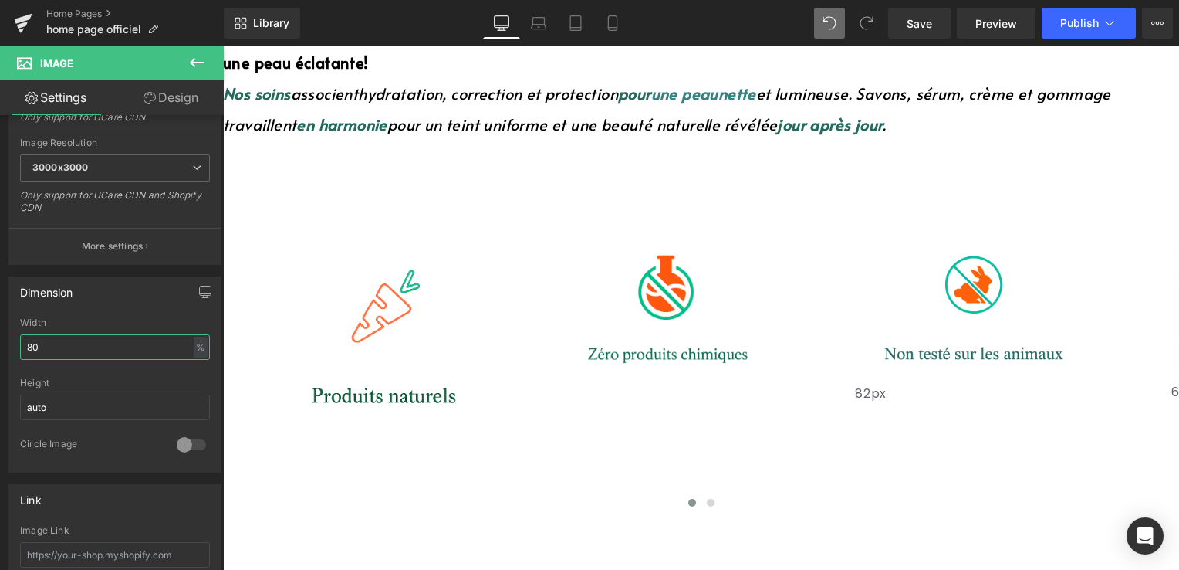
drag, startPoint x: 64, startPoint y: 347, endPoint x: -3, endPoint y: 344, distance: 67.2
click at [0, 344] on html "(P) Cart Button You are previewing how the will restyle your page. You can not …" at bounding box center [589, 285] width 1179 height 570
type input "100"
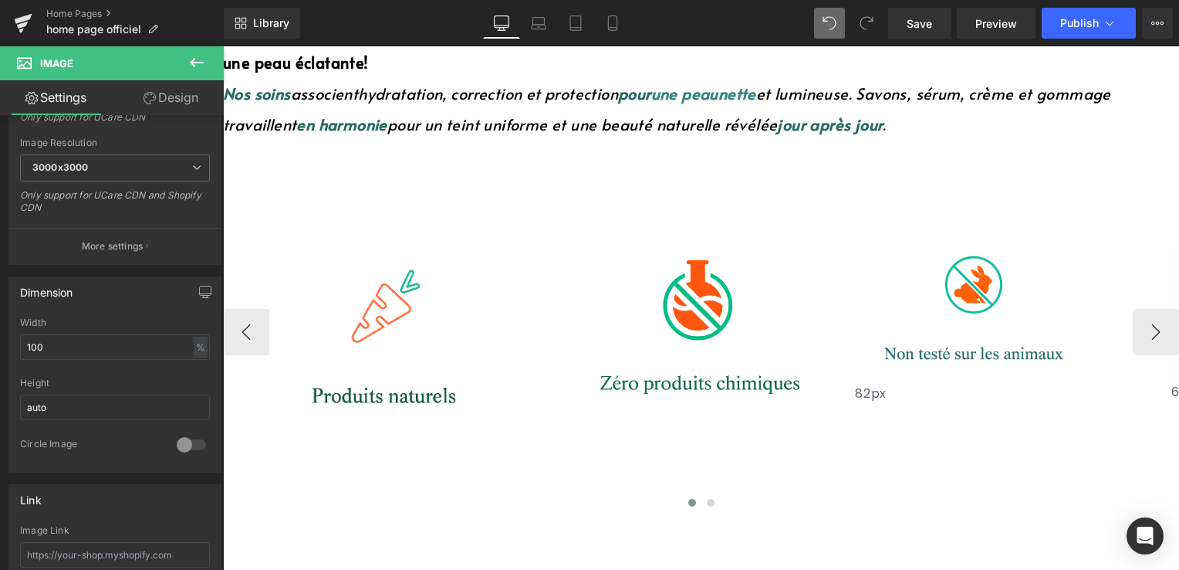
click at [962, 279] on img at bounding box center [964, 298] width 218 height 167
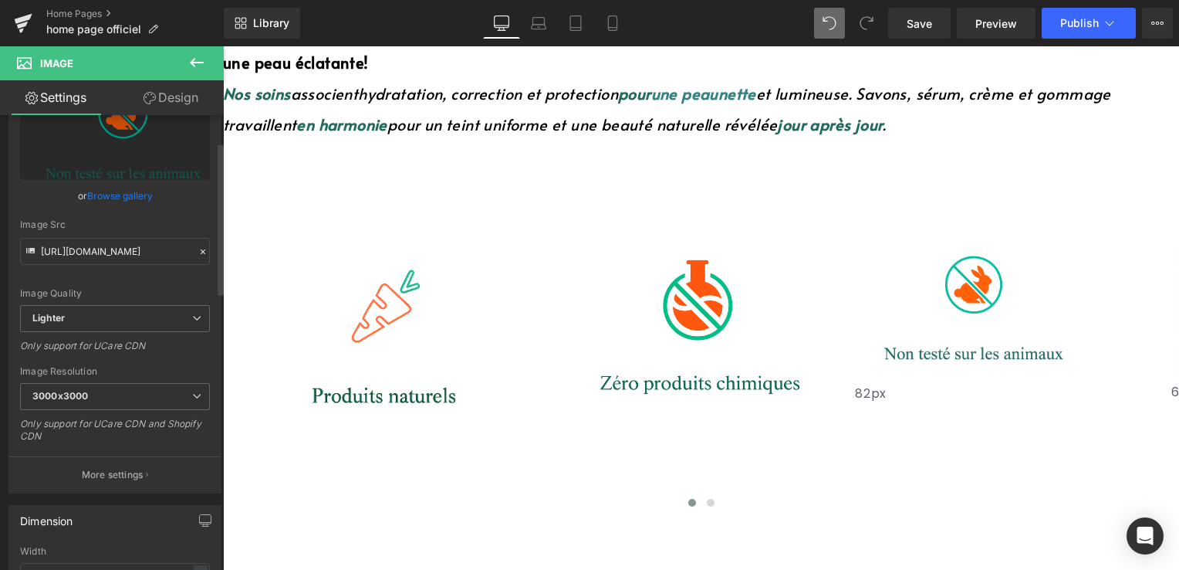
scroll to position [232, 0]
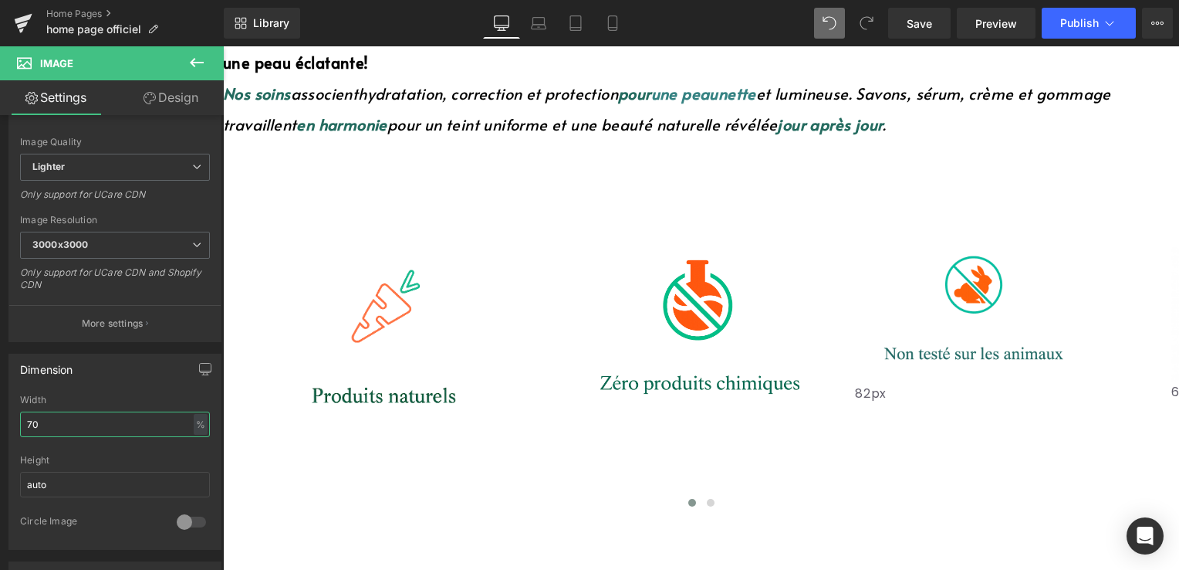
drag, startPoint x: 75, startPoint y: 416, endPoint x: -3, endPoint y: 434, distance: 79.9
click at [0, 434] on html "(P) Cart Button You are previewing how the will restyle your page. You can not …" at bounding box center [589, 285] width 1179 height 570
type input "100"
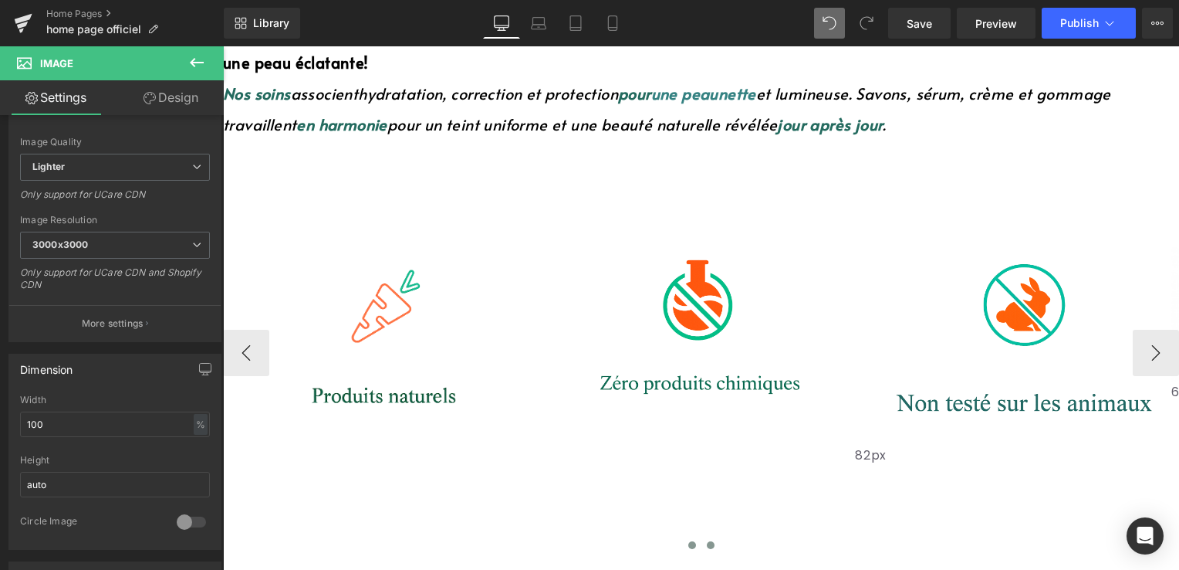
click at [702, 537] on button at bounding box center [711, 544] width 19 height 15
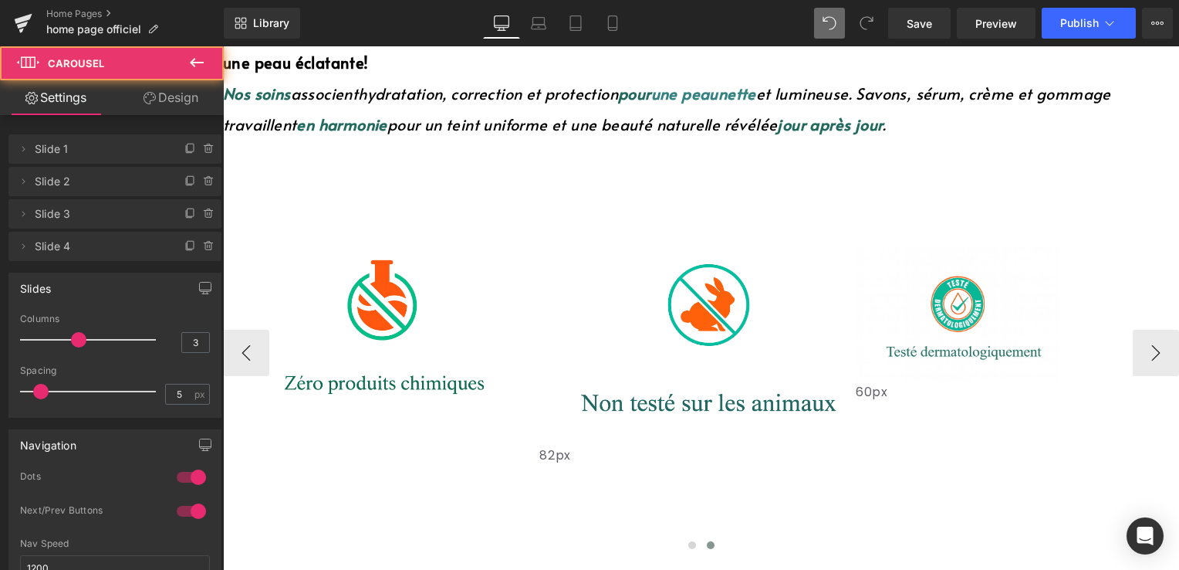
click at [945, 307] on img at bounding box center [957, 299] width 203 height 163
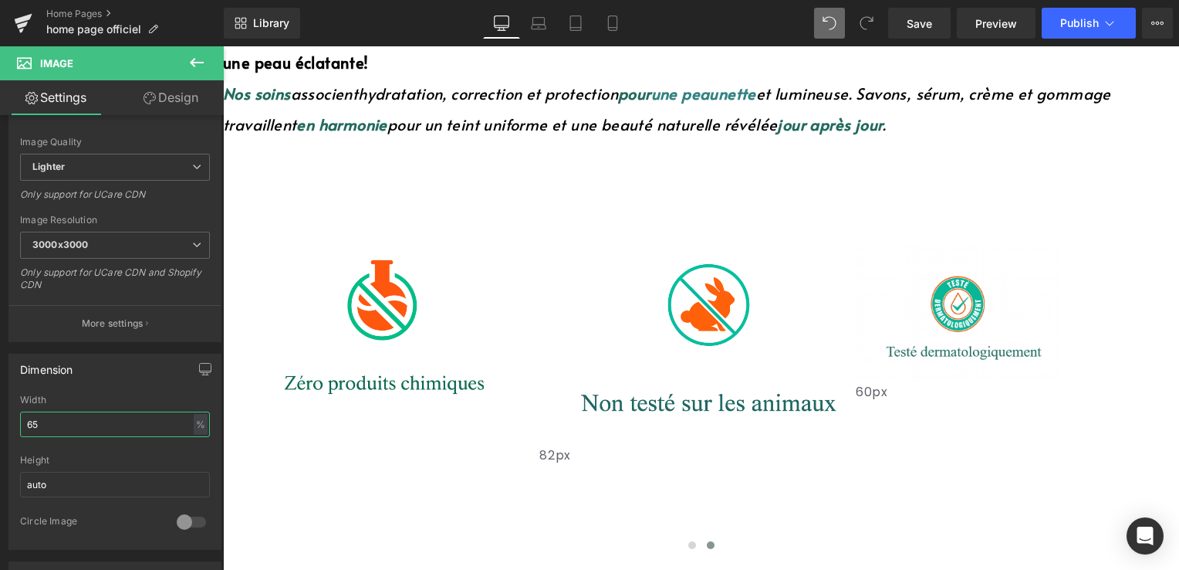
drag, startPoint x: 71, startPoint y: 424, endPoint x: -3, endPoint y: 424, distance: 74.1
click at [0, 424] on html "(P) Cart Button You are previewing how the will restyle your page. You can not …" at bounding box center [589, 285] width 1179 height 570
type input "100"
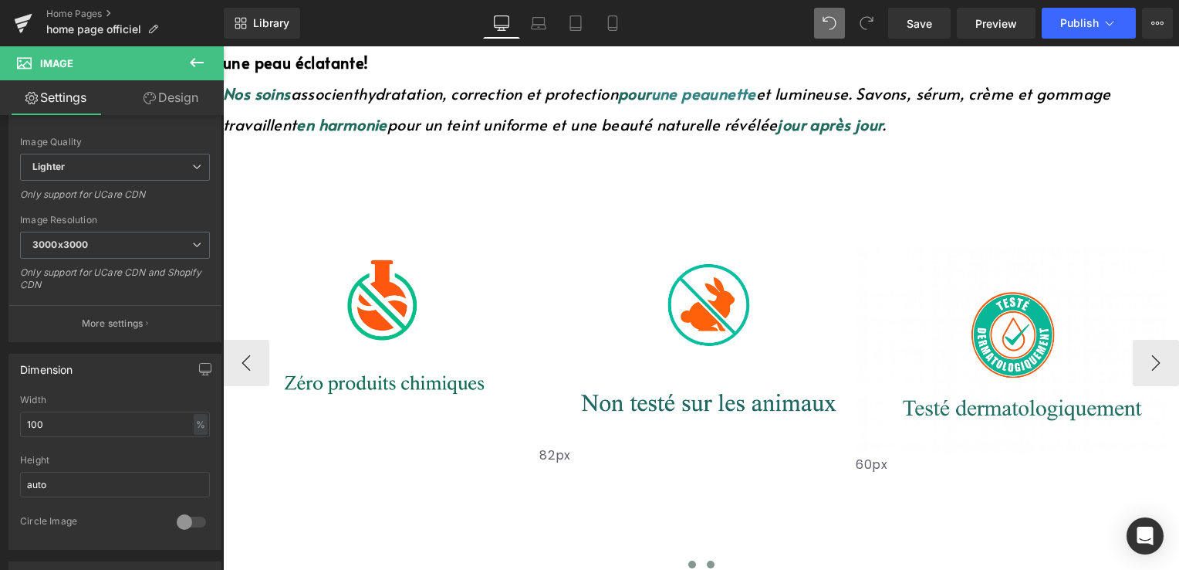
click at [688, 560] on span at bounding box center [692, 564] width 8 height 8
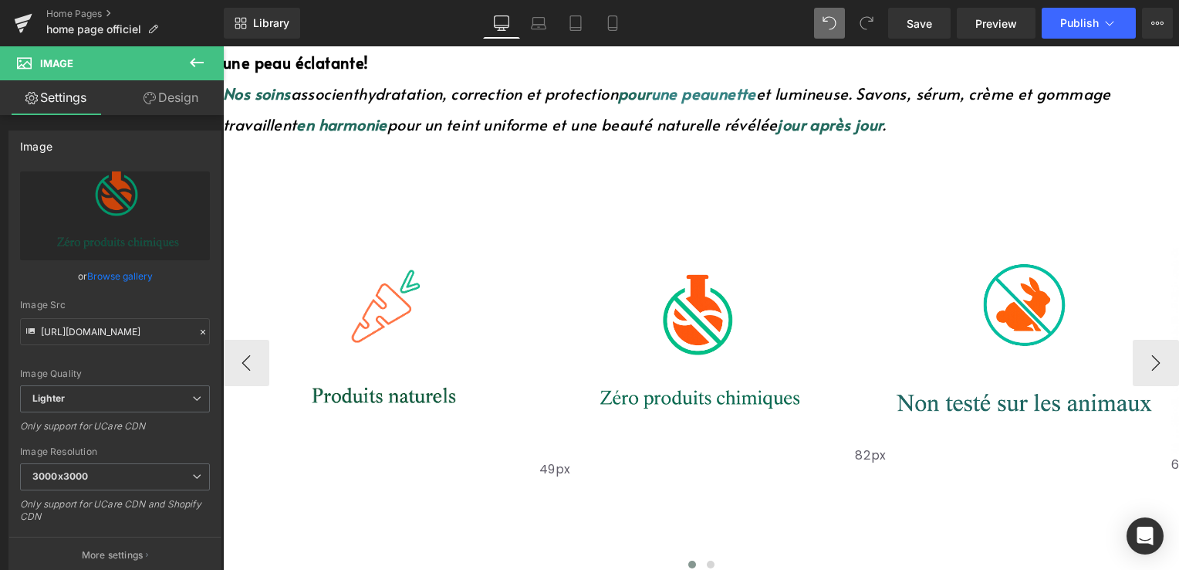
drag, startPoint x: 639, startPoint y: 198, endPoint x: 640, endPoint y: 211, distance: 13.9
click at [640, 458] on div "49px" at bounding box center [695, 477] width 313 height 38
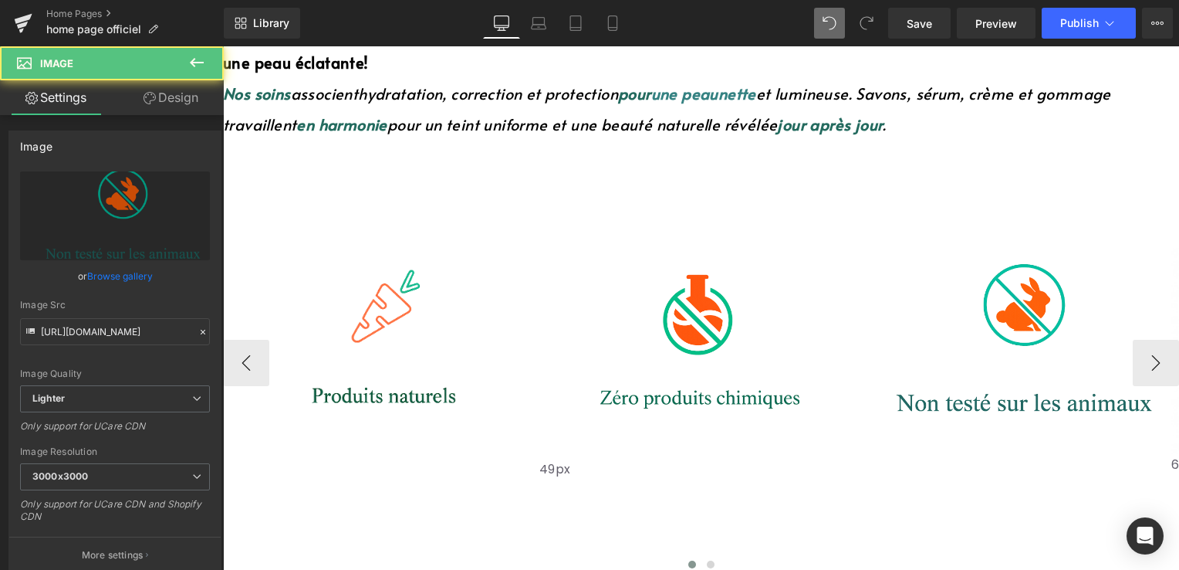
click at [947, 215] on img at bounding box center [1011, 330] width 313 height 230
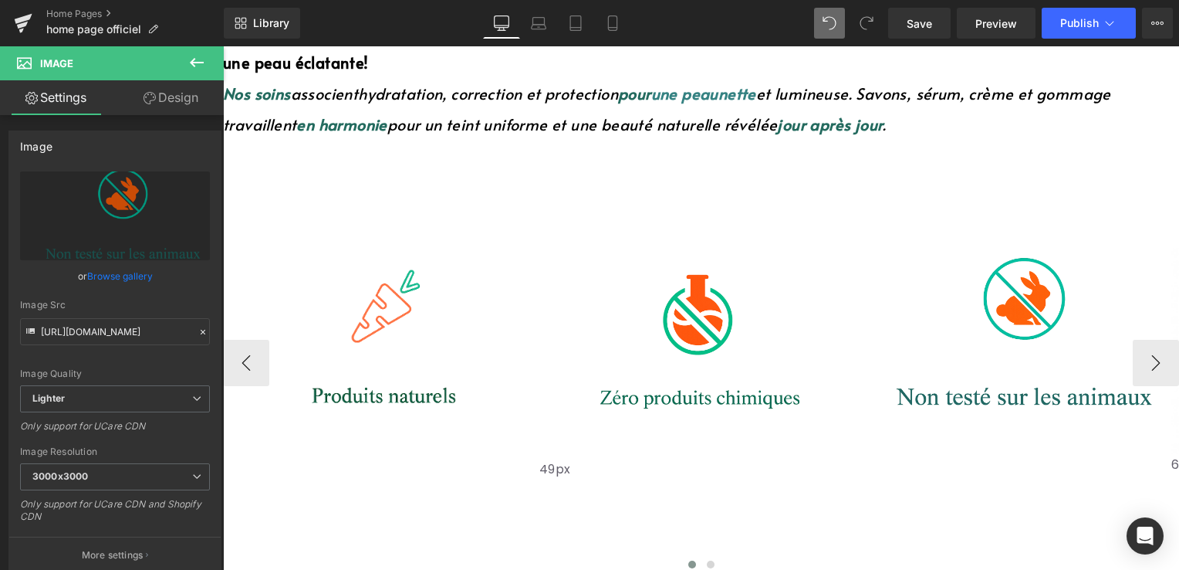
click at [949, 215] on div "Image" at bounding box center [1011, 359] width 313 height 289
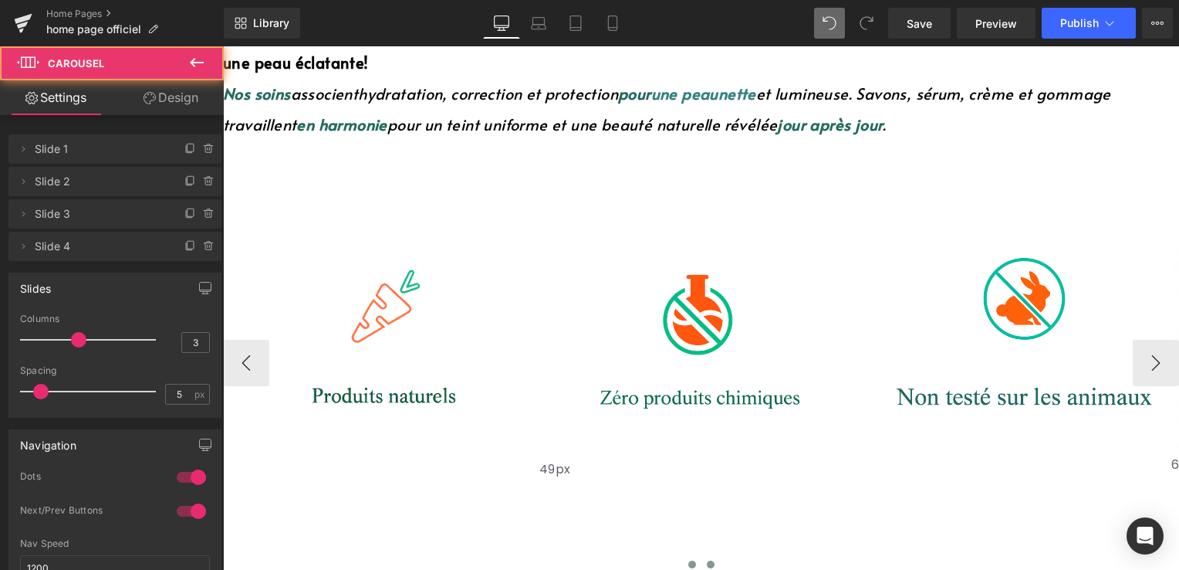
click at [702, 556] on button at bounding box center [711, 563] width 19 height 15
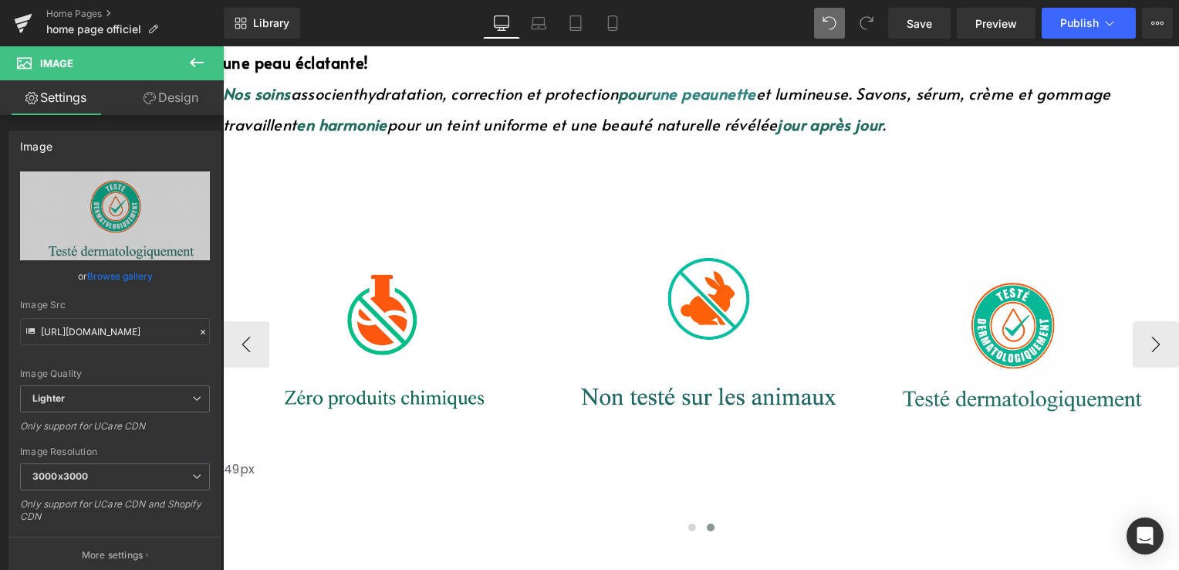
drag, startPoint x: 949, startPoint y: 205, endPoint x: 955, endPoint y: 195, distance: 10.7
click at [955, 218] on div "Image" at bounding box center [1012, 379] width 313 height 323
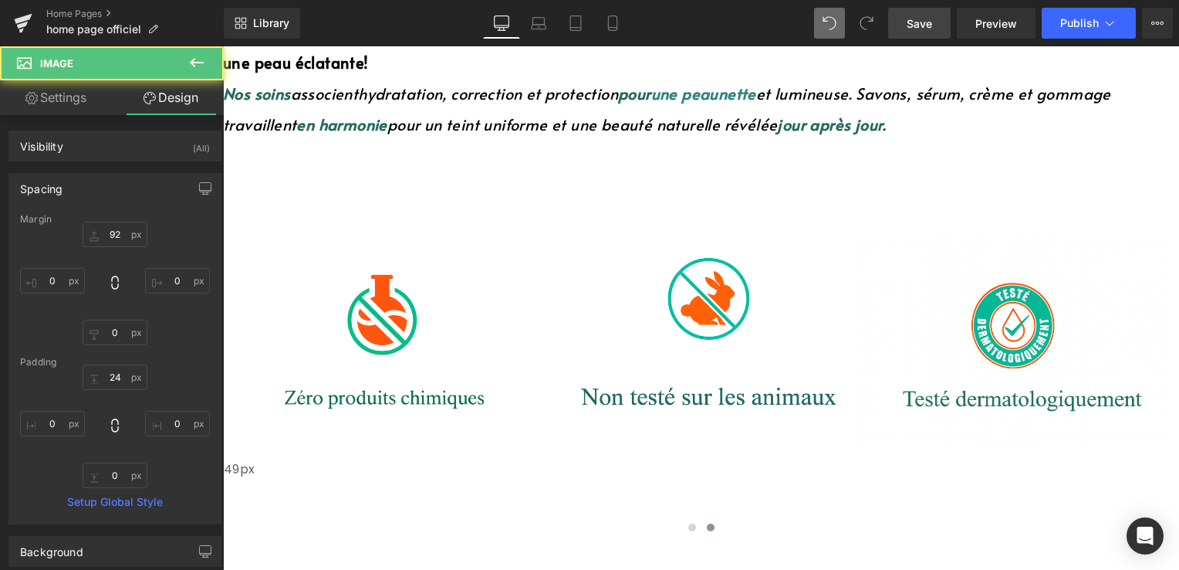
drag, startPoint x: 920, startPoint y: 22, endPoint x: 551, endPoint y: 28, distance: 369.0
click at [920, 22] on span "Save" at bounding box center [919, 23] width 25 height 16
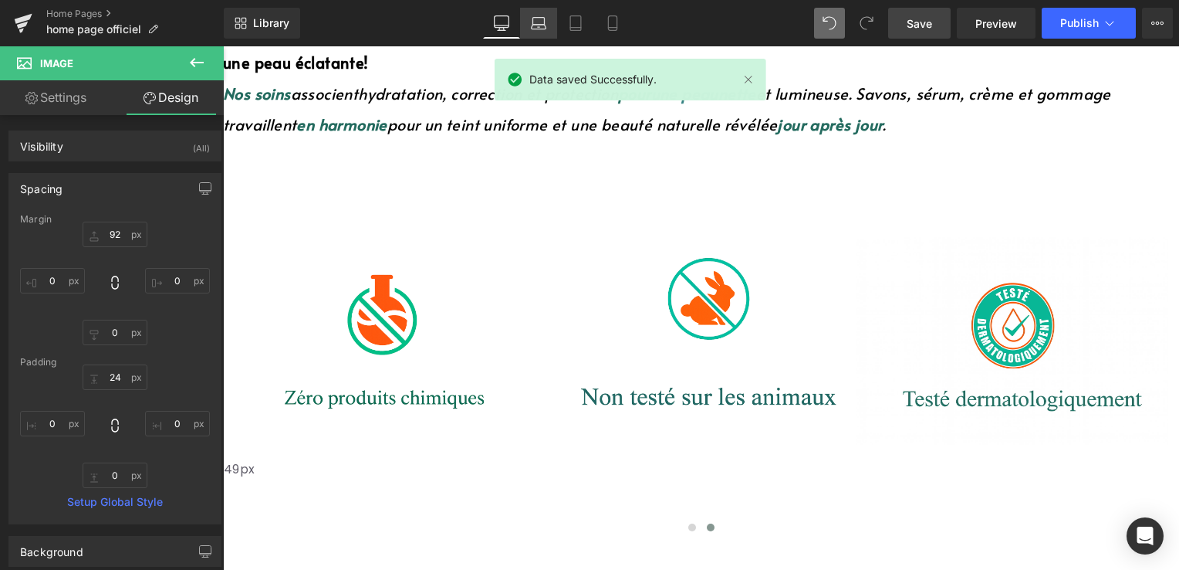
click at [538, 18] on icon at bounding box center [539, 21] width 12 height 7
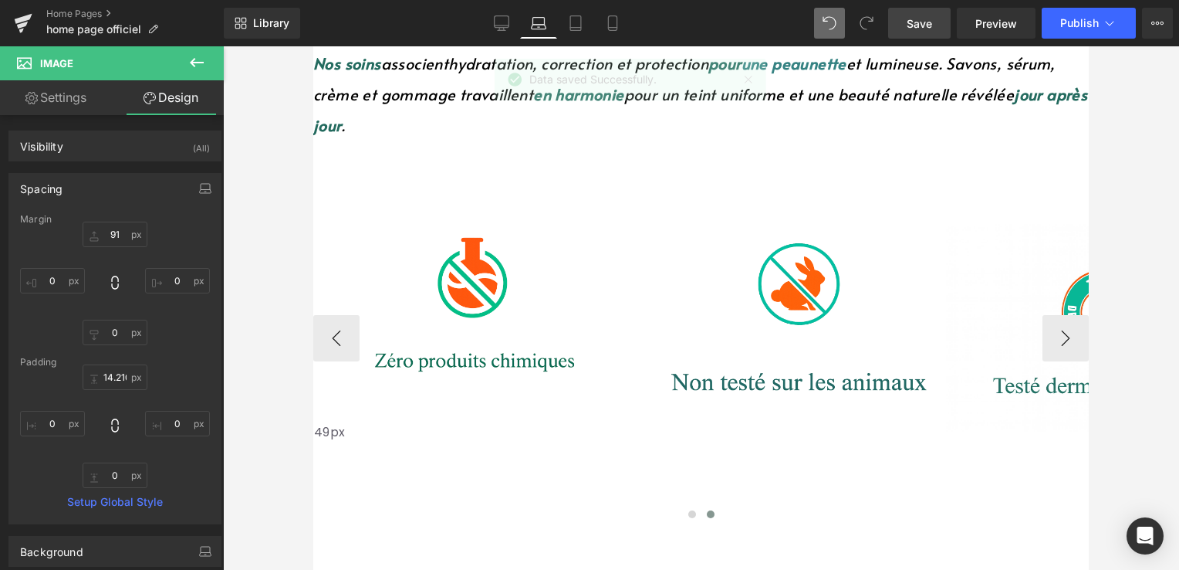
scroll to position [617, 0]
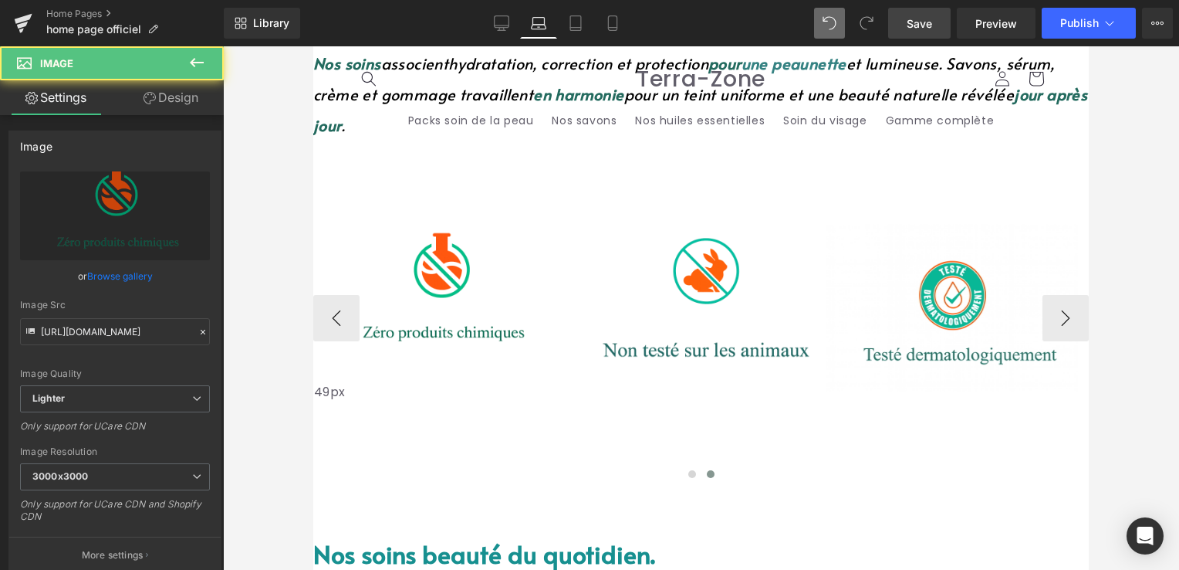
click at [476, 250] on img at bounding box center [440, 285] width 252 height 193
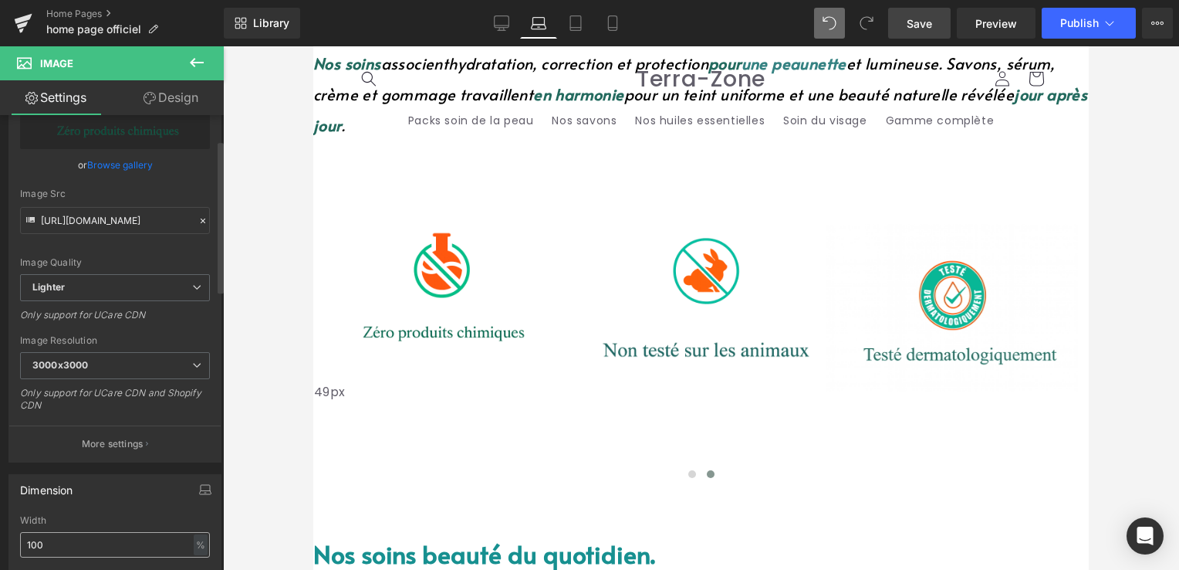
scroll to position [232, 0]
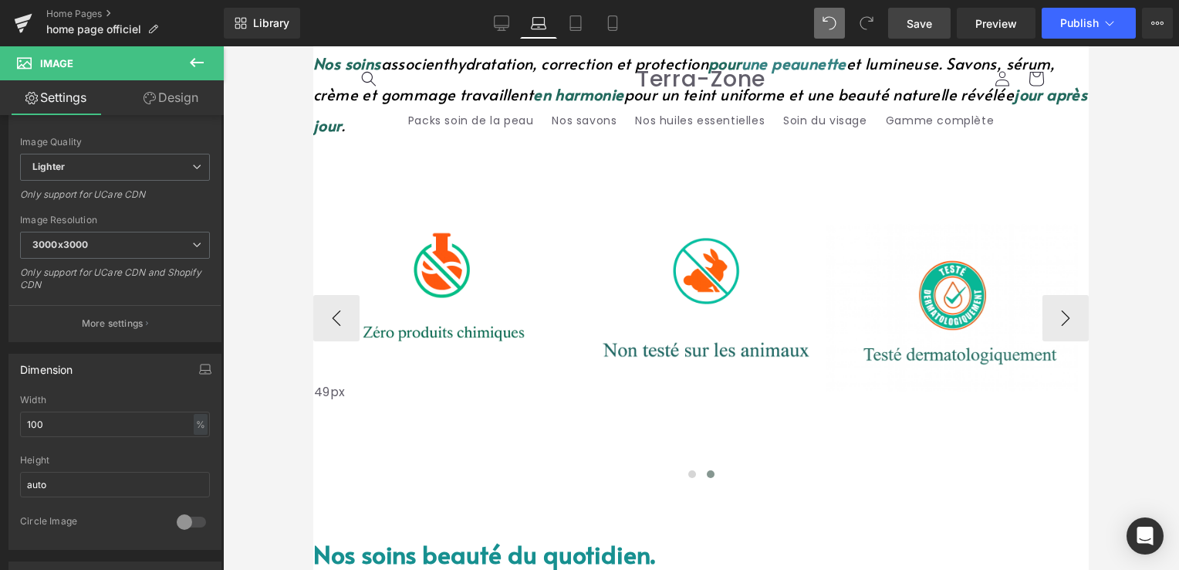
click at [663, 290] on img at bounding box center [696, 300] width 252 height 168
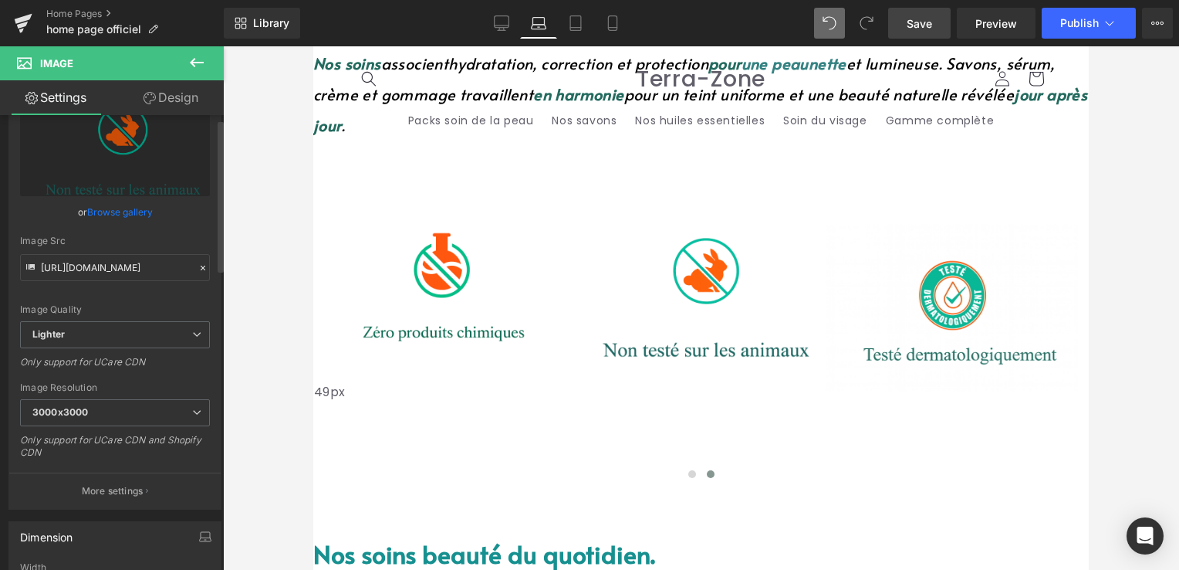
scroll to position [154, 0]
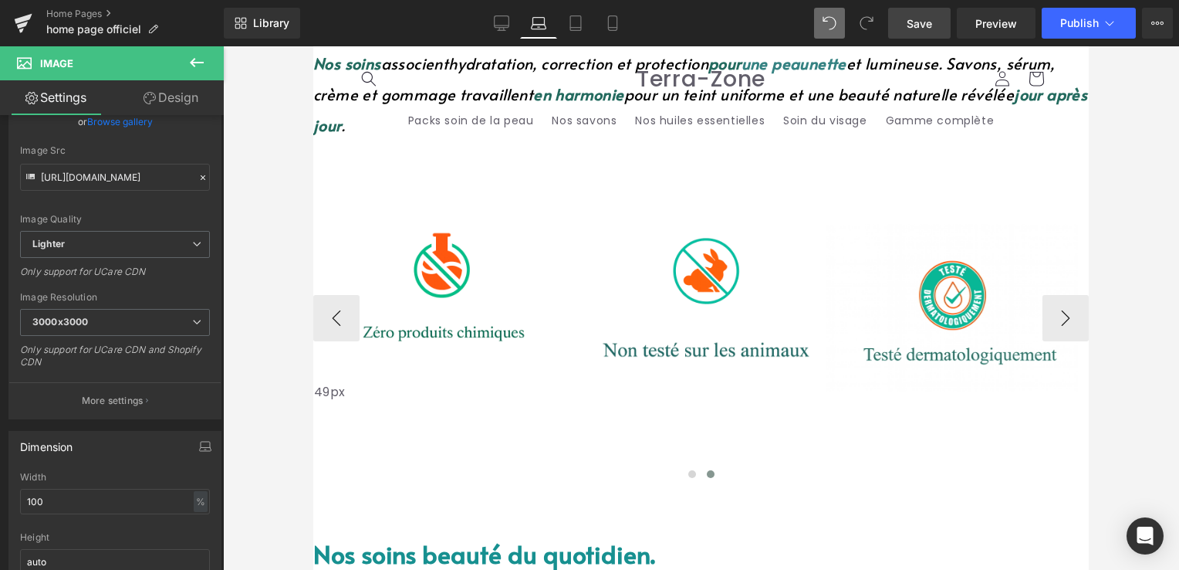
drag, startPoint x: 748, startPoint y: 201, endPoint x: 756, endPoint y: 171, distance: 30.5
click at [756, 216] on div "Image" at bounding box center [696, 327] width 252 height 222
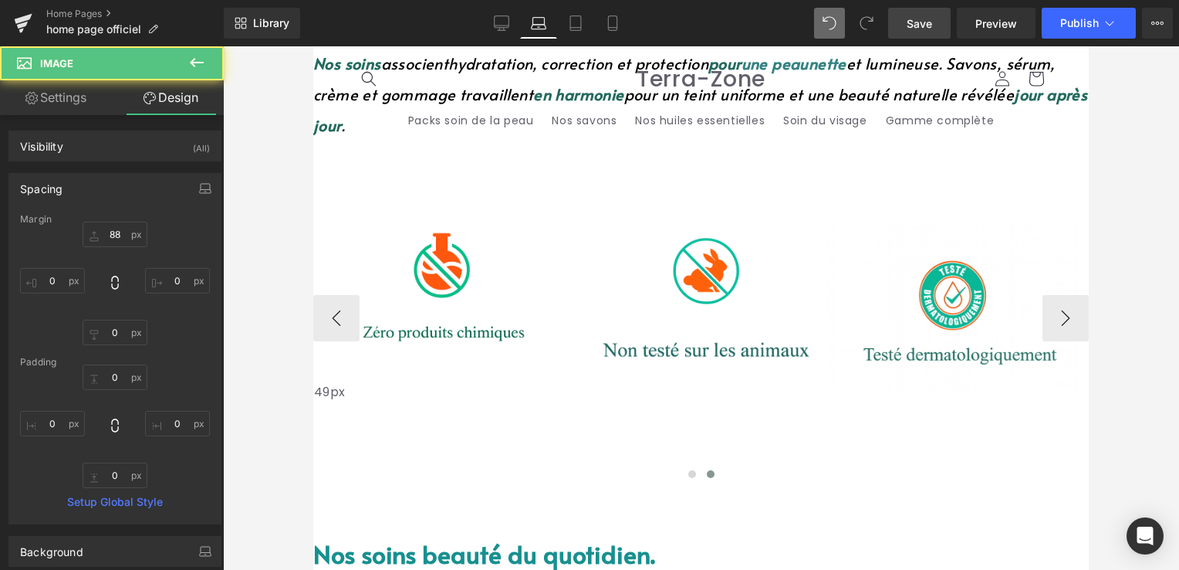
click at [729, 216] on img at bounding box center [696, 300] width 252 height 168
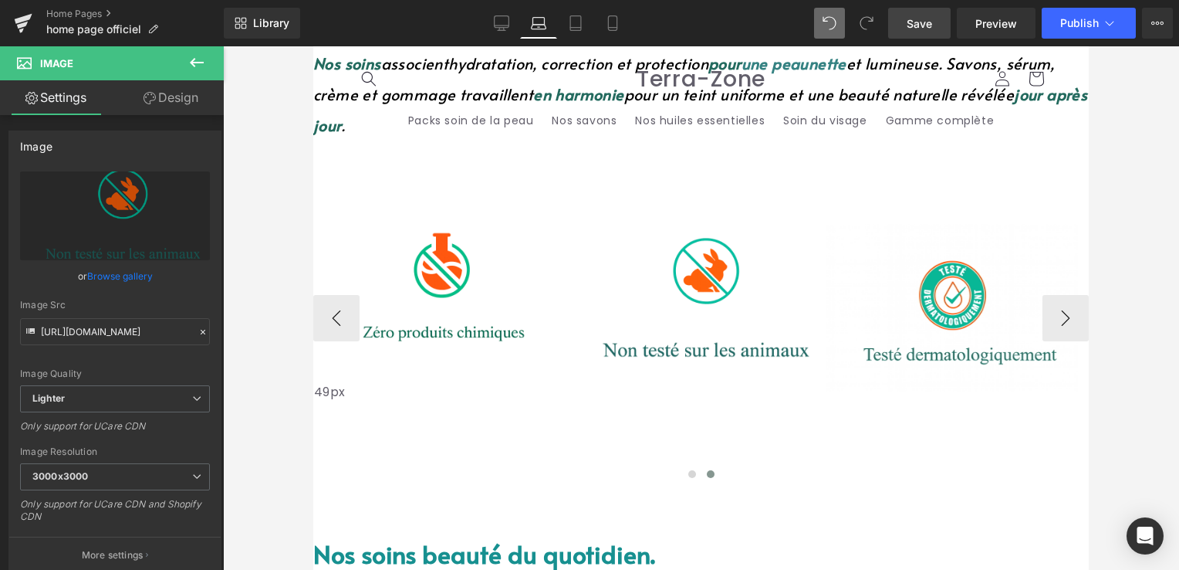
drag, startPoint x: 739, startPoint y: 201, endPoint x: 739, endPoint y: 191, distance: 10.0
click at [741, 216] on div "Image" at bounding box center [696, 327] width 252 height 222
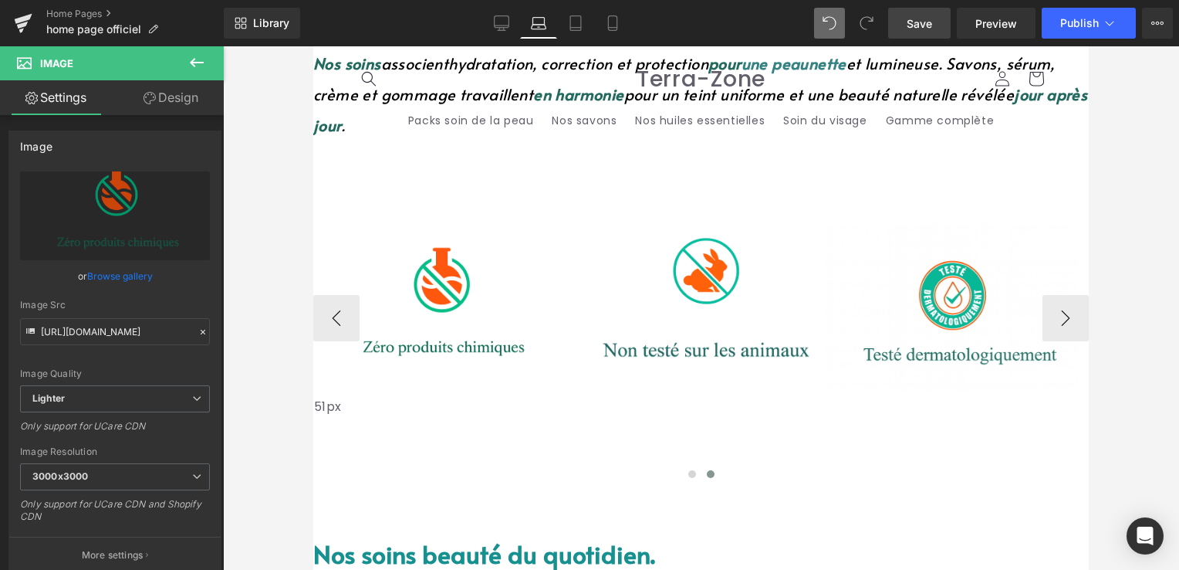
drag, startPoint x: 498, startPoint y: 175, endPoint x: 505, endPoint y: 190, distance: 16.2
click at [505, 396] on div "51px" at bounding box center [440, 415] width 252 height 39
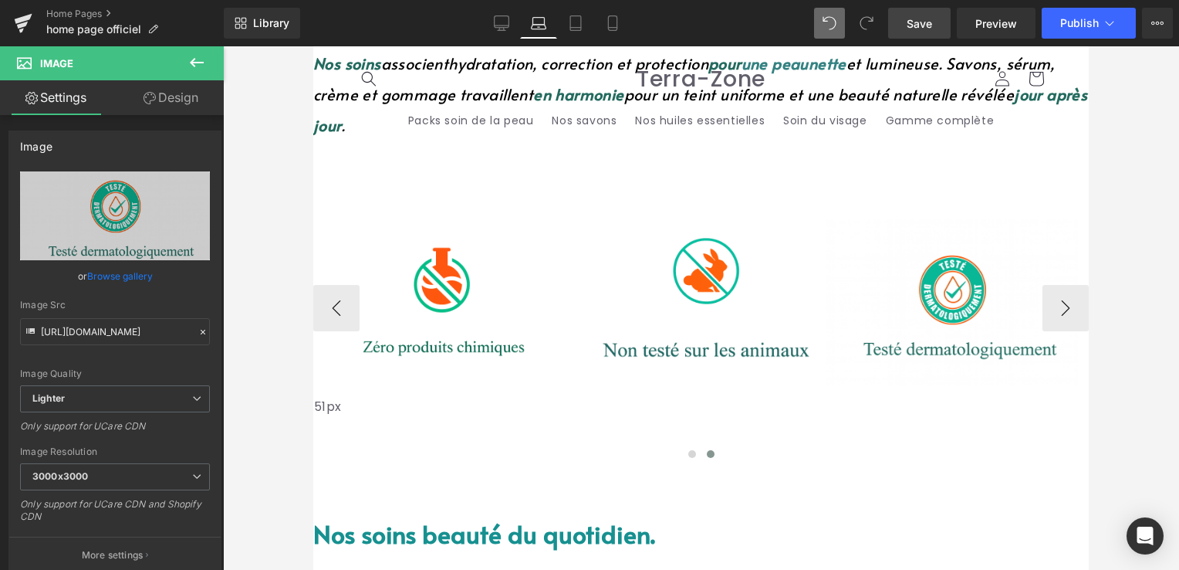
click at [910, 218] on div "Image" at bounding box center [952, 342] width 252 height 249
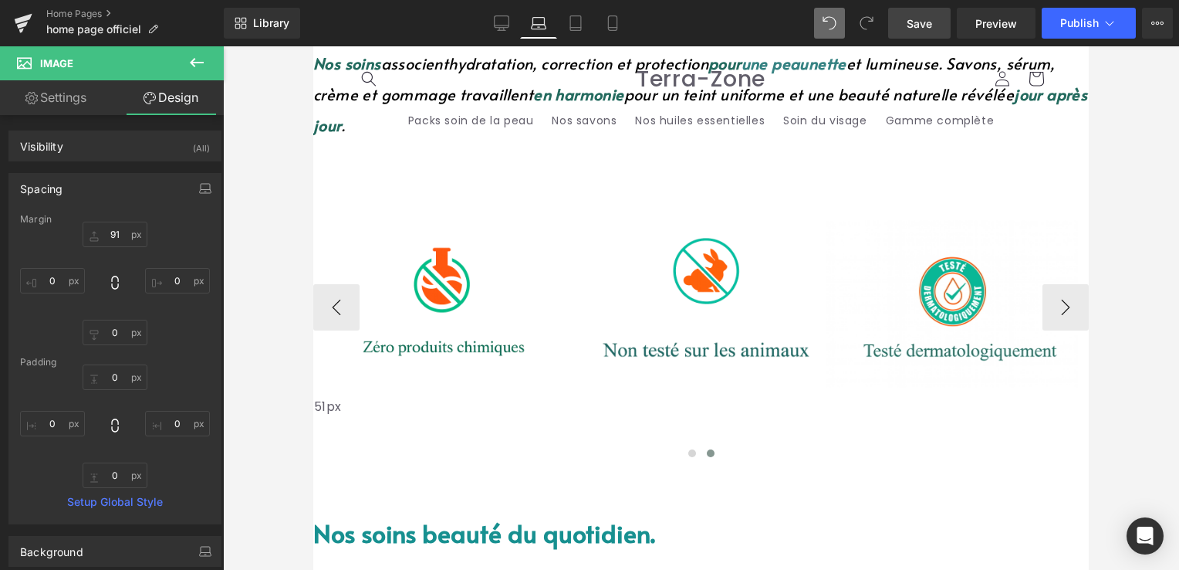
click at [907, 218] on div "Image" at bounding box center [952, 342] width 252 height 249
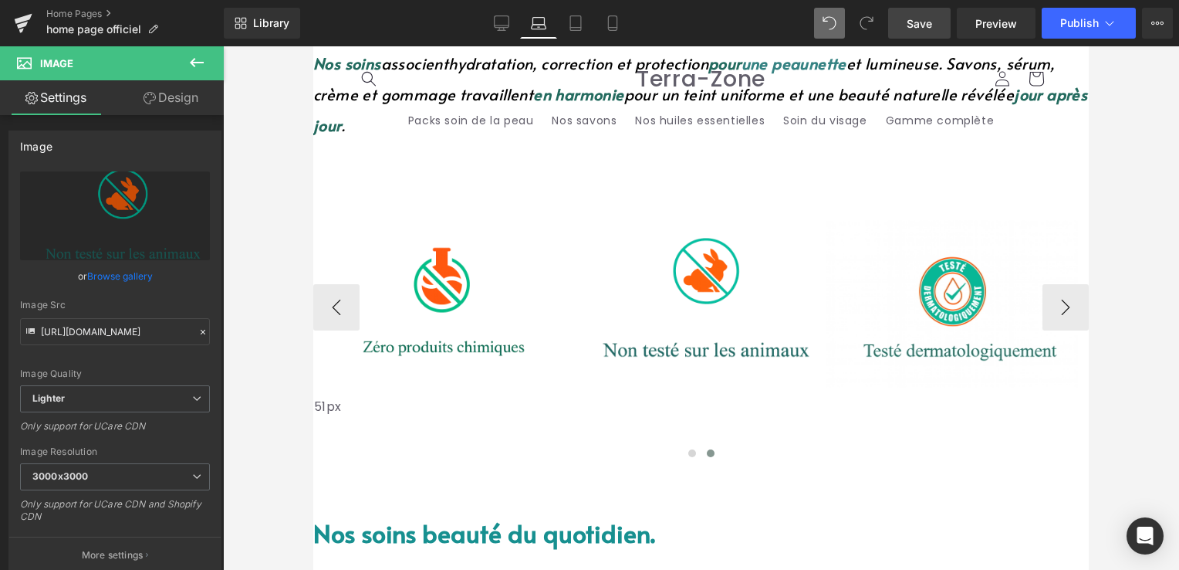
click at [724, 216] on div "Image" at bounding box center [696, 325] width 252 height 218
drag, startPoint x: 468, startPoint y: 186, endPoint x: 476, endPoint y: 187, distance: 8.5
click at [476, 397] on div "52px" at bounding box center [440, 417] width 252 height 40
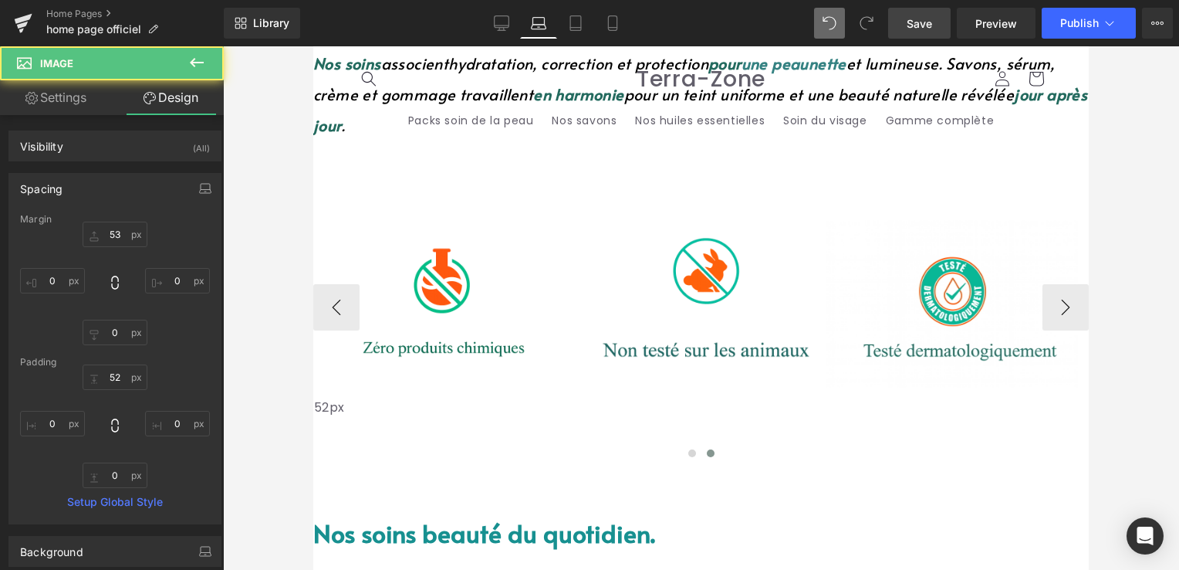
click at [711, 445] on button at bounding box center [711, 452] width 19 height 15
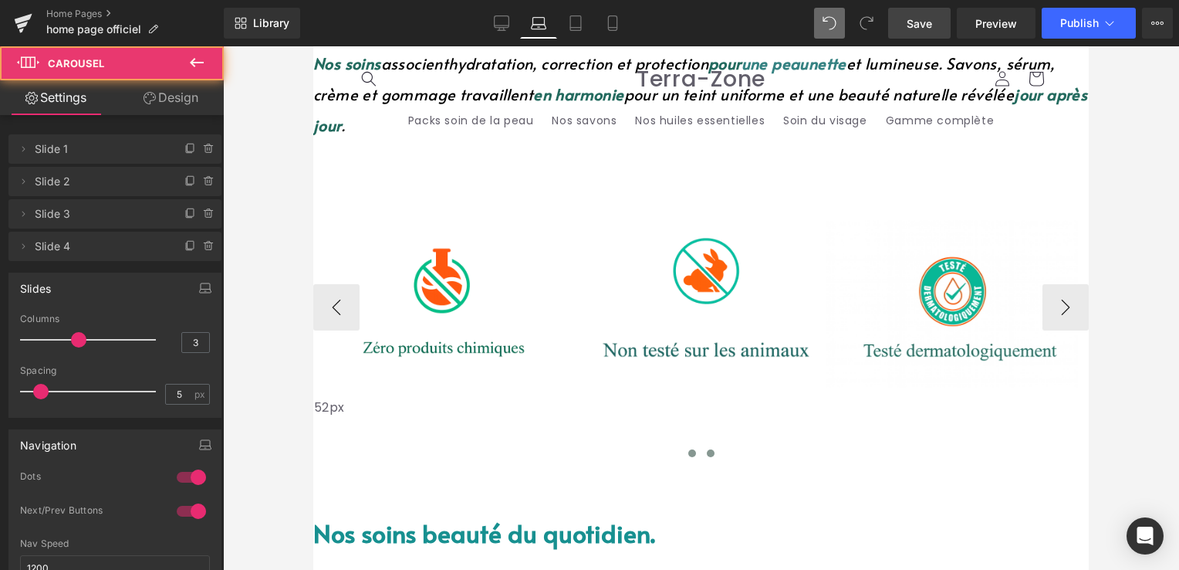
click at [692, 445] on button at bounding box center [692, 452] width 19 height 15
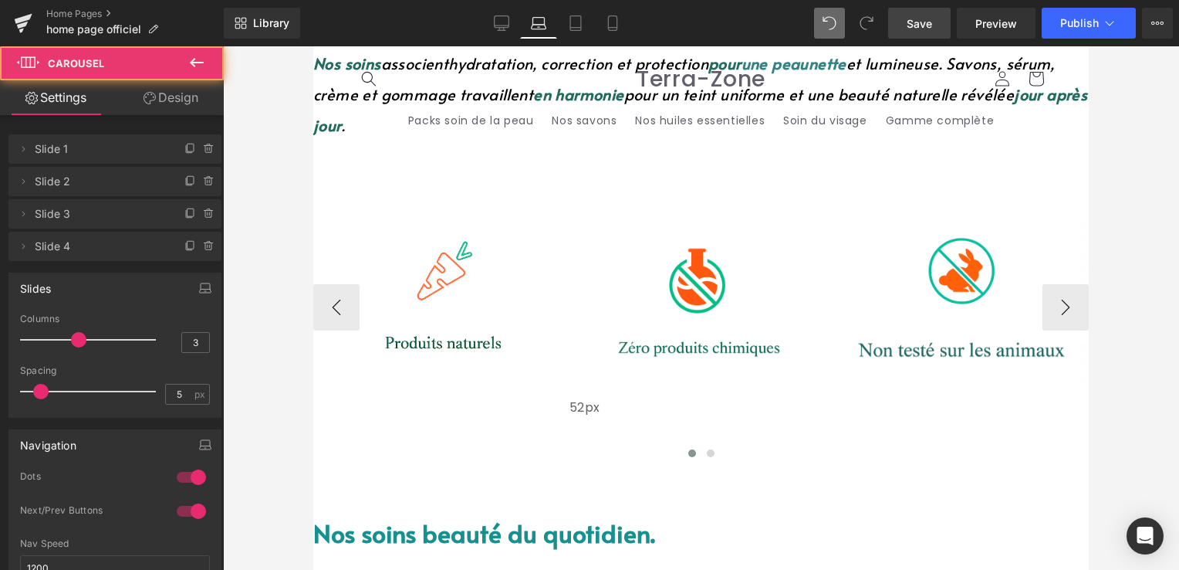
click at [894, 216] on div "Image" at bounding box center [951, 321] width 252 height 211
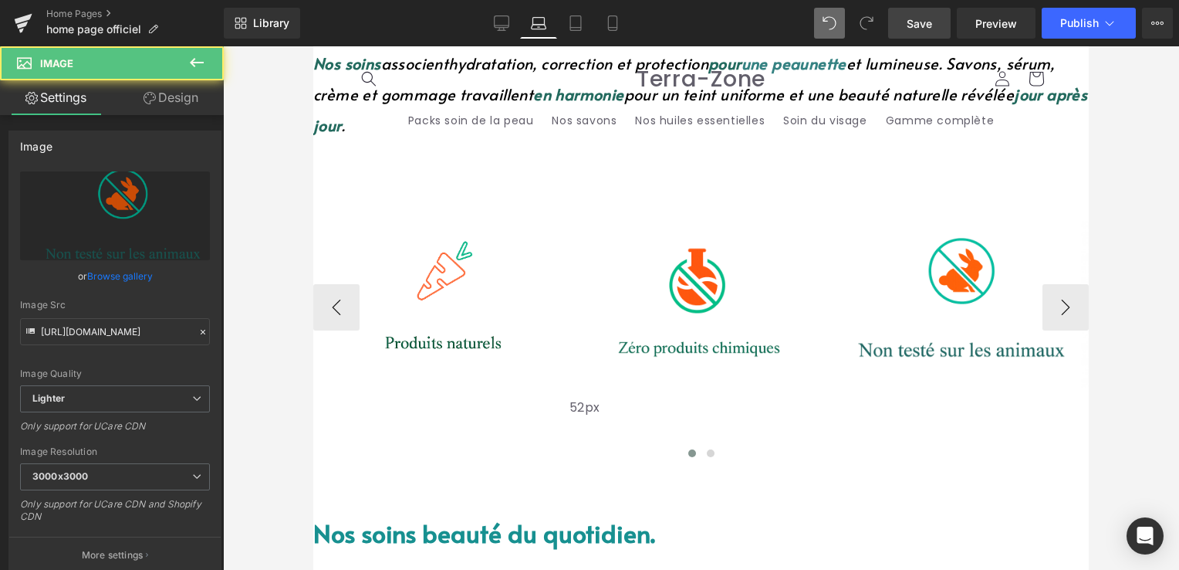
click at [888, 230] on img at bounding box center [951, 300] width 252 height 168
click at [896, 216] on img at bounding box center [951, 300] width 252 height 168
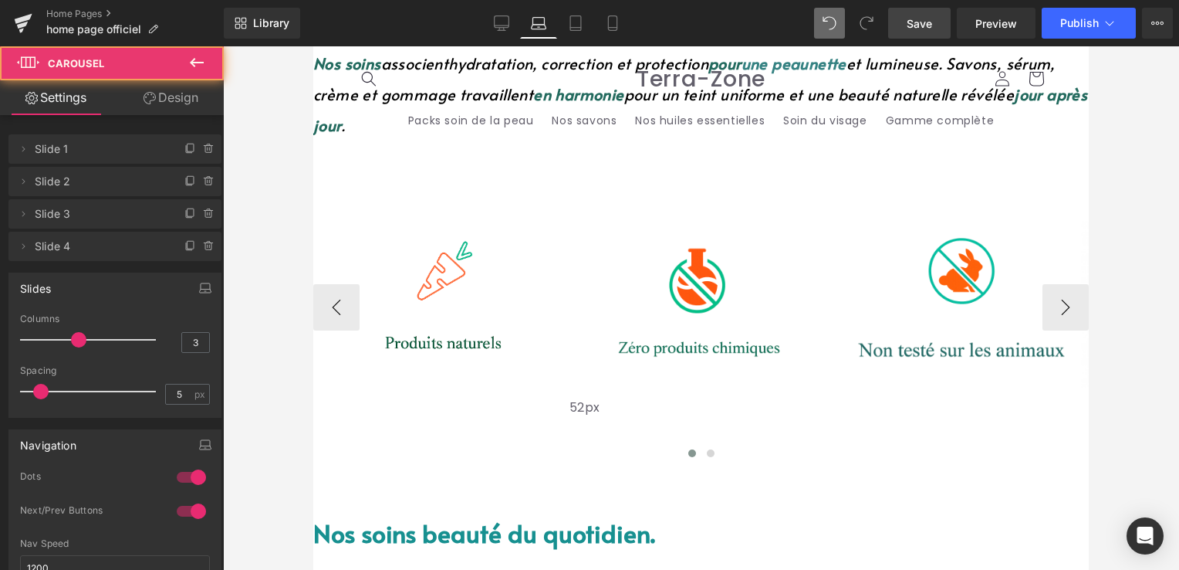
click at [856, 216] on div "Image" at bounding box center [951, 321] width 252 height 211
click at [710, 445] on button at bounding box center [711, 452] width 19 height 15
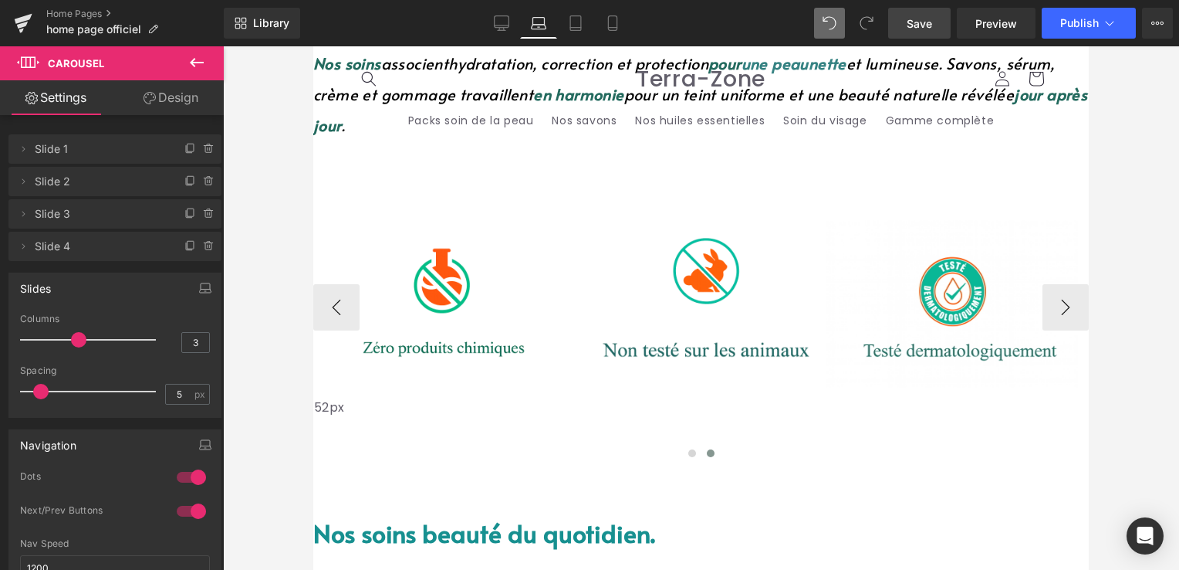
click at [886, 247] on img at bounding box center [952, 303] width 252 height 170
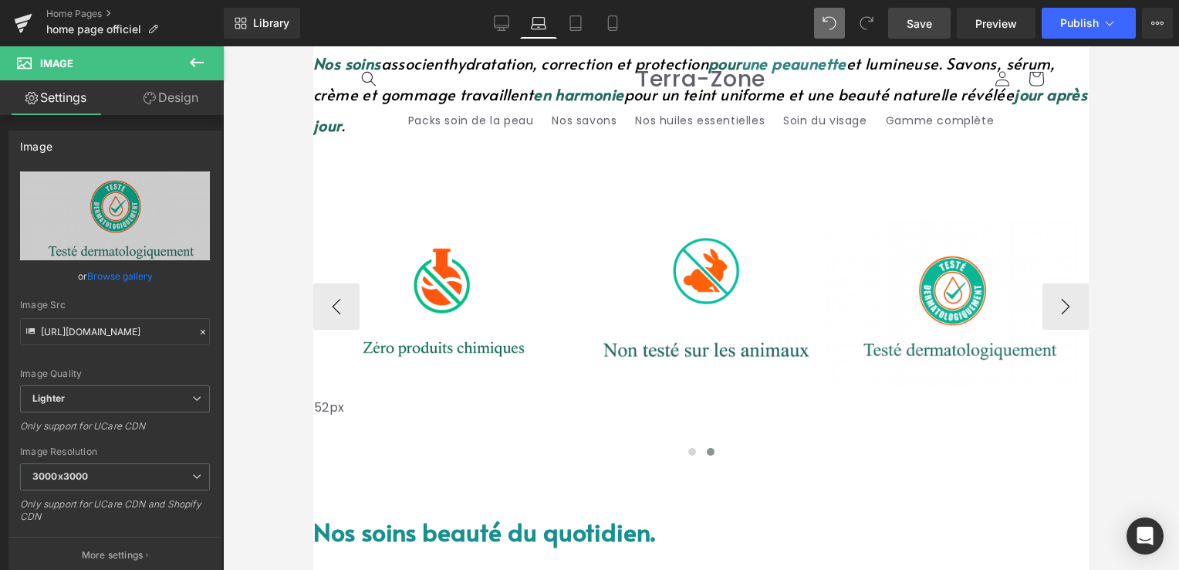
click at [886, 387] on div at bounding box center [952, 387] width 252 height 1
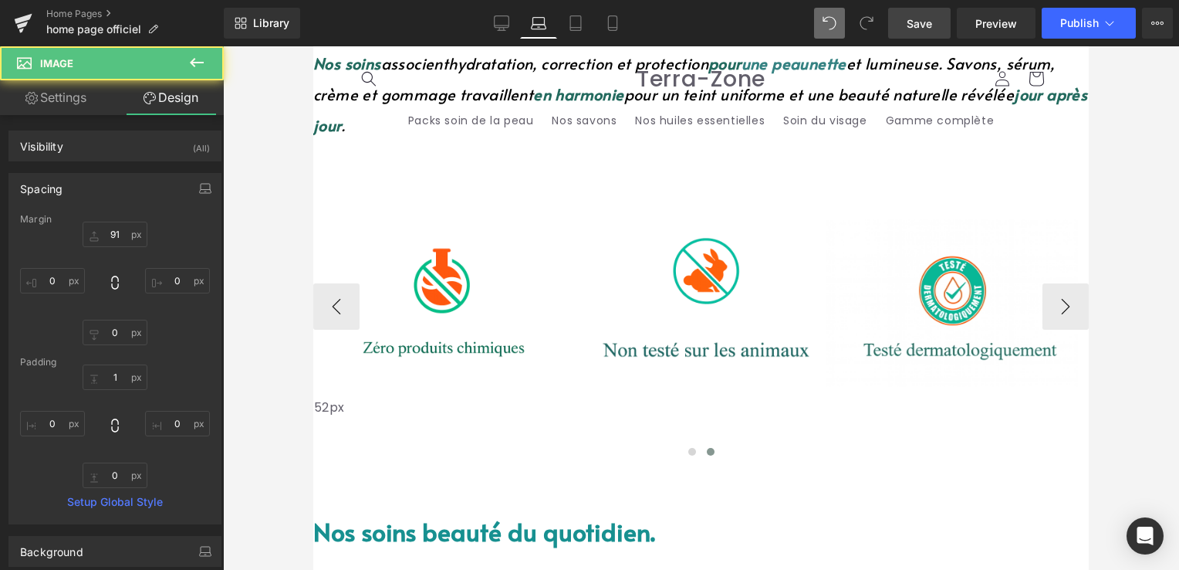
click at [759, 220] on img at bounding box center [696, 300] width 252 height 168
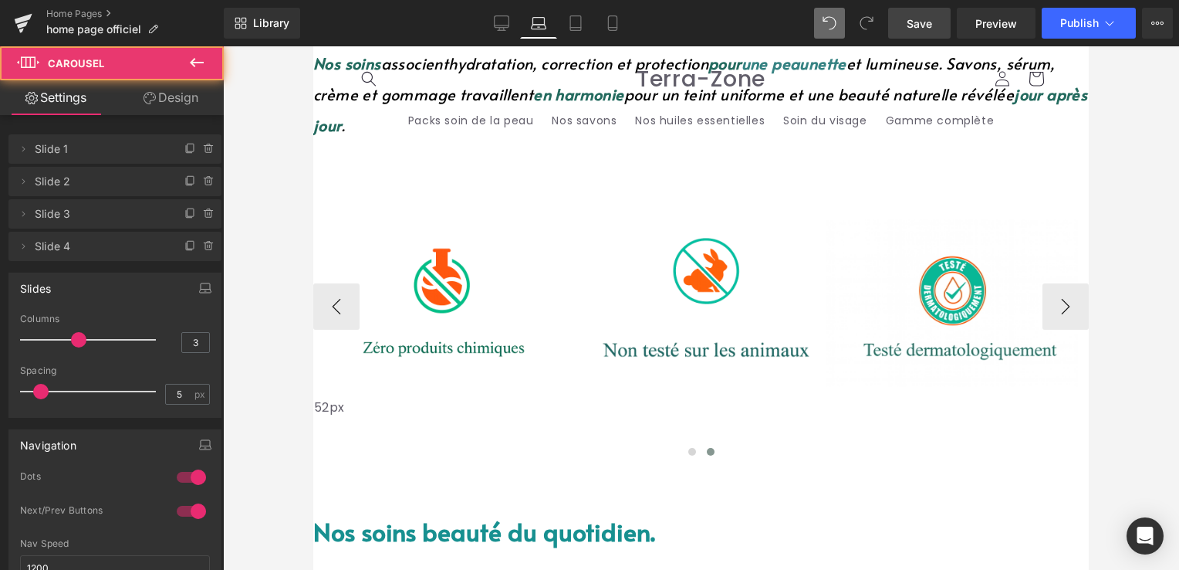
click at [890, 218] on div "Image" at bounding box center [952, 341] width 252 height 247
click at [868, 218] on div "Image" at bounding box center [952, 341] width 252 height 247
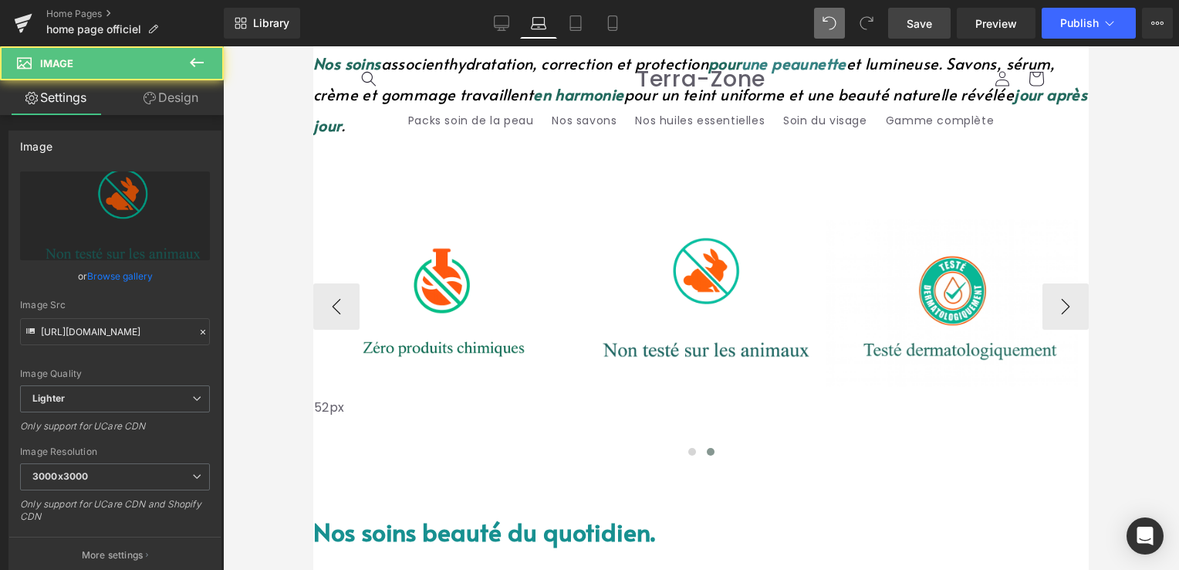
click at [733, 273] on img at bounding box center [696, 300] width 252 height 168
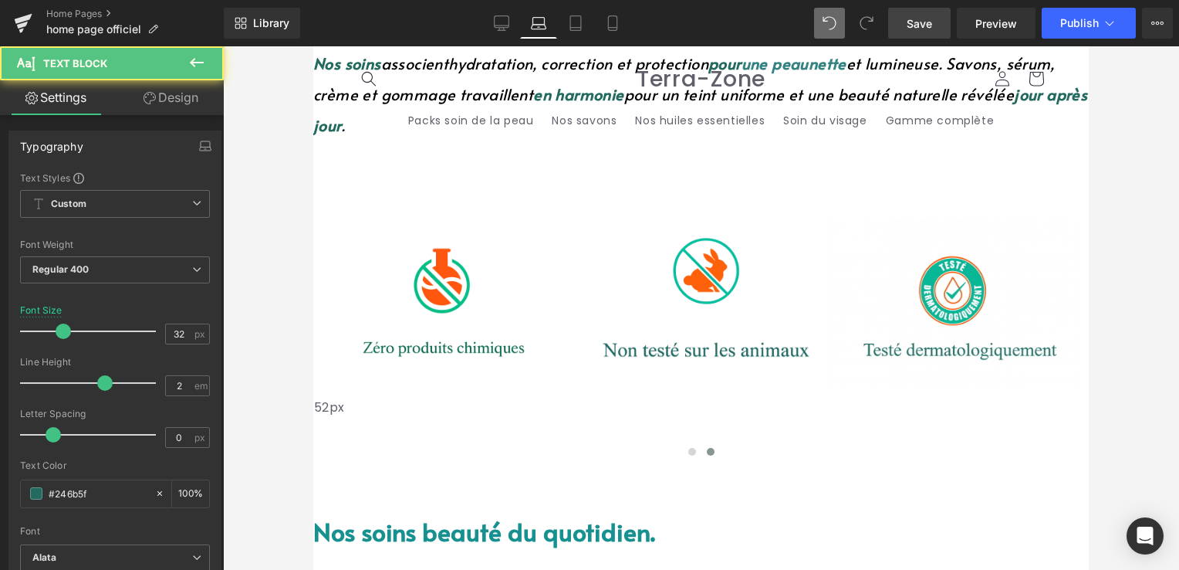
click at [917, 506] on p "Nos soins beauté du quotidien." at bounding box center [701, 530] width 776 height 49
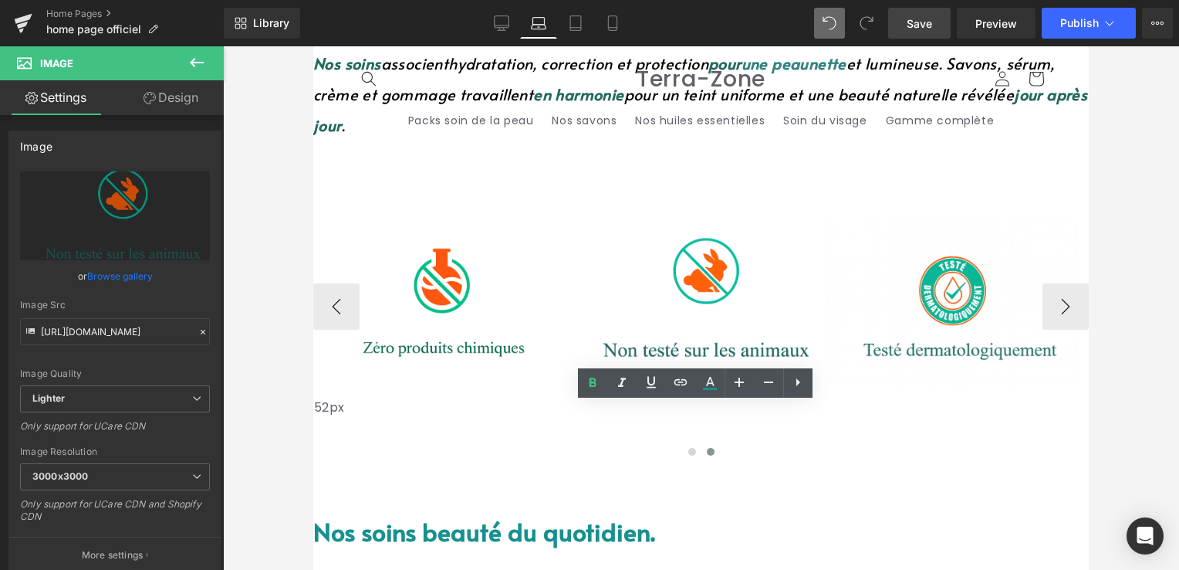
click at [744, 280] on img at bounding box center [696, 300] width 252 height 168
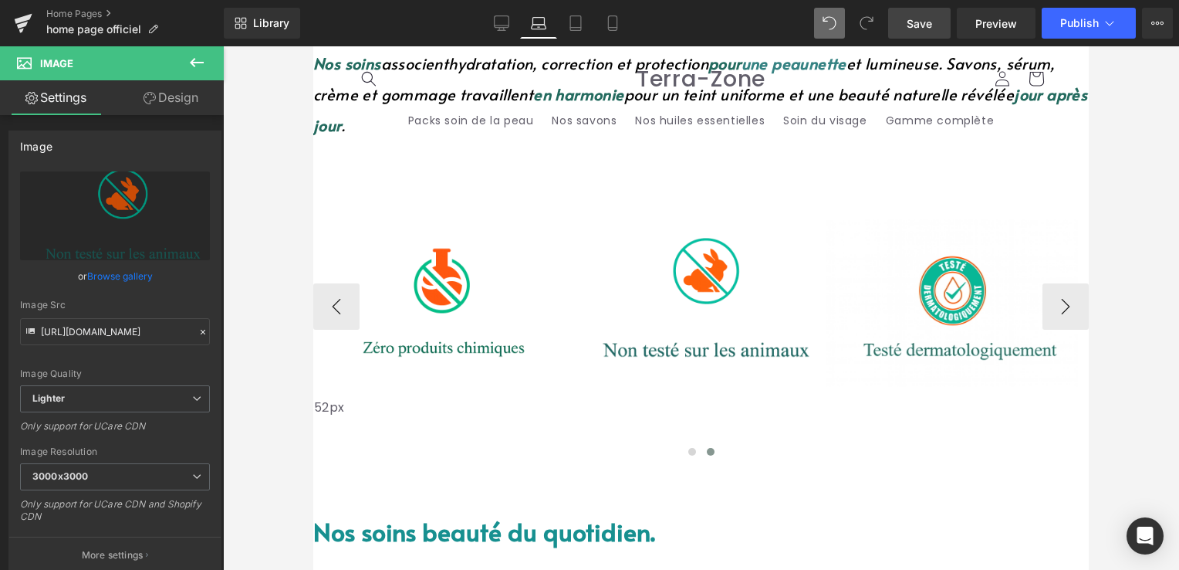
click at [747, 384] on div at bounding box center [696, 386] width 252 height 4
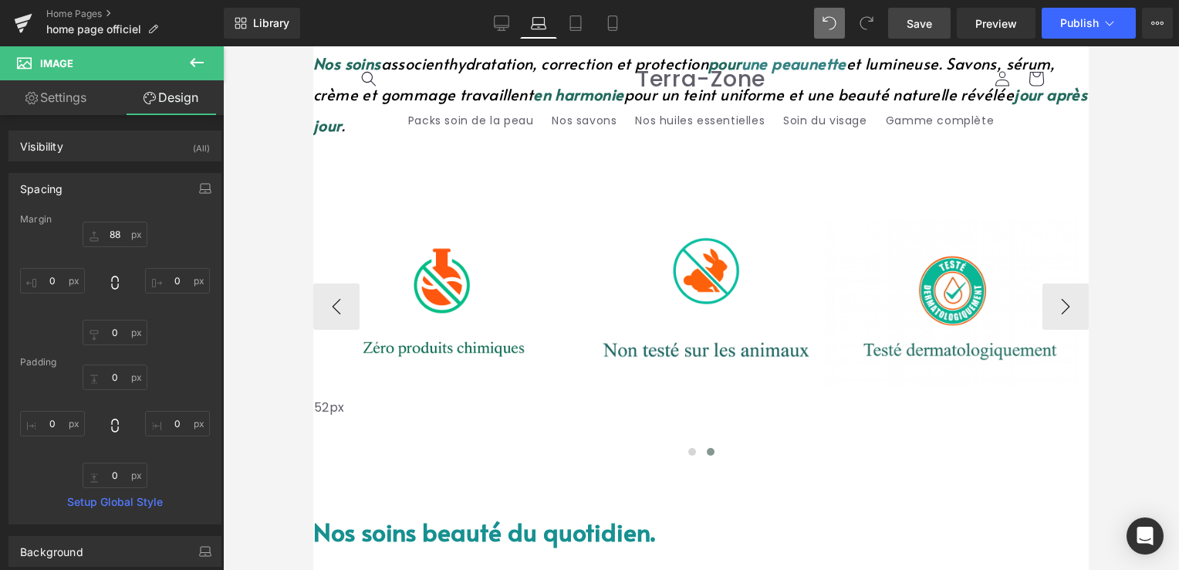
click at [747, 216] on div "Image" at bounding box center [696, 323] width 252 height 215
drag, startPoint x: 935, startPoint y: 15, endPoint x: 418, endPoint y: 26, distance: 517.2
click at [935, 15] on link "Save" at bounding box center [919, 23] width 63 height 31
click at [568, 27] on icon at bounding box center [575, 22] width 15 height 15
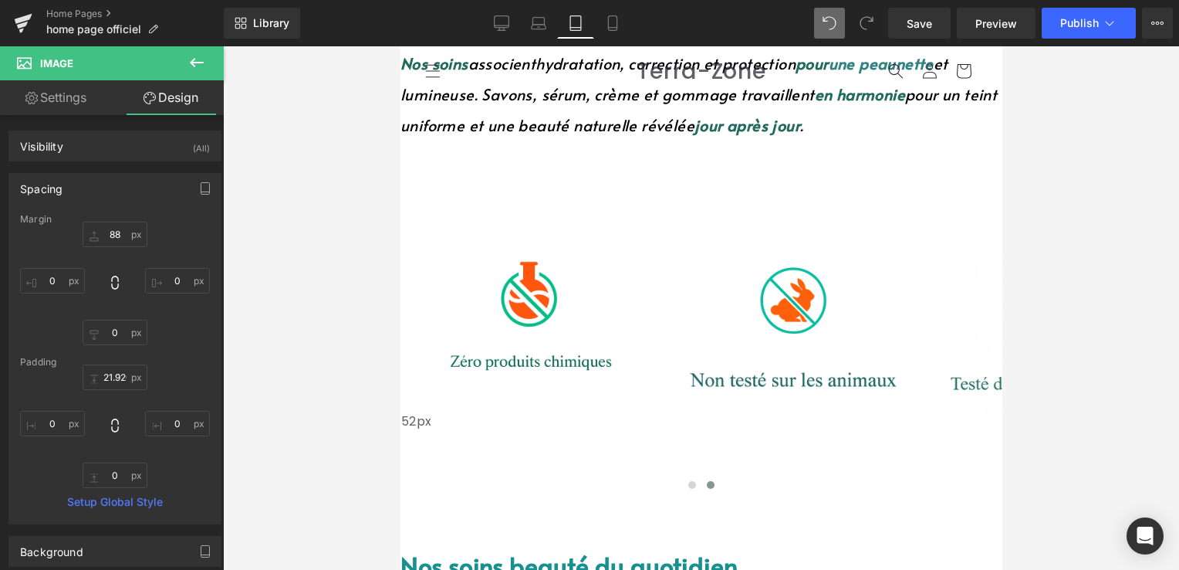
scroll to position [464, 0]
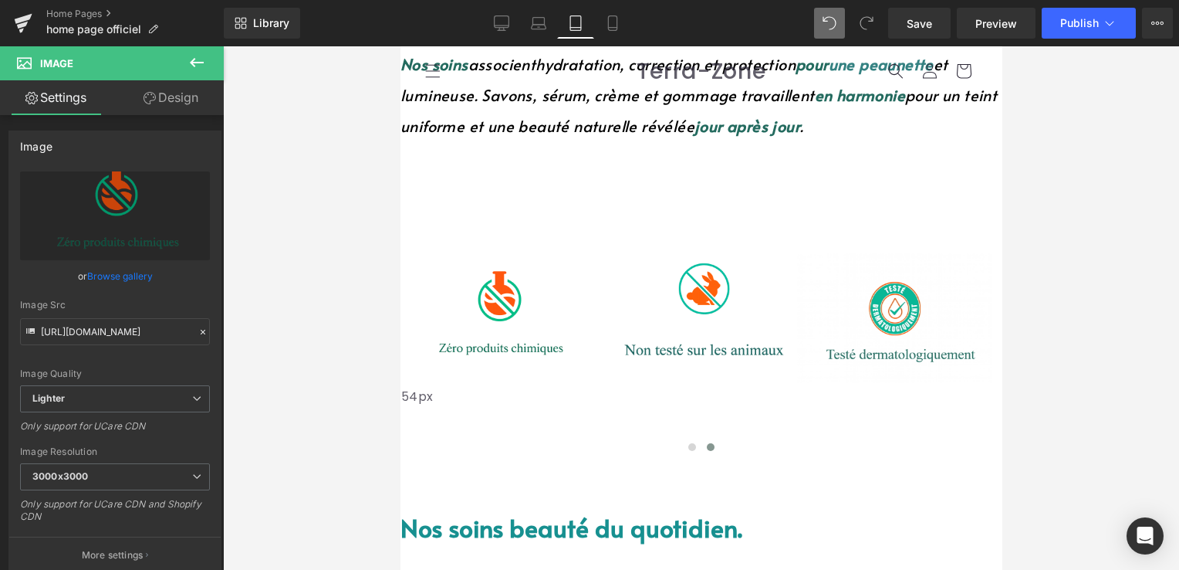
drag, startPoint x: 512, startPoint y: 201, endPoint x: 532, endPoint y: 214, distance: 23.3
click at [532, 386] on div "54px" at bounding box center [498, 407] width 194 height 42
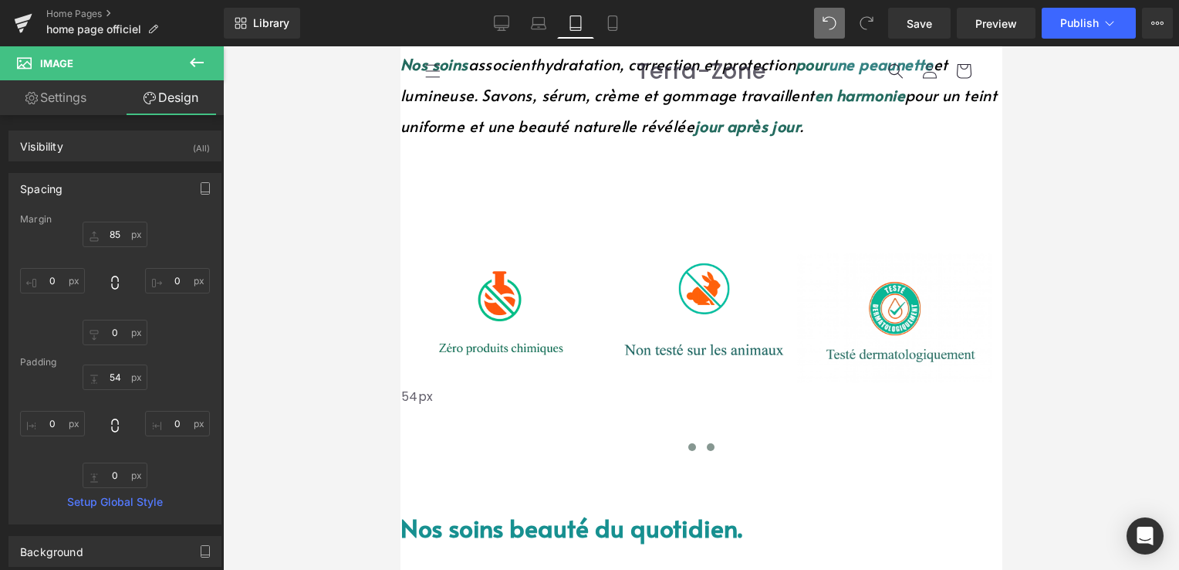
click at [688, 443] on span at bounding box center [692, 447] width 8 height 8
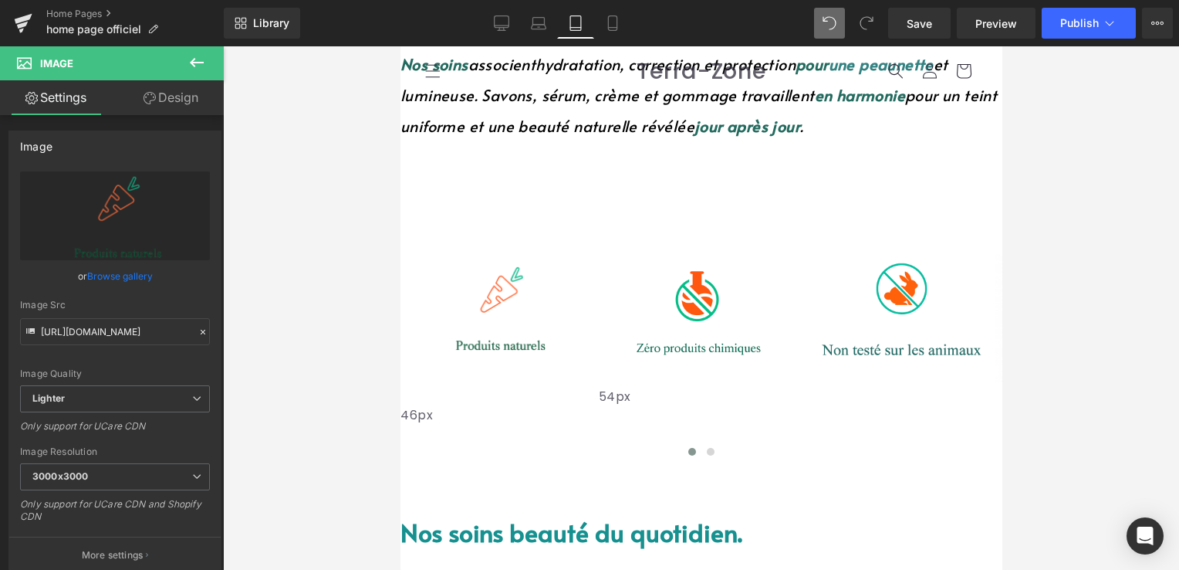
drag, startPoint x: 538, startPoint y: 159, endPoint x: 546, endPoint y: 164, distance: 9.7
click at [546, 404] on div "46px" at bounding box center [497, 422] width 194 height 36
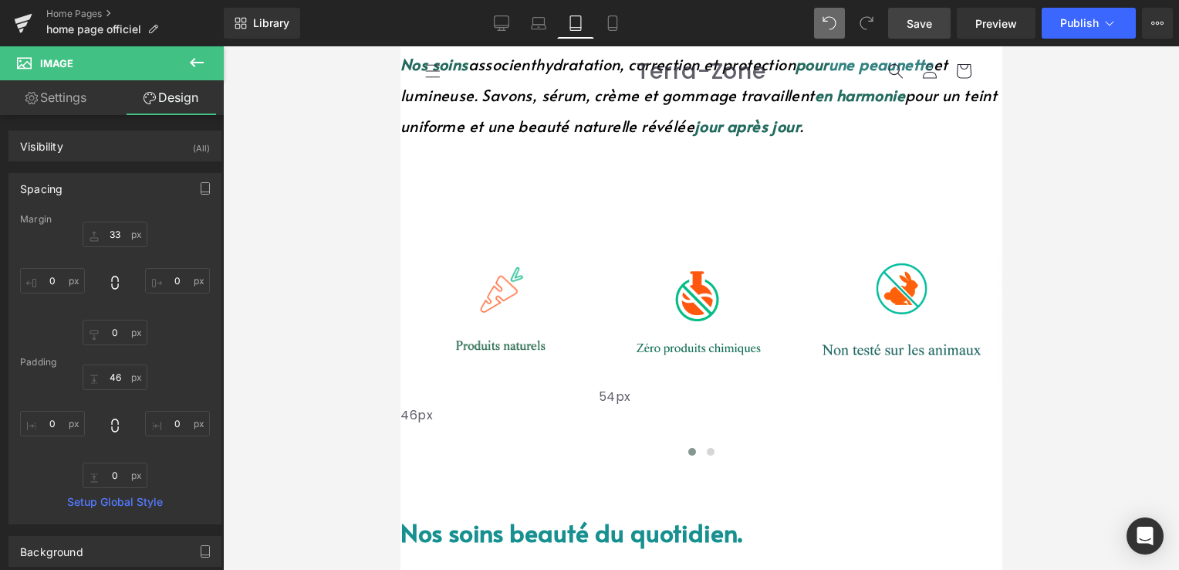
click at [934, 24] on link "Save" at bounding box center [919, 23] width 63 height 31
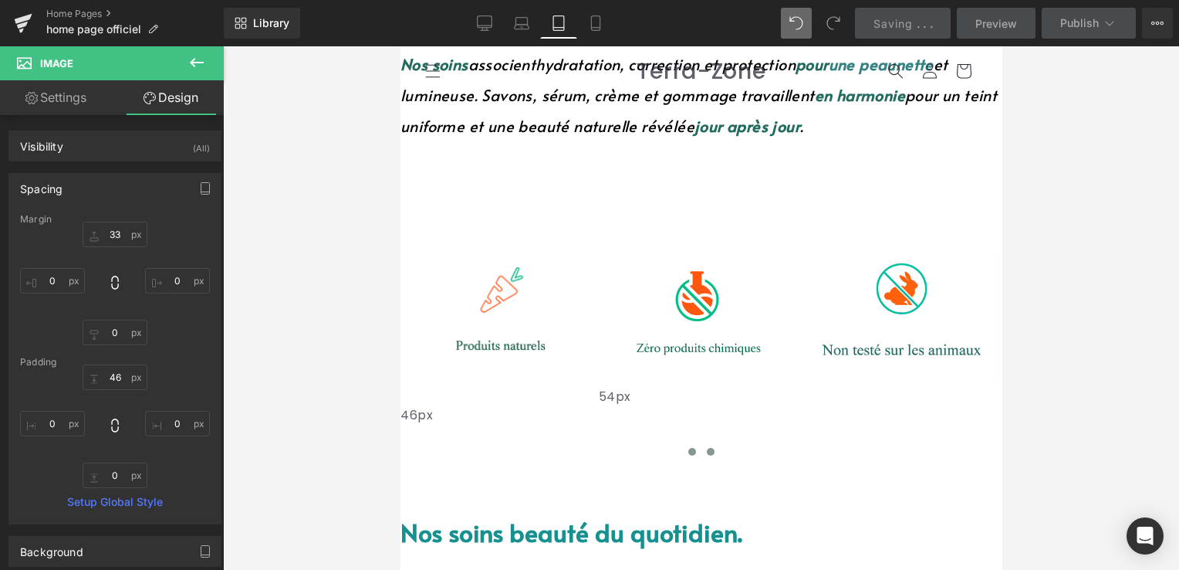
click at [701, 444] on button at bounding box center [710, 451] width 19 height 15
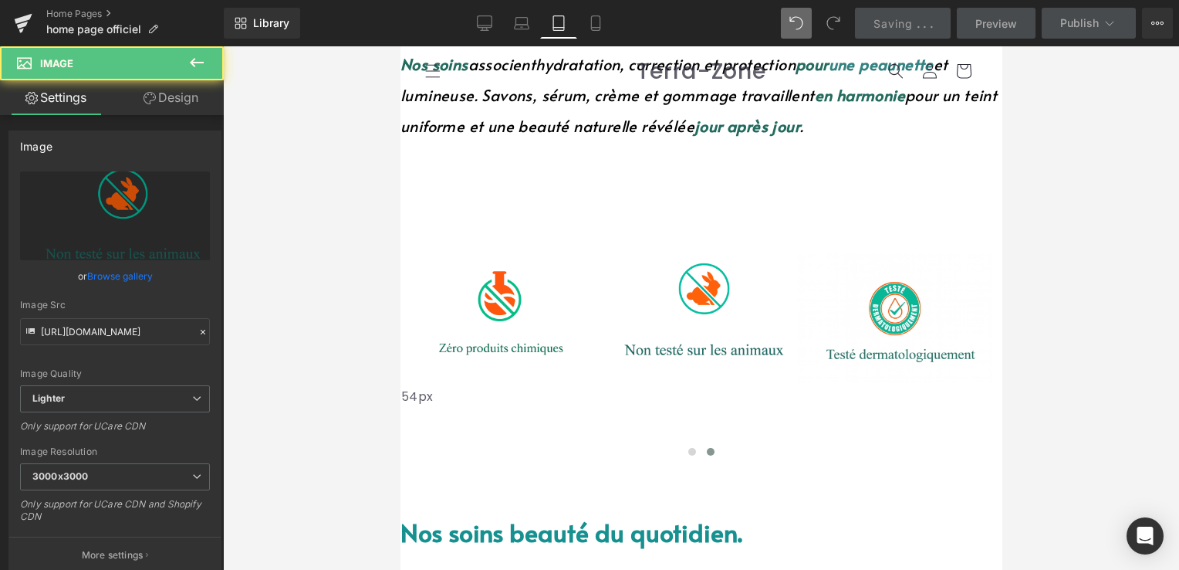
click at [709, 245] on img at bounding box center [695, 296] width 194 height 159
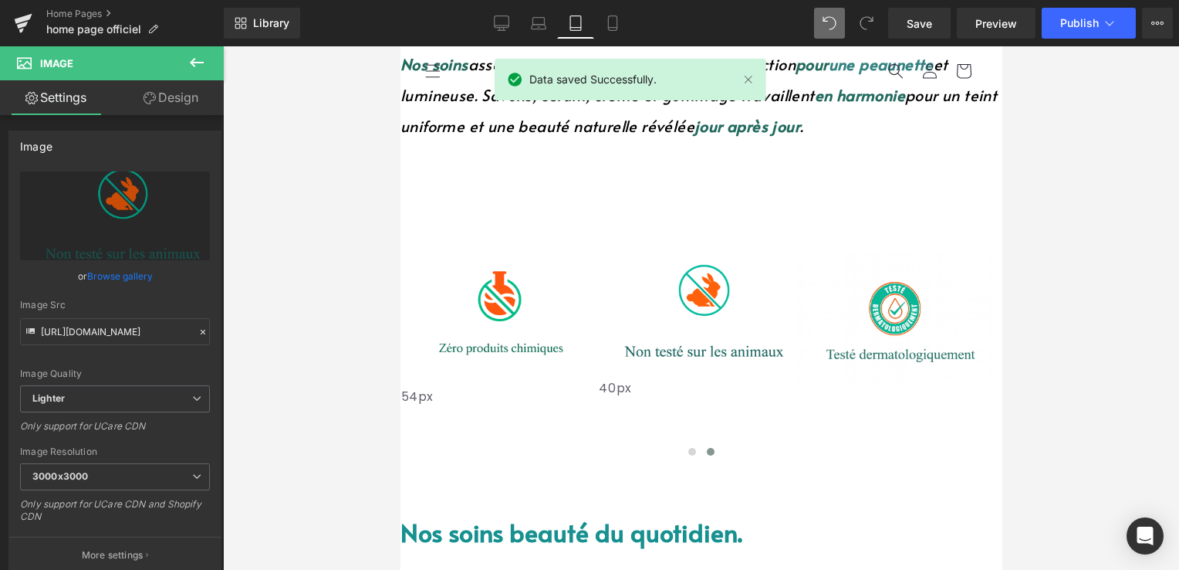
click at [712, 377] on div "40px" at bounding box center [695, 392] width 194 height 31
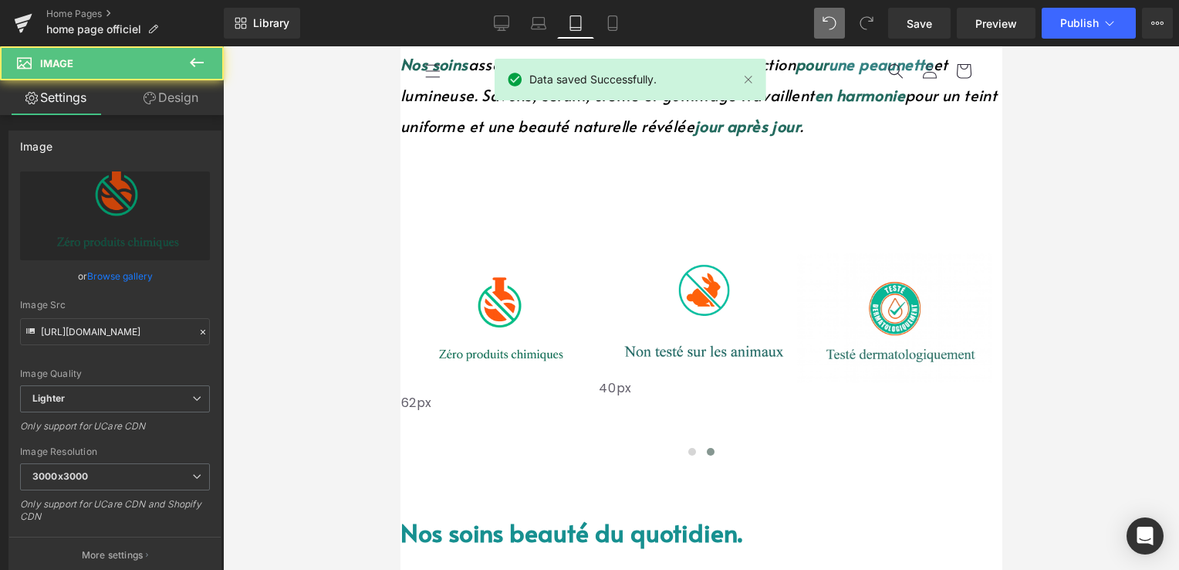
click at [527, 392] on div "62px" at bounding box center [498, 416] width 194 height 48
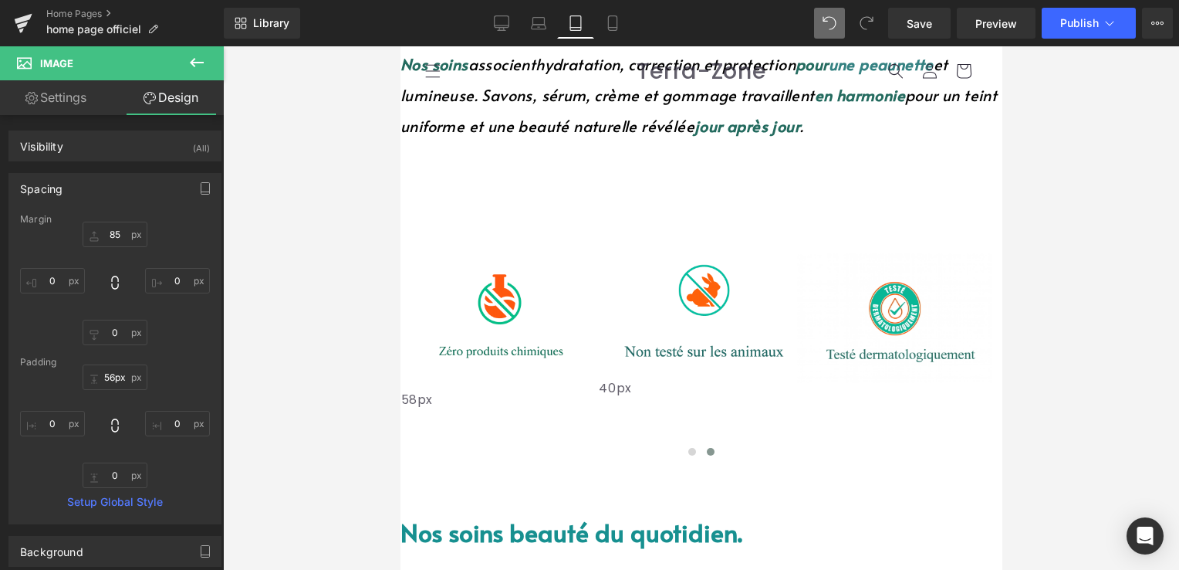
click at [536, 389] on div "58px" at bounding box center [498, 411] width 194 height 45
click at [688, 448] on span at bounding box center [692, 452] width 8 height 8
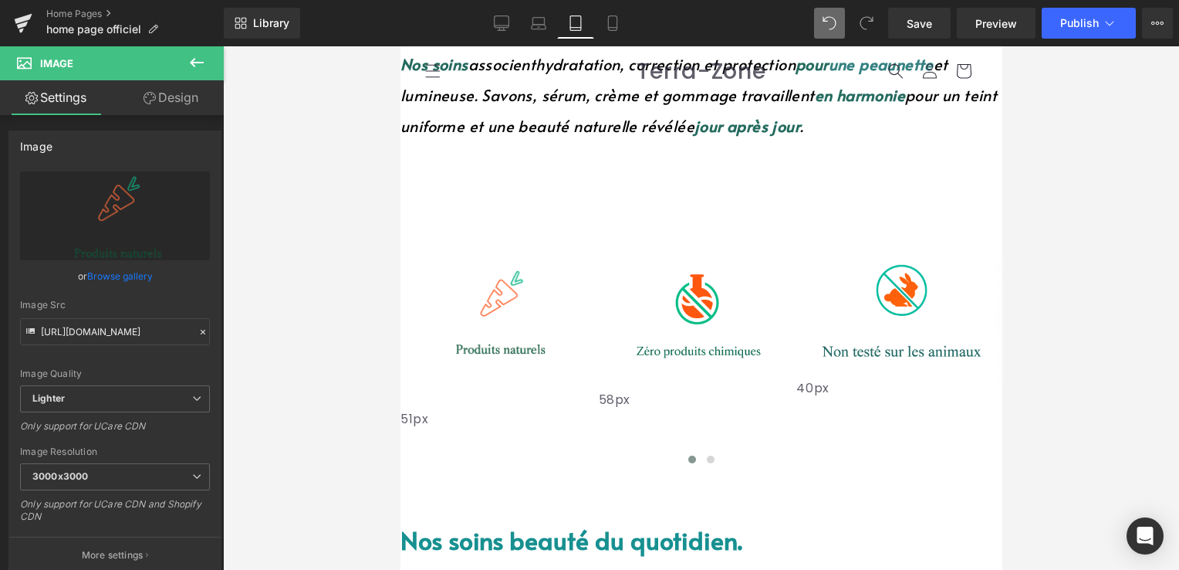
drag, startPoint x: 548, startPoint y: 167, endPoint x: 556, endPoint y: 171, distance: 8.3
click at [556, 408] on div "51px" at bounding box center [497, 427] width 194 height 39
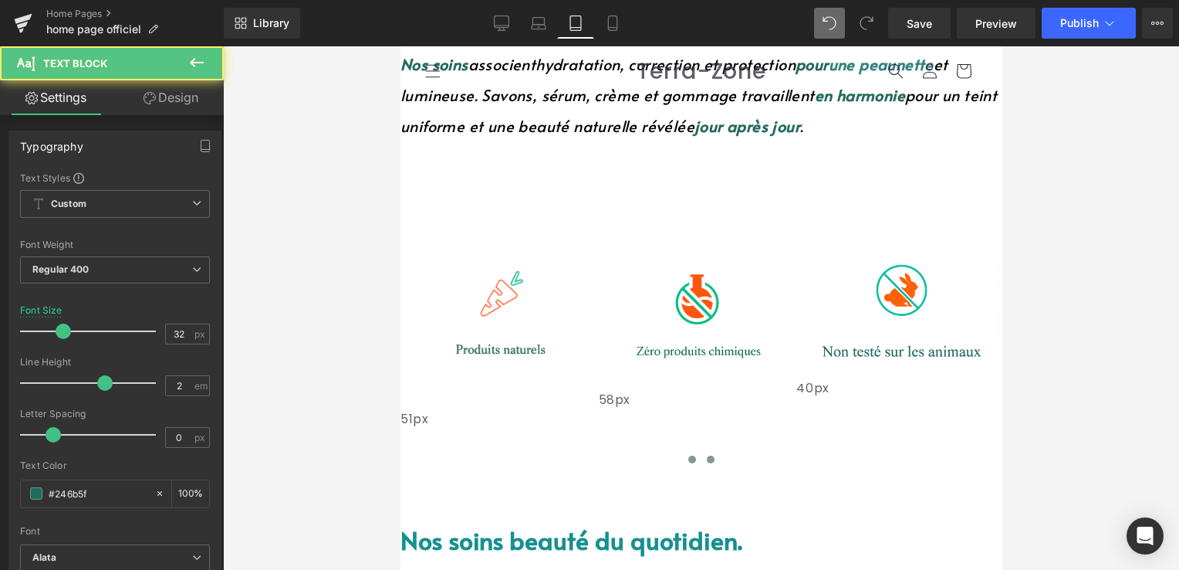
drag, startPoint x: 698, startPoint y: 392, endPoint x: 708, endPoint y: 380, distance: 15.4
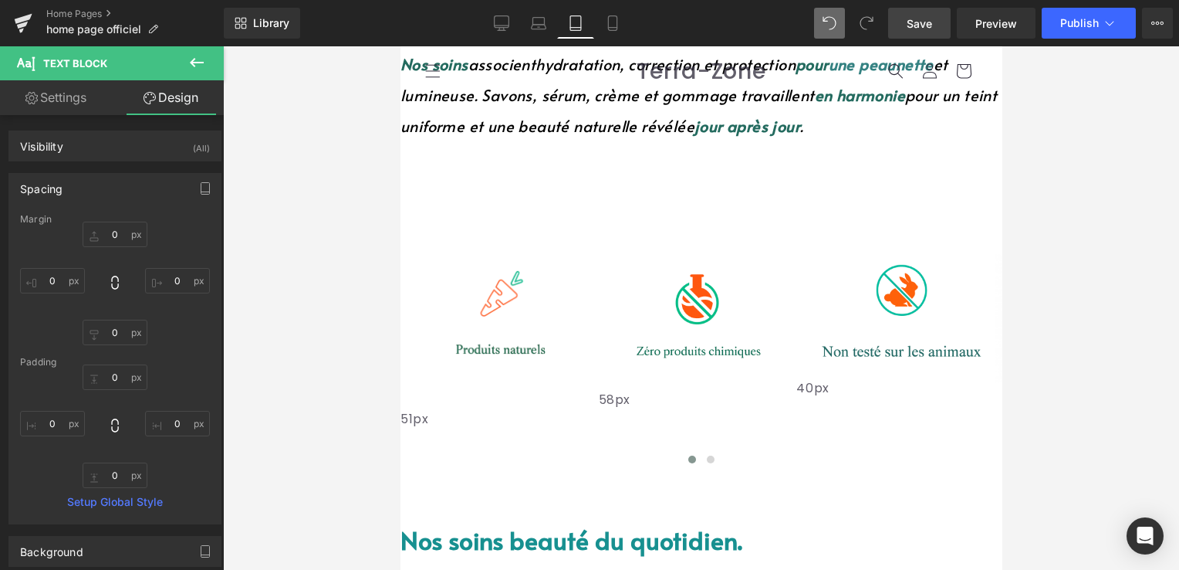
click at [905, 36] on link "Save" at bounding box center [919, 23] width 63 height 31
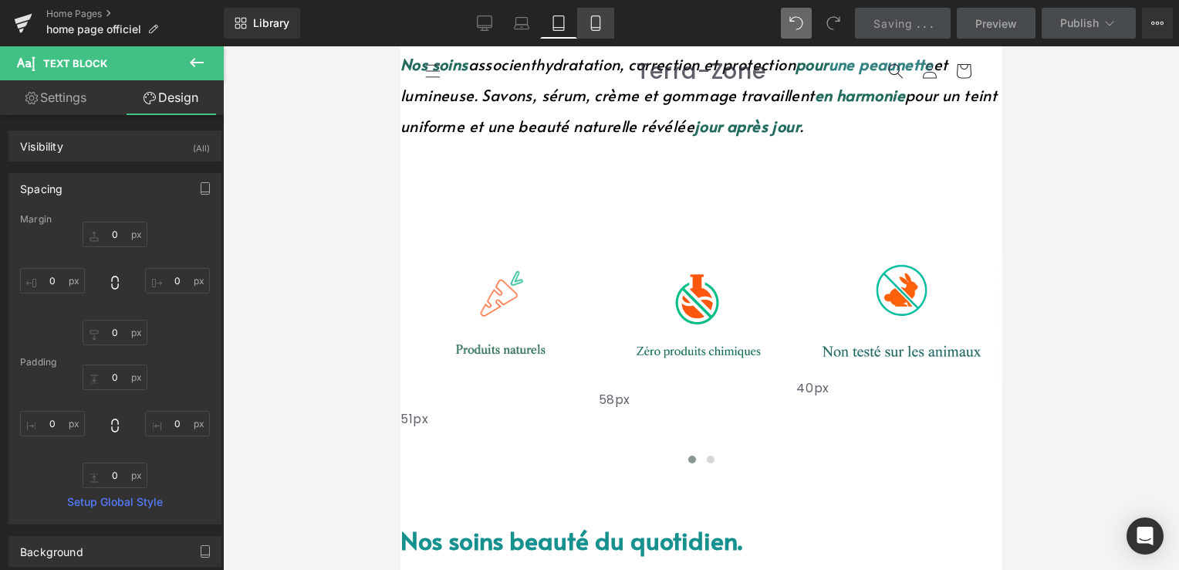
click at [602, 20] on icon at bounding box center [595, 22] width 15 height 15
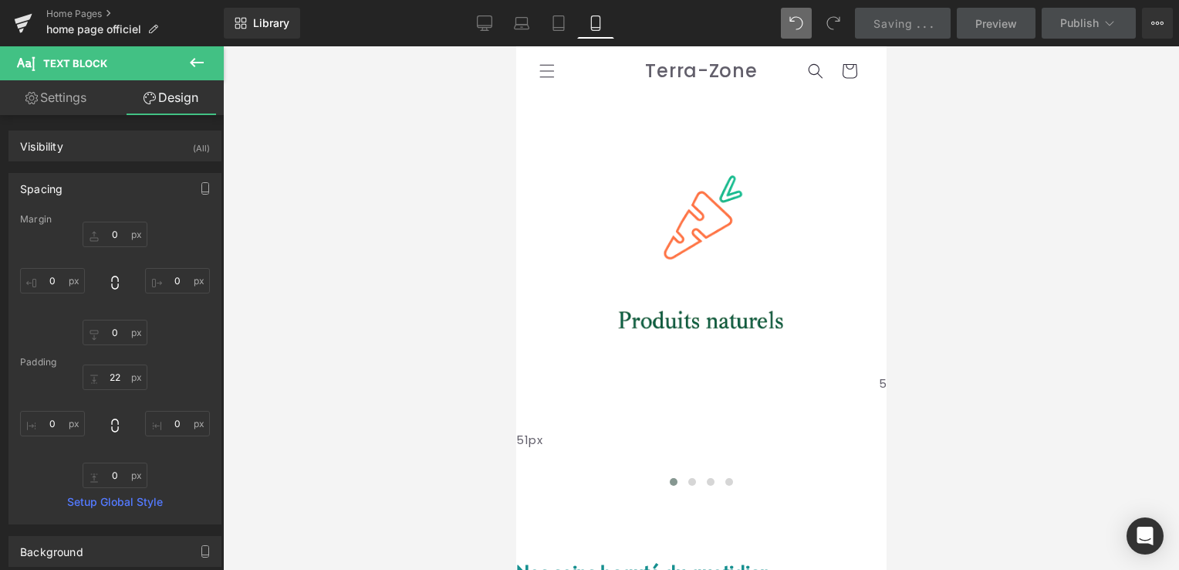
scroll to position [373, 0]
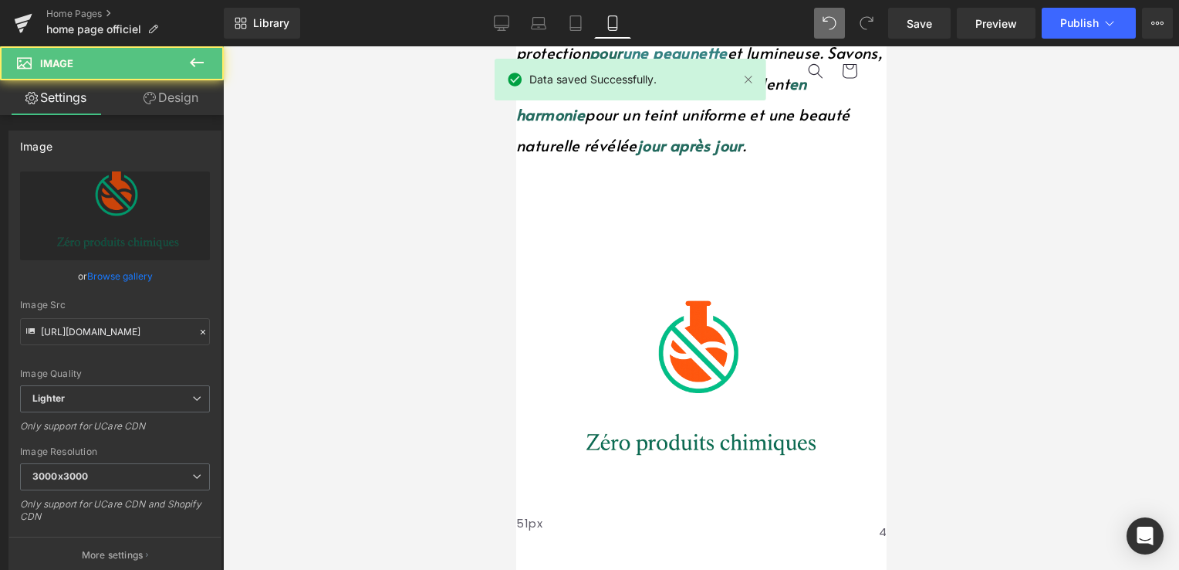
drag, startPoint x: 669, startPoint y: 220, endPoint x: 673, endPoint y: 232, distance: 12.2
click at [673, 512] on div "51px" at bounding box center [695, 531] width 359 height 39
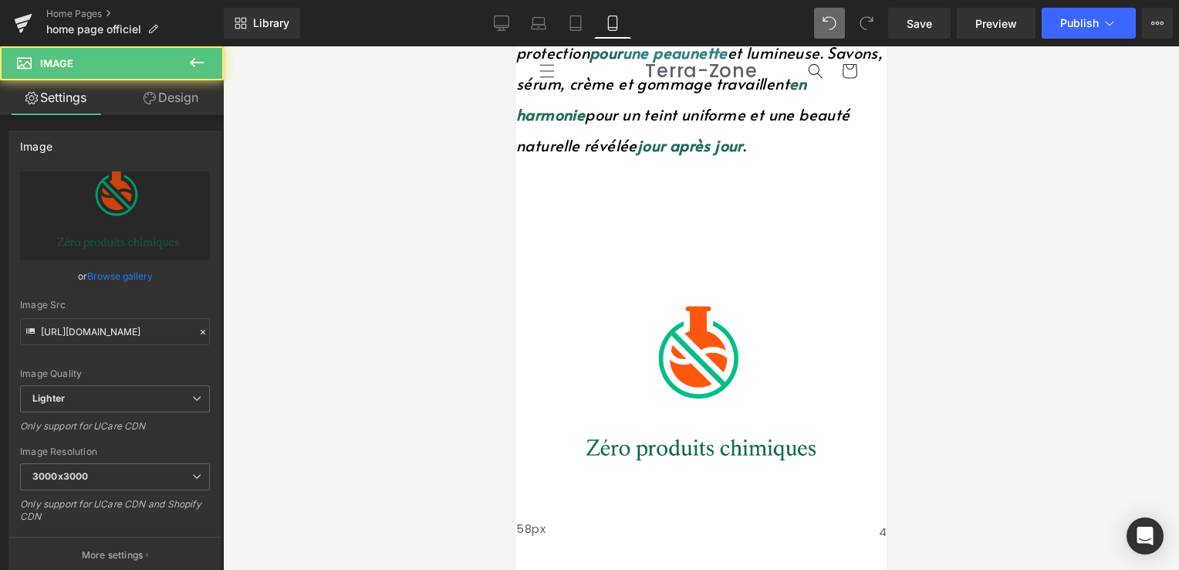
click at [642, 518] on div "58px" at bounding box center [695, 540] width 359 height 45
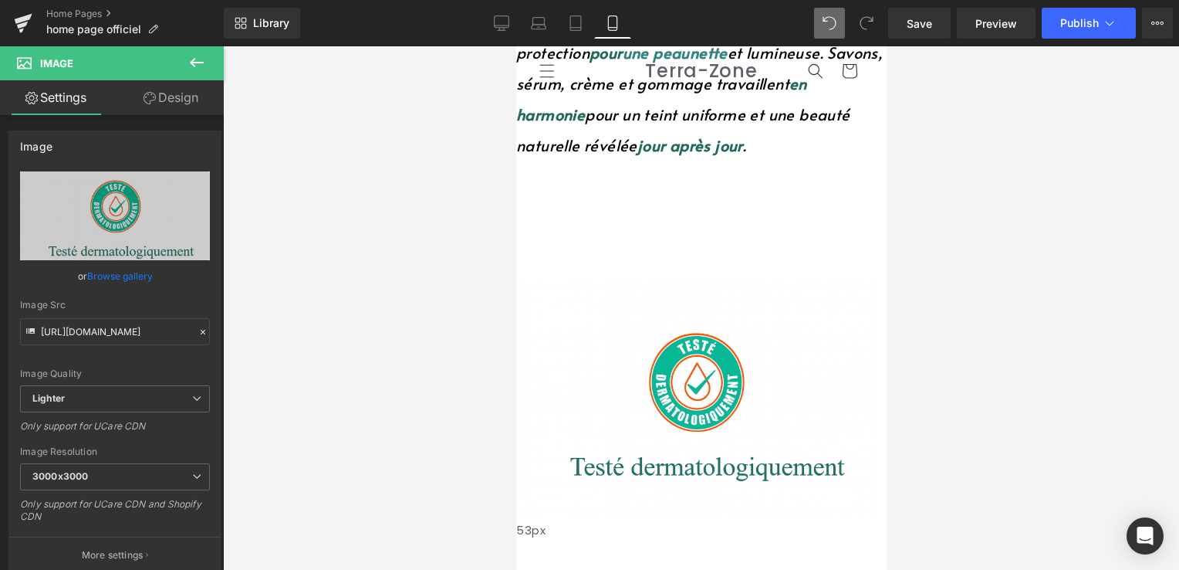
drag, startPoint x: 685, startPoint y: 223, endPoint x: 689, endPoint y: 216, distance: 7.9
click at [689, 239] on div "Image 53px" at bounding box center [695, 438] width 359 height 398
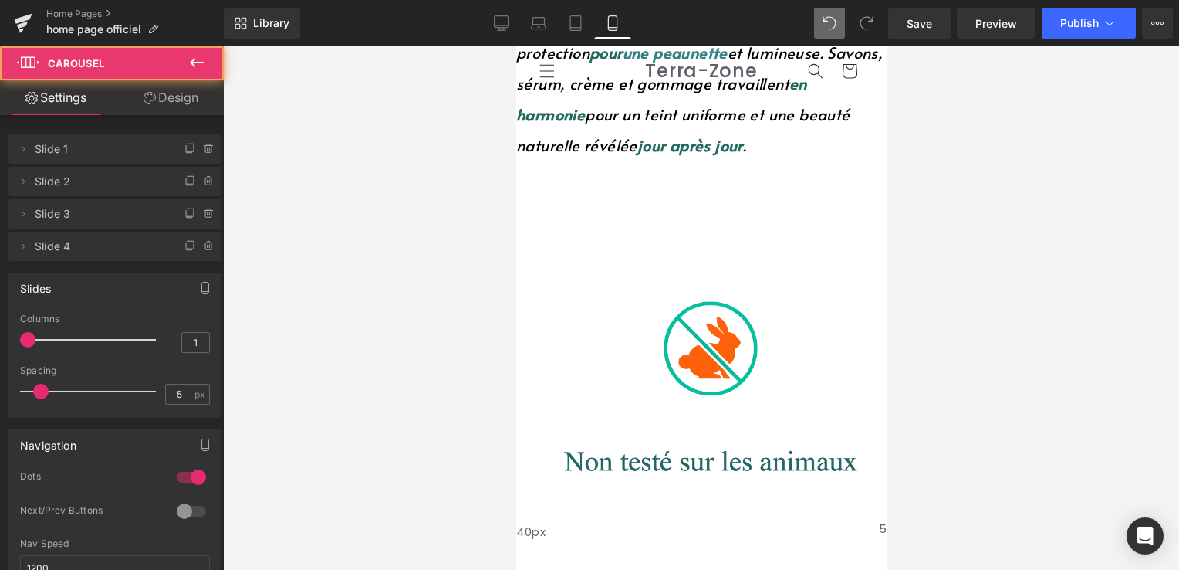
drag, startPoint x: 681, startPoint y: 531, endPoint x: 692, endPoint y: 530, distance: 10.8
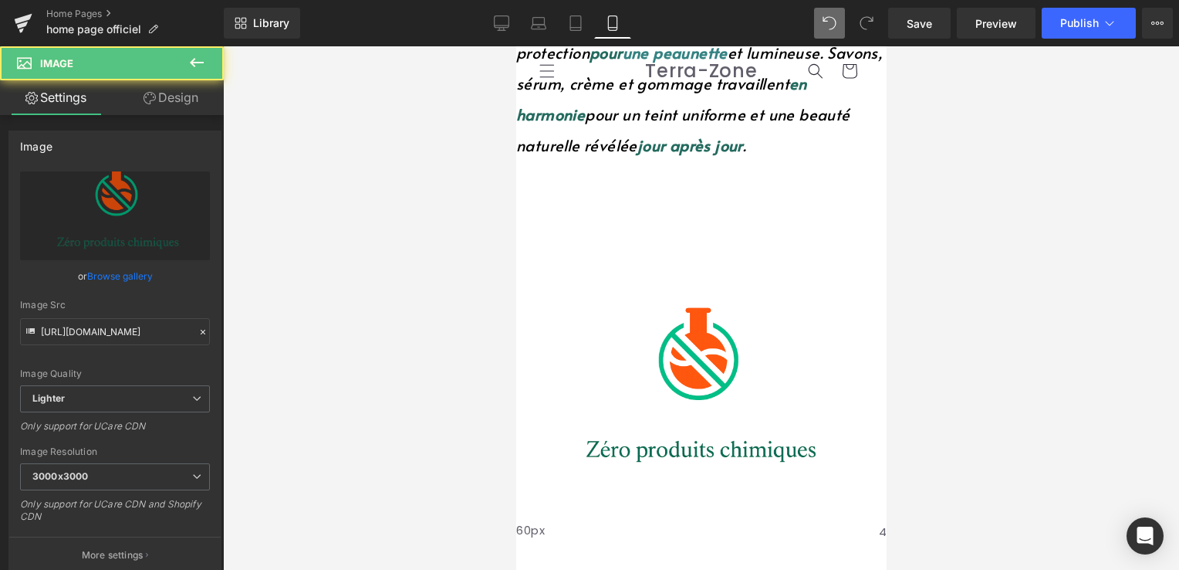
click at [668, 519] on div "60px" at bounding box center [695, 542] width 359 height 46
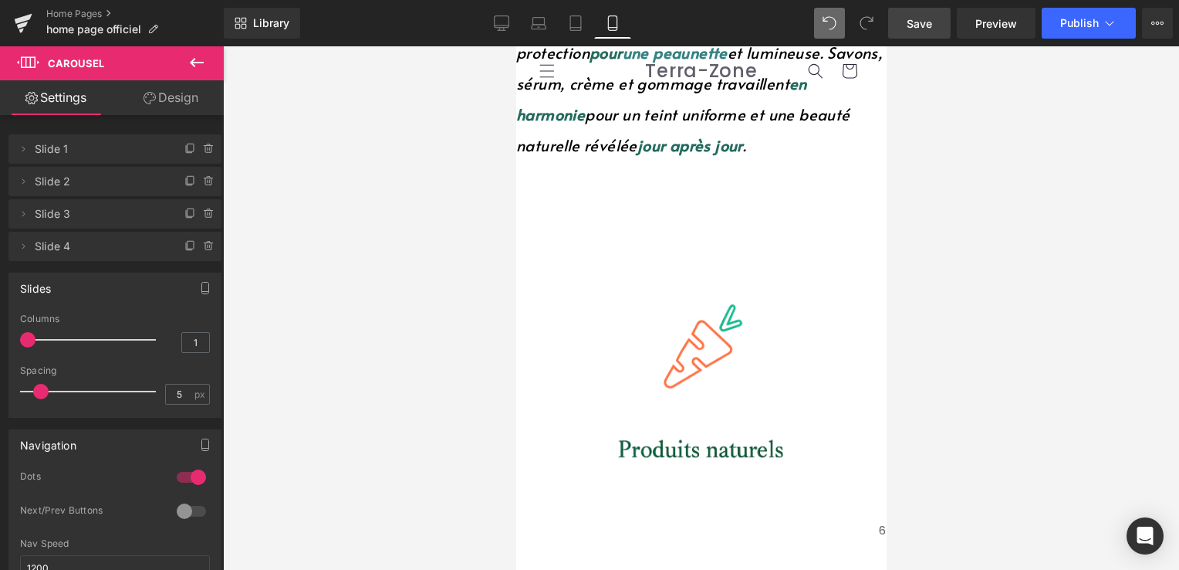
click at [926, 19] on span "Save" at bounding box center [919, 23] width 25 height 16
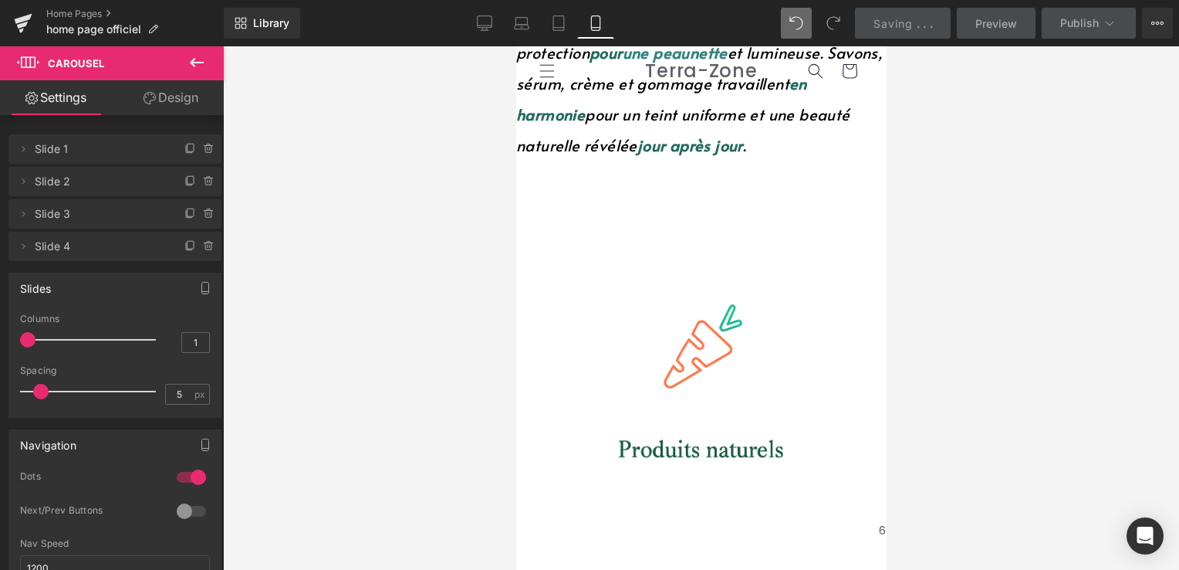
drag, startPoint x: 627, startPoint y: 156, endPoint x: 635, endPoint y: 142, distance: 15.9
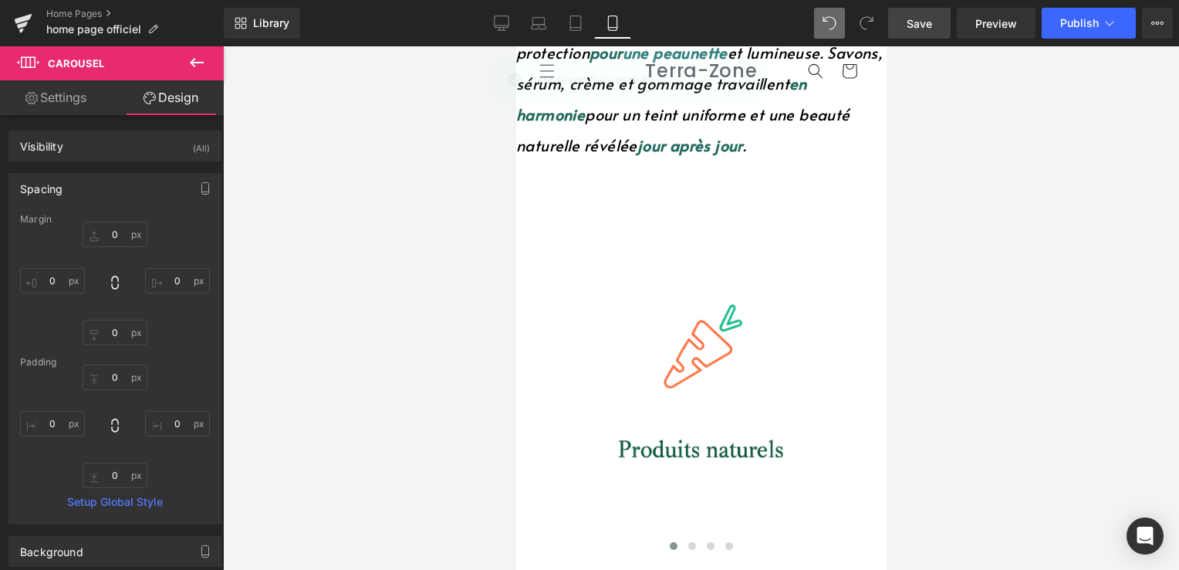
drag, startPoint x: 617, startPoint y: 156, endPoint x: 627, endPoint y: 137, distance: 21.4
click at [1119, 16] on button "Publish" at bounding box center [1089, 23] width 94 height 31
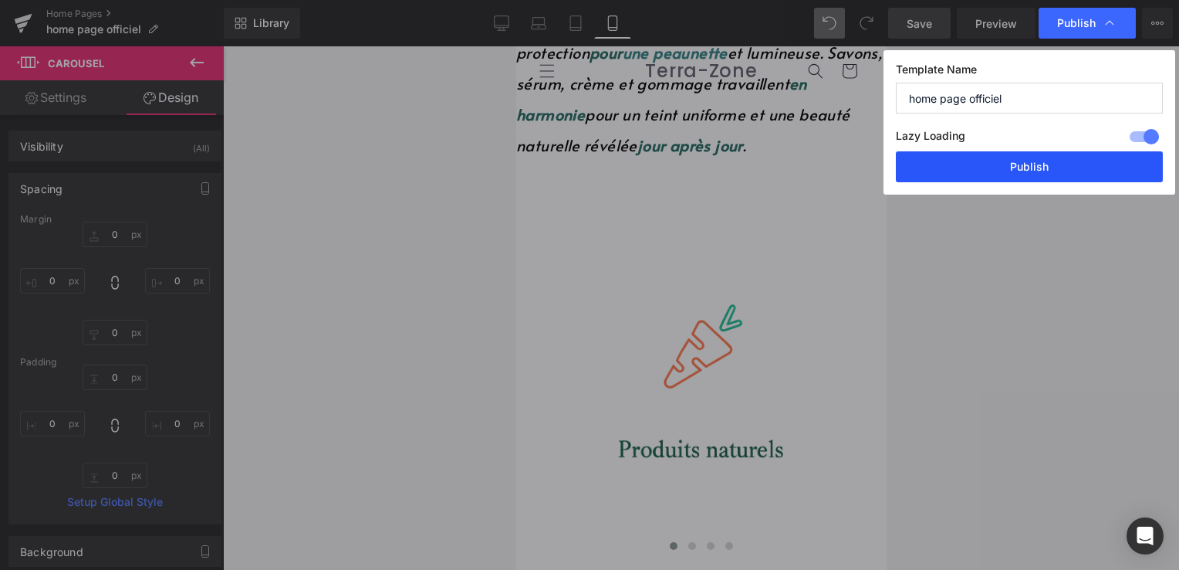
drag, startPoint x: 1042, startPoint y: 171, endPoint x: 242, endPoint y: 165, distance: 800.4
click at [1042, 171] on button "Publish" at bounding box center [1029, 166] width 267 height 31
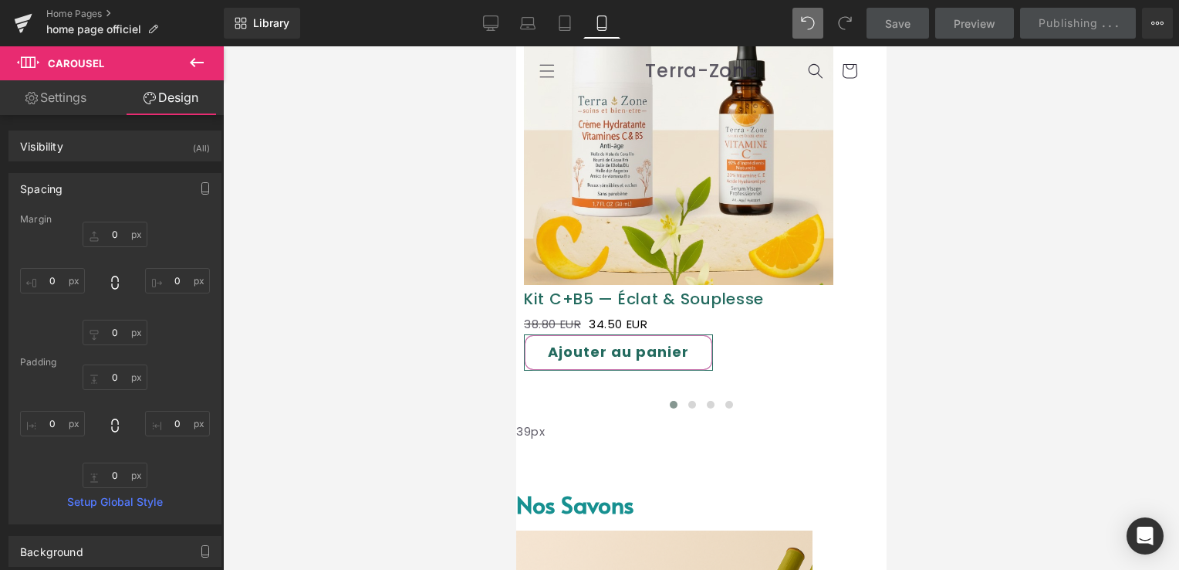
scroll to position [836, 0]
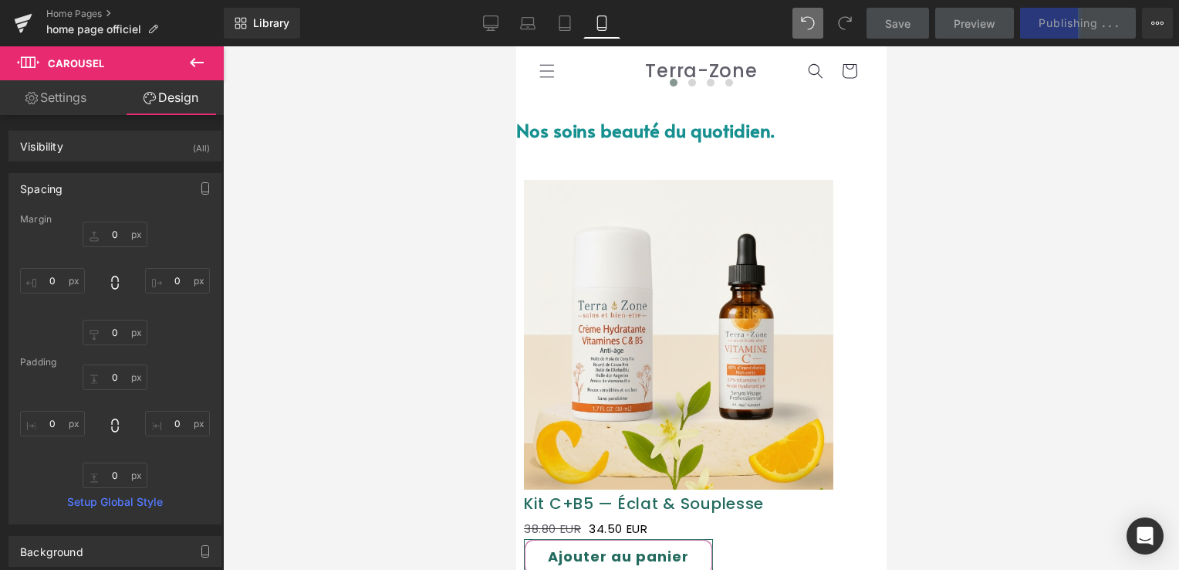
click at [516, 46] on span "Text Block" at bounding box center [516, 46] width 0 height 0
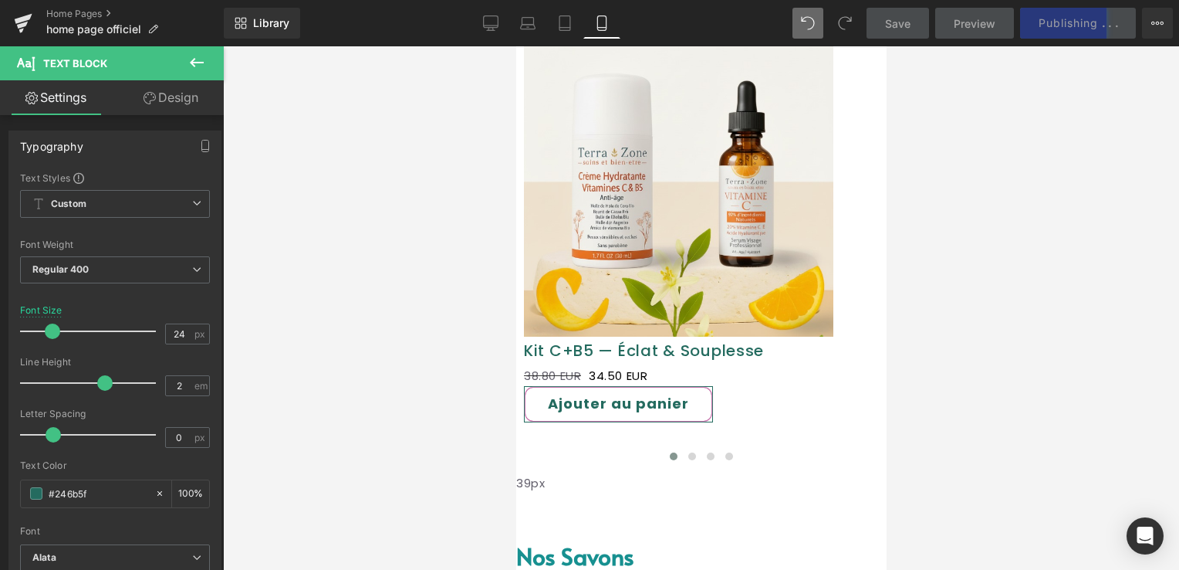
scroll to position [990, 0]
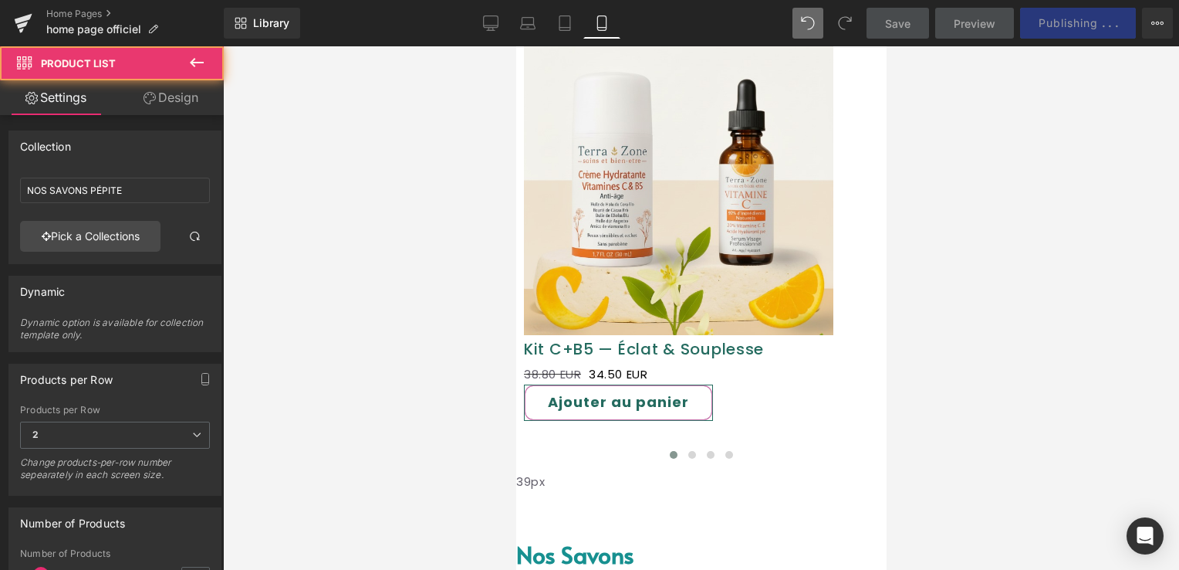
click at [576, 538] on font "Nos savons" at bounding box center [575, 554] width 118 height 32
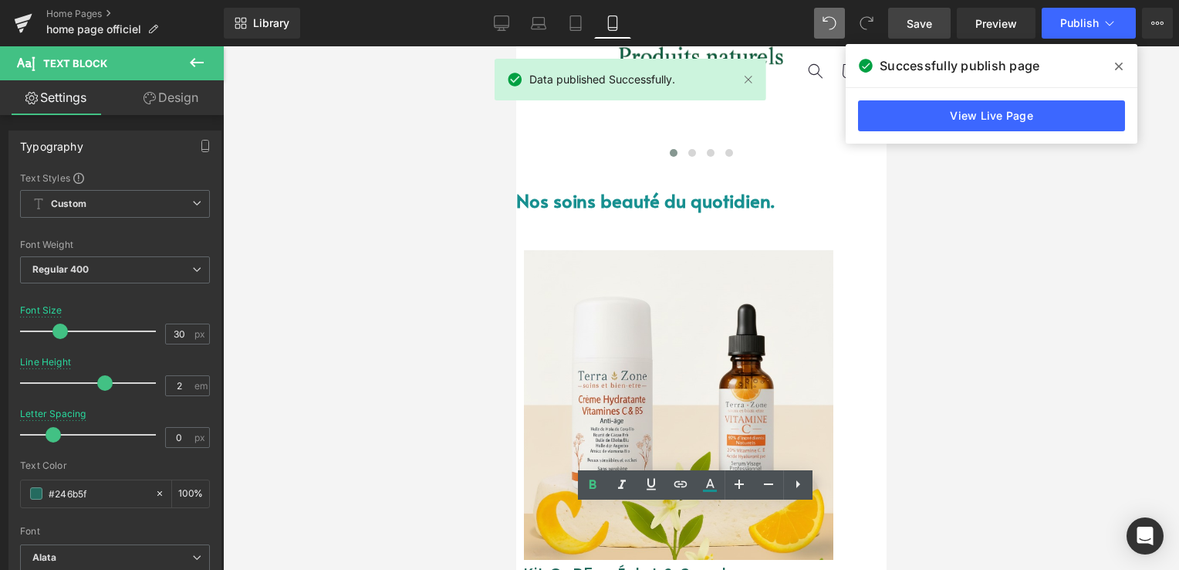
scroll to position [759, 0]
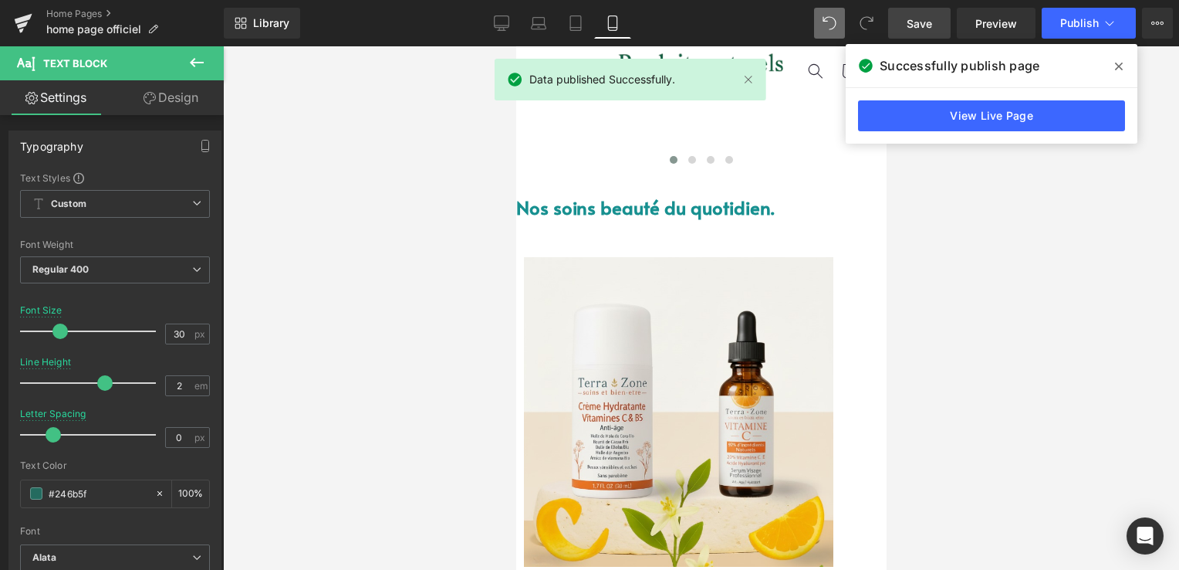
click at [625, 194] on font "Nos soins beauté du quotidien." at bounding box center [645, 206] width 258 height 25
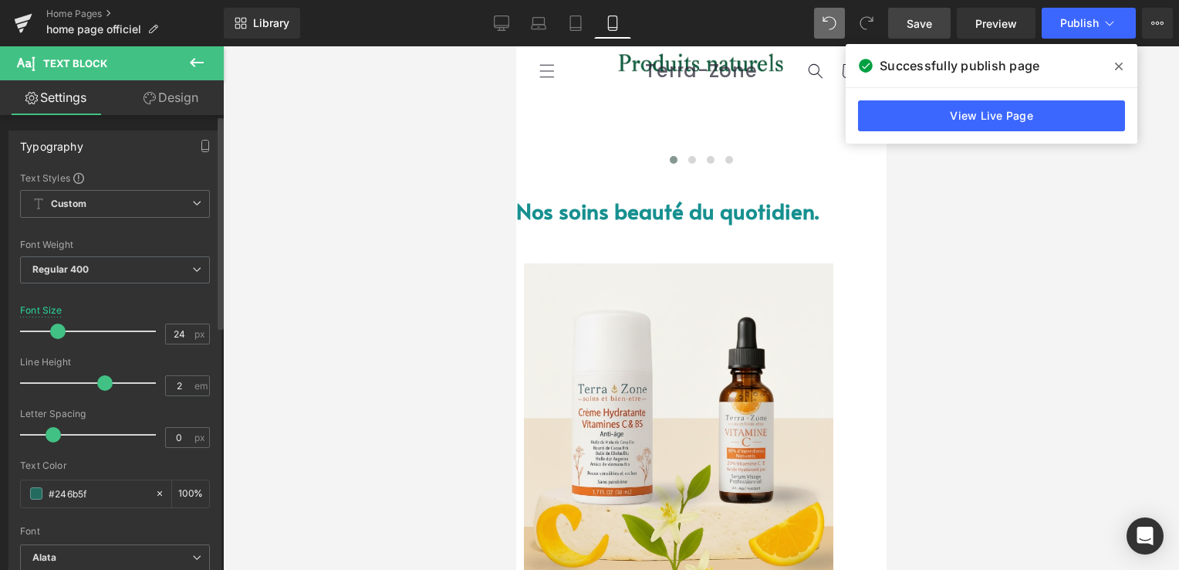
click at [59, 326] on span at bounding box center [57, 330] width 15 height 15
click at [951, 11] on link "Save" at bounding box center [919, 23] width 63 height 31
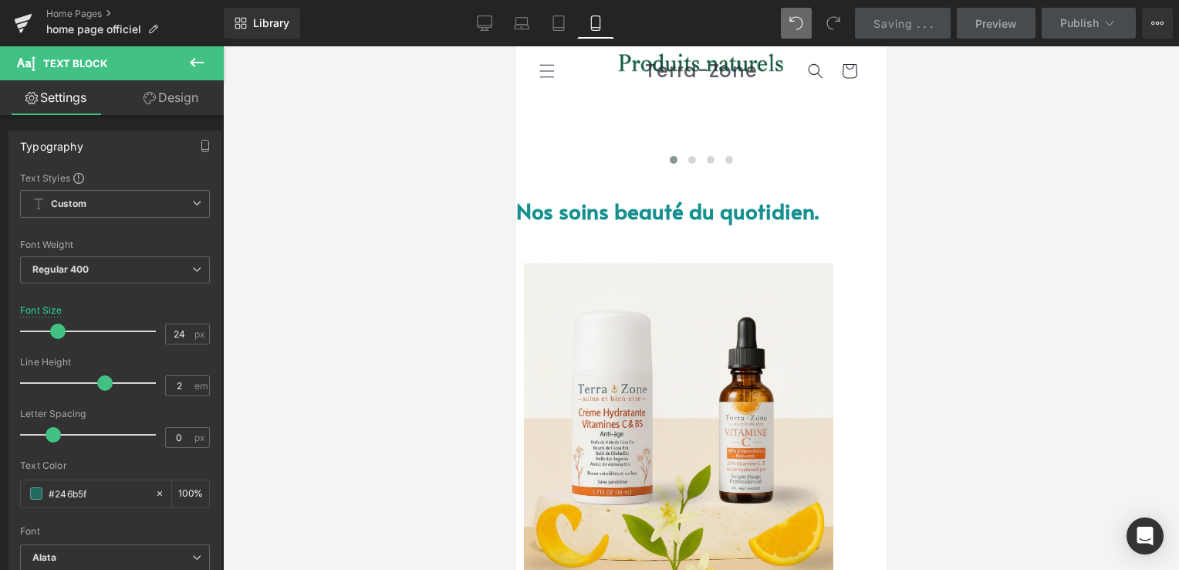
click at [577, 201] on font "Nos soins beauté du quotidien." at bounding box center [667, 210] width 303 height 30
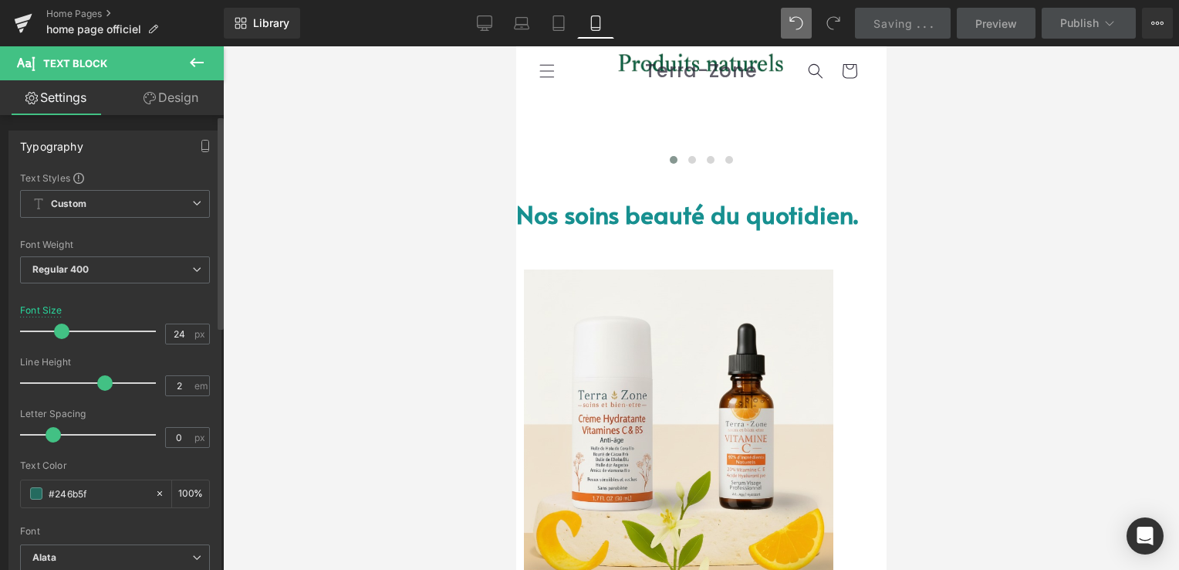
click at [59, 326] on span at bounding box center [61, 330] width 15 height 15
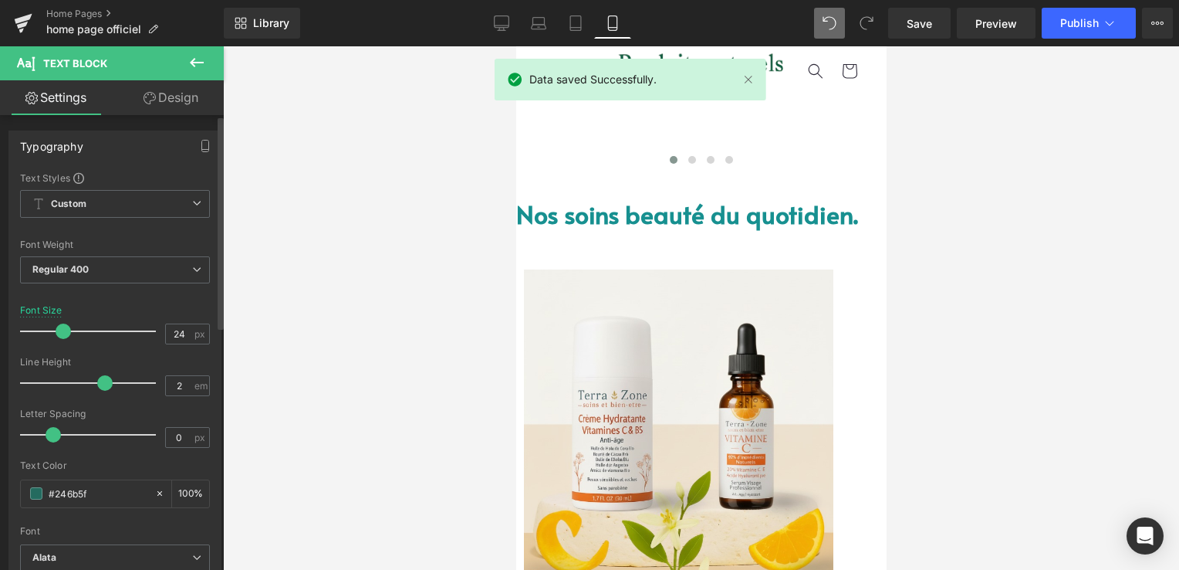
click at [59, 326] on span at bounding box center [63, 330] width 15 height 15
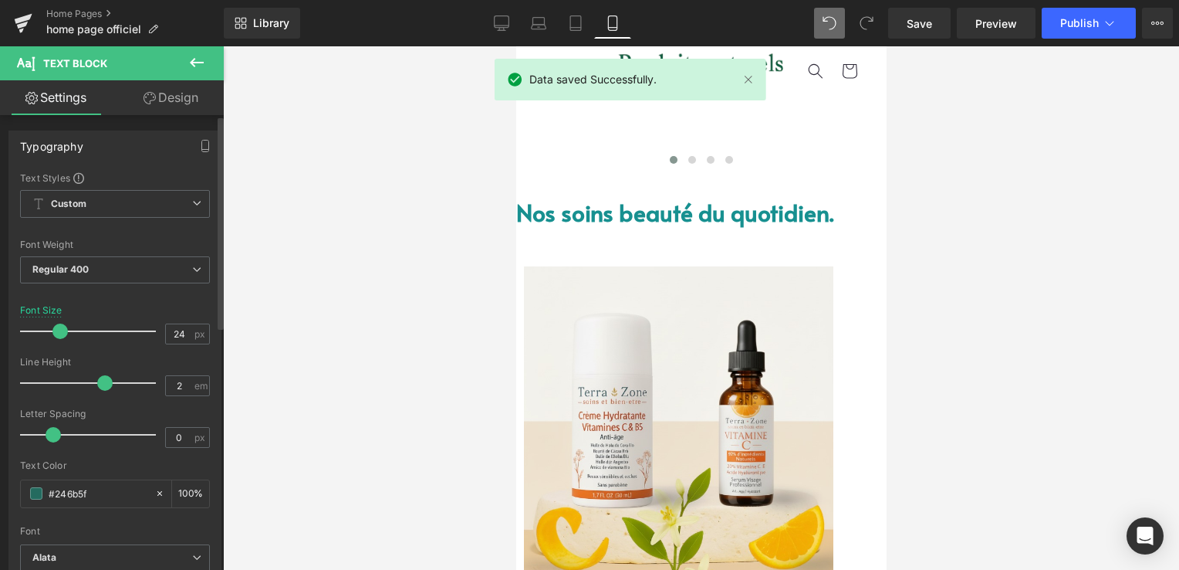
click at [56, 326] on span at bounding box center [59, 330] width 15 height 15
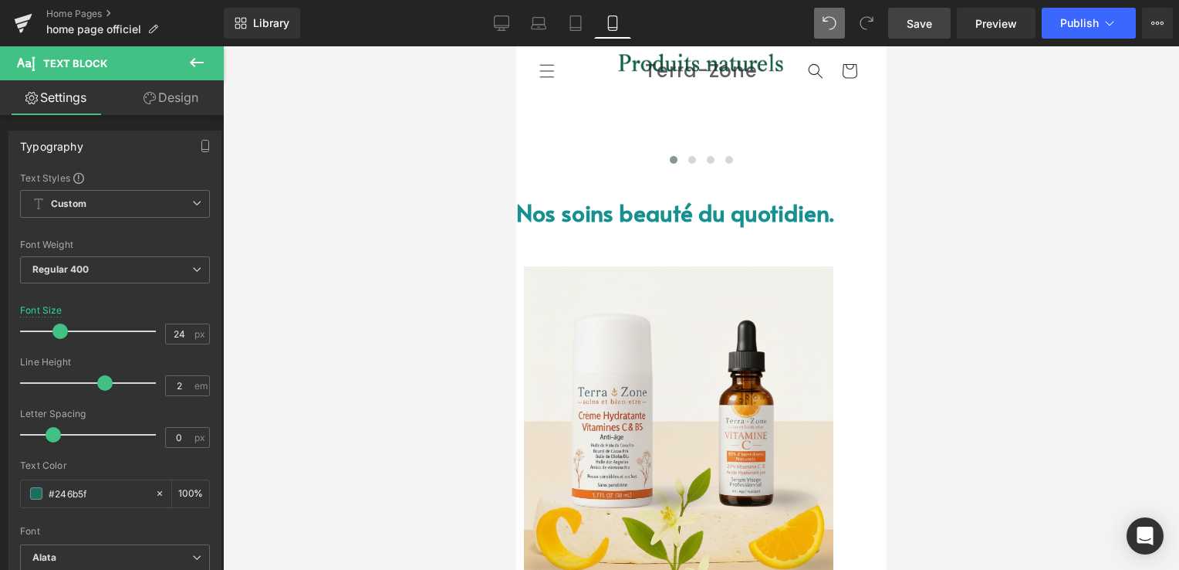
click at [932, 21] on span "Save" at bounding box center [919, 23] width 25 height 16
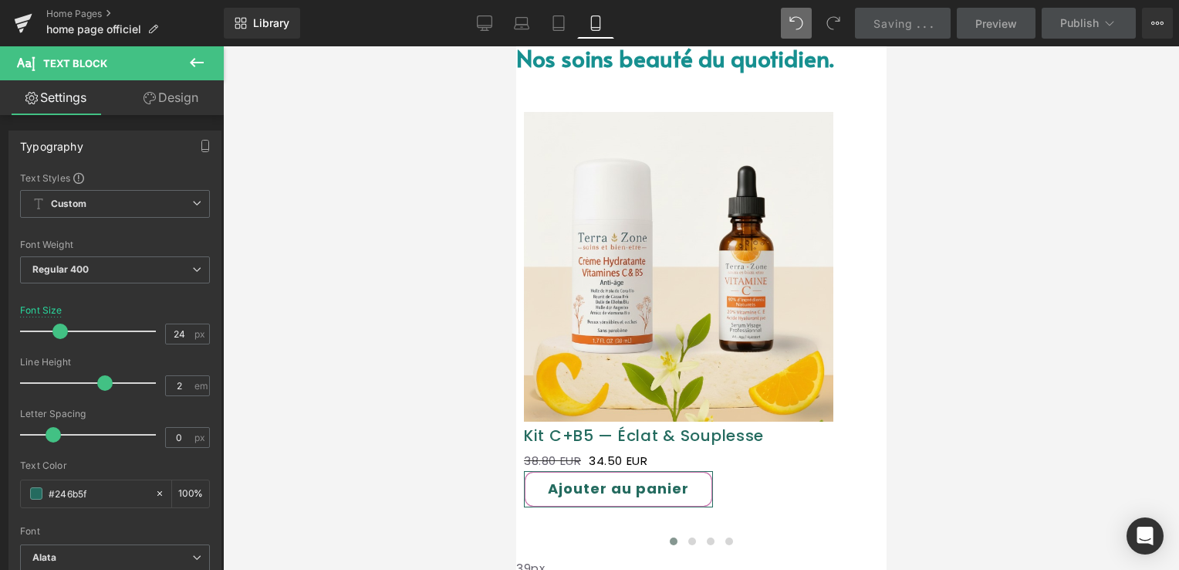
scroll to position [1067, 0]
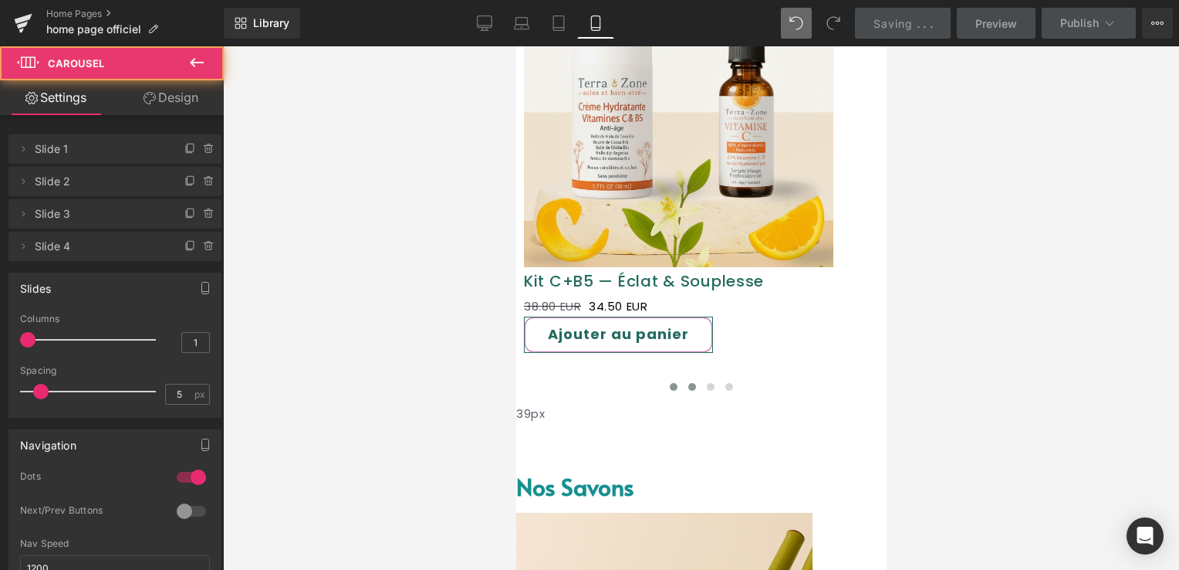
click at [688, 383] on span at bounding box center [692, 387] width 8 height 8
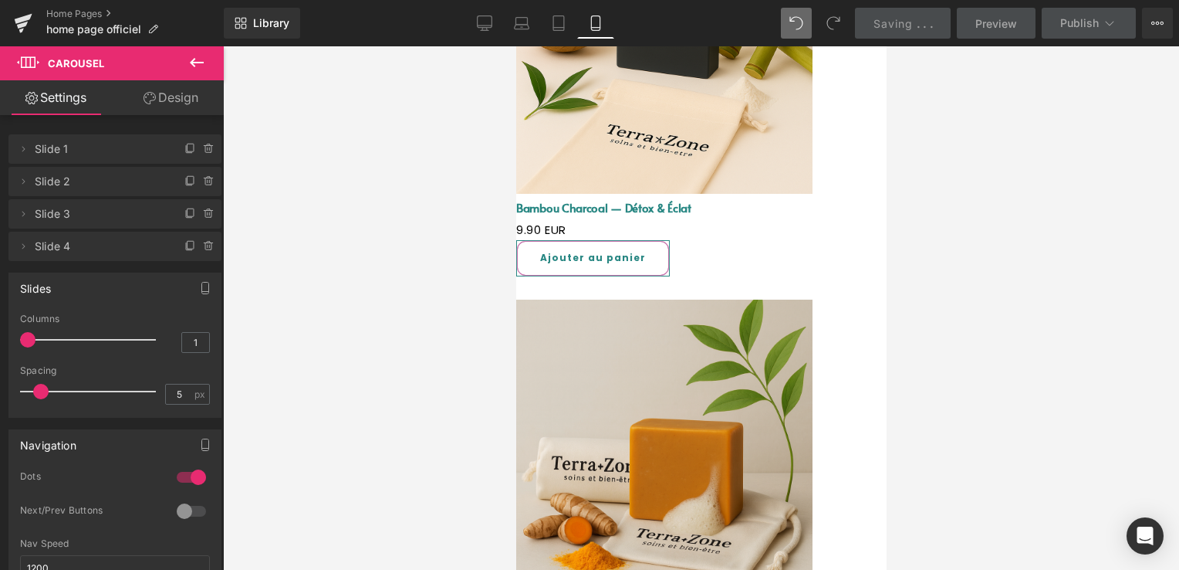
scroll to position [1685, 0]
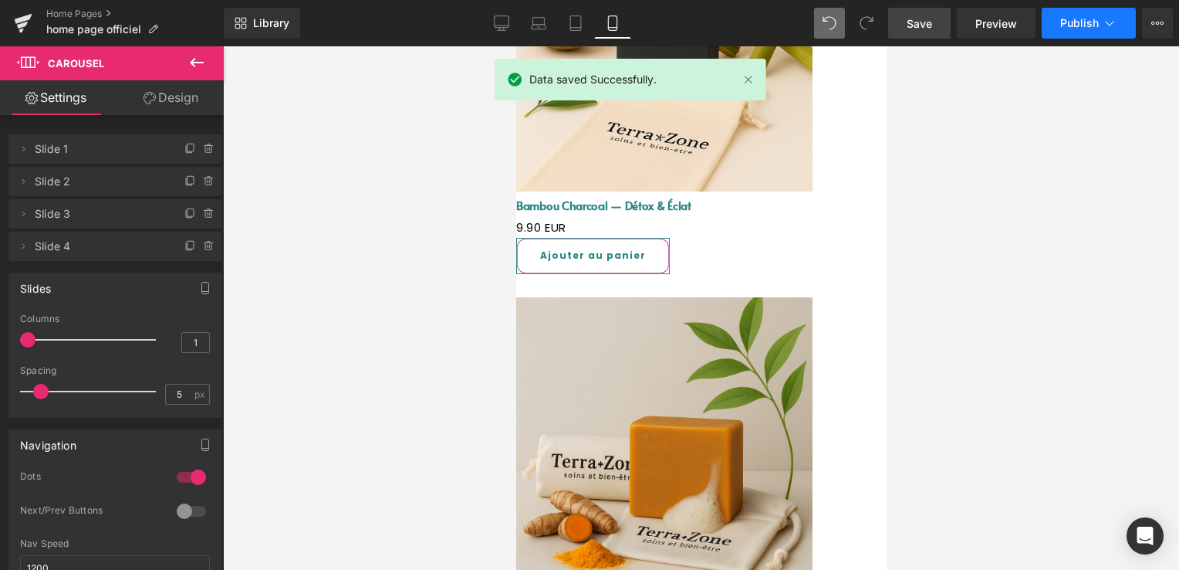
click at [1071, 30] on button "Publish" at bounding box center [1089, 23] width 94 height 31
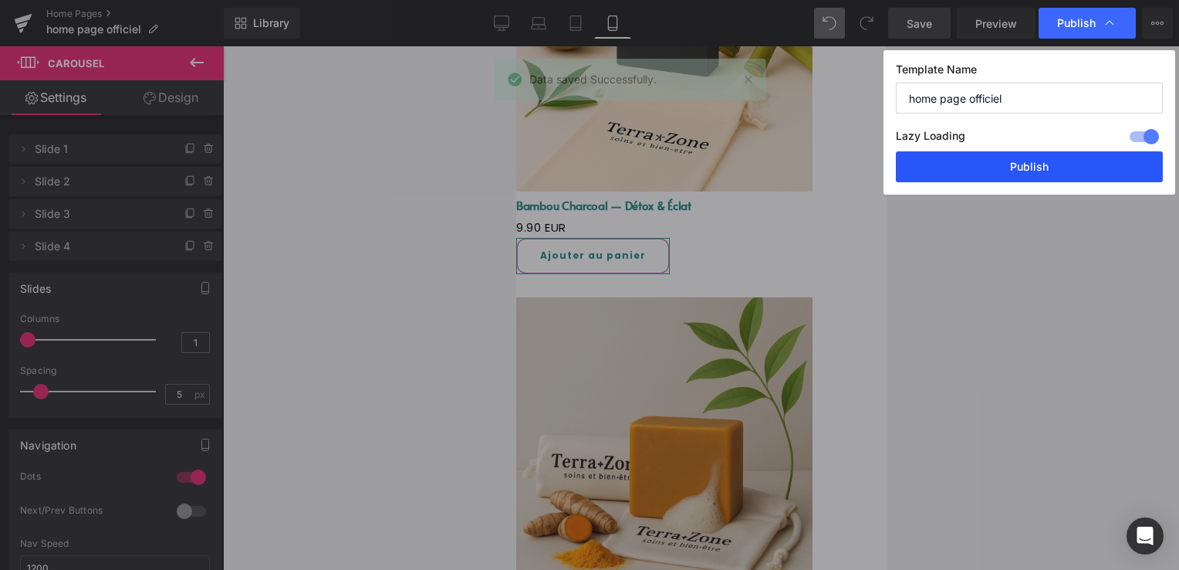
click at [1019, 171] on button "Publish" at bounding box center [1029, 166] width 267 height 31
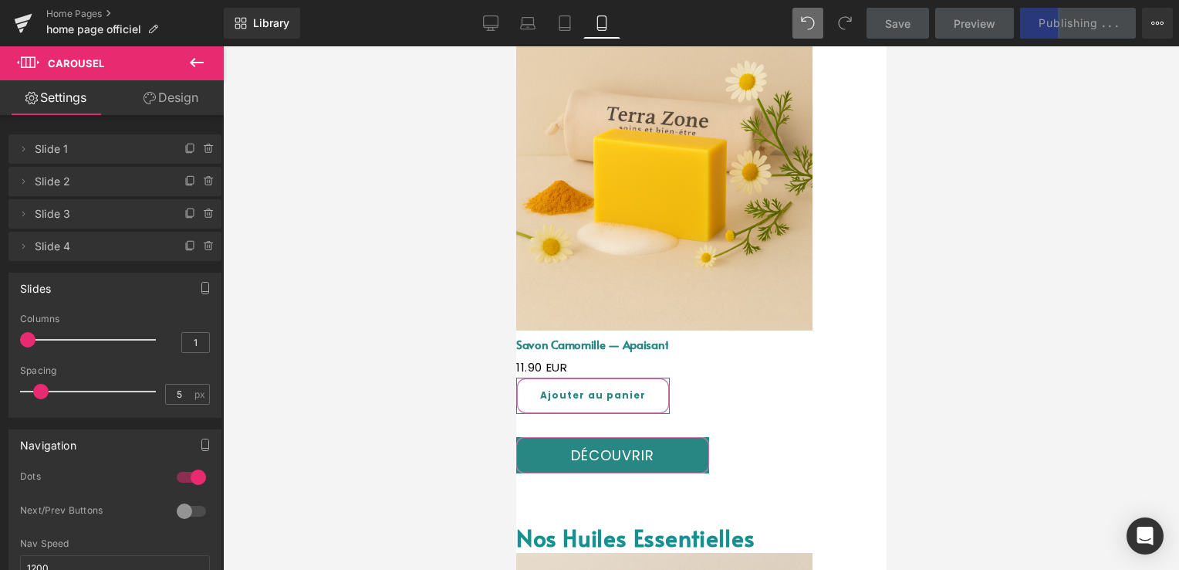
scroll to position [2765, 0]
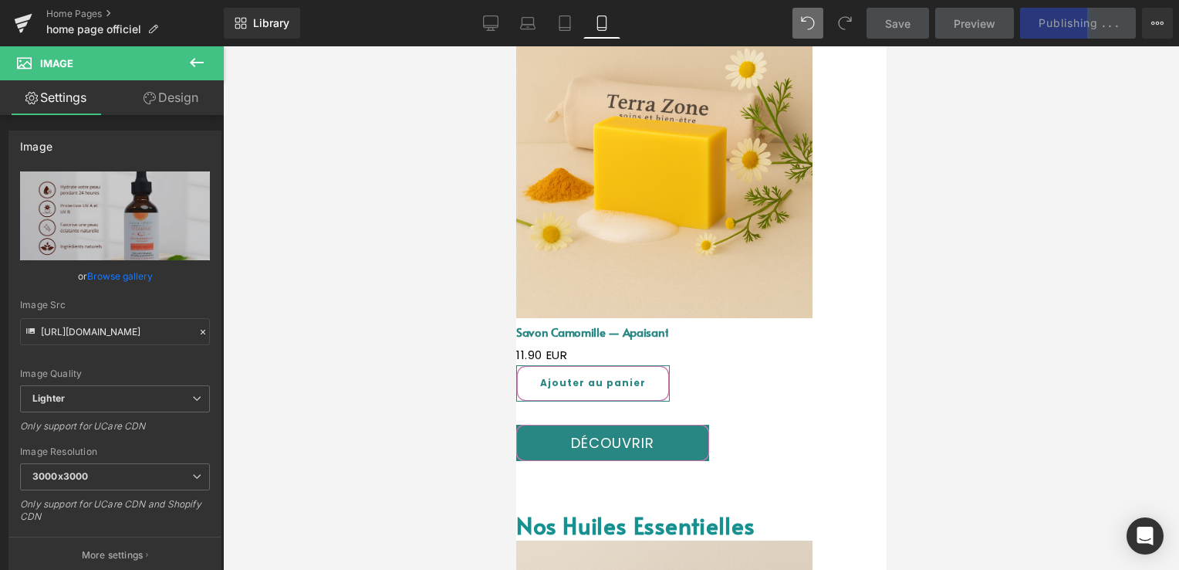
click at [192, 63] on icon at bounding box center [197, 62] width 14 height 9
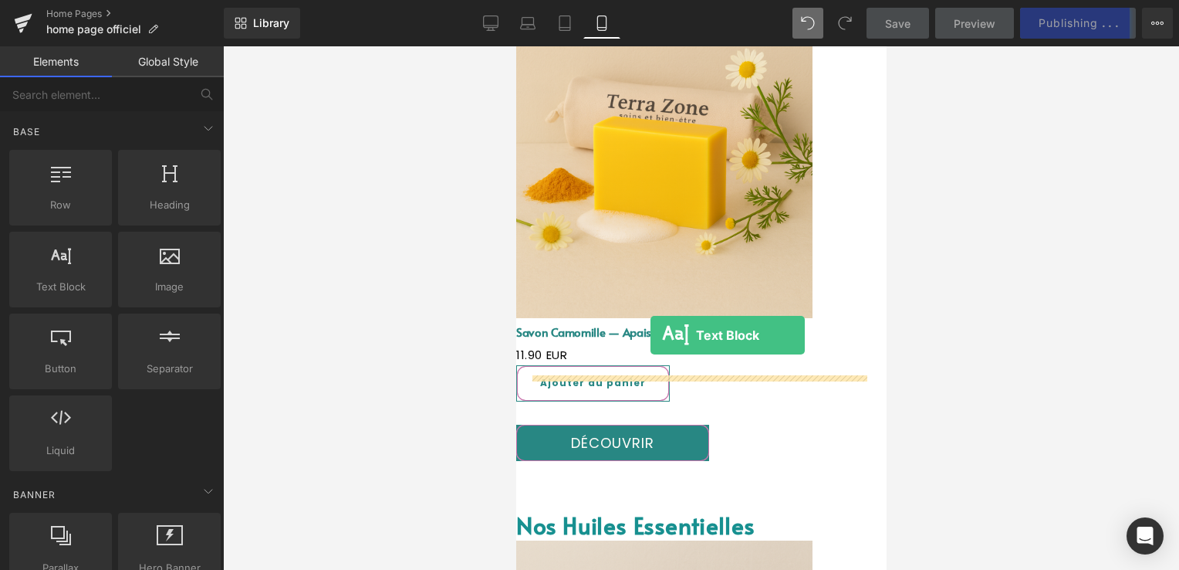
drag, startPoint x: 565, startPoint y: 323, endPoint x: 650, endPoint y: 335, distance: 85.8
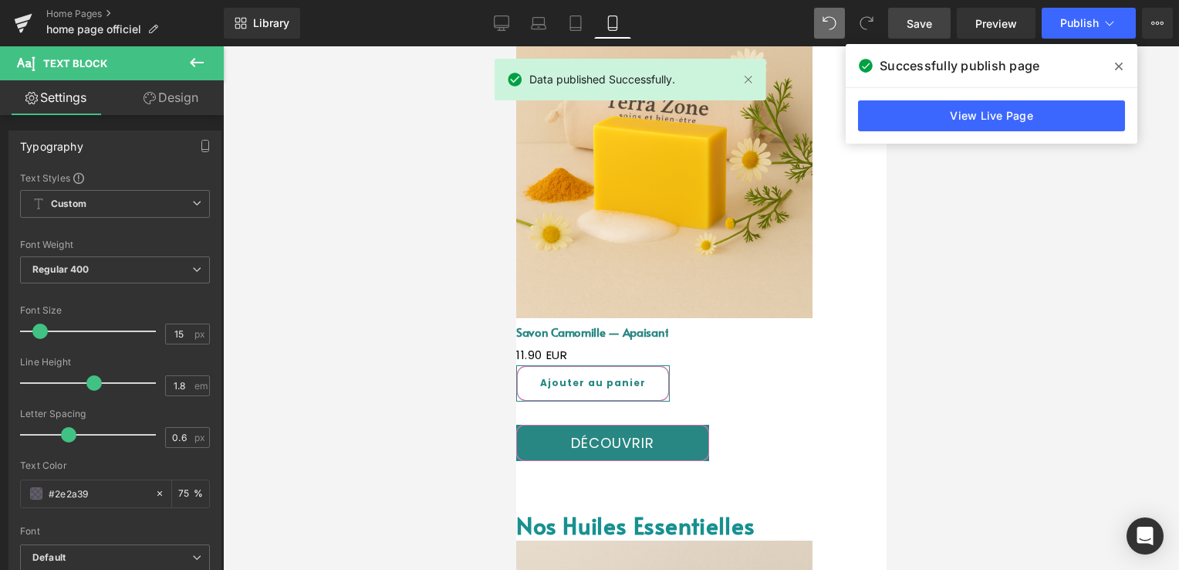
drag, startPoint x: 725, startPoint y: 531, endPoint x: 522, endPoint y: 378, distance: 254.1
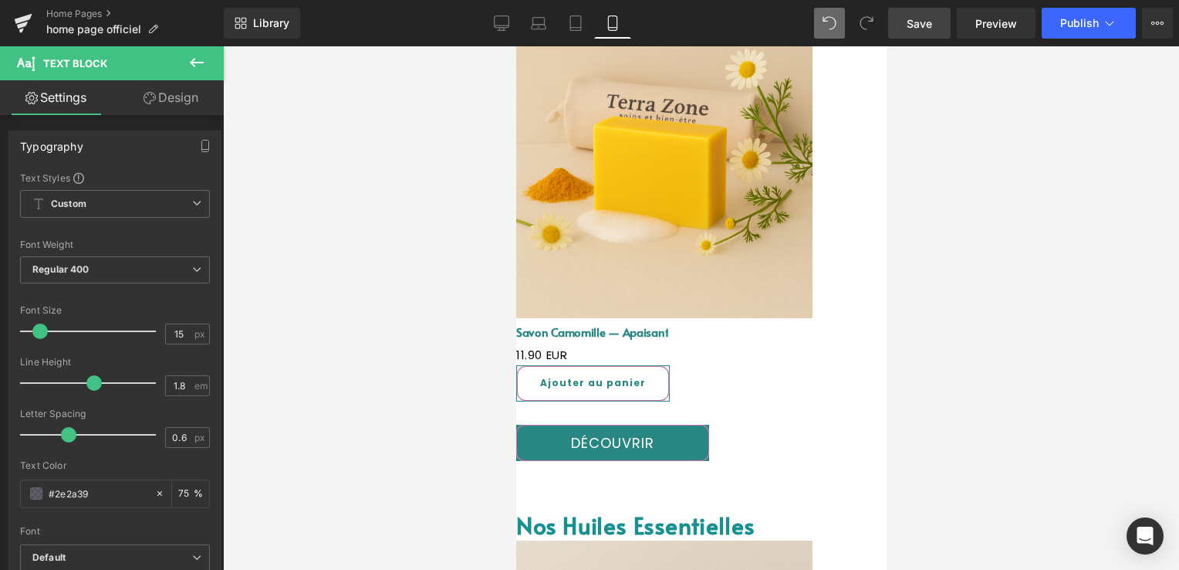
click at [516, 46] on span "Text Block" at bounding box center [516, 46] width 0 height 0
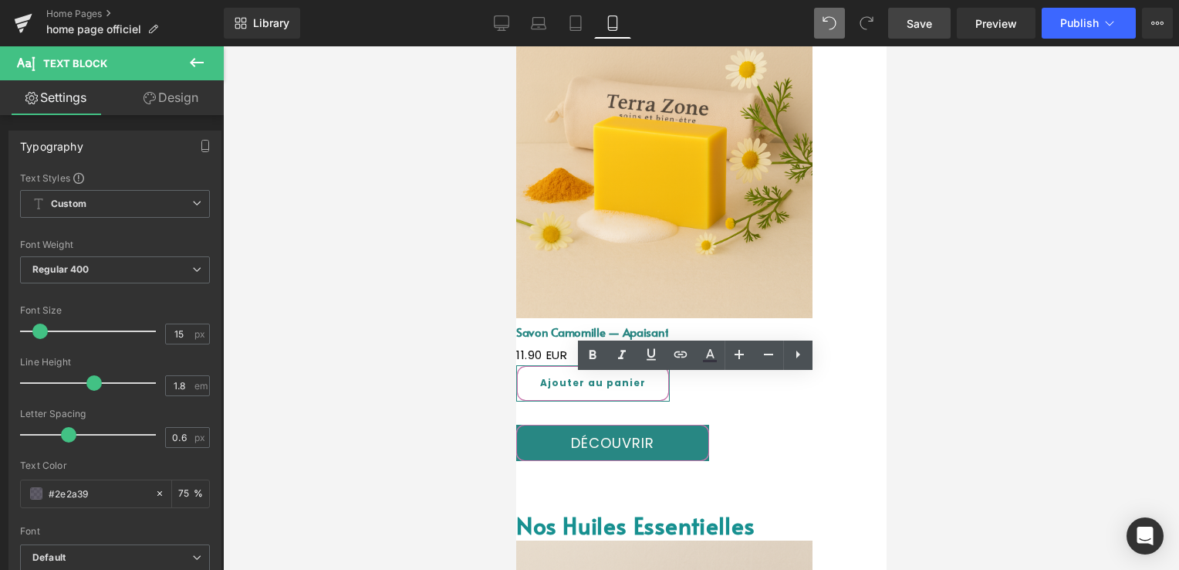
drag, startPoint x: 652, startPoint y: 387, endPoint x: 516, endPoint y: 384, distance: 135.9
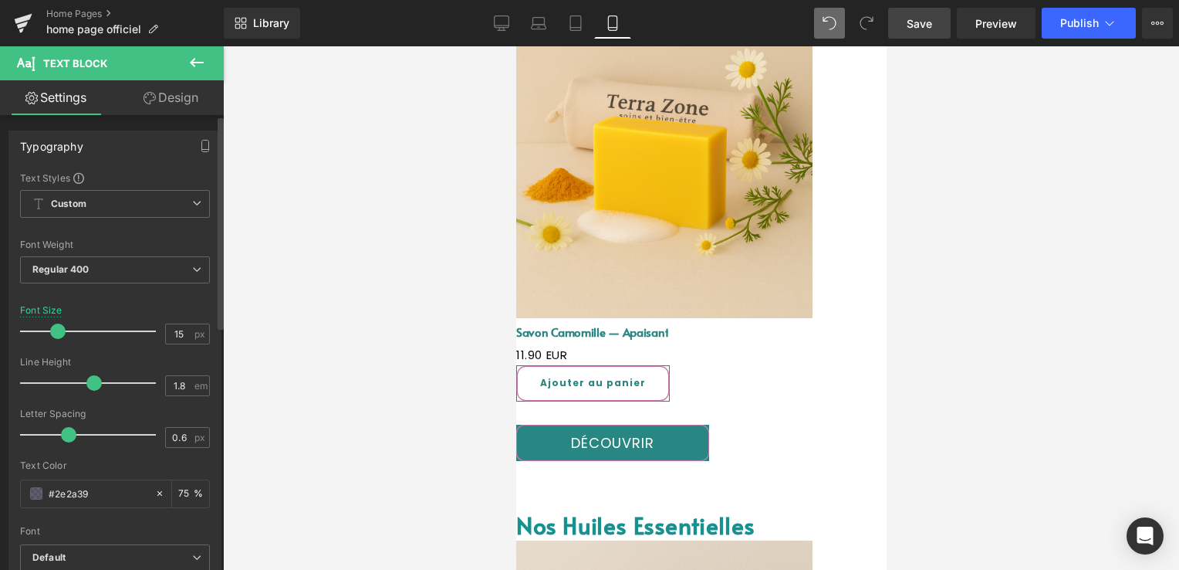
drag, startPoint x: 38, startPoint y: 330, endPoint x: 55, endPoint y: 329, distance: 17.0
click at [55, 329] on span at bounding box center [57, 330] width 15 height 15
drag, startPoint x: 55, startPoint y: 329, endPoint x: 42, endPoint y: 328, distance: 12.4
click at [42, 328] on span at bounding box center [43, 330] width 15 height 15
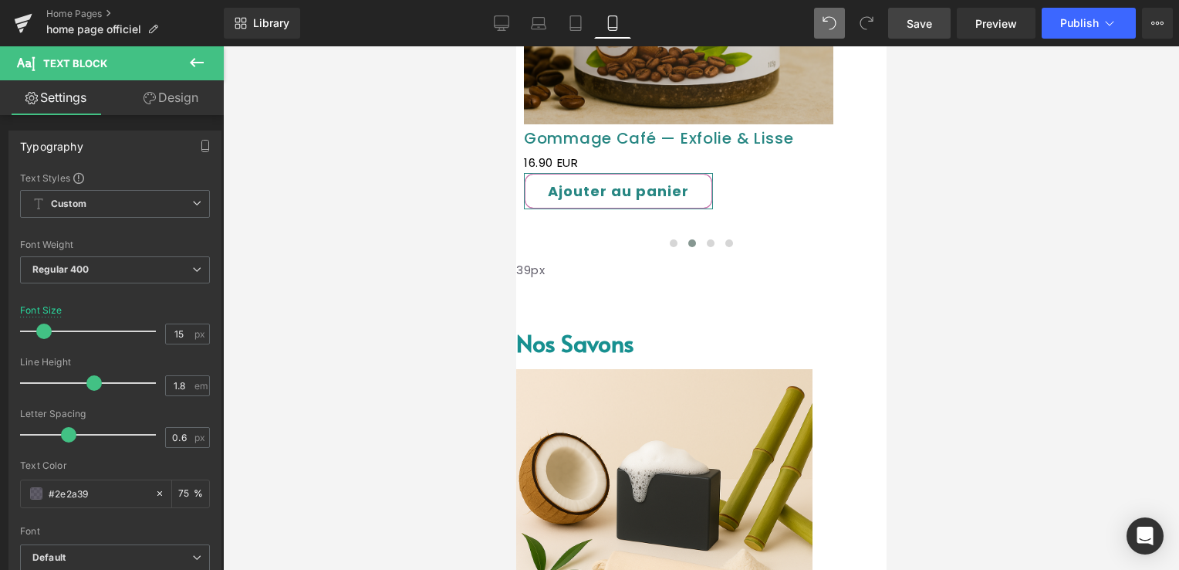
scroll to position [1222, 0]
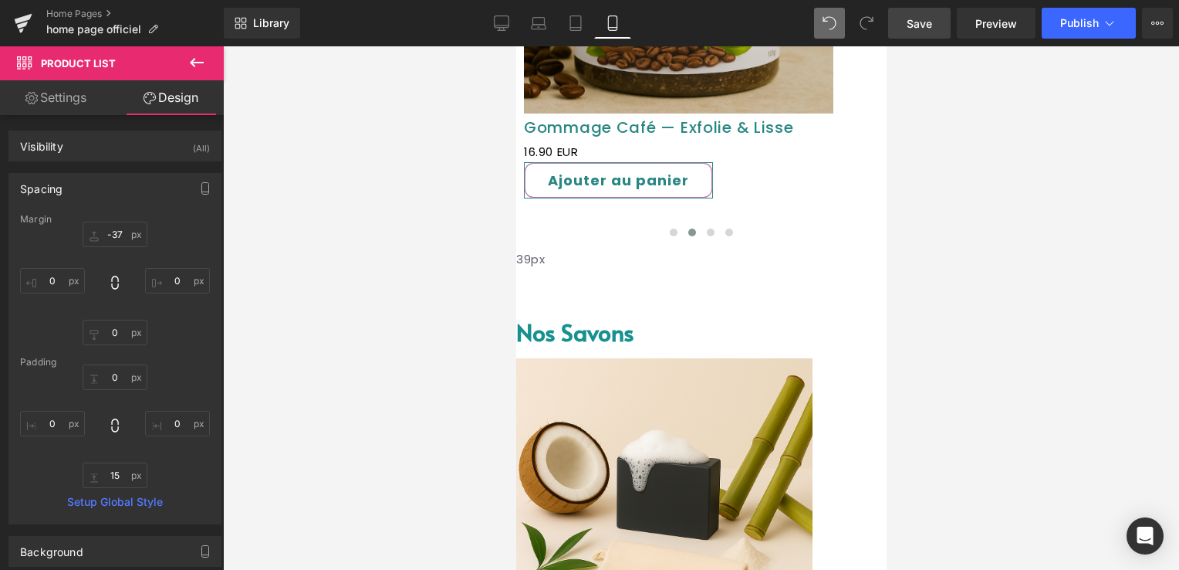
click at [579, 316] on font "Nos savons" at bounding box center [575, 332] width 118 height 32
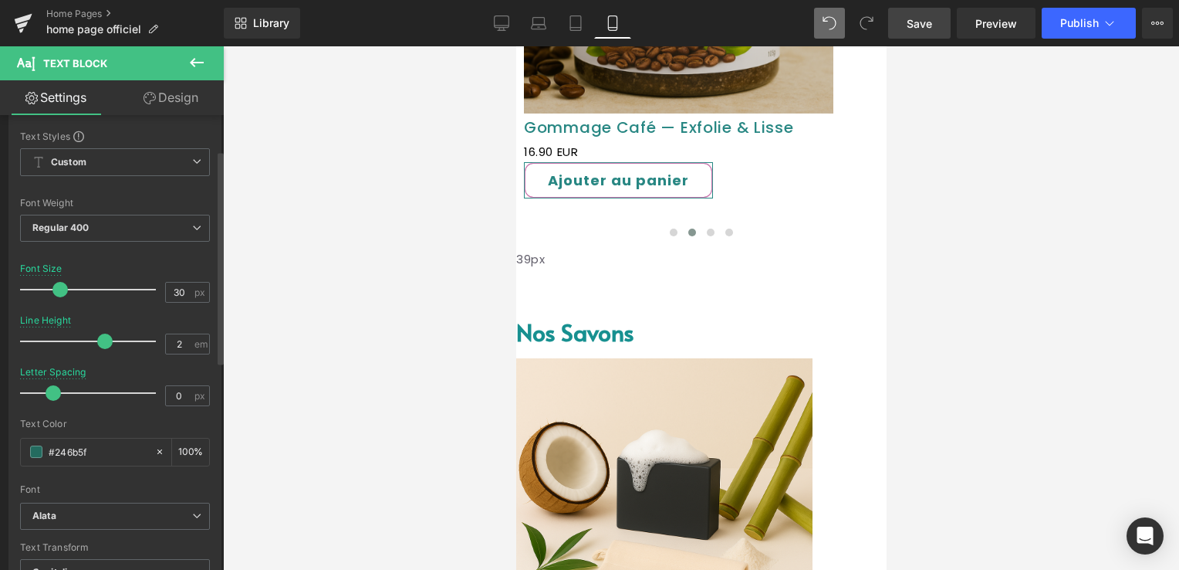
scroll to position [77, 0]
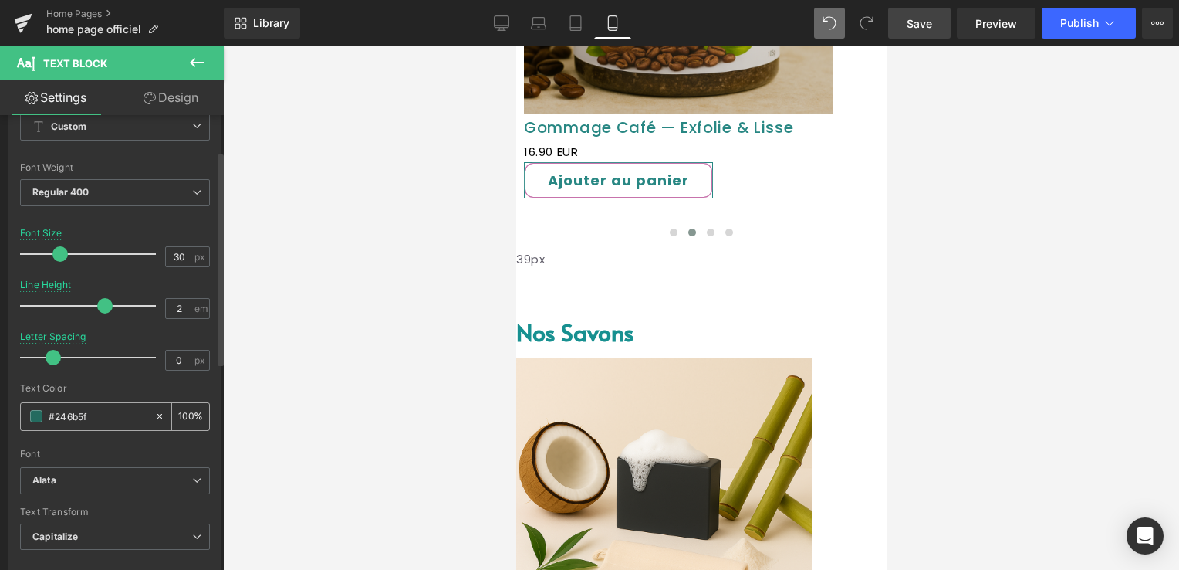
drag, startPoint x: 96, startPoint y: 411, endPoint x: 41, endPoint y: 415, distance: 54.9
click at [41, 415] on div "#246b5f" at bounding box center [88, 416] width 134 height 27
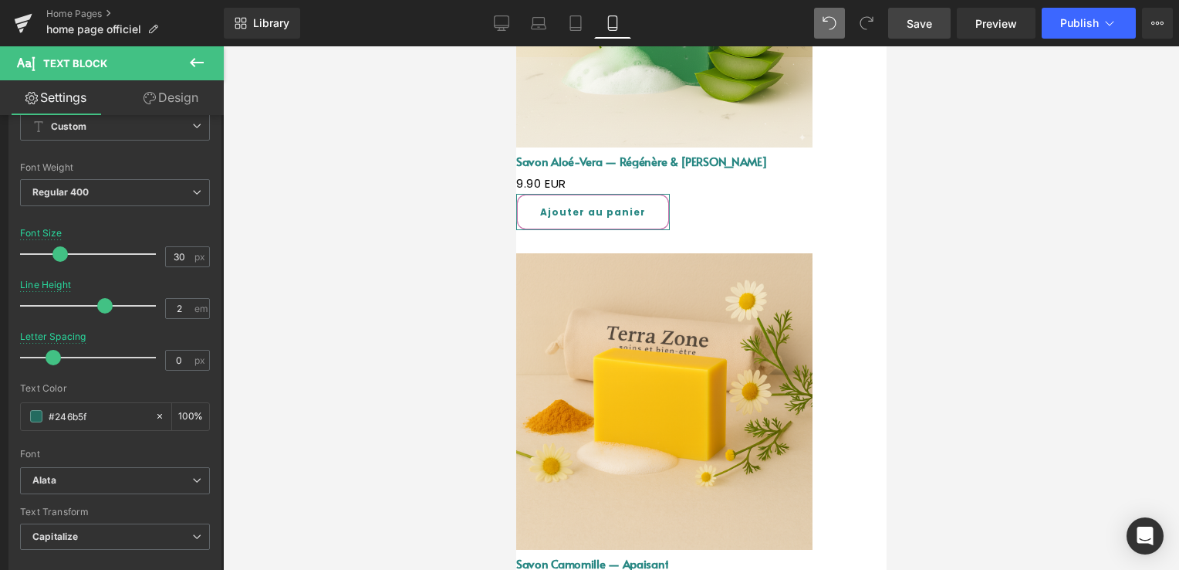
scroll to position [2842, 0]
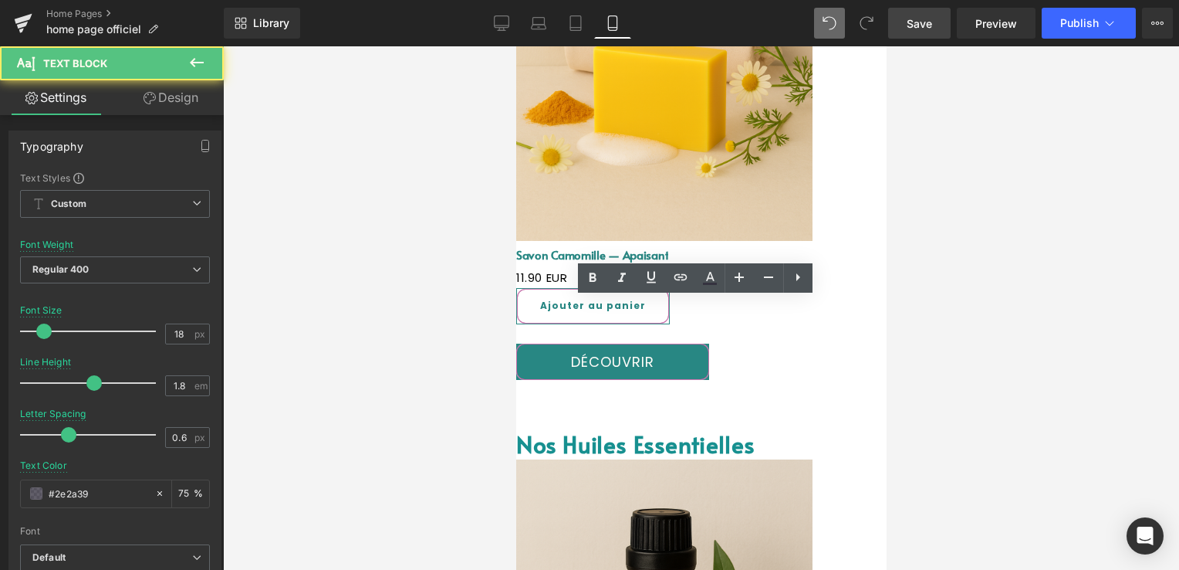
drag, startPoint x: 677, startPoint y: 309, endPoint x: 520, endPoint y: 310, distance: 156.7
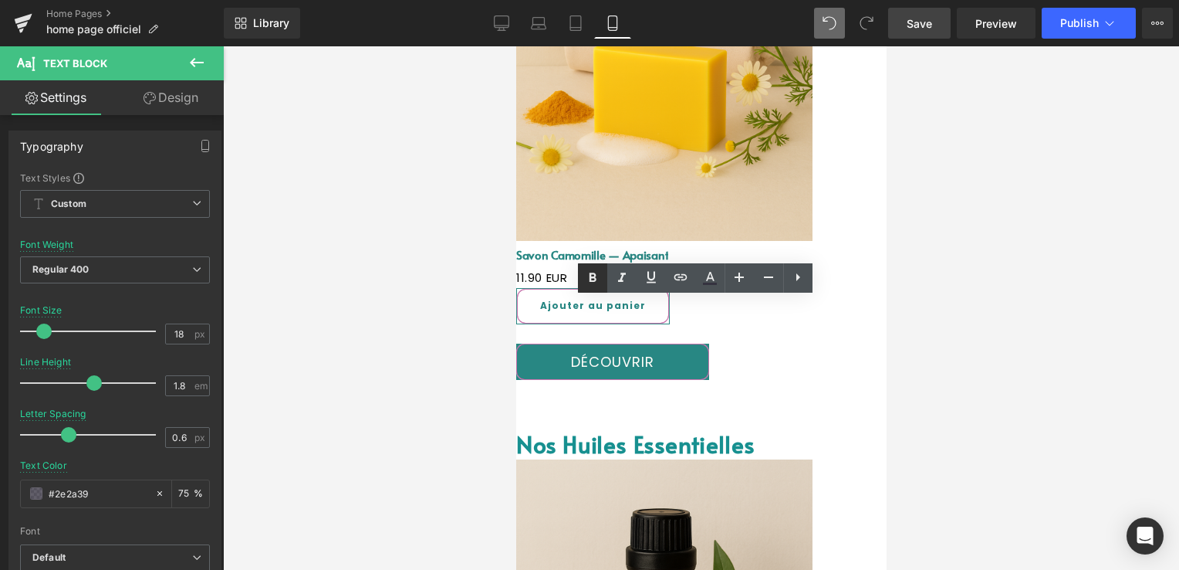
click at [593, 283] on icon at bounding box center [592, 278] width 19 height 19
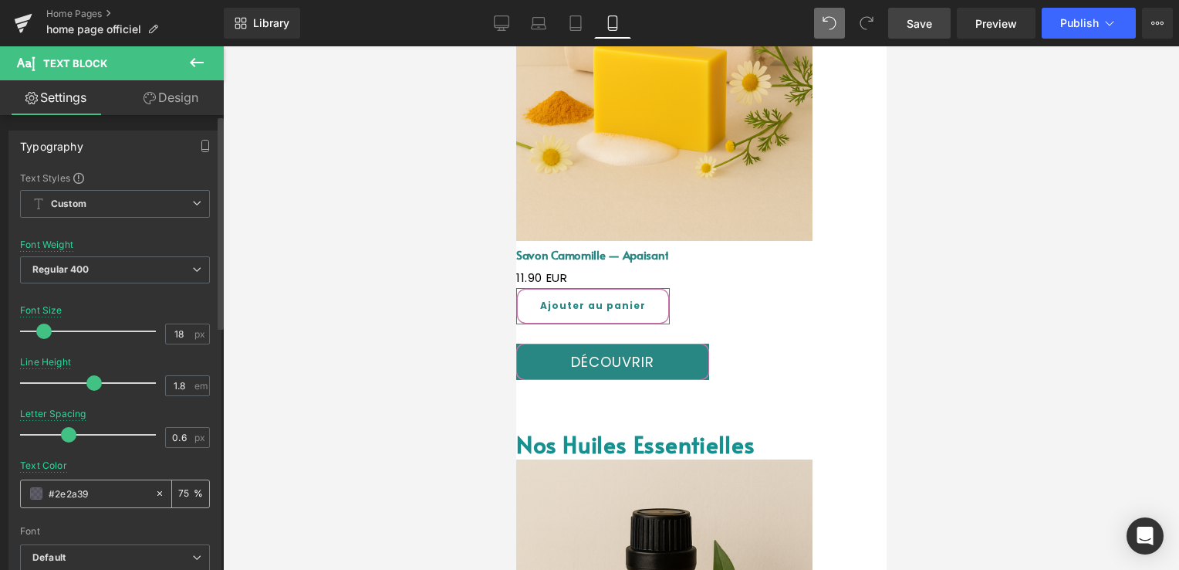
drag, startPoint x: 95, startPoint y: 492, endPoint x: 32, endPoint y: 491, distance: 63.3
click at [32, 491] on div "#2e2a39" at bounding box center [88, 493] width 134 height 27
paste input "46b5f"
type input "#246b5f"
click at [106, 460] on div "Text Color #246b5f 75 %" at bounding box center [115, 493] width 190 height 66
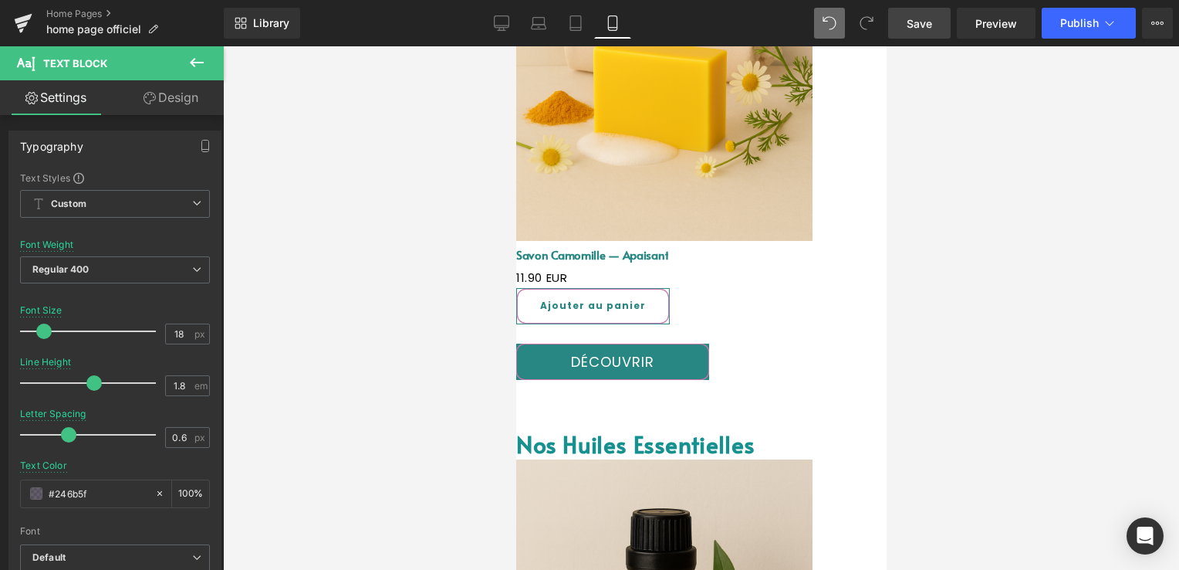
click at [931, 270] on div at bounding box center [701, 307] width 956 height 523
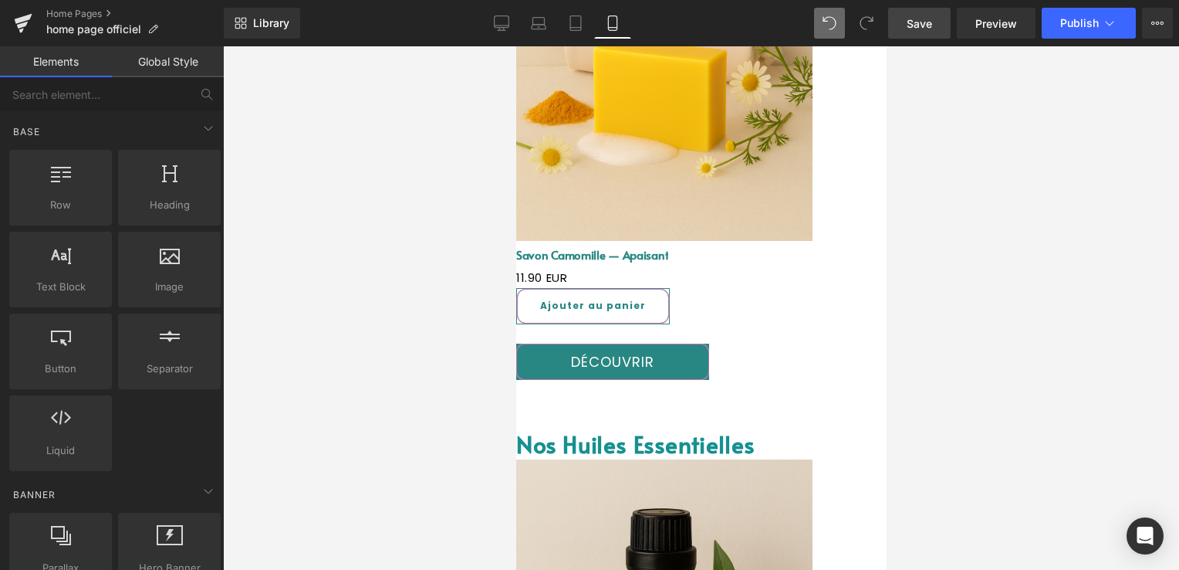
click at [915, 33] on link "Save" at bounding box center [919, 23] width 63 height 31
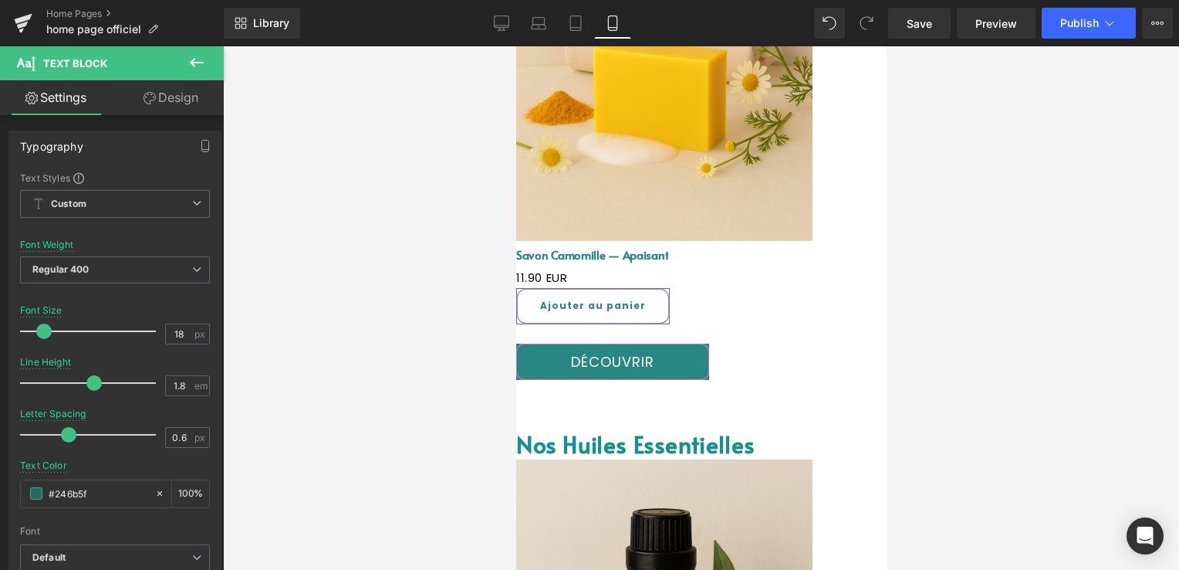
click at [969, 282] on div at bounding box center [701, 307] width 956 height 523
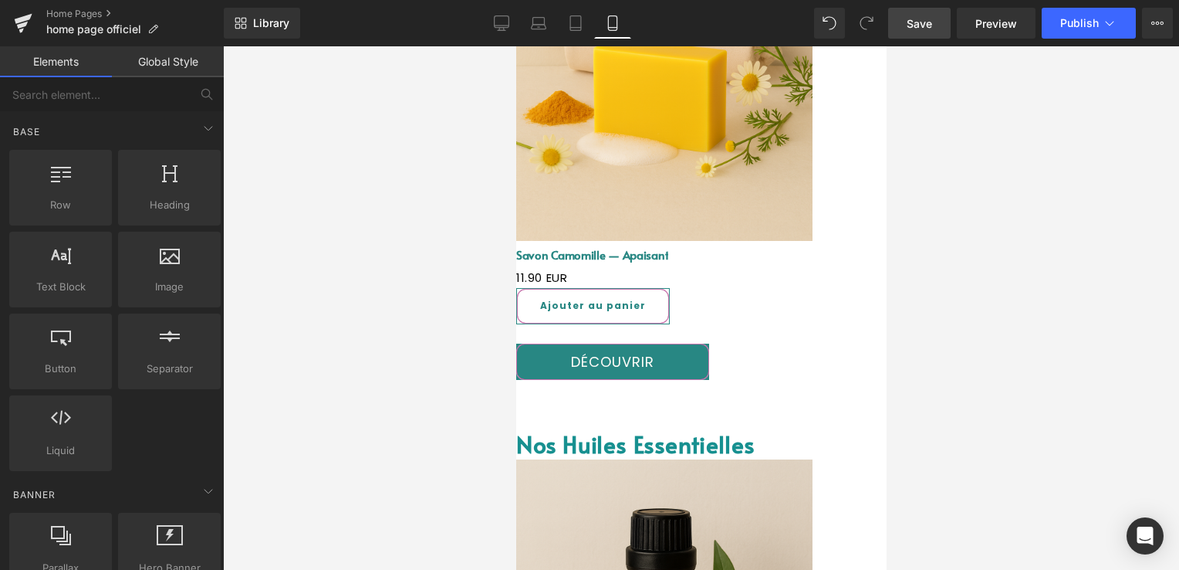
click at [917, 25] on span "Save" at bounding box center [919, 23] width 25 height 16
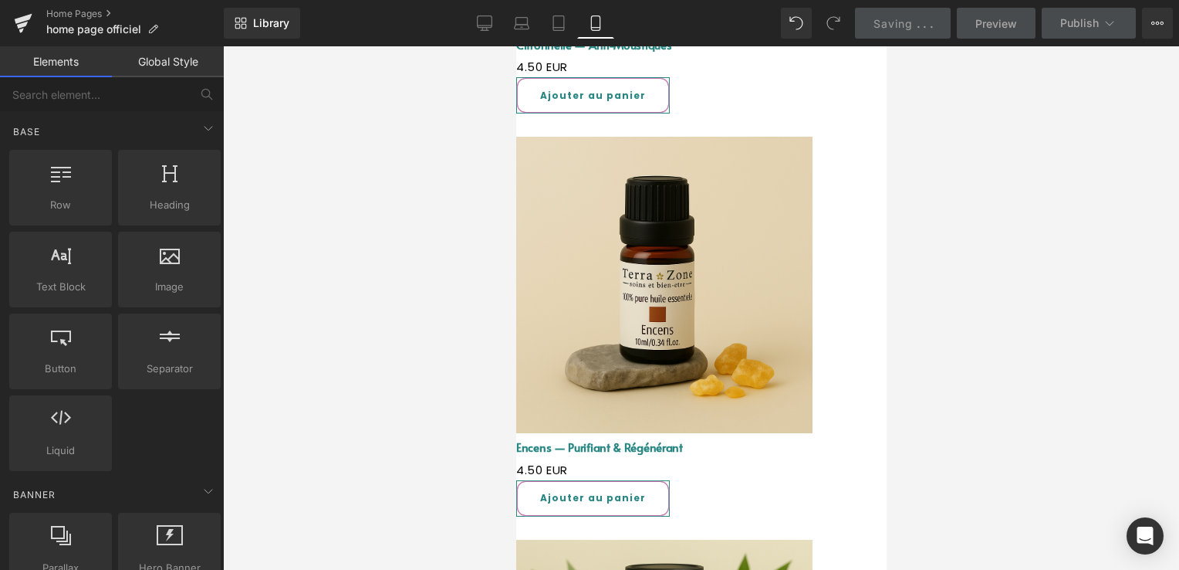
scroll to position [3614, 0]
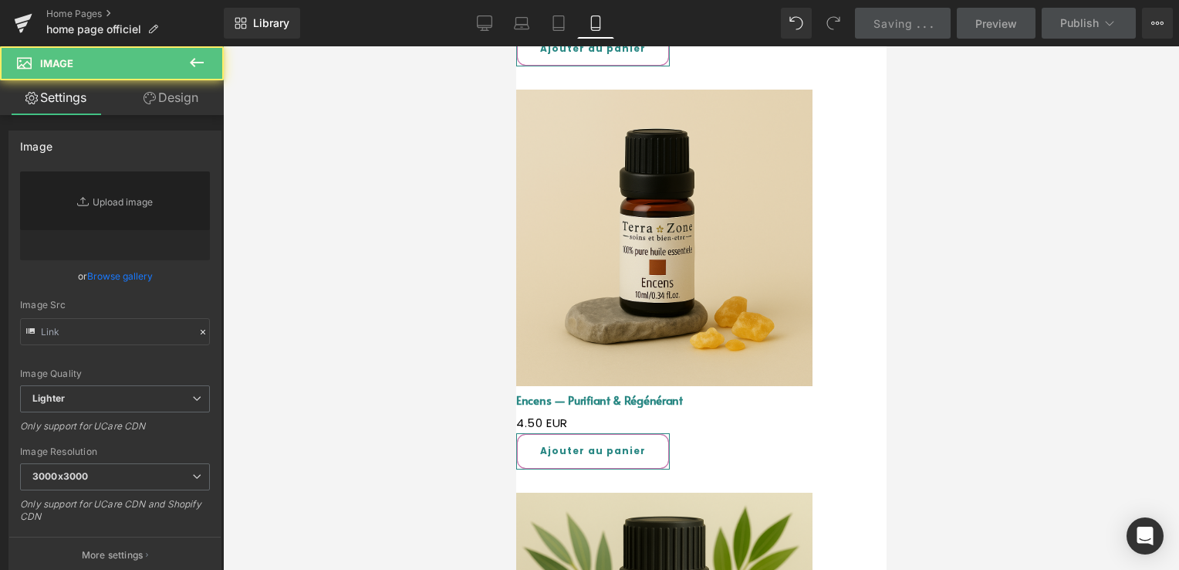
type input "https://ucarecdn.com/146d4f88-c3c5-4a11-8502-b87cc5e80fff/-/format/auto/-/previ…"
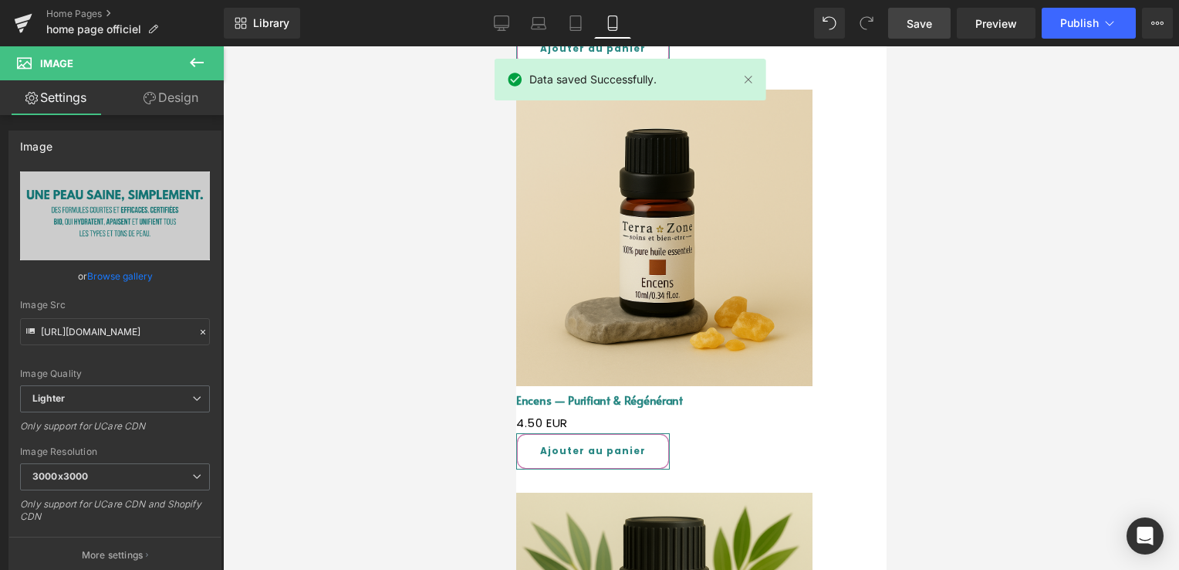
click at [516, 46] on icon at bounding box center [516, 46] width 0 height 0
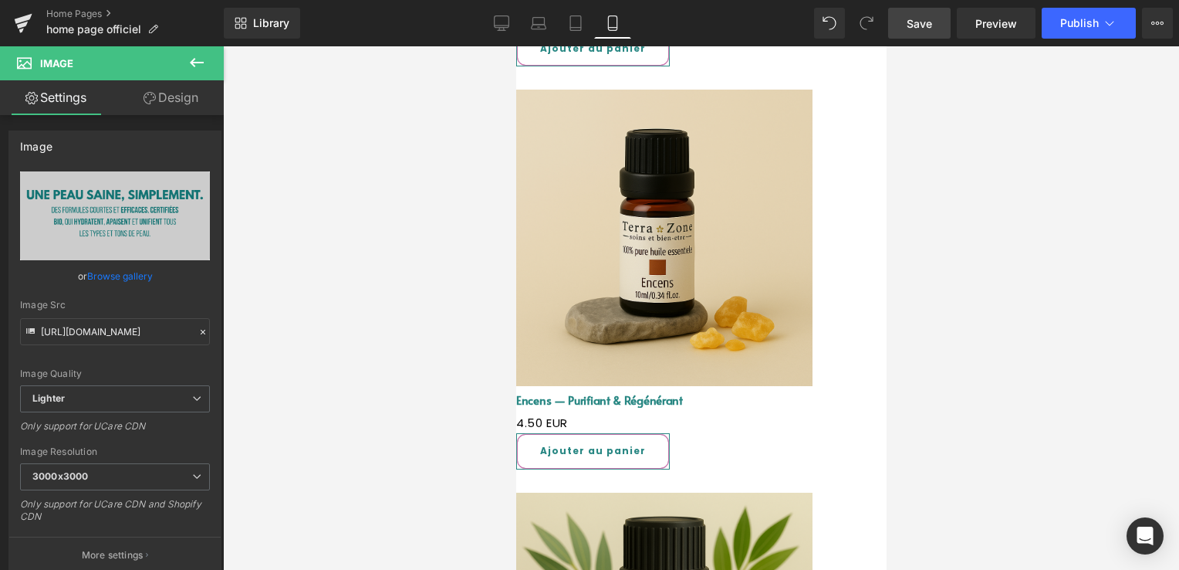
click at [982, 324] on div at bounding box center [701, 307] width 956 height 523
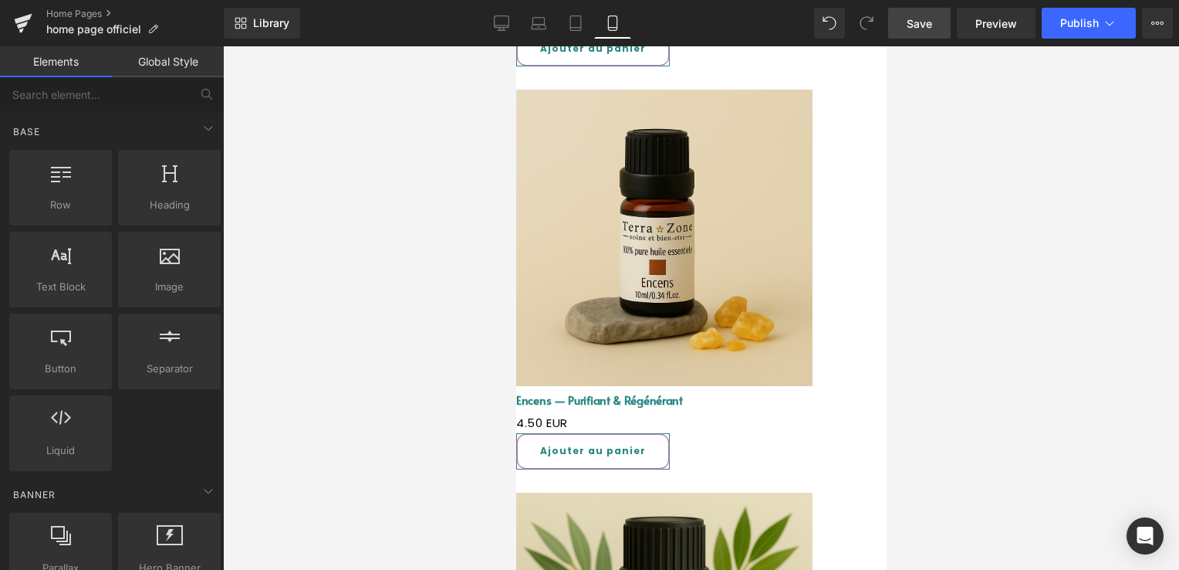
drag, startPoint x: 914, startPoint y: 32, endPoint x: 341, endPoint y: 221, distance: 603.1
click at [914, 32] on link "Save" at bounding box center [919, 23] width 63 height 31
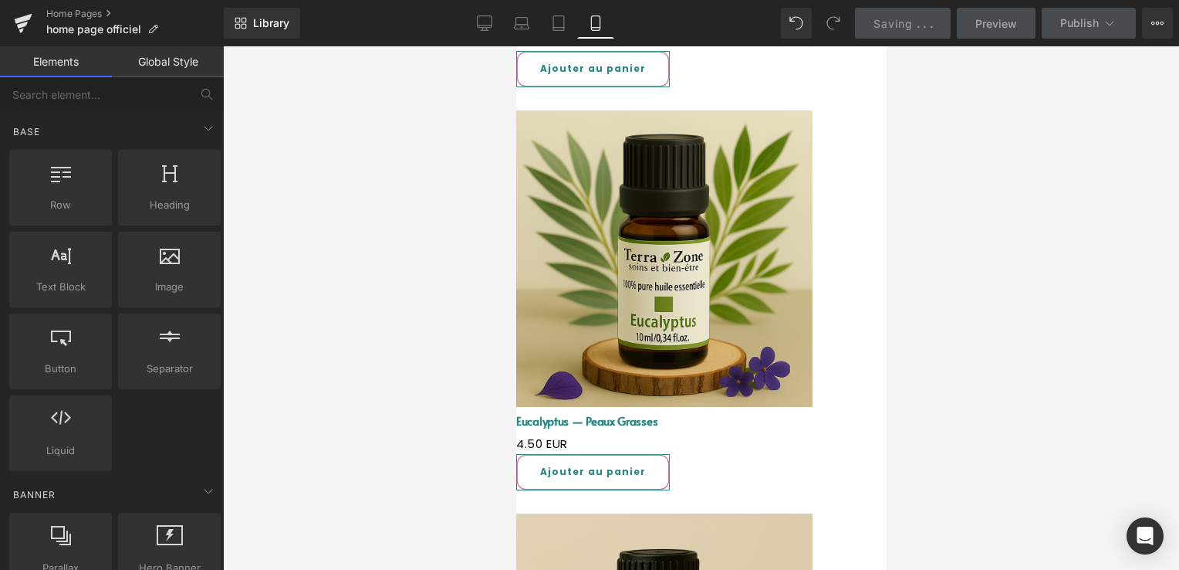
scroll to position [4000, 0]
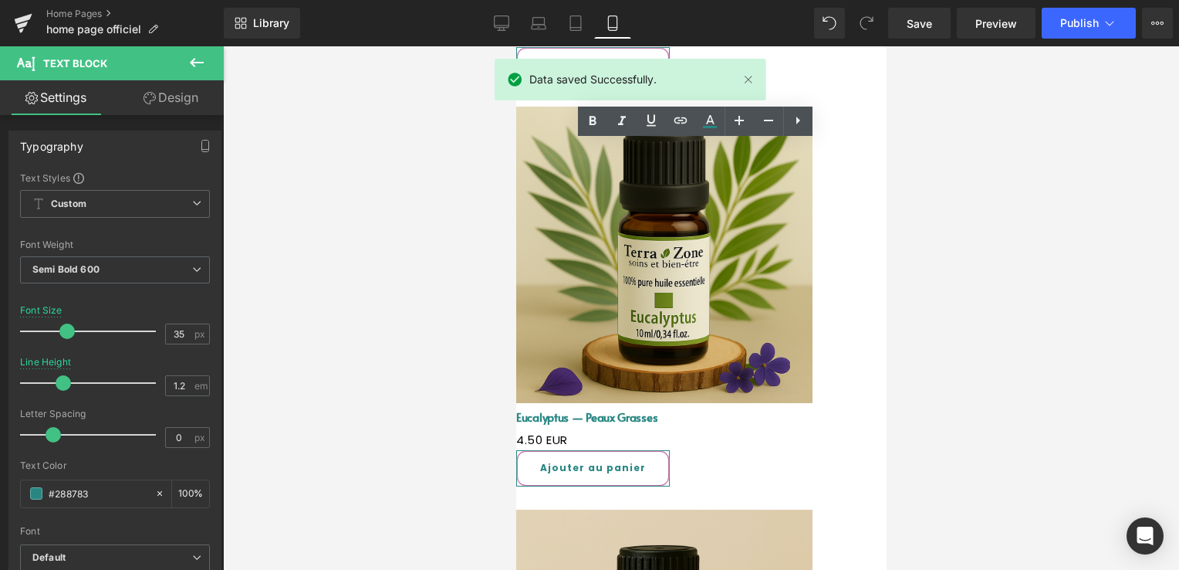
drag, startPoint x: 824, startPoint y: 181, endPoint x: 579, endPoint y: 195, distance: 245.8
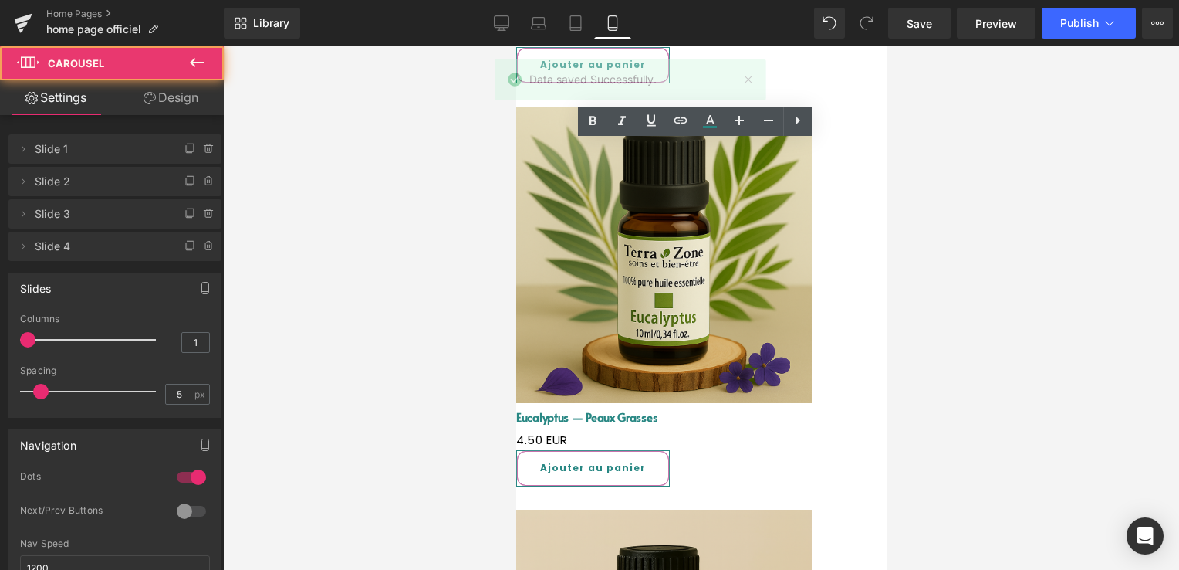
drag, startPoint x: 579, startPoint y: 195, endPoint x: 578, endPoint y: 178, distance: 17.8
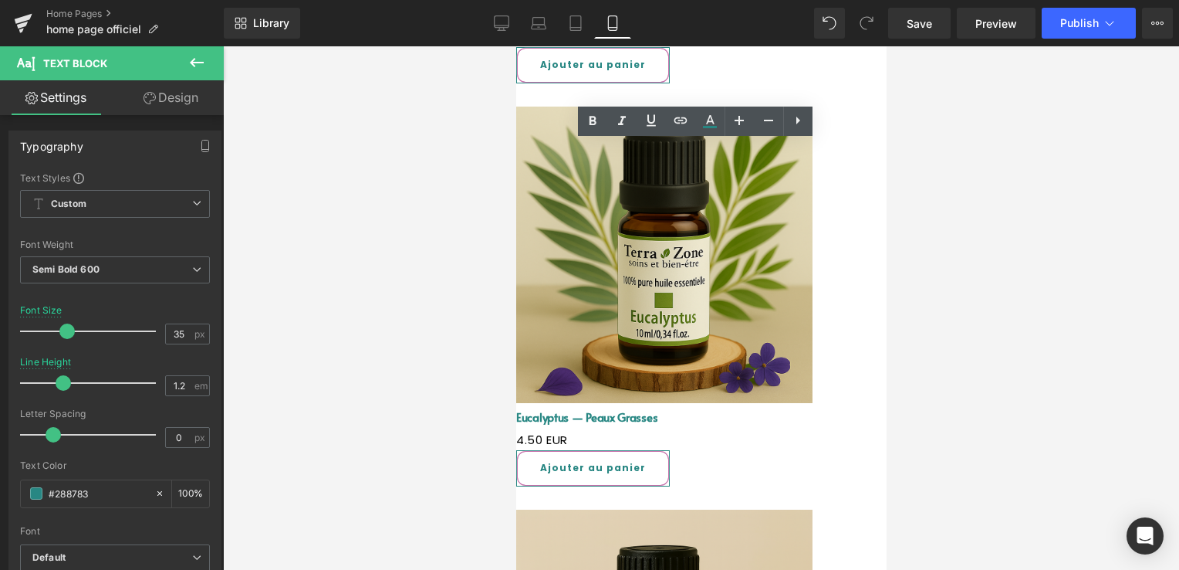
drag, startPoint x: 565, startPoint y: 176, endPoint x: 822, endPoint y: 178, distance: 257.0
click at [1054, 31] on button "Publish" at bounding box center [1089, 23] width 94 height 31
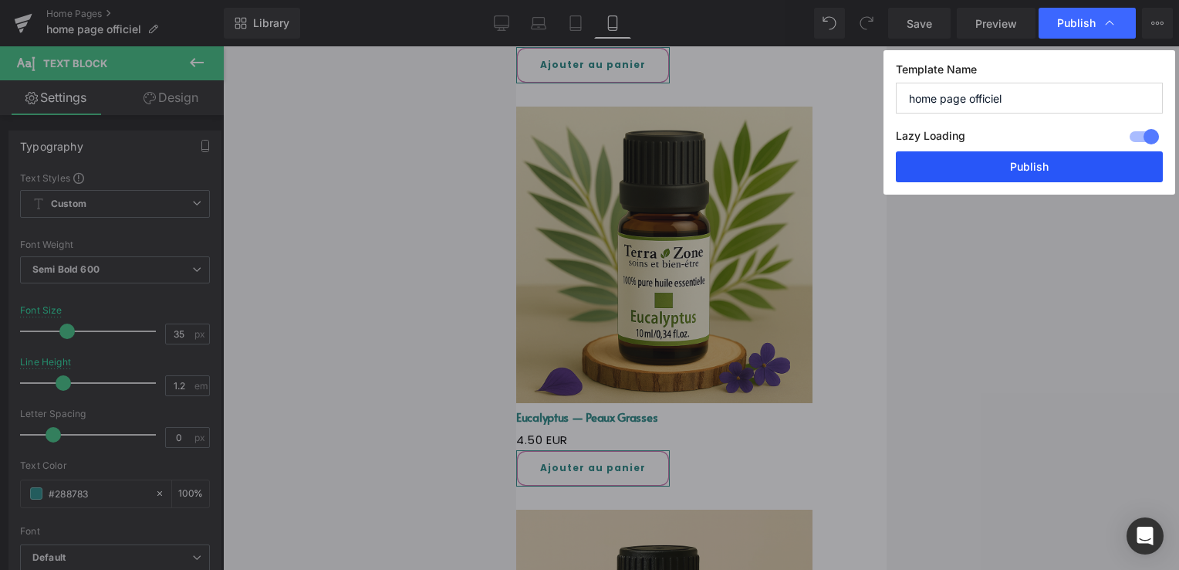
click at [1032, 159] on button "Publish" at bounding box center [1029, 166] width 267 height 31
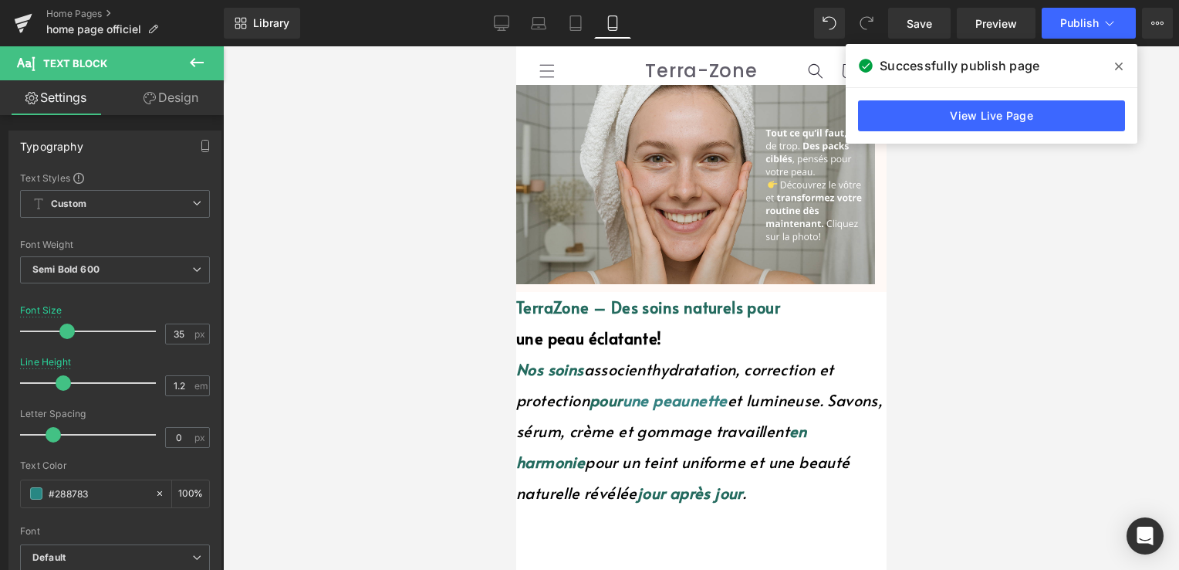
scroll to position [0, 0]
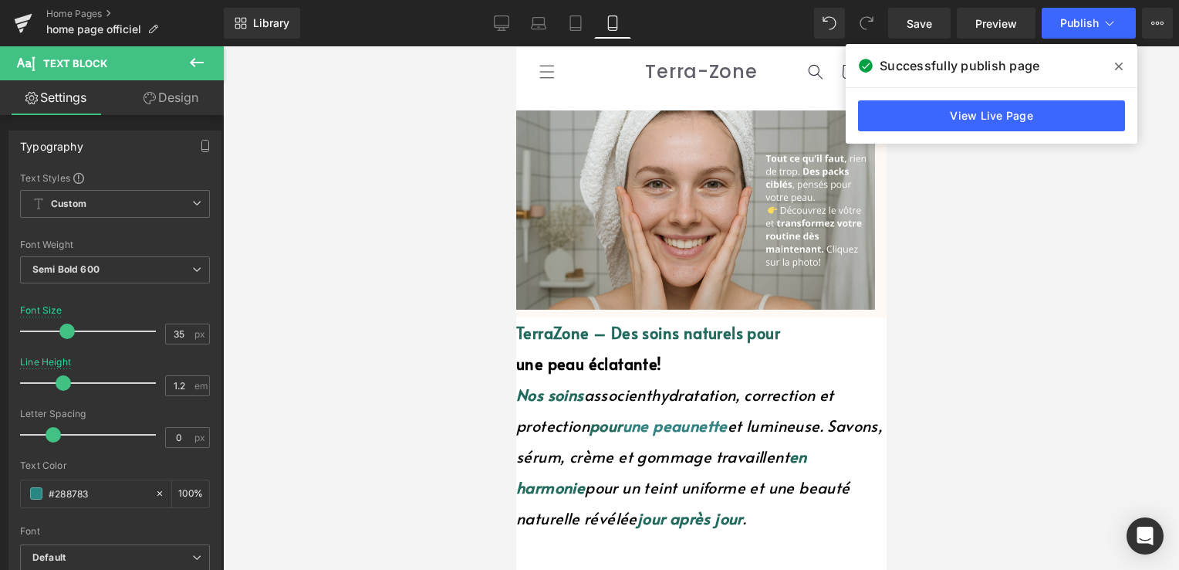
click at [1124, 64] on span at bounding box center [1119, 66] width 25 height 25
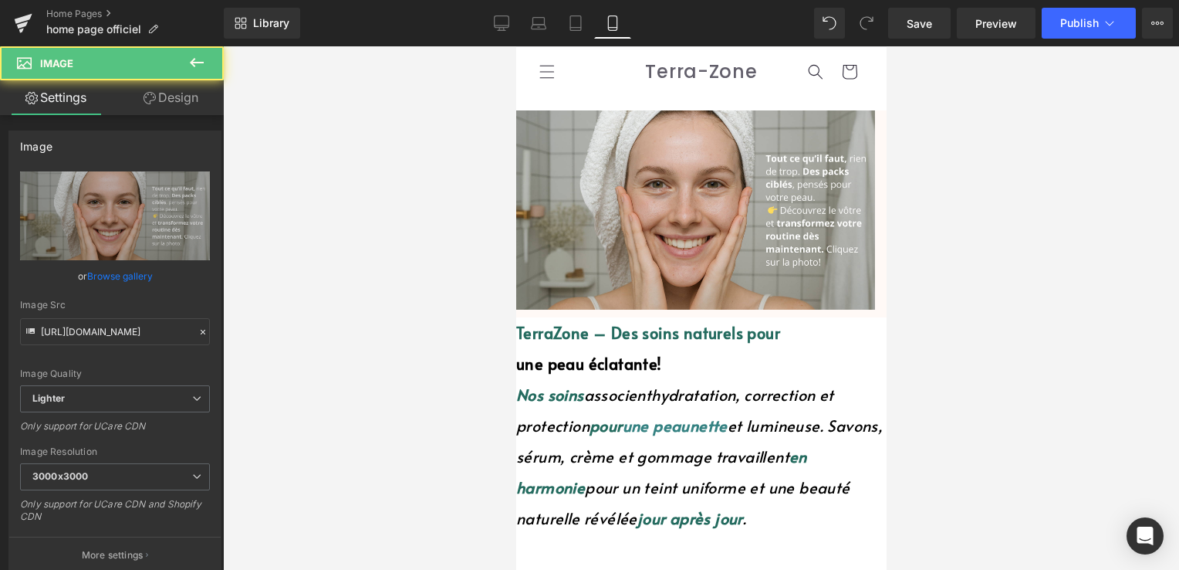
click at [639, 233] on img at bounding box center [695, 209] width 359 height 199
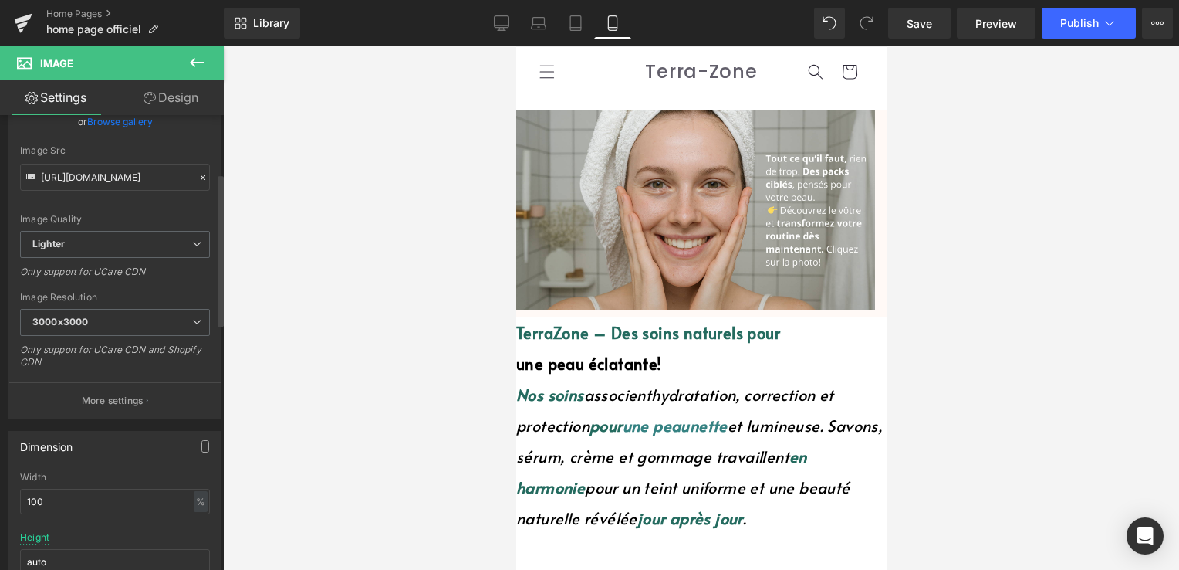
scroll to position [232, 0]
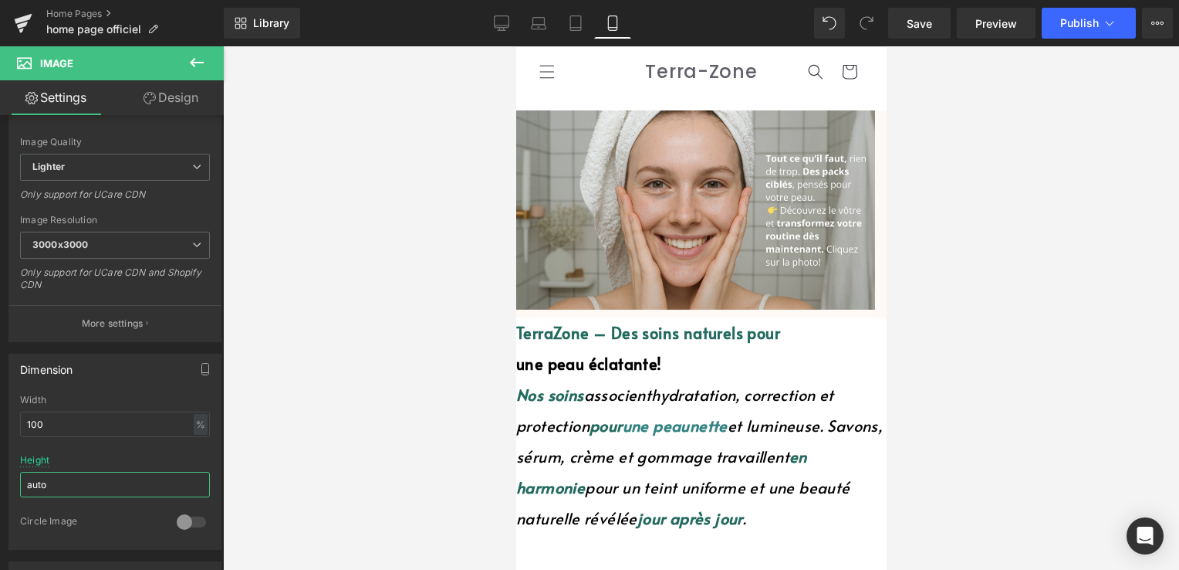
drag, startPoint x: 60, startPoint y: 480, endPoint x: -3, endPoint y: 481, distance: 63.3
click at [0, 481] on html "Text Block You are previewing how the will restyle your page. You can not edit …" at bounding box center [589, 285] width 1179 height 570
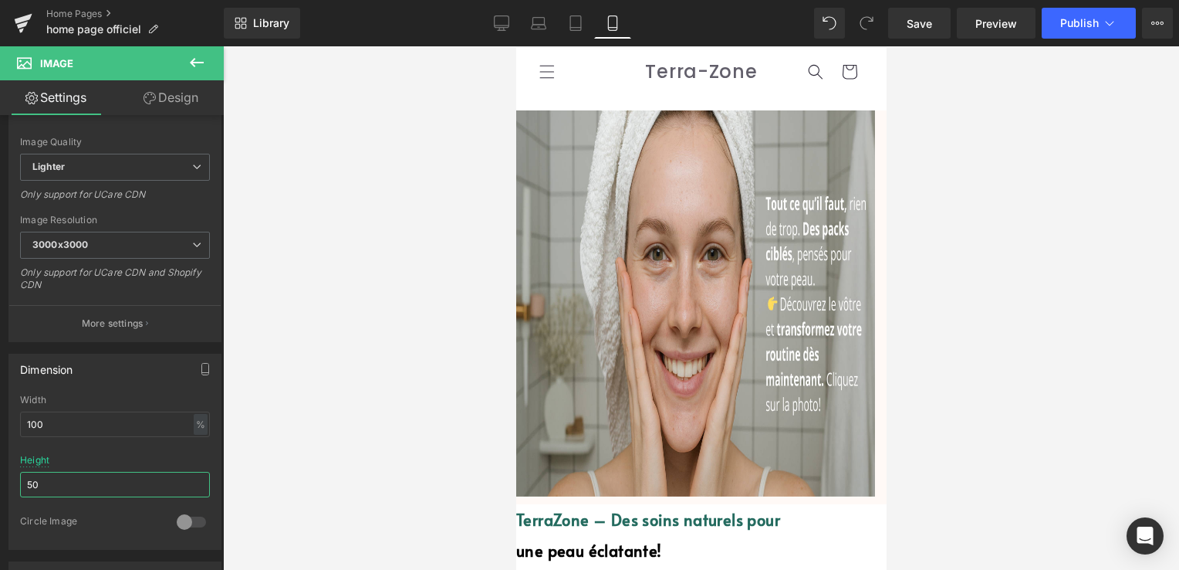
type input "5"
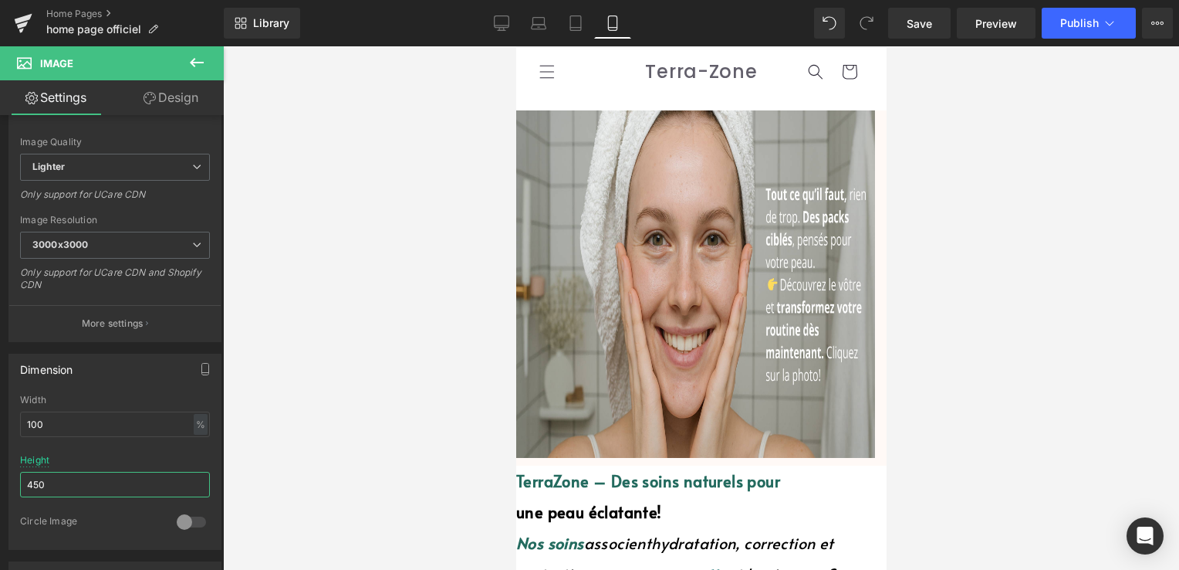
type input "450"
click at [610, 330] on img at bounding box center [695, 283] width 359 height 347
click at [142, 167] on span "Lighter" at bounding box center [115, 167] width 190 height 27
click at [331, 193] on div at bounding box center [701, 307] width 956 height 523
click at [194, 94] on link "Design" at bounding box center [171, 97] width 112 height 35
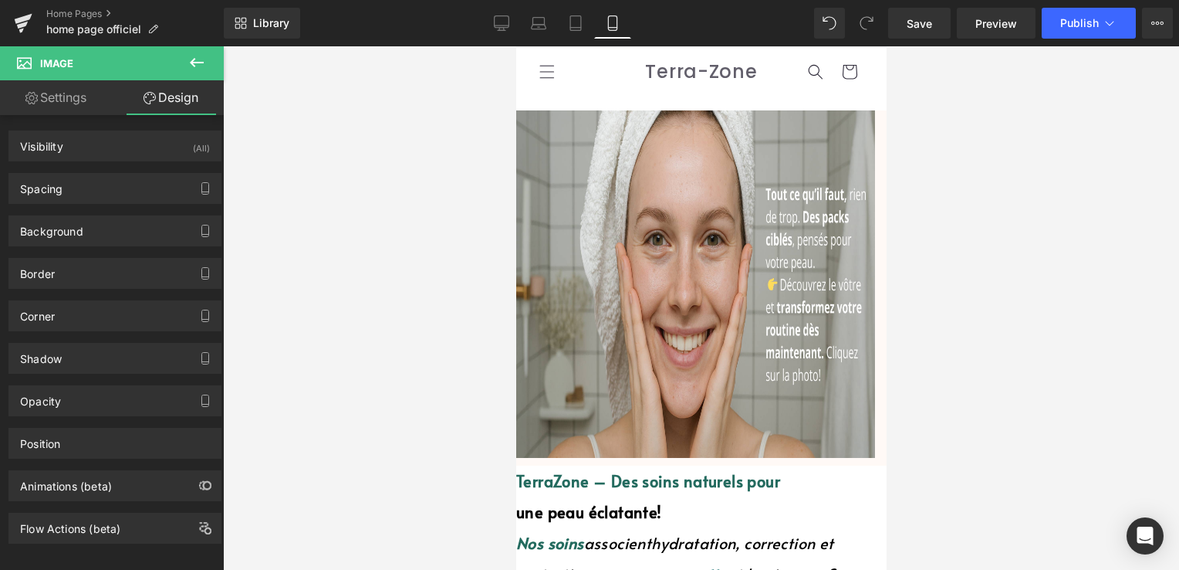
click at [79, 98] on link "Settings" at bounding box center [56, 97] width 112 height 35
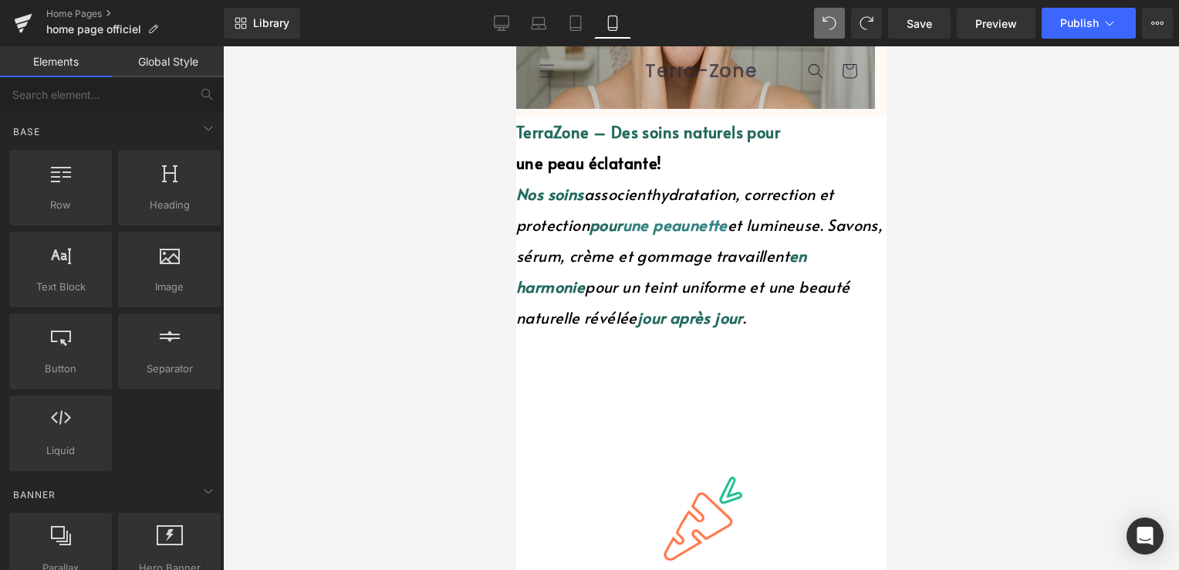
scroll to position [117, 0]
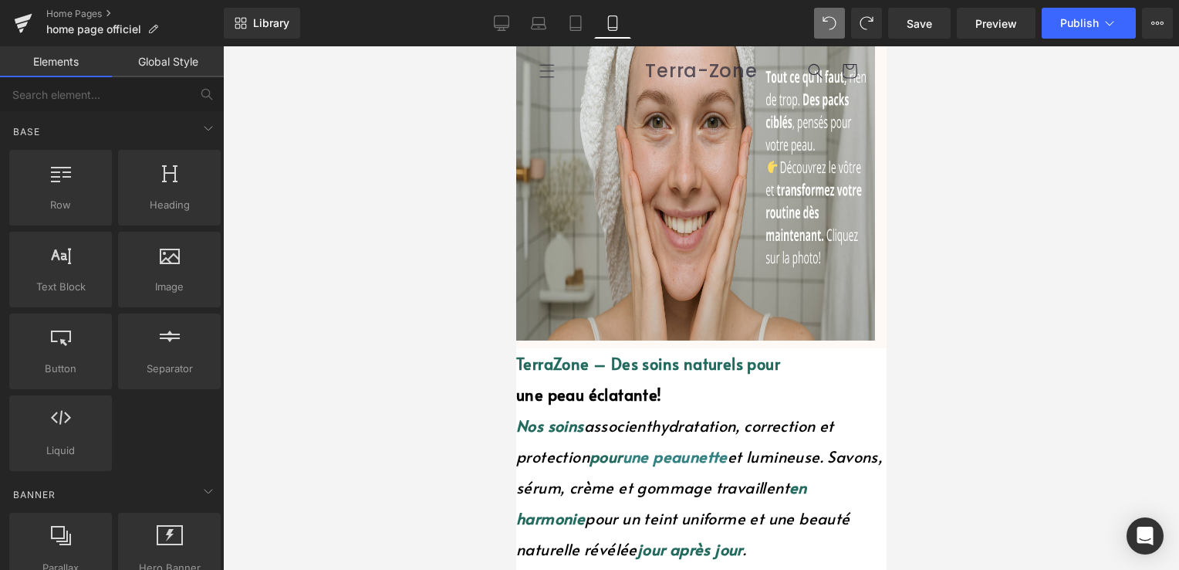
click at [661, 197] on img at bounding box center [695, 166] width 359 height 347
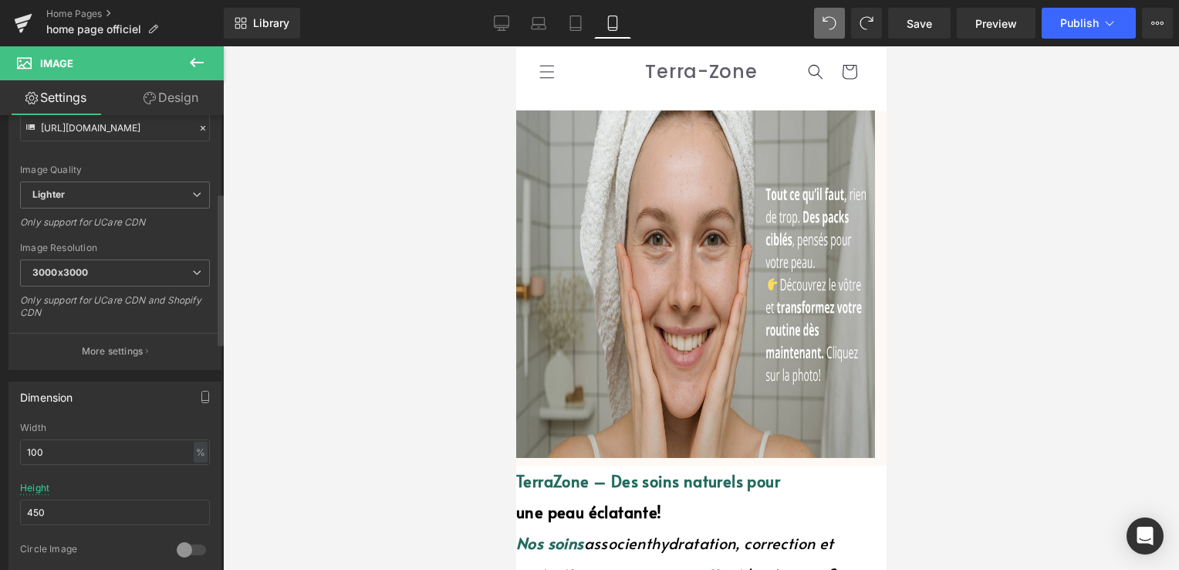
scroll to position [232, 0]
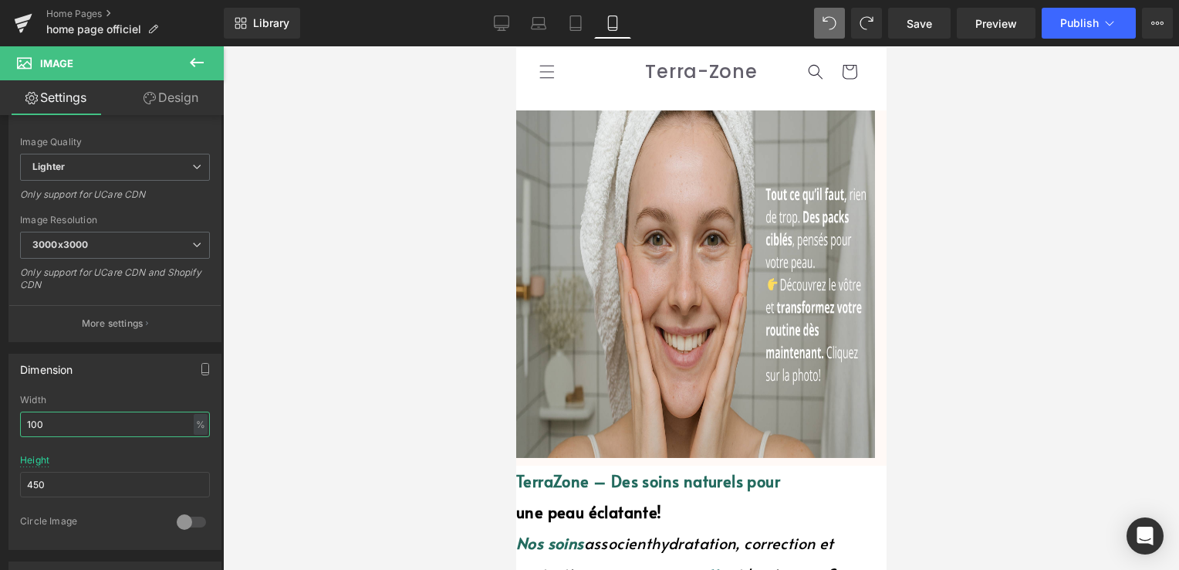
drag, startPoint x: 56, startPoint y: 428, endPoint x: -3, endPoint y: 431, distance: 58.7
click at [0, 431] on html "Text Block You are previewing how the will restyle your page. You can not edit …" at bounding box center [589, 285] width 1179 height 570
drag, startPoint x: 63, startPoint y: 477, endPoint x: -3, endPoint y: 485, distance: 66.1
click at [0, 485] on html "Text Block You are previewing how the will restyle your page. You can not edit …" at bounding box center [589, 285] width 1179 height 570
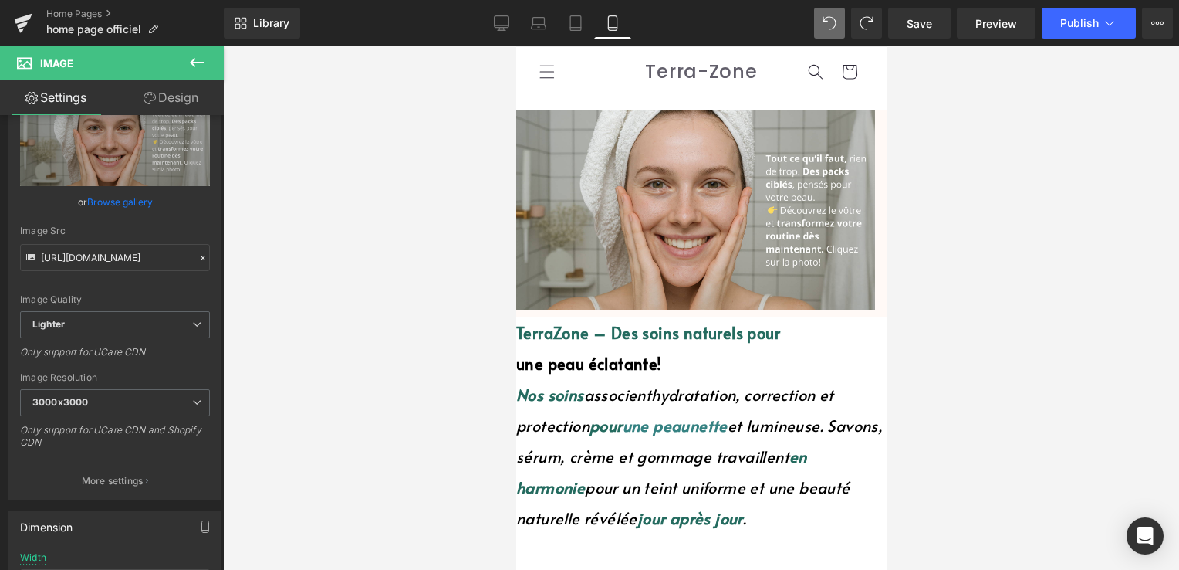
scroll to position [77, 0]
click at [189, 90] on link "Design" at bounding box center [171, 97] width 112 height 35
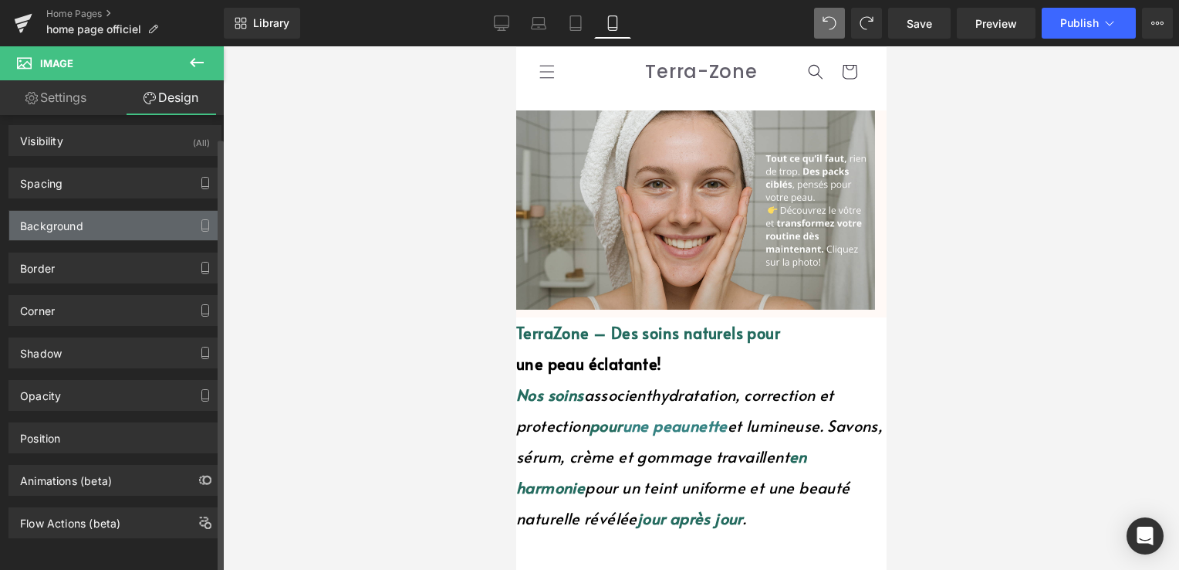
scroll to position [13, 0]
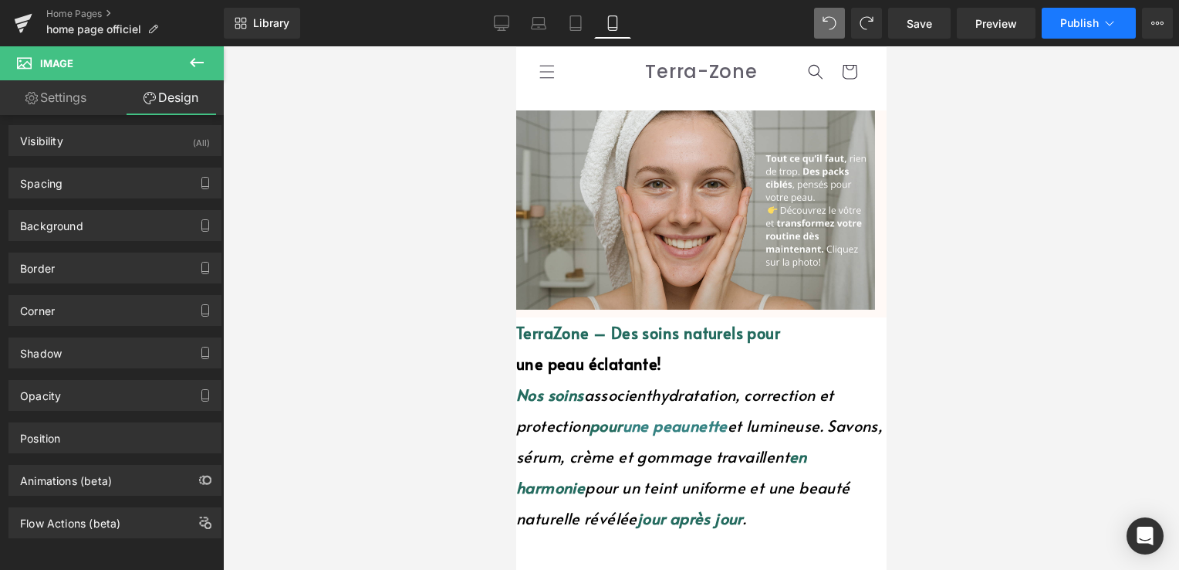
click at [1106, 21] on icon at bounding box center [1109, 22] width 15 height 15
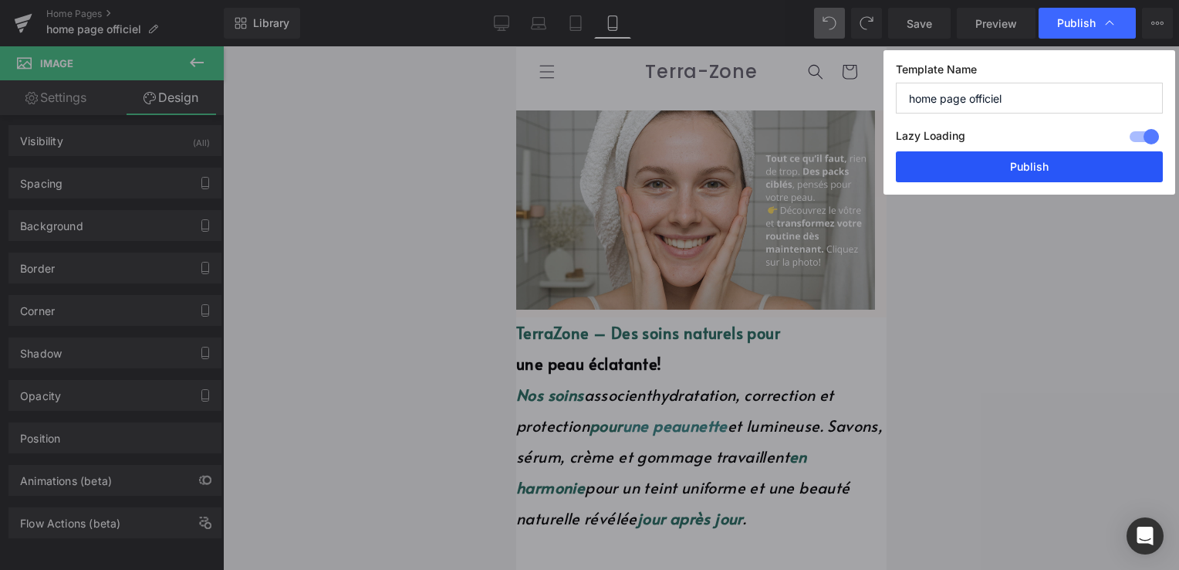
click at [1020, 164] on button "Publish" at bounding box center [1029, 166] width 267 height 31
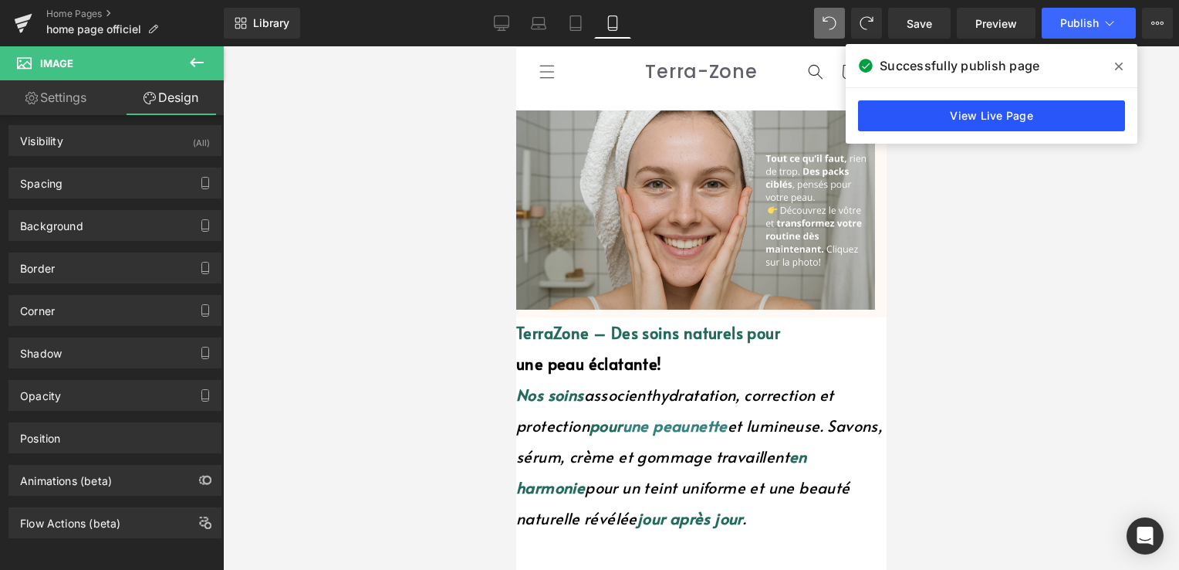
click at [1040, 114] on link "View Live Page" at bounding box center [991, 115] width 267 height 31
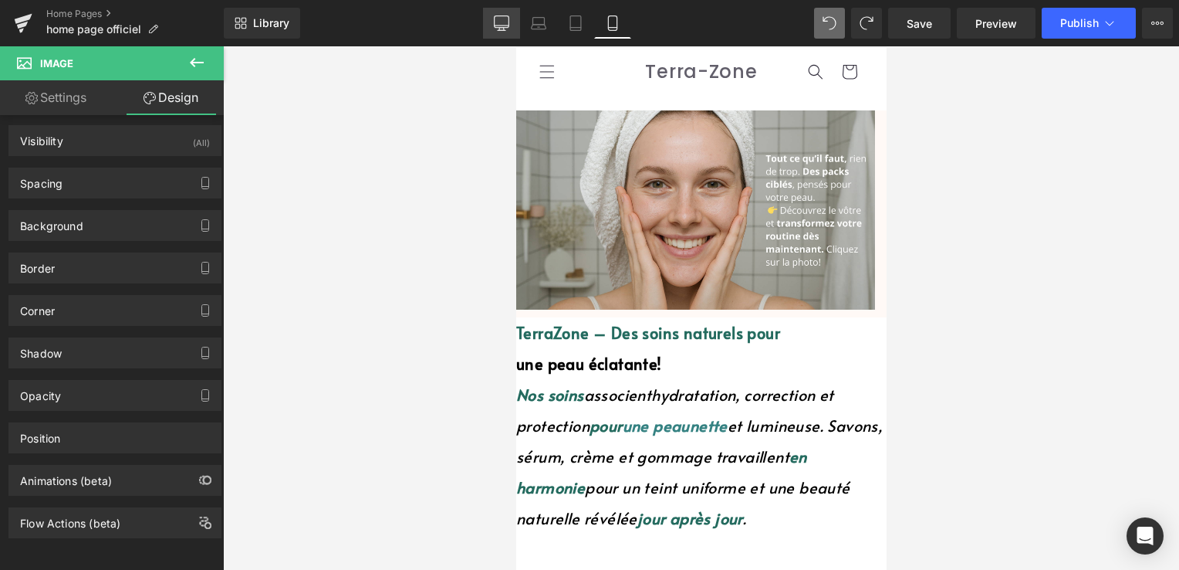
click at [512, 17] on link "Desktop" at bounding box center [501, 23] width 37 height 31
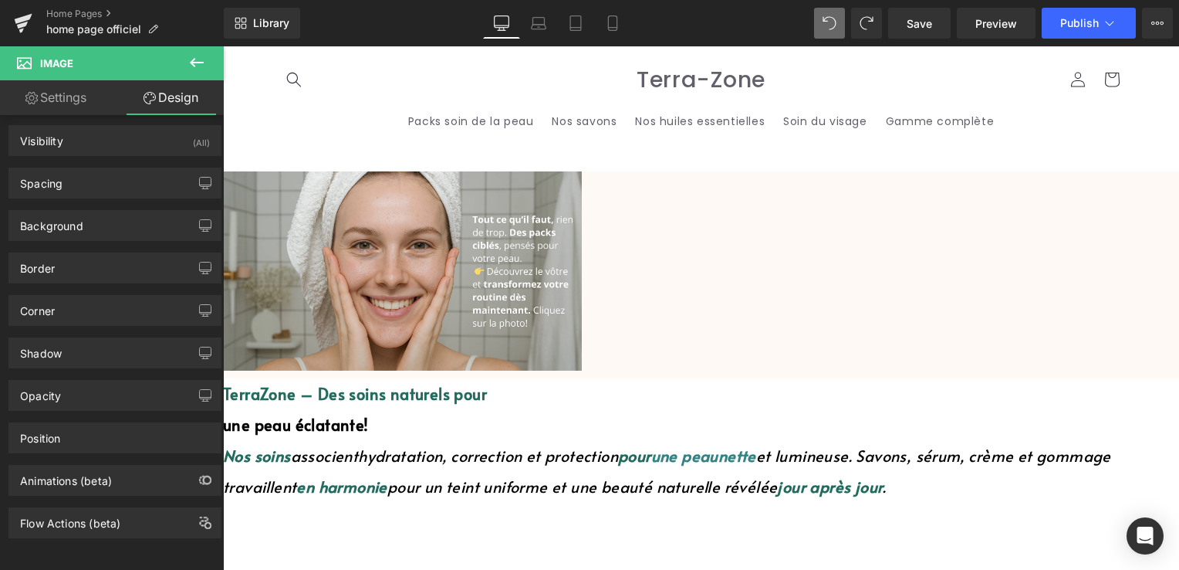
scroll to position [60, 0]
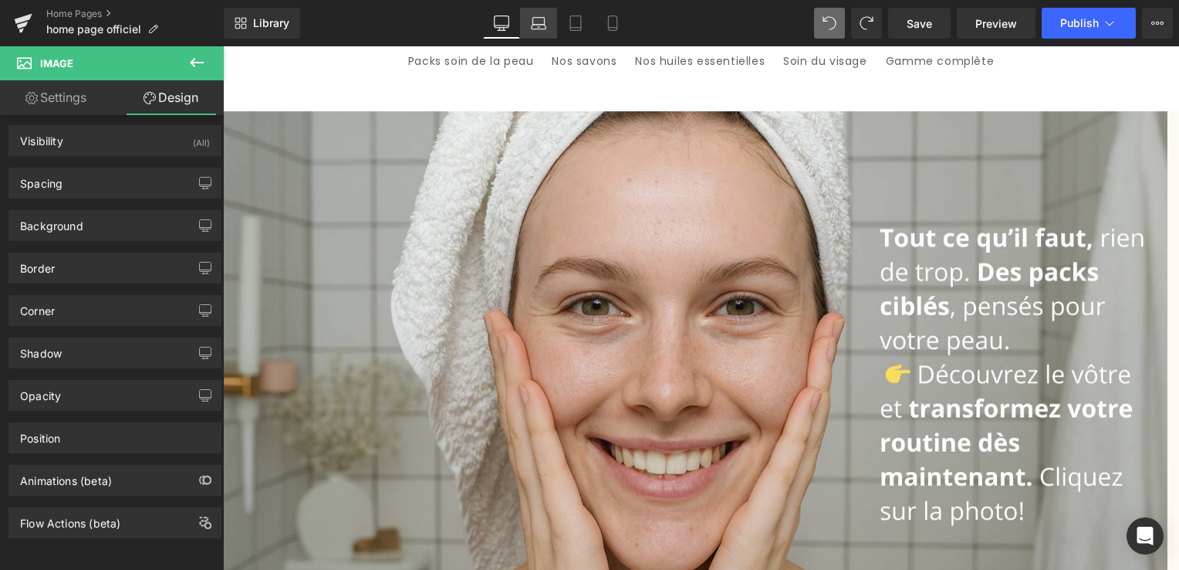
click at [534, 14] on link "Laptop" at bounding box center [538, 23] width 37 height 31
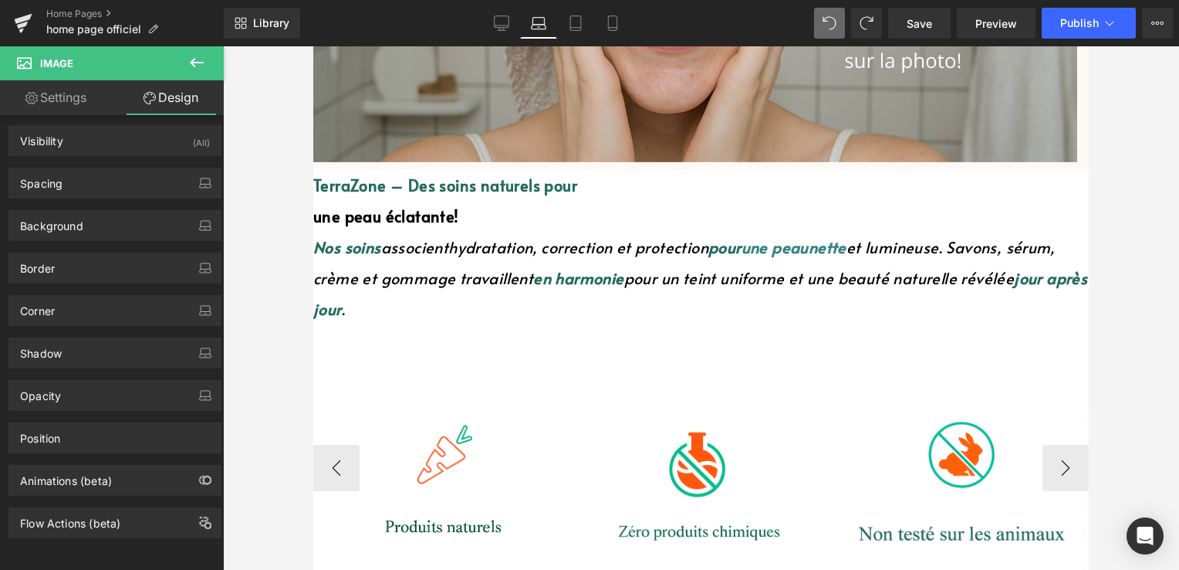
scroll to position [523, 0]
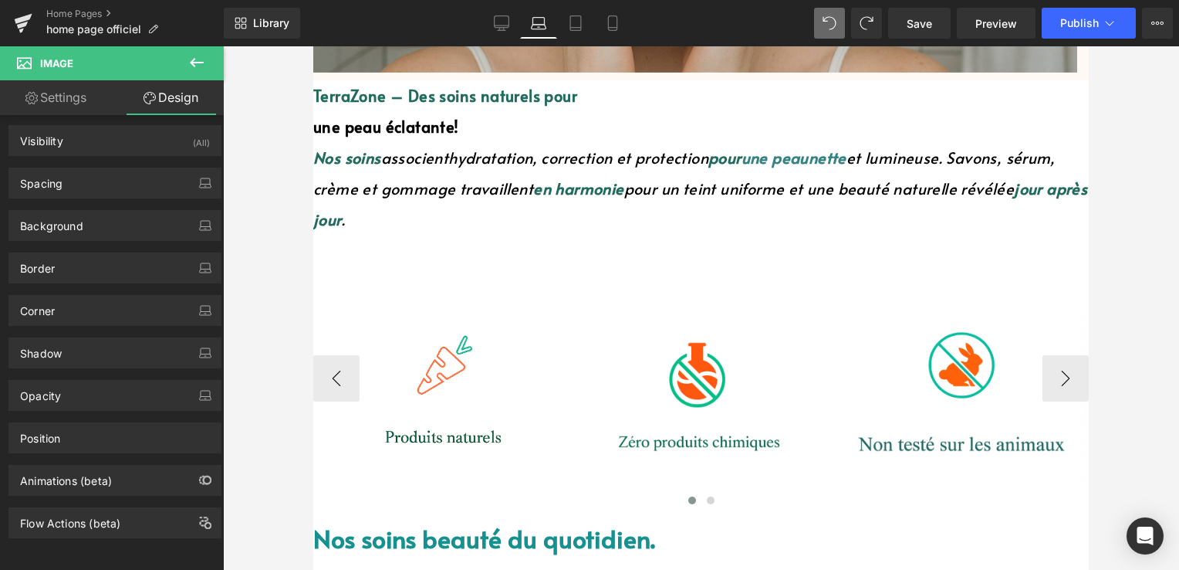
click at [453, 343] on img at bounding box center [439, 378] width 252 height 272
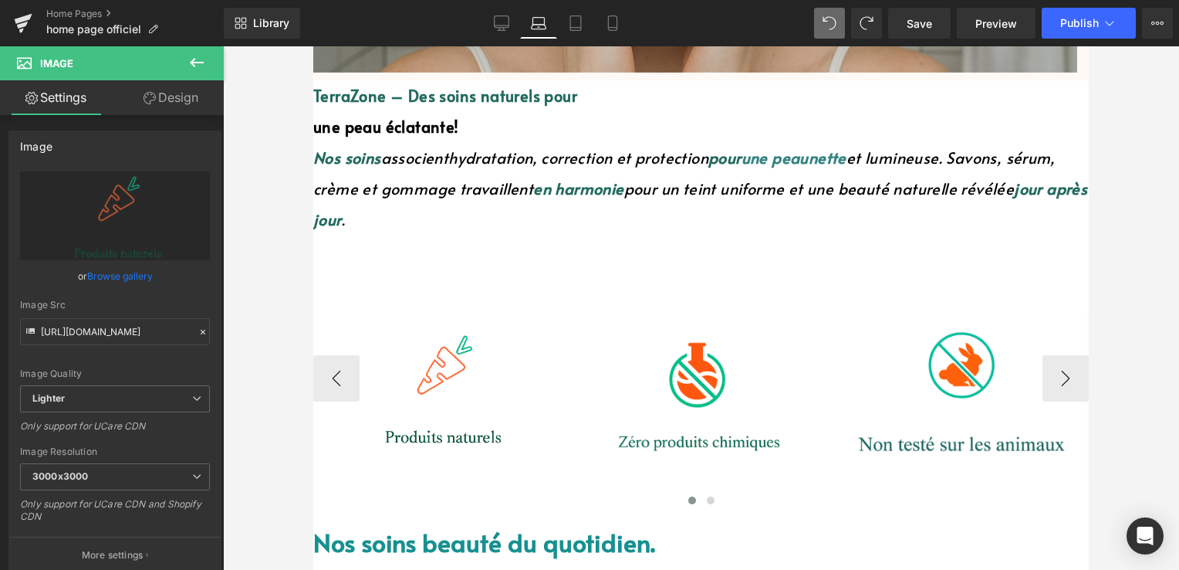
click at [313, 46] on span "Image" at bounding box center [313, 46] width 0 height 0
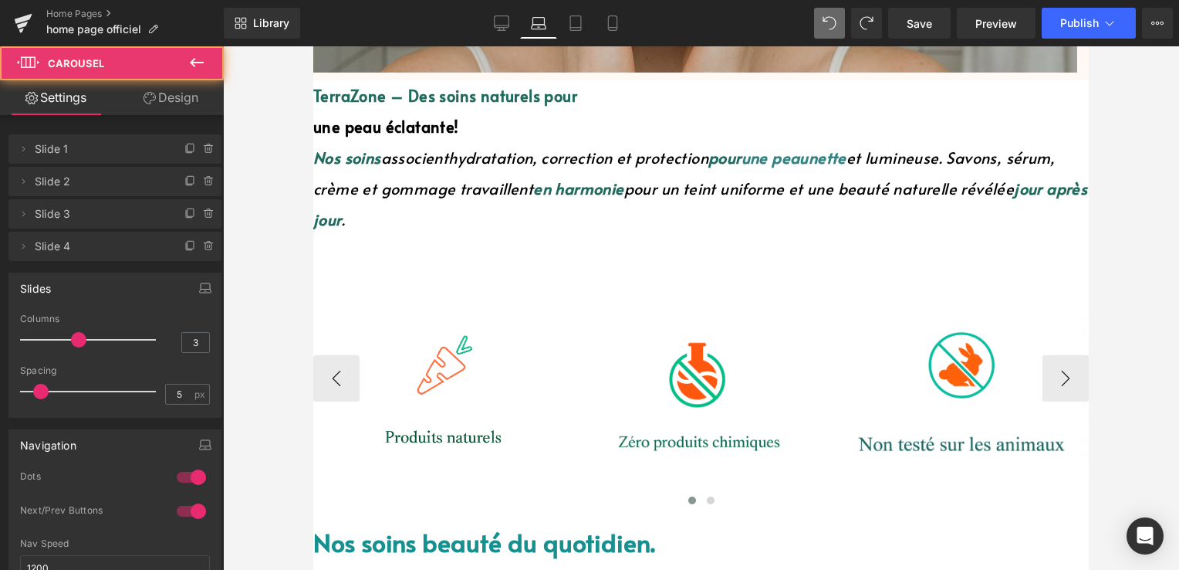
click at [432, 513] on div at bounding box center [701, 515] width 776 height 4
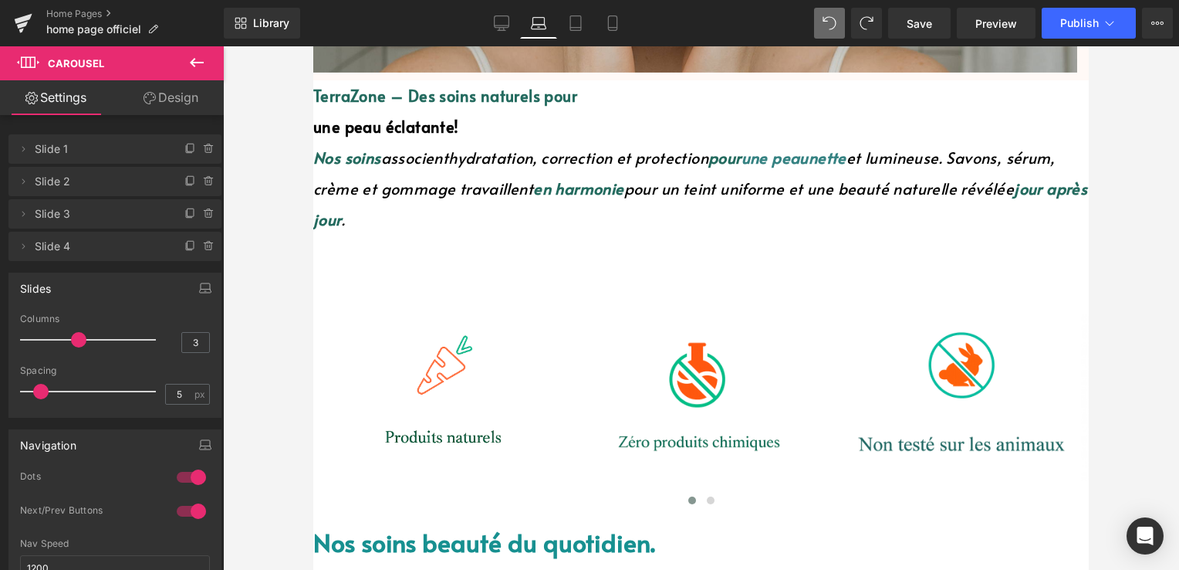
click at [144, 101] on icon at bounding box center [150, 98] width 12 height 12
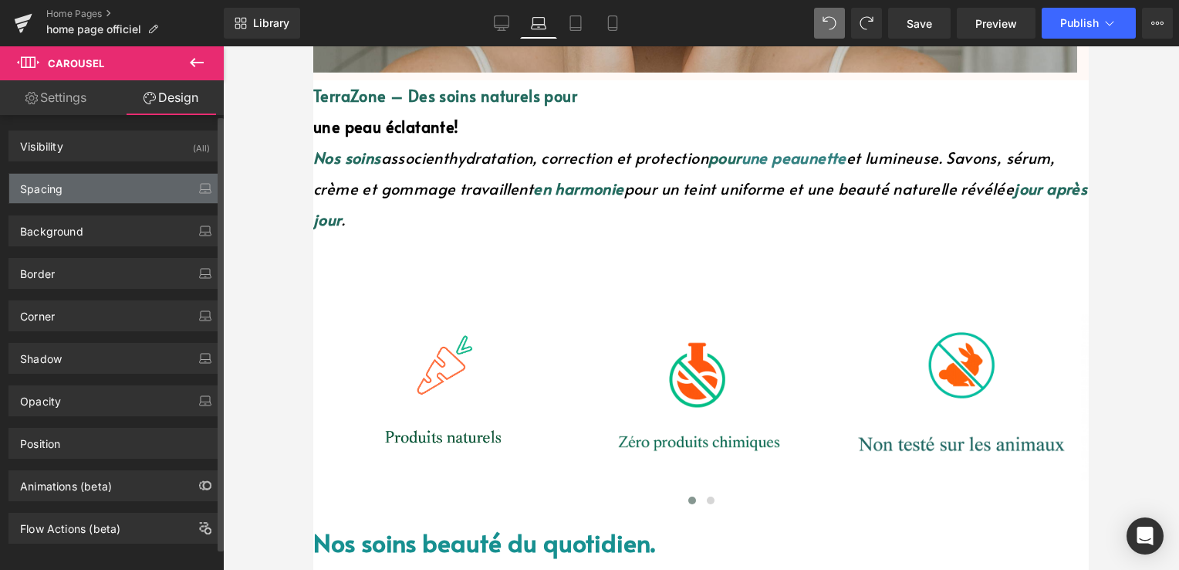
click at [87, 183] on div "Spacing" at bounding box center [114, 188] width 211 height 29
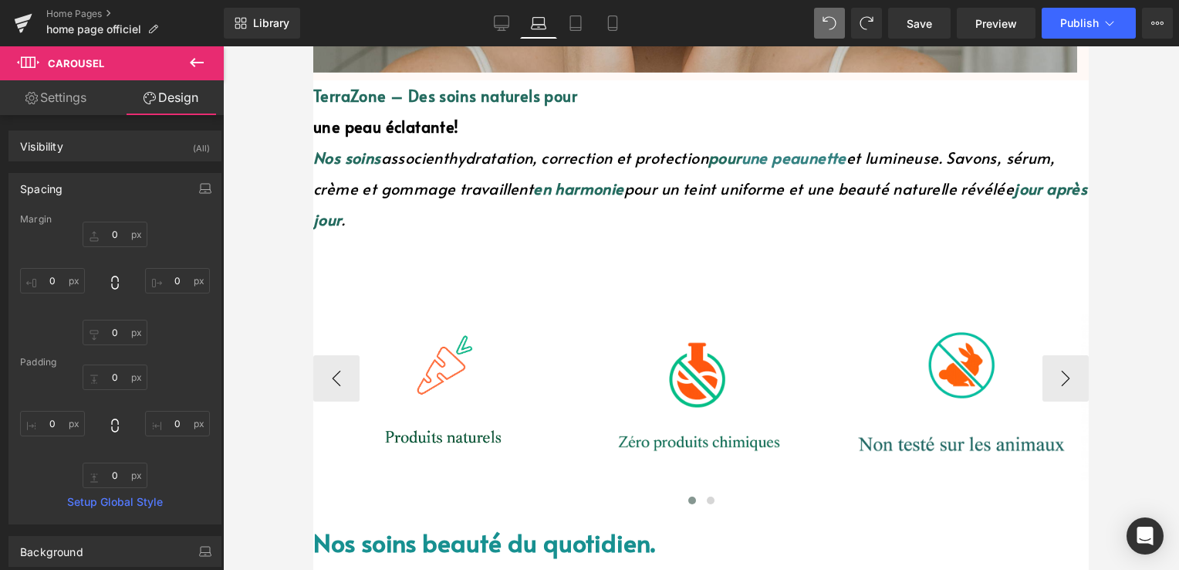
click at [434, 343] on img at bounding box center [439, 378] width 252 height 272
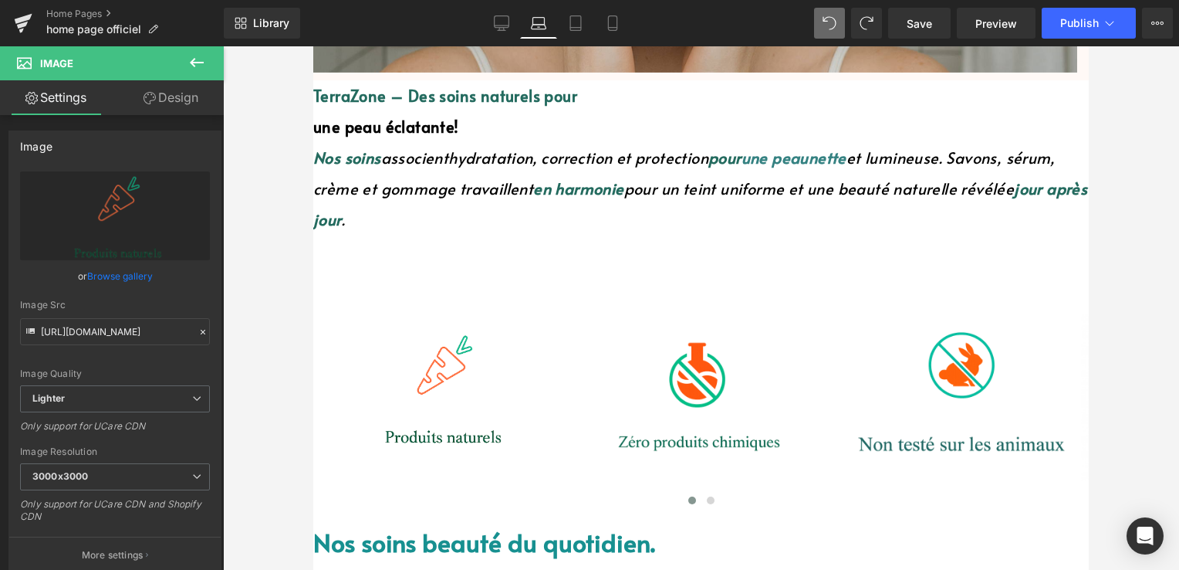
drag, startPoint x: 196, startPoint y: 73, endPoint x: 193, endPoint y: 82, distance: 9.8
click at [194, 77] on button at bounding box center [197, 63] width 54 height 34
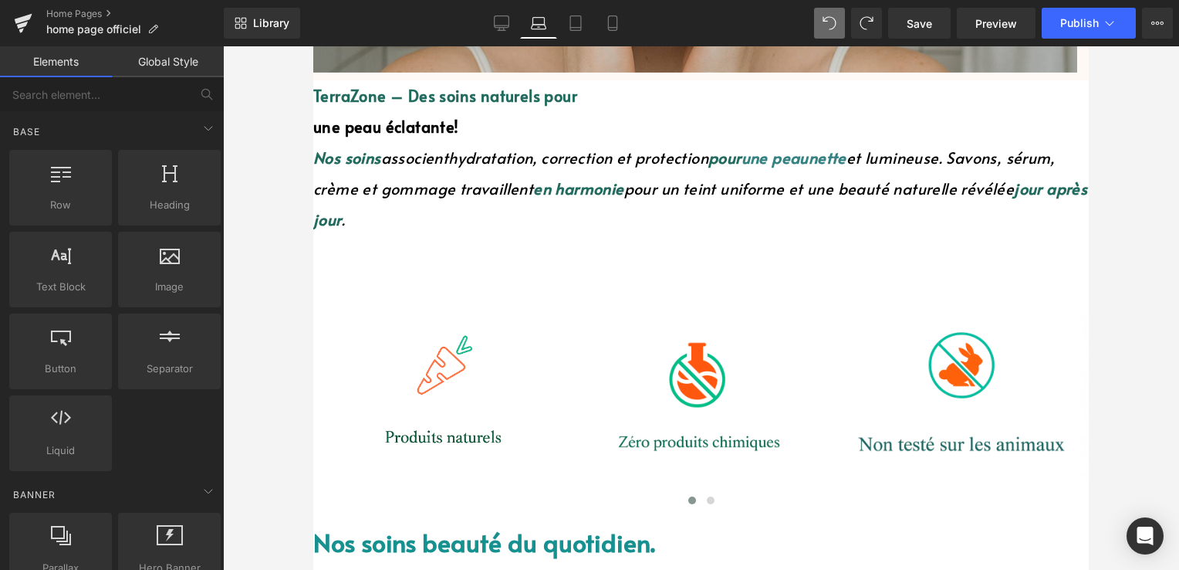
click at [803, 122] on p "une peau éclatante!" at bounding box center [701, 126] width 776 height 31
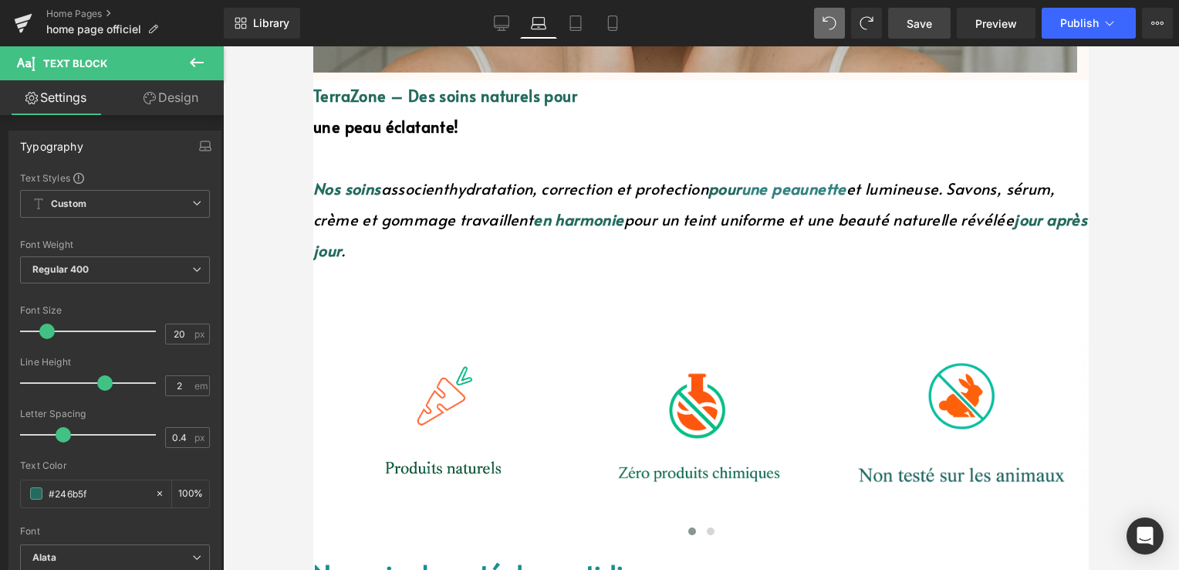
click at [931, 19] on span "Save" at bounding box center [919, 23] width 25 height 16
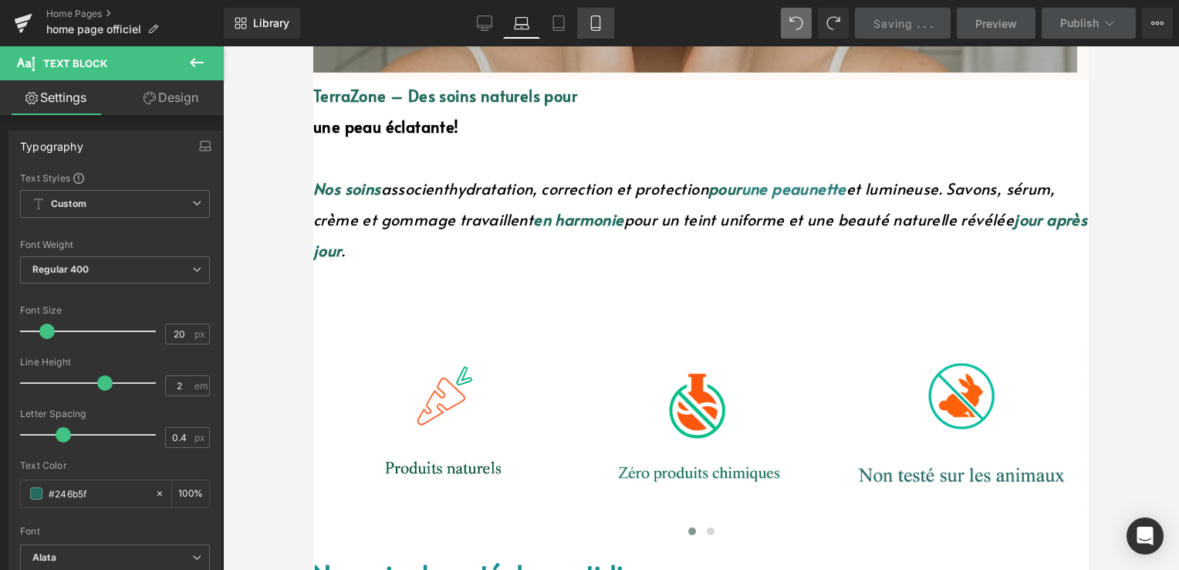
click at [594, 20] on icon at bounding box center [595, 22] width 15 height 15
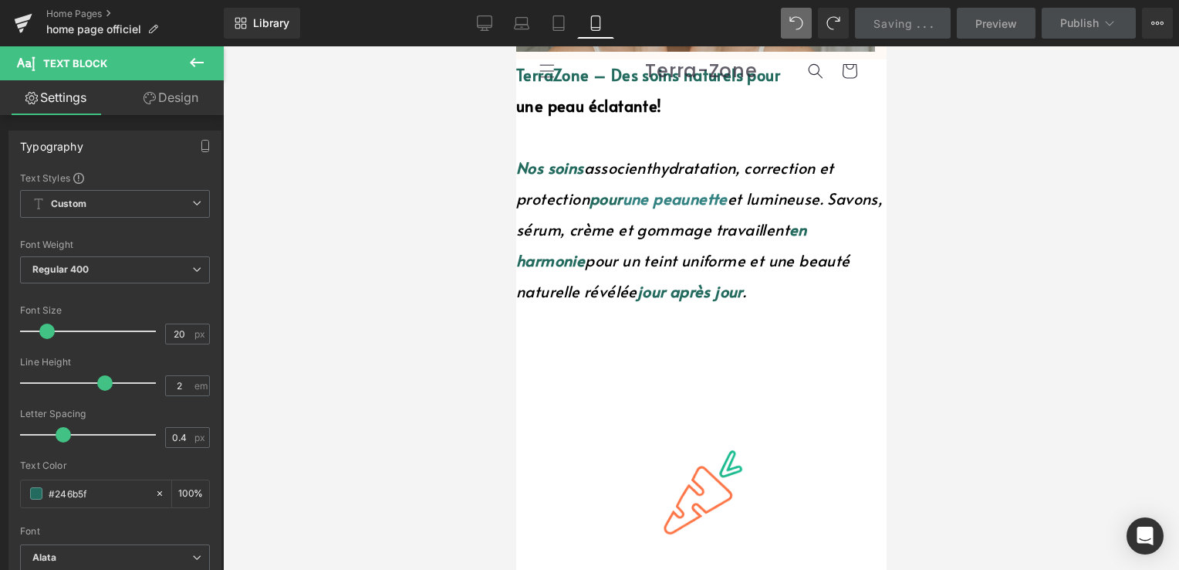
scroll to position [232, 0]
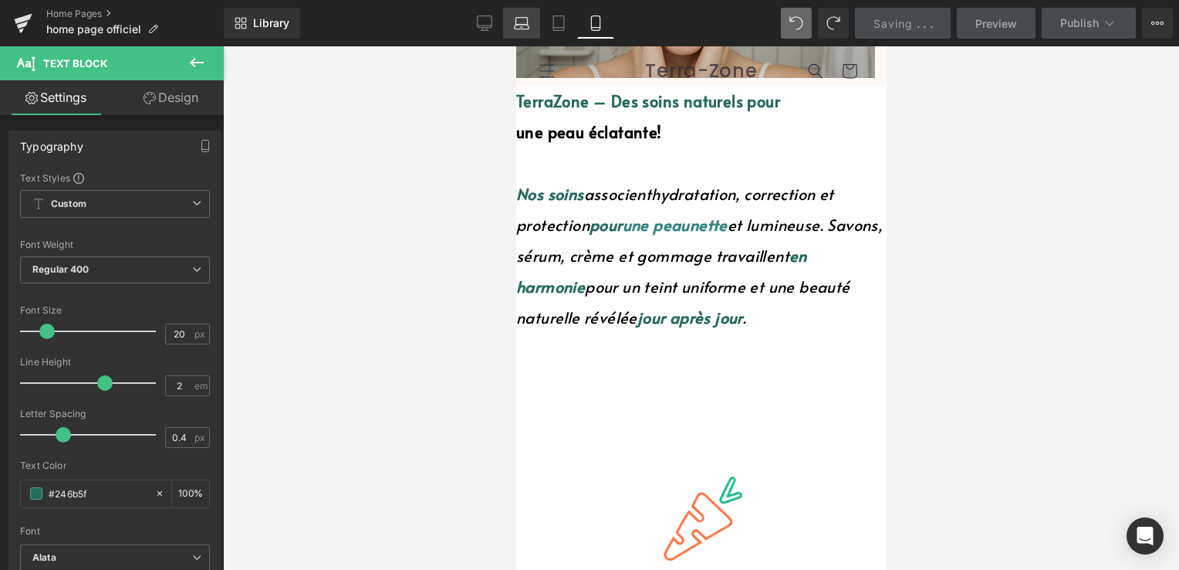
click at [532, 26] on link "Laptop" at bounding box center [521, 23] width 37 height 31
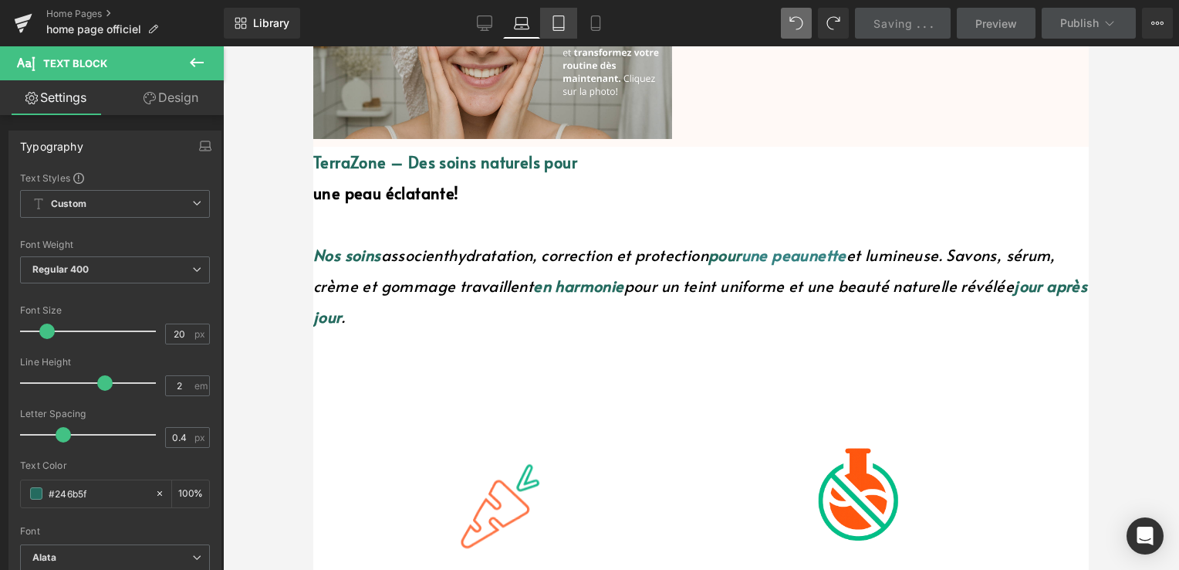
scroll to position [292, 0]
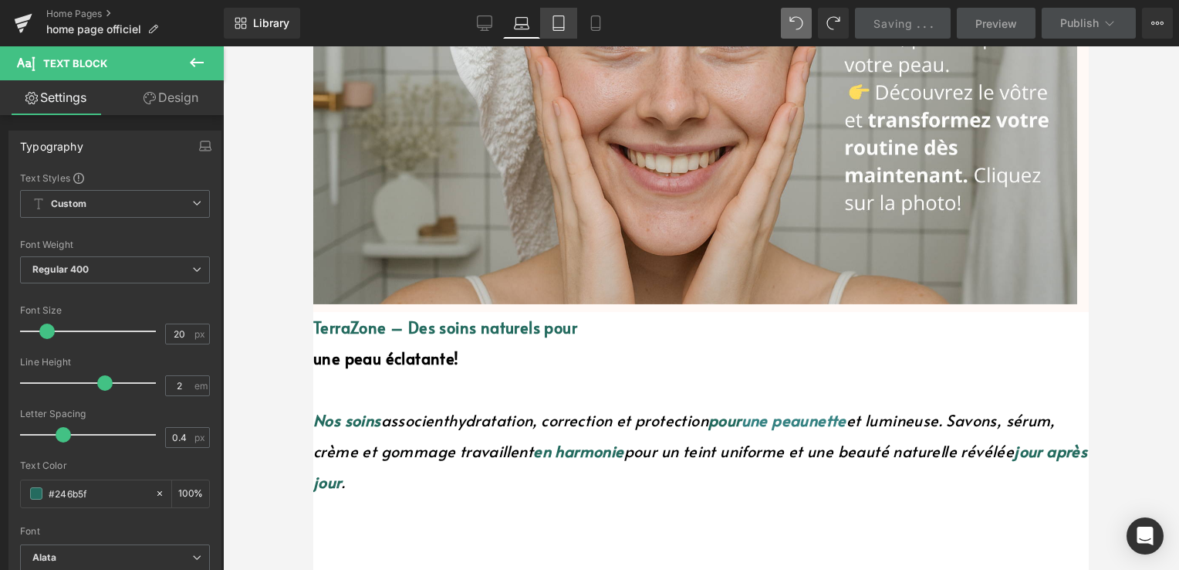
click at [553, 26] on icon at bounding box center [558, 22] width 15 height 15
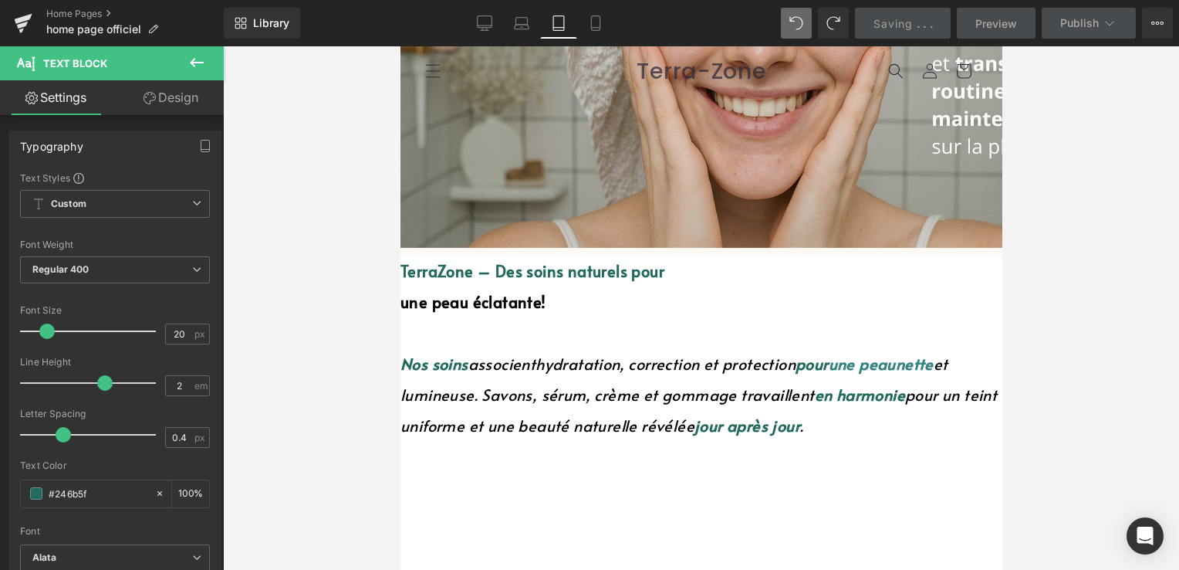
scroll to position [235, 0]
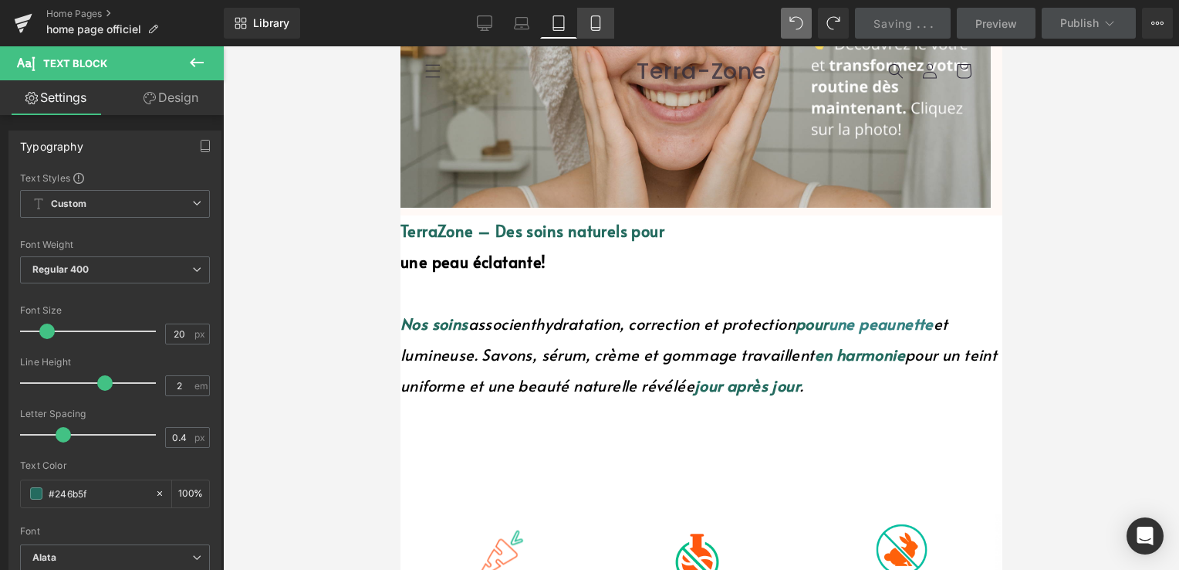
click at [598, 26] on icon at bounding box center [595, 22] width 15 height 15
type input "100"
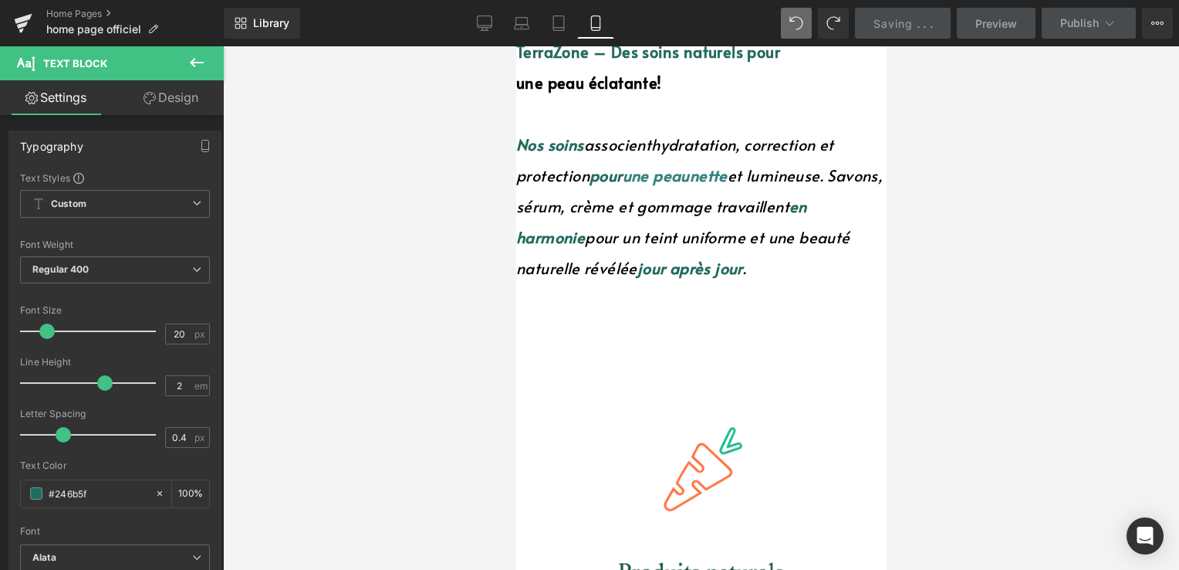
scroll to position [386, 0]
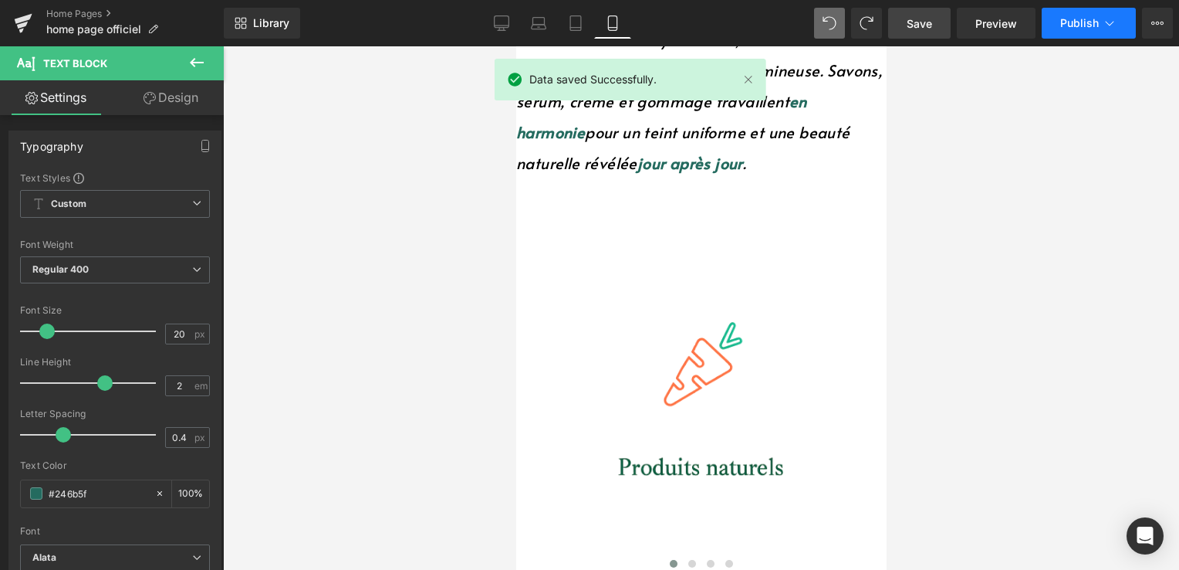
click at [1066, 30] on button "Publish" at bounding box center [1089, 23] width 94 height 31
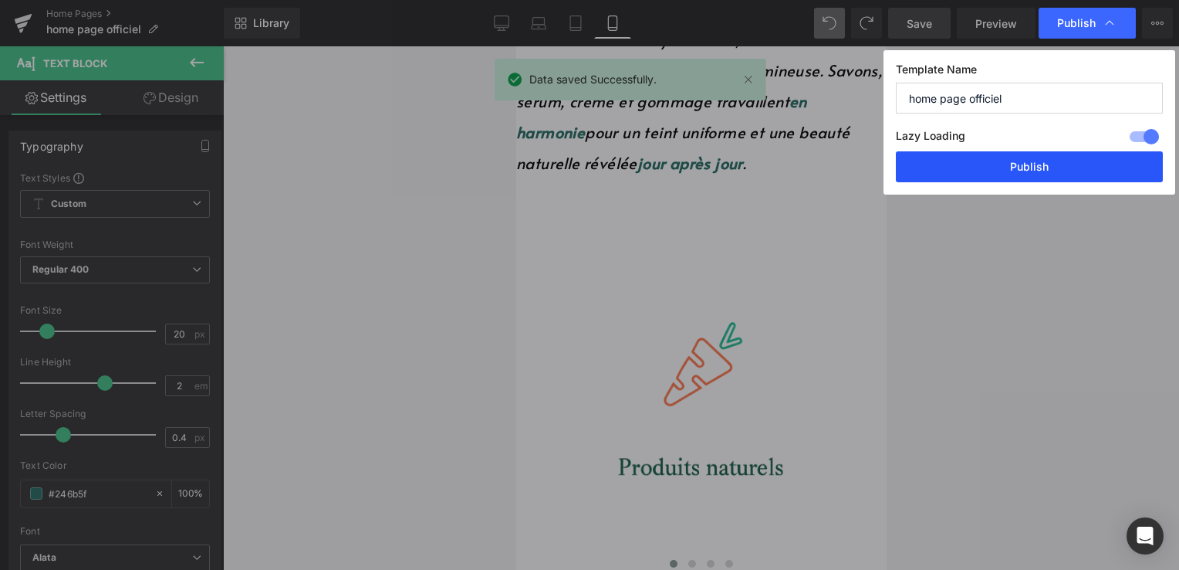
click at [1051, 159] on button "Publish" at bounding box center [1029, 166] width 267 height 31
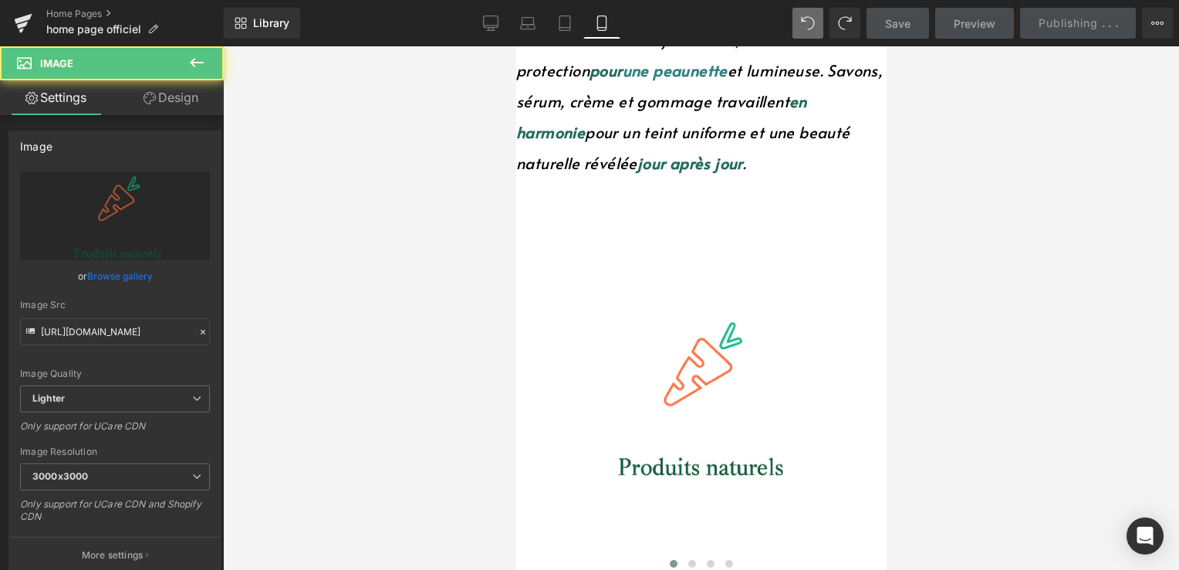
click at [616, 186] on img at bounding box center [695, 381] width 359 height 390
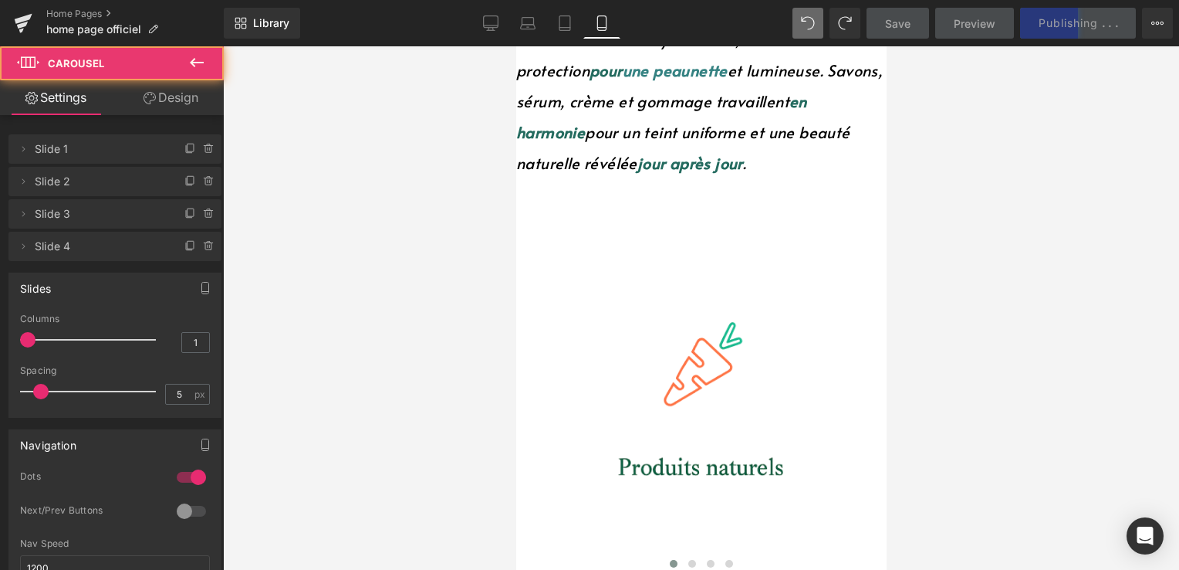
drag, startPoint x: 617, startPoint y: 171, endPoint x: 621, endPoint y: 157, distance: 14.4
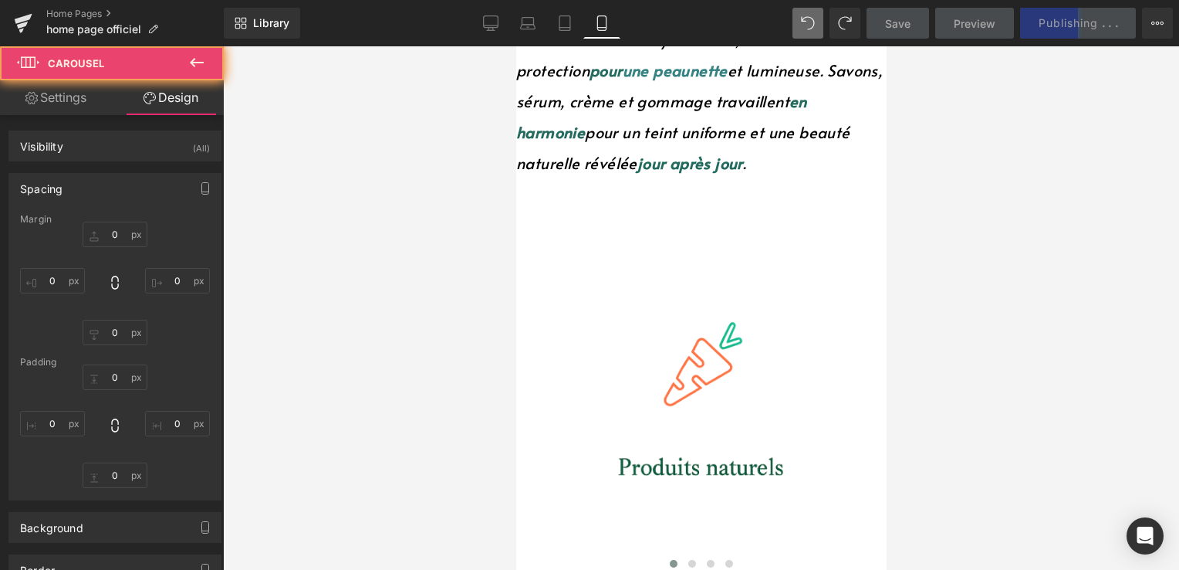
type input "0"
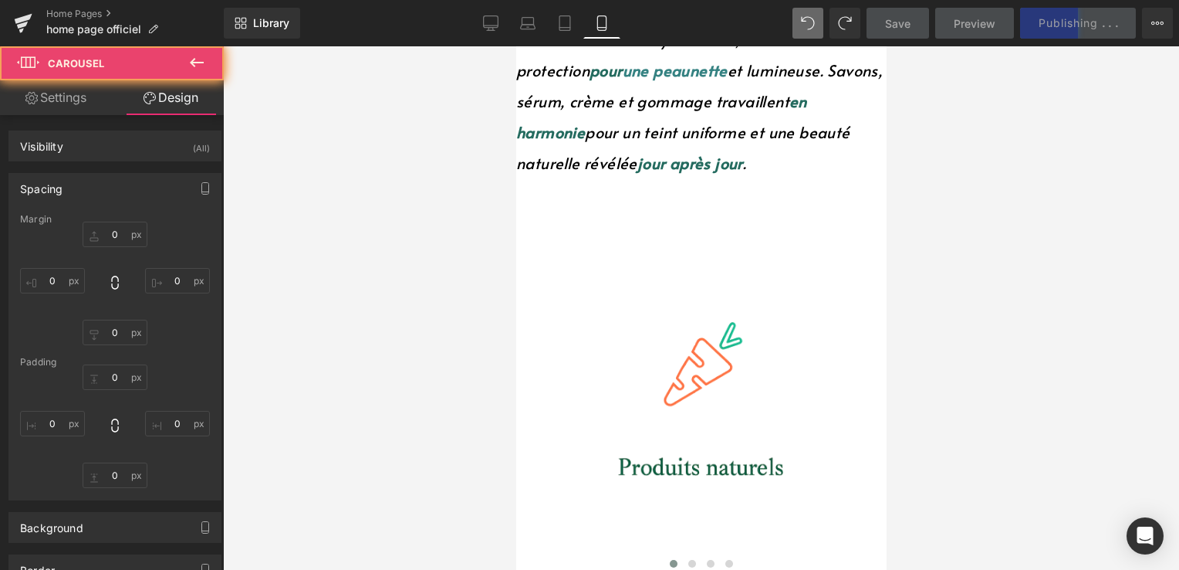
type input "0"
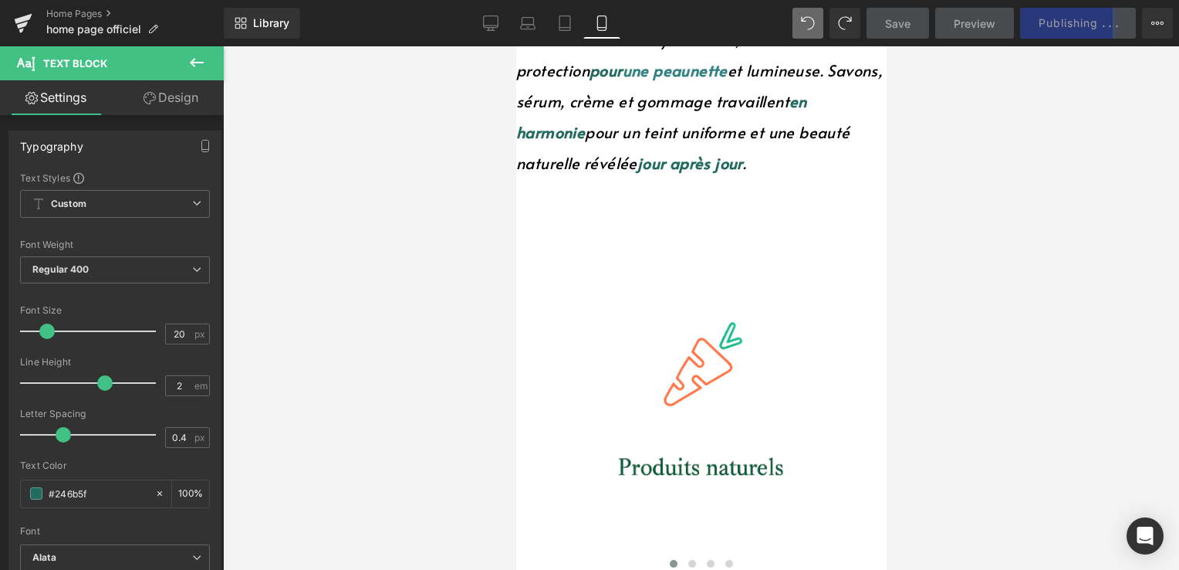
drag, startPoint x: 570, startPoint y: 169, endPoint x: 597, endPoint y: 90, distance: 83.2
click at [597, 90] on div "TerraZone – Des soins naturels pour une peau éclatante! Nos soins associent hyd…" at bounding box center [701, 58] width 370 height 255
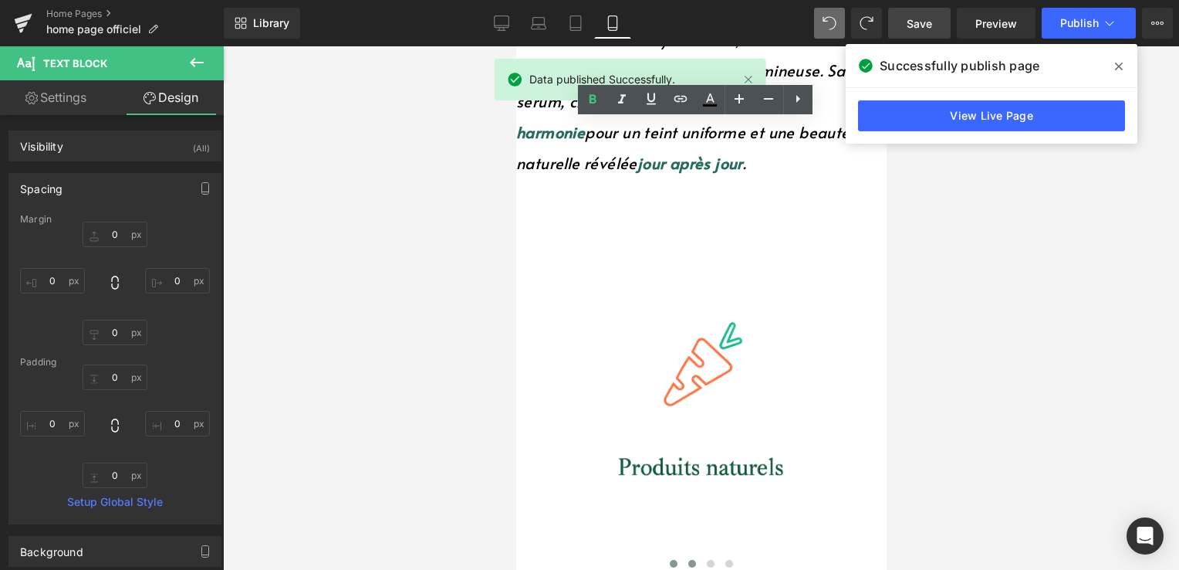
click at [688, 560] on span at bounding box center [692, 564] width 8 height 8
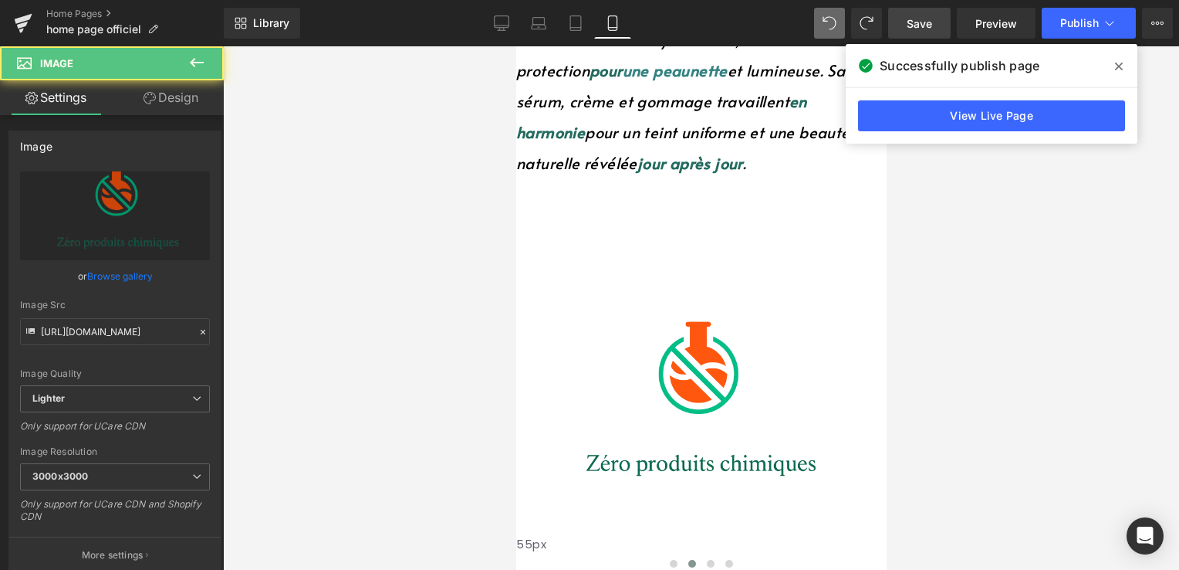
click at [627, 252] on div "Image 55px" at bounding box center [695, 414] width 359 height 324
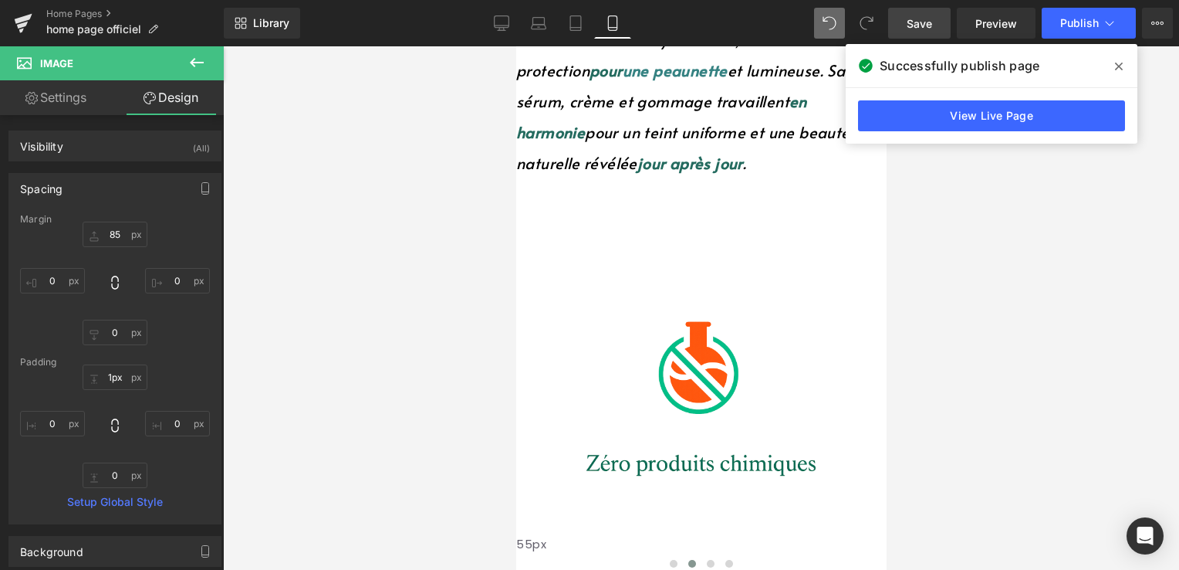
type input "0px"
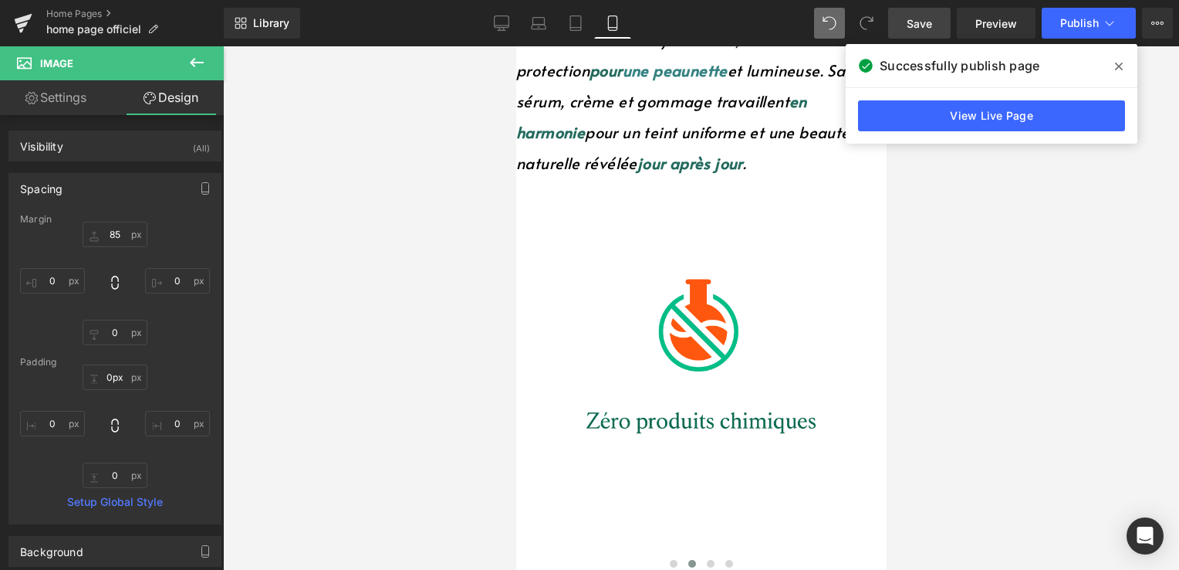
drag, startPoint x: 631, startPoint y: 261, endPoint x: 644, endPoint y: 186, distance: 76.1
click at [644, 252] on div "Image" at bounding box center [695, 373] width 359 height 243
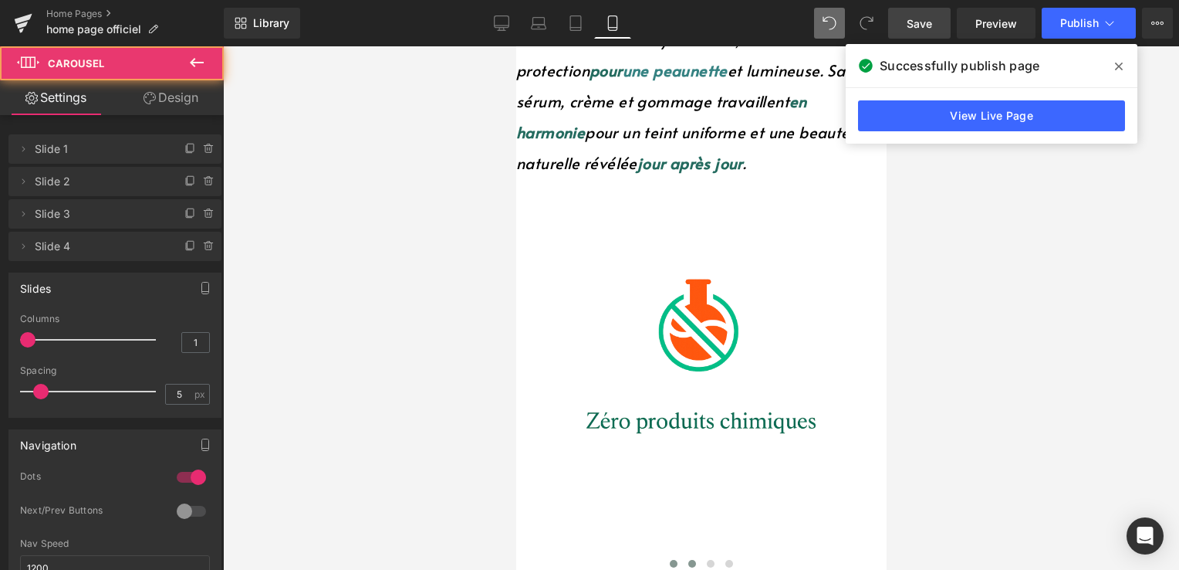
click at [669, 560] on span at bounding box center [673, 564] width 8 height 8
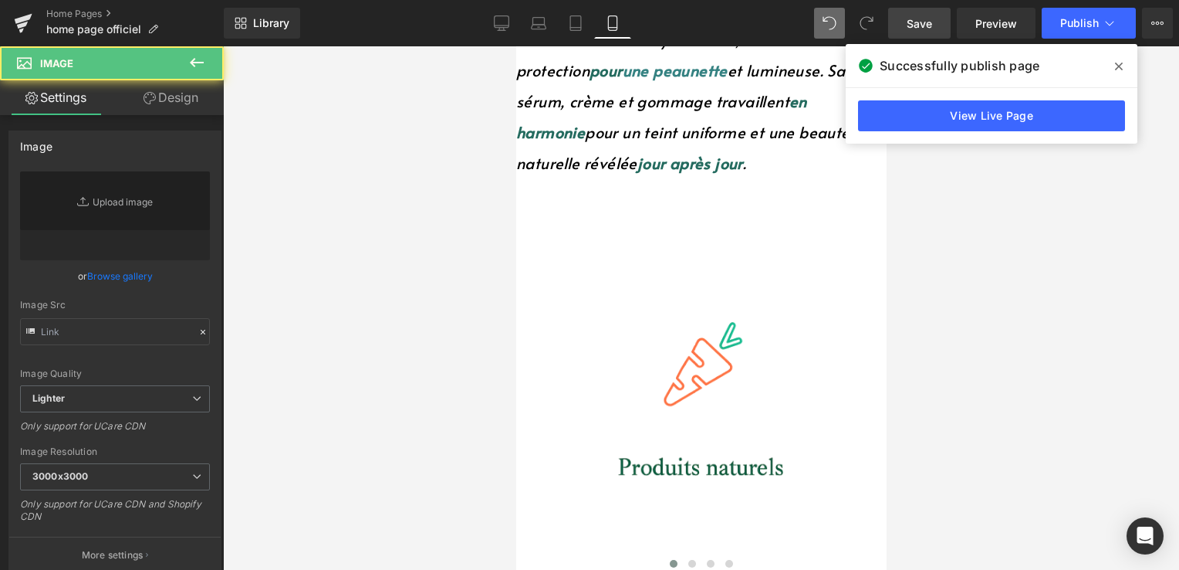
type input "https://ucarecdn.com/b4a28579-7896-4a8d-bc24-9565c1864ecd/-/format/auto/-/previ…"
click at [644, 335] on img at bounding box center [695, 381] width 359 height 390
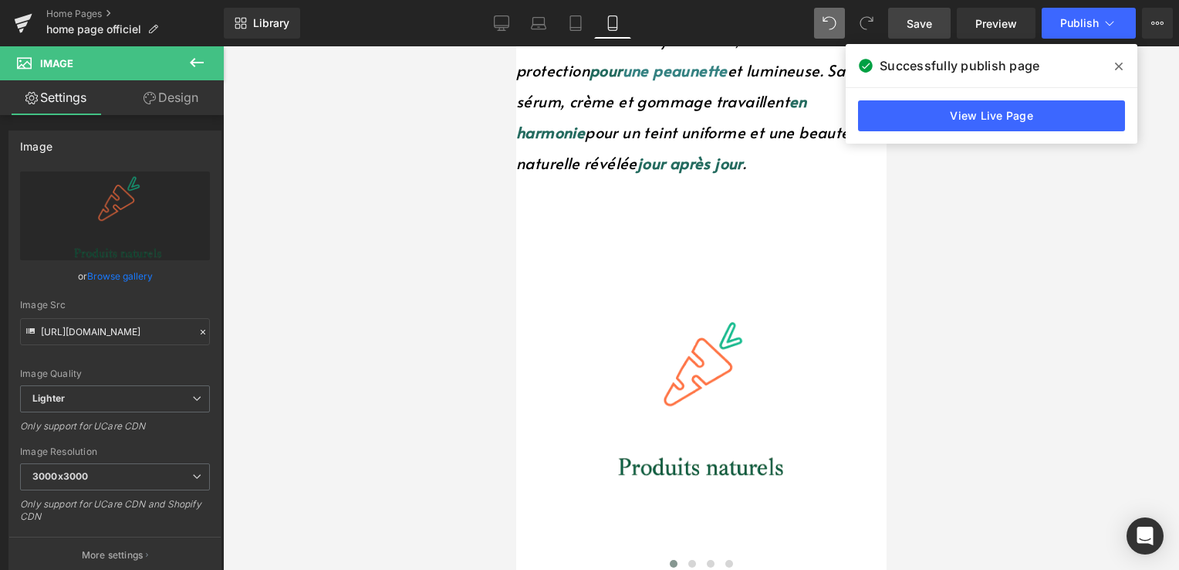
click at [622, 210] on img at bounding box center [695, 381] width 359 height 390
click at [969, 117] on link "View Live Page" at bounding box center [991, 115] width 267 height 31
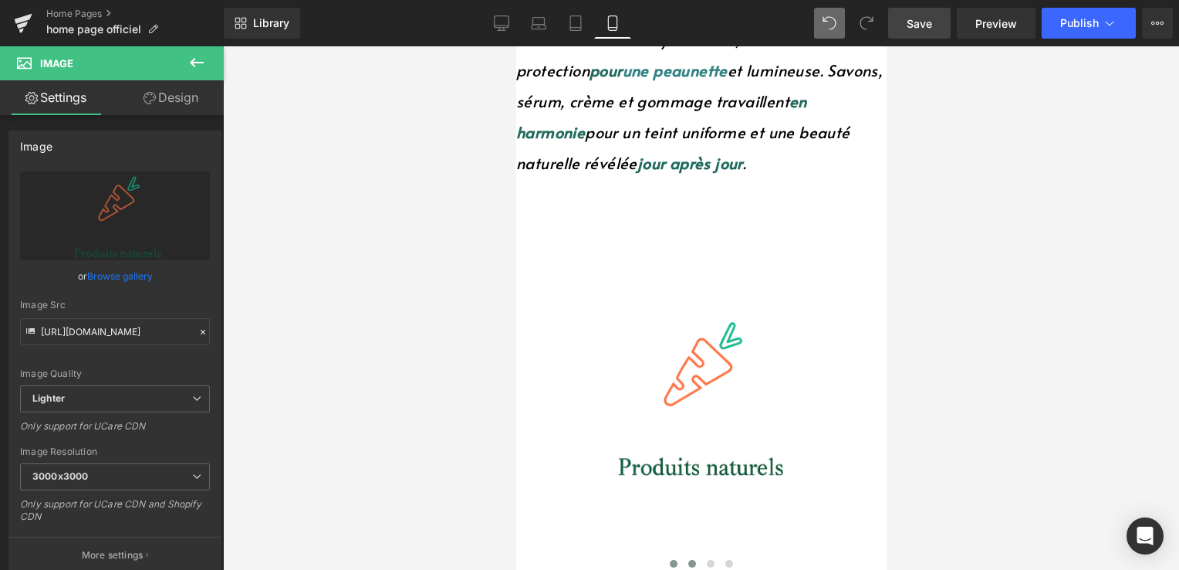
click at [688, 560] on span at bounding box center [692, 564] width 8 height 8
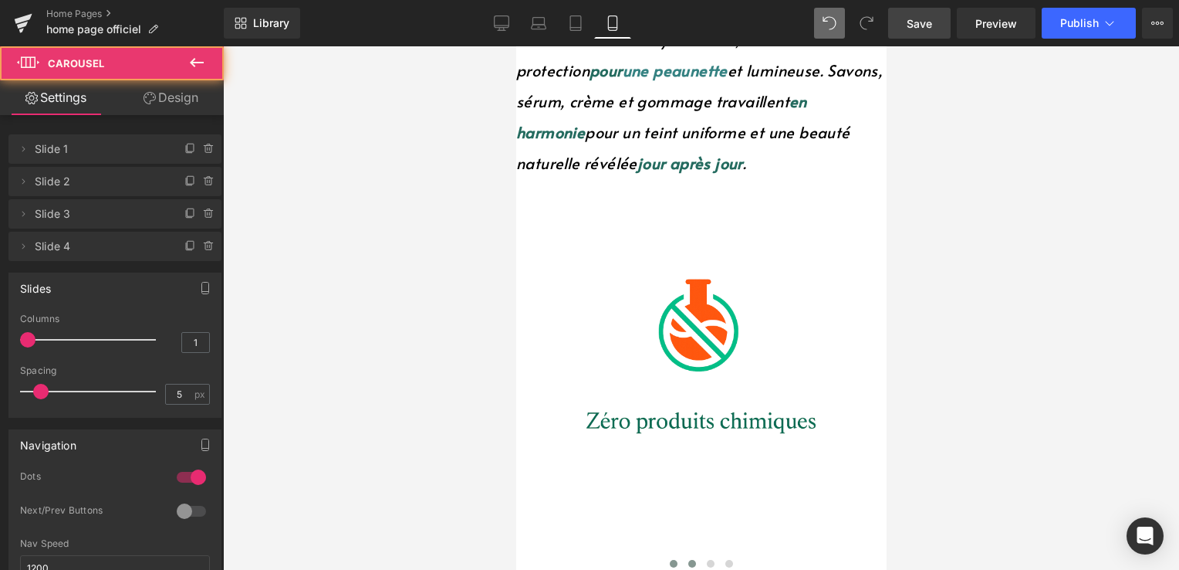
click at [669, 560] on span at bounding box center [673, 564] width 8 height 8
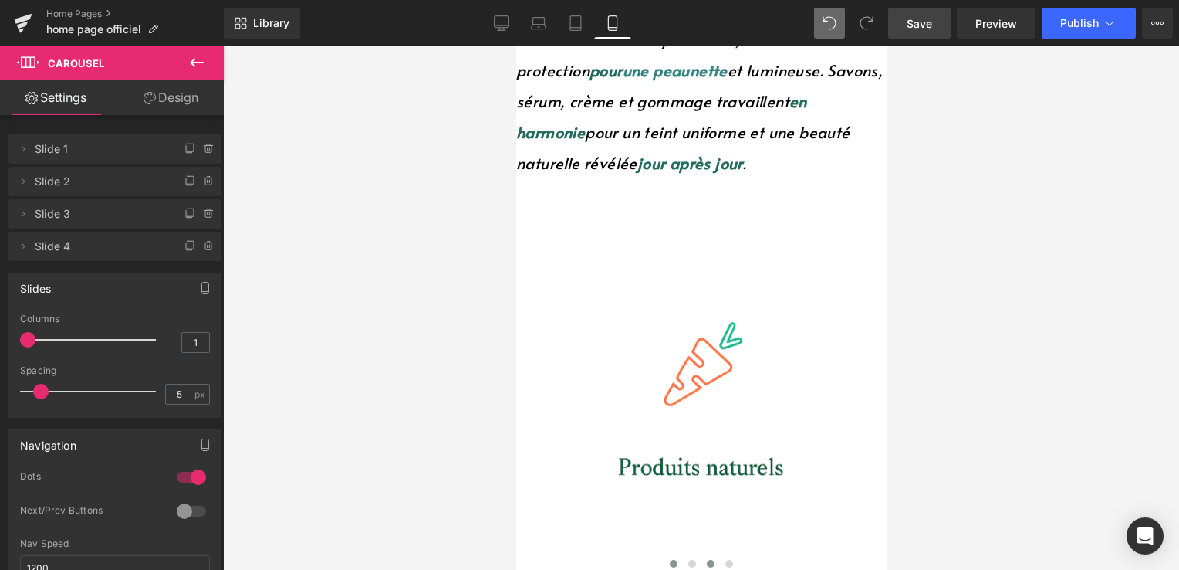
click at [701, 556] on button at bounding box center [710, 563] width 19 height 15
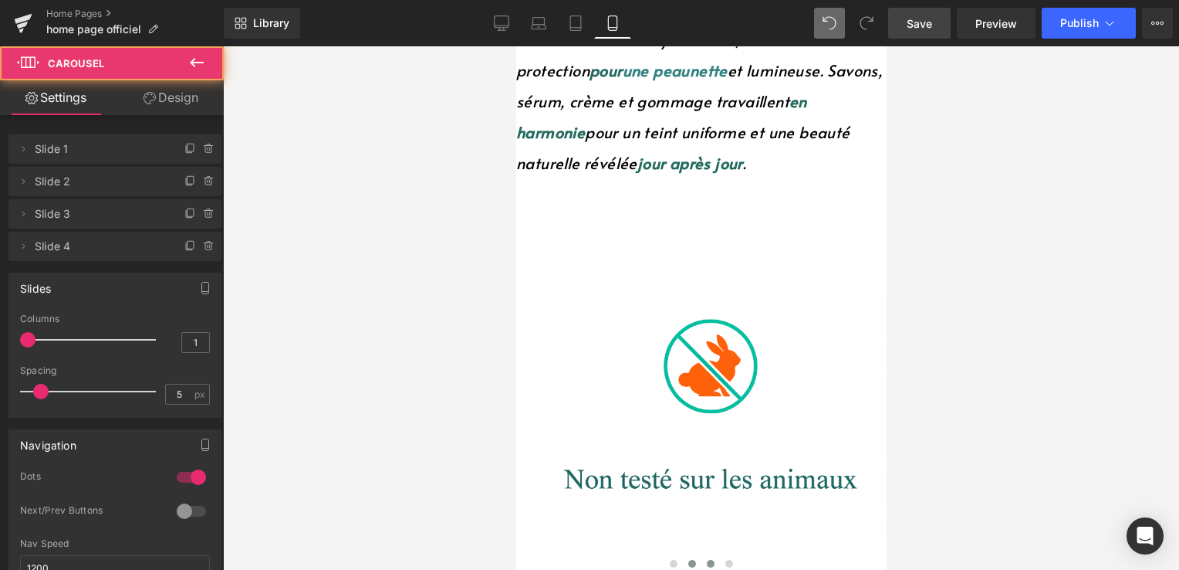
click at [688, 560] on span at bounding box center [692, 564] width 8 height 8
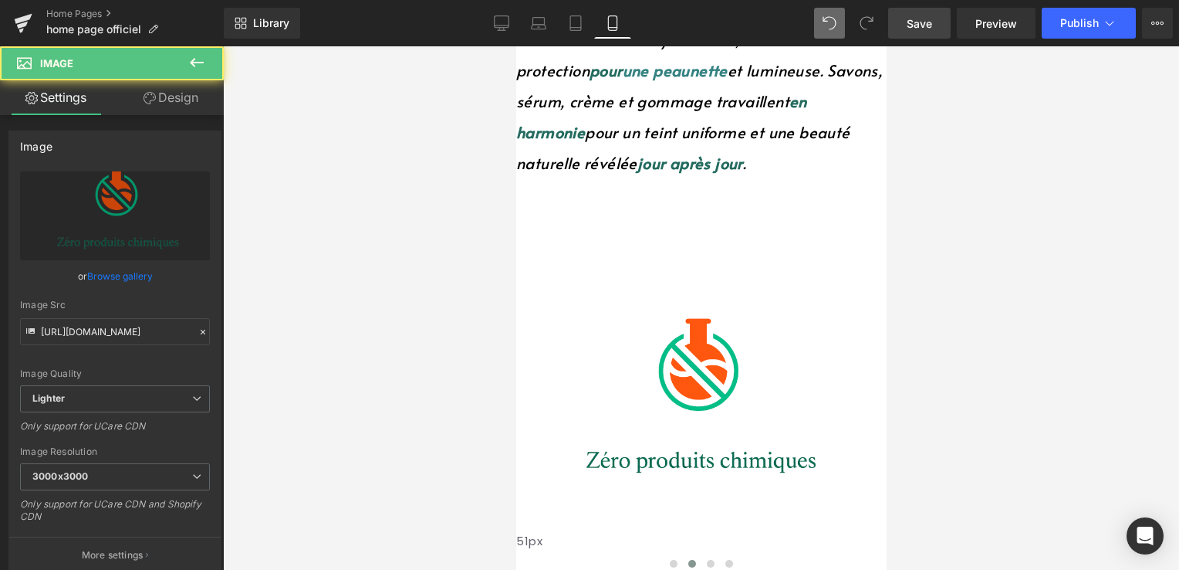
drag, startPoint x: 646, startPoint y: 236, endPoint x: 647, endPoint y: 276, distance: 39.4
click at [647, 276] on div "Image 51px" at bounding box center [695, 411] width 359 height 318
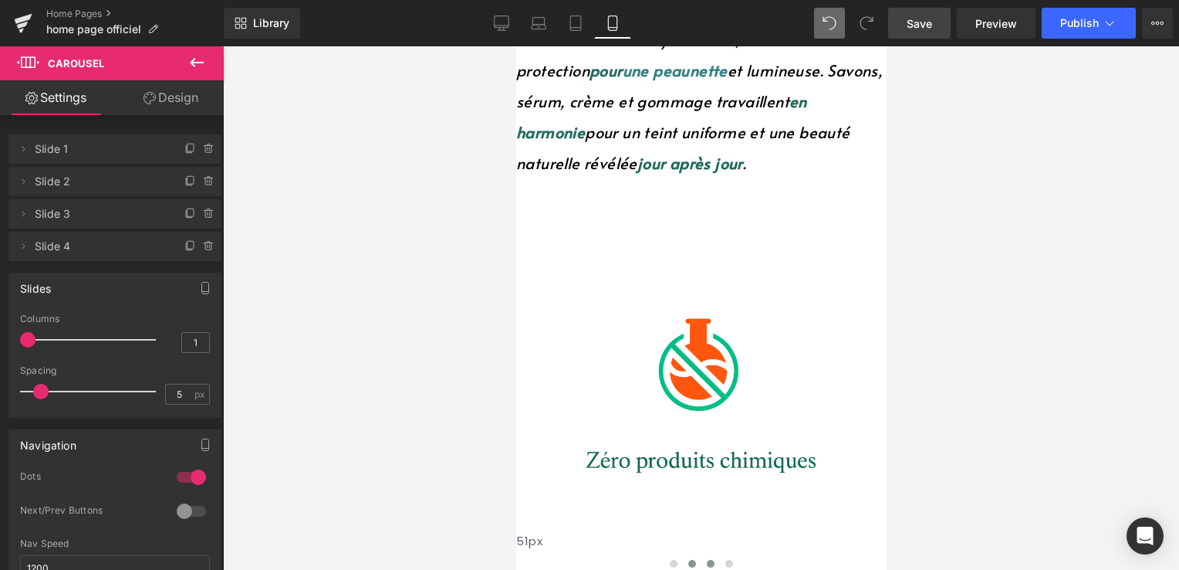
click at [706, 560] on span at bounding box center [710, 564] width 8 height 8
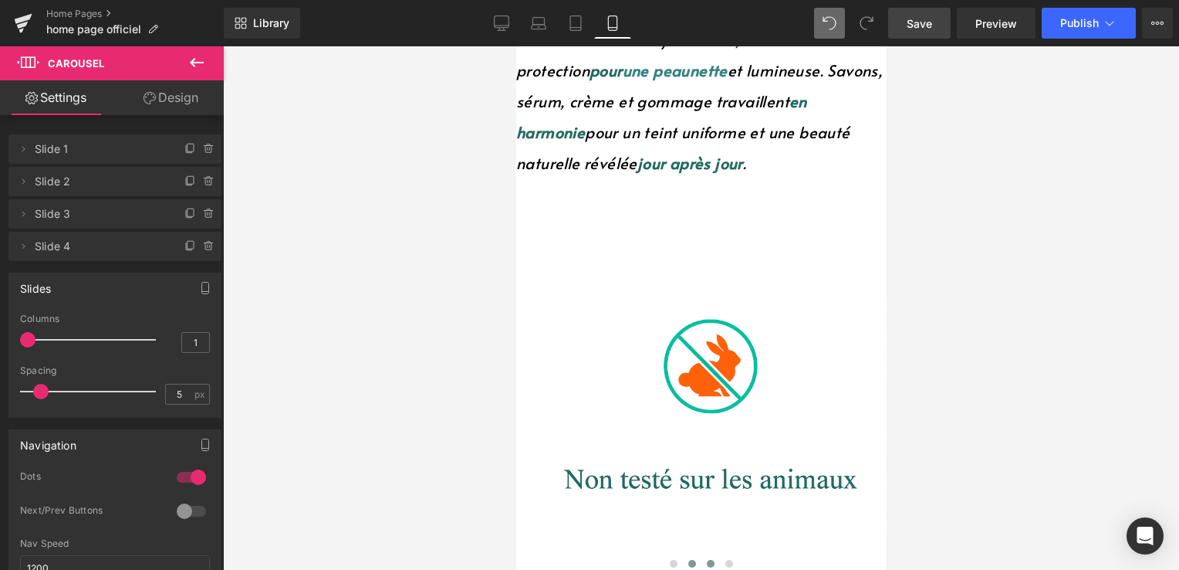
click at [682, 556] on button at bounding box center [691, 563] width 19 height 15
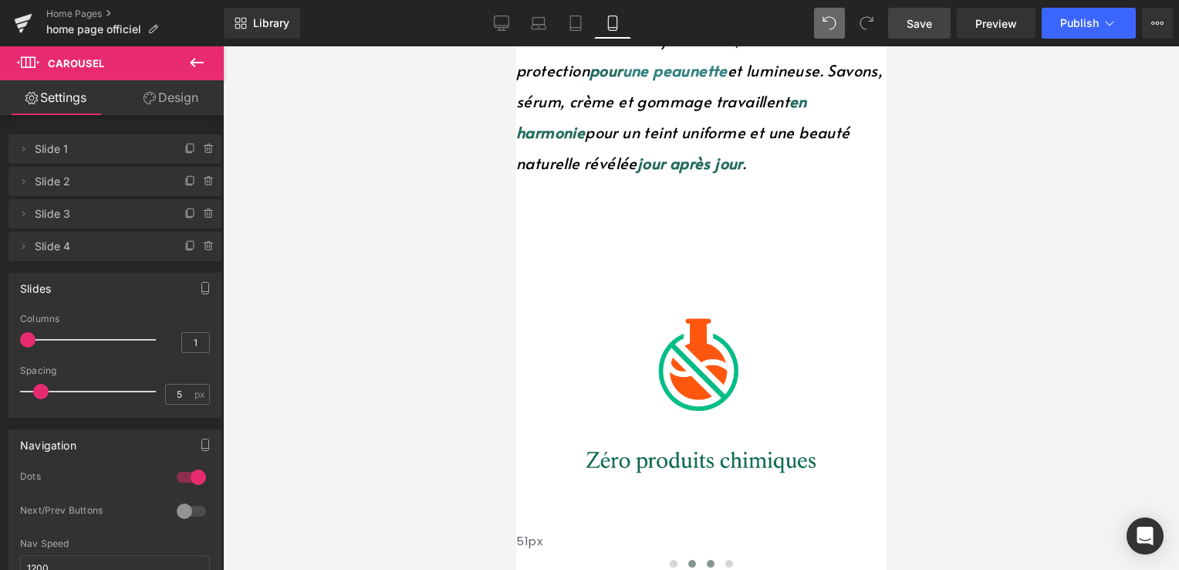
click at [702, 556] on button at bounding box center [710, 563] width 19 height 15
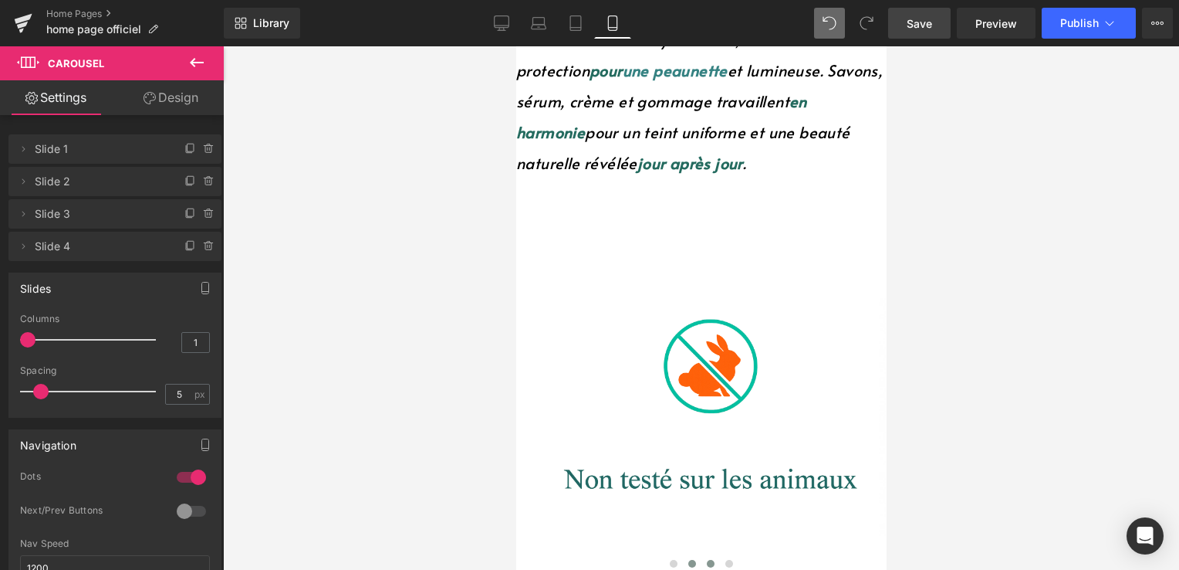
click at [688, 560] on span at bounding box center [692, 564] width 8 height 8
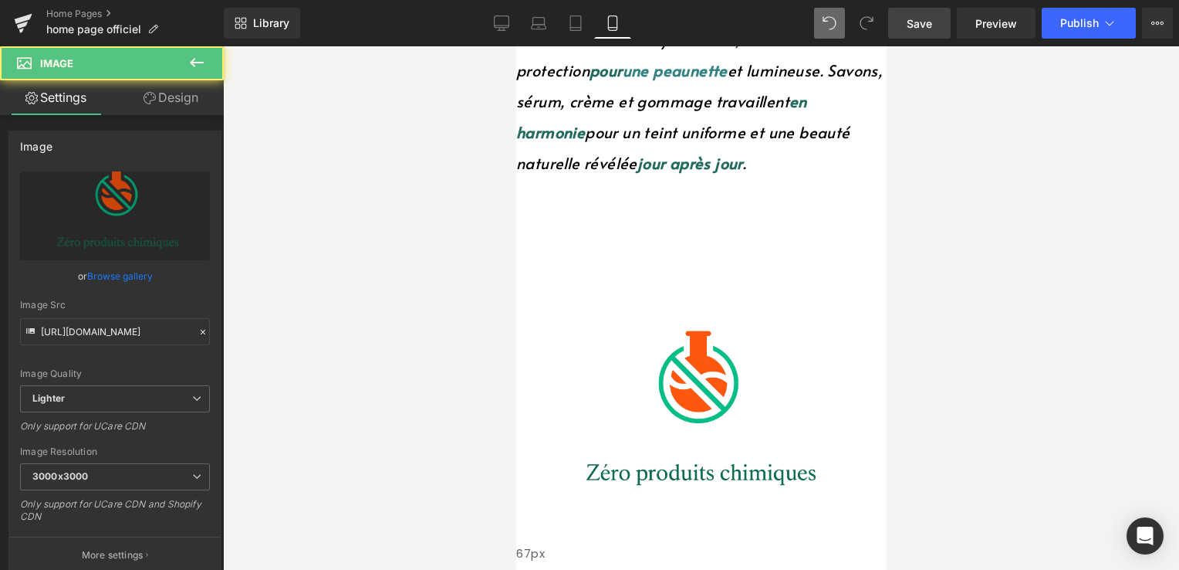
drag, startPoint x: 624, startPoint y: 236, endPoint x: 627, endPoint y: 249, distance: 12.7
click at [627, 543] on div "67px" at bounding box center [695, 569] width 359 height 52
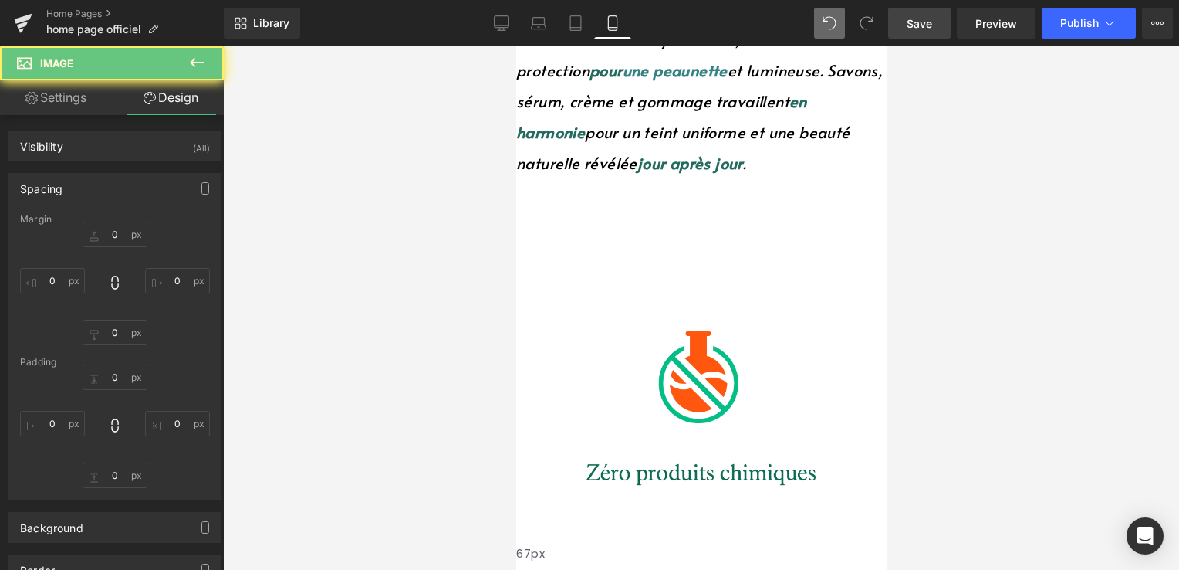
type input "85"
type input "0"
type input "67"
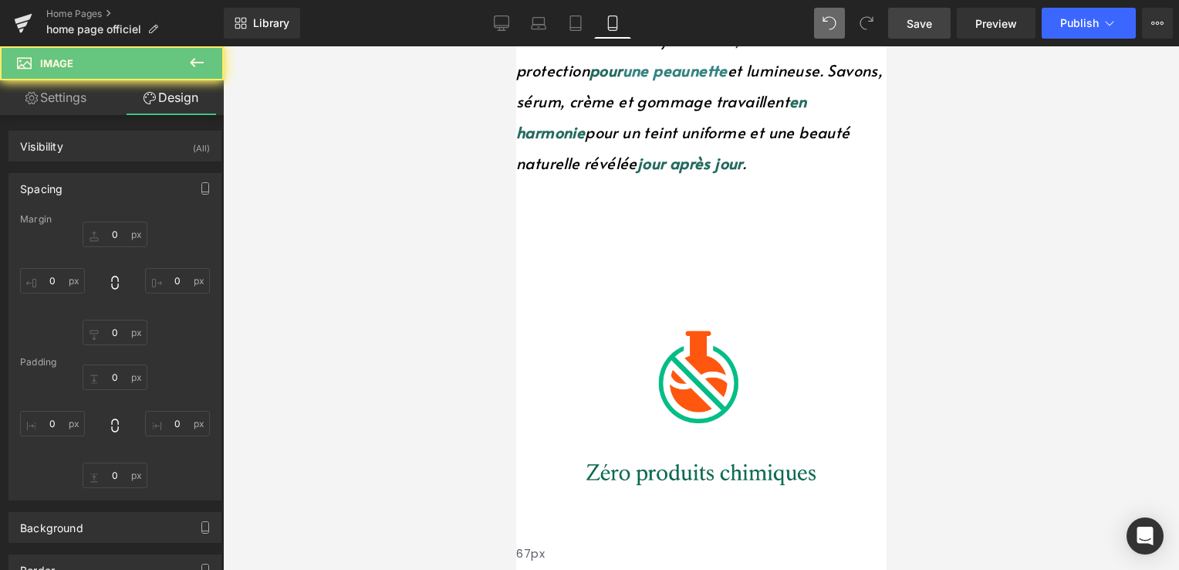
type input "0"
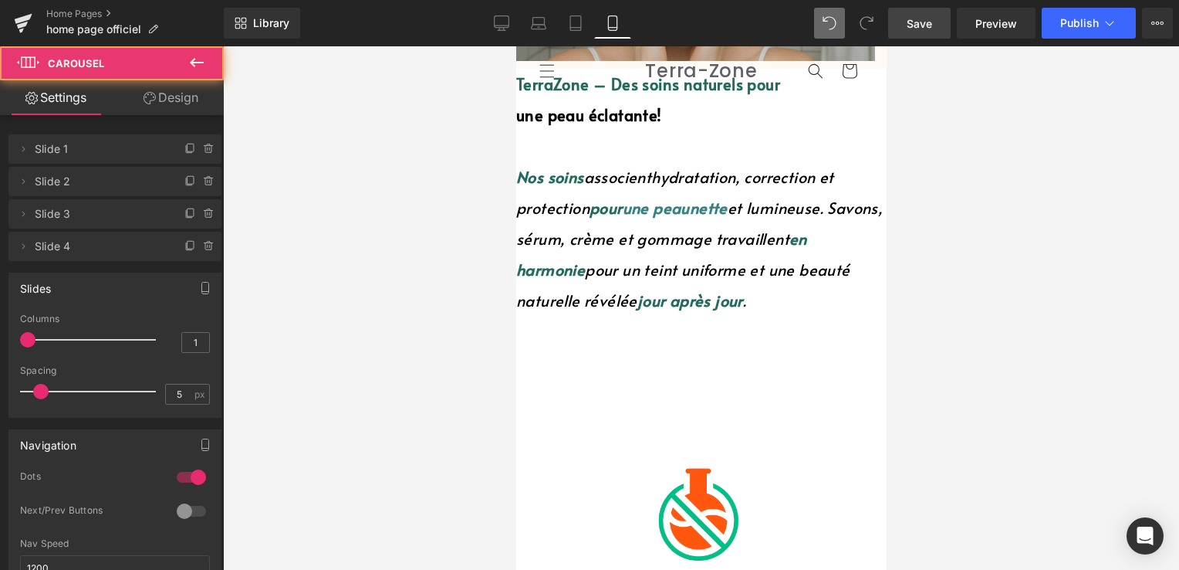
scroll to position [154, 0]
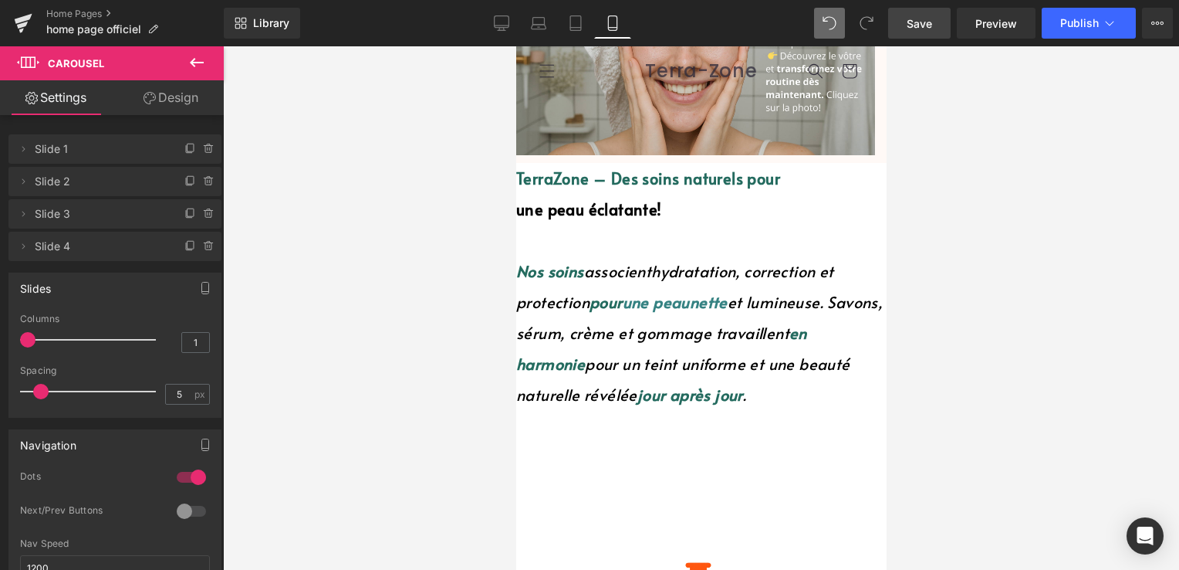
click at [925, 0] on div "Library Mobile Desktop Laptop Tablet Mobile Save Preview Publish Scheduled View…" at bounding box center [701, 23] width 955 height 46
click at [925, 12] on link "Save" at bounding box center [919, 23] width 63 height 31
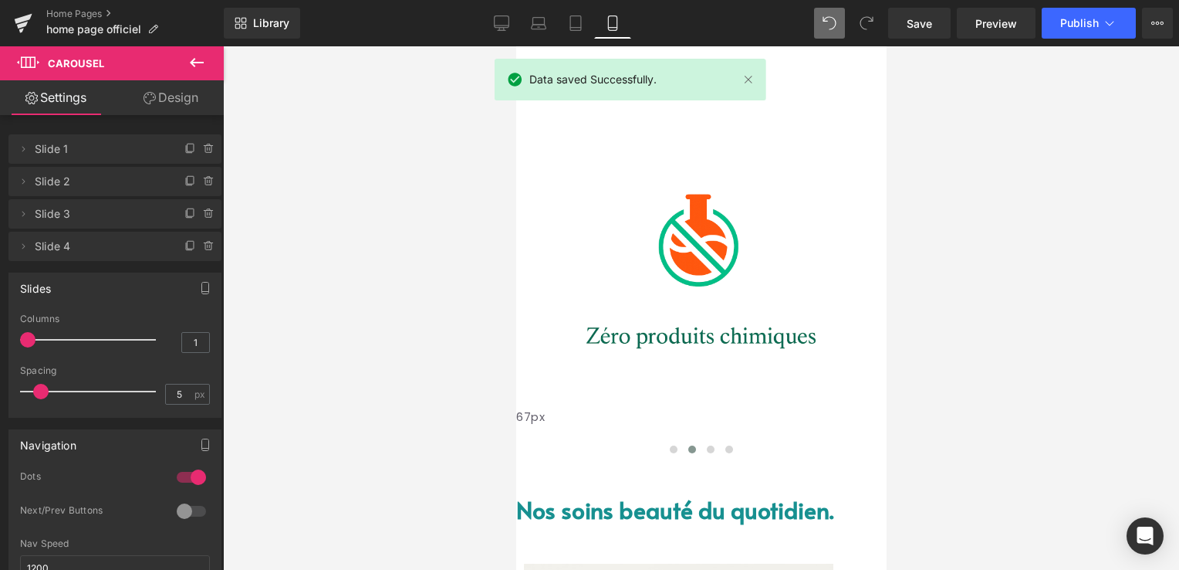
scroll to position [695, 0]
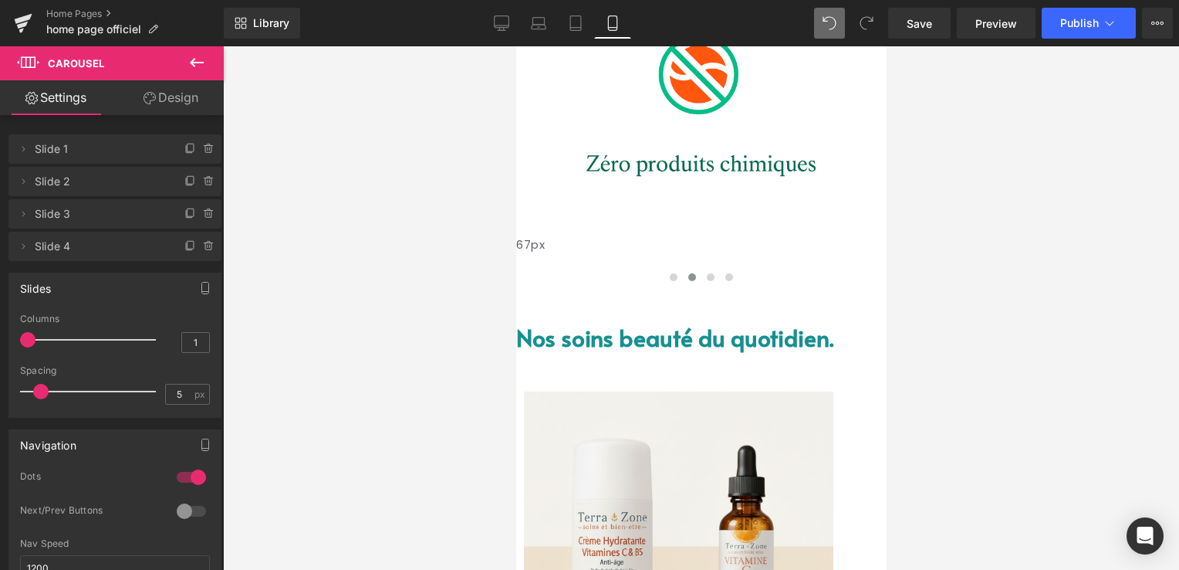
click at [590, 321] on font "Nos soins beauté du quotidien." at bounding box center [675, 337] width 318 height 32
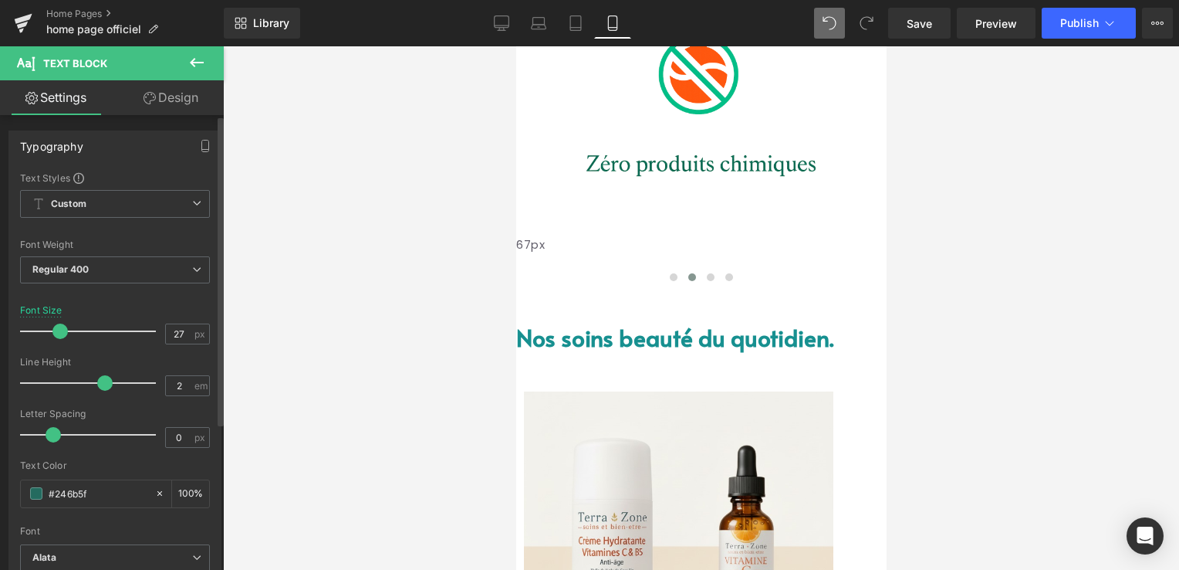
click at [58, 330] on span at bounding box center [59, 330] width 15 height 15
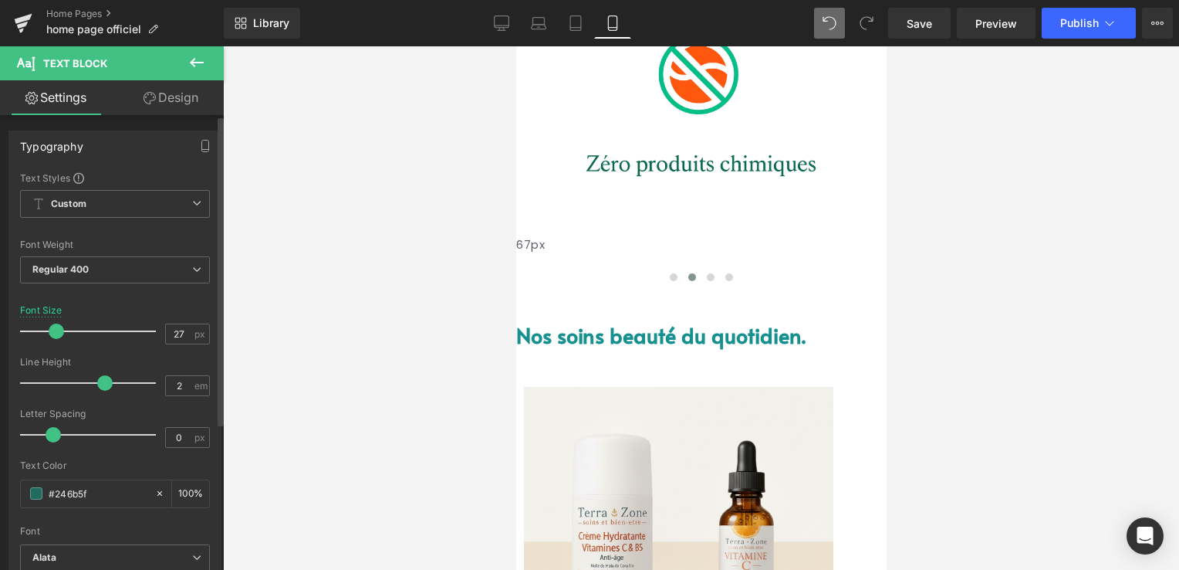
click at [56, 330] on span at bounding box center [56, 330] width 15 height 15
type input "25"
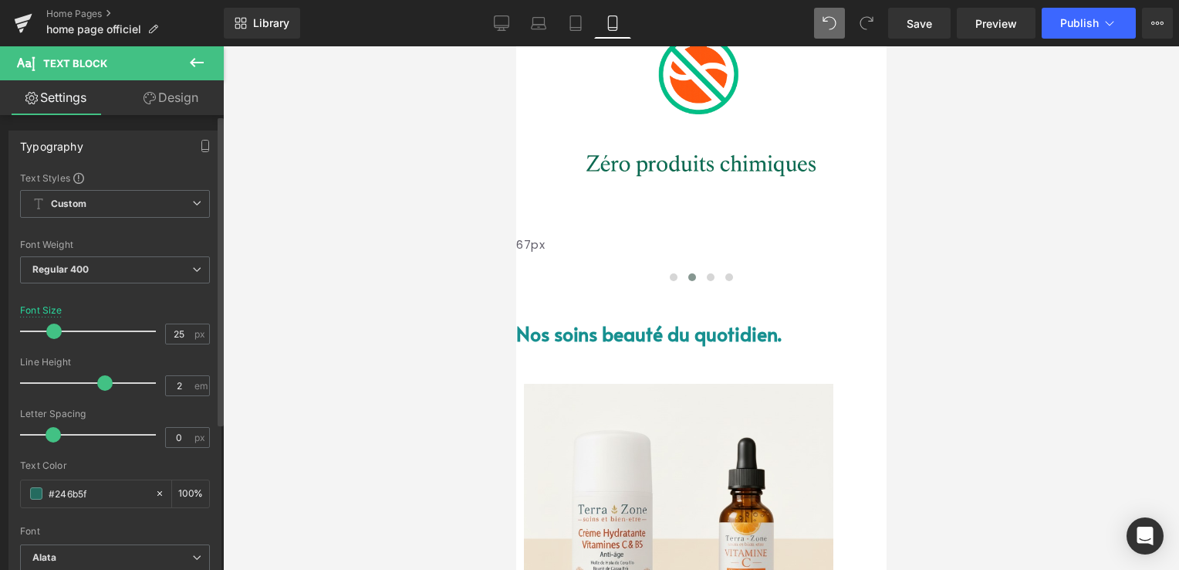
click at [52, 329] on span at bounding box center [53, 330] width 15 height 15
click at [925, 18] on span "Save" at bounding box center [919, 23] width 25 height 16
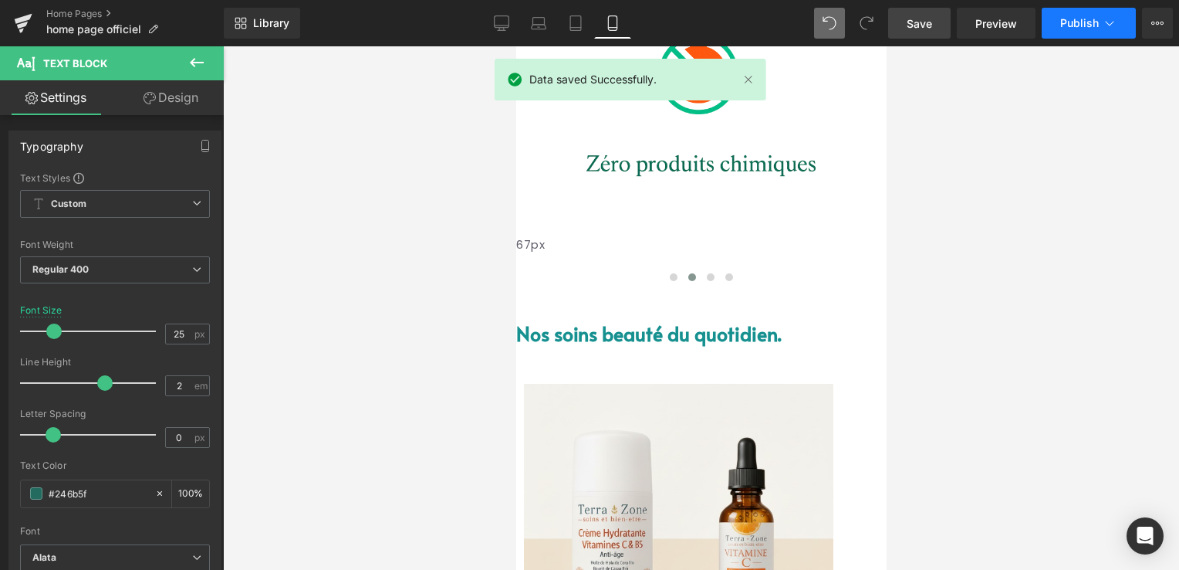
click at [1087, 17] on span "Publish" at bounding box center [1079, 23] width 39 height 12
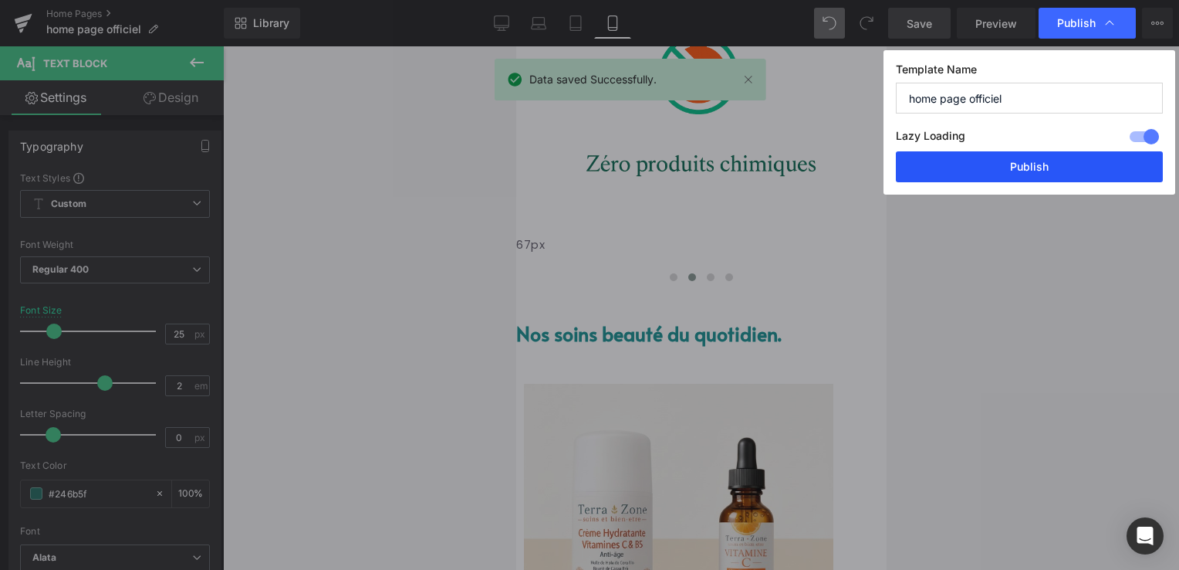
click at [1049, 159] on button "Publish" at bounding box center [1029, 166] width 267 height 31
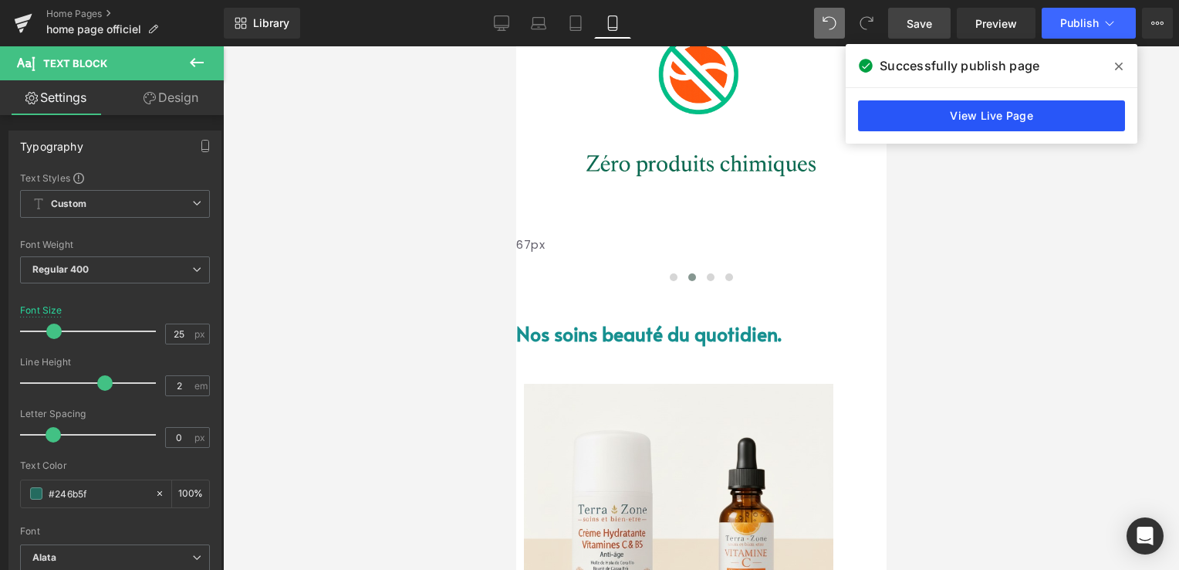
click at [988, 114] on link "View Live Page" at bounding box center [991, 115] width 267 height 31
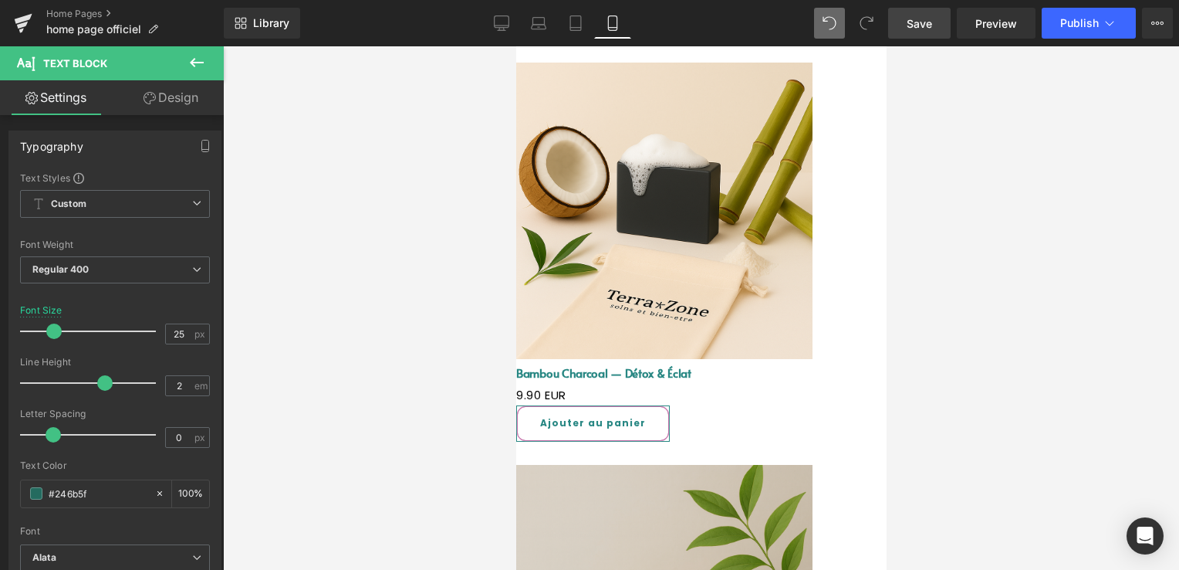
scroll to position [1698, 0]
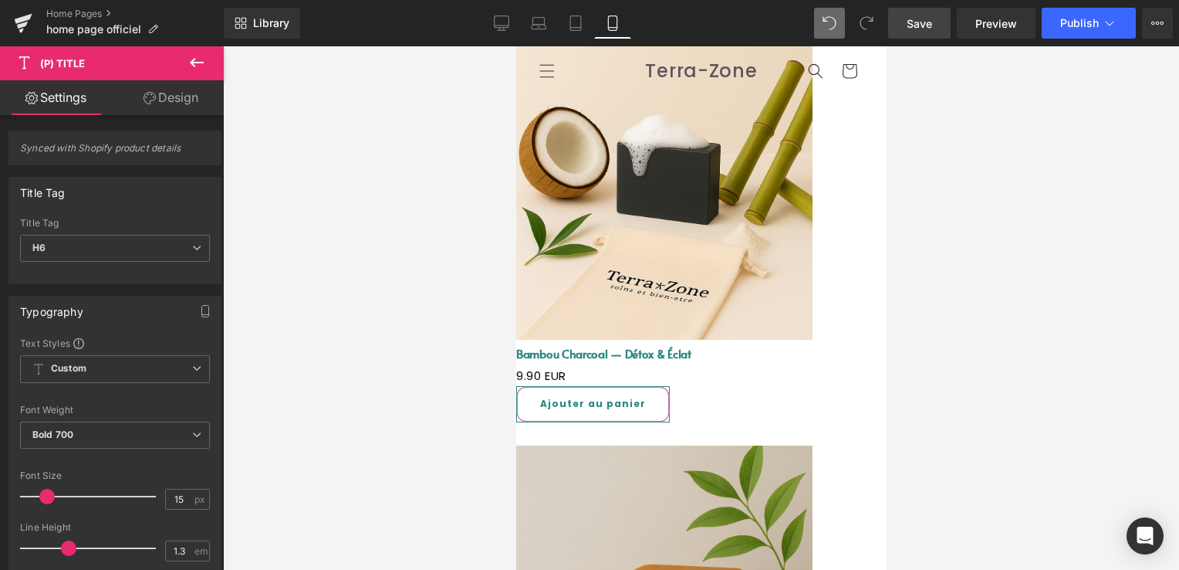
scroll to position [1544, 0]
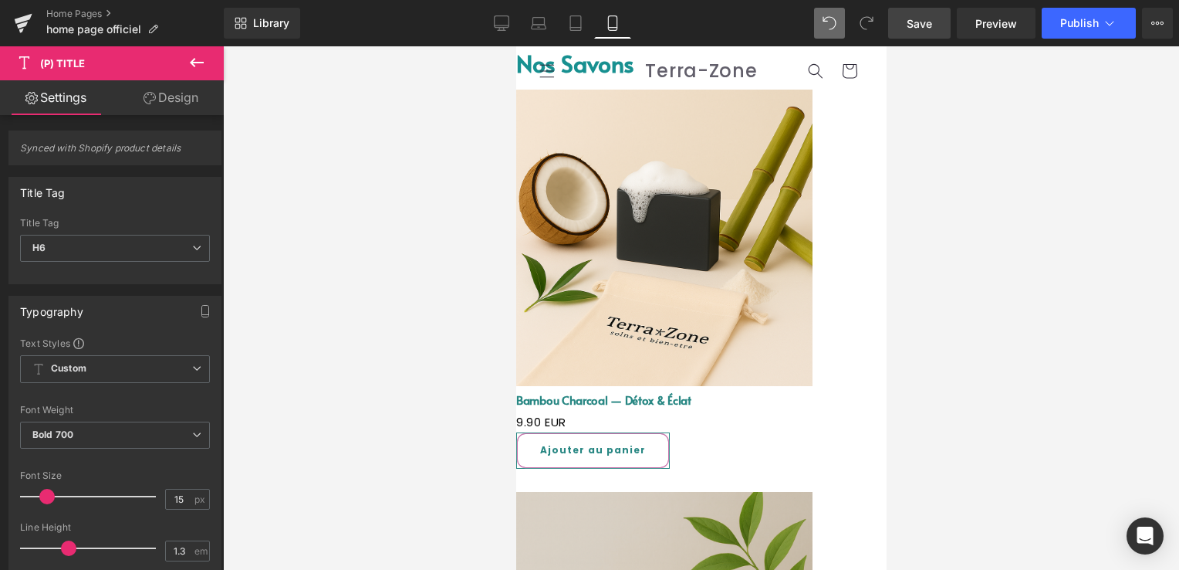
click at [516, 46] on span "(P) Title" at bounding box center [516, 46] width 0 height 0
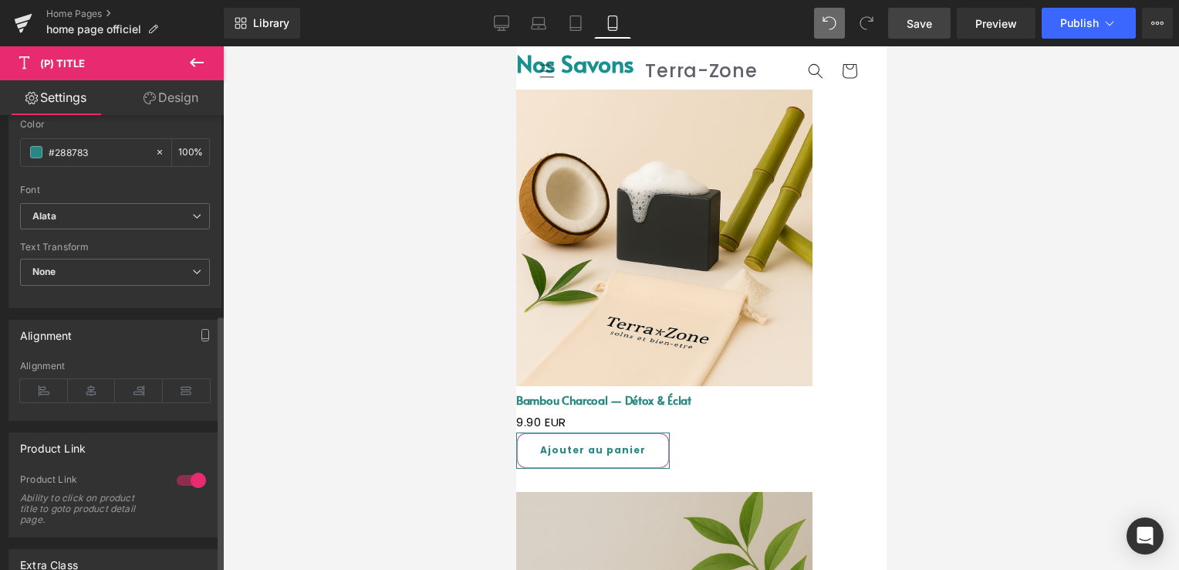
scroll to position [540, 0]
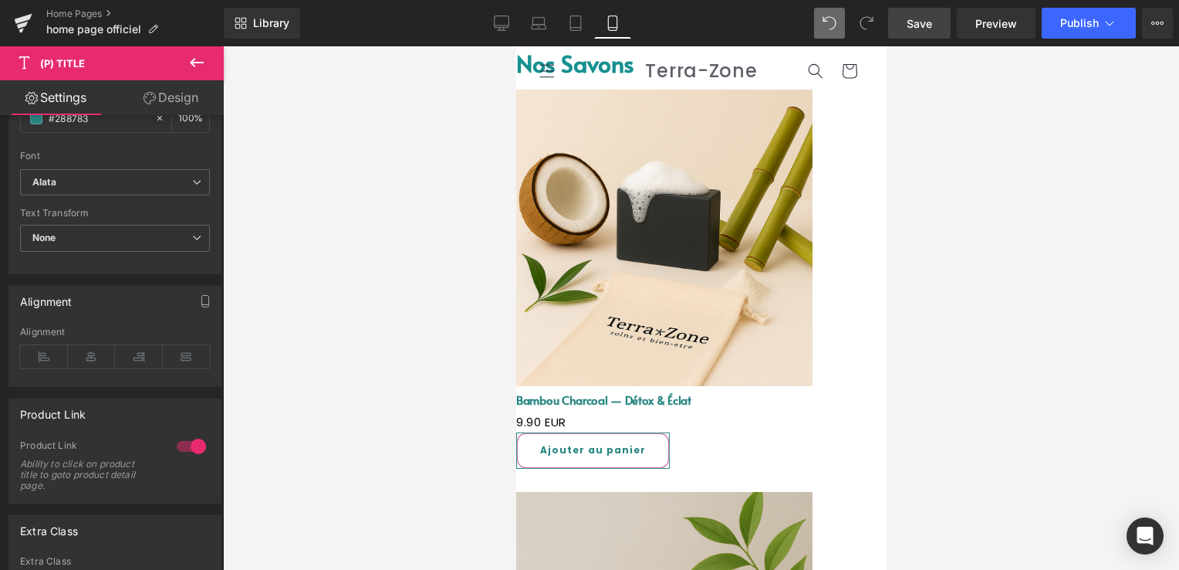
click at [185, 93] on link "Design" at bounding box center [171, 97] width 112 height 35
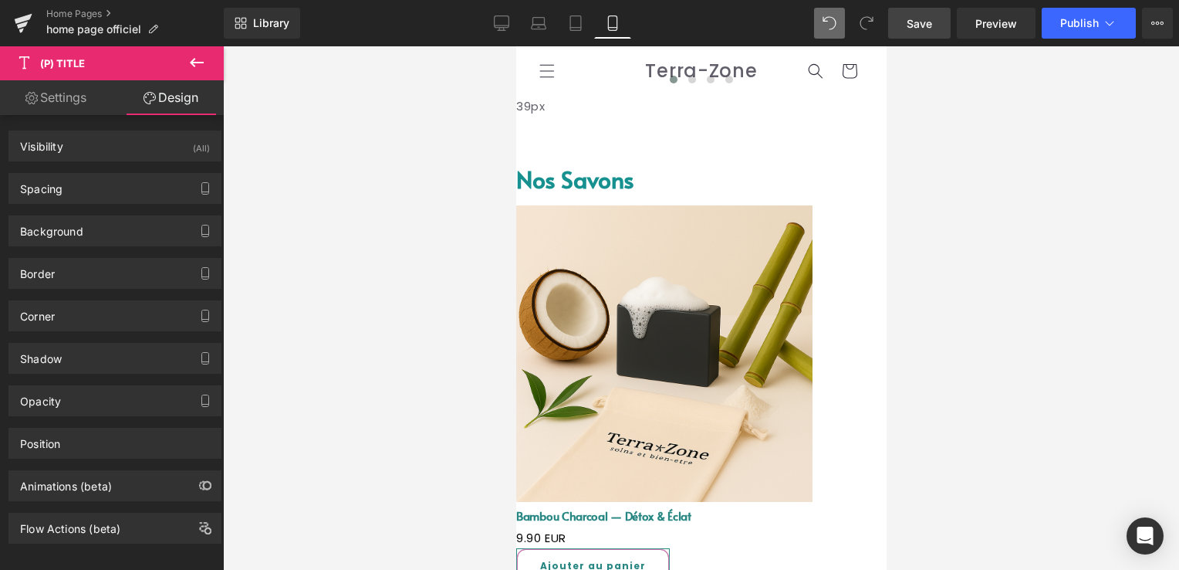
scroll to position [1389, 0]
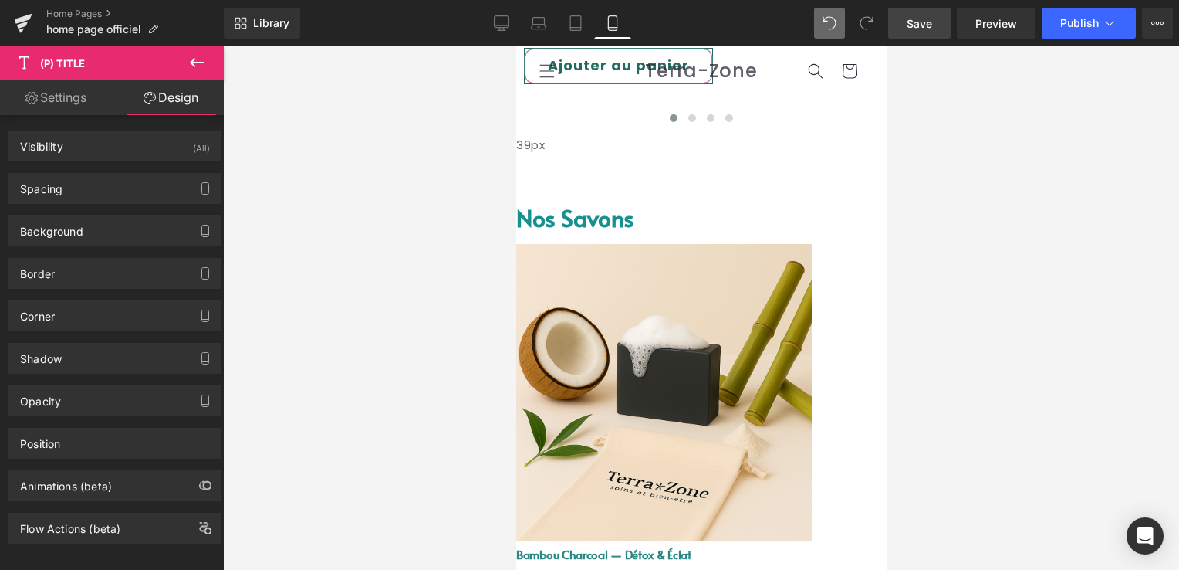
click at [516, 46] on span "(P) Title" at bounding box center [516, 46] width 0 height 0
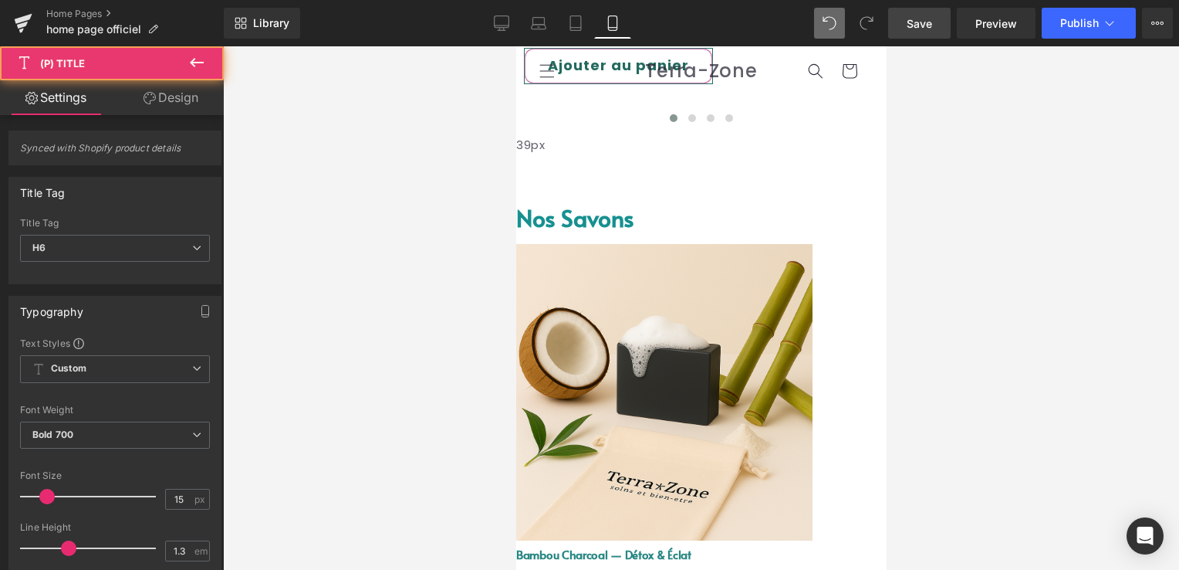
click at [178, 94] on link "Design" at bounding box center [171, 97] width 112 height 35
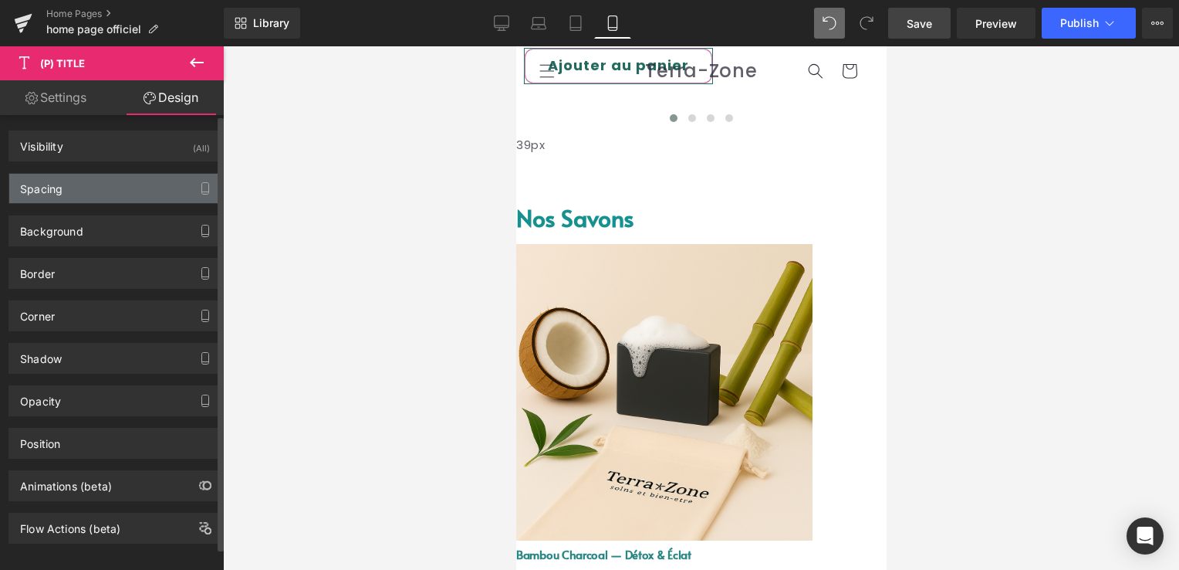
click at [83, 199] on div "Spacing" at bounding box center [114, 188] width 211 height 29
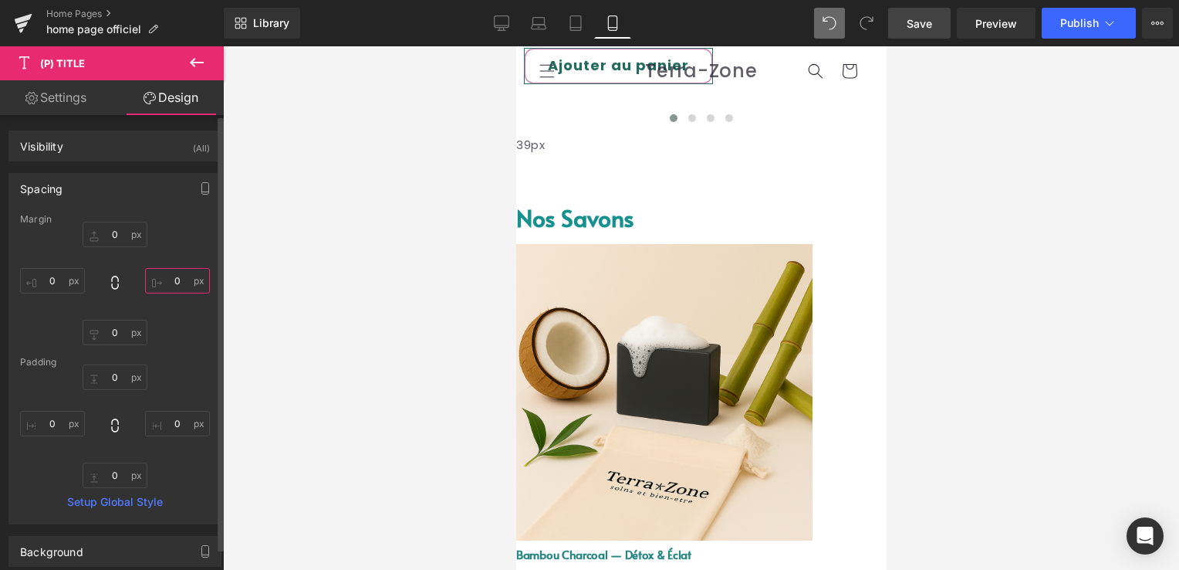
click at [168, 279] on input "0" at bounding box center [177, 280] width 65 height 25
click at [162, 279] on input "20" at bounding box center [177, 280] width 65 height 25
drag, startPoint x: 162, startPoint y: 279, endPoint x: 176, endPoint y: 285, distance: 14.9
click at [176, 285] on input "20" at bounding box center [177, 280] width 65 height 25
click at [178, 282] on input "20" at bounding box center [177, 280] width 65 height 25
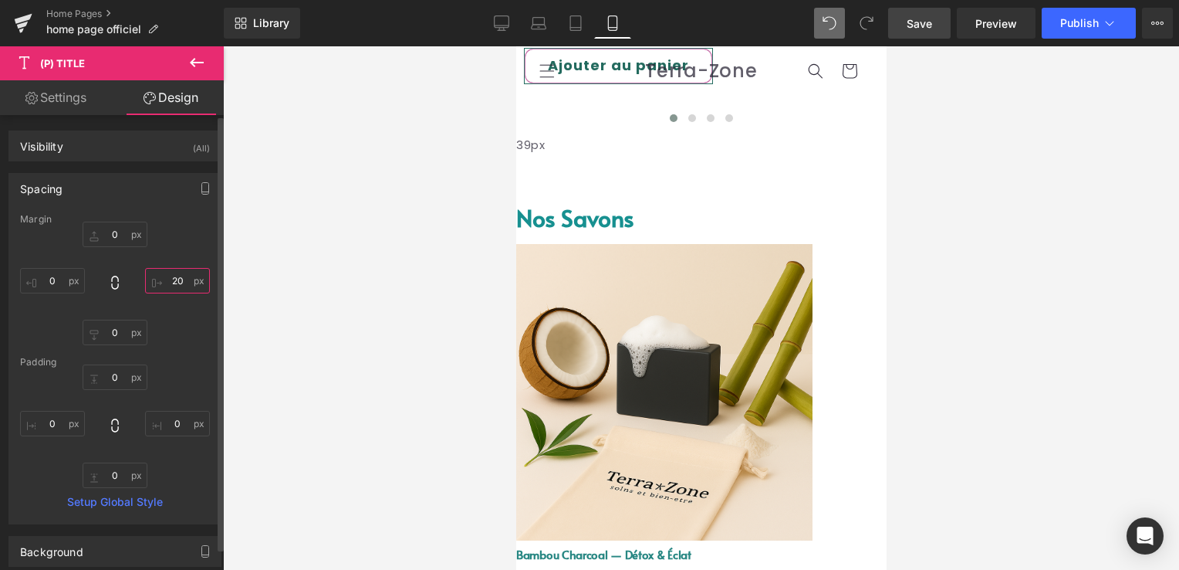
drag, startPoint x: 176, startPoint y: 282, endPoint x: 164, endPoint y: 282, distance: 12.3
click at [164, 282] on input "20" at bounding box center [177, 280] width 65 height 25
click at [167, 282] on input "20" at bounding box center [177, 280] width 65 height 25
type input "30"
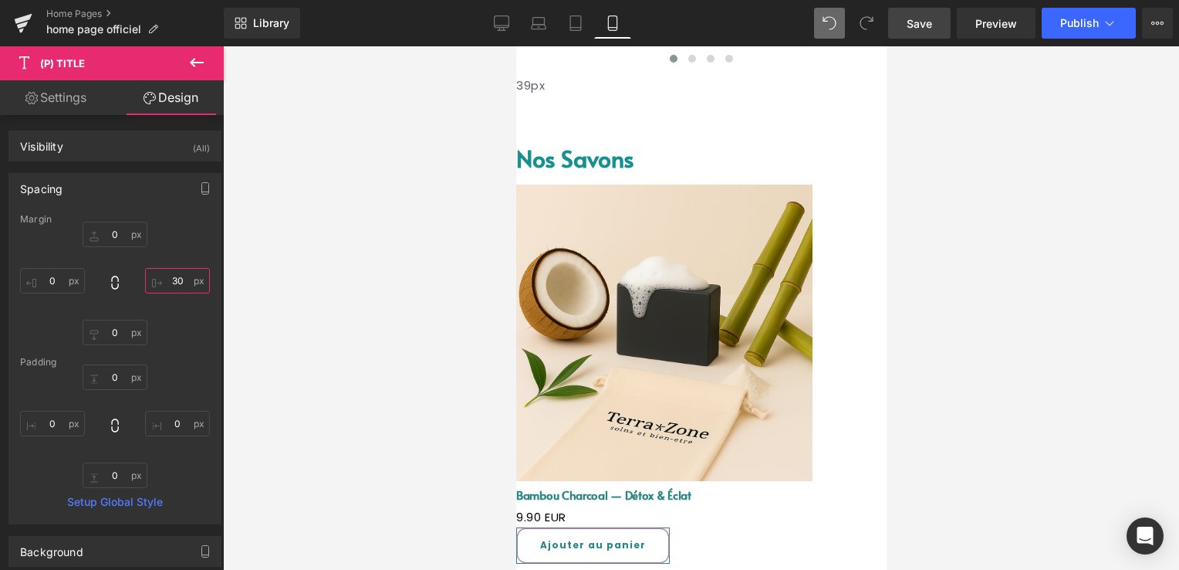
scroll to position [1544, 0]
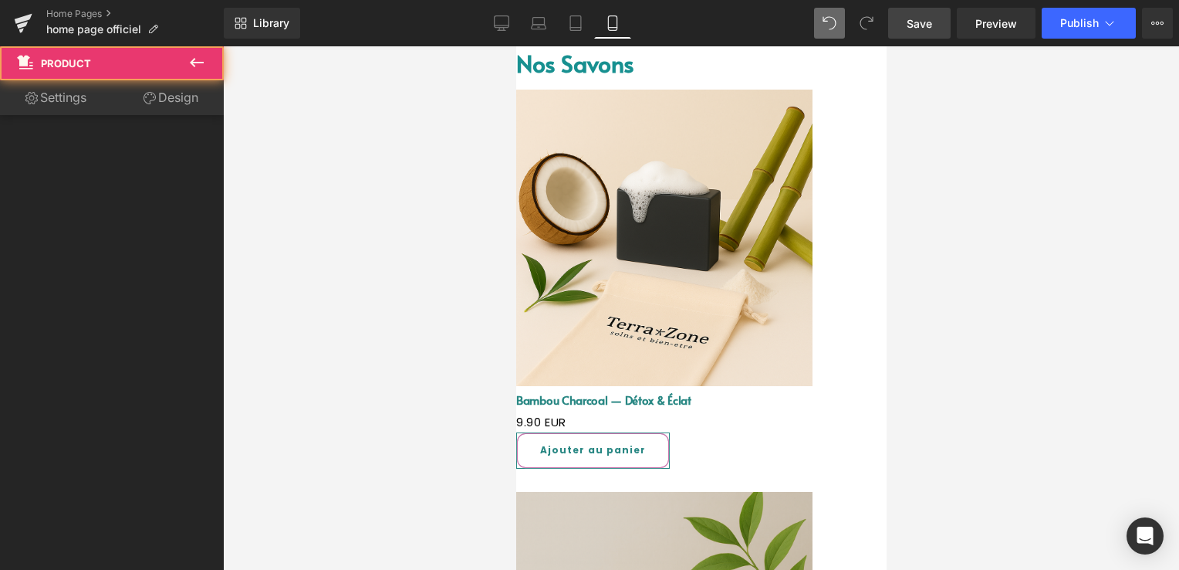
click at [688, 152] on div "Sale Off (P) Image Bambou Charcoal — Détox & Éclat (P) Title 0 EUR 9.90 EUR (P)…" at bounding box center [701, 280] width 370 height 380
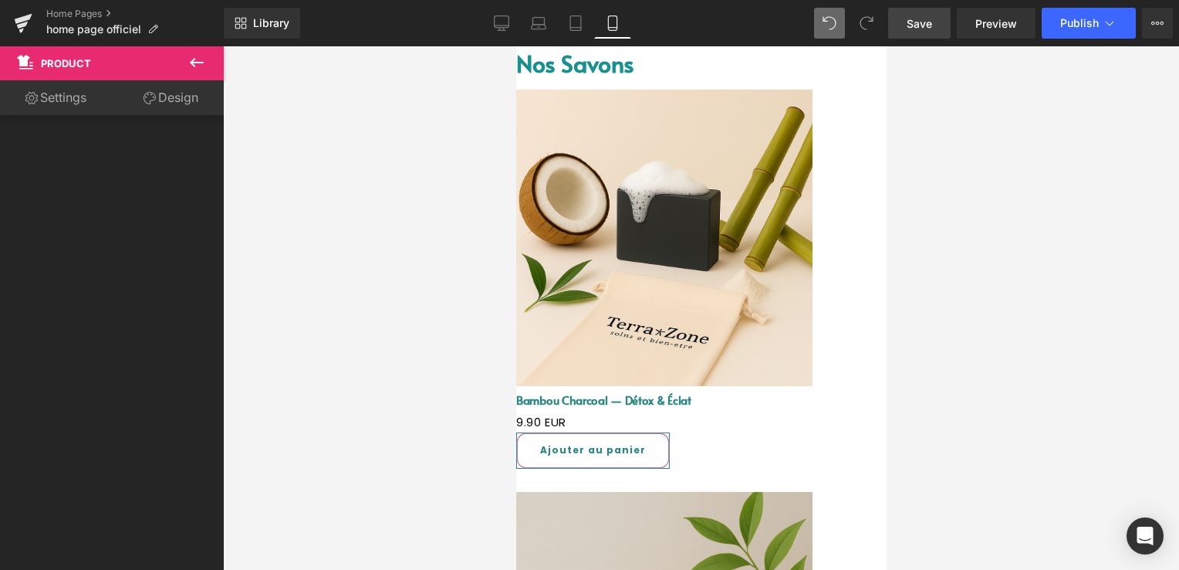
click at [909, 27] on span "Save" at bounding box center [919, 23] width 25 height 16
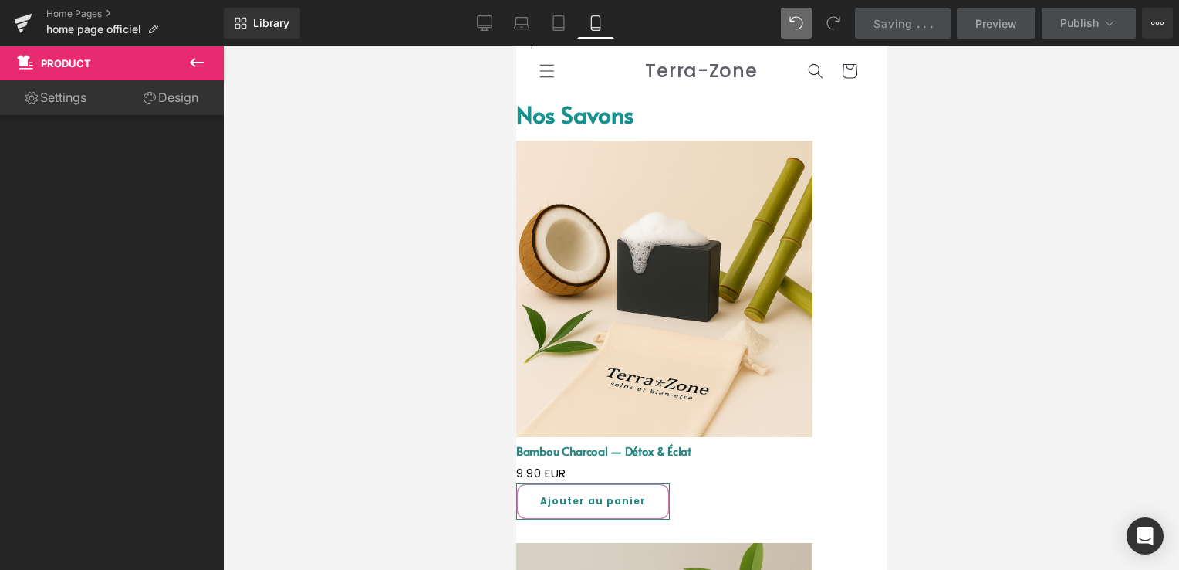
scroll to position [1466, 0]
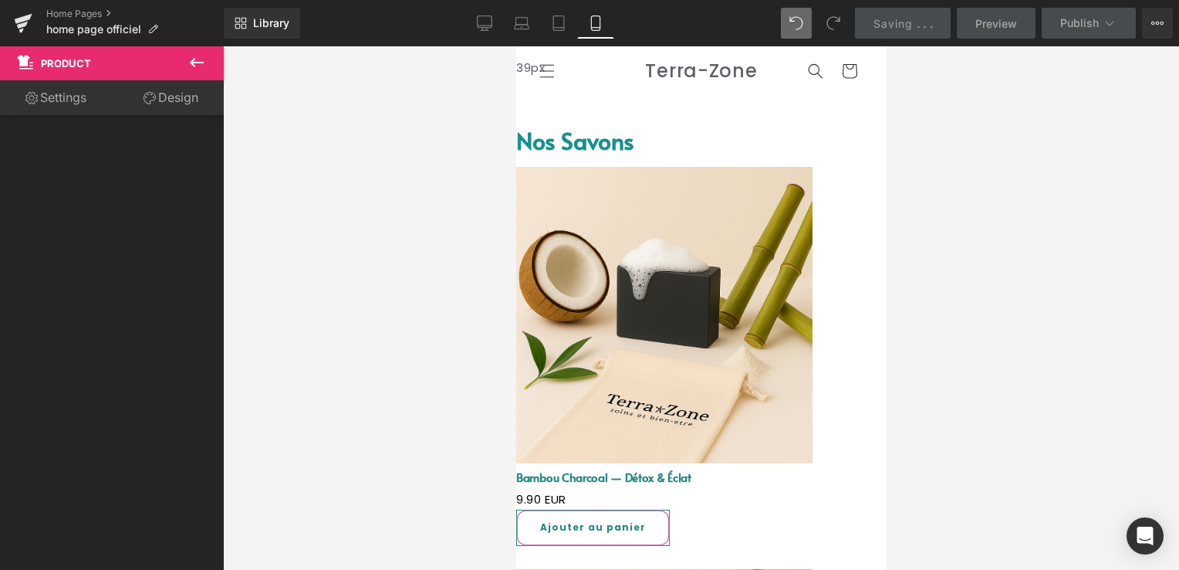
click at [655, 469] on link "Bambou Charcoal — Détox & Éclat" at bounding box center [603, 476] width 175 height 15
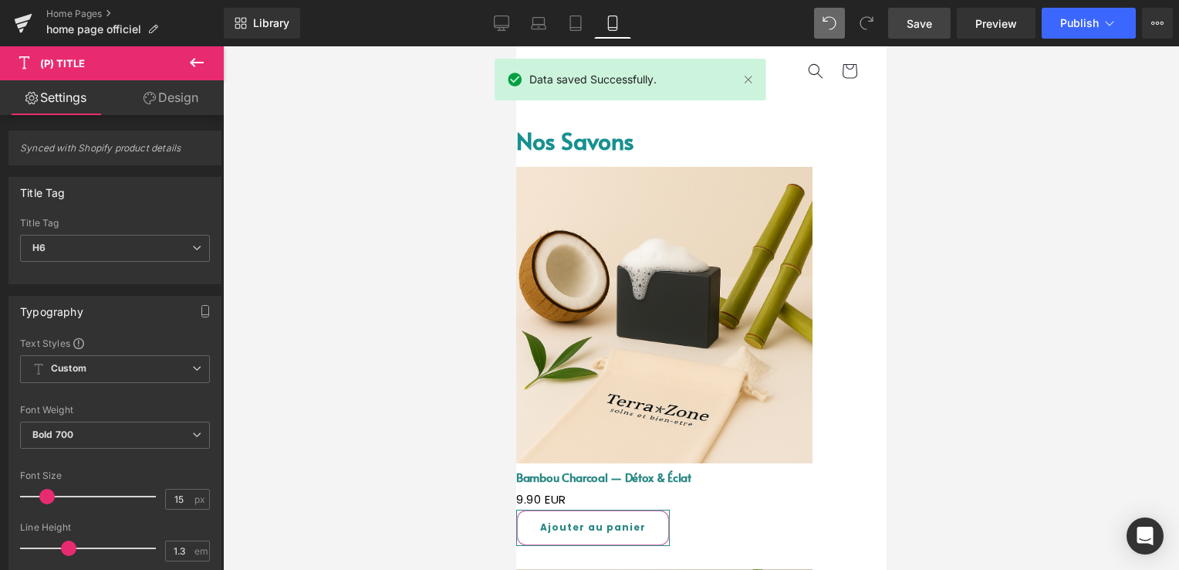
click at [161, 100] on link "Design" at bounding box center [171, 97] width 112 height 35
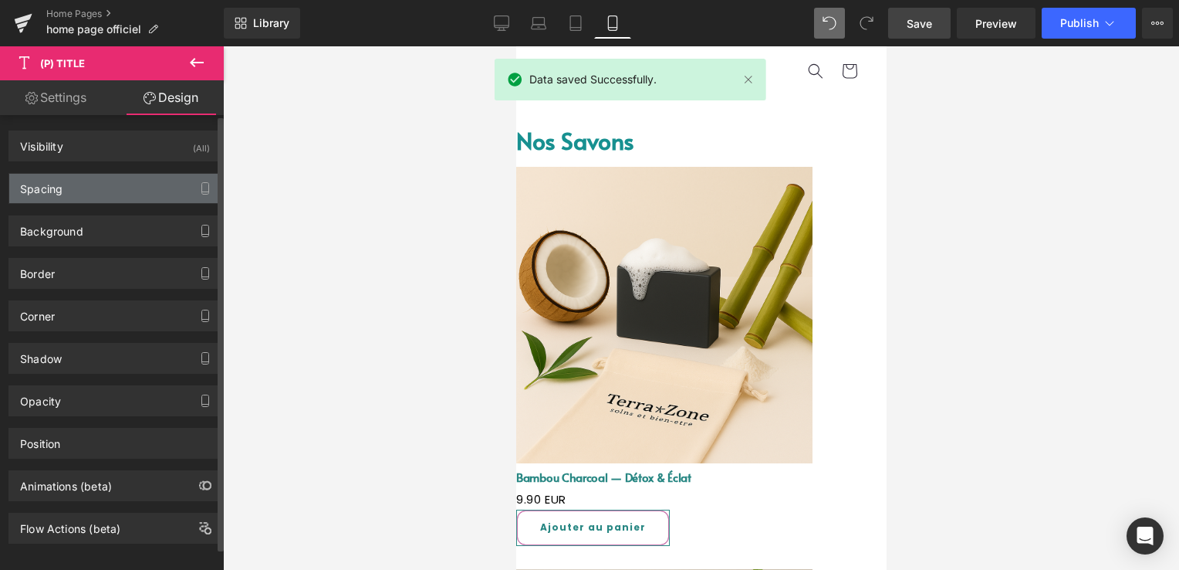
click at [105, 182] on div "Spacing" at bounding box center [114, 188] width 211 height 29
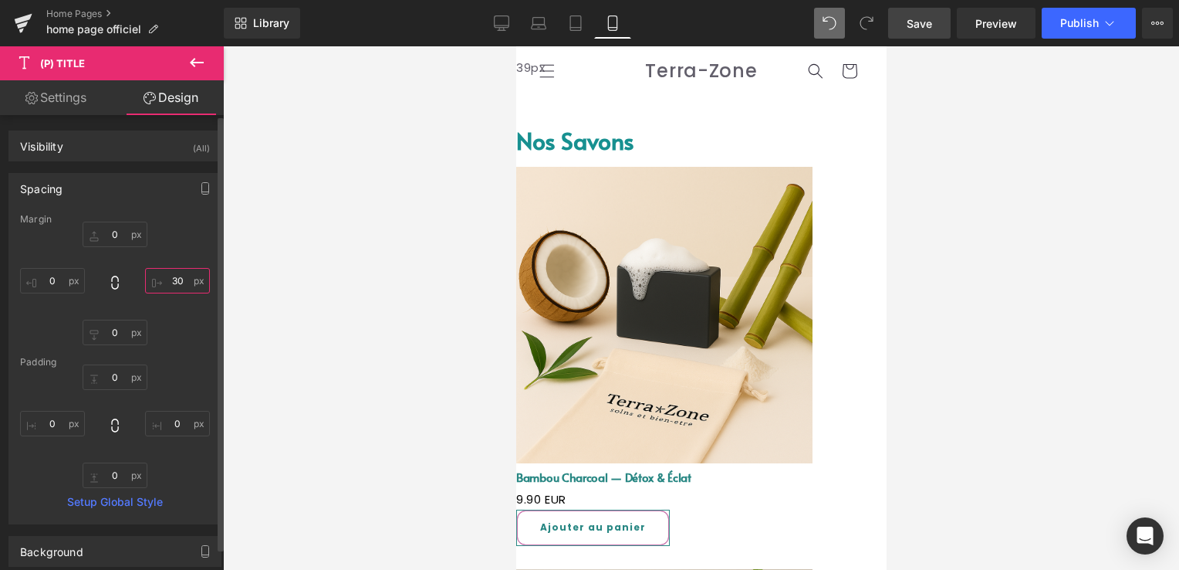
click at [181, 279] on input "30" at bounding box center [177, 280] width 65 height 25
type input "3"
type input "1"
type input "5"
type input "0"
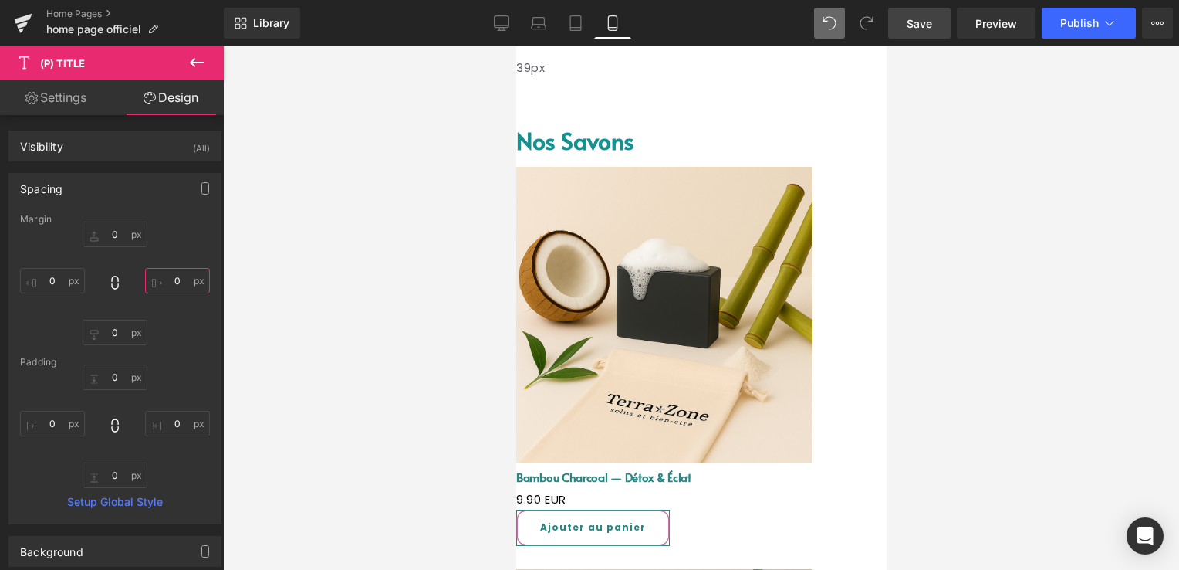
scroll to position [1544, 0]
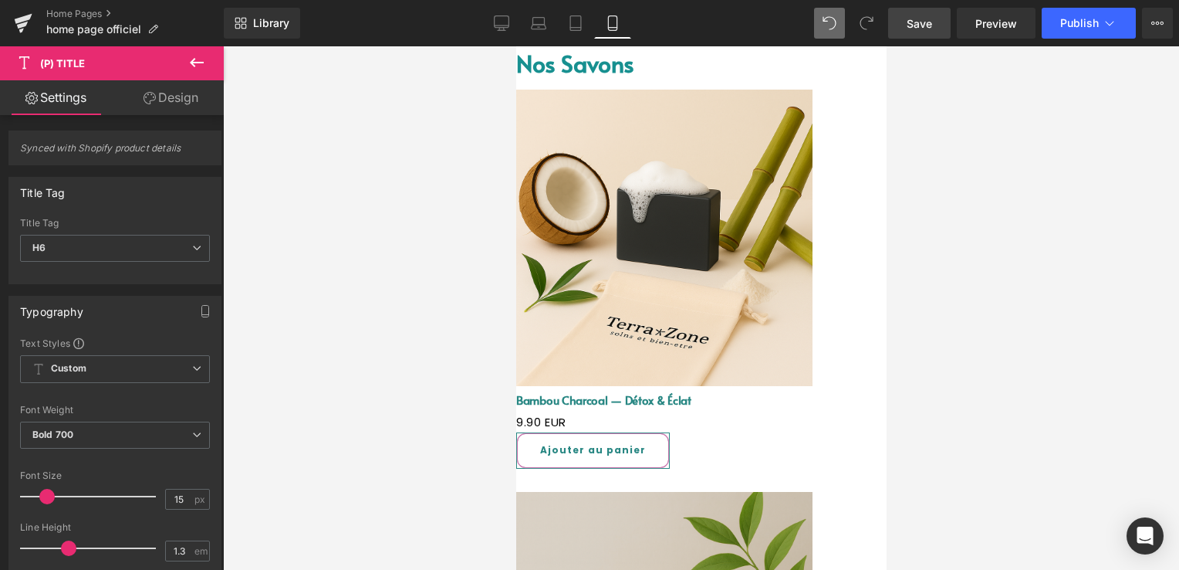
click at [516, 46] on span "(P) Title" at bounding box center [516, 46] width 0 height 0
click at [154, 97] on link "Design" at bounding box center [171, 97] width 112 height 35
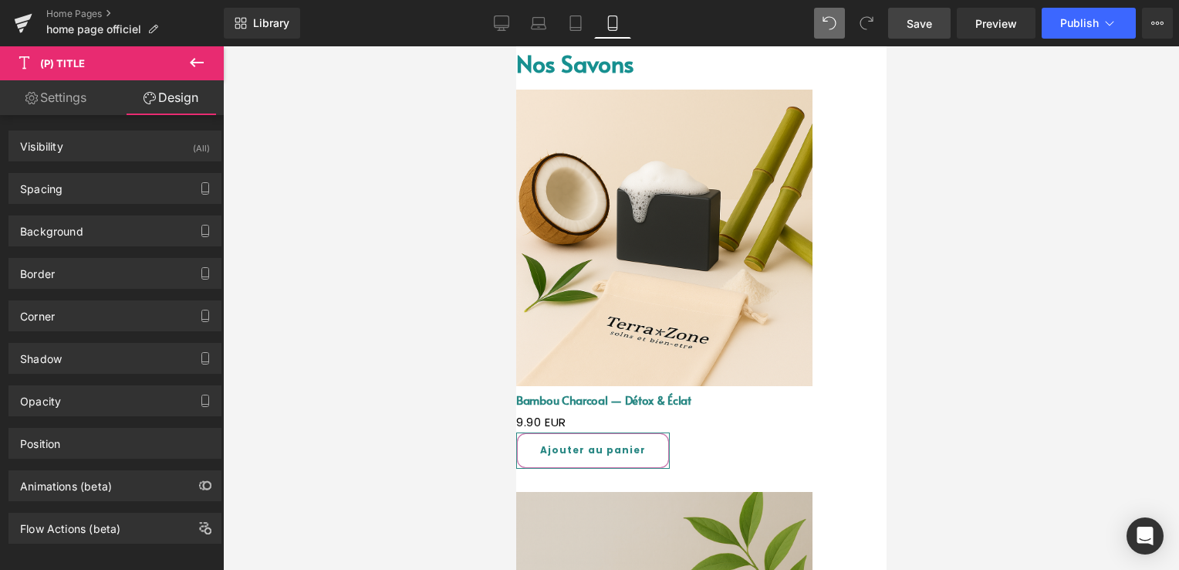
type input "transparent"
type input "0"
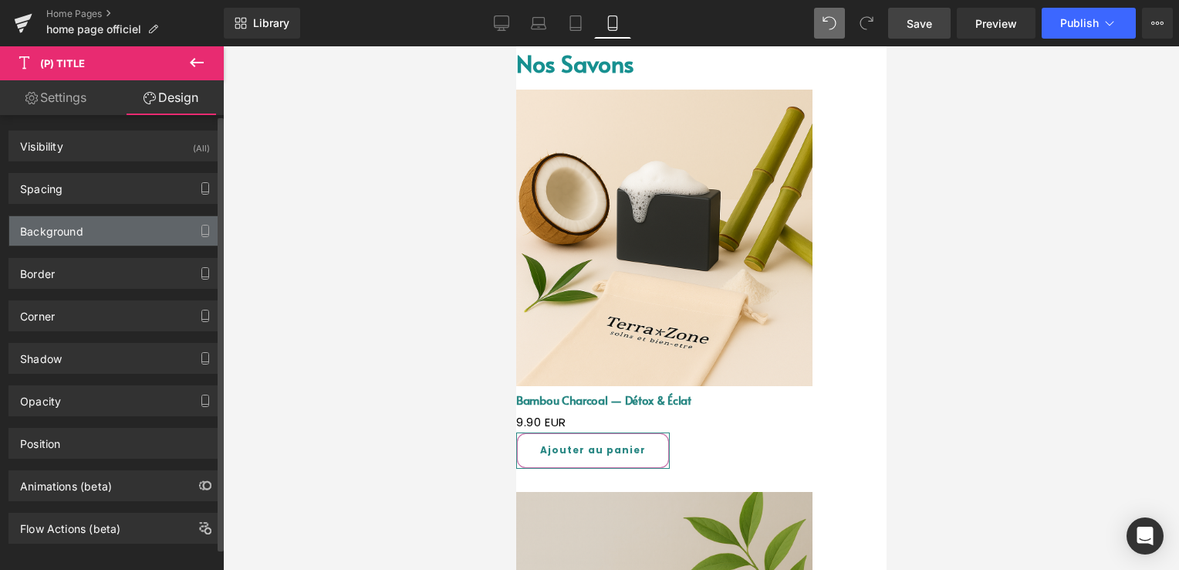
click at [86, 224] on div "Background" at bounding box center [114, 230] width 211 height 29
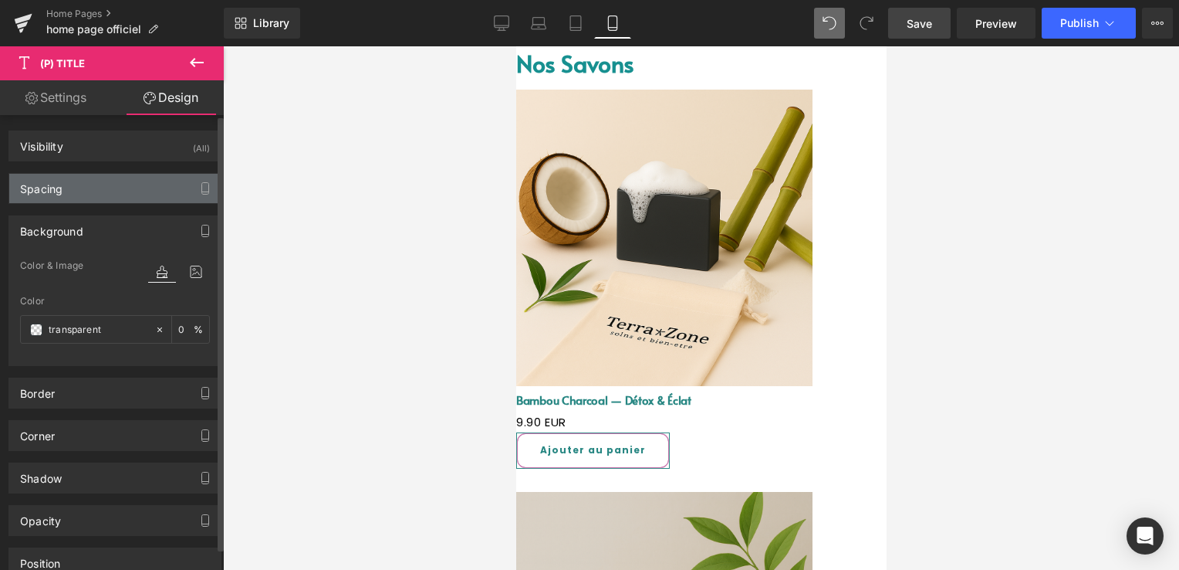
click at [80, 199] on div "Spacing" at bounding box center [114, 188] width 211 height 29
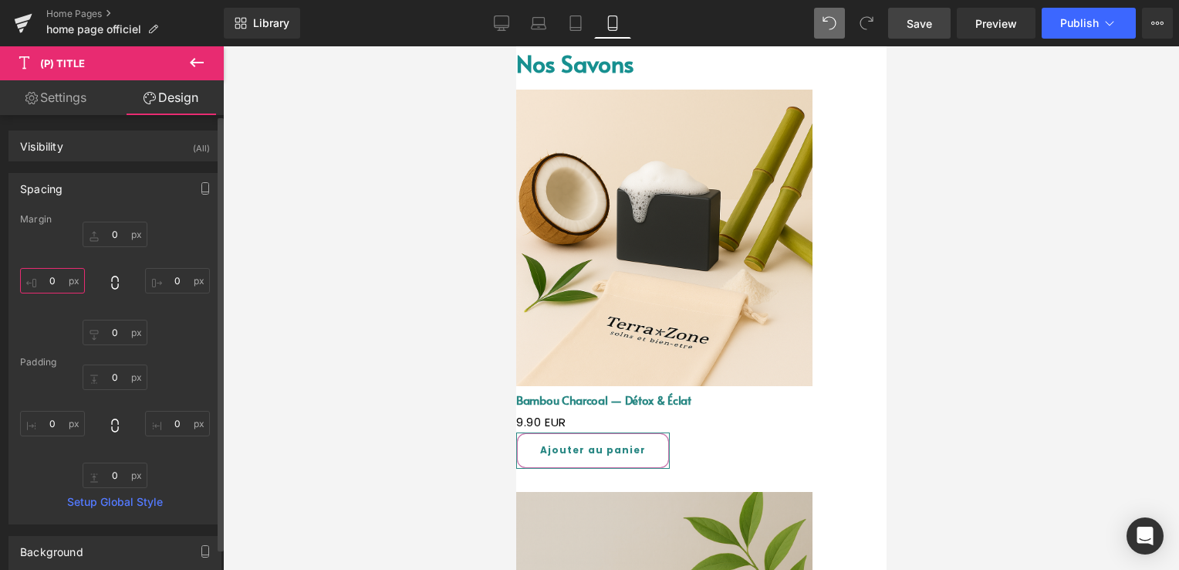
click at [63, 286] on input "0" at bounding box center [52, 280] width 65 height 25
click at [181, 286] on input "0" at bounding box center [177, 280] width 65 height 25
click at [58, 276] on input "5" at bounding box center [52, 280] width 65 height 25
type input "1"
type input "2"
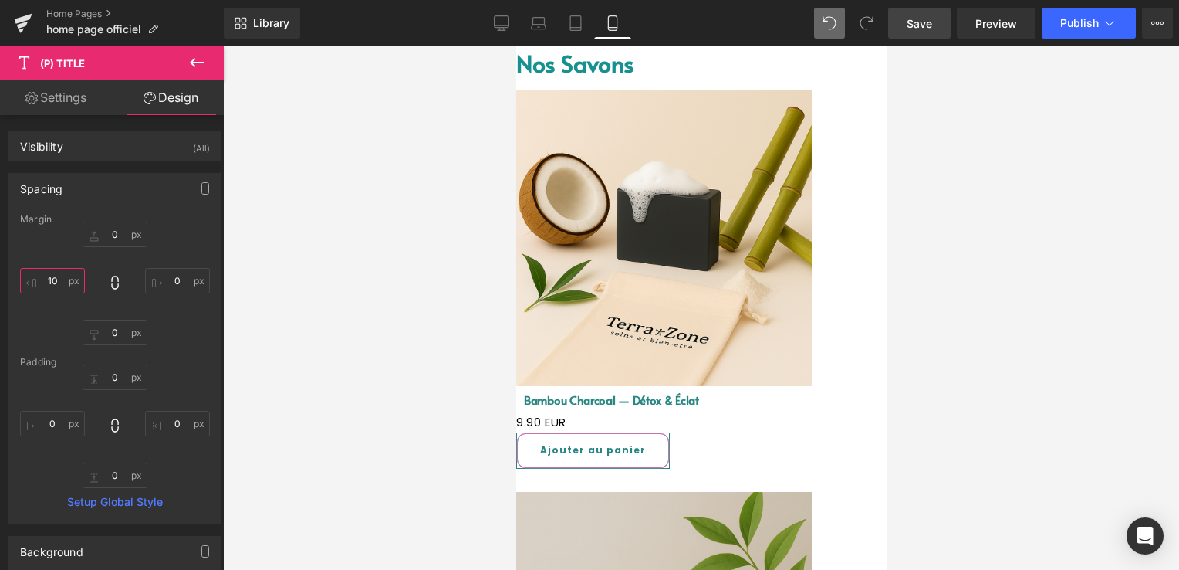
type input "1"
type input "5"
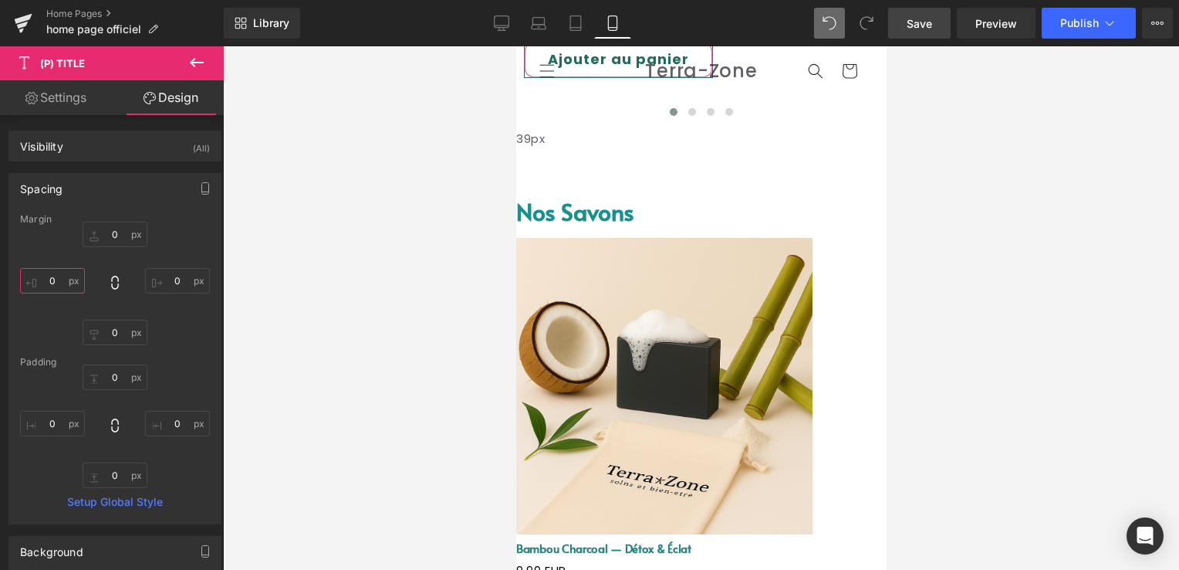
scroll to position [1312, 0]
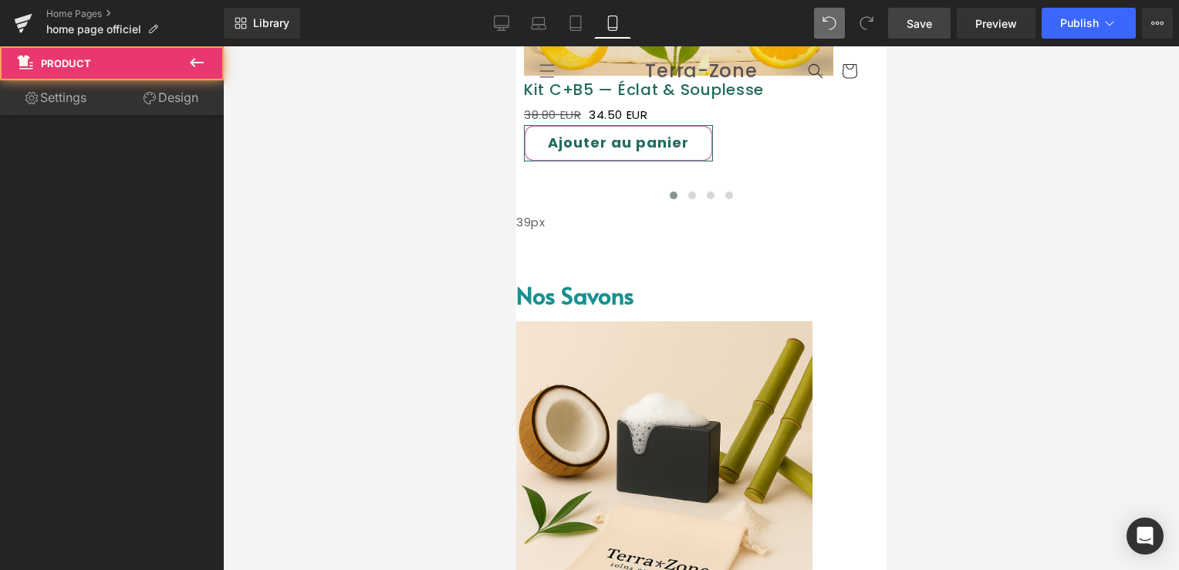
click at [668, 321] on div "Sale Off (P) Image Bambou Charcoal — Détox & Éclat (P) Title 0 EUR 9.90 EUR (P)…" at bounding box center [701, 511] width 370 height 380
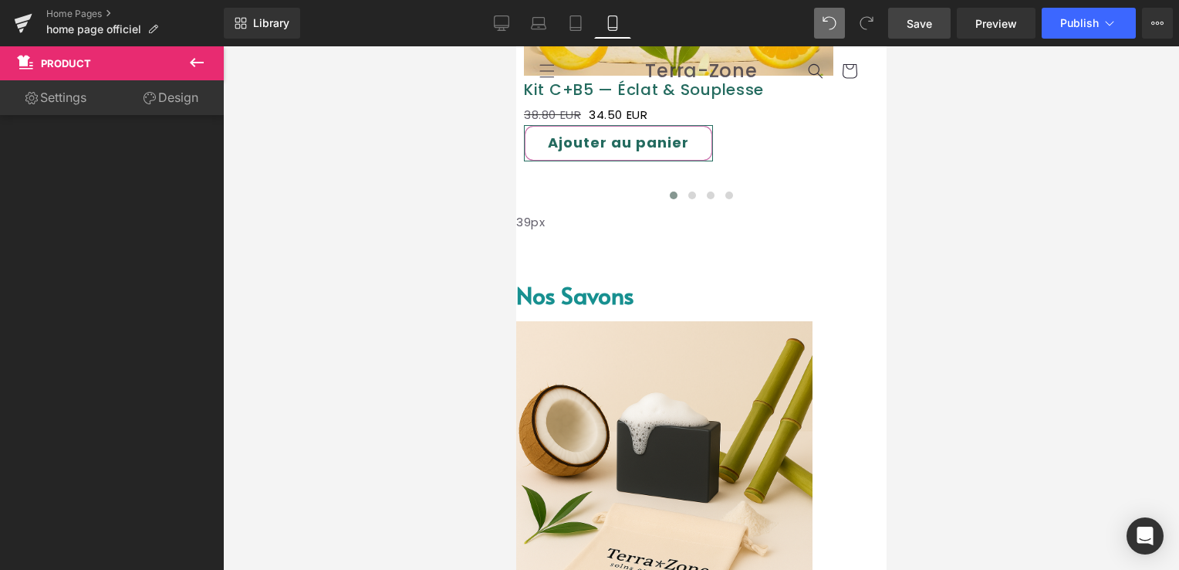
click at [188, 91] on link "Design" at bounding box center [171, 97] width 112 height 35
click at [684, 321] on div "Sale Off (P) Image Bambou Charcoal — Détox & Éclat (P) Title 0 EUR 9.90 EUR (P)…" at bounding box center [701, 511] width 370 height 380
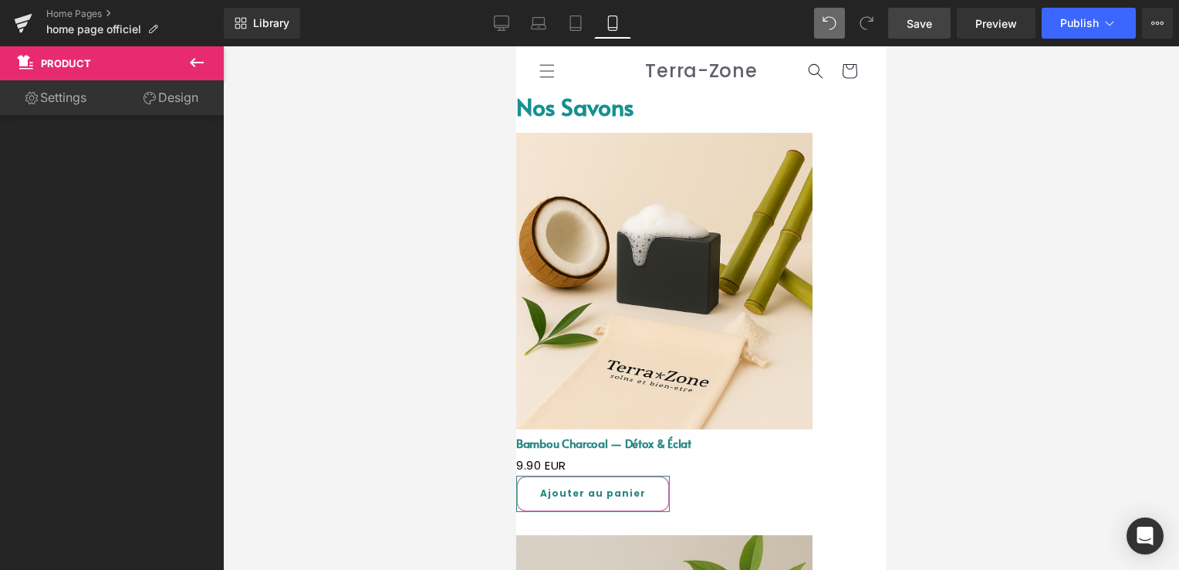
scroll to position [1466, 0]
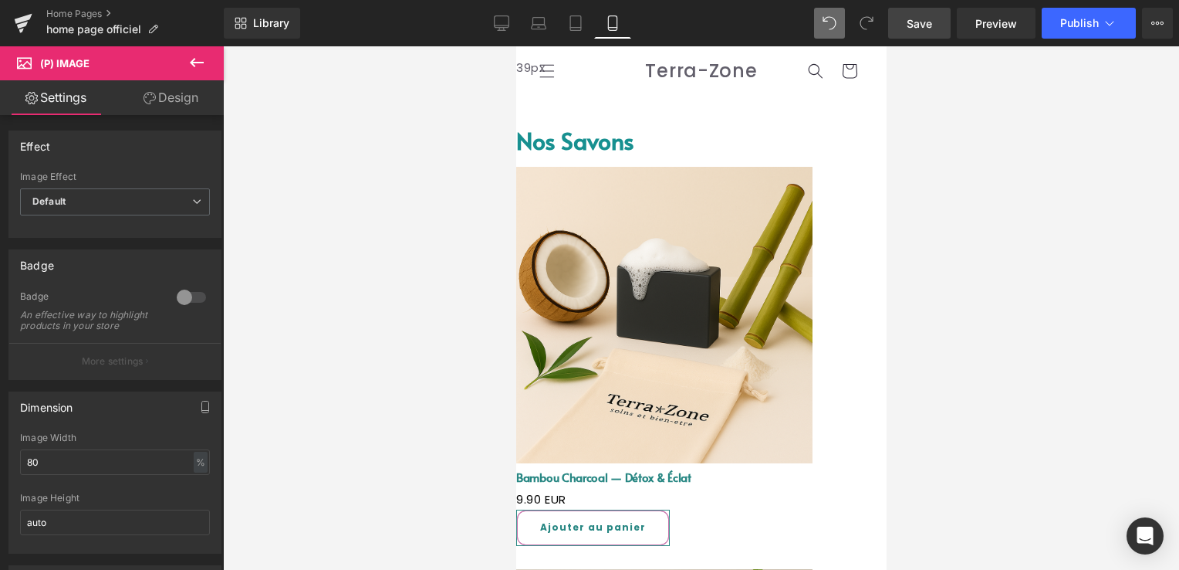
click at [516, 46] on span "(P) Title" at bounding box center [516, 46] width 0 height 0
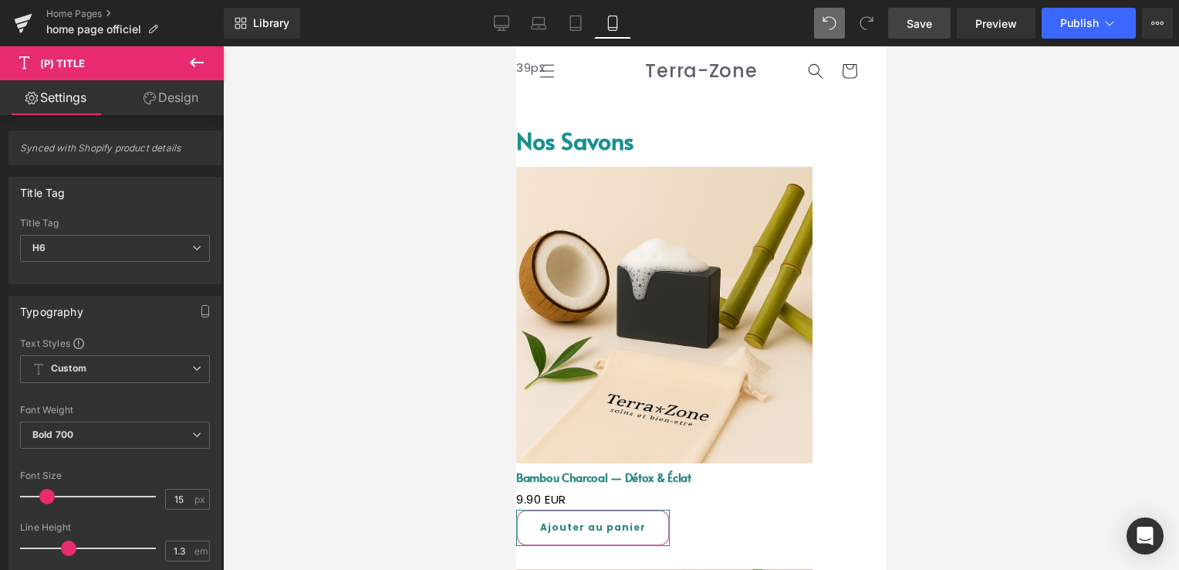
click at [167, 98] on link "Design" at bounding box center [171, 97] width 112 height 35
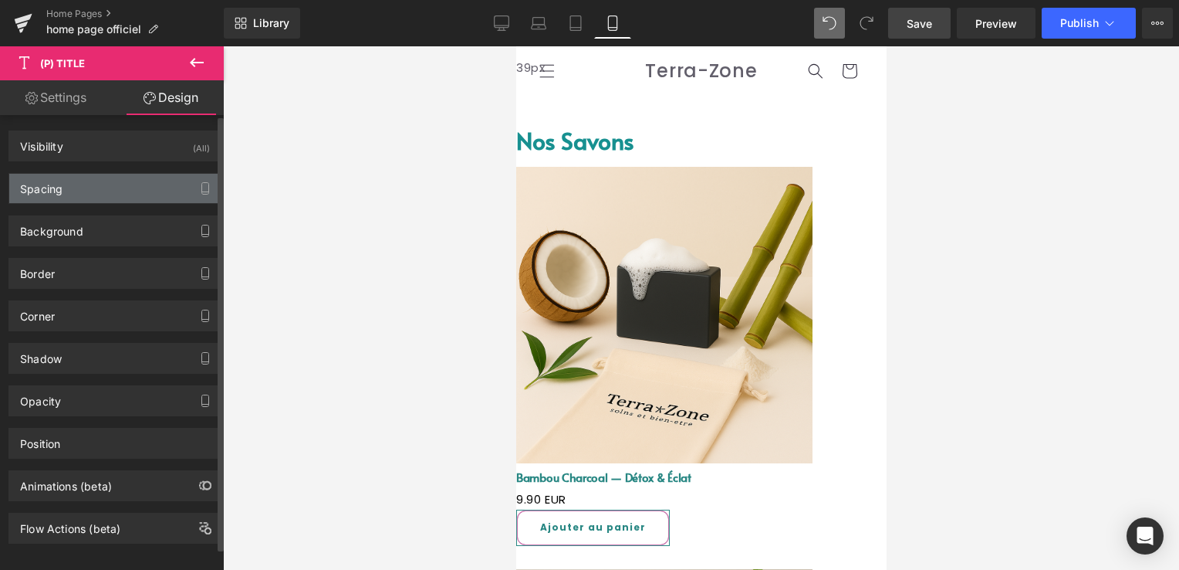
click at [108, 187] on div "Spacing" at bounding box center [114, 188] width 211 height 29
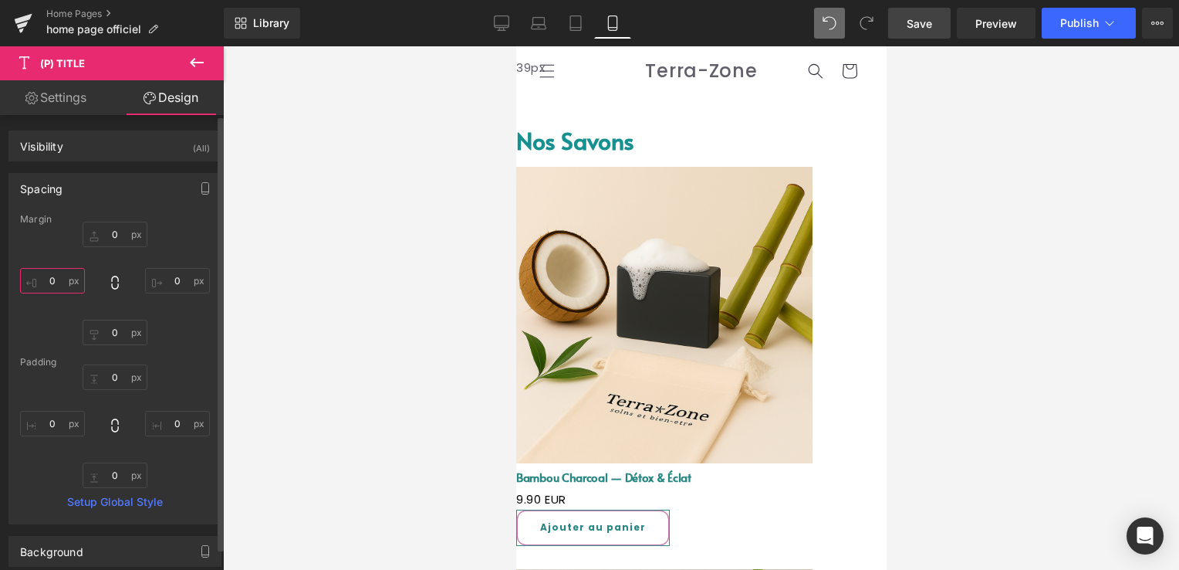
click at [51, 283] on input "0" at bounding box center [52, 280] width 65 height 25
type input "5"
click at [905, 11] on link "Save" at bounding box center [919, 23] width 63 height 31
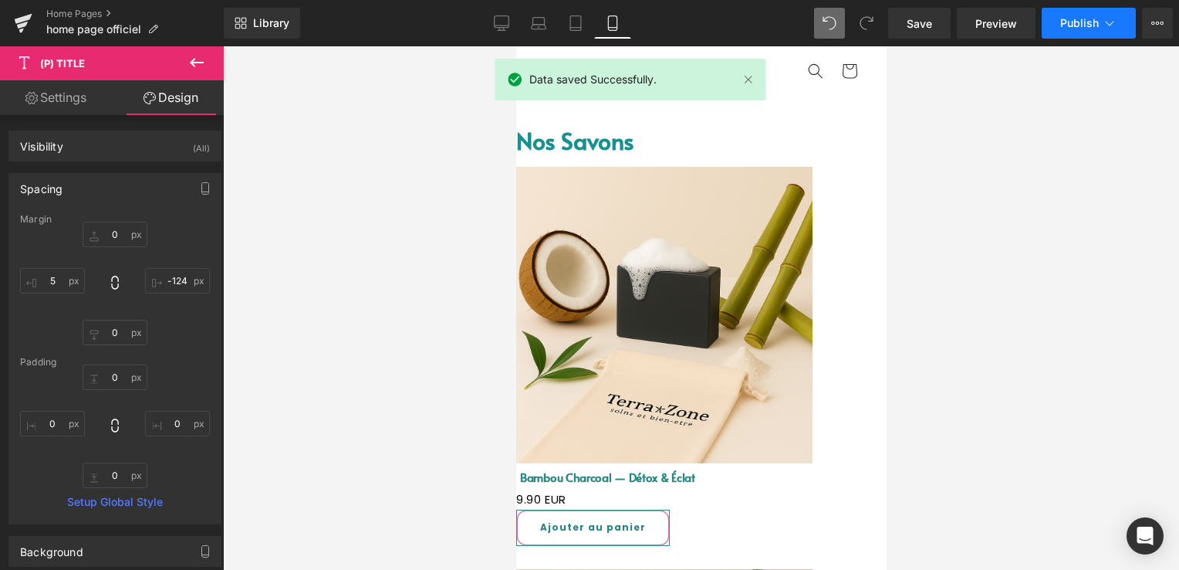
click at [1084, 11] on button "Publish" at bounding box center [1089, 23] width 94 height 31
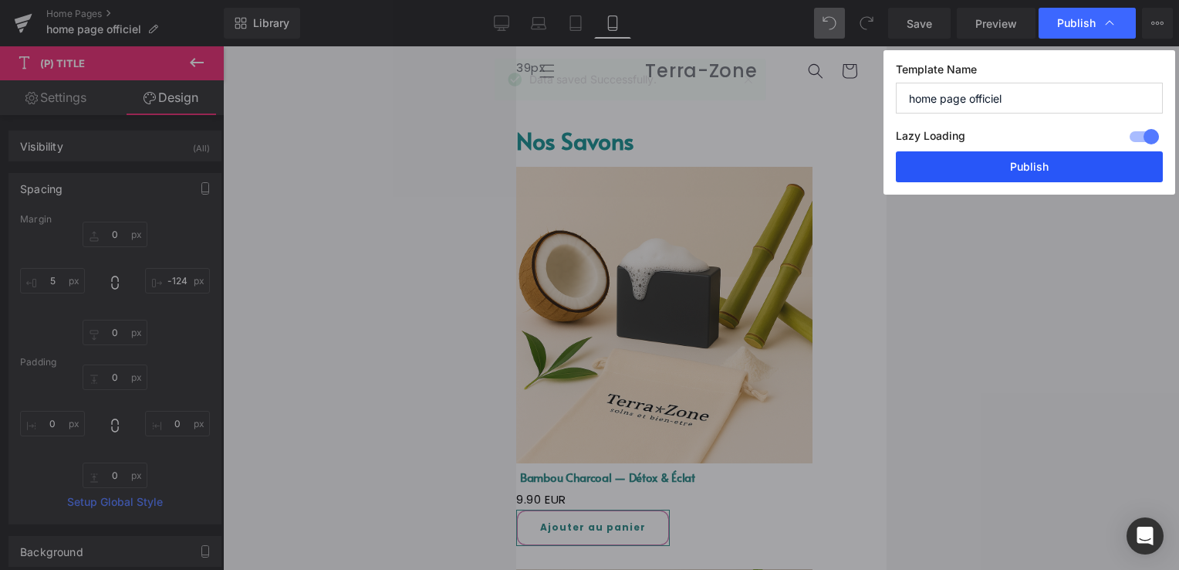
click at [1053, 161] on button "Publish" at bounding box center [1029, 166] width 267 height 31
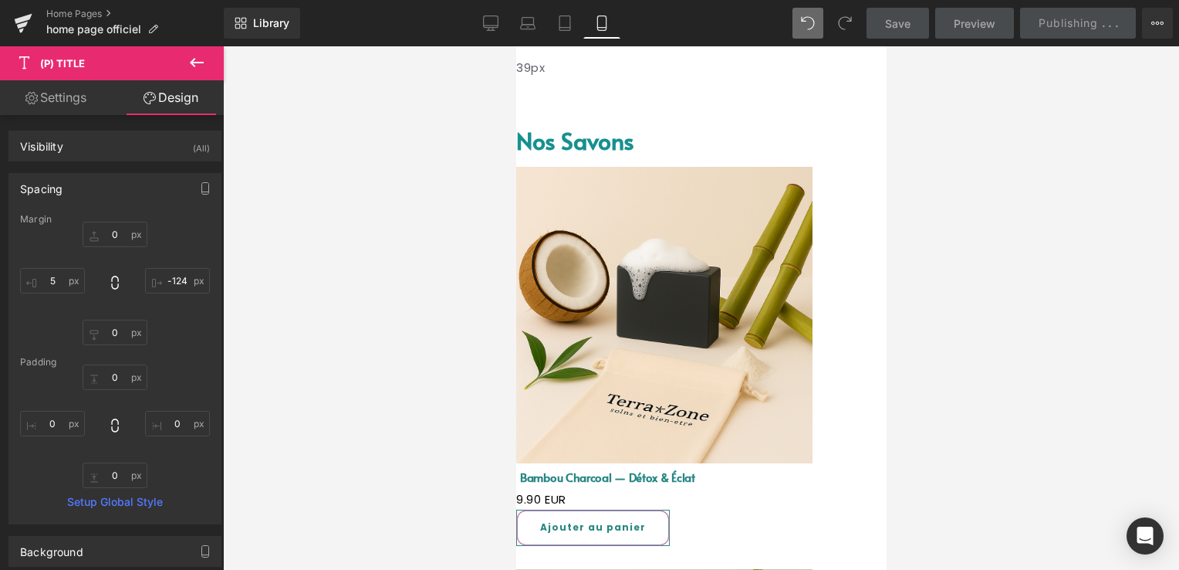
scroll to position [1621, 0]
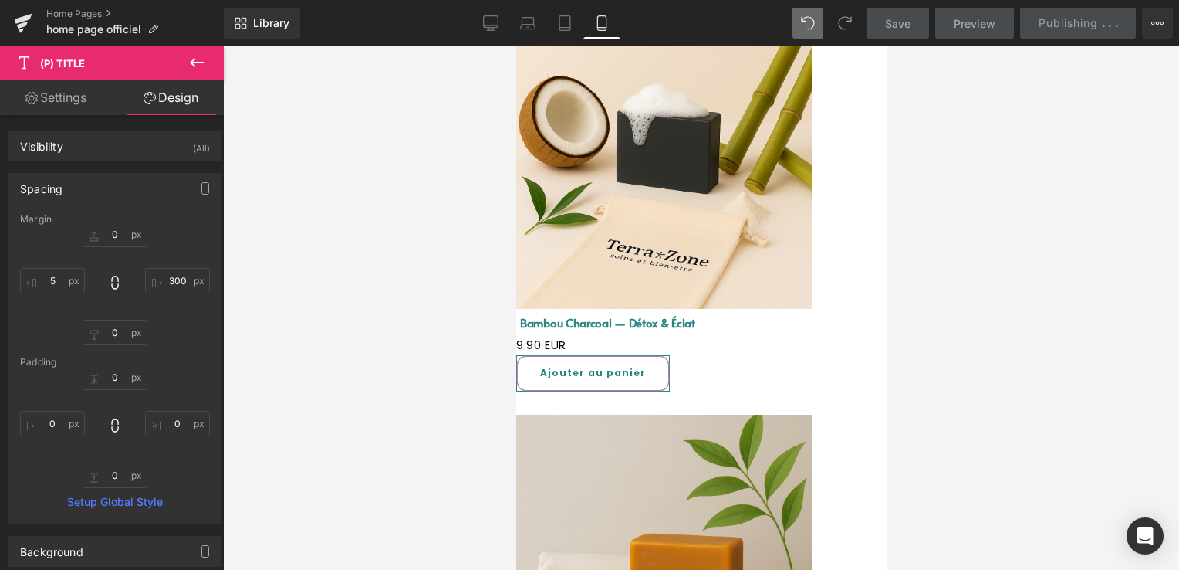
type input "293"
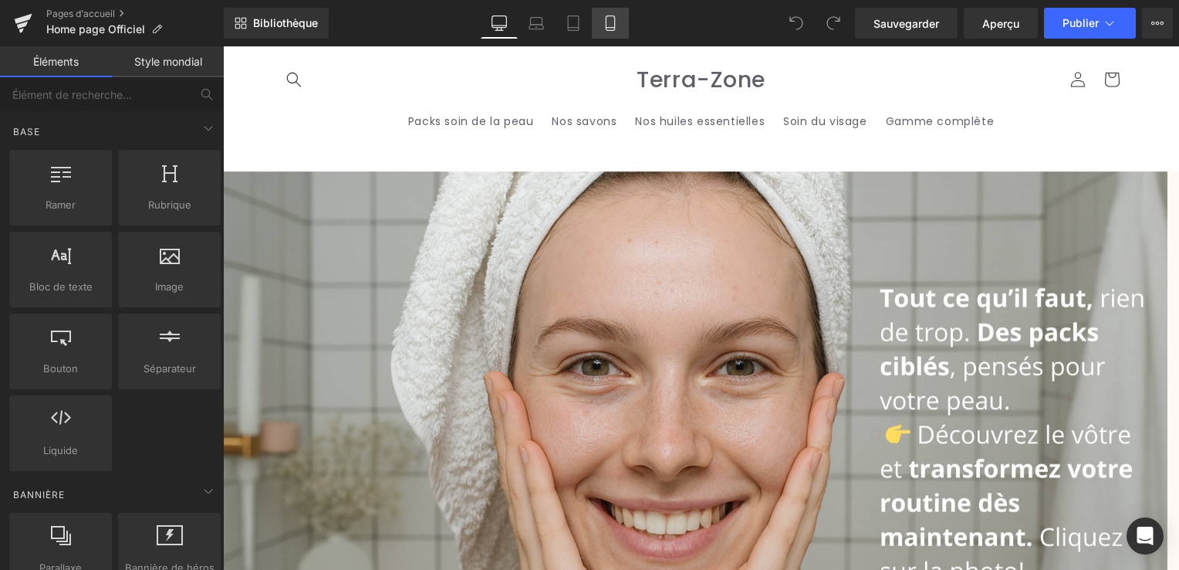
click at [603, 19] on icon at bounding box center [610, 22] width 15 height 15
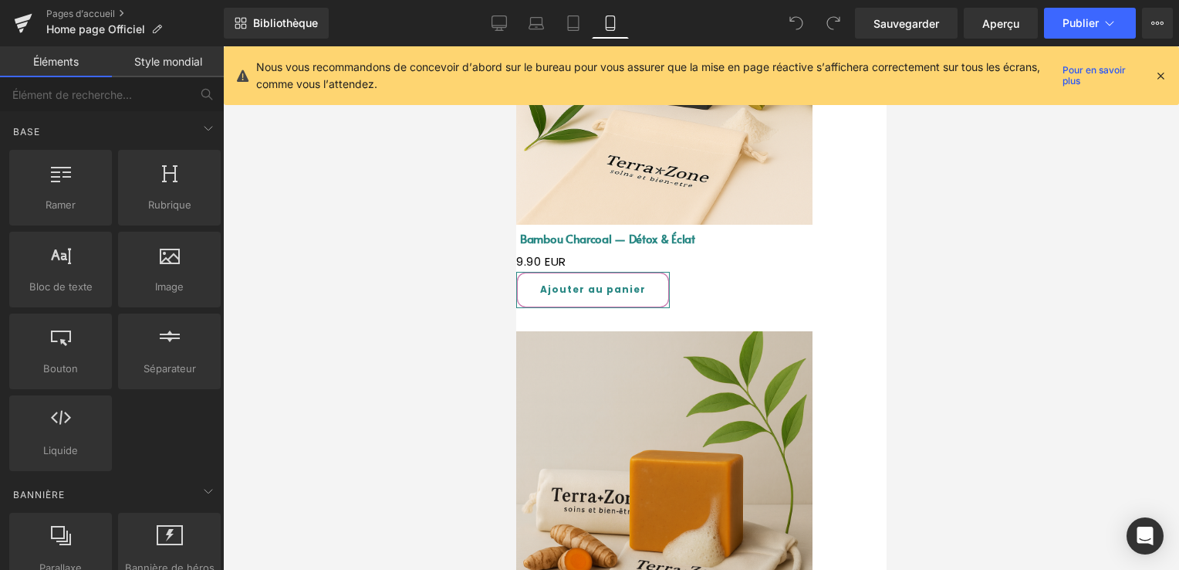
scroll to position [1698, 0]
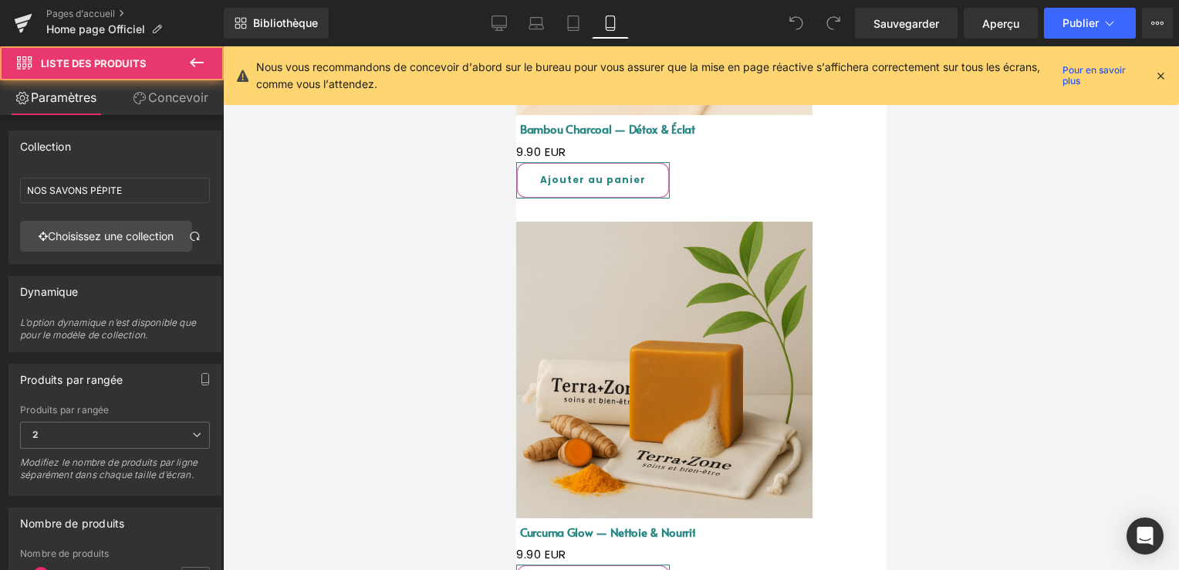
drag, startPoint x: 722, startPoint y: 350, endPoint x: 722, endPoint y: 363, distance: 12.4
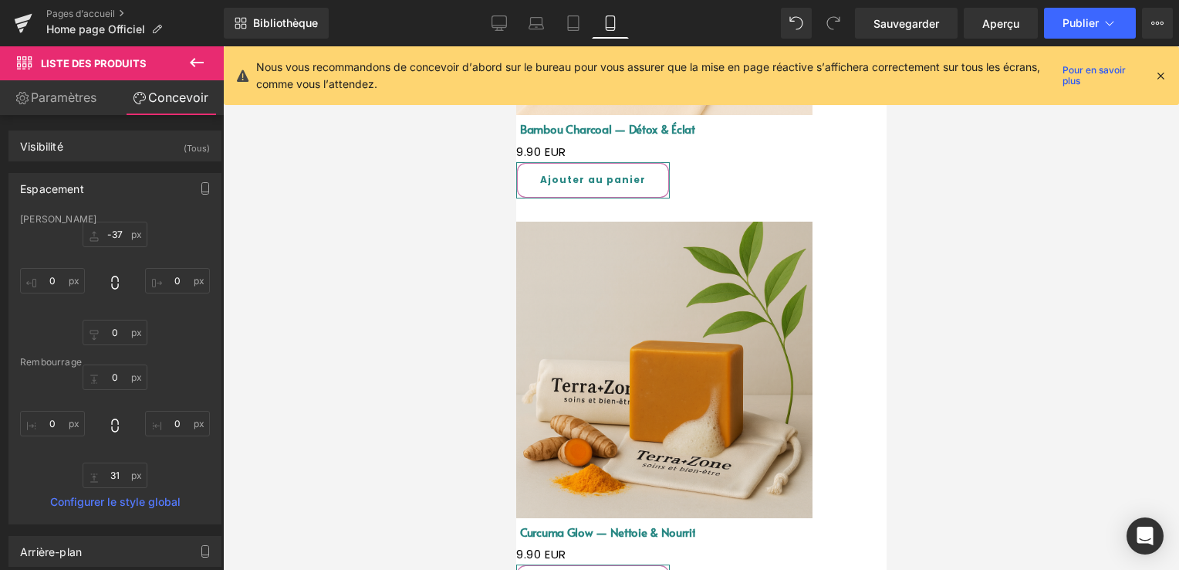
click at [1158, 74] on icon at bounding box center [1161, 76] width 14 height 14
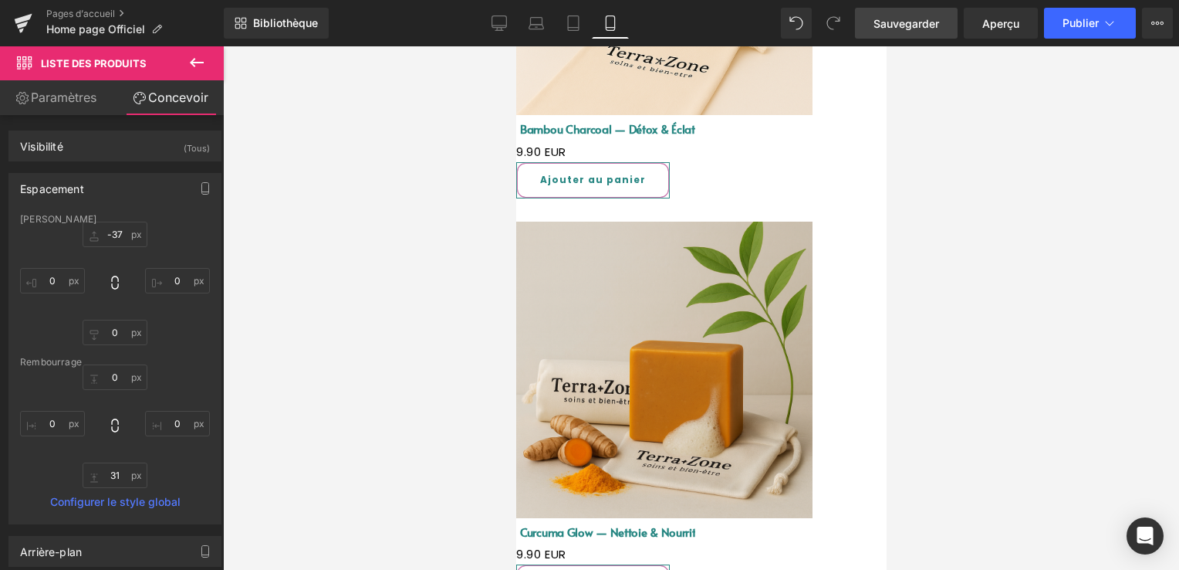
click at [911, 23] on span "Sauvegarder" at bounding box center [907, 23] width 66 height 16
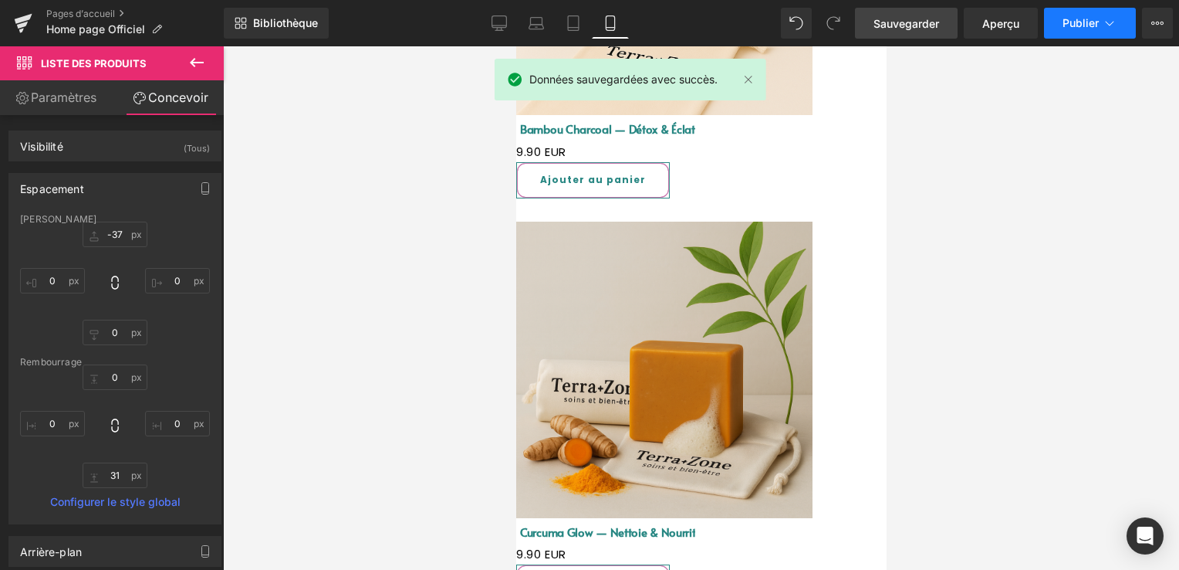
click at [1073, 33] on button "Publier" at bounding box center [1090, 23] width 92 height 31
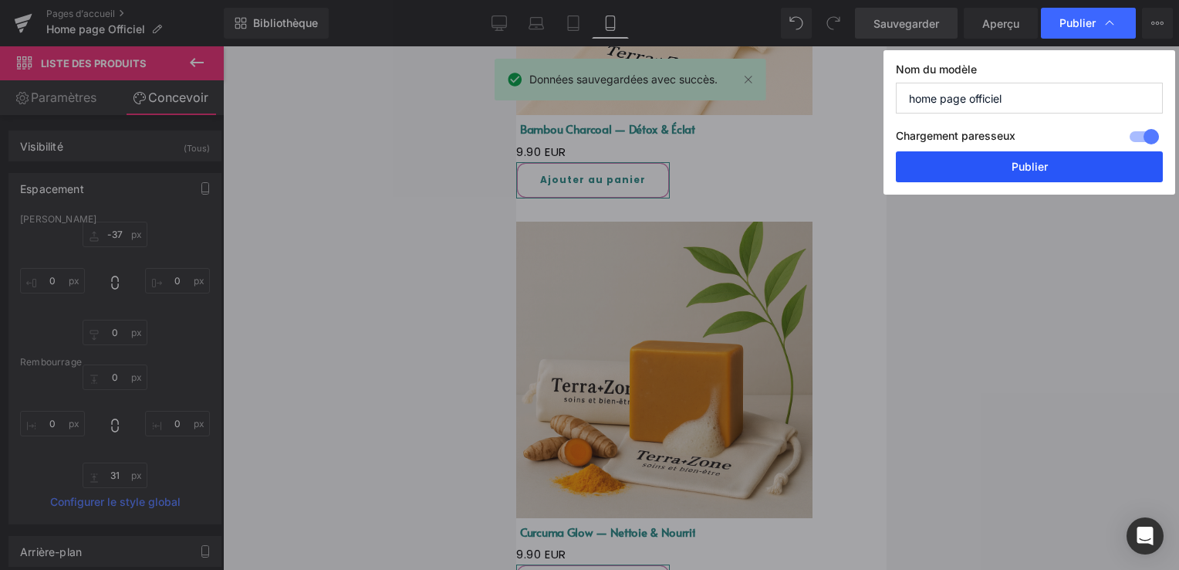
click at [1033, 164] on button "Publier" at bounding box center [1029, 166] width 267 height 31
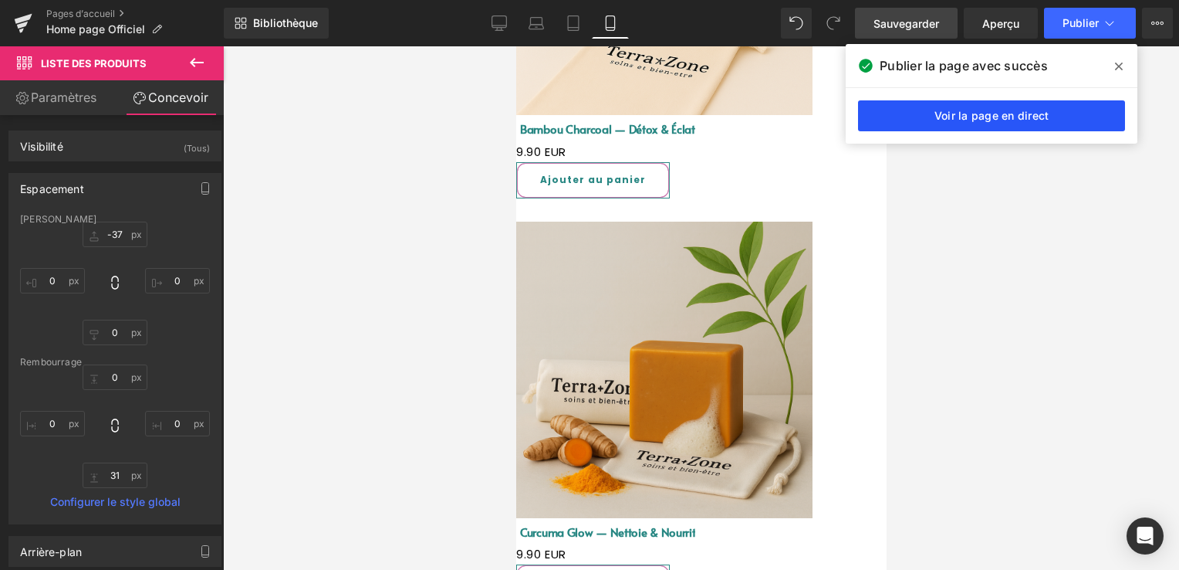
click at [934, 108] on link "Voir la page en direct" at bounding box center [991, 115] width 267 height 31
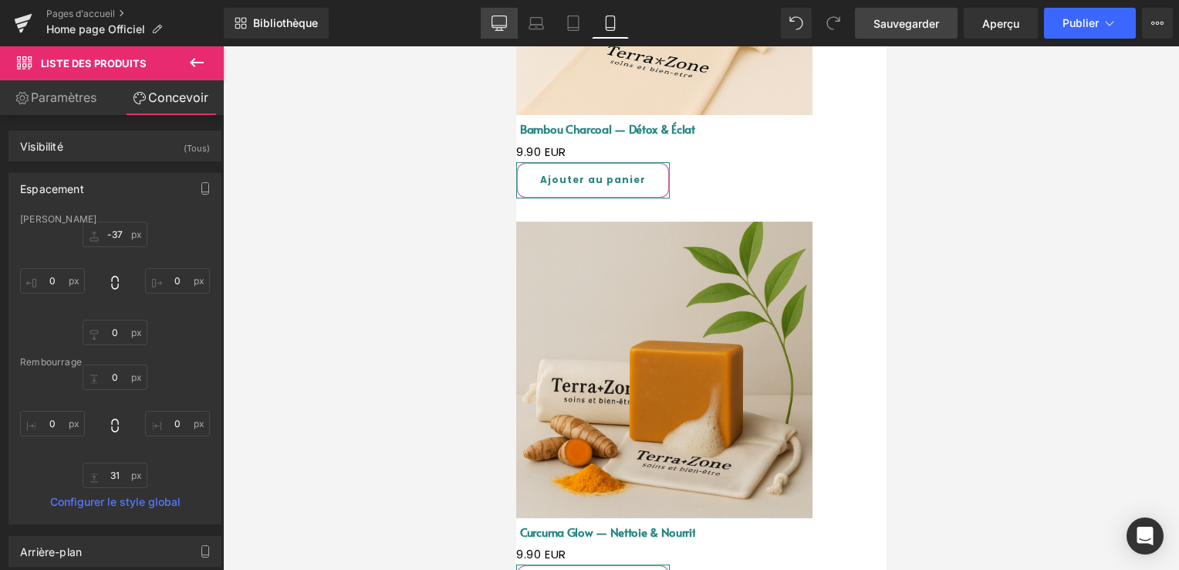
click at [497, 29] on icon at bounding box center [499, 29] width 5 height 3
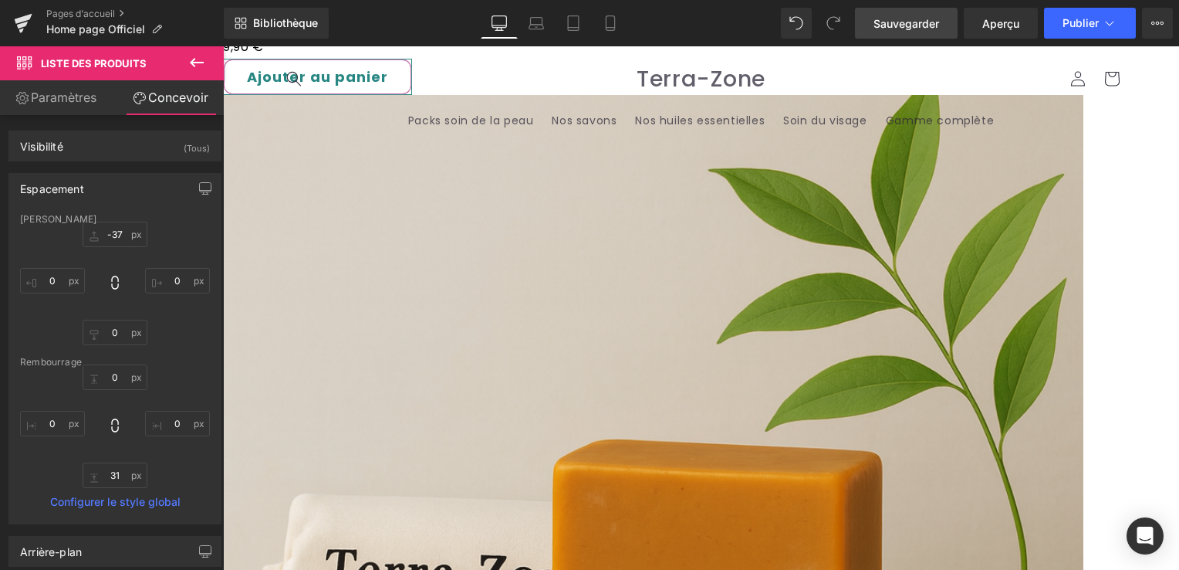
scroll to position [2411, 0]
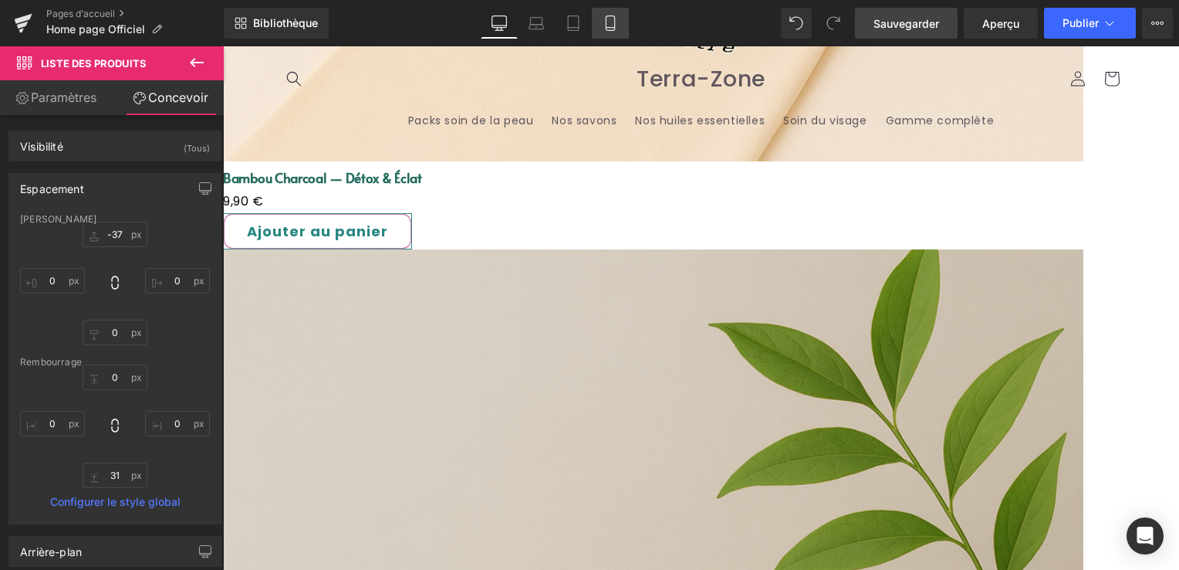
click at [608, 23] on icon at bounding box center [610, 22] width 15 height 15
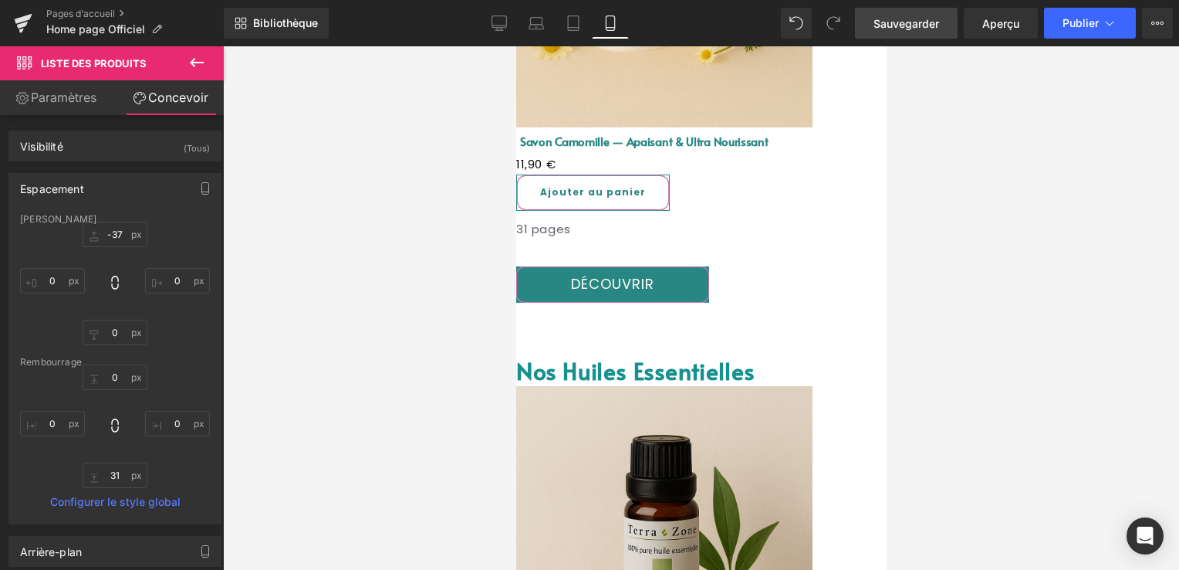
scroll to position [2894, 0]
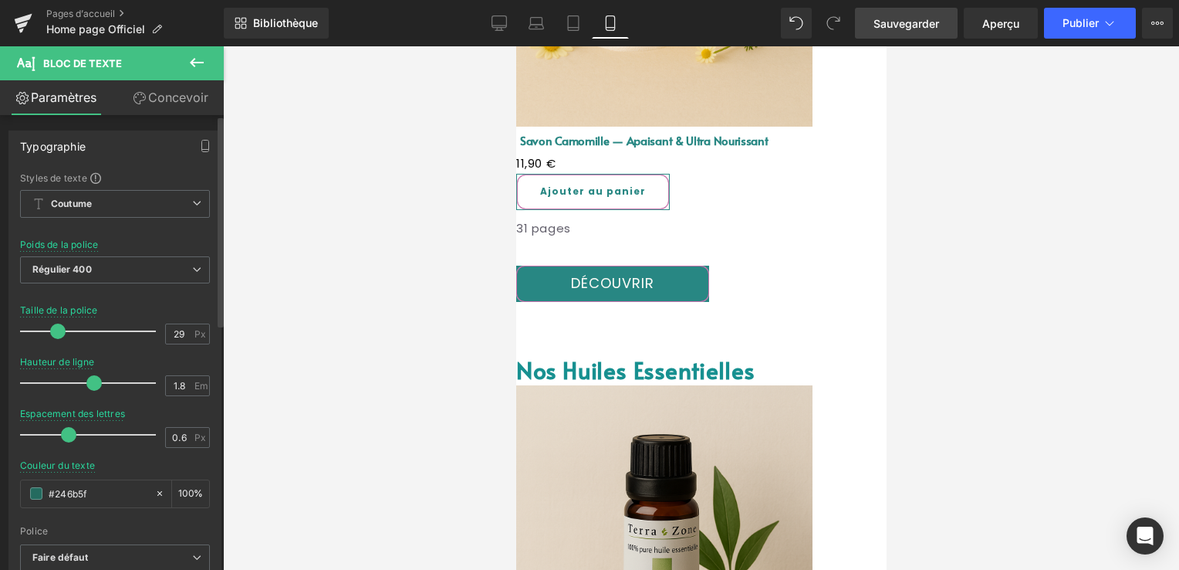
type input "30"
drag, startPoint x: 39, startPoint y: 335, endPoint x: 55, endPoint y: 335, distance: 16.2
click at [55, 335] on span at bounding box center [59, 330] width 15 height 15
click at [914, 23] on span "Sauvegarder" at bounding box center [907, 23] width 66 height 16
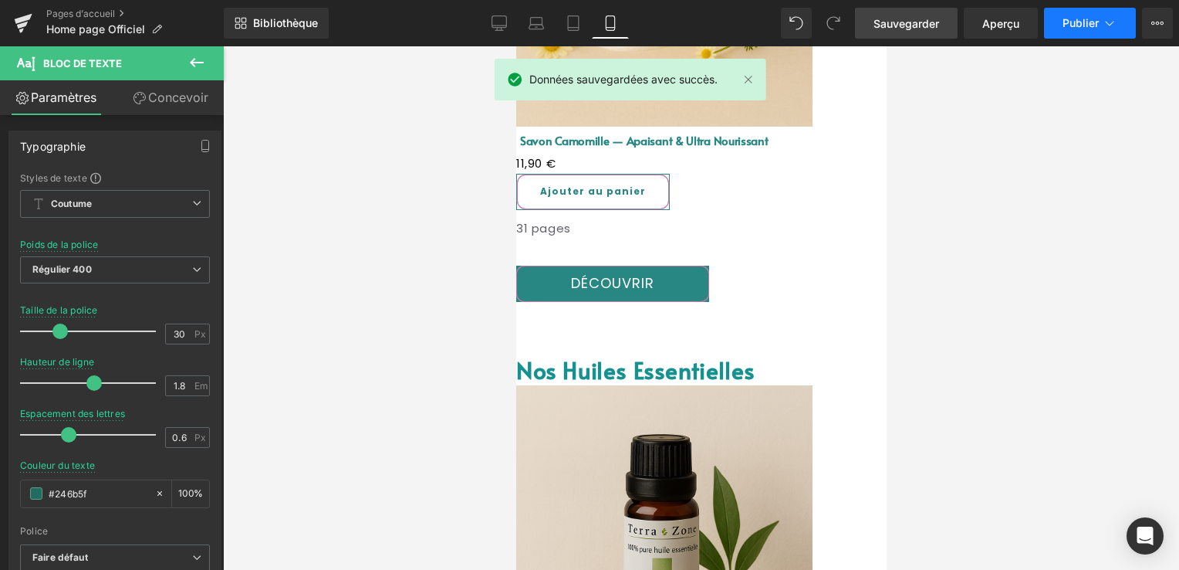
click at [1064, 22] on span "Publier" at bounding box center [1081, 23] width 36 height 12
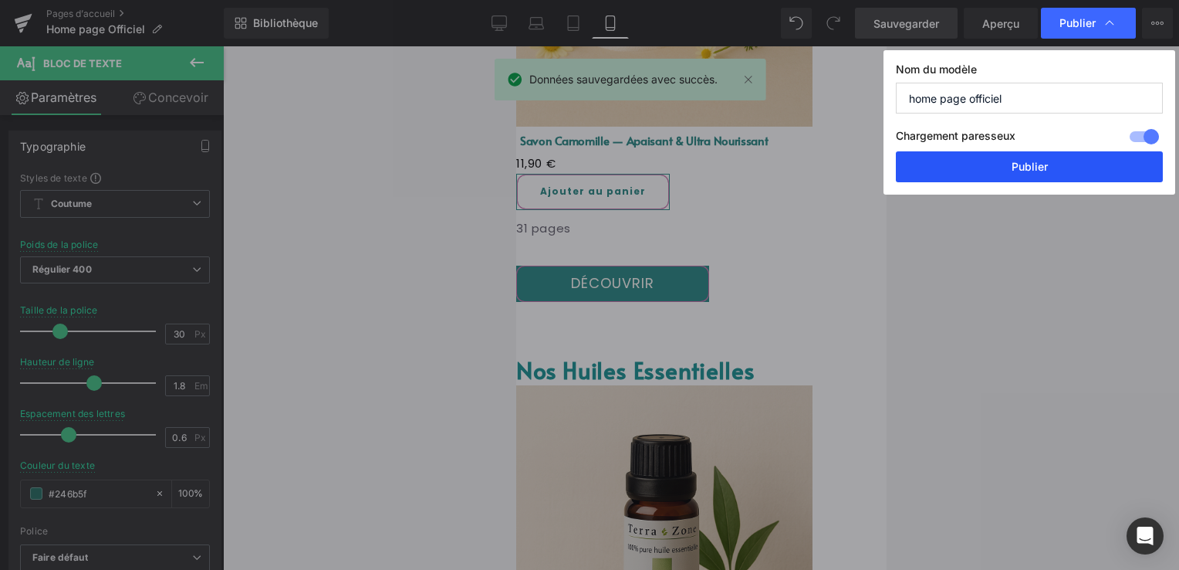
drag, startPoint x: 1030, startPoint y: 164, endPoint x: 187, endPoint y: 235, distance: 846.5
click at [1030, 164] on button "Publier" at bounding box center [1029, 166] width 267 height 31
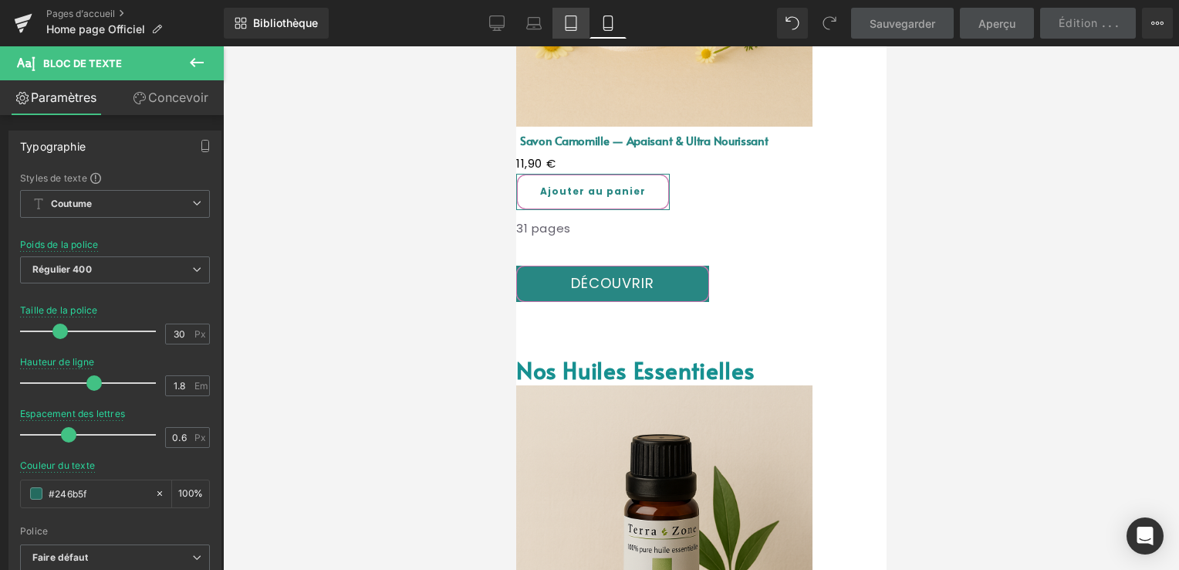
click at [567, 25] on icon at bounding box center [570, 22] width 15 height 15
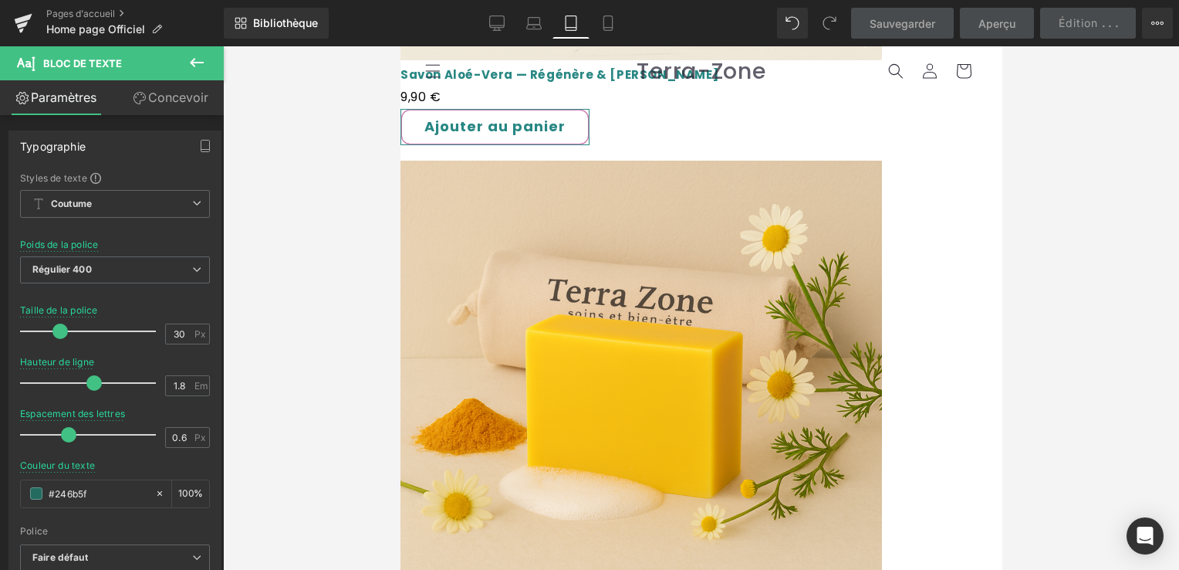
scroll to position [2772, 0]
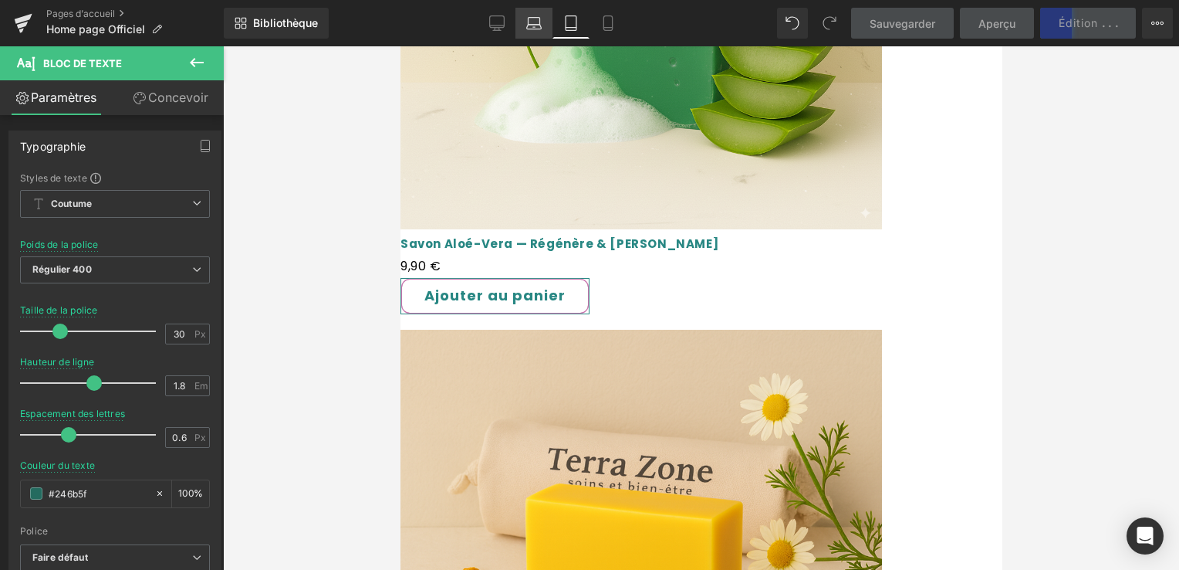
click at [540, 22] on icon at bounding box center [533, 22] width 15 height 15
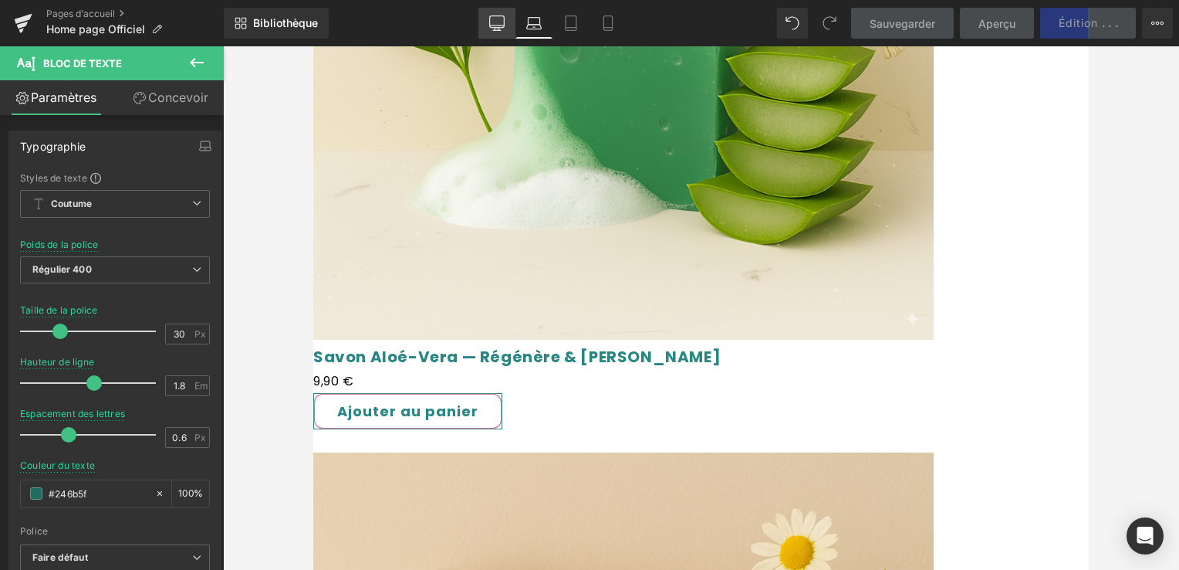
click at [506, 19] on link "Bureau" at bounding box center [497, 23] width 37 height 31
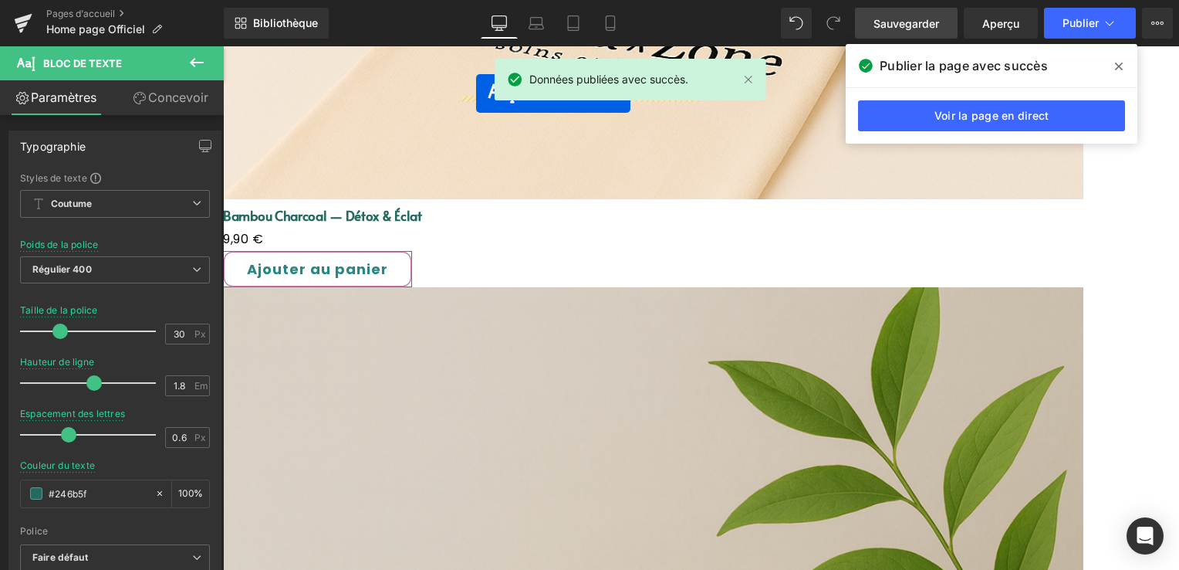
scroll to position [2342, 0]
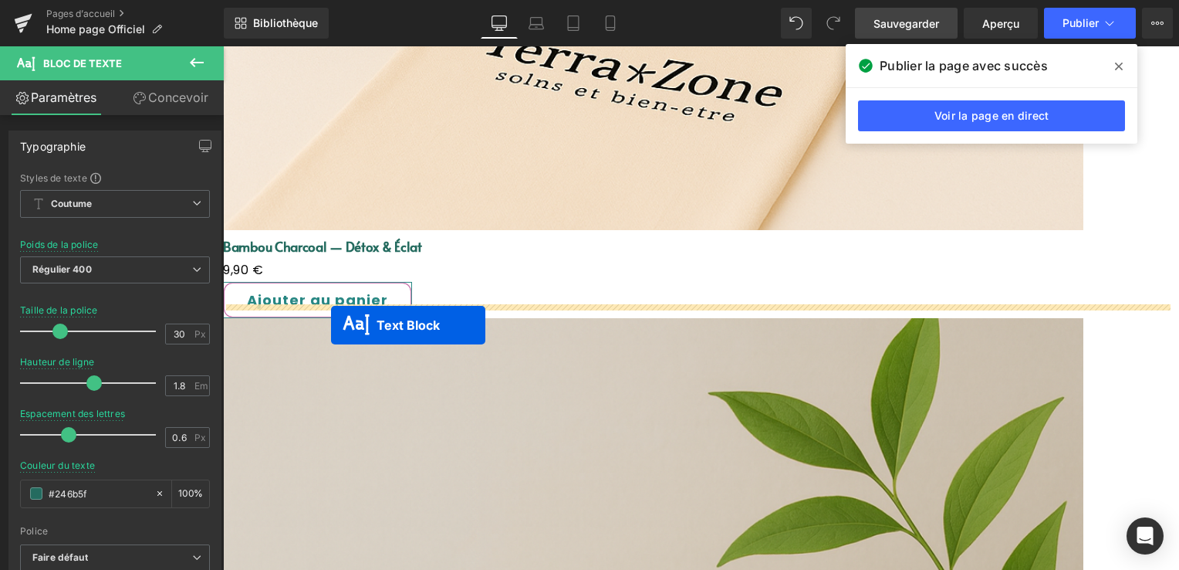
drag, startPoint x: 415, startPoint y: 401, endPoint x: 331, endPoint y: 325, distance: 113.6
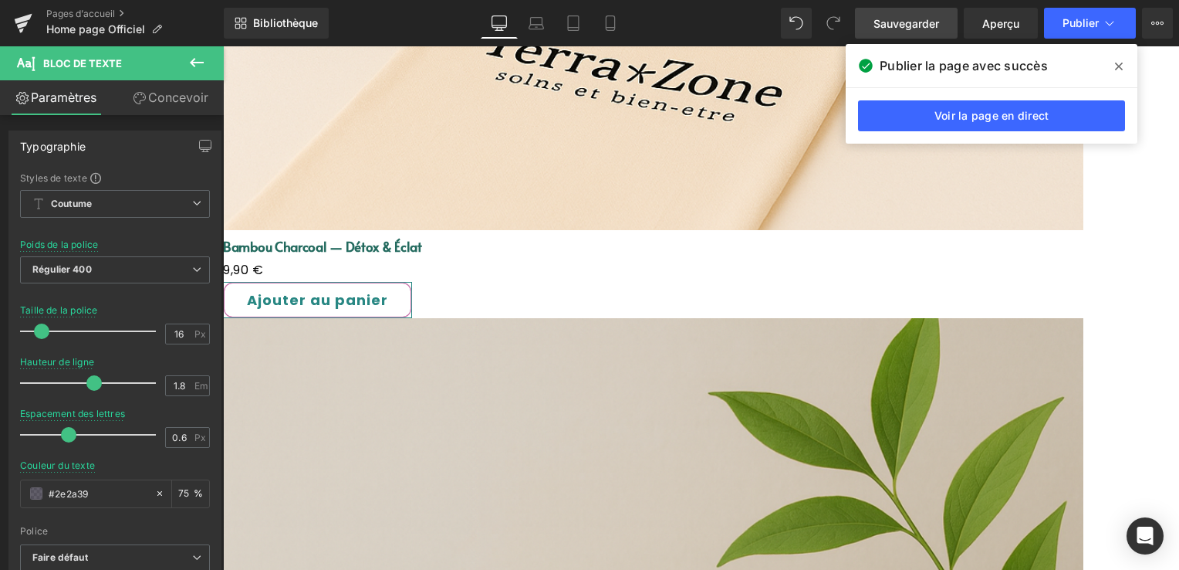
drag, startPoint x: 435, startPoint y: 304, endPoint x: 440, endPoint y: 343, distance: 39.0
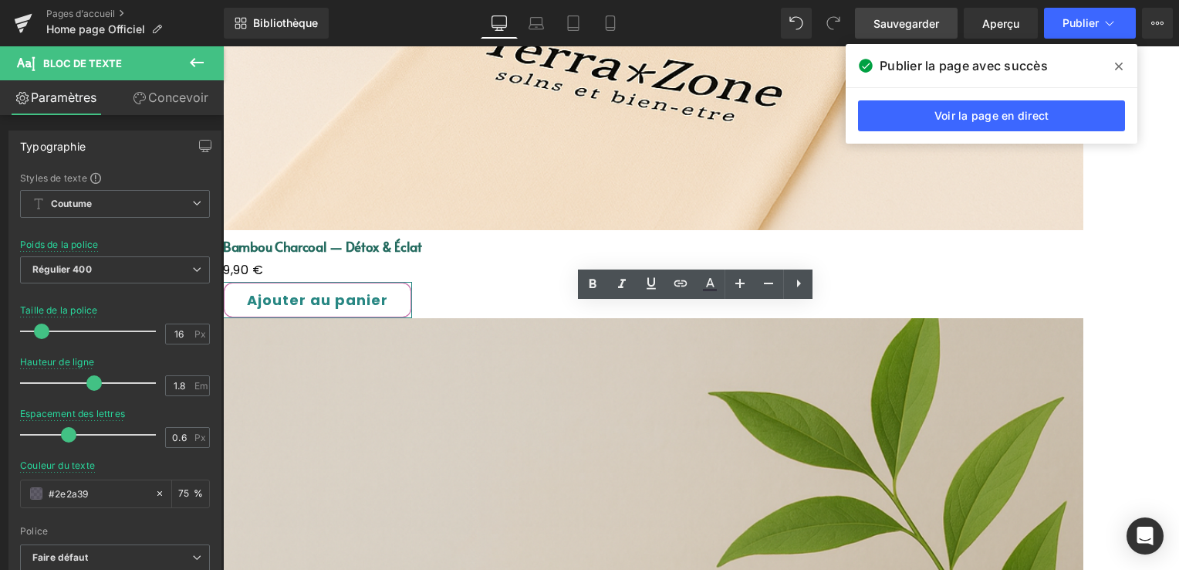
drag, startPoint x: 374, startPoint y: 356, endPoint x: 219, endPoint y: 365, distance: 154.6
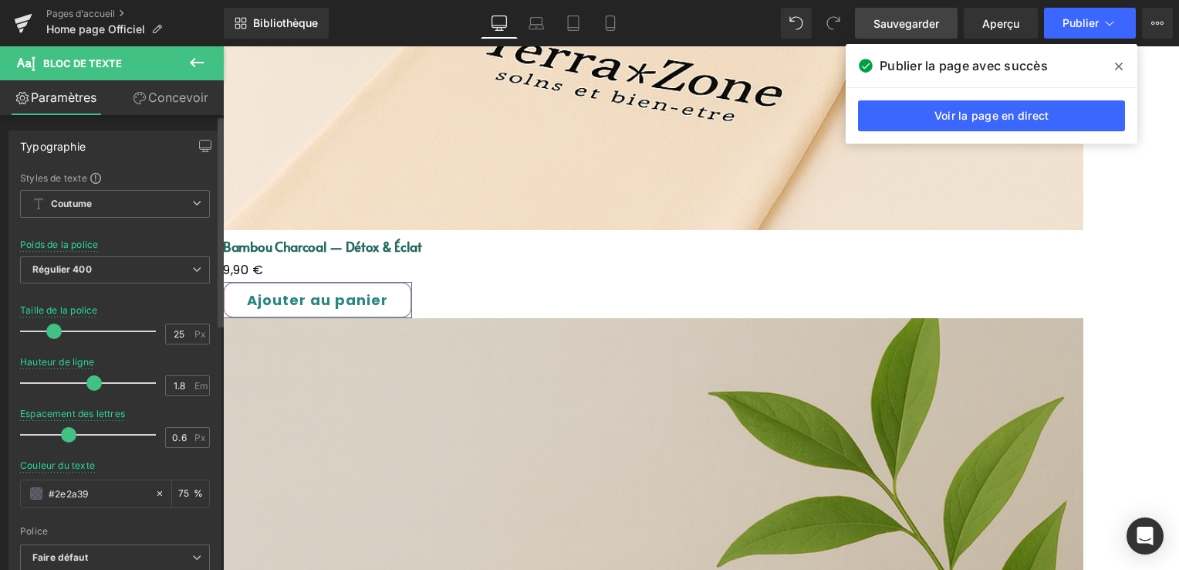
drag, startPoint x: 35, startPoint y: 333, endPoint x: 52, endPoint y: 335, distance: 17.8
click at [52, 335] on div at bounding box center [92, 331] width 128 height 31
type input "36"
drag, startPoint x: 54, startPoint y: 336, endPoint x: 69, endPoint y: 335, distance: 14.7
click at [69, 335] on span at bounding box center [68, 330] width 15 height 15
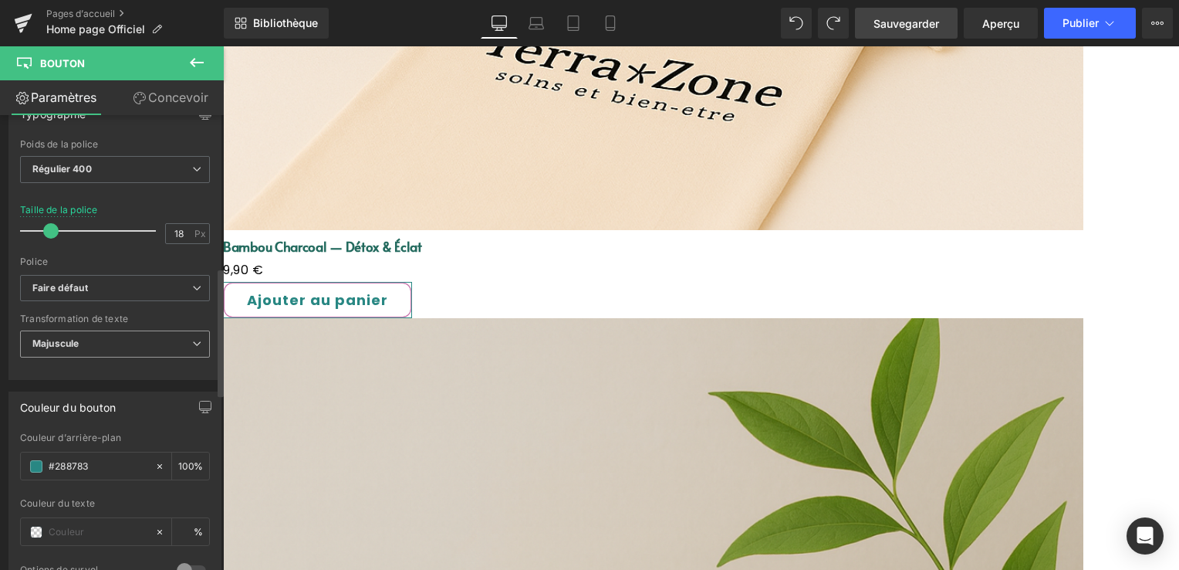
scroll to position [540, 0]
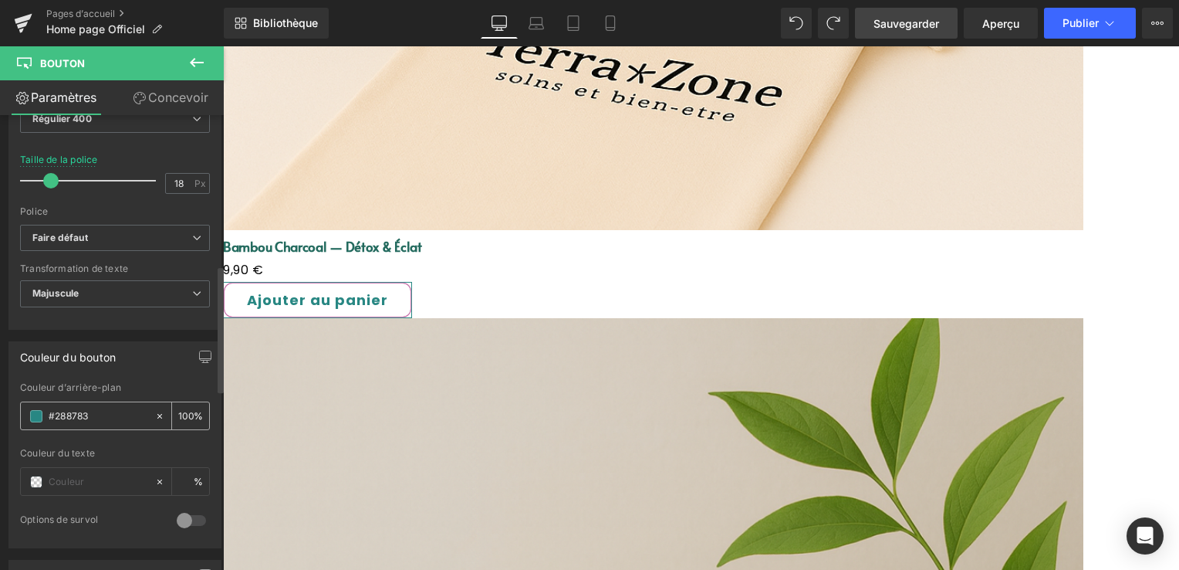
drag, startPoint x: 94, startPoint y: 412, endPoint x: 30, endPoint y: 408, distance: 64.2
click at [30, 408] on div "#288783" at bounding box center [88, 415] width 134 height 27
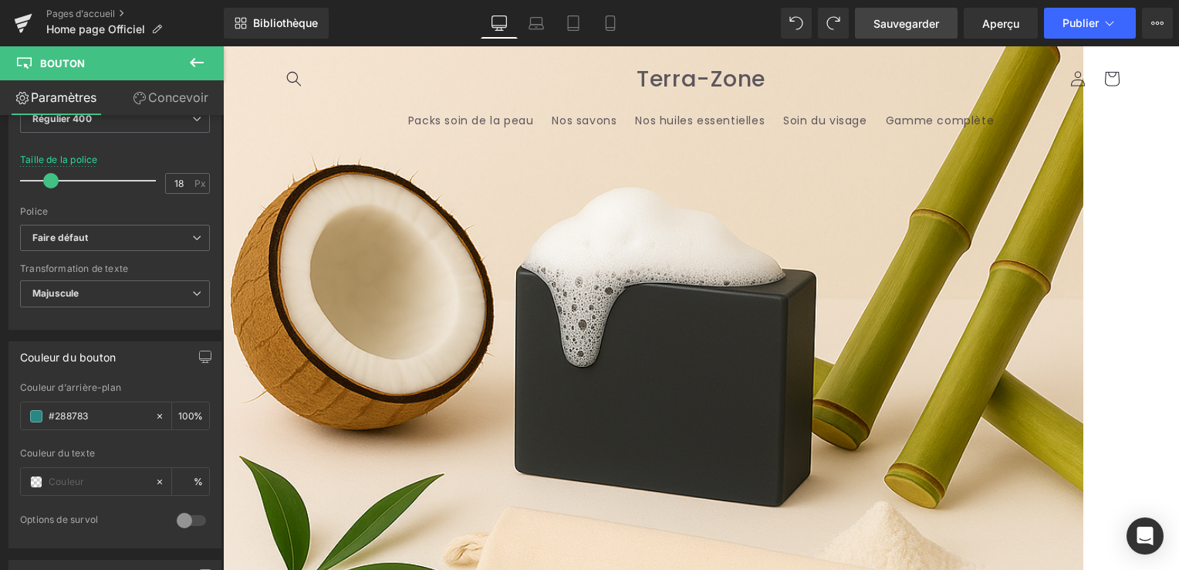
scroll to position [1725, 0]
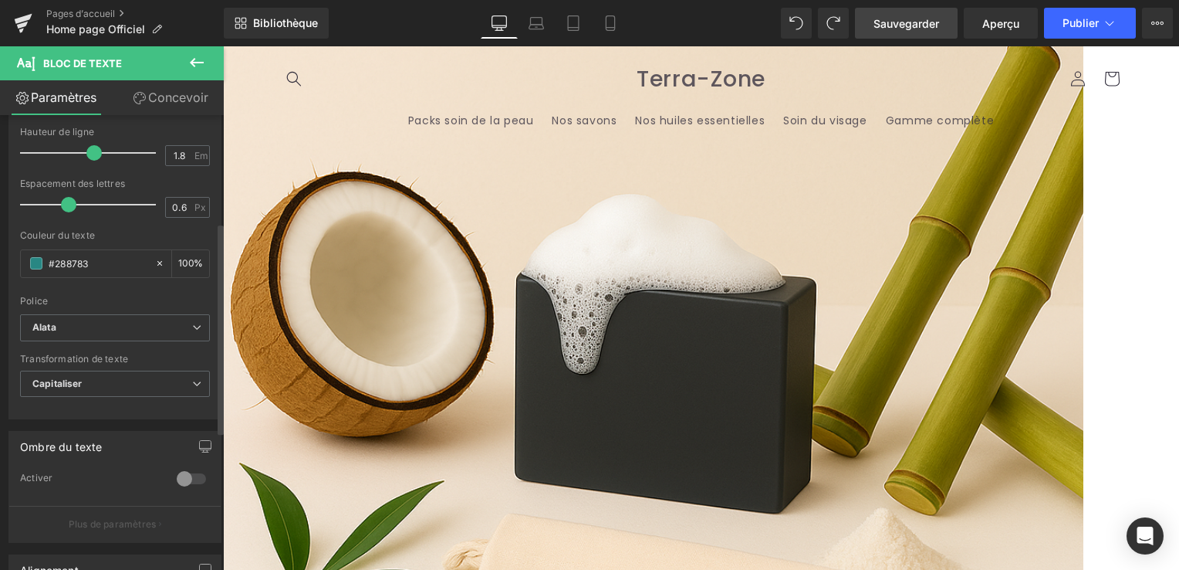
scroll to position [232, 0]
drag, startPoint x: 103, startPoint y: 259, endPoint x: 16, endPoint y: 270, distance: 88.0
click at [16, 270] on div "Styles de texte Custom Coutume Setup Global Style Custom Setup Global Style Thi…" at bounding box center [114, 178] width 211 height 477
drag, startPoint x: 298, startPoint y: 309, endPoint x: 605, endPoint y: 308, distance: 307.2
click at [223, 46] on div at bounding box center [223, 46] width 0 height 0
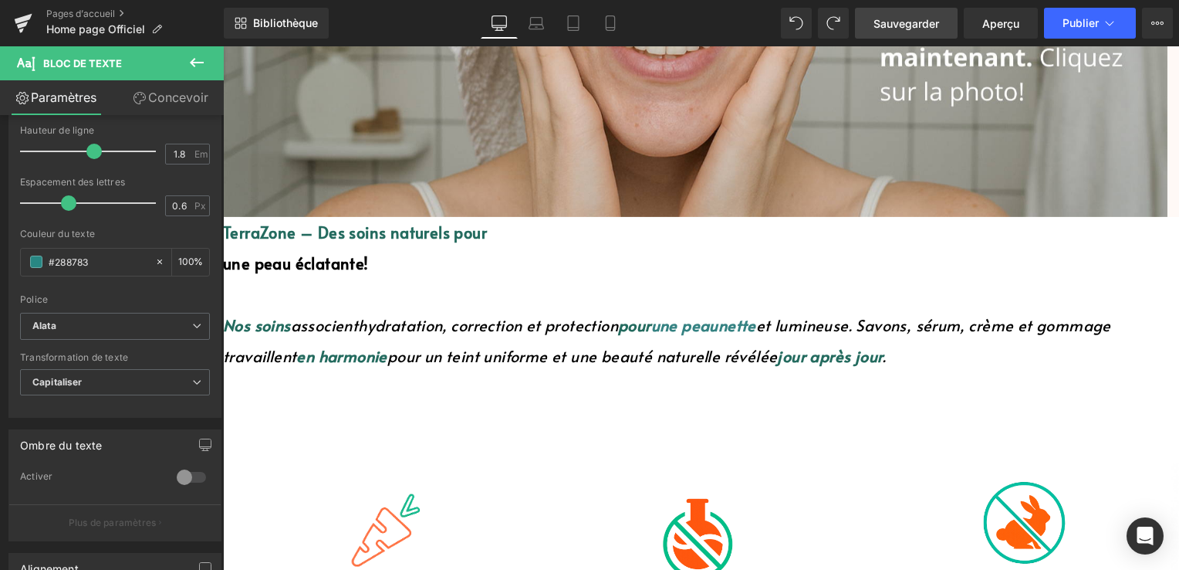
scroll to position [490, 0]
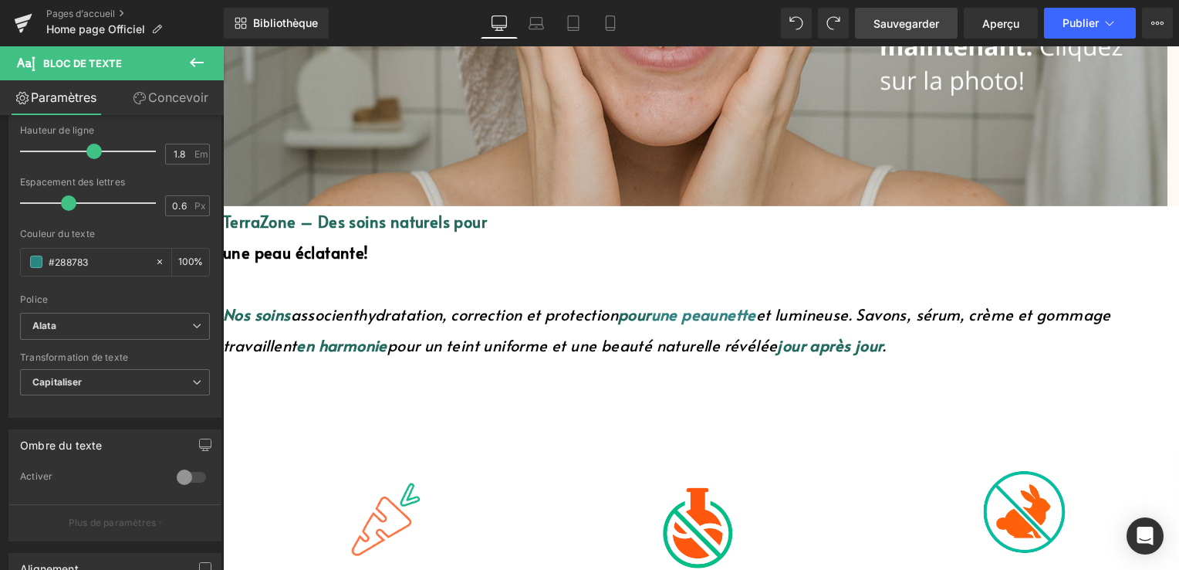
click at [487, 219] on font "TerraZone – Des soins naturels pour" at bounding box center [355, 222] width 264 height 22
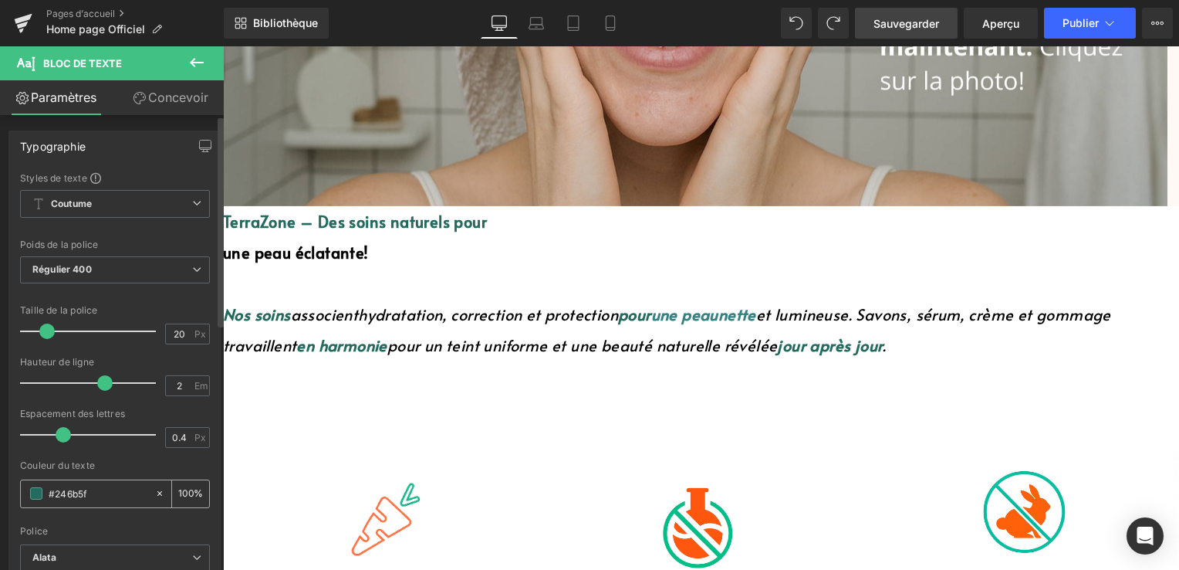
drag, startPoint x: 90, startPoint y: 493, endPoint x: 36, endPoint y: 486, distance: 53.7
click at [36, 486] on div "#246b5f" at bounding box center [88, 493] width 134 height 27
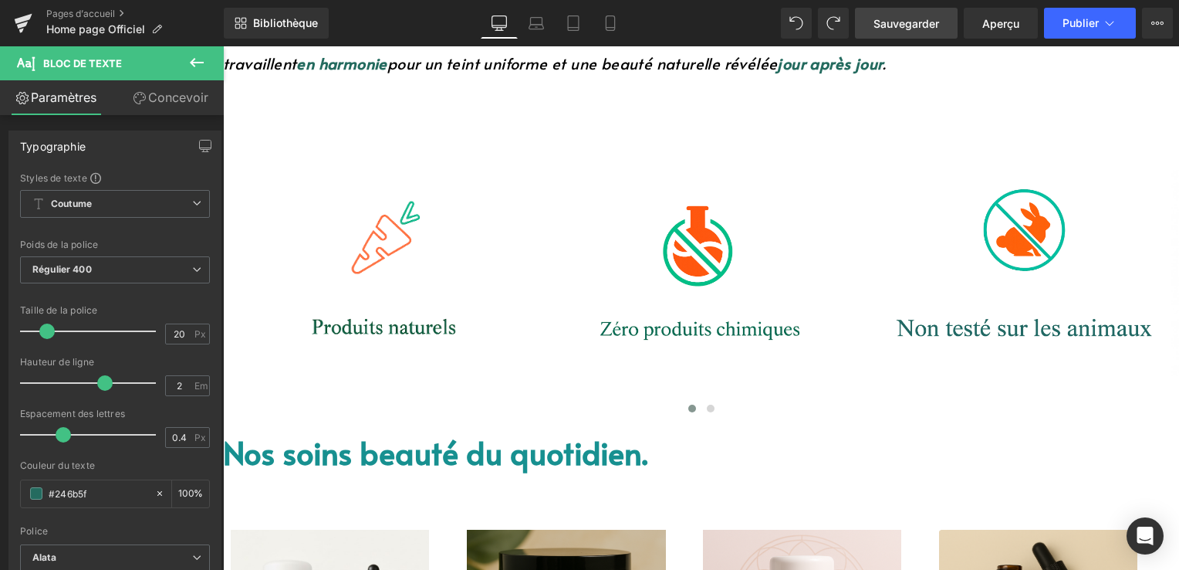
scroll to position [799, 0]
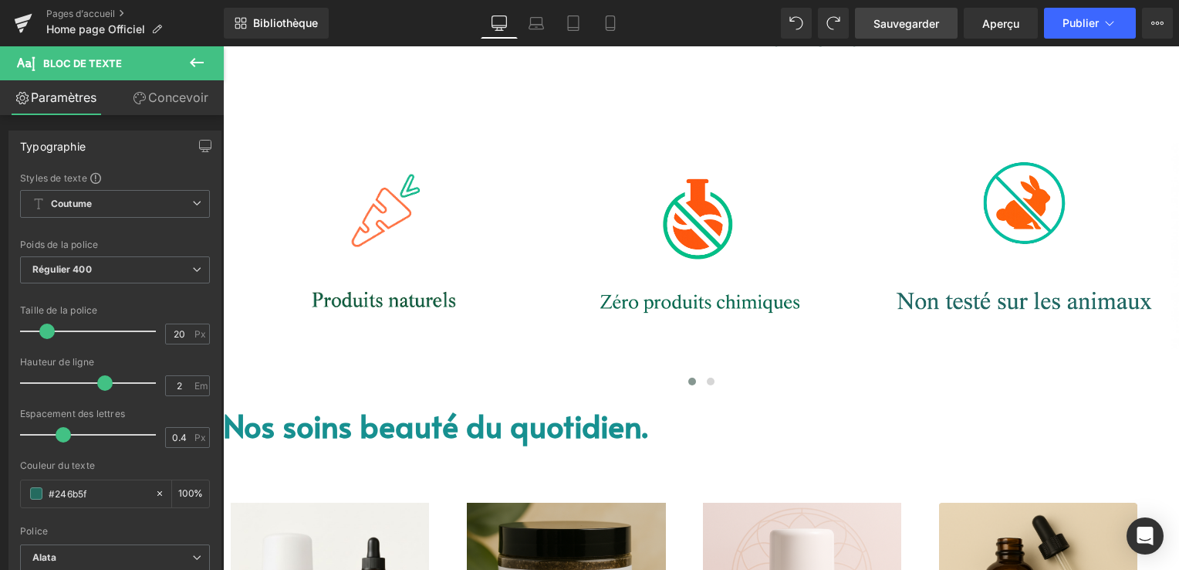
click at [581, 436] on font "Nos soins beauté du quotidien." at bounding box center [435, 425] width 424 height 42
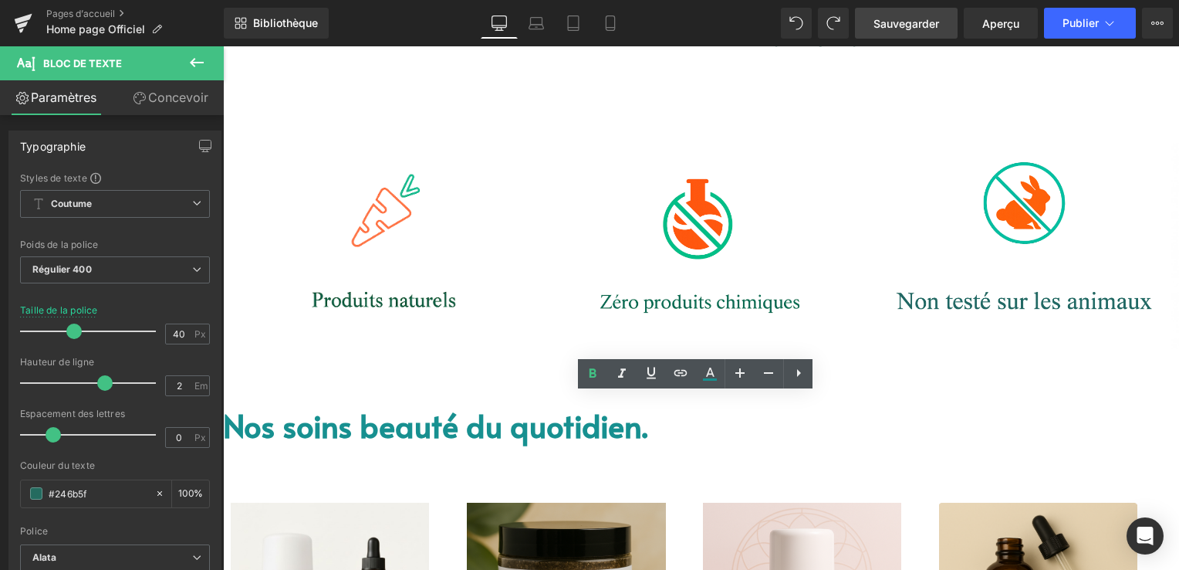
click at [580, 434] on font "Nos soins beauté du quotidien." at bounding box center [435, 425] width 424 height 42
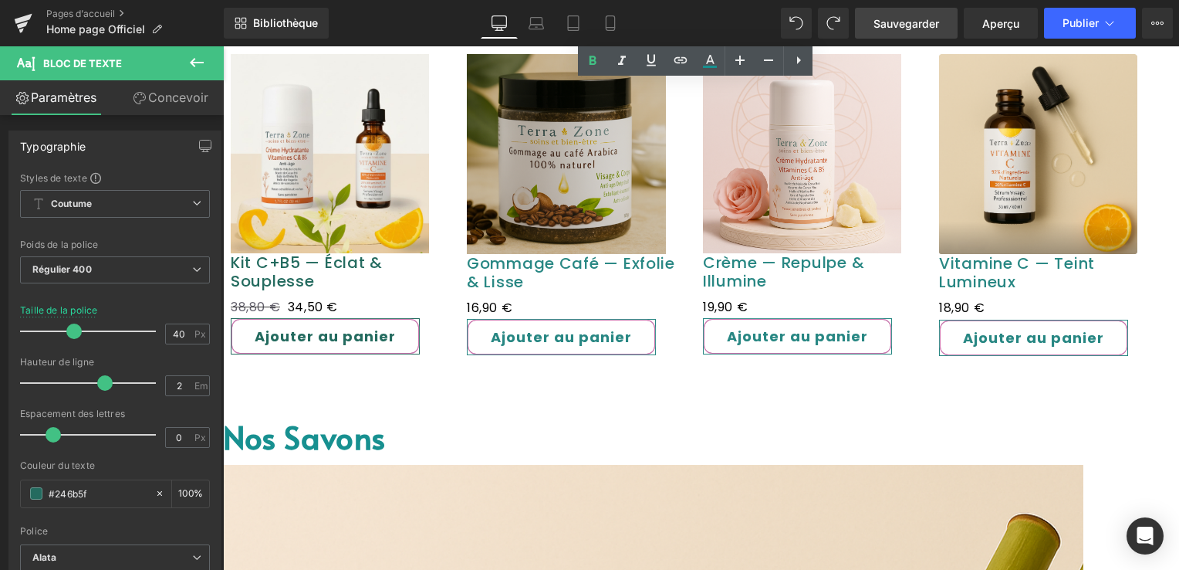
scroll to position [1339, 0]
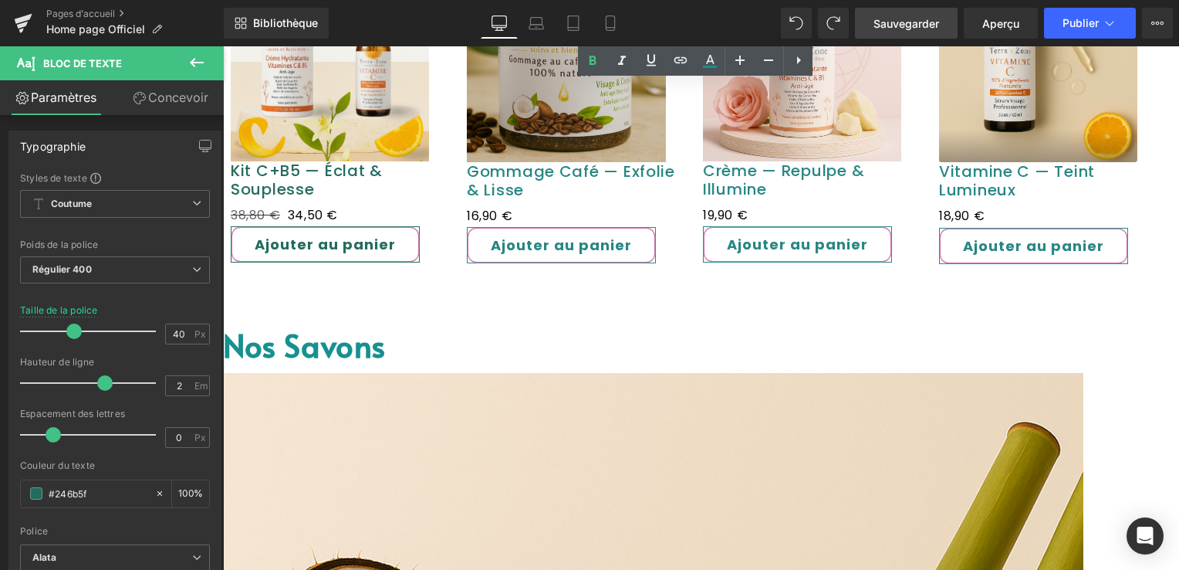
click at [318, 350] on font "Nos savons" at bounding box center [304, 344] width 163 height 42
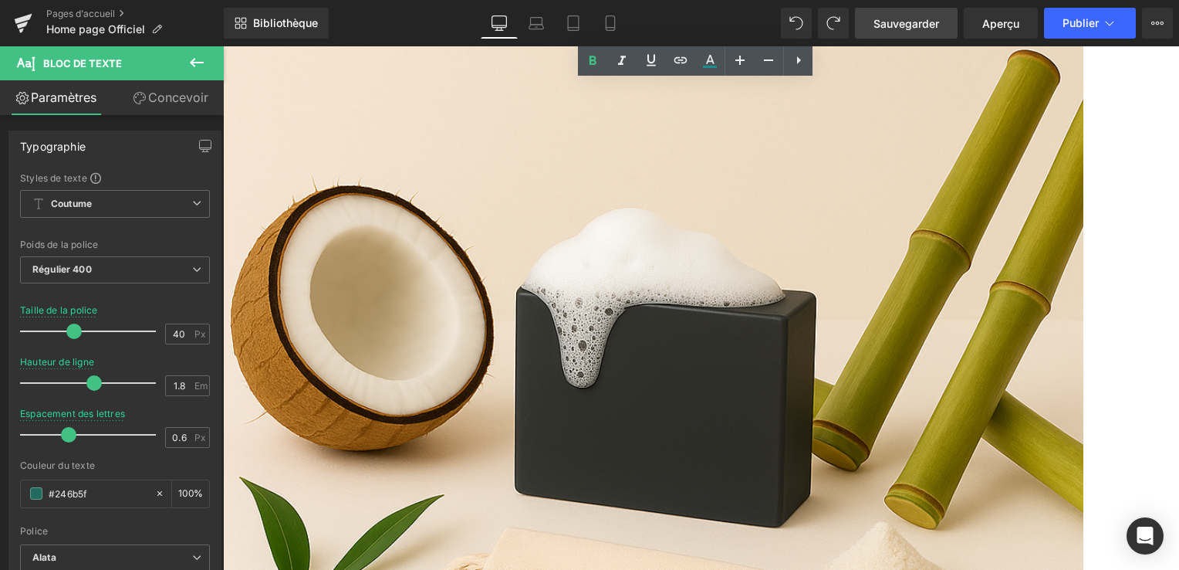
scroll to position [1802, 0]
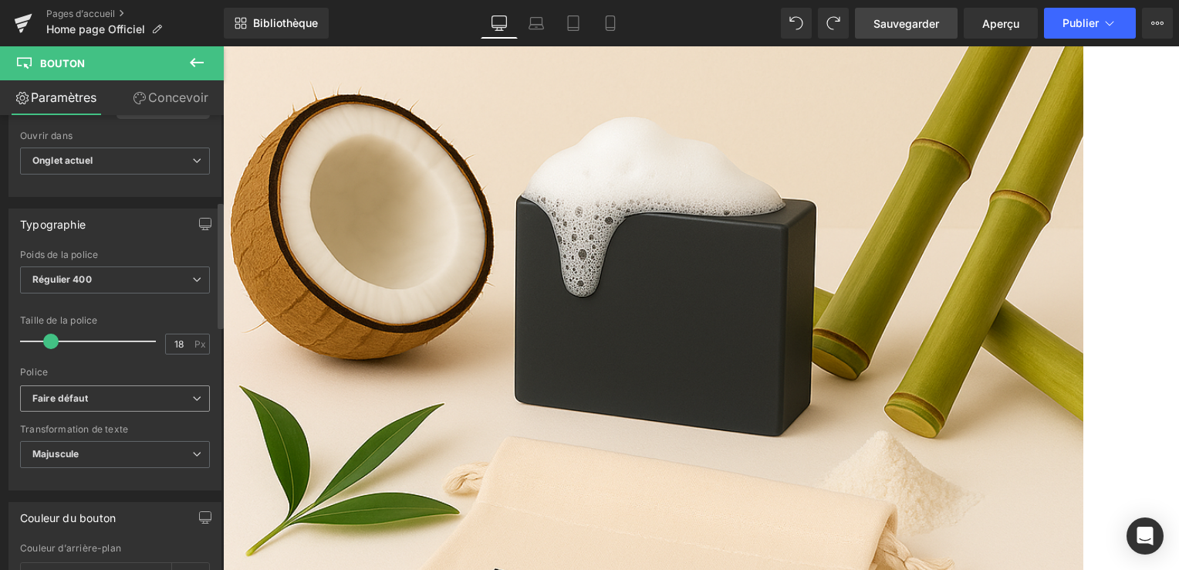
scroll to position [540, 0]
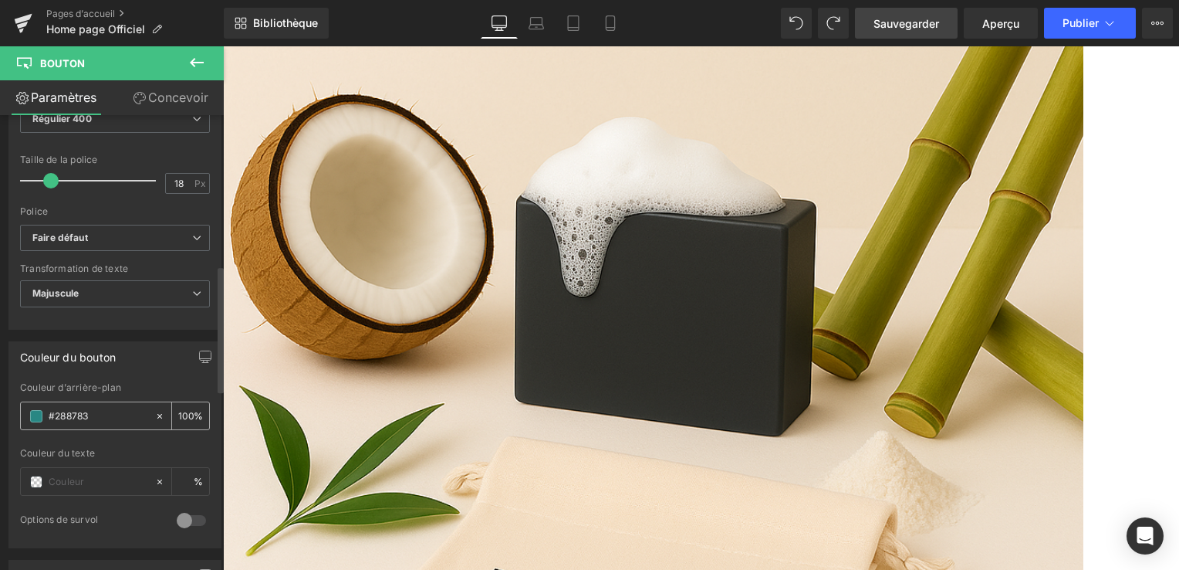
drag, startPoint x: 100, startPoint y: 414, endPoint x: 25, endPoint y: 407, distance: 74.4
click at [25, 407] on div "#288783" at bounding box center [88, 415] width 134 height 27
type input "#246b5f"
click at [127, 438] on div at bounding box center [115, 443] width 190 height 10
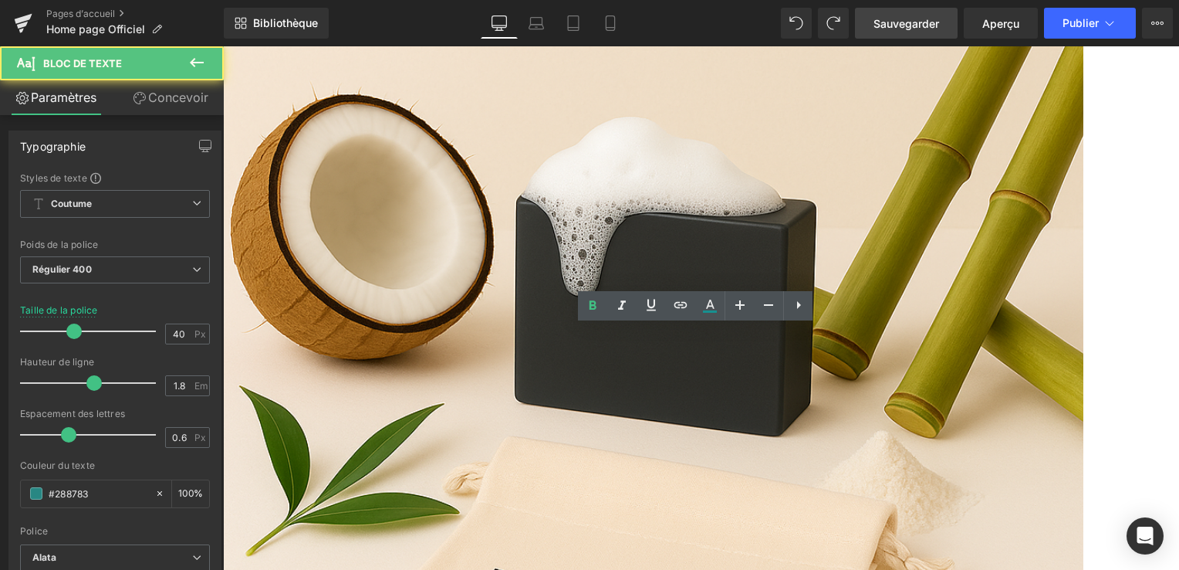
drag, startPoint x: 458, startPoint y: 397, endPoint x: 222, endPoint y: 394, distance: 236.9
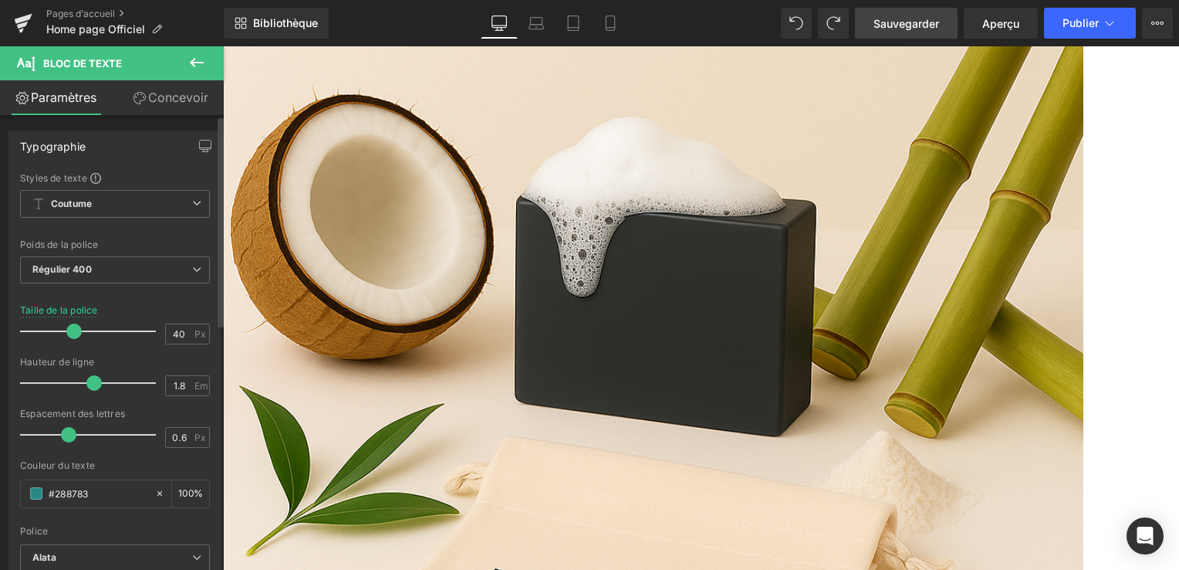
drag, startPoint x: 86, startPoint y: 489, endPoint x: 11, endPoint y: 490, distance: 75.6
click at [11, 490] on div "Styles de texte Custom Coutume Setup Global Style Custom Setup Global Style Thi…" at bounding box center [114, 409] width 211 height 477
type input "#246b5f"
click at [110, 522] on div at bounding box center [115, 521] width 190 height 10
drag, startPoint x: 374, startPoint y: 323, endPoint x: 605, endPoint y: 391, distance: 241.3
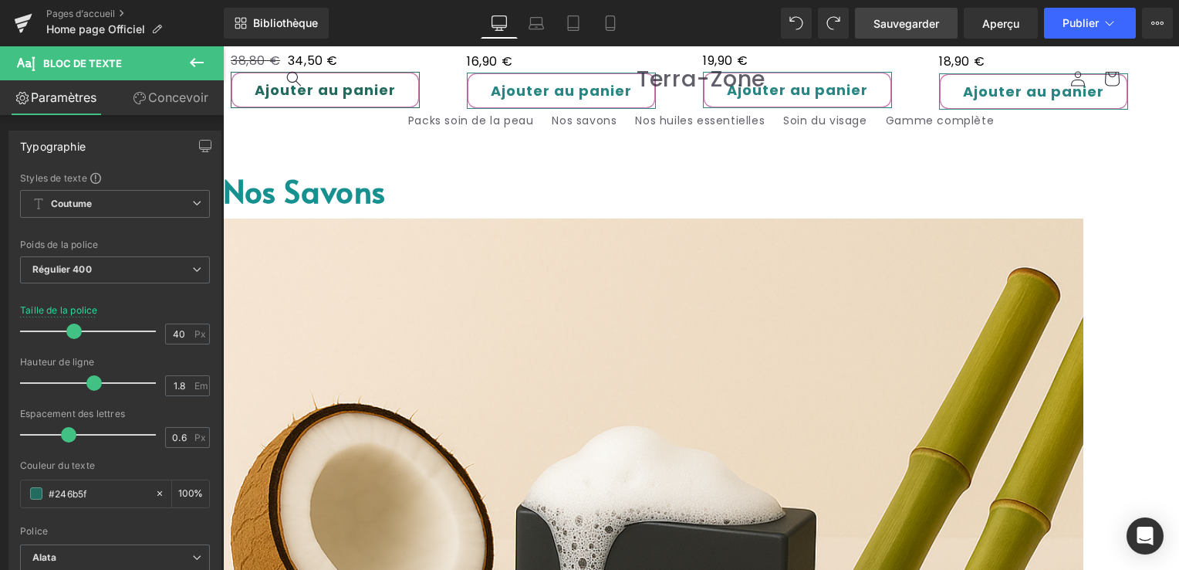
scroll to position [1339, 0]
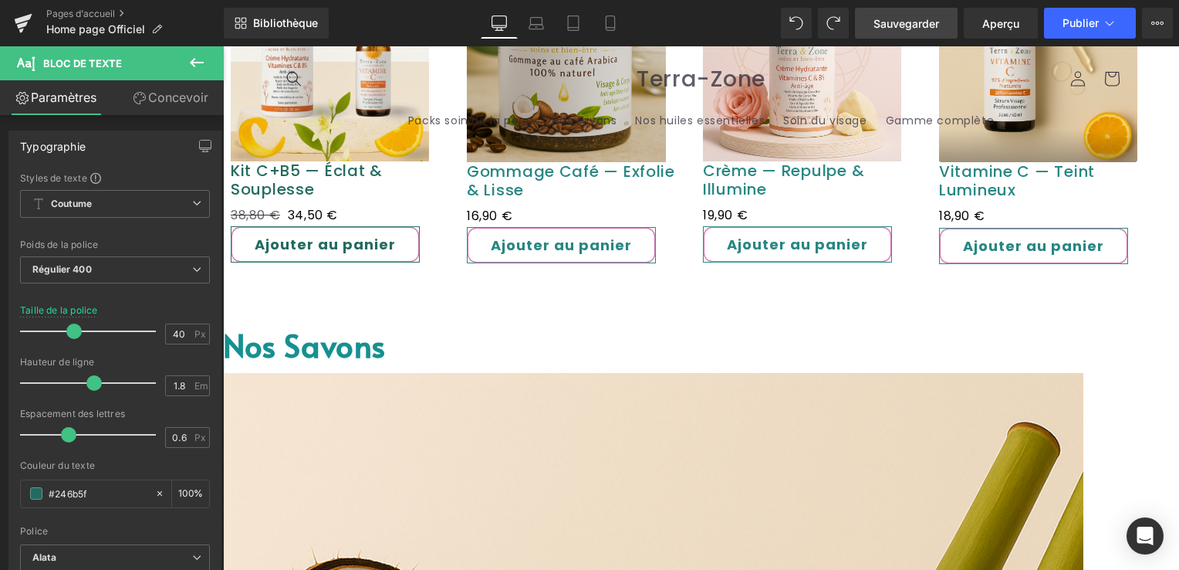
click at [336, 353] on font "Nos savons" at bounding box center [304, 344] width 163 height 42
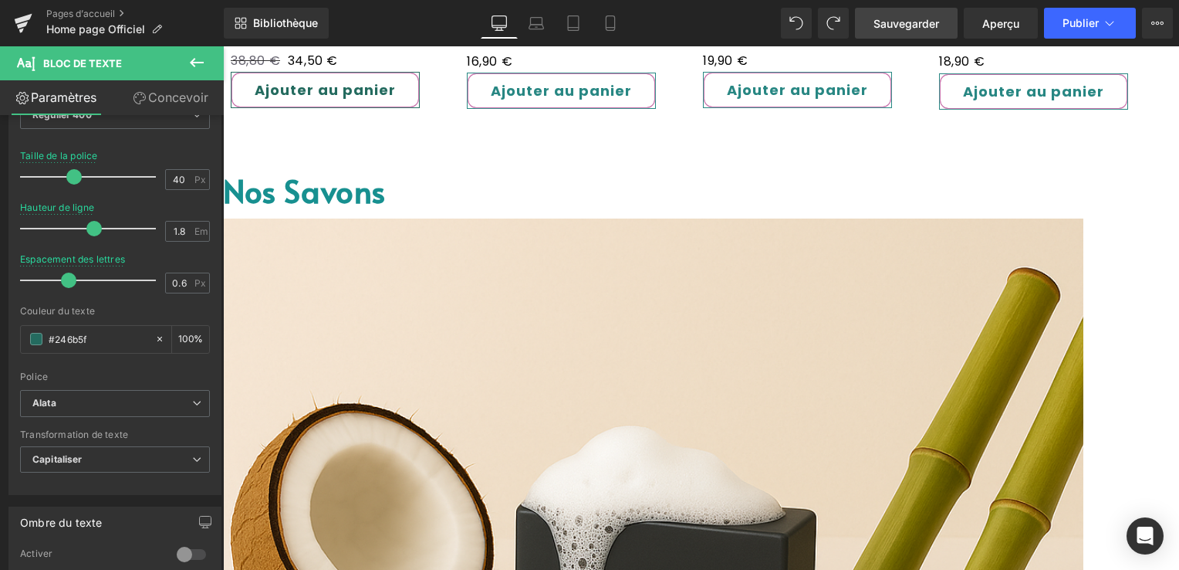
scroll to position [1802, 0]
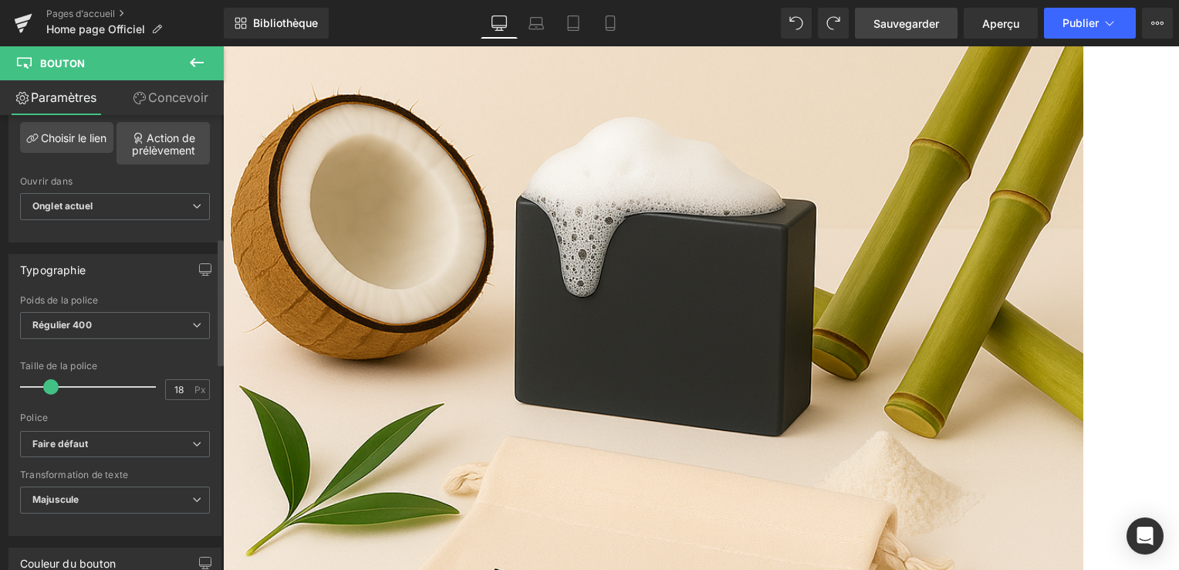
scroll to position [463, 0]
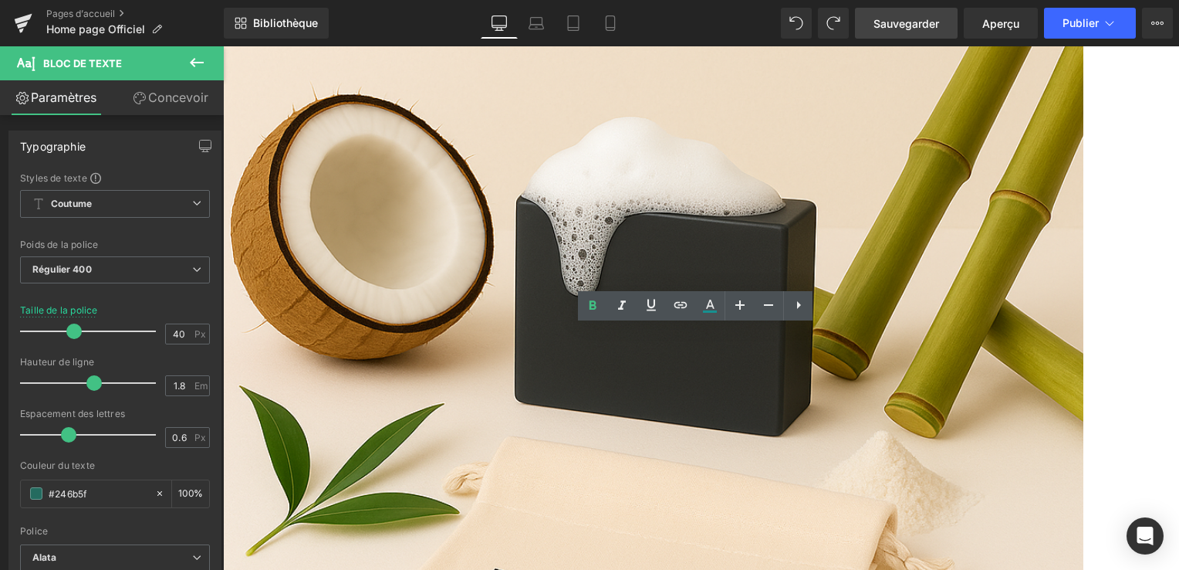
drag, startPoint x: 521, startPoint y: 398, endPoint x: 231, endPoint y: 411, distance: 290.5
click at [91, 489] on input "#246b5f" at bounding box center [98, 493] width 99 height 17
drag, startPoint x: 93, startPoint y: 492, endPoint x: 15, endPoint y: 490, distance: 78.0
click at [15, 490] on div "Styles de texte Custom Coutume Setup Global Style Custom Setup Global Style Thi…" at bounding box center [114, 409] width 211 height 477
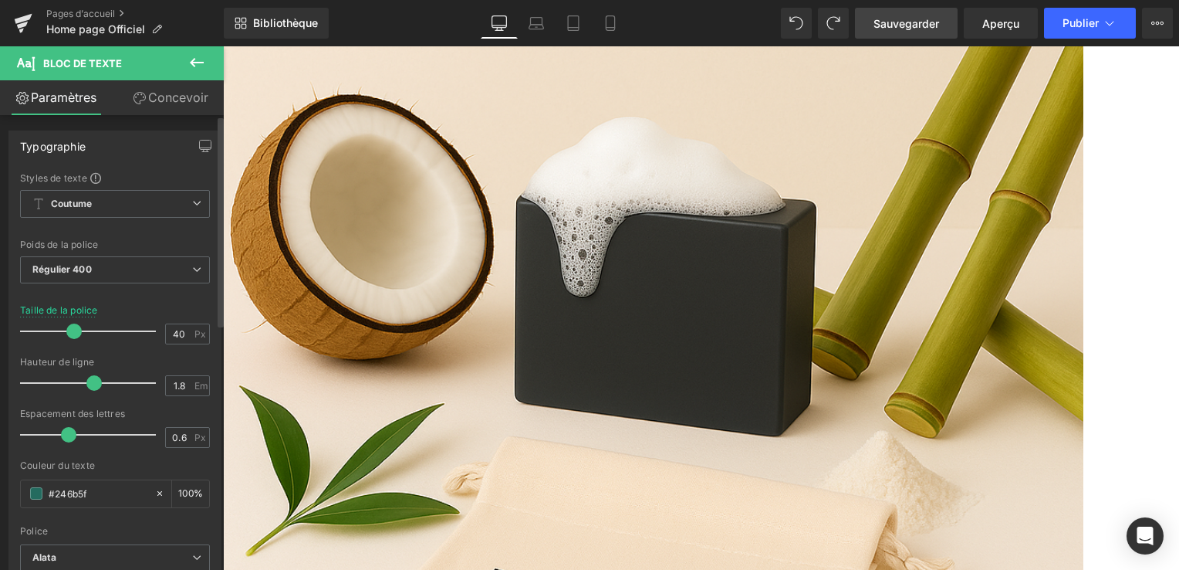
click at [107, 516] on div at bounding box center [115, 521] width 190 height 10
drag, startPoint x: 633, startPoint y: 384, endPoint x: 624, endPoint y: 387, distance: 9.8
click at [705, 301] on icon at bounding box center [710, 305] width 19 height 19
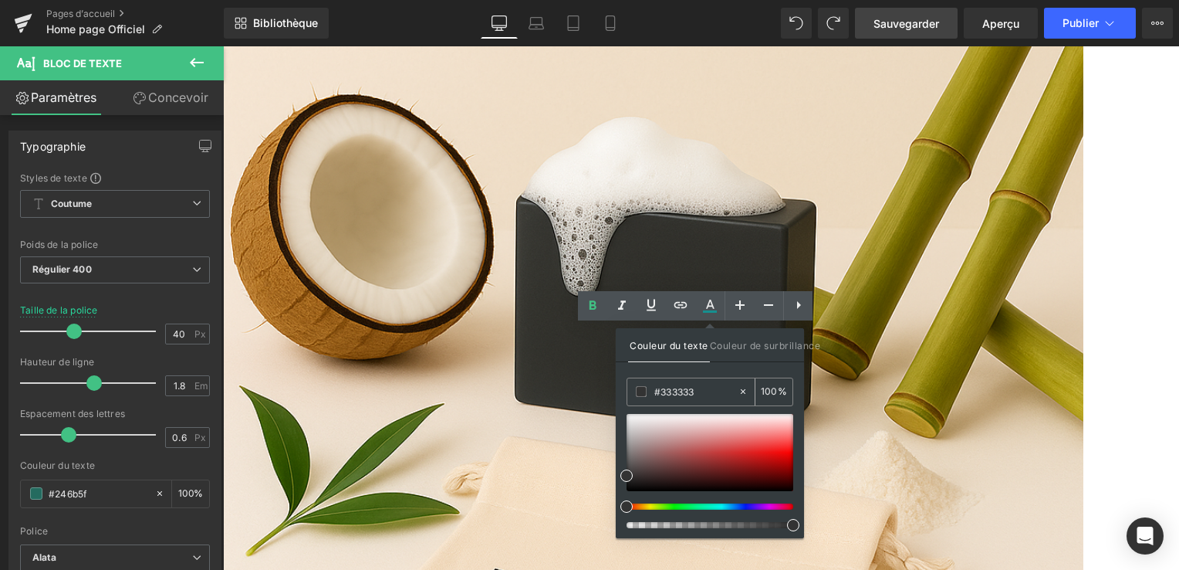
click at [744, 391] on icon at bounding box center [743, 391] width 5 height 5
type input "none"
type input "0"
click at [679, 390] on input "none" at bounding box center [695, 391] width 83 height 17
type input "n"
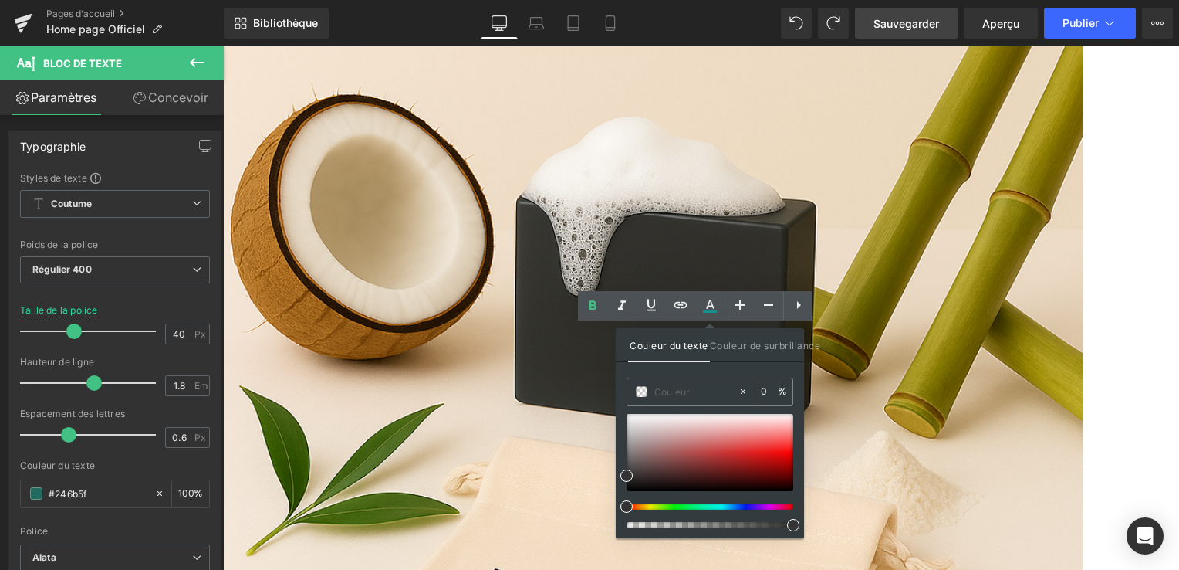
paste input "#246b5f"
type input "#246b5f"
type input "100"
click at [744, 368] on div "Couleur du texte Couleur de surbrillance rgba(36, 107, 95, 1) #246b5f 100 % non…" at bounding box center [710, 433] width 188 height 210
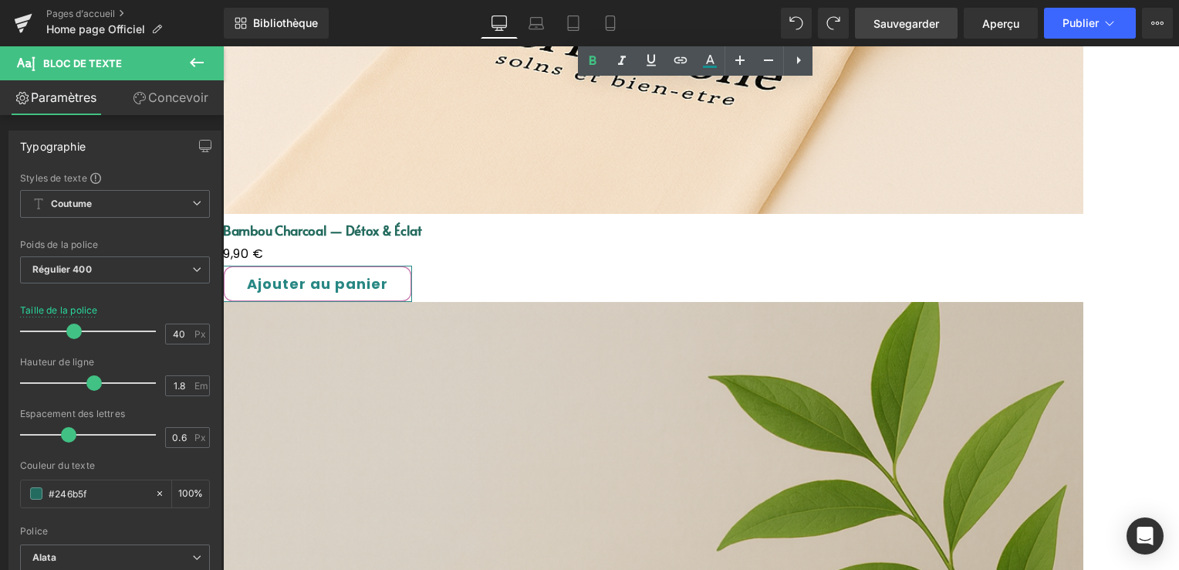
scroll to position [2497, 0]
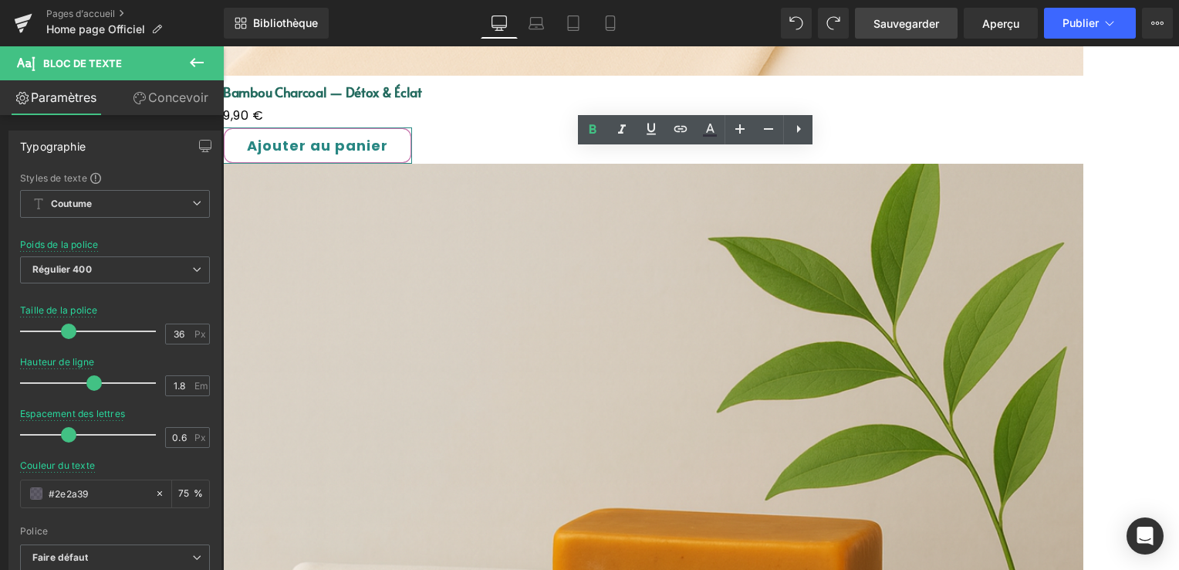
drag, startPoint x: 461, startPoint y: 215, endPoint x: 217, endPoint y: 225, distance: 244.1
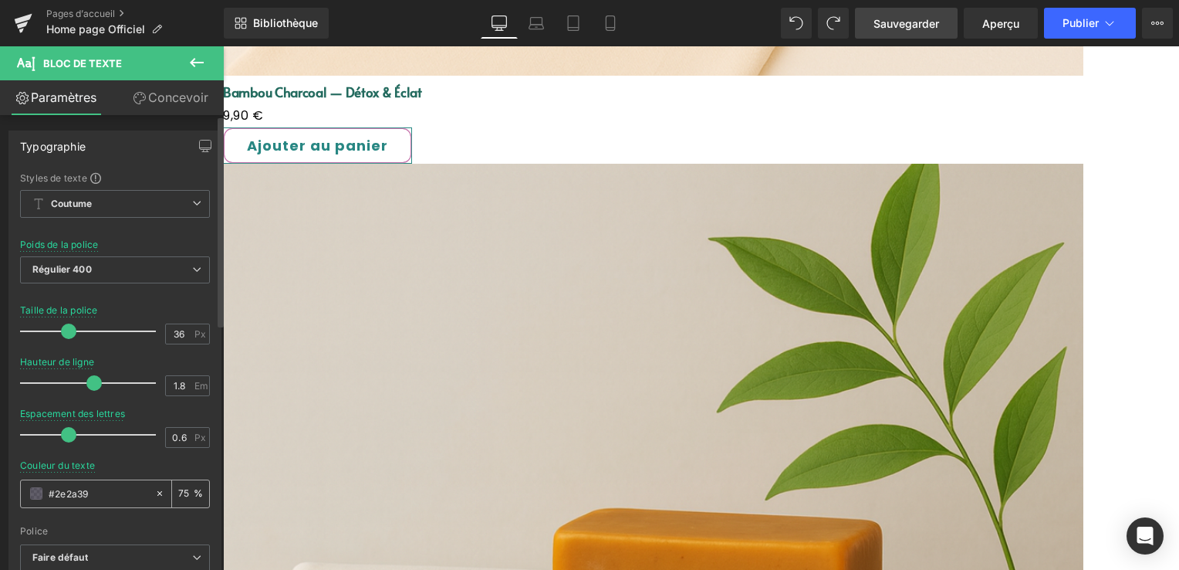
click at [154, 495] on icon at bounding box center [159, 493] width 11 height 11
type input "none"
type input "0"
drag, startPoint x: 77, startPoint y: 495, endPoint x: 41, endPoint y: 490, distance: 36.7
click at [41, 490] on div "none" at bounding box center [88, 493] width 134 height 27
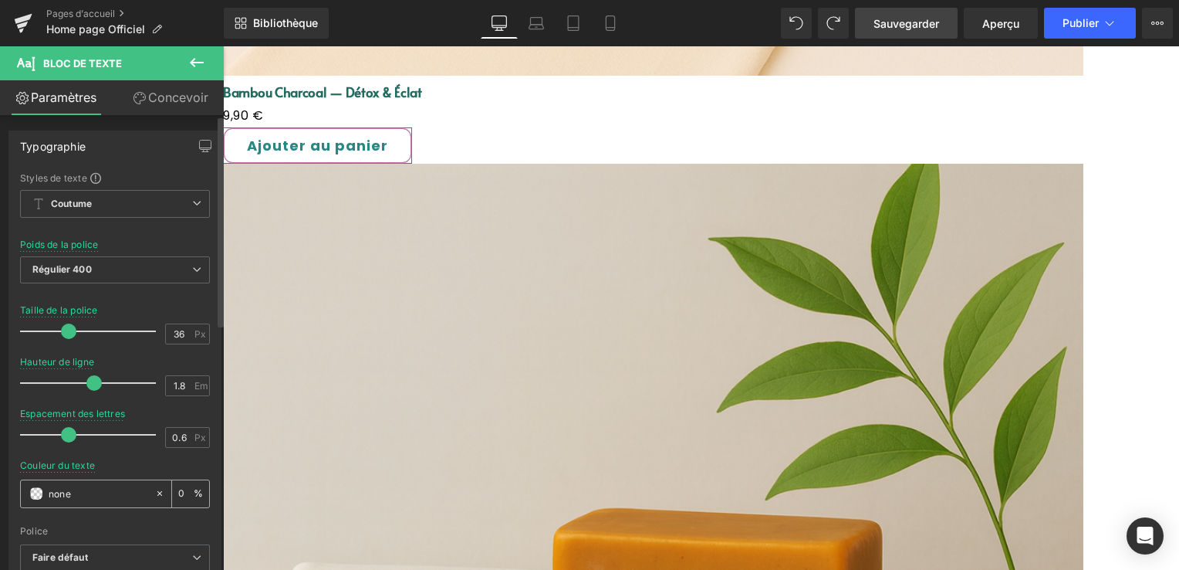
click at [41, 490] on span at bounding box center [36, 493] width 12 height 12
drag, startPoint x: 79, startPoint y: 494, endPoint x: 49, endPoint y: 495, distance: 29.3
click at [49, 495] on input "none" at bounding box center [98, 493] width 99 height 17
paste input "#246b5f"
type input "#246b5f"
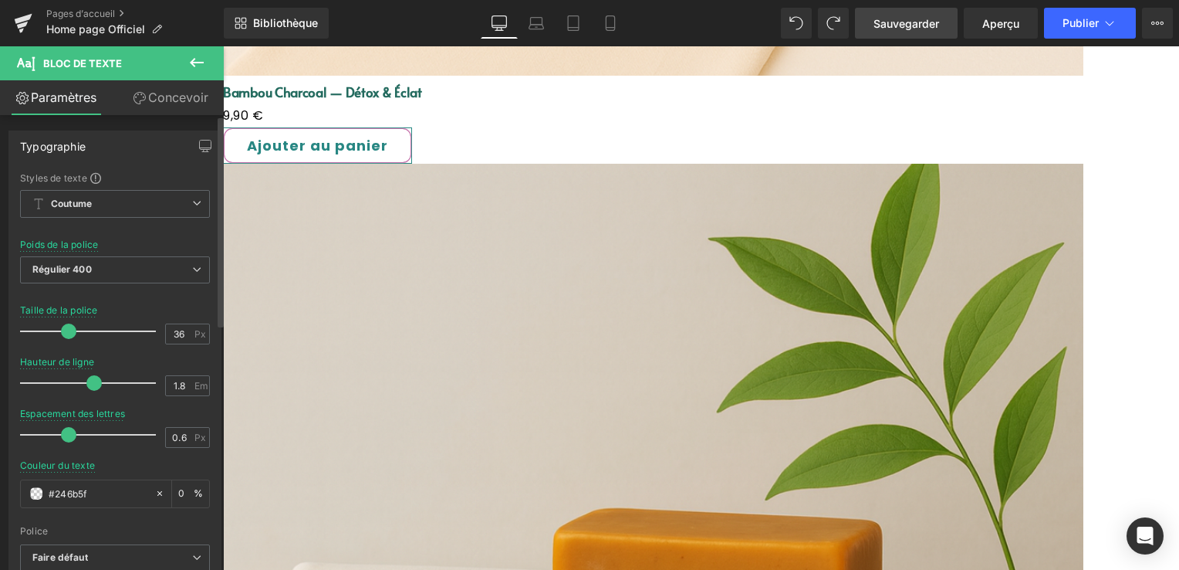
type input "100"
click at [93, 526] on div "Police" at bounding box center [115, 531] width 190 height 11
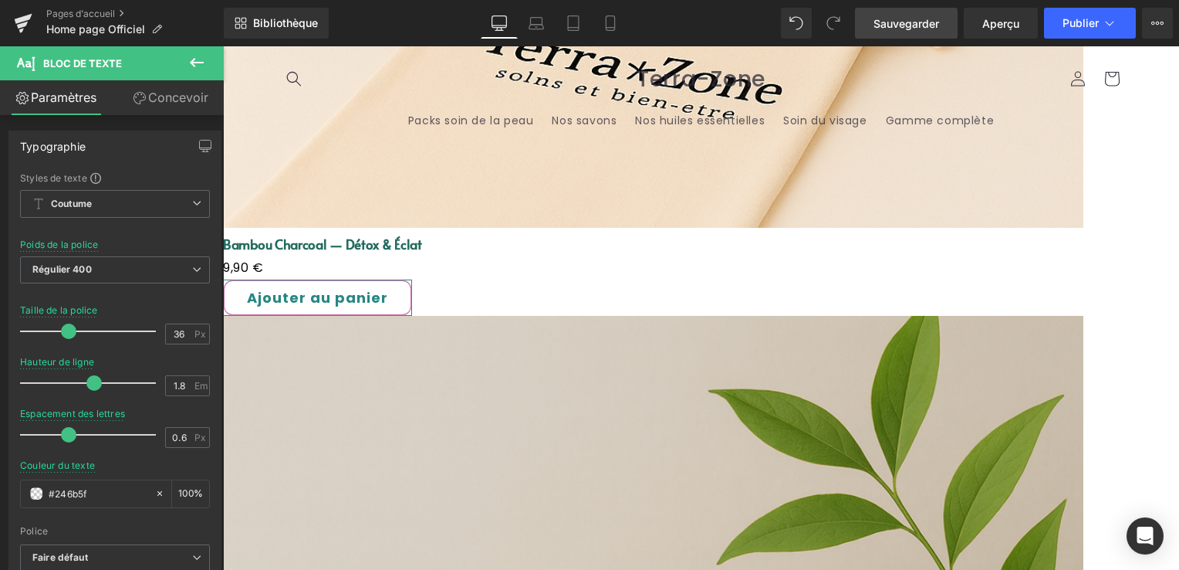
scroll to position [2342, 0]
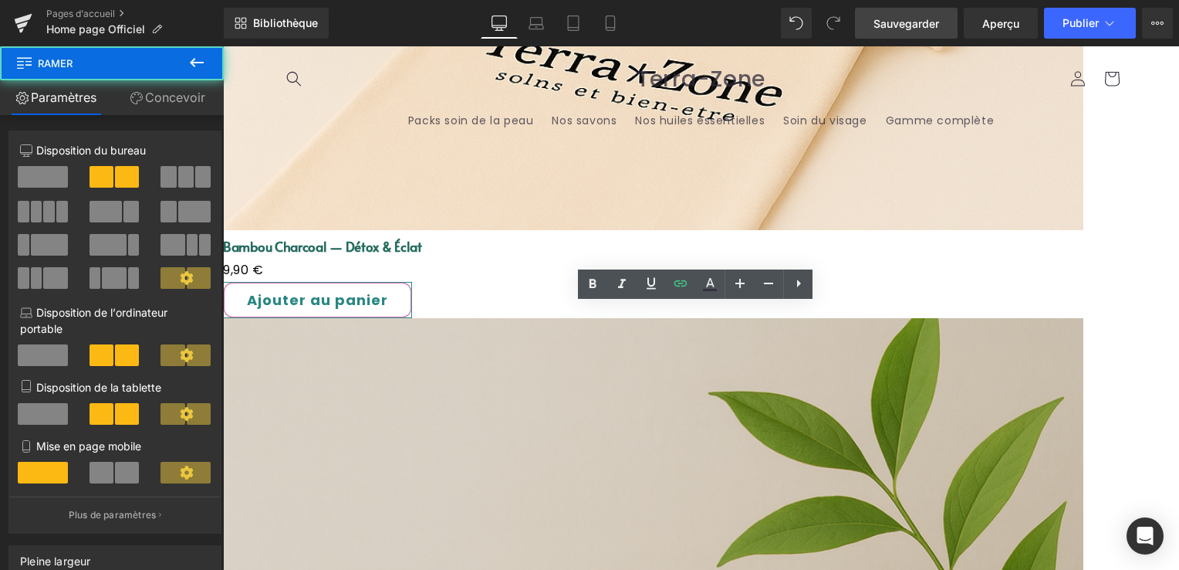
drag, startPoint x: 562, startPoint y: 460, endPoint x: 584, endPoint y: 351, distance: 111.1
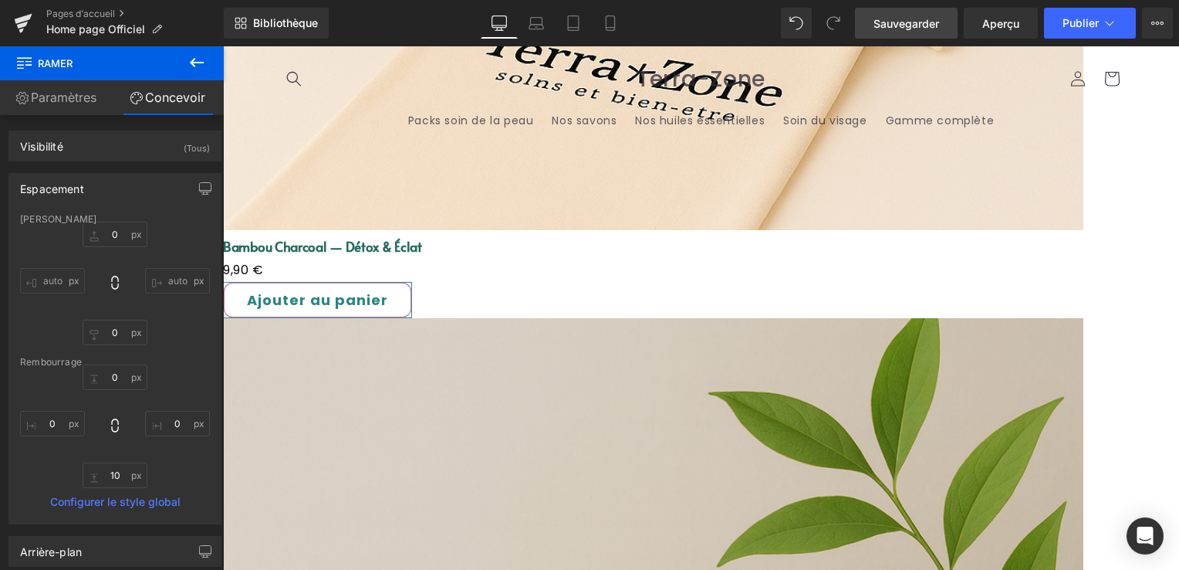
type input "0px"
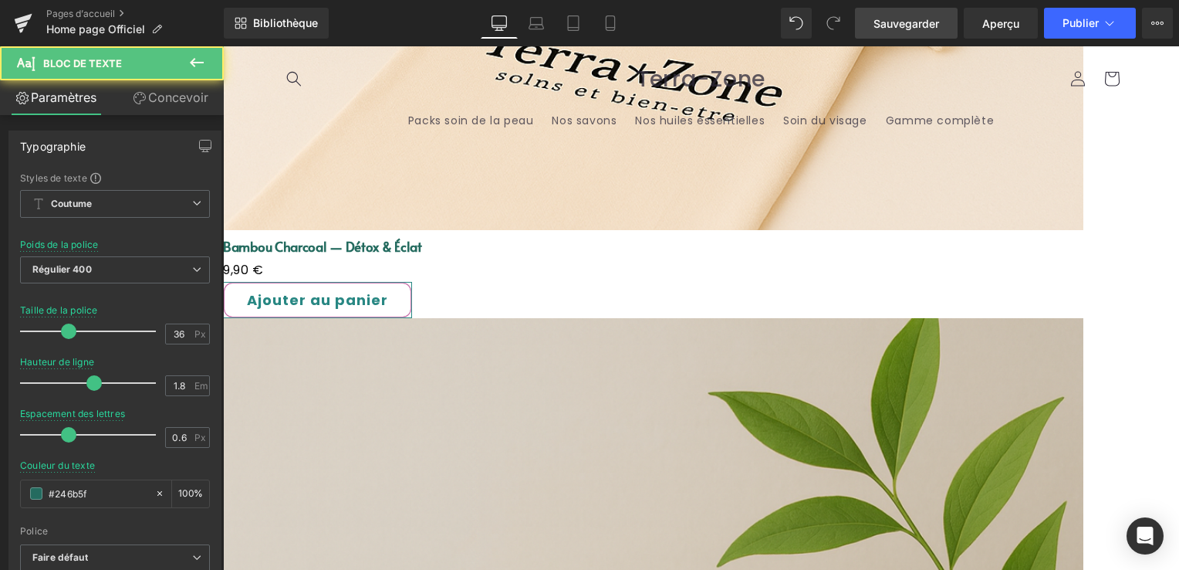
drag, startPoint x: 547, startPoint y: 443, endPoint x: 537, endPoint y: 340, distance: 103.1
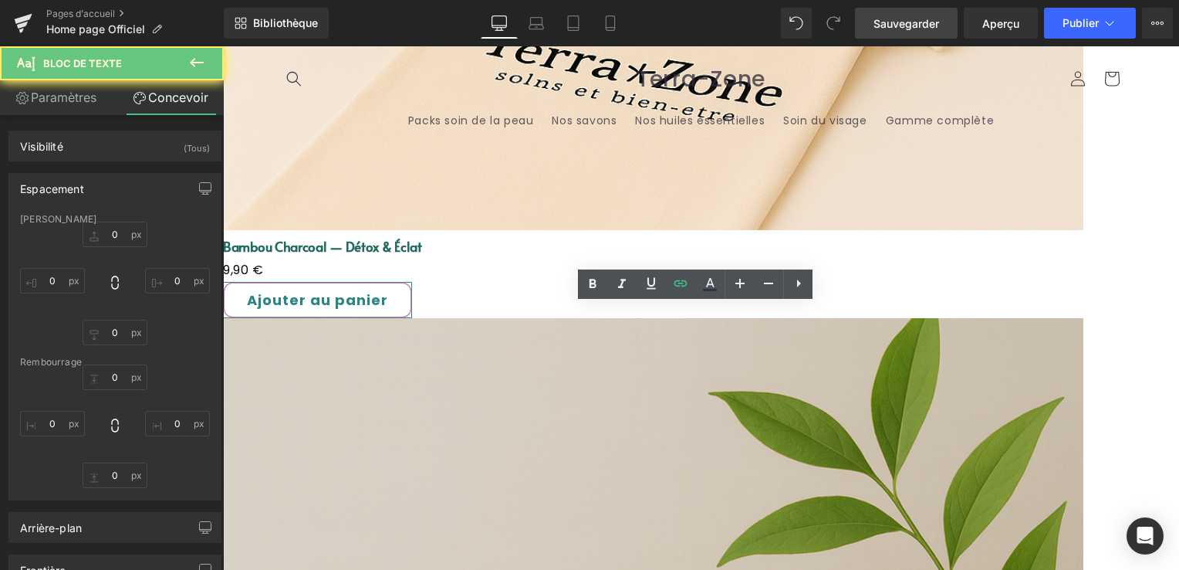
type input "0"
type input "53"
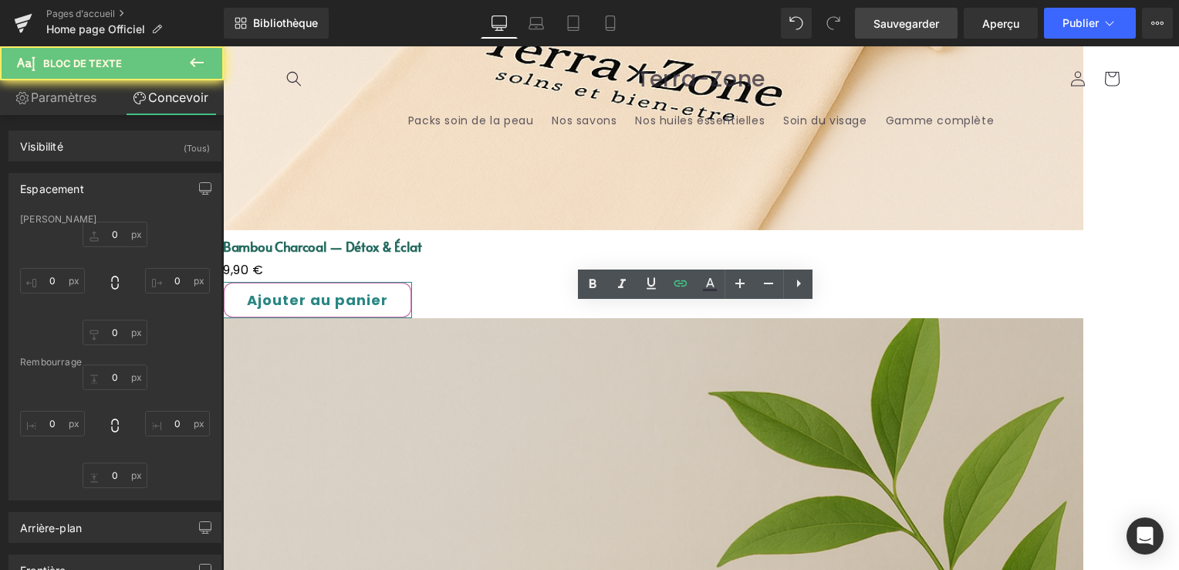
type input "0"
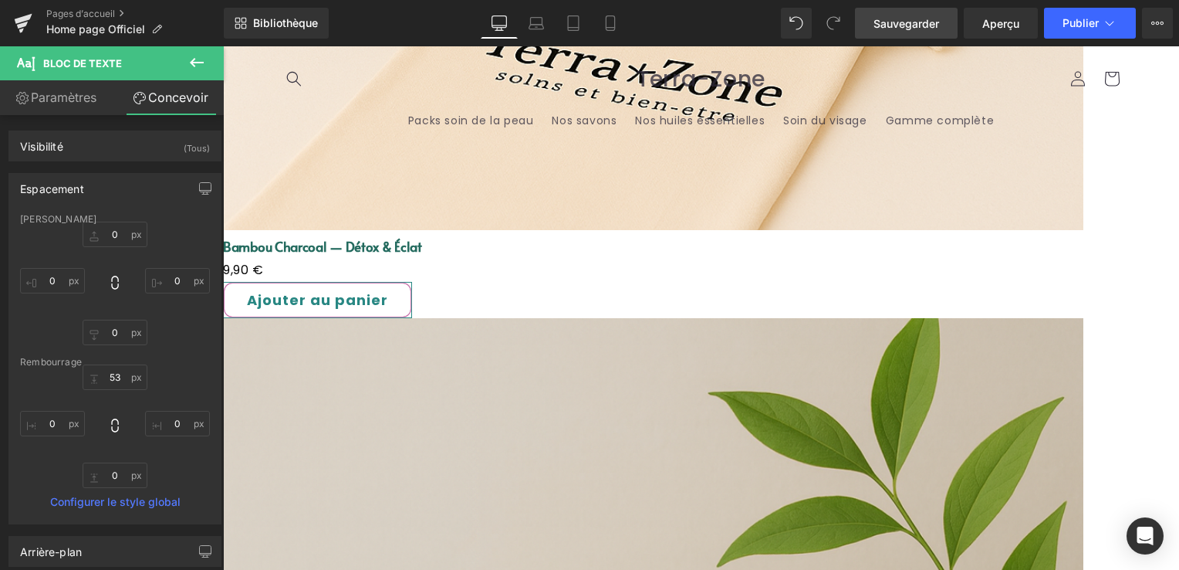
drag, startPoint x: 881, startPoint y: 35, endPoint x: 437, endPoint y: 51, distance: 444.1
click at [881, 35] on link "Sauvegarder" at bounding box center [906, 23] width 103 height 31
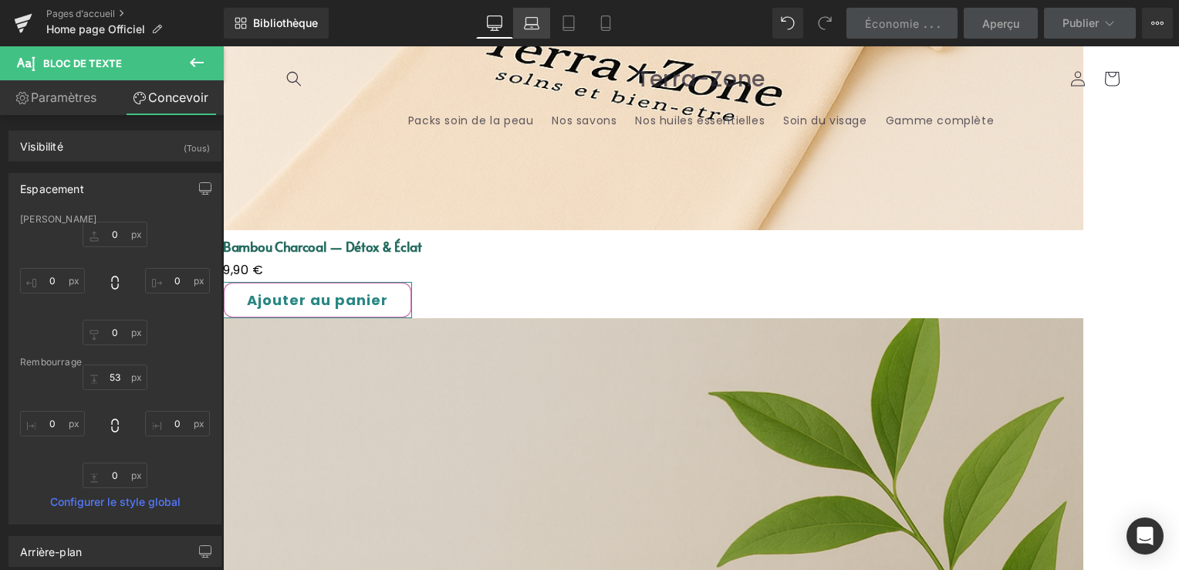
click at [540, 17] on link "Ordinateur portable" at bounding box center [531, 23] width 37 height 31
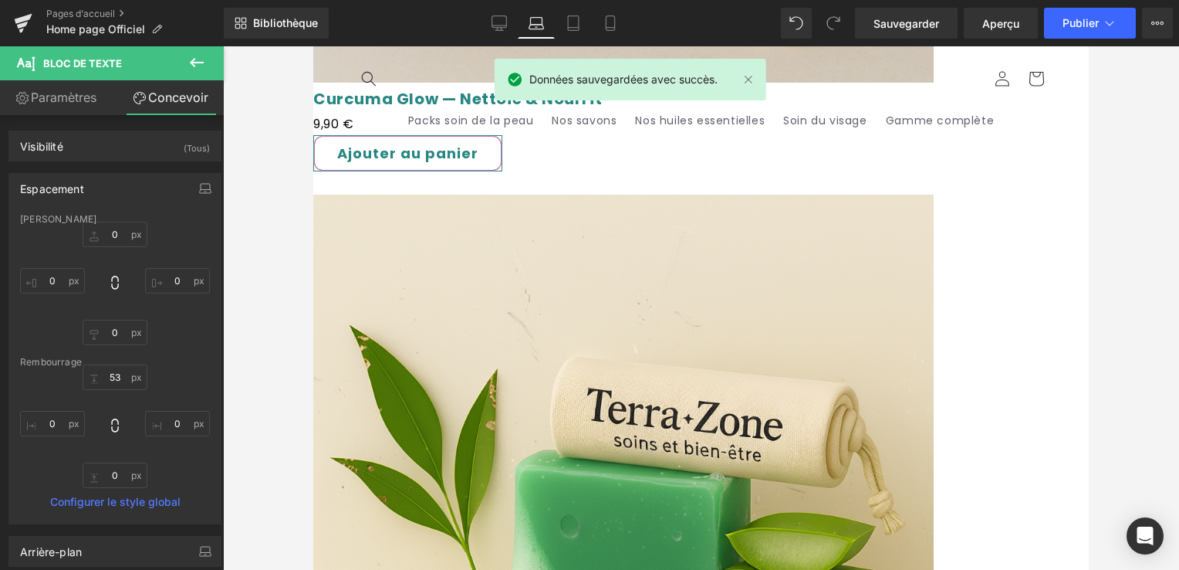
scroll to position [2833, 0]
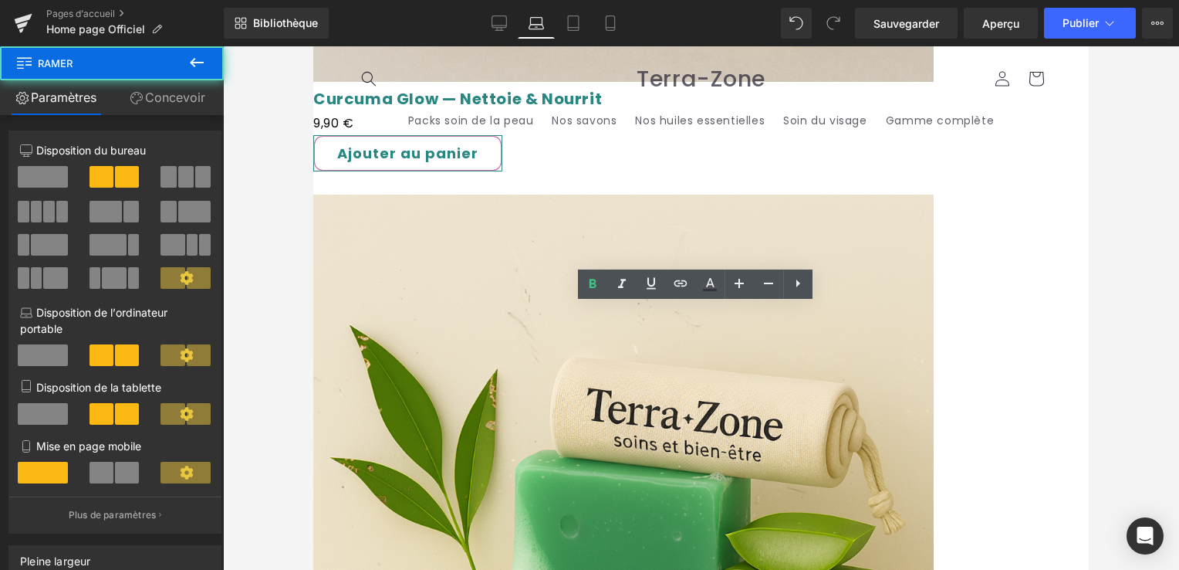
drag, startPoint x: 506, startPoint y: 394, endPoint x: 533, endPoint y: 299, distance: 97.7
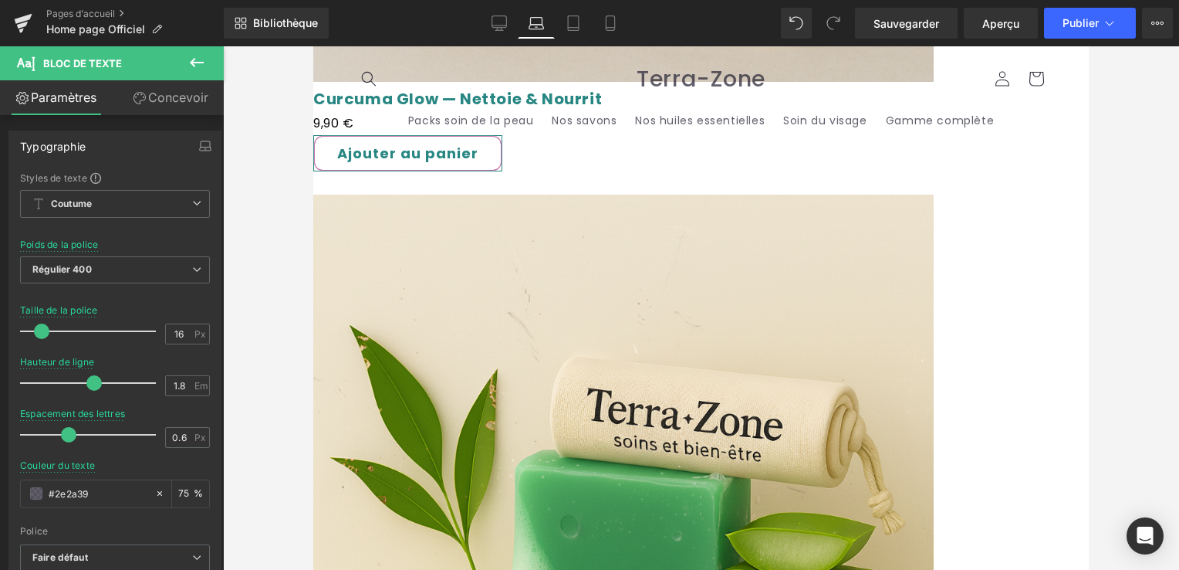
drag, startPoint x: 475, startPoint y: 360, endPoint x: 323, endPoint y: 357, distance: 152.8
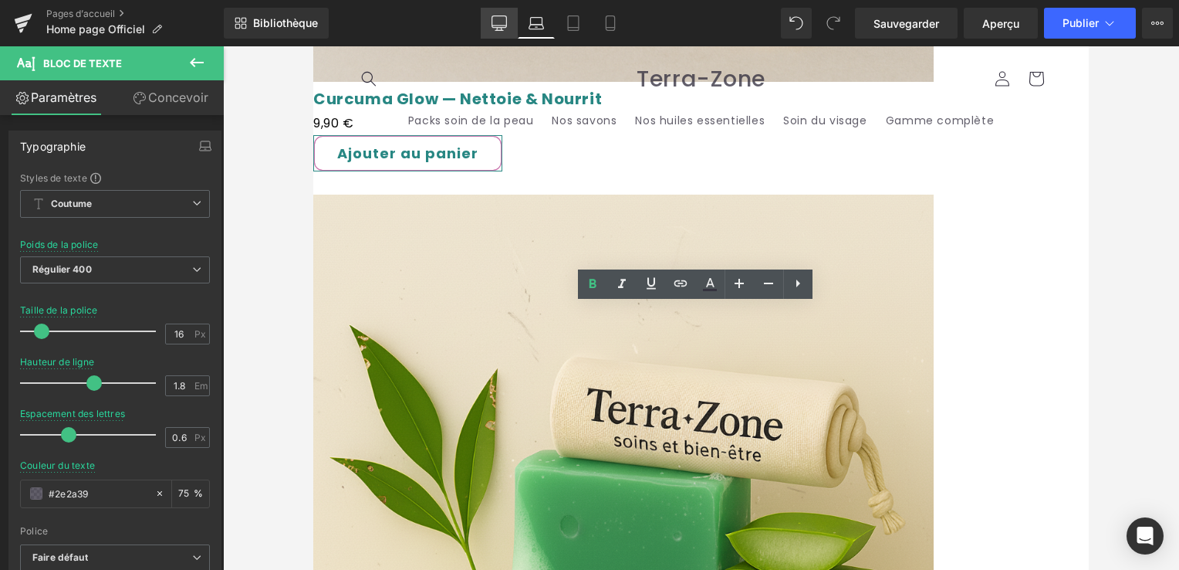
click at [509, 25] on link "Bureau" at bounding box center [499, 23] width 37 height 31
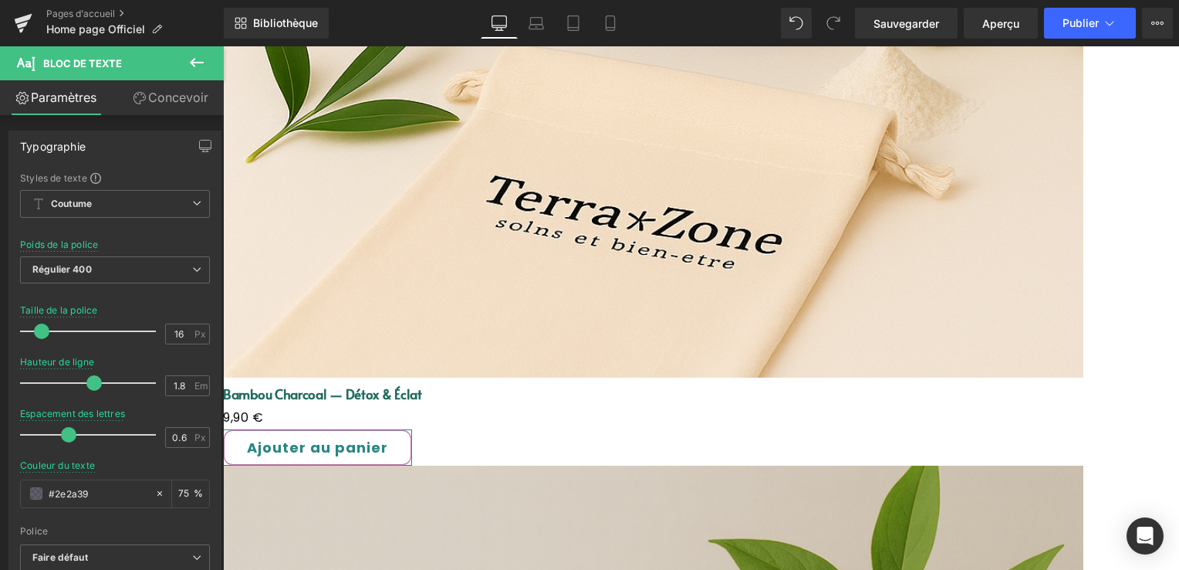
scroll to position [2342, 0]
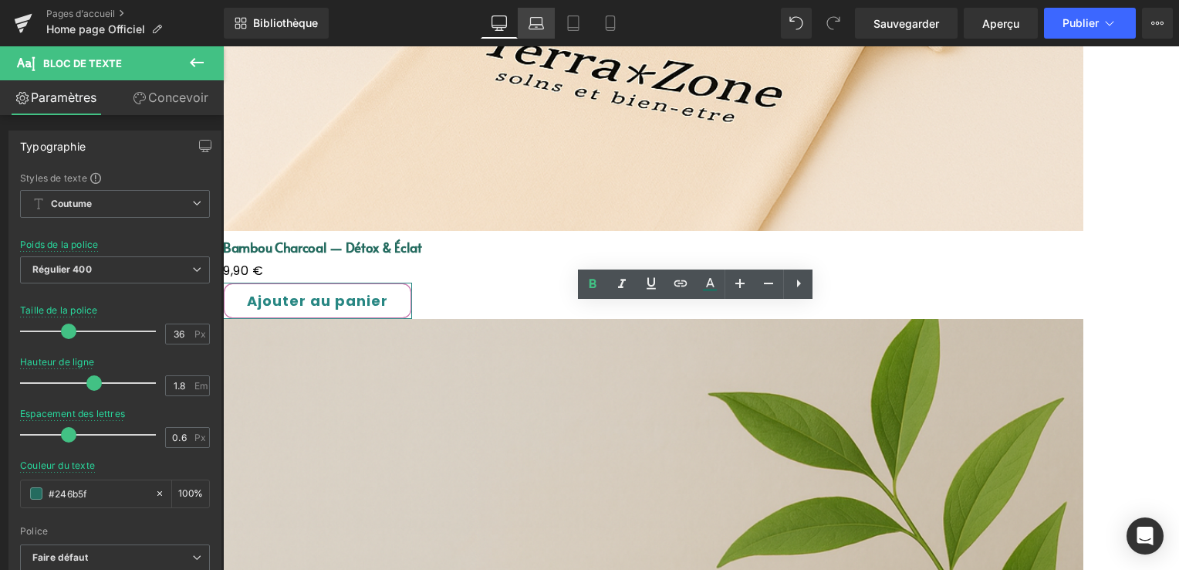
click at [539, 18] on icon at bounding box center [536, 22] width 15 height 15
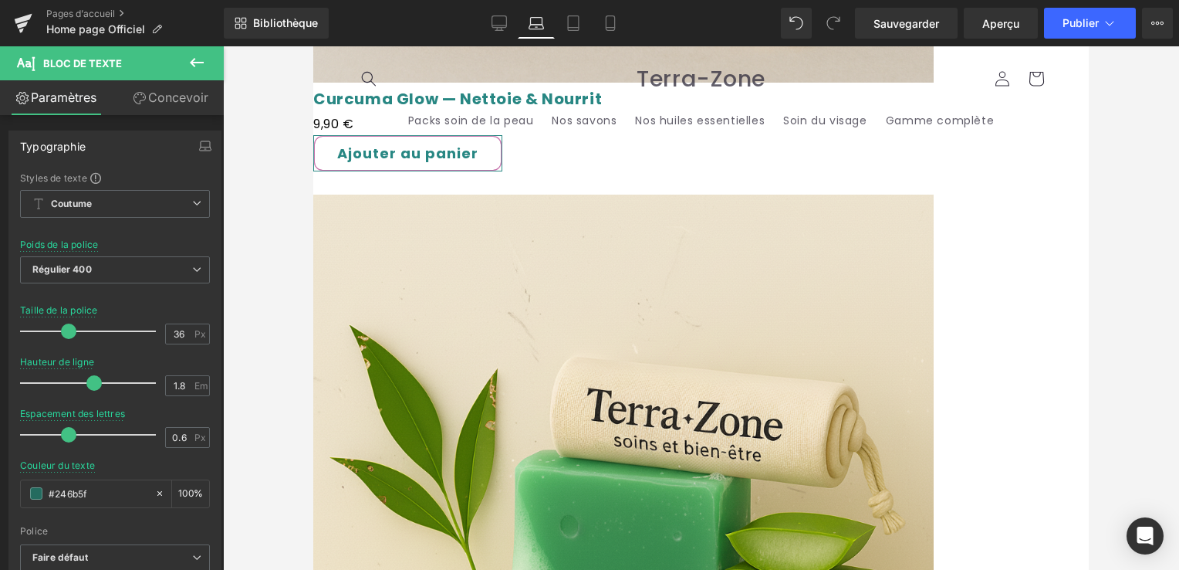
scroll to position [2832, 0]
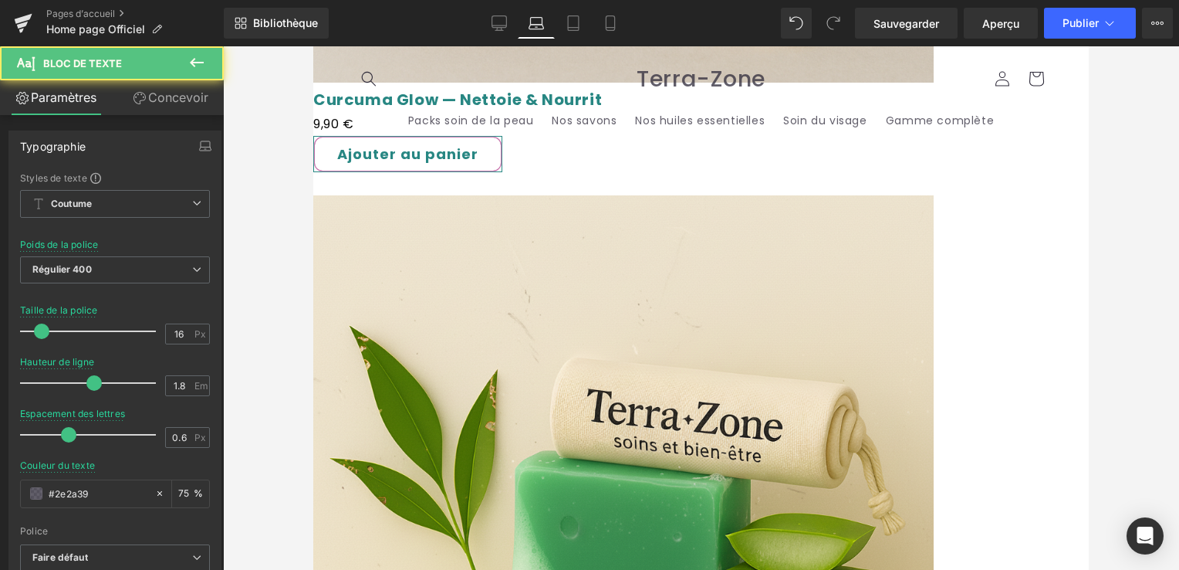
drag, startPoint x: 374, startPoint y: 357, endPoint x: 306, endPoint y: 362, distance: 68.1
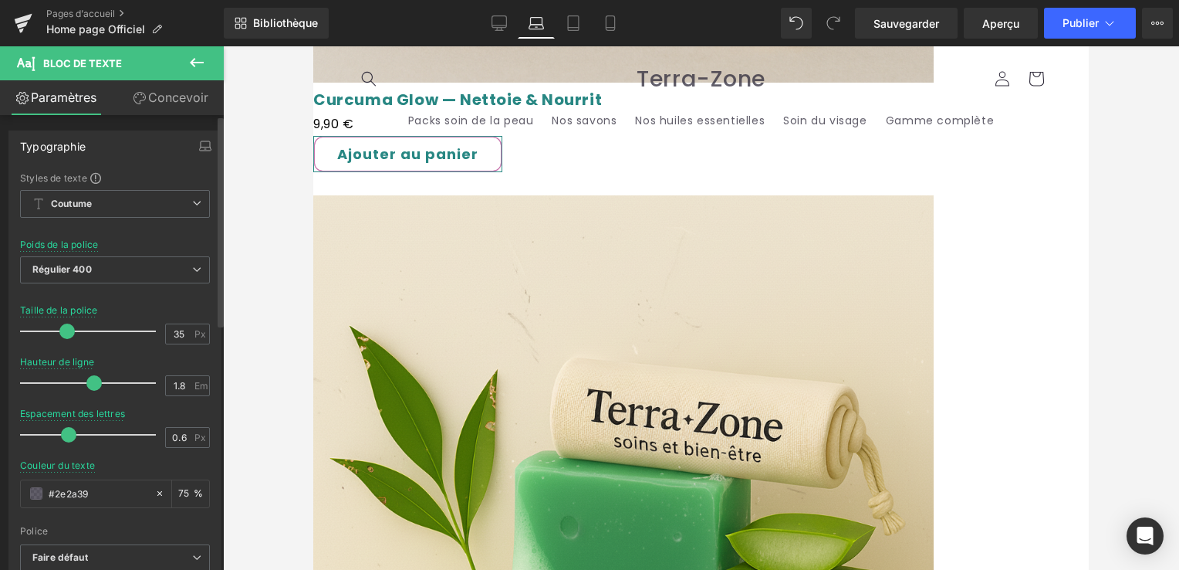
drag, startPoint x: 39, startPoint y: 331, endPoint x: 63, endPoint y: 333, distance: 24.8
click at [63, 333] on span at bounding box center [66, 330] width 15 height 15
type input "36"
click at [65, 333] on span at bounding box center [68, 330] width 15 height 15
click at [99, 489] on input "#2e2a39" at bounding box center [98, 493] width 99 height 17
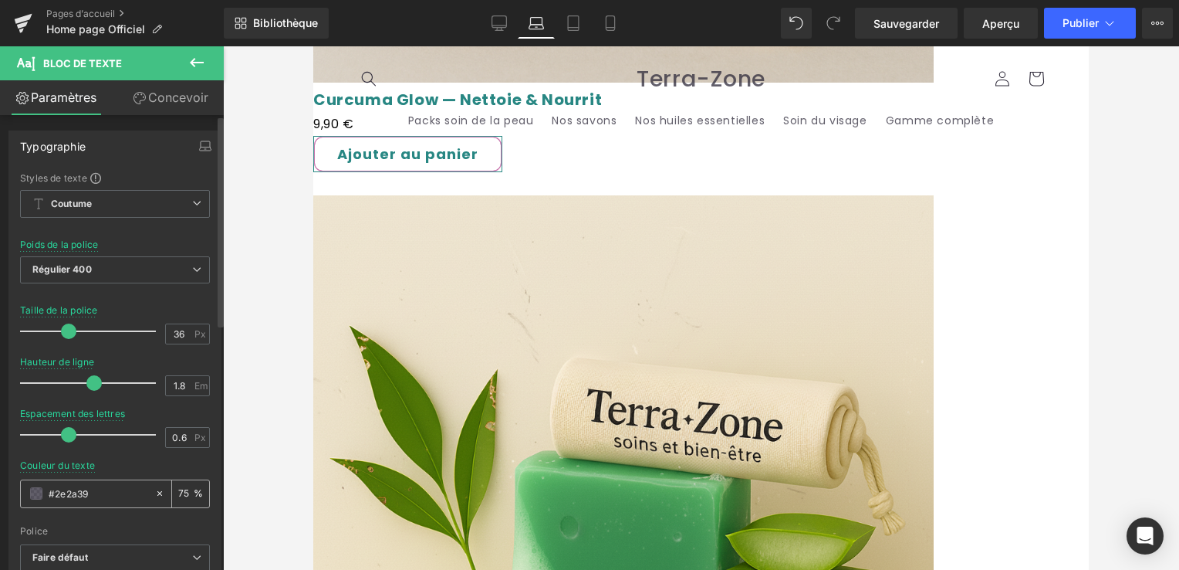
drag, startPoint x: 99, startPoint y: 489, endPoint x: 56, endPoint y: 486, distance: 43.3
click at [98, 489] on input "#2e2a39" at bounding box center [98, 493] width 99 height 17
click at [92, 489] on input "#2e2a39" at bounding box center [98, 493] width 99 height 17
click at [98, 491] on input "#2e2a39" at bounding box center [98, 493] width 99 height 17
click at [156, 493] on icon at bounding box center [159, 493] width 11 height 11
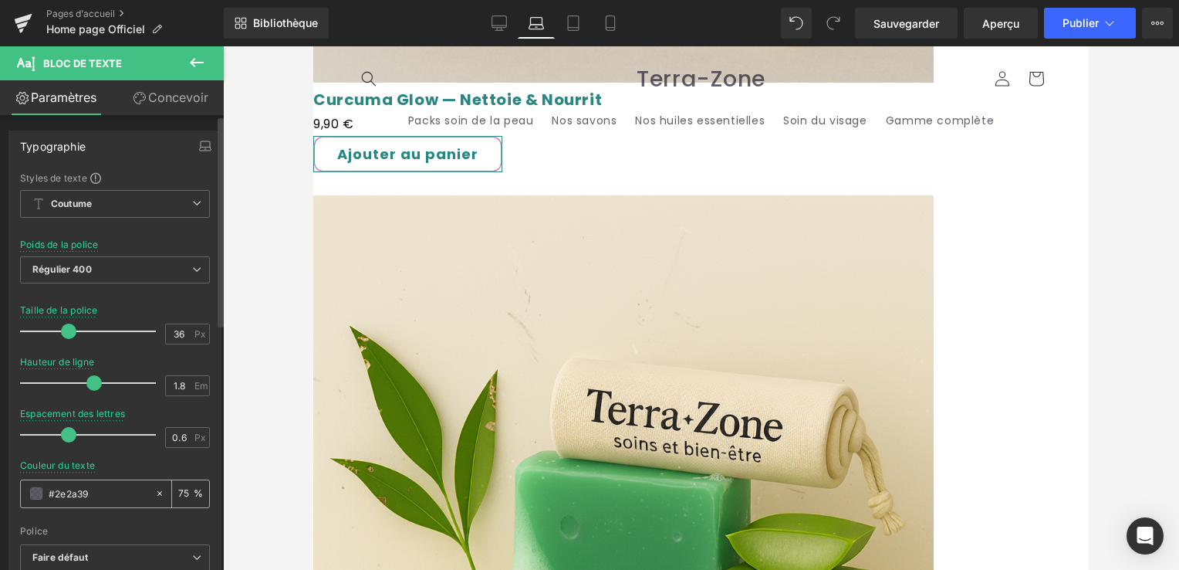
type input "none"
type input "0"
drag, startPoint x: 81, startPoint y: 498, endPoint x: 44, endPoint y: 492, distance: 37.4
click at [44, 492] on div "none" at bounding box center [88, 493] width 134 height 27
paste input "#246b5f"
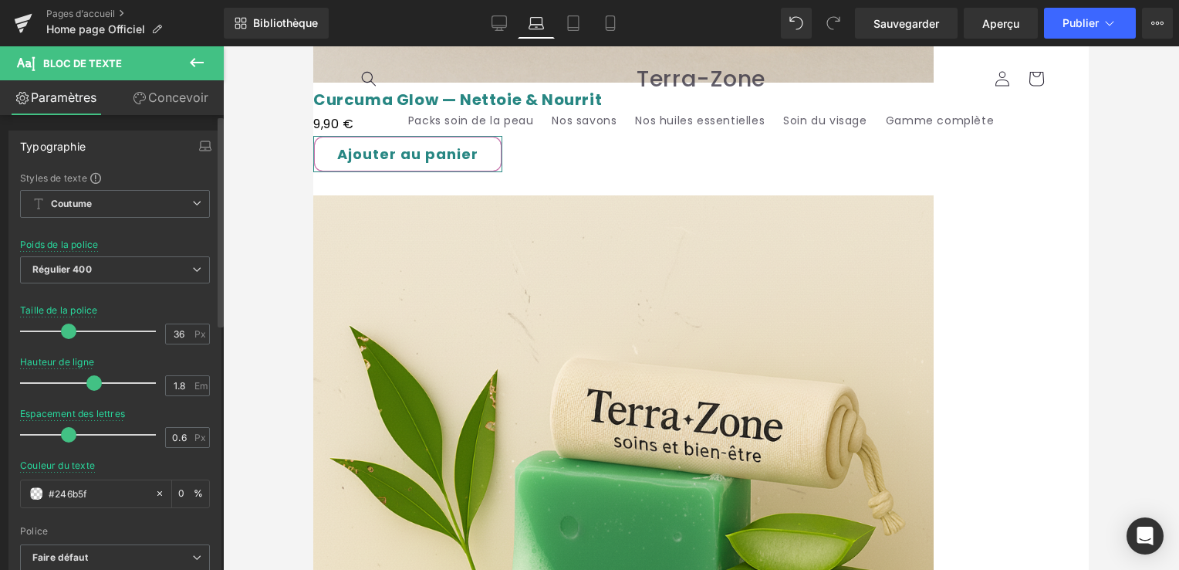
type input "#246b5f"
type input "100"
click at [96, 529] on div "Police" at bounding box center [115, 531] width 190 height 11
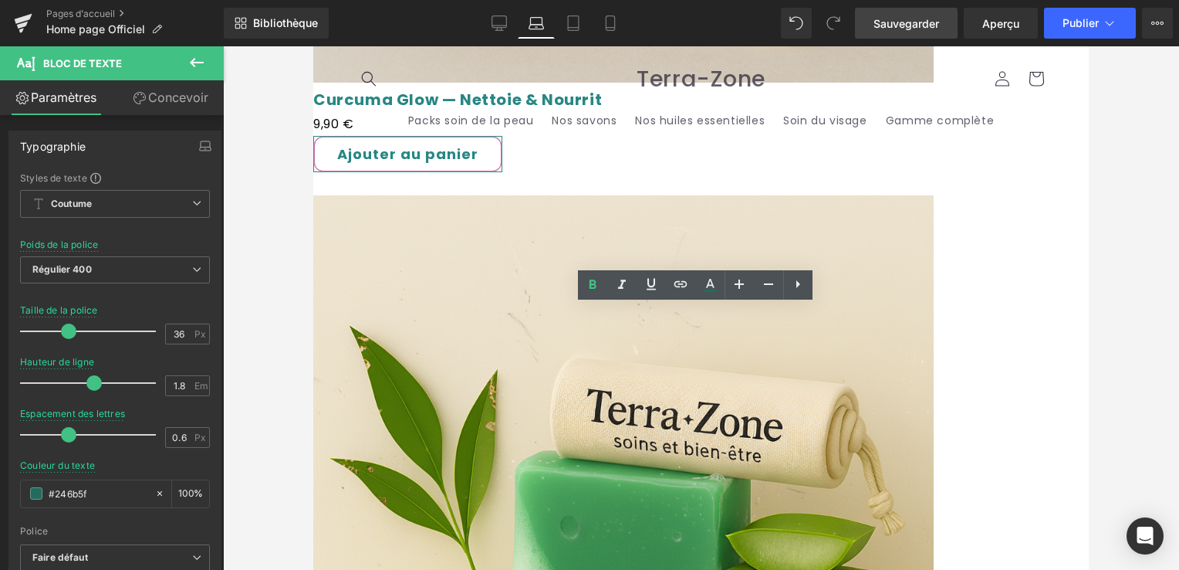
click at [895, 29] on span "Sauvegarder" at bounding box center [907, 23] width 66 height 16
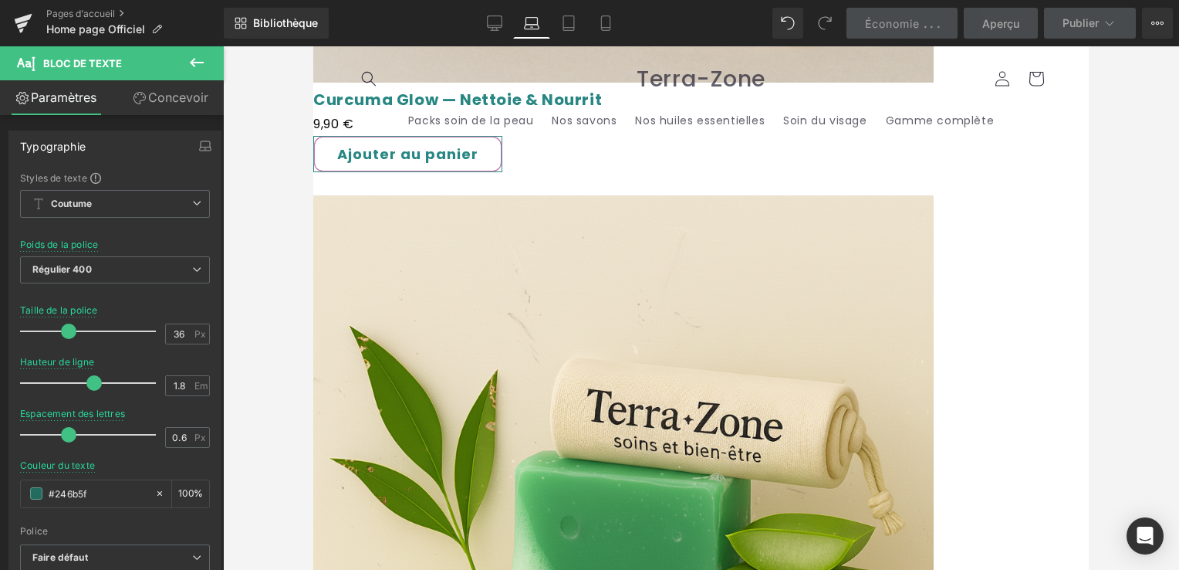
scroll to position [2987, 0]
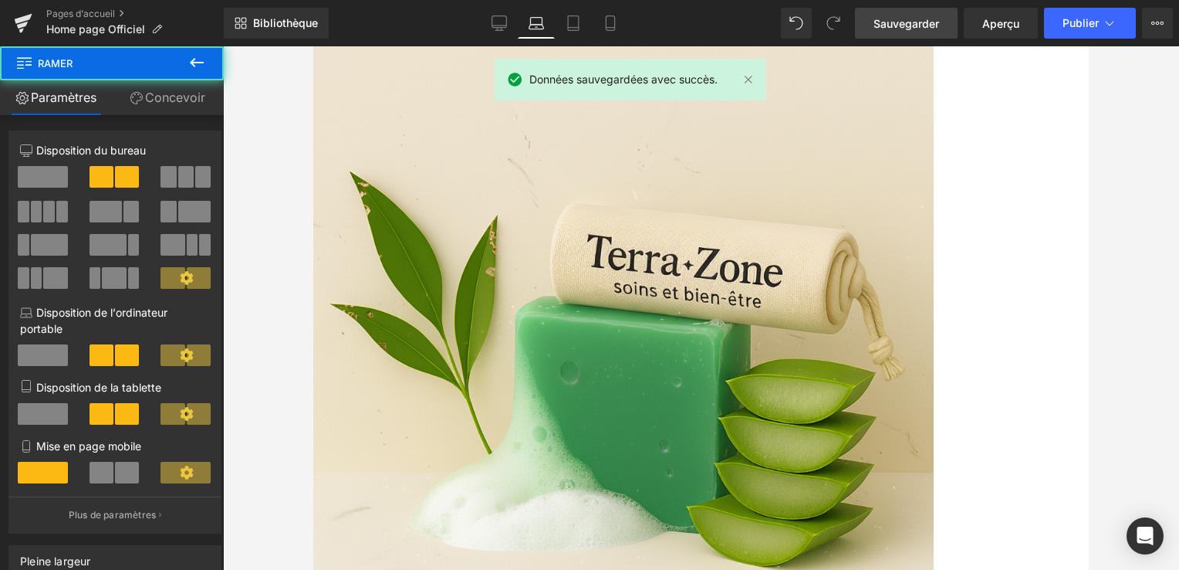
drag, startPoint x: 560, startPoint y: 292, endPoint x: 565, endPoint y: 283, distance: 10.1
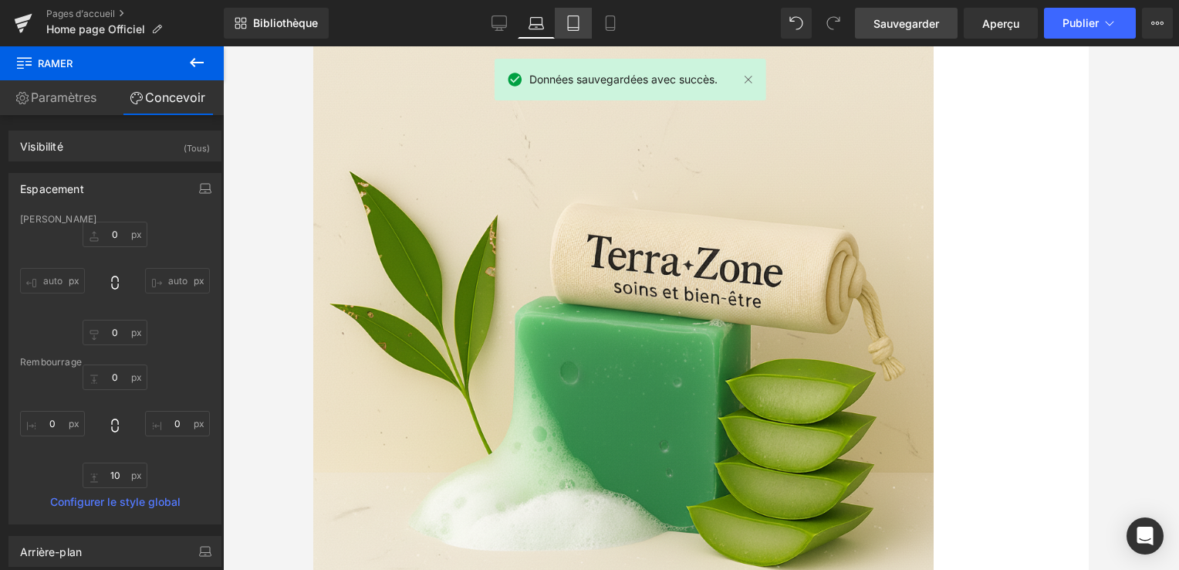
click at [576, 25] on icon at bounding box center [573, 22] width 15 height 15
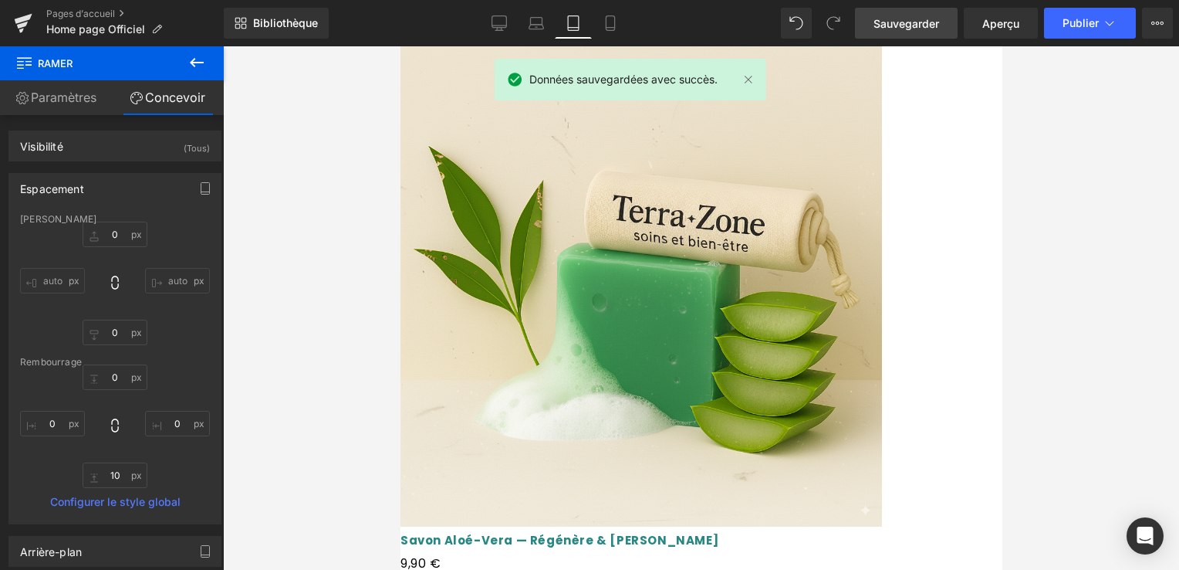
scroll to position [2473, 0]
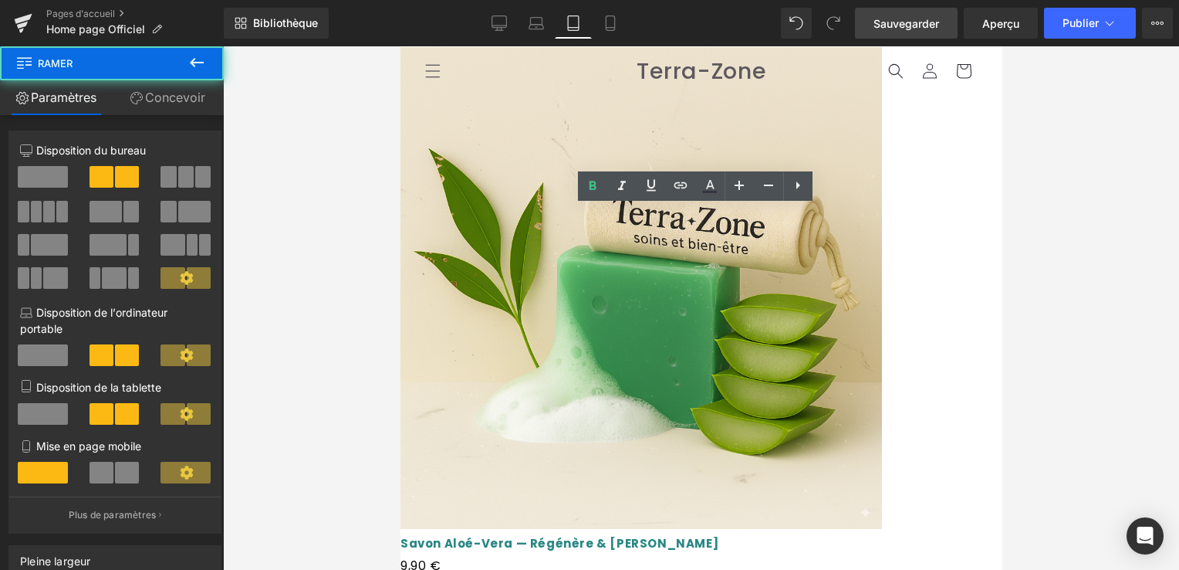
drag, startPoint x: 547, startPoint y: 301, endPoint x: 573, endPoint y: 210, distance: 94.8
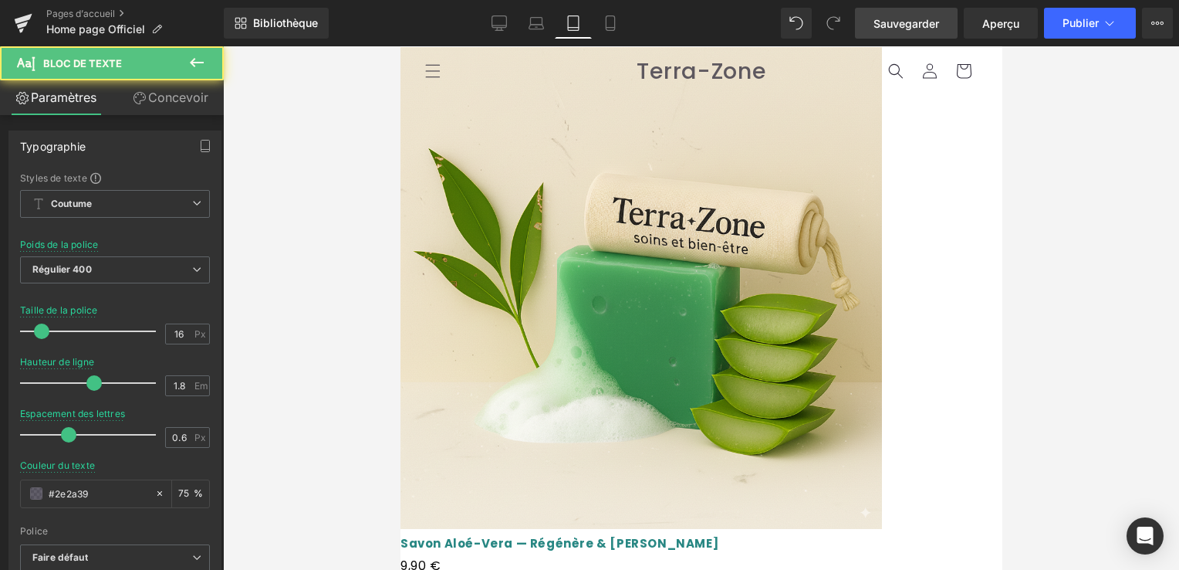
drag, startPoint x: 512, startPoint y: 259, endPoint x: 404, endPoint y: 269, distance: 107.8
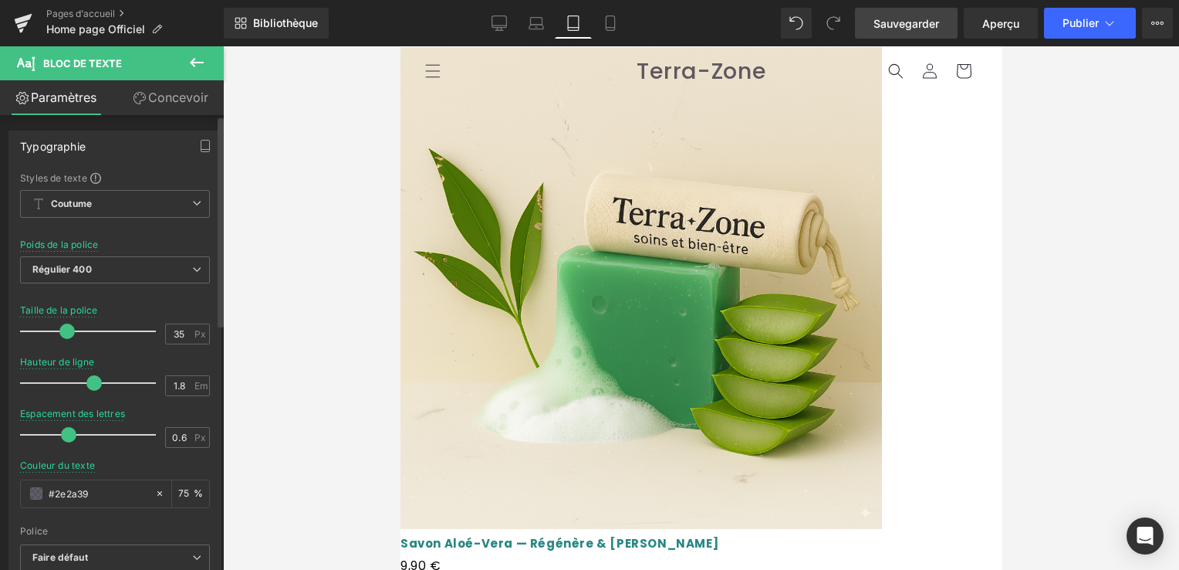
drag, startPoint x: 41, startPoint y: 333, endPoint x: 66, endPoint y: 333, distance: 24.7
click at [66, 333] on span at bounding box center [66, 330] width 15 height 15
type input "36"
click at [69, 330] on span at bounding box center [68, 330] width 15 height 15
drag, startPoint x: 107, startPoint y: 489, endPoint x: 29, endPoint y: 483, distance: 77.4
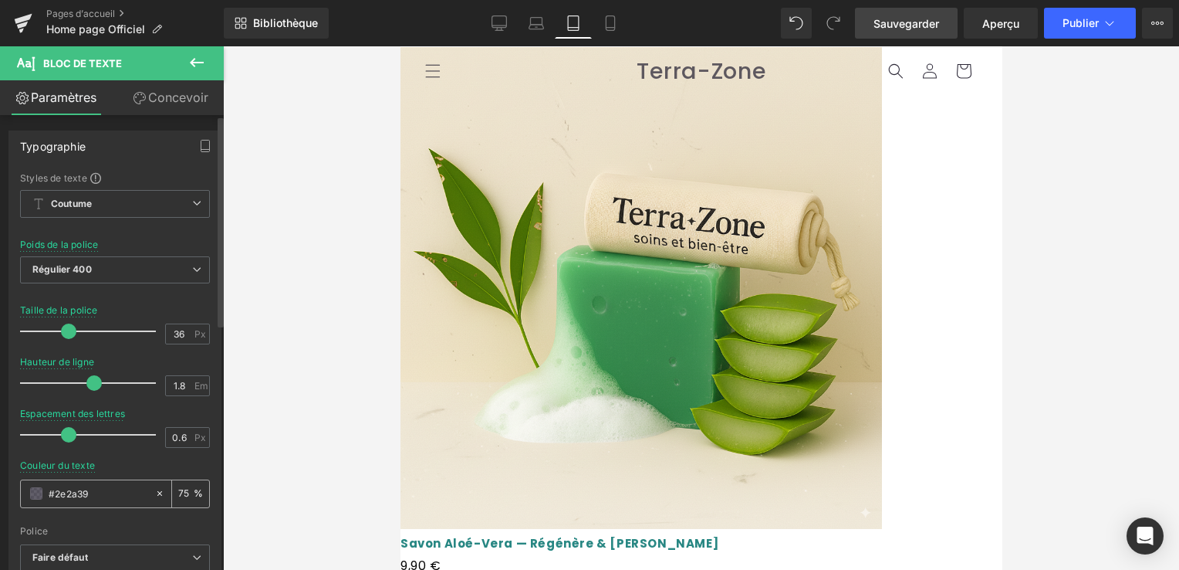
click at [29, 483] on div "#2e2a39" at bounding box center [88, 493] width 134 height 27
paste input "46b5f"
type input "#246b5f"
type input "100"
click at [100, 529] on div "Police" at bounding box center [115, 531] width 190 height 11
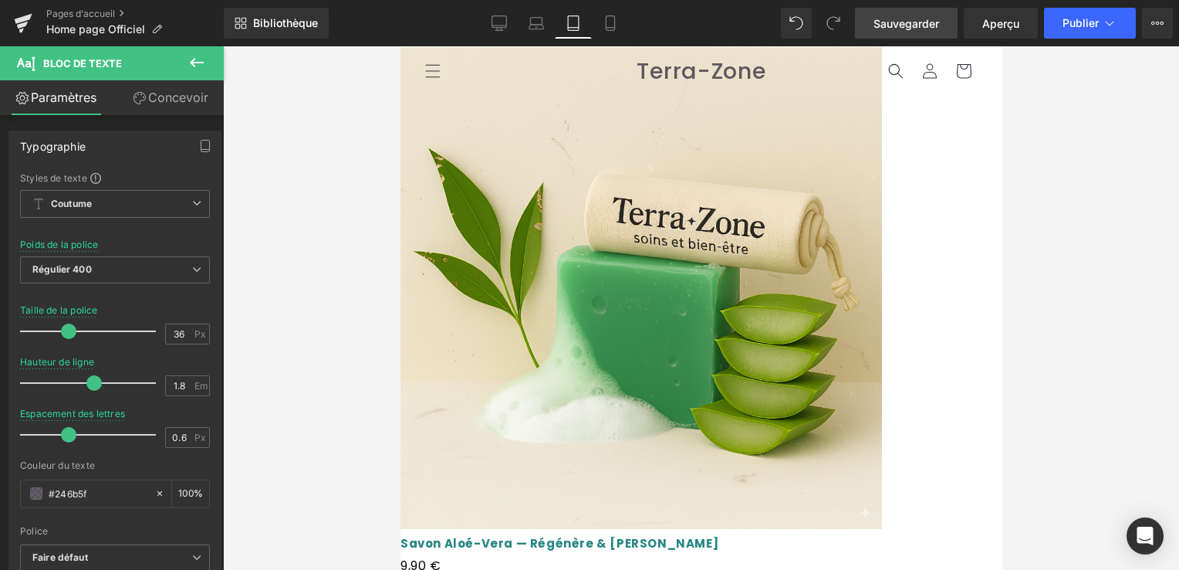
drag, startPoint x: 926, startPoint y: 15, endPoint x: 188, endPoint y: 225, distance: 767.1
click at [926, 15] on span "Sauvegarder" at bounding box center [907, 23] width 66 height 16
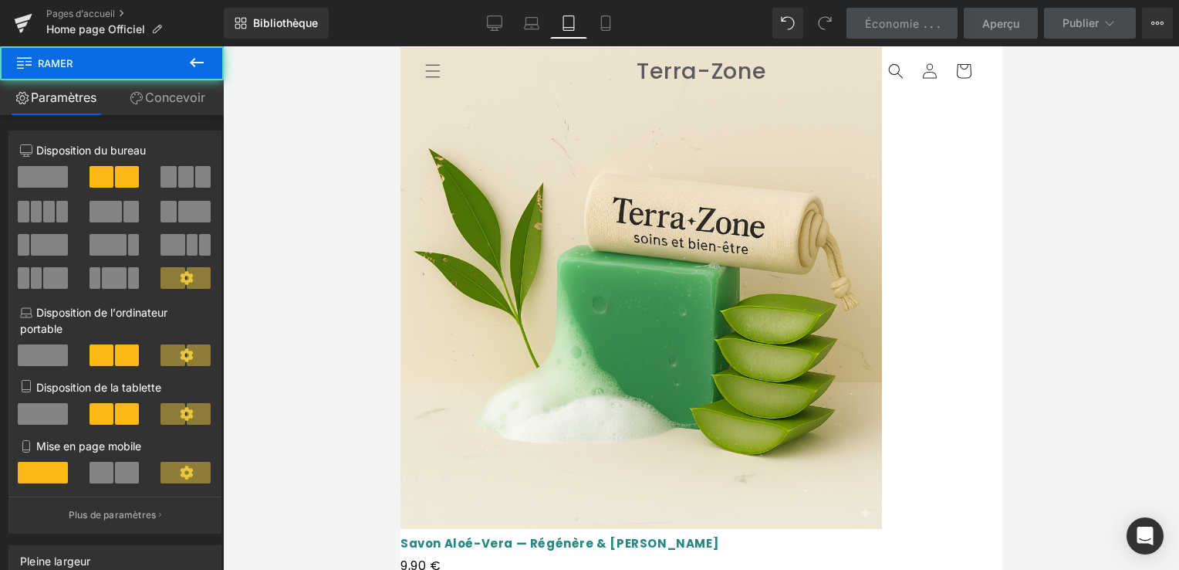
drag, startPoint x: 643, startPoint y: 347, endPoint x: 656, endPoint y: 316, distance: 33.5
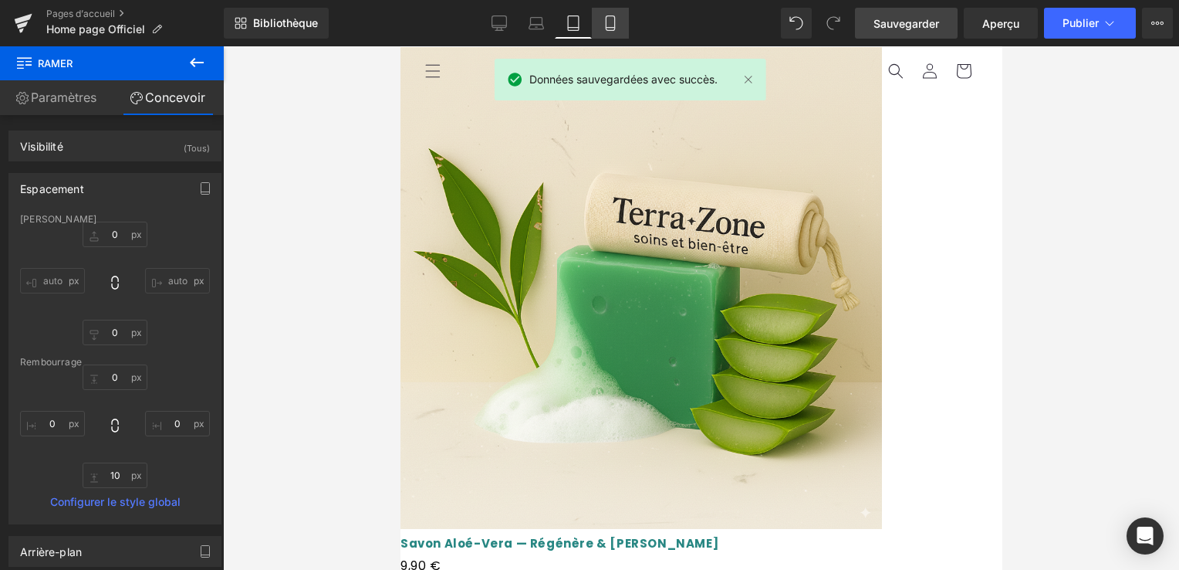
click at [609, 29] on icon at bounding box center [610, 23] width 8 height 15
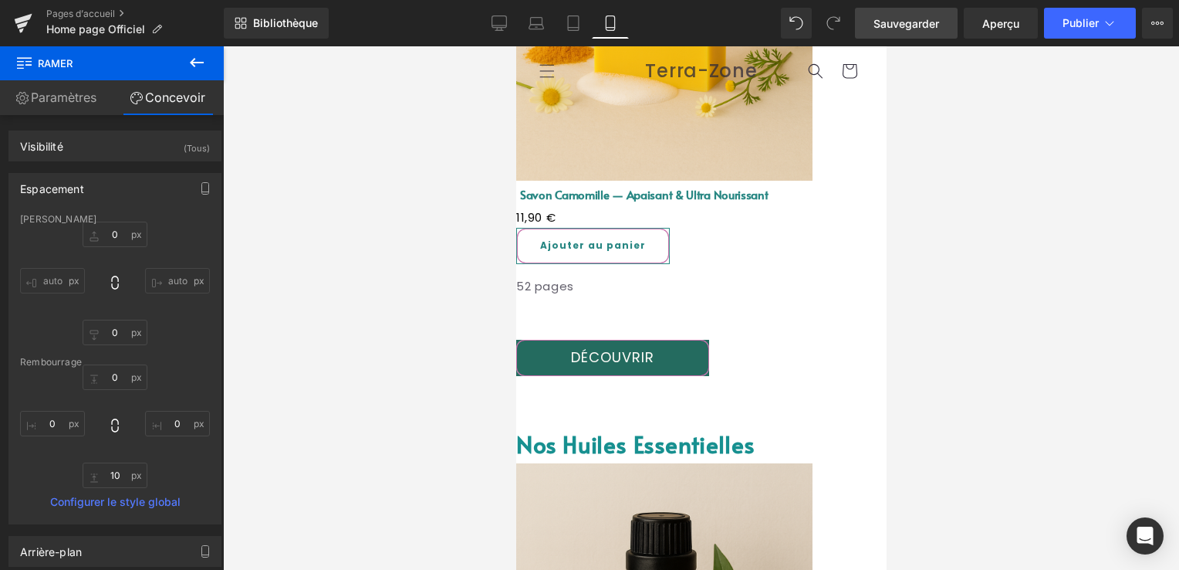
scroll to position [2609, 0]
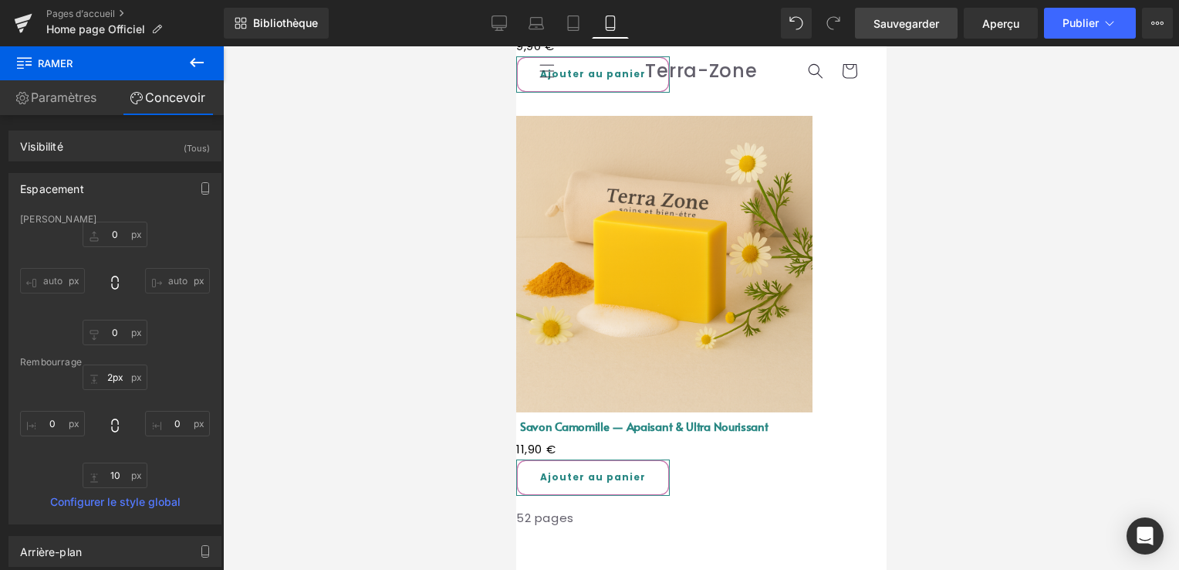
type input "0px"
drag, startPoint x: 644, startPoint y: 272, endPoint x: 766, endPoint y: 117, distance: 196.8
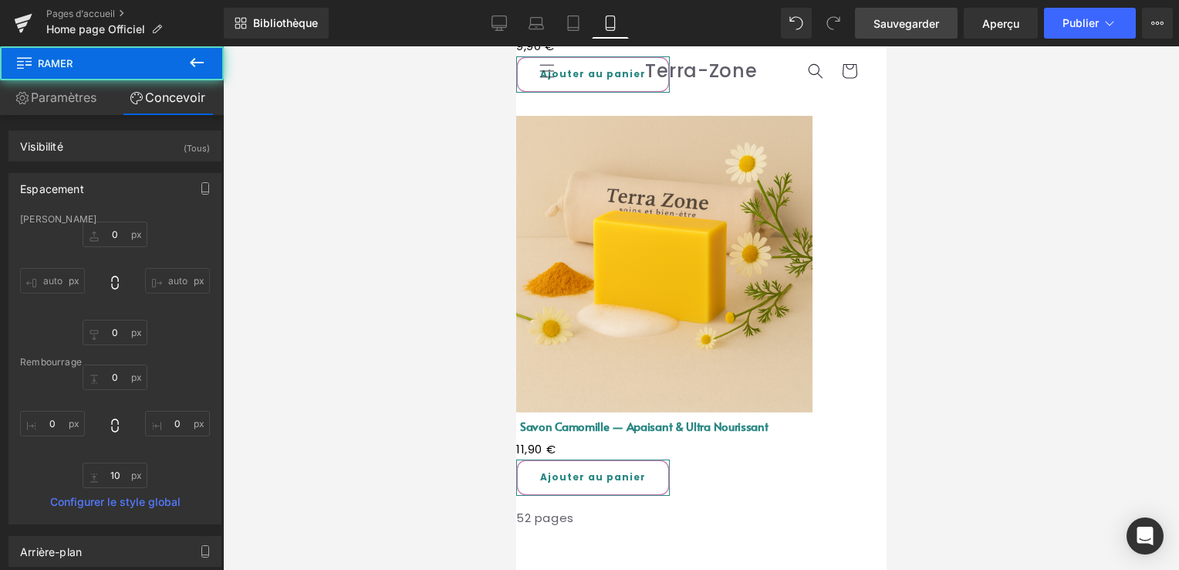
type input "0"
type input "10"
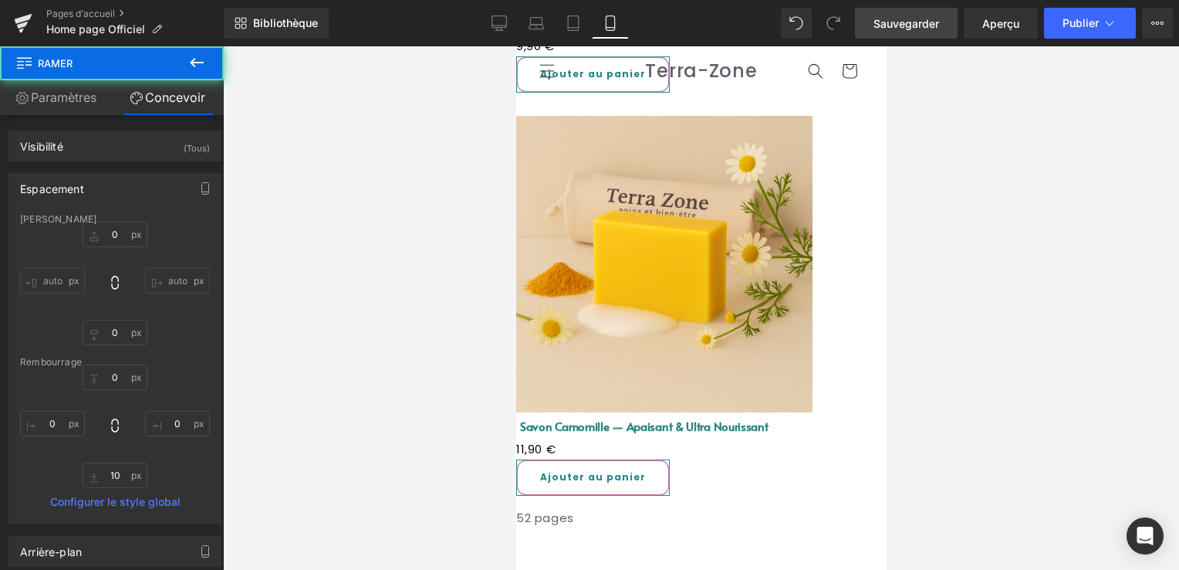
type input "0"
click at [894, 26] on span "Sauvegarder" at bounding box center [907, 23] width 66 height 16
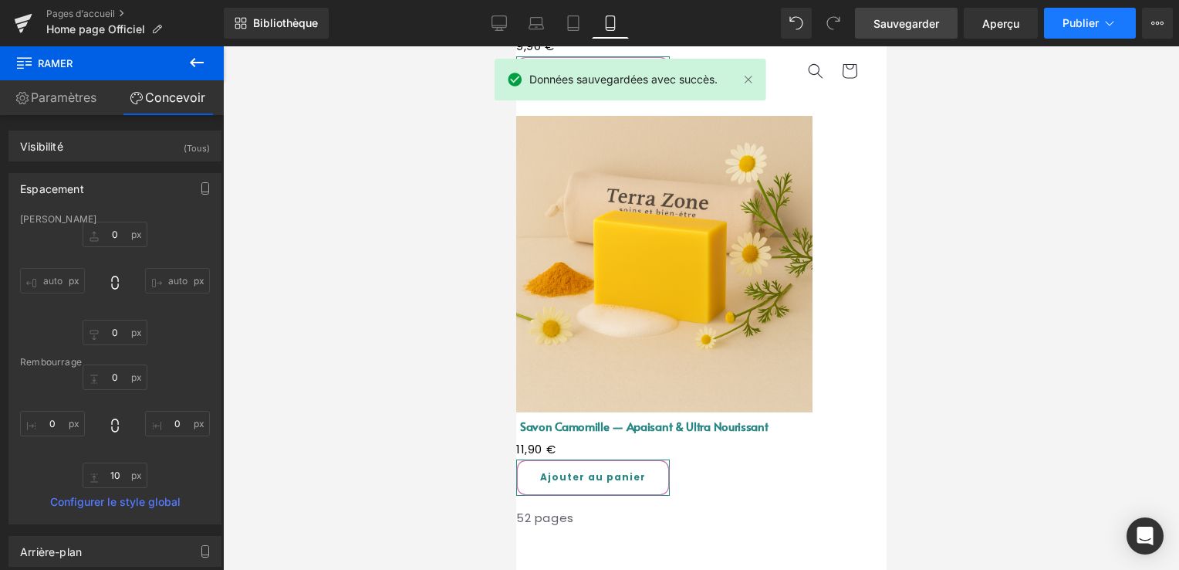
click at [1091, 32] on button "Publier" at bounding box center [1090, 23] width 92 height 31
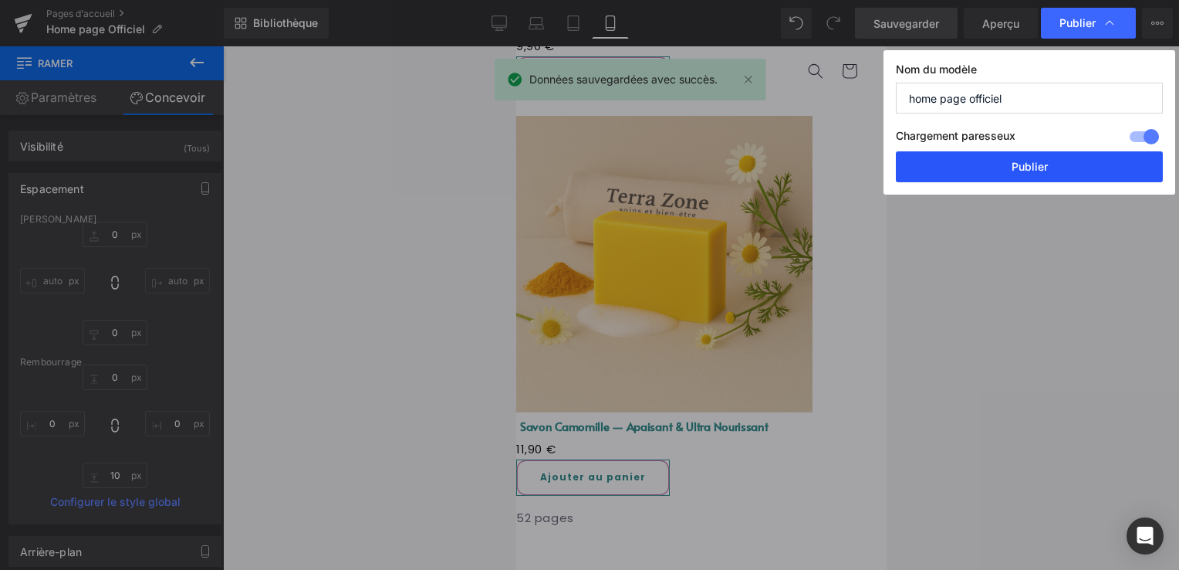
drag, startPoint x: 1077, startPoint y: 157, endPoint x: 306, endPoint y: 179, distance: 770.5
click at [1077, 157] on button "Publier" at bounding box center [1029, 166] width 267 height 31
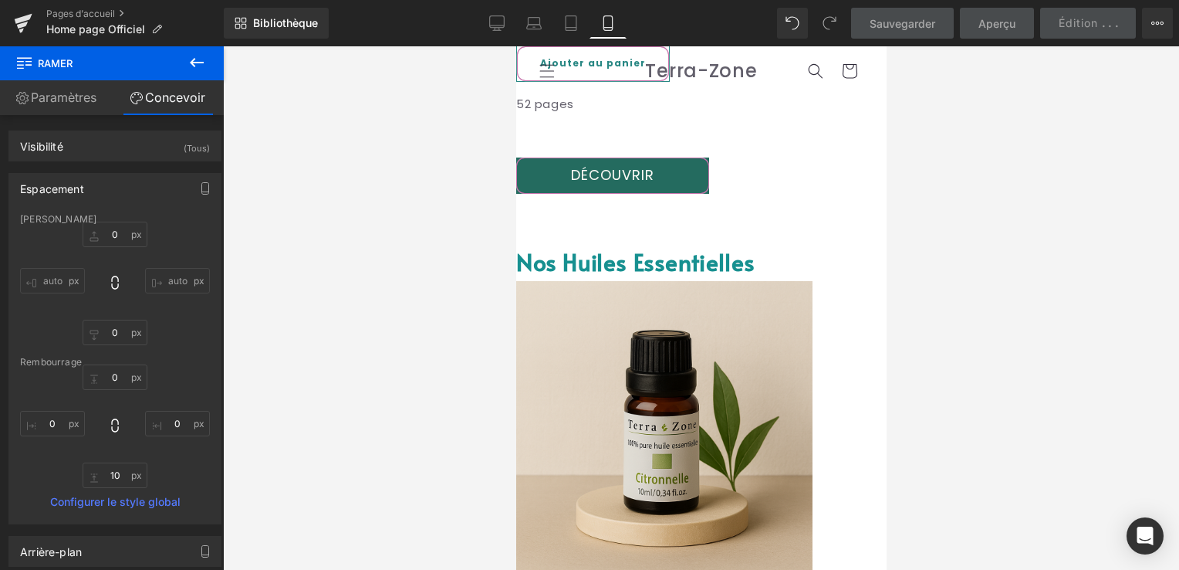
scroll to position [2995, 0]
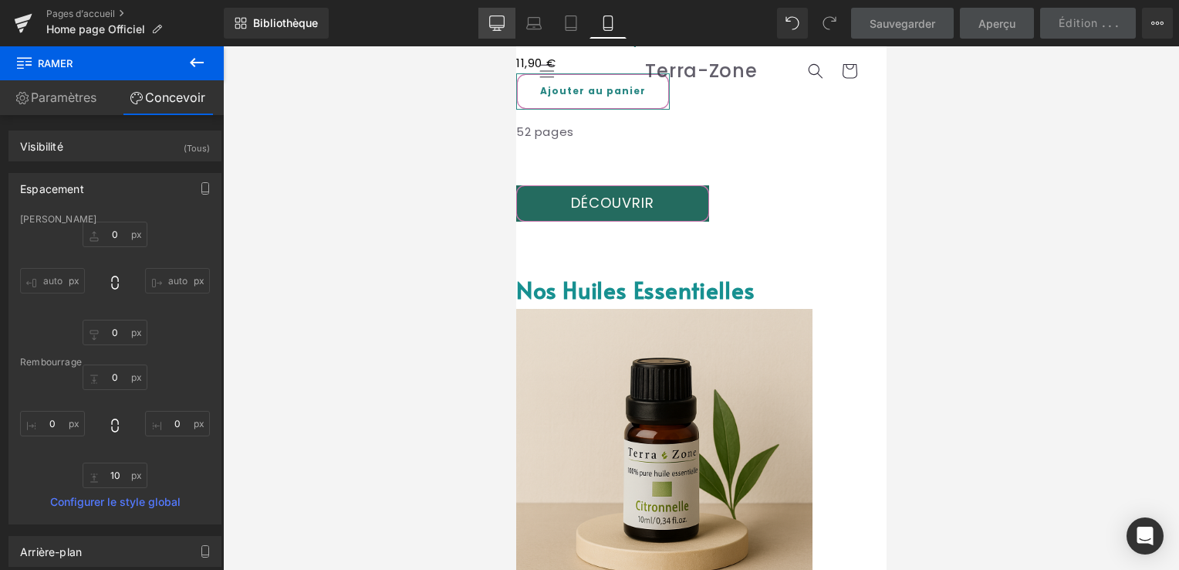
click at [489, 25] on link "Bureau" at bounding box center [497, 23] width 37 height 31
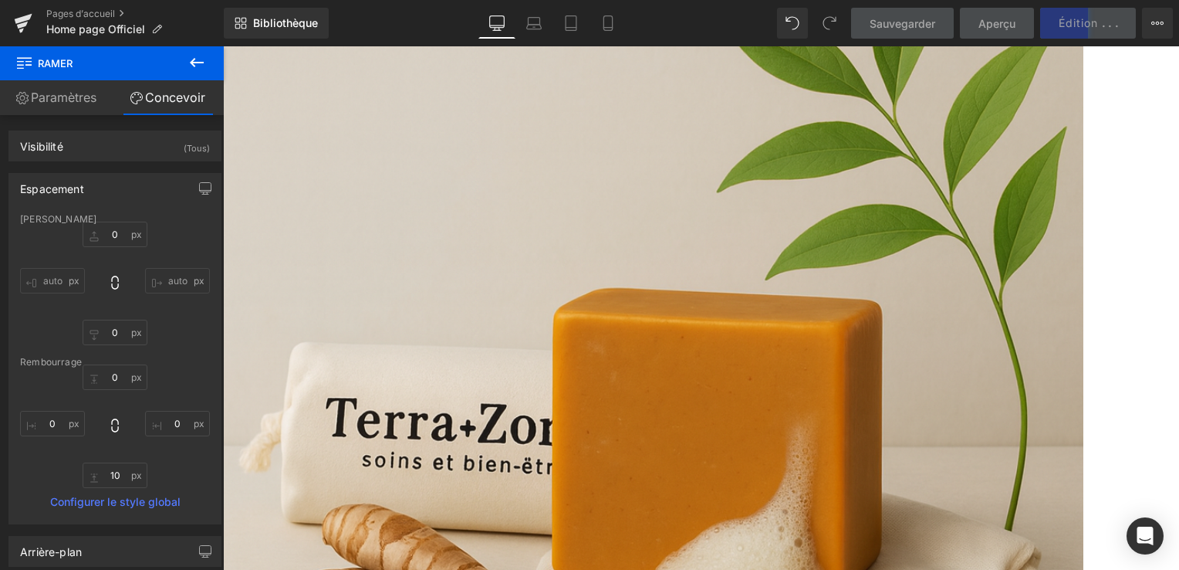
scroll to position [2718, 0]
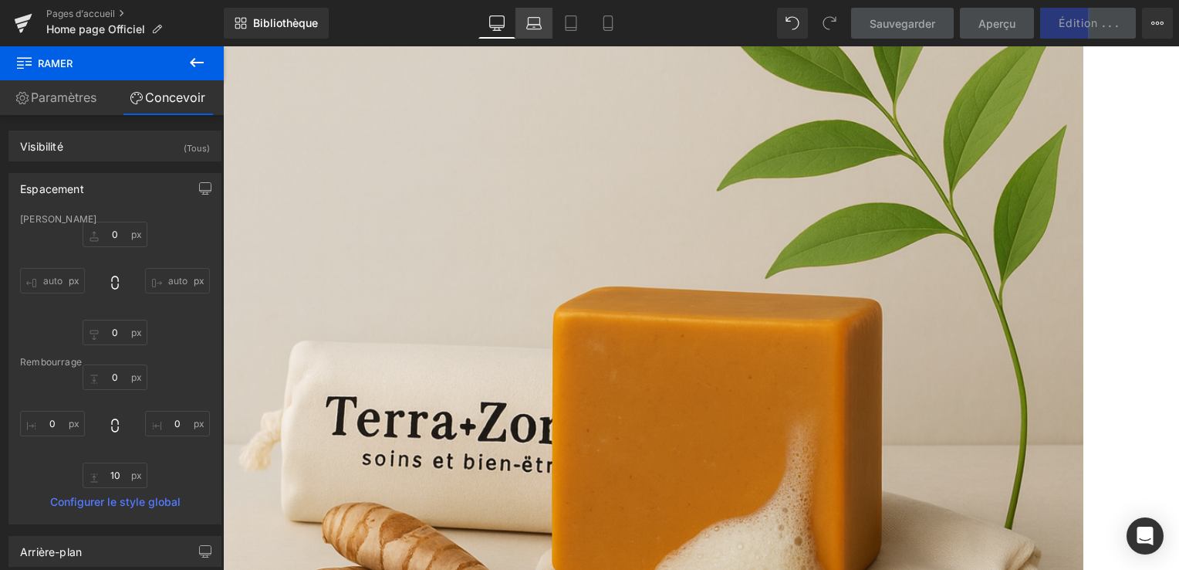
click at [529, 20] on icon at bounding box center [533, 22] width 15 height 15
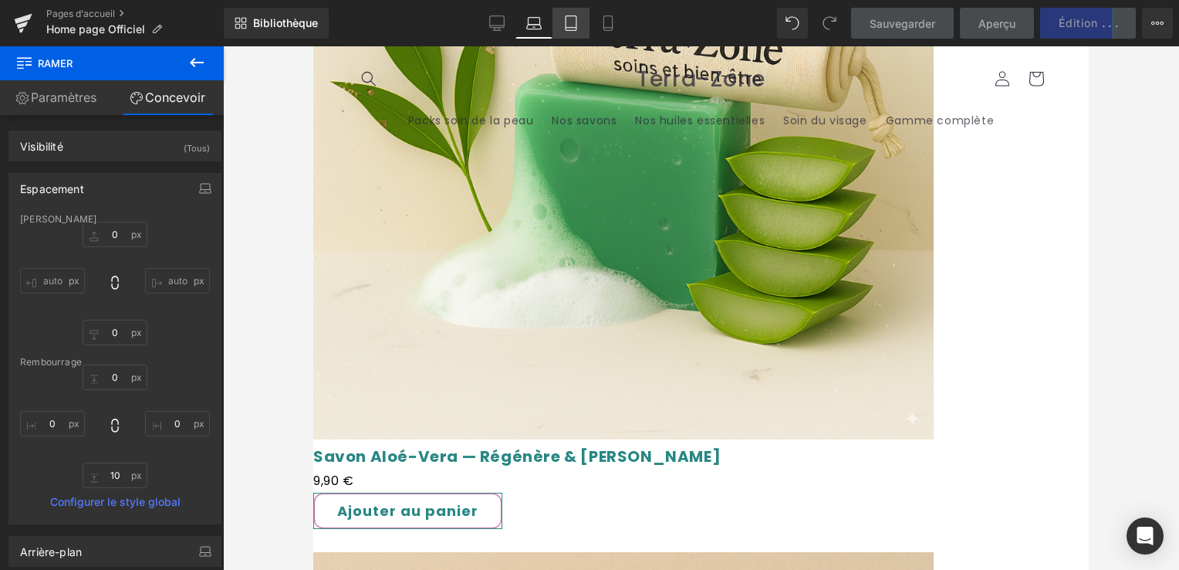
click at [558, 32] on link "Tablette" at bounding box center [571, 23] width 37 height 31
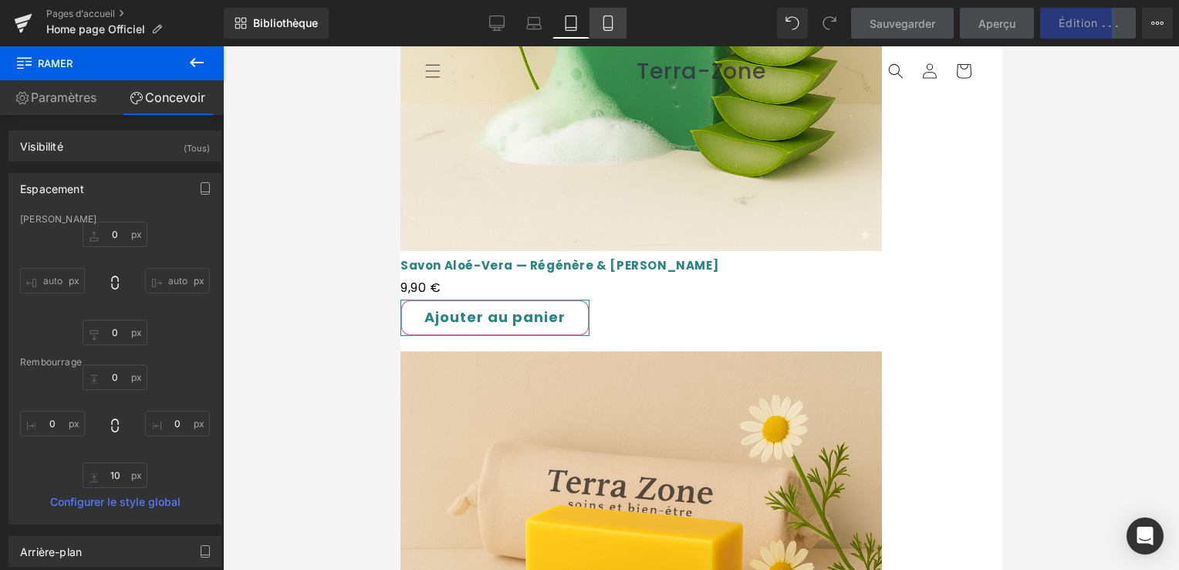
click at [594, 29] on link "Mobile" at bounding box center [608, 23] width 37 height 31
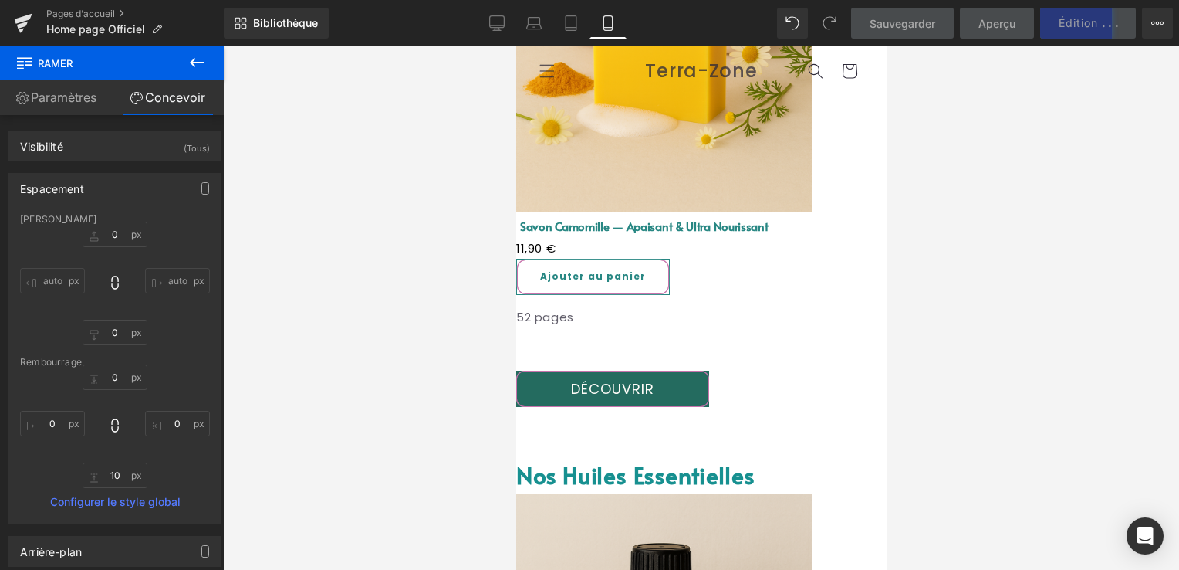
scroll to position [2809, 0]
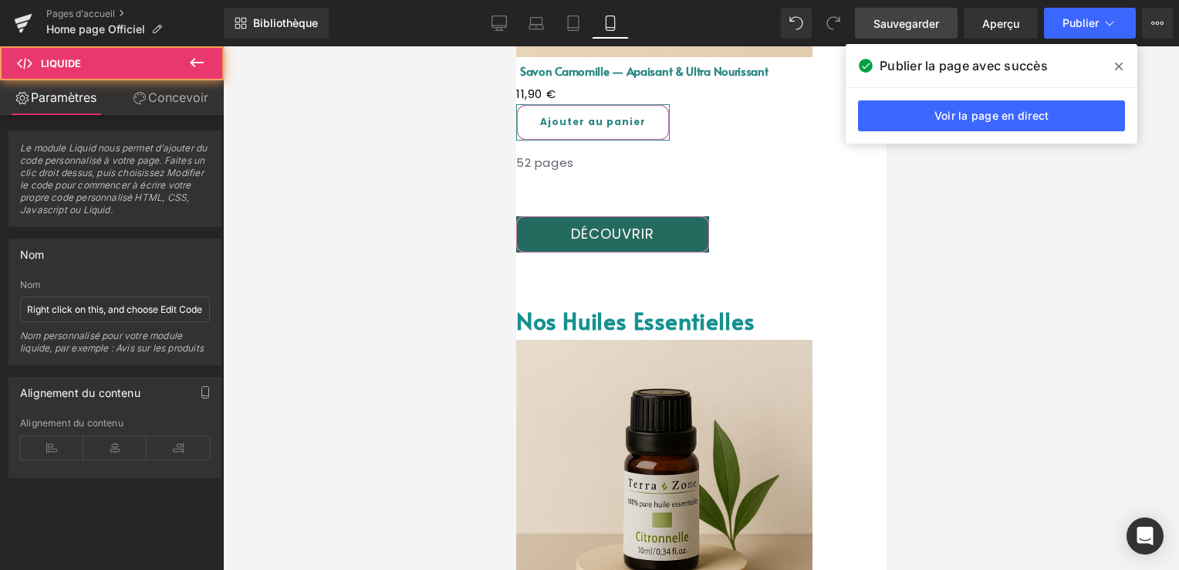
click at [516, 46] on icon at bounding box center [516, 46] width 0 height 0
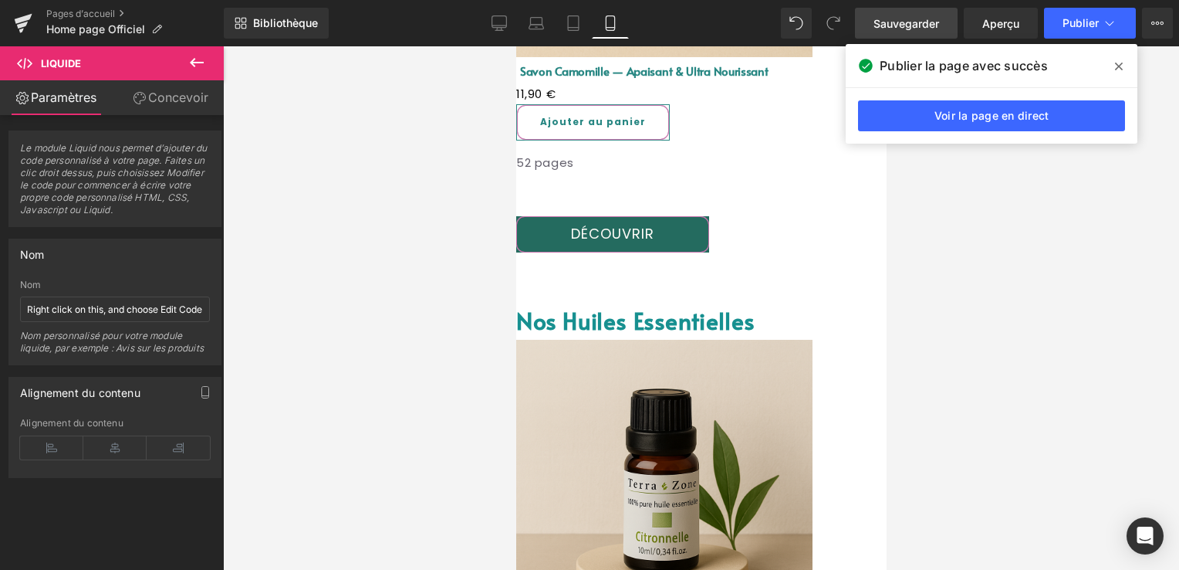
click at [516, 46] on icon at bounding box center [516, 46] width 0 height 0
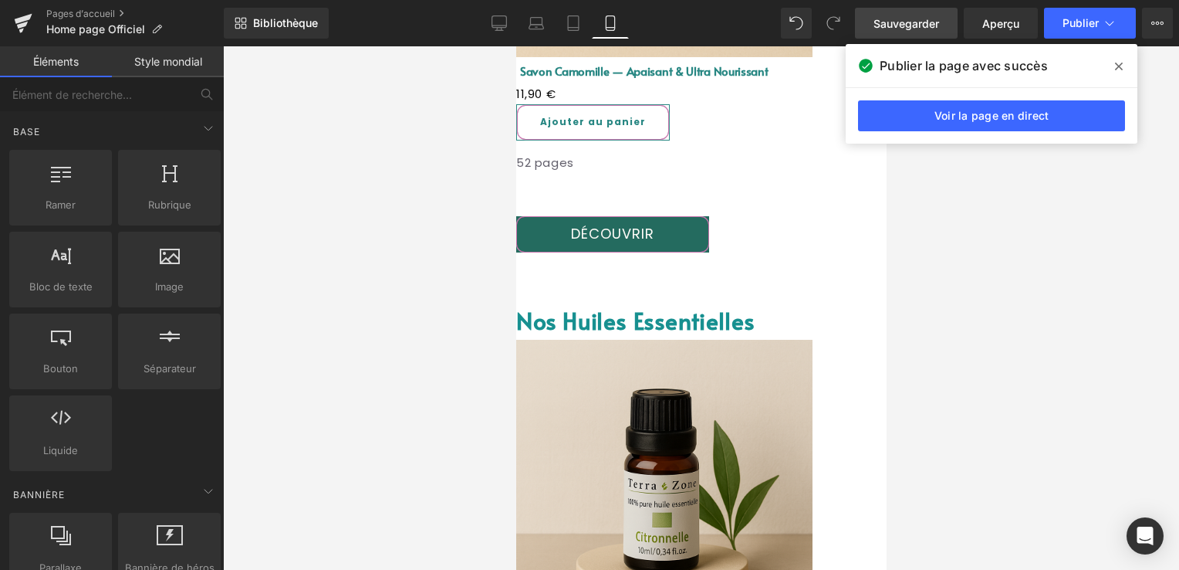
click at [510, 26] on link "Bureau" at bounding box center [499, 23] width 37 height 31
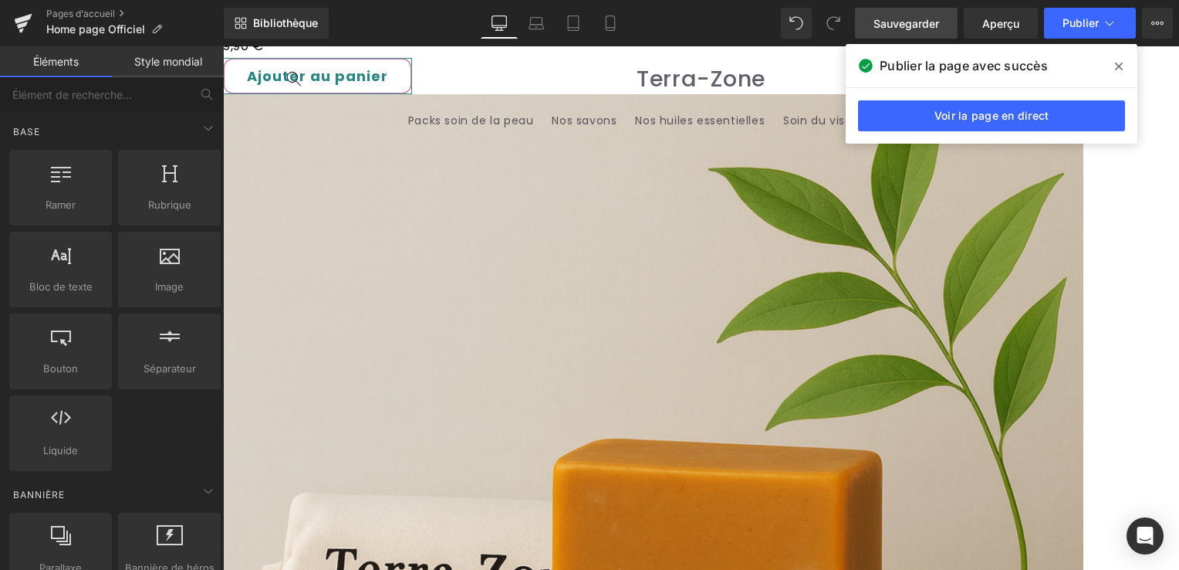
scroll to position [2565, 0]
click at [600, 21] on link "Mobile" at bounding box center [610, 23] width 37 height 31
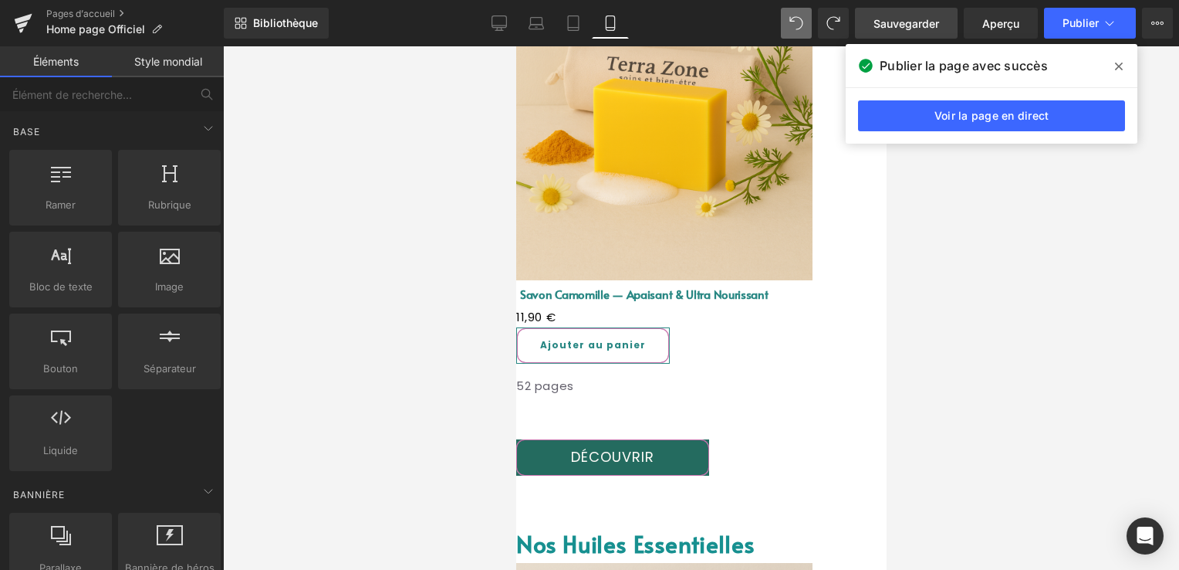
scroll to position [2940, 0]
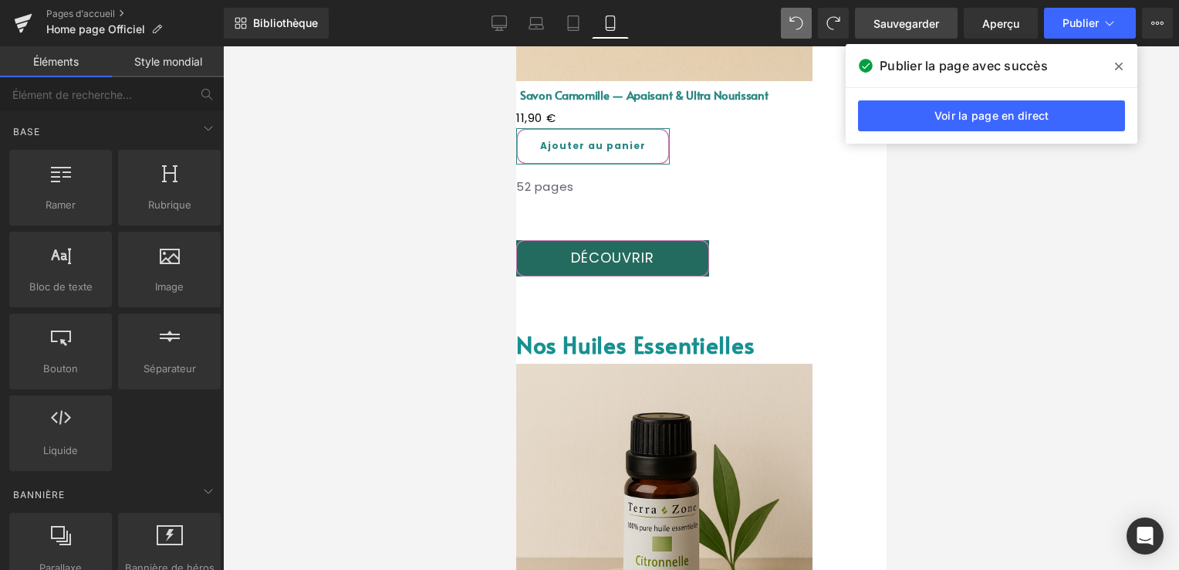
click at [1121, 62] on icon at bounding box center [1119, 66] width 8 height 12
click at [1121, 62] on div at bounding box center [701, 307] width 956 height 523
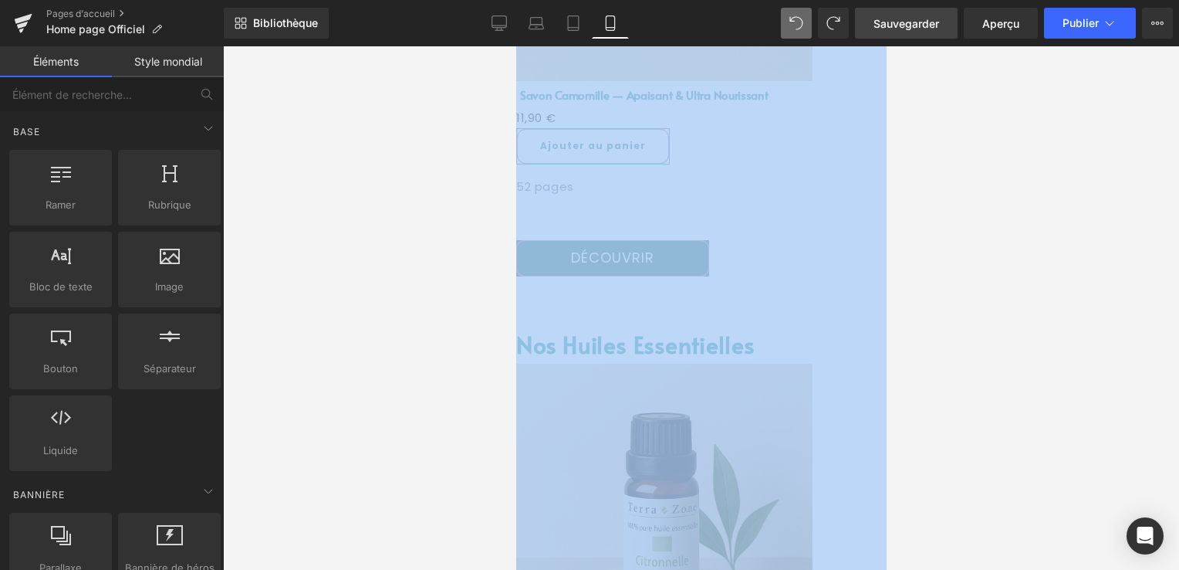
click at [953, 120] on div at bounding box center [701, 307] width 956 height 523
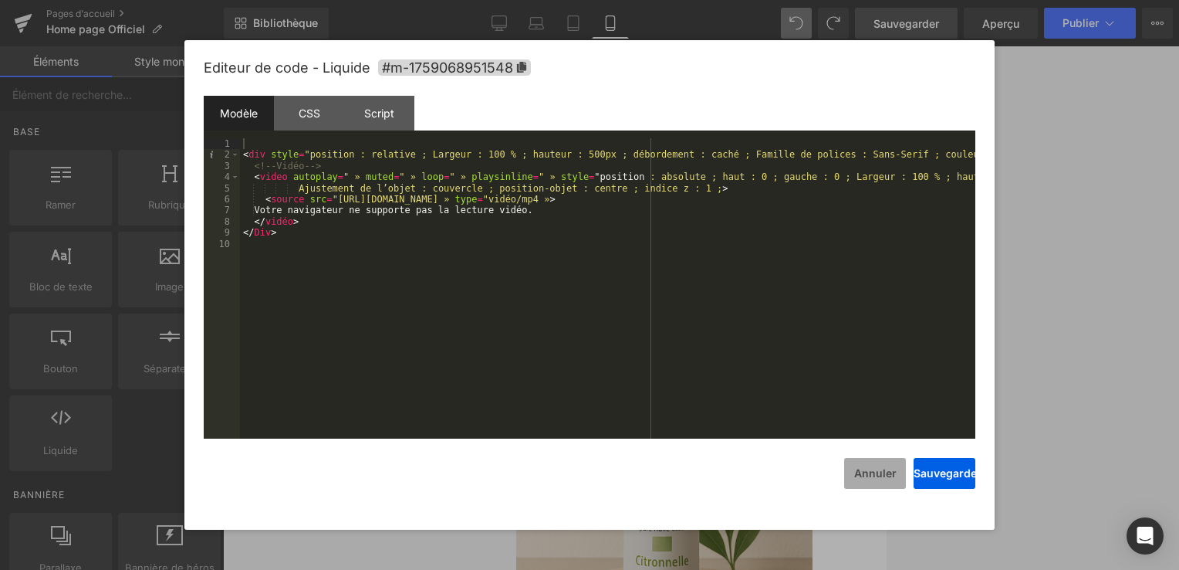
click at [883, 471] on button "Annuler" at bounding box center [875, 473] width 62 height 31
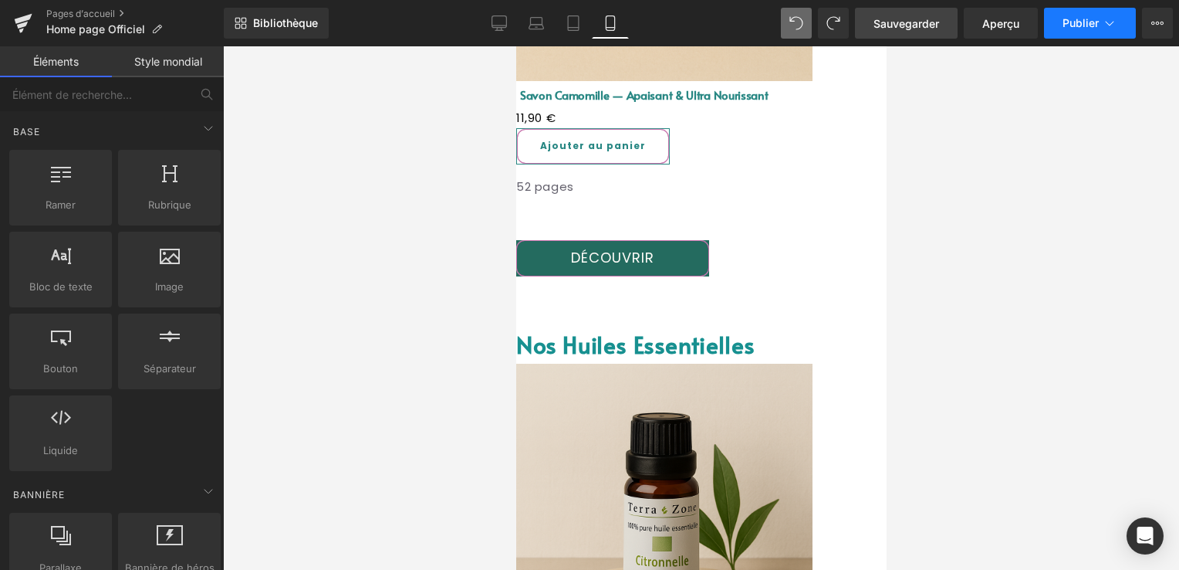
click at [1074, 27] on span "Publier" at bounding box center [1081, 23] width 36 height 12
click at [31, 21] on icon at bounding box center [23, 23] width 19 height 39
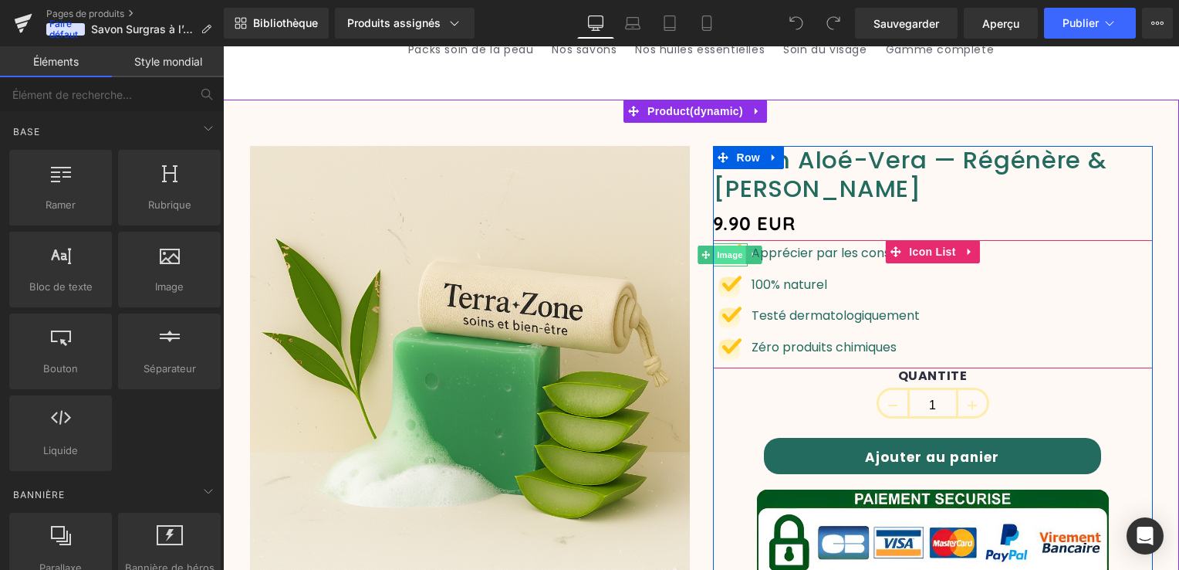
scroll to position [154, 0]
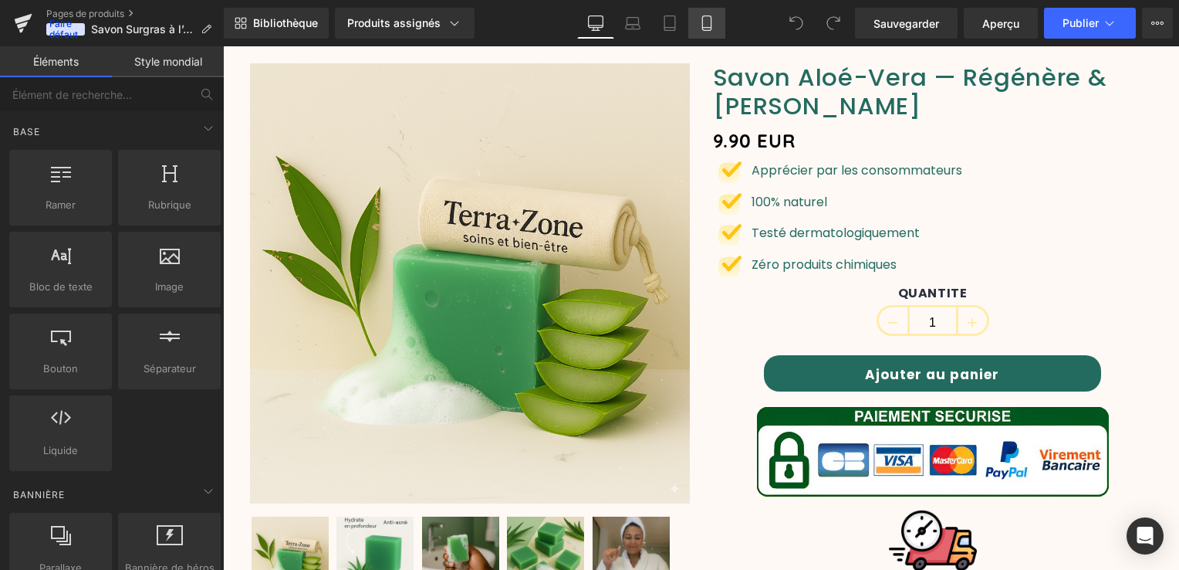
click at [705, 28] on icon at bounding box center [706, 22] width 15 height 15
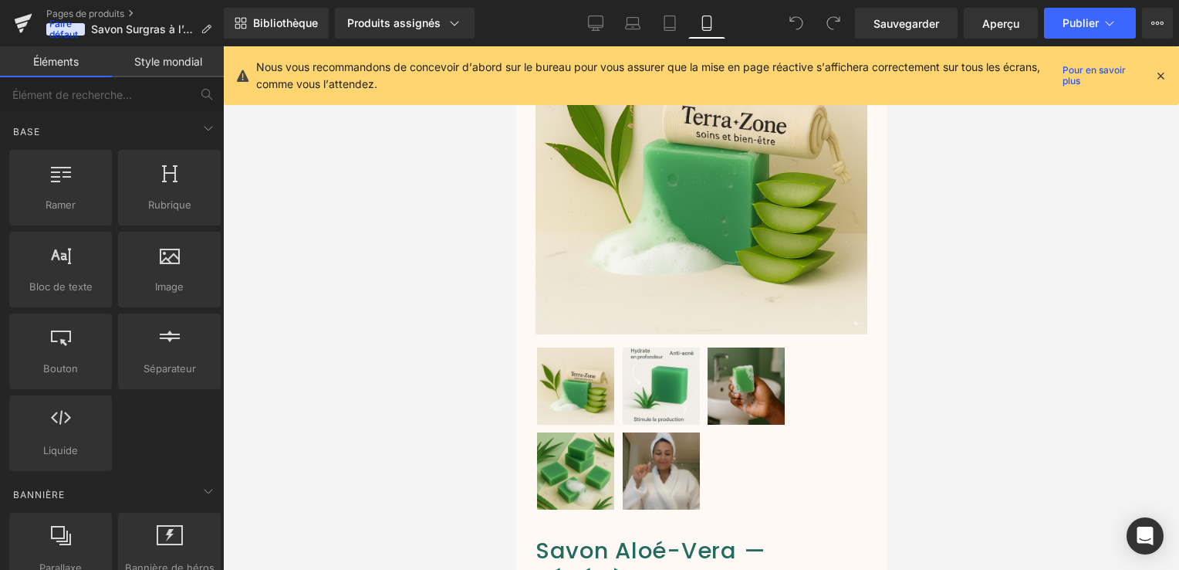
click at [1158, 73] on icon at bounding box center [1161, 76] width 14 height 14
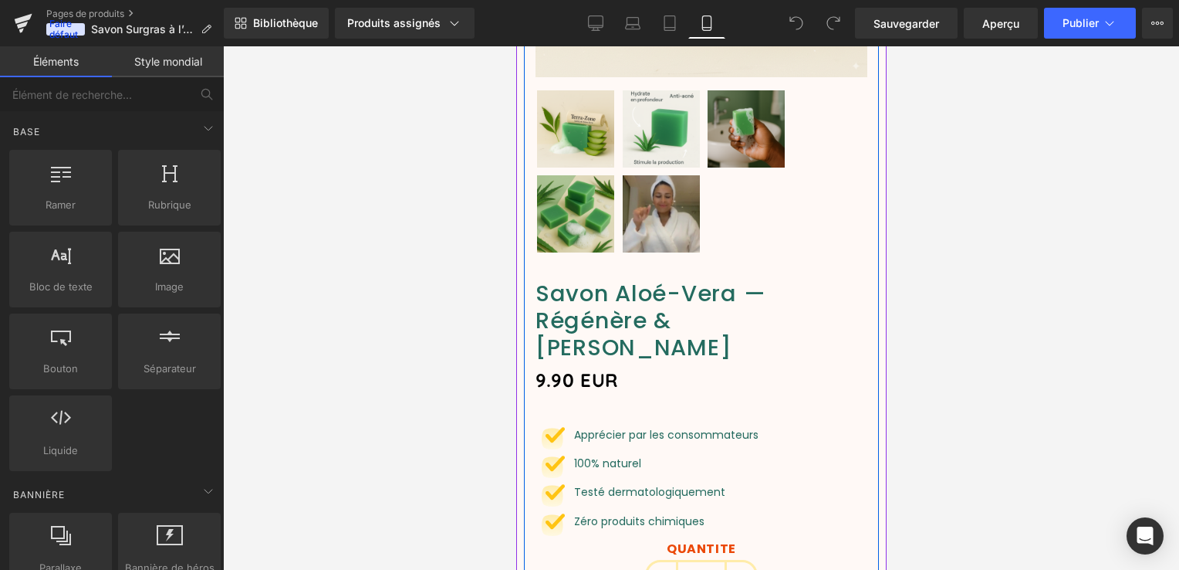
scroll to position [540, 0]
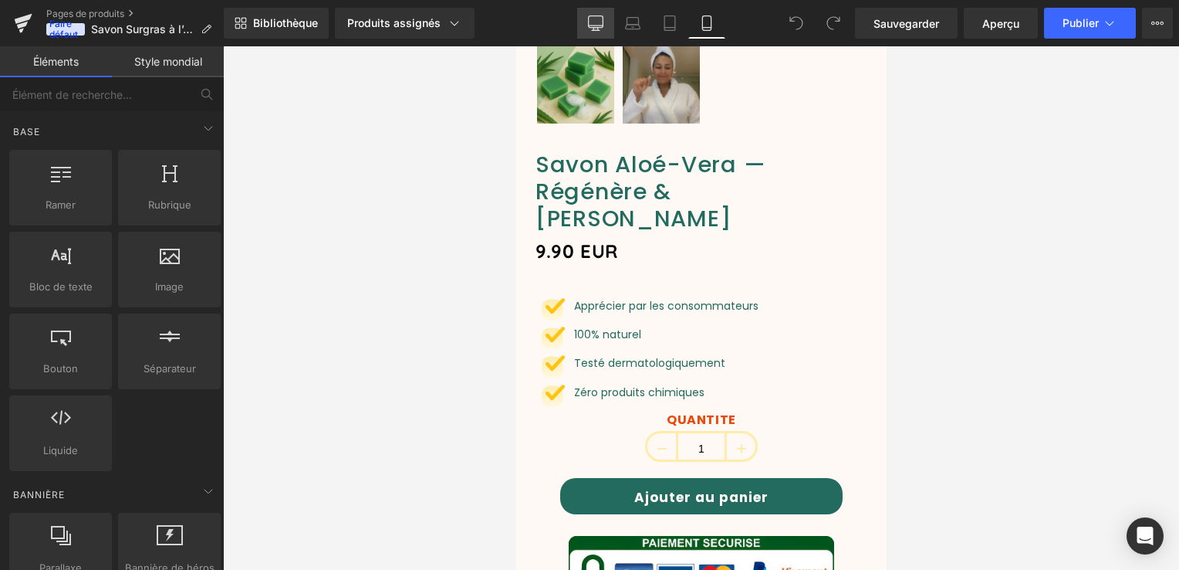
click at [594, 25] on icon at bounding box center [596, 25] width 15 height 0
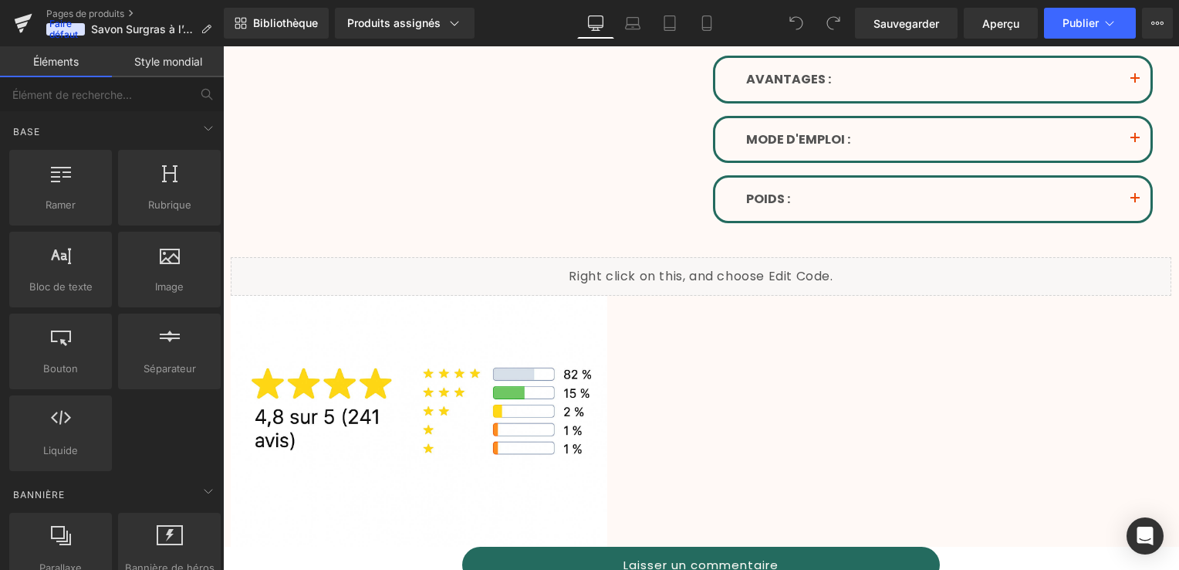
scroll to position [546, 0]
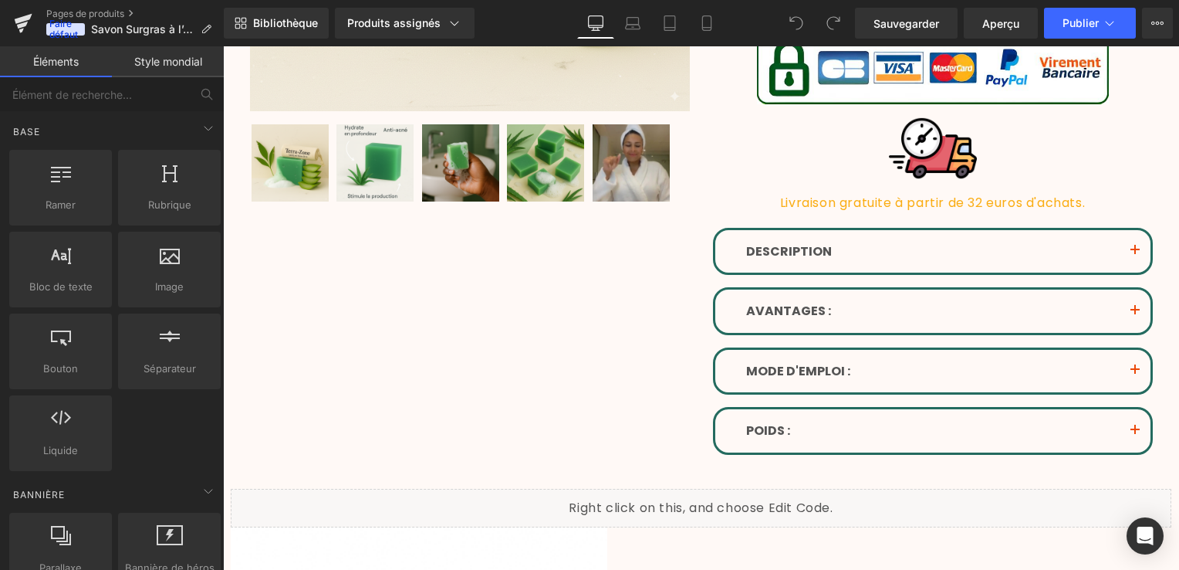
click at [871, 242] on p "DESCRIPTION" at bounding box center [933, 252] width 374 height 20
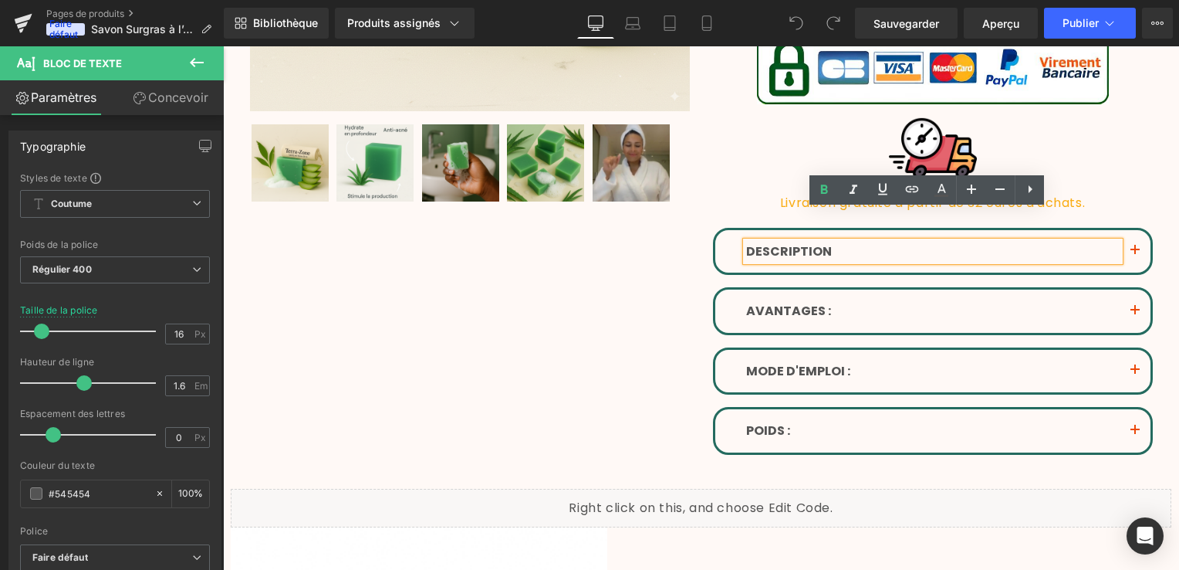
click at [1135, 255] on span "button" at bounding box center [1135, 255] width 0 height 0
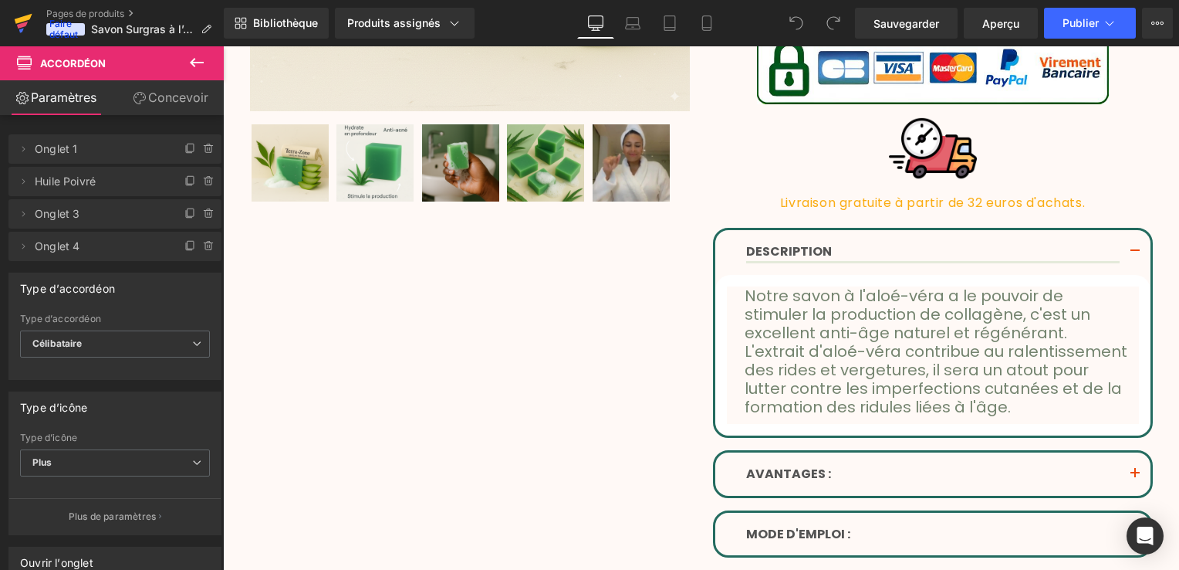
click at [25, 21] on icon at bounding box center [23, 23] width 19 height 39
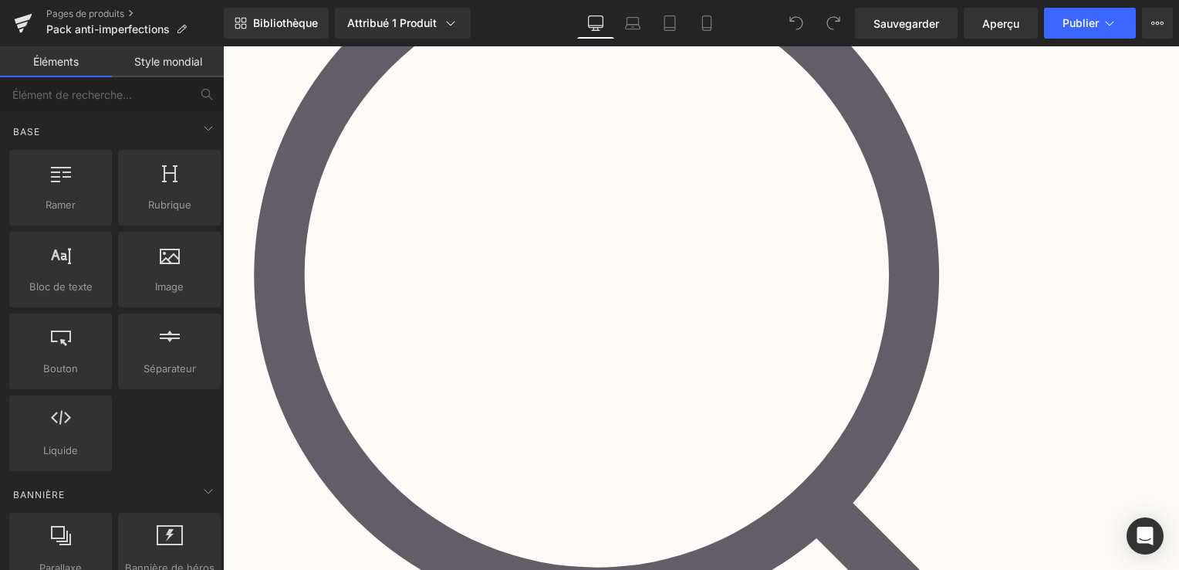
scroll to position [309, 0]
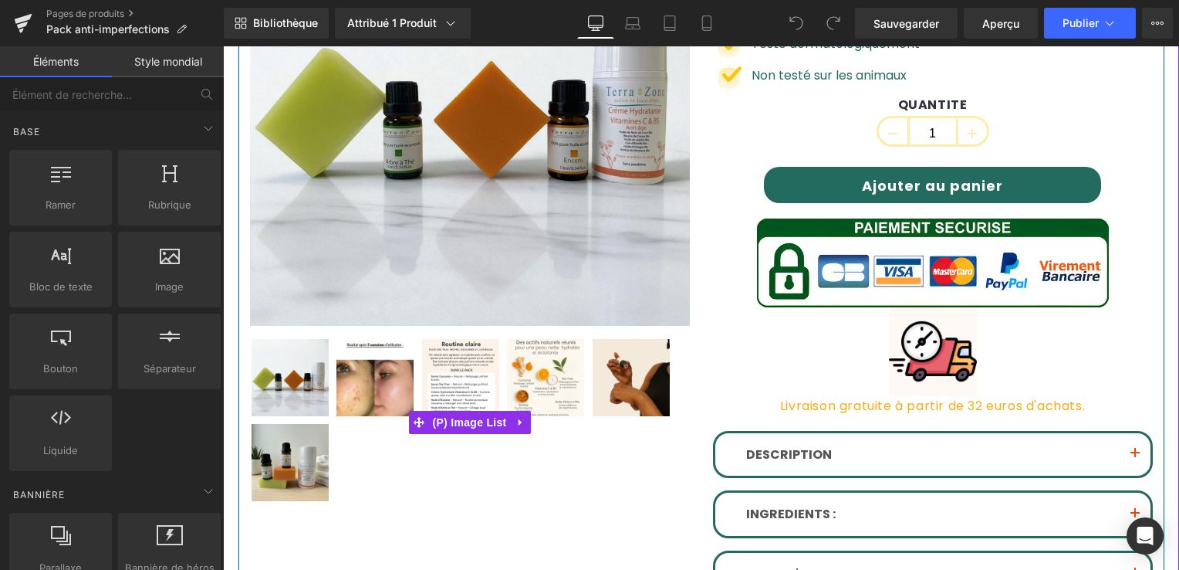
click at [458, 397] on img at bounding box center [460, 377] width 77 height 77
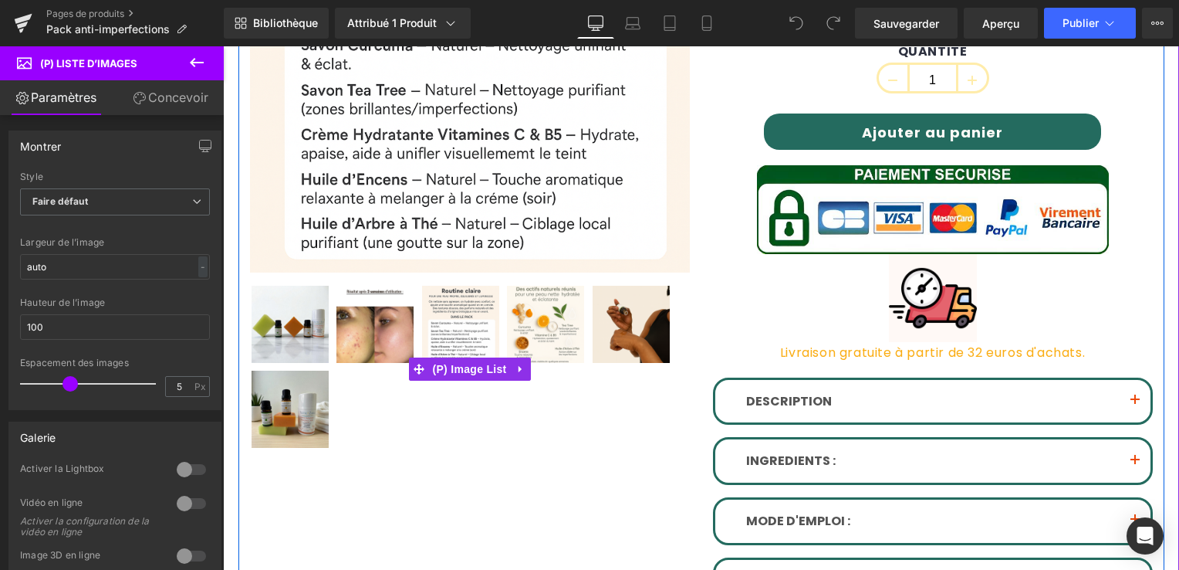
scroll to position [386, 0]
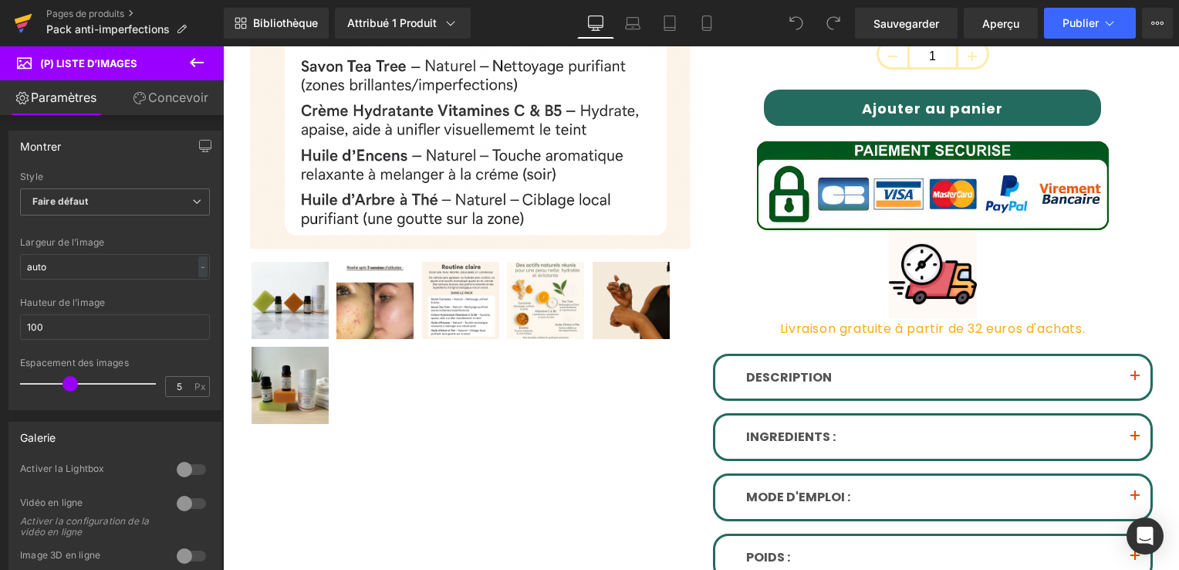
click at [15, 25] on icon at bounding box center [23, 23] width 19 height 39
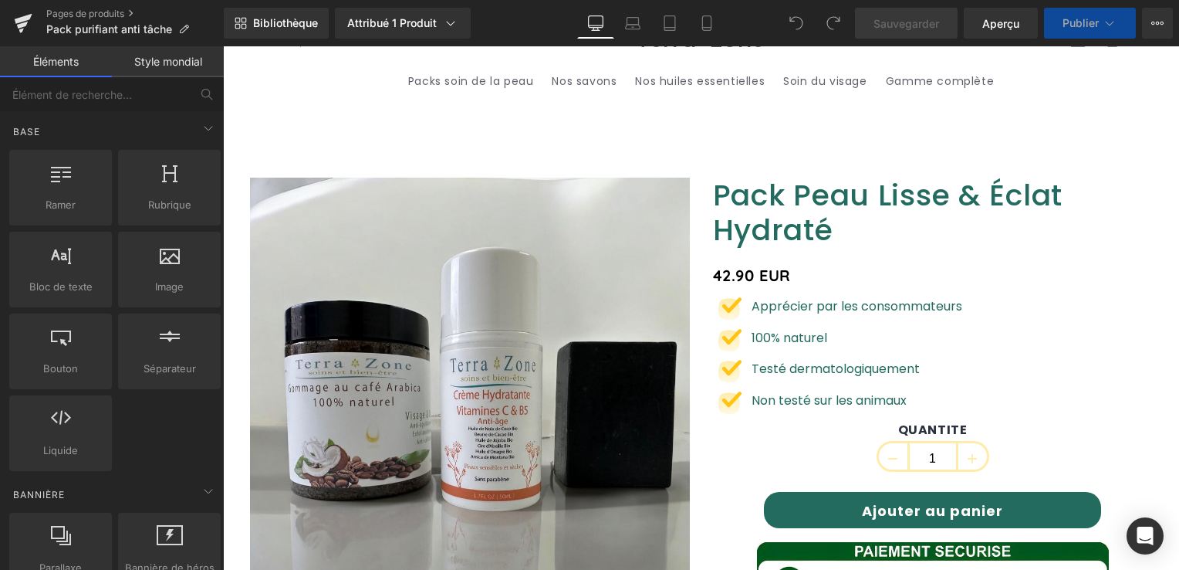
scroll to position [309, 0]
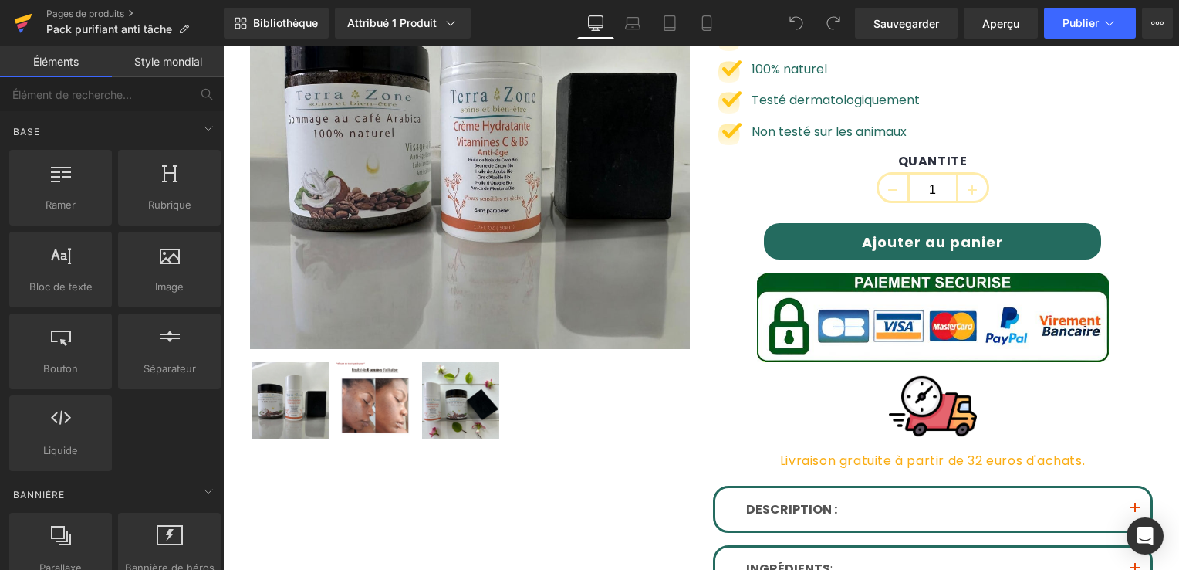
click at [15, 25] on icon at bounding box center [23, 23] width 19 height 39
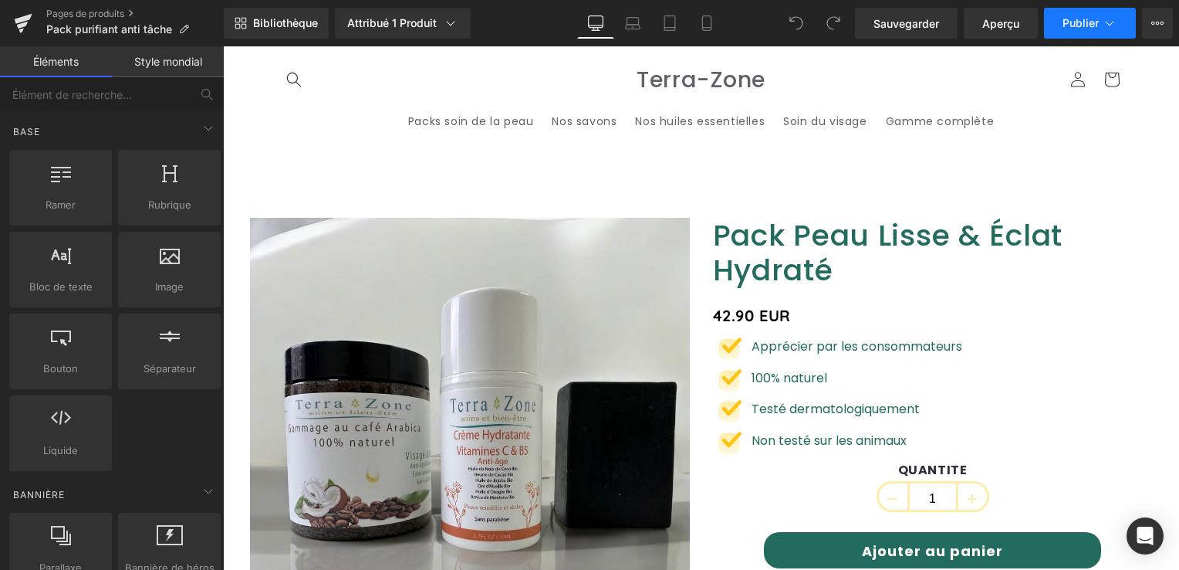
click at [1057, 17] on button "Publier" at bounding box center [1090, 23] width 92 height 31
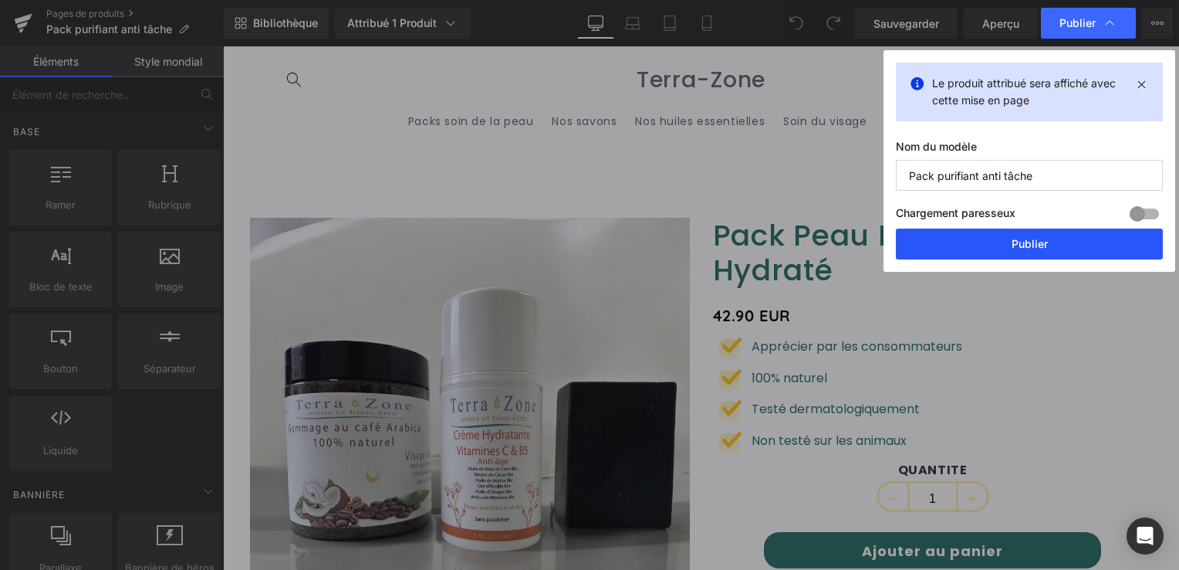
click at [1025, 245] on button "Publier" at bounding box center [1029, 243] width 267 height 31
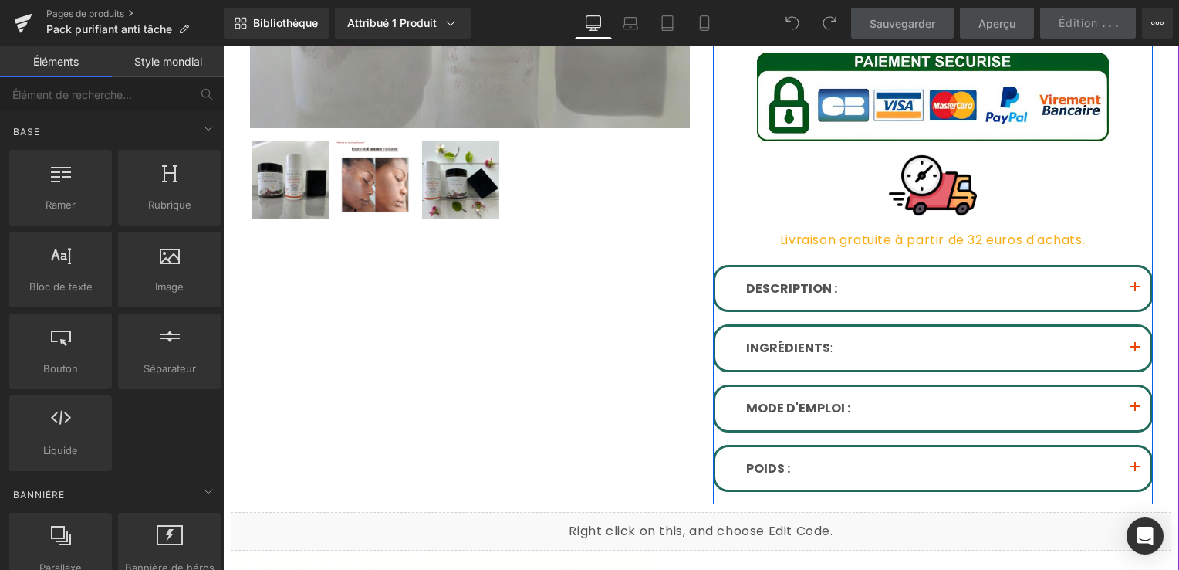
scroll to position [540, 0]
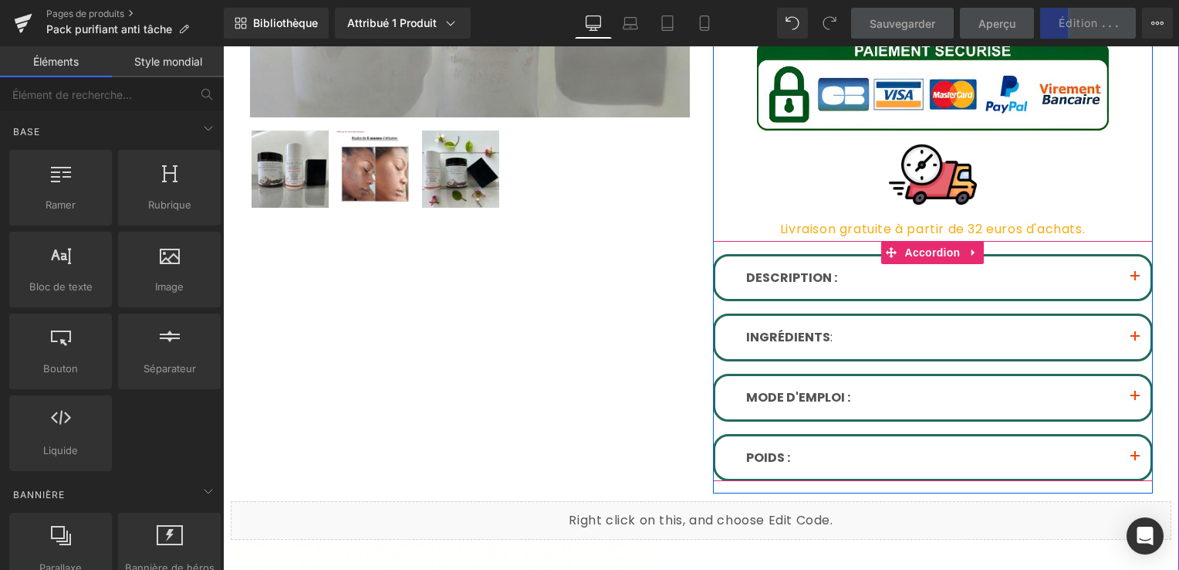
click at [911, 269] on span "Text Block" at bounding box center [924, 278] width 51 height 19
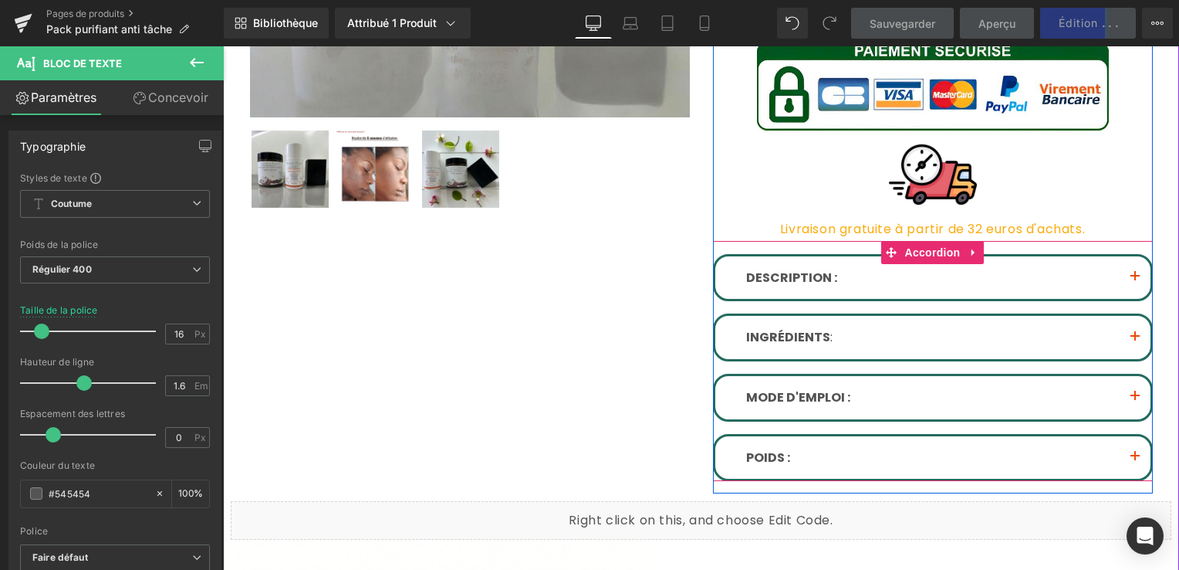
click at [1127, 271] on button "button" at bounding box center [1135, 277] width 31 height 43
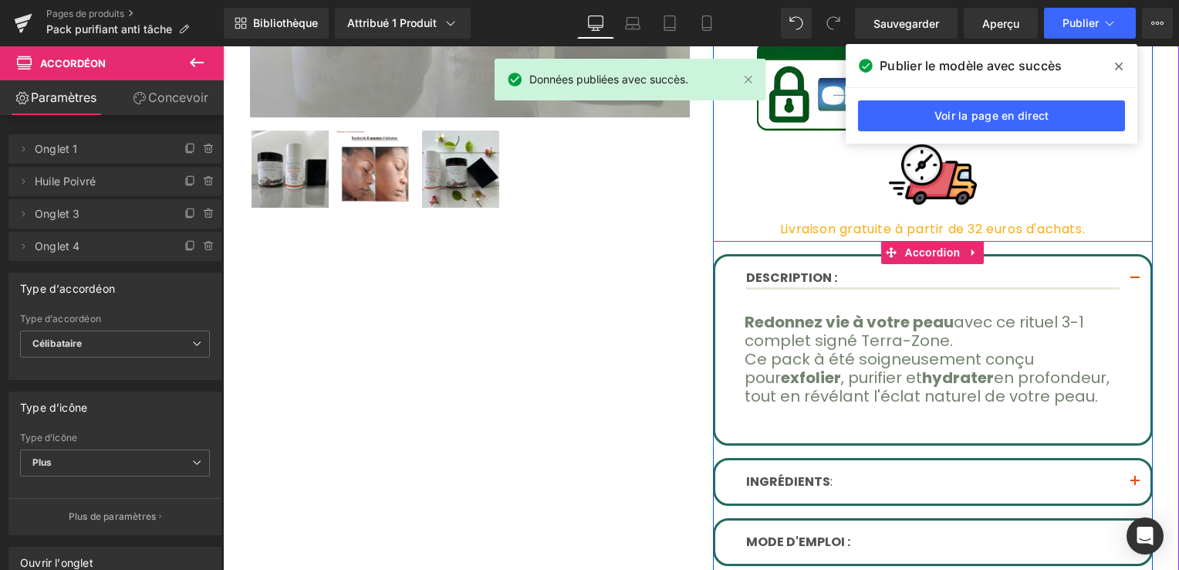
click at [1128, 276] on button "button" at bounding box center [1135, 279] width 31 height 46
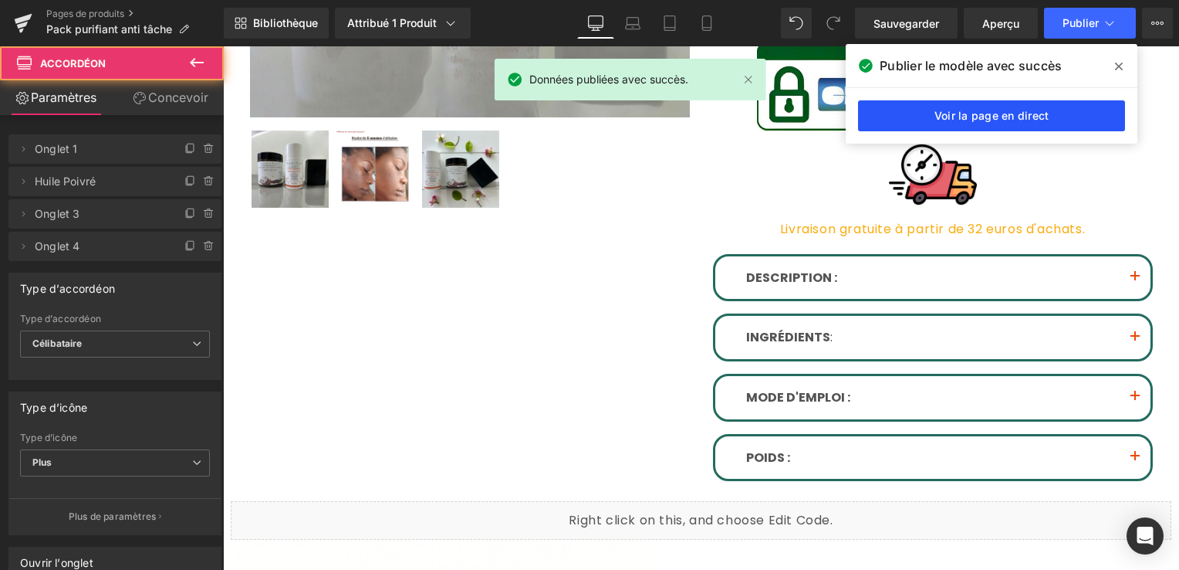
click at [1062, 113] on link "Voir la page en direct" at bounding box center [991, 115] width 267 height 31
